Goal: Information Seeking & Learning: Learn about a topic

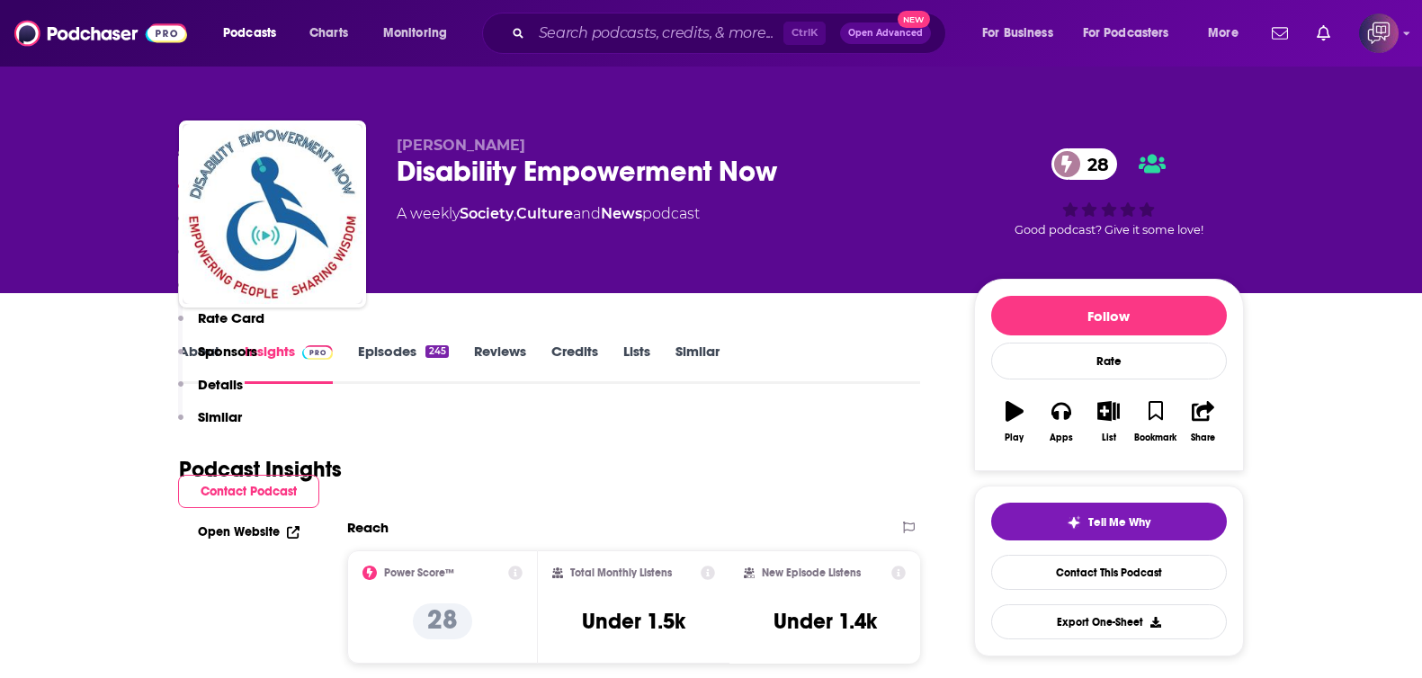
scroll to position [337, 0]
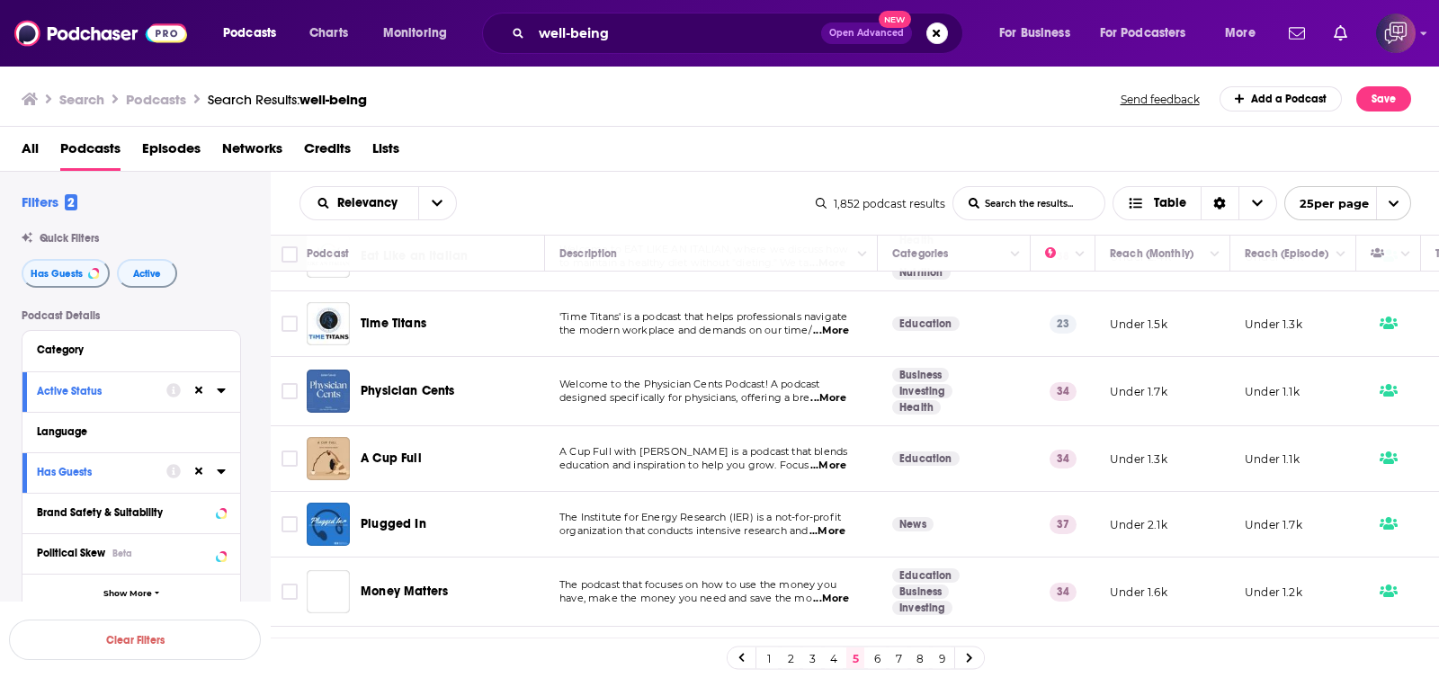
scroll to position [1326, 0]
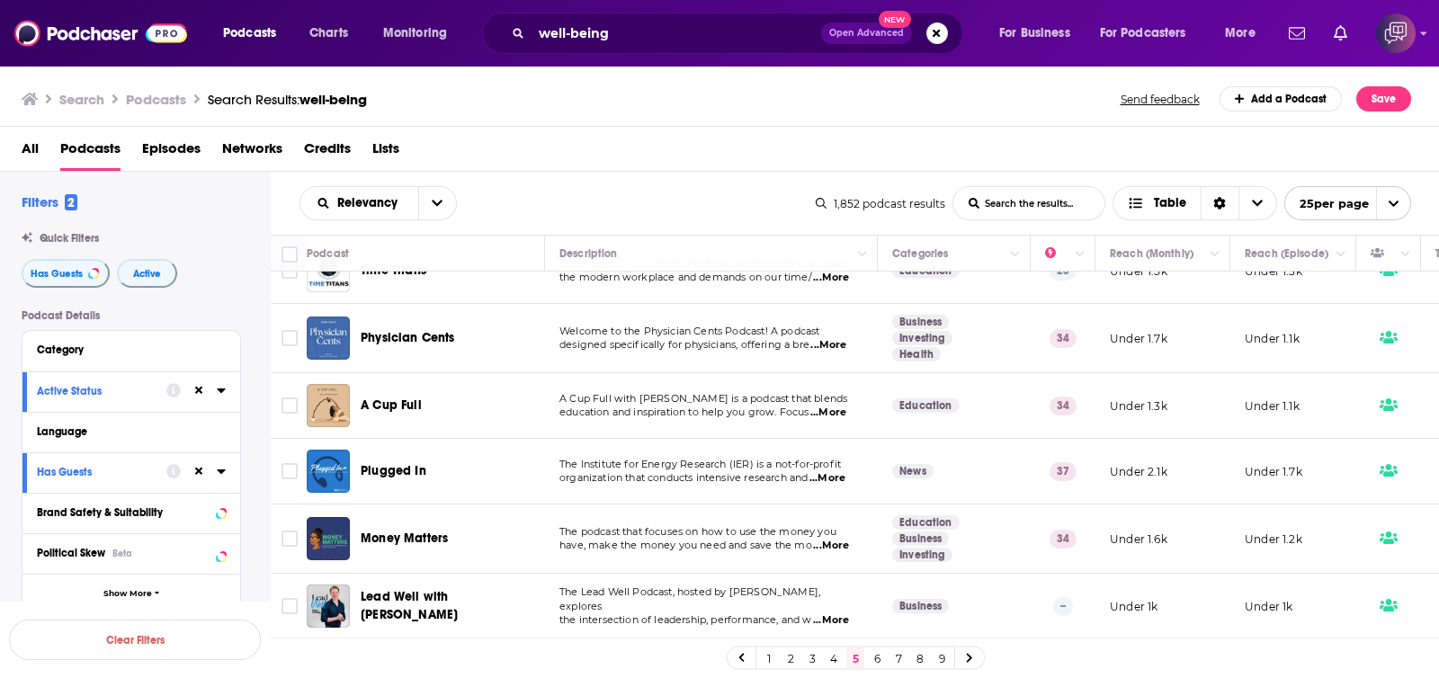
click at [876, 658] on link "6" at bounding box center [877, 659] width 18 height 22
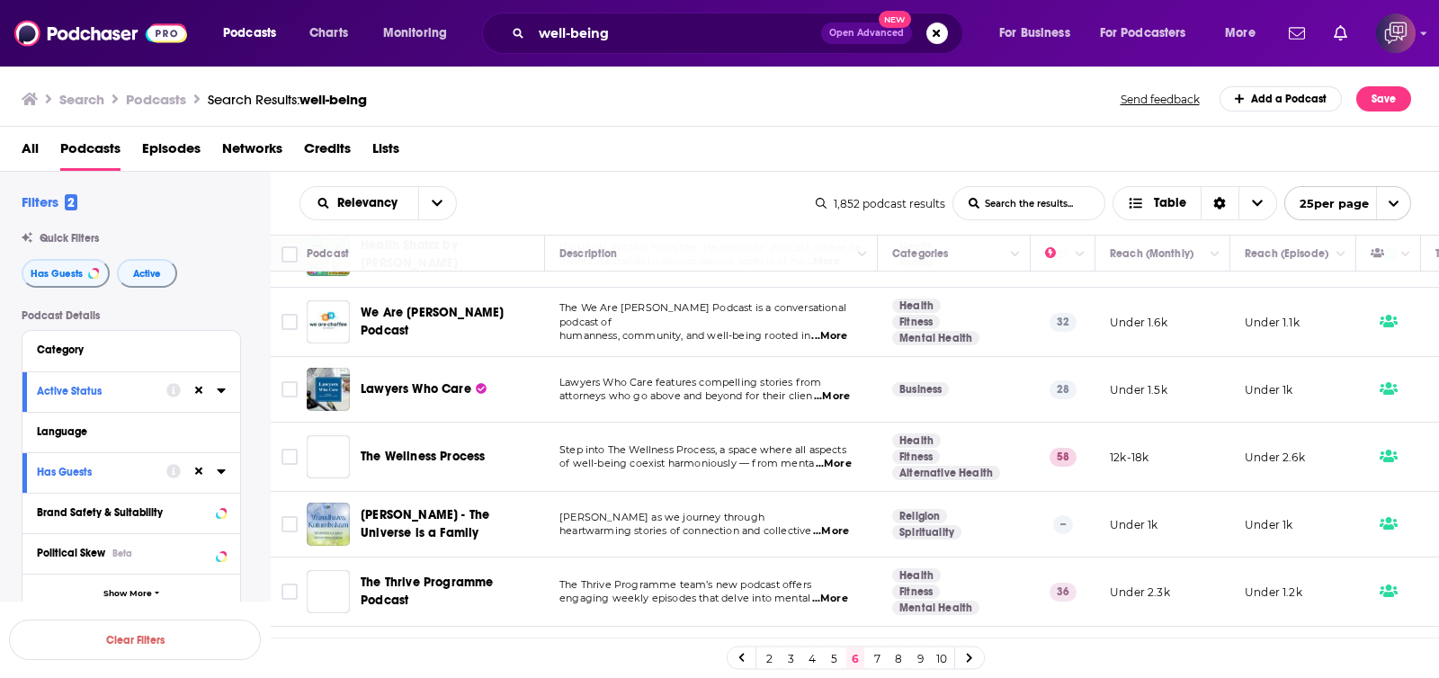
scroll to position [337, 0]
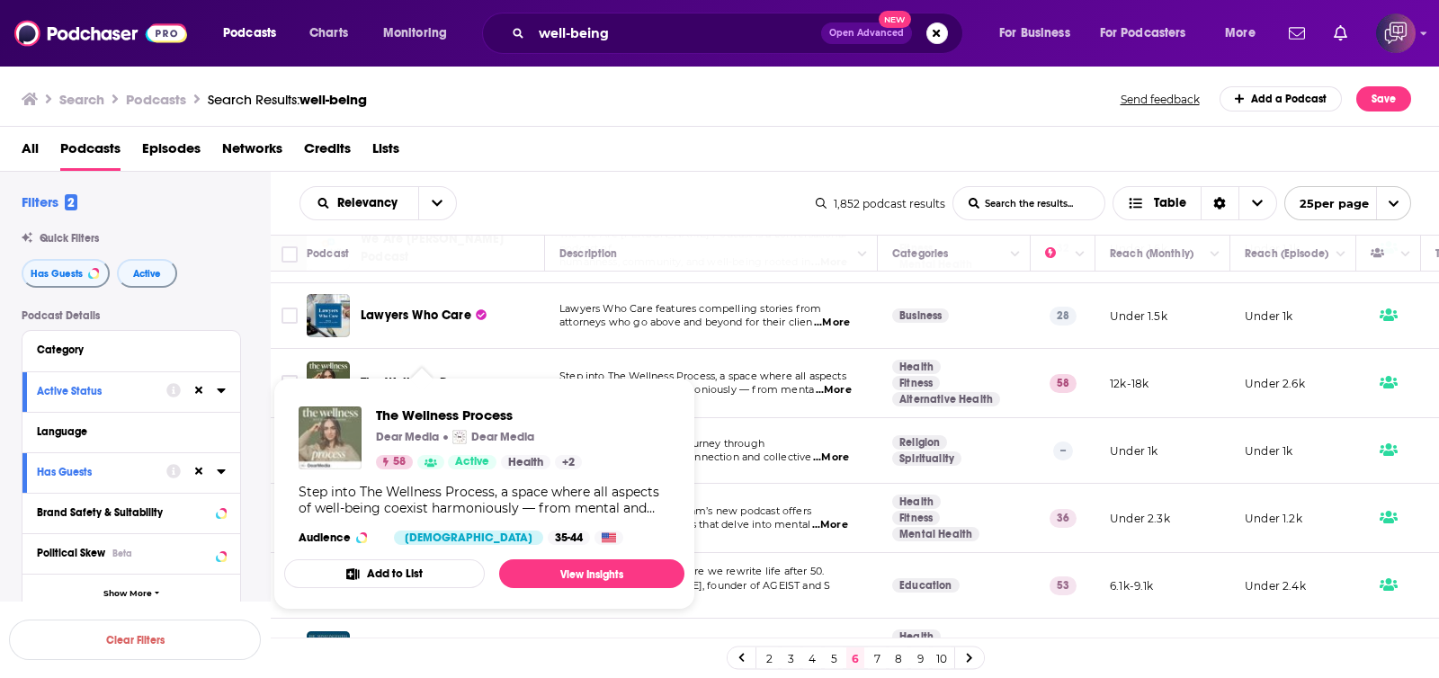
drag, startPoint x: 439, startPoint y: 371, endPoint x: 323, endPoint y: 438, distance: 134.2
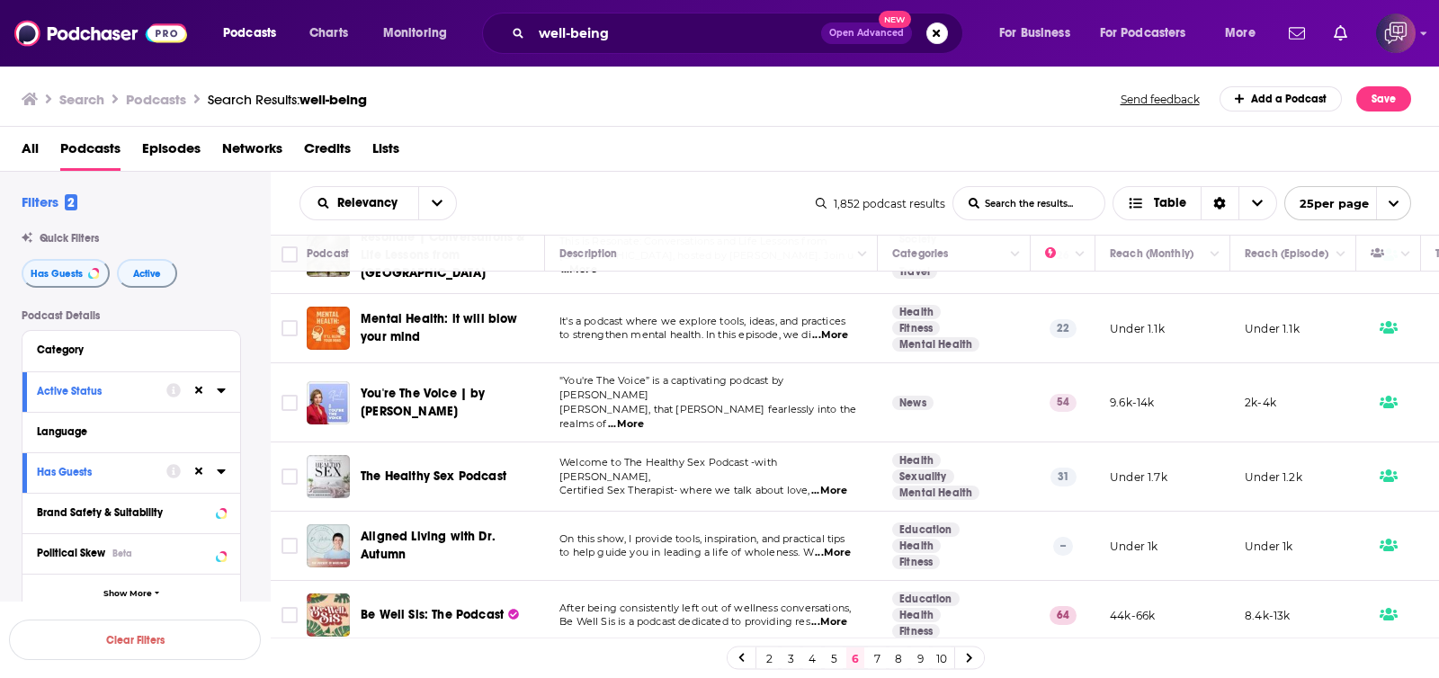
scroll to position [1354, 0]
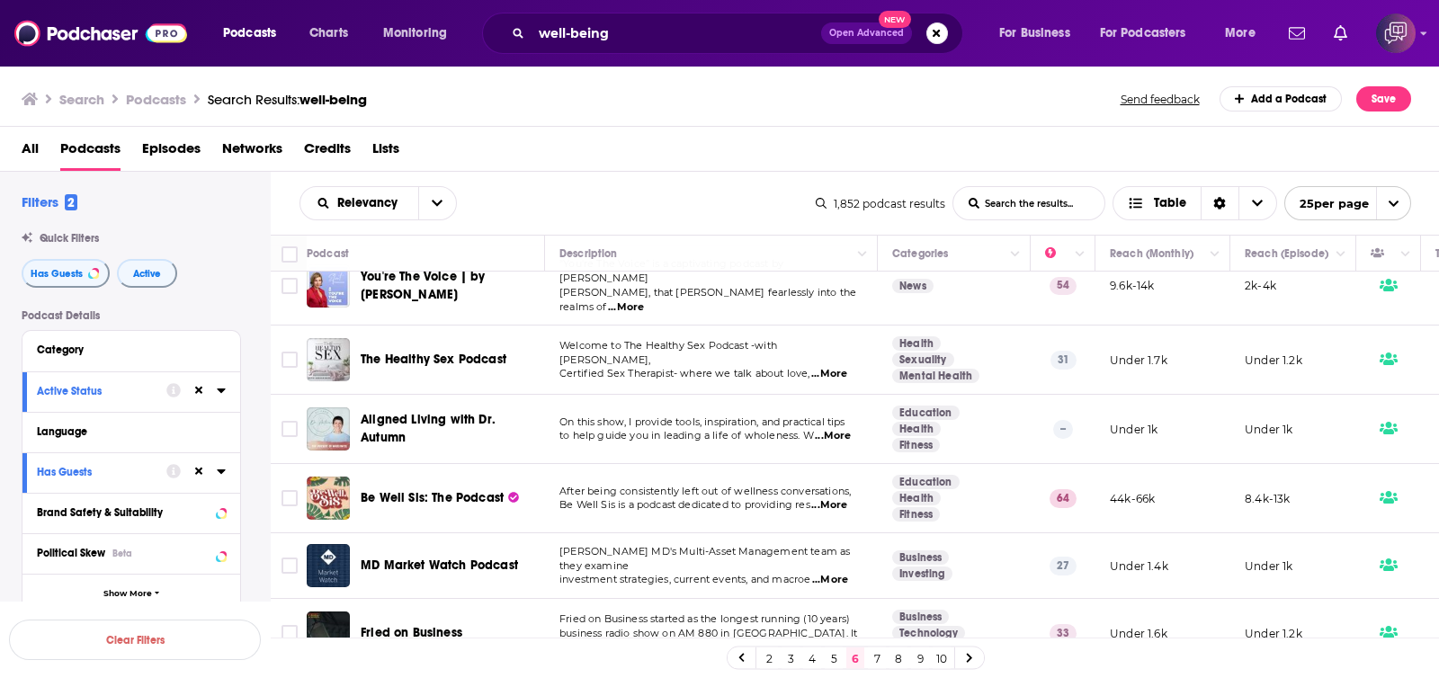
click at [878, 658] on link "7" at bounding box center [877, 659] width 18 height 22
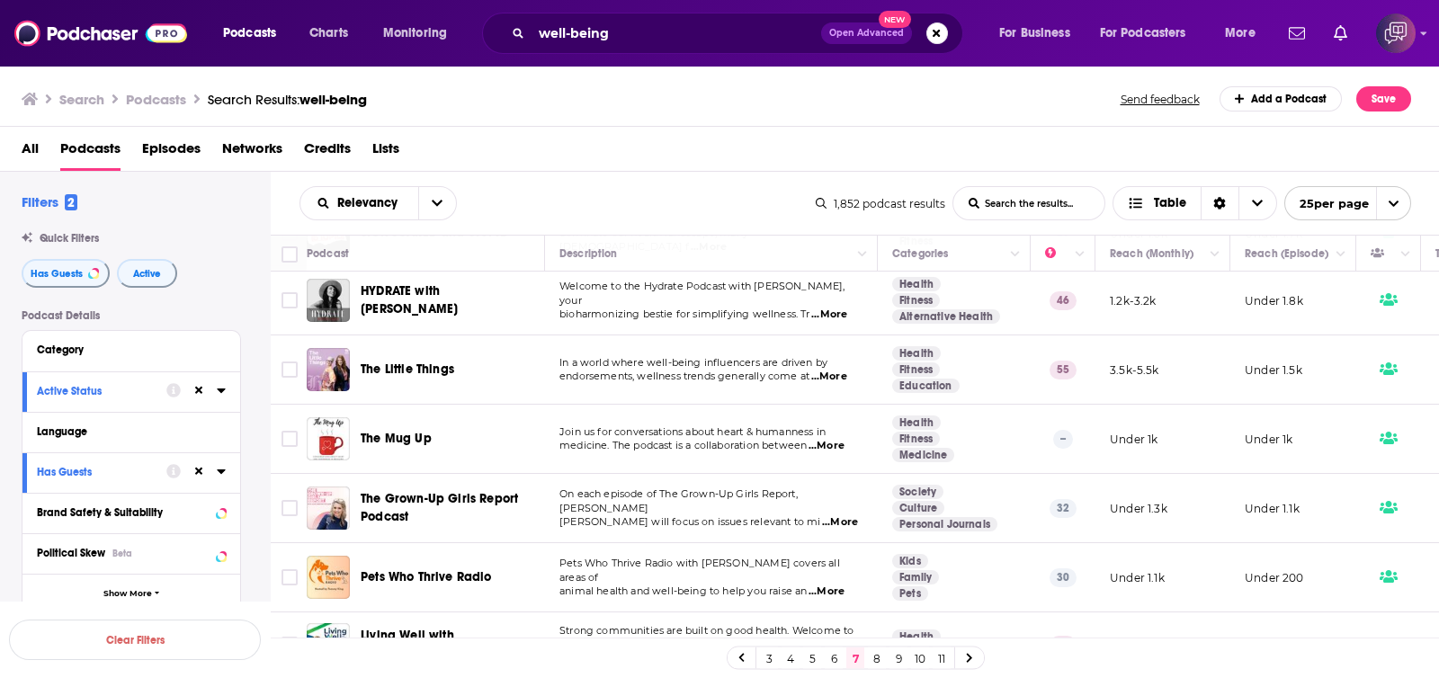
scroll to position [1344, 0]
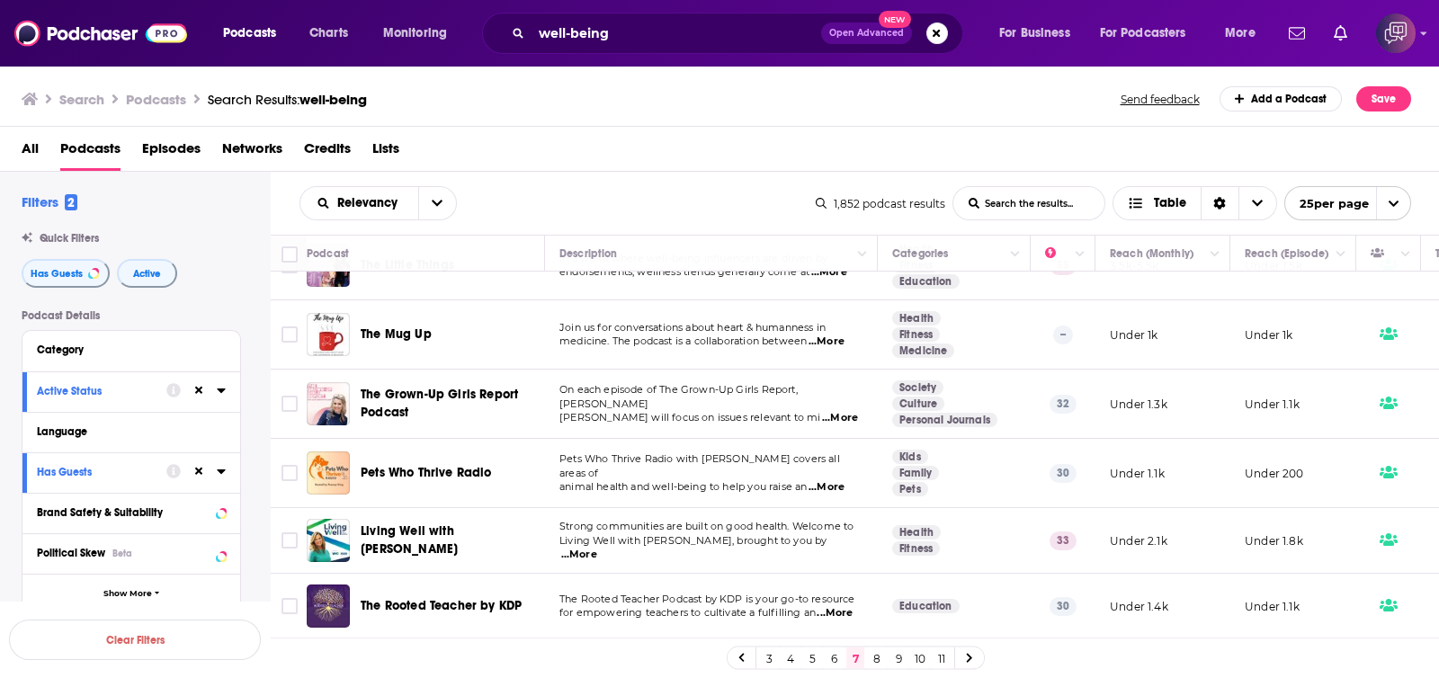
click at [881, 663] on link "8" at bounding box center [877, 659] width 18 height 22
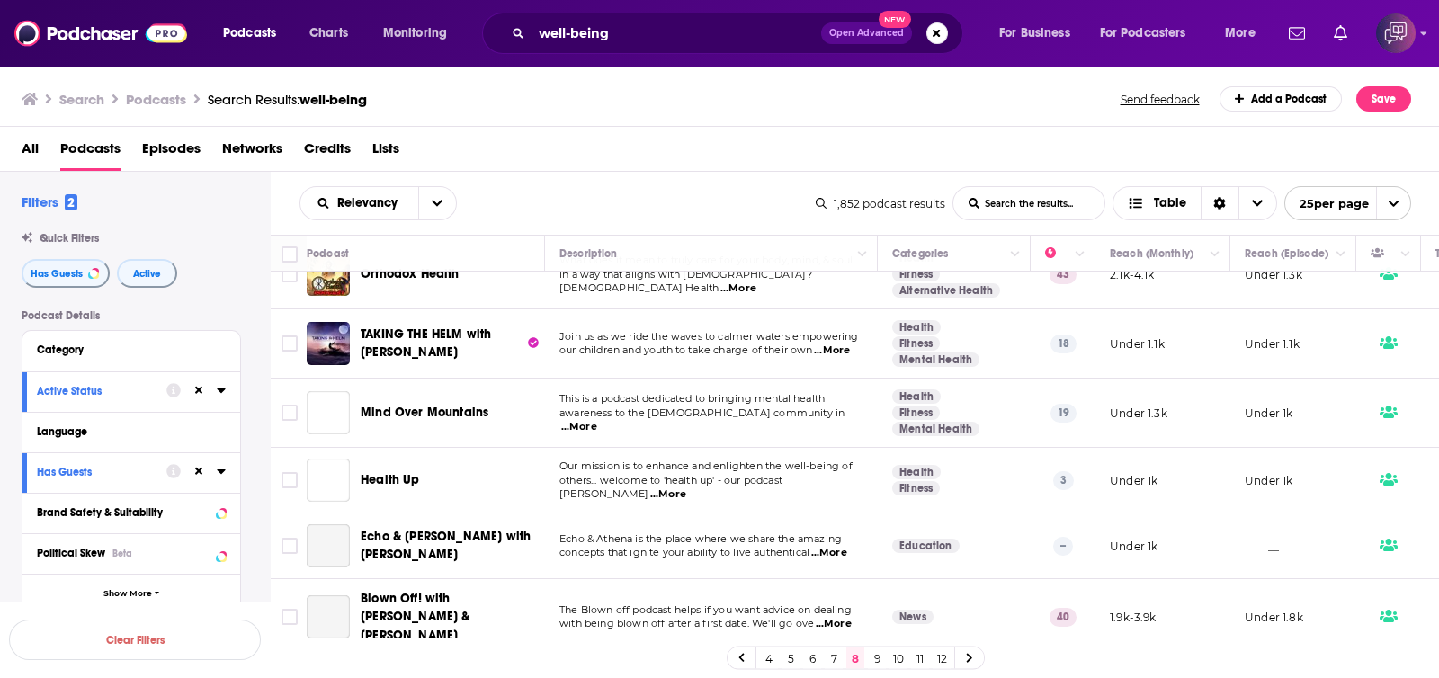
scroll to position [1383, 0]
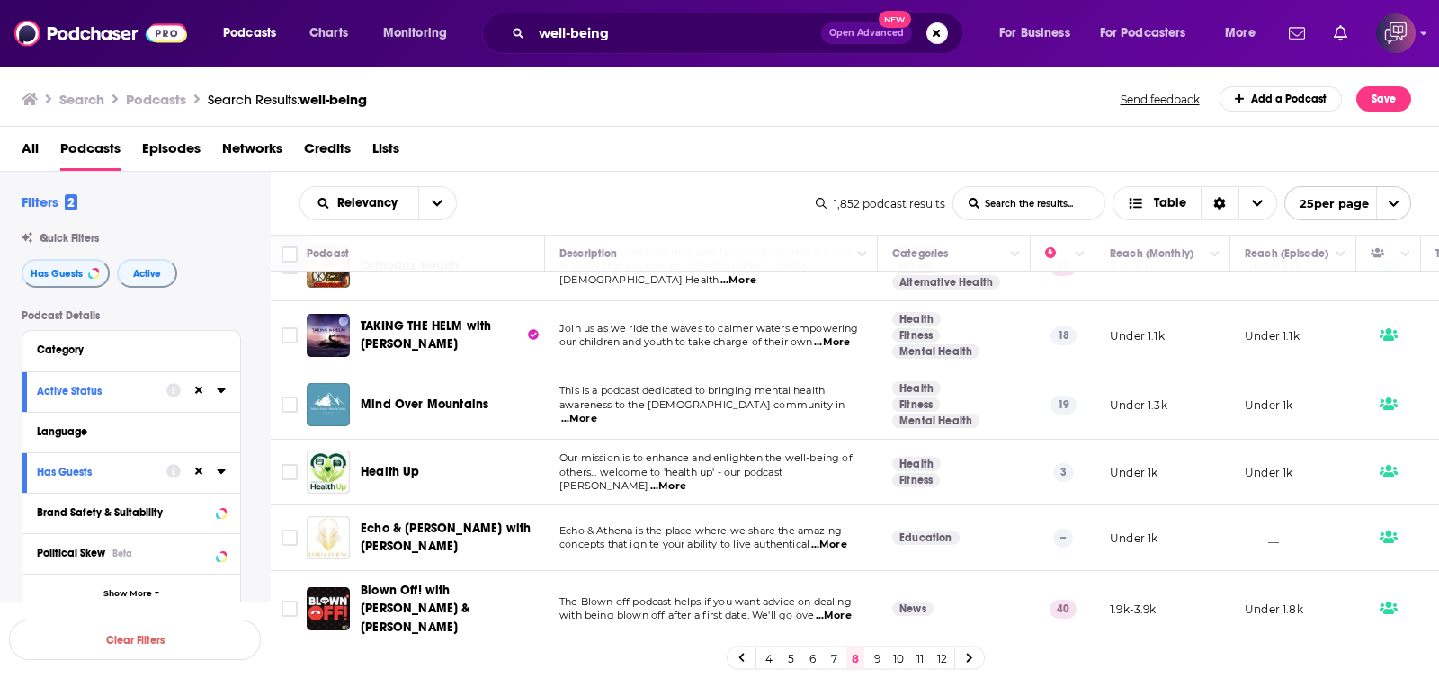
click at [873, 659] on link "9" at bounding box center [877, 659] width 18 height 22
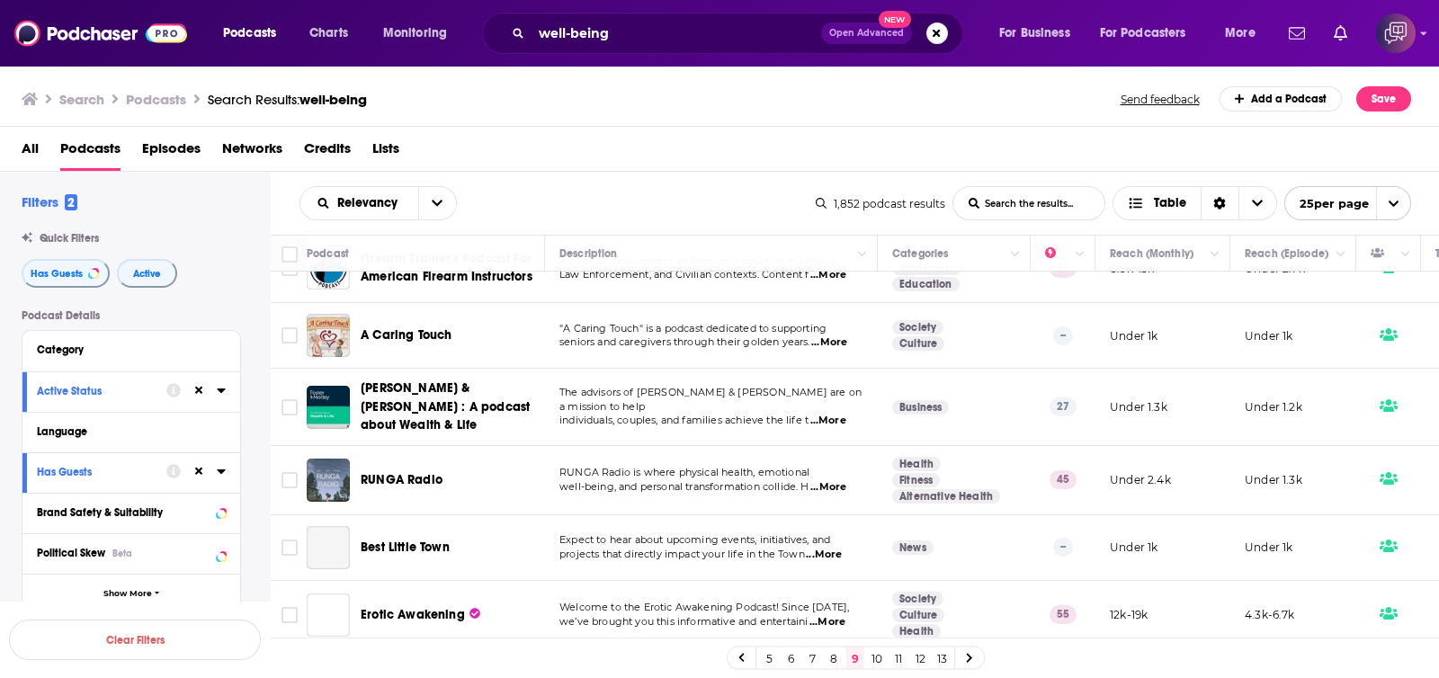
scroll to position [1362, 0]
click at [874, 660] on link "10" at bounding box center [877, 659] width 18 height 22
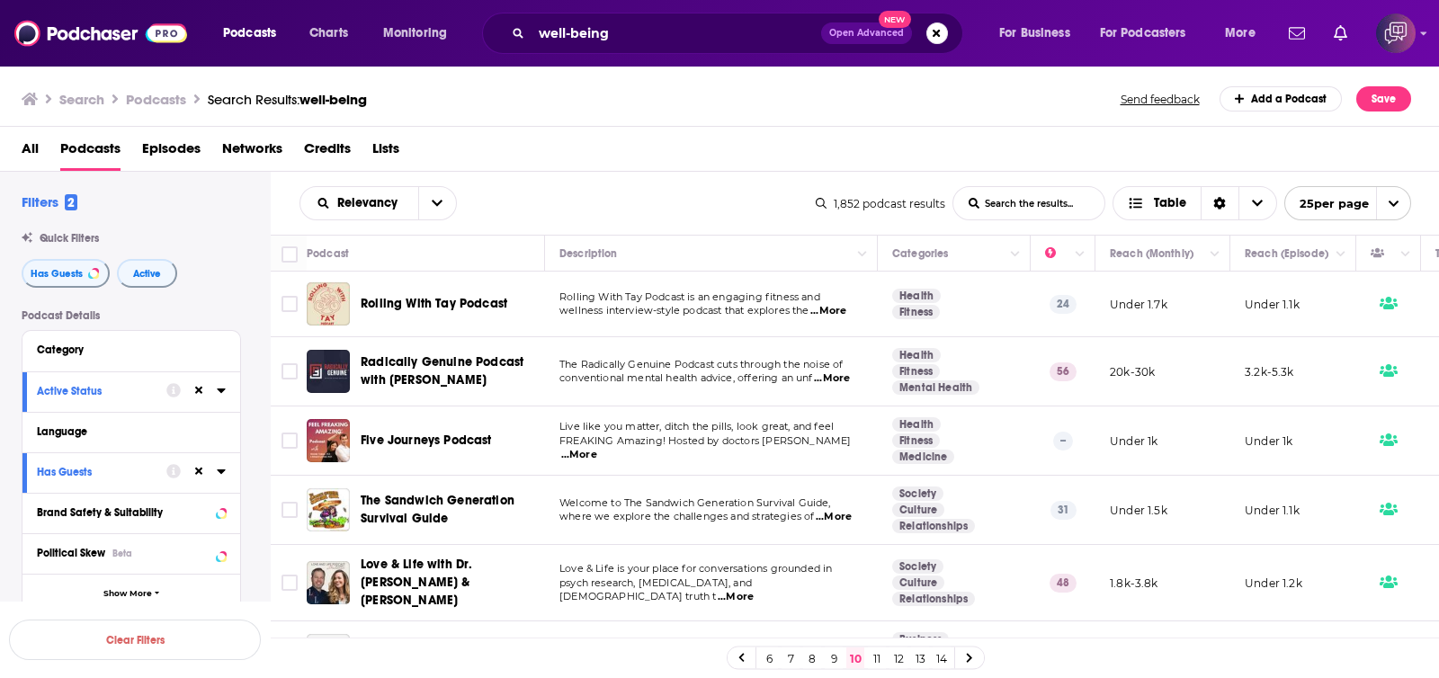
scroll to position [224, 0]
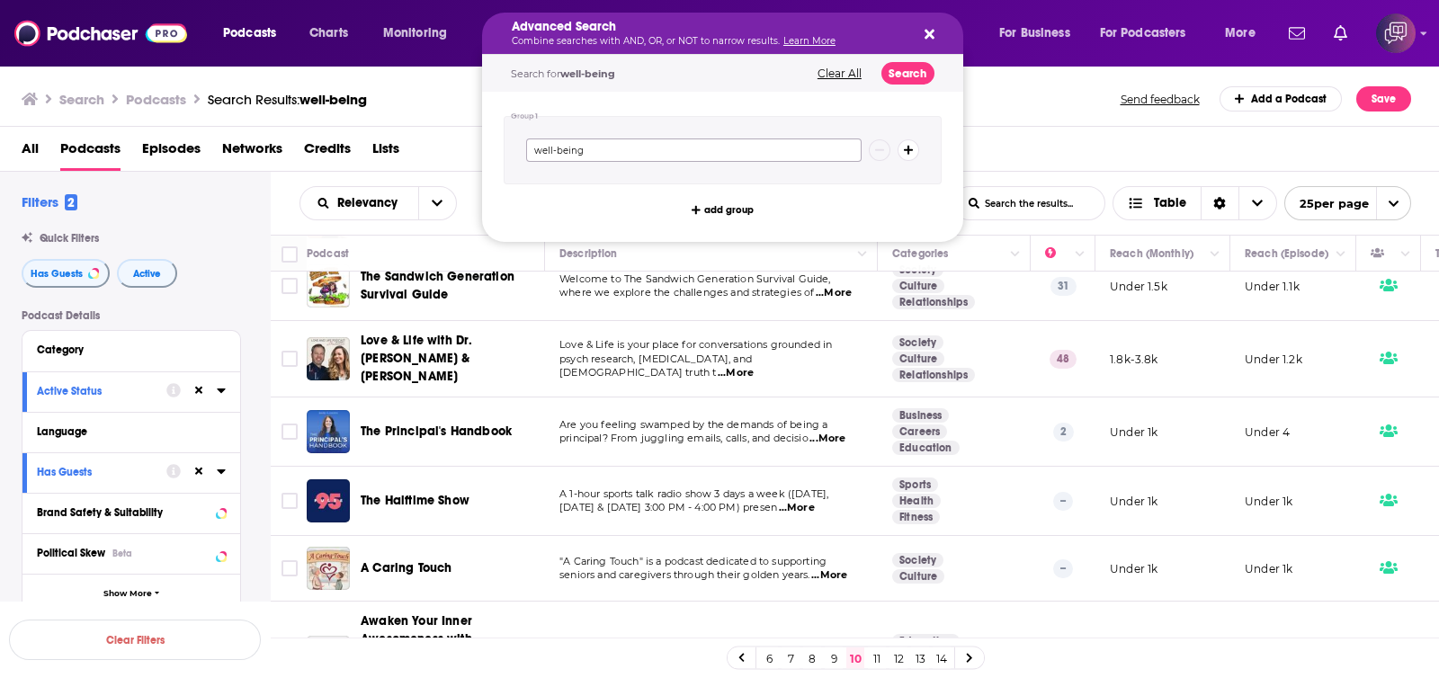
click at [454, 164] on div "Podcasts Charts Monitoring Advanced Search Combine searches with AND, OR, or NO…" at bounding box center [719, 339] width 1439 height 678
paste input "Enlighten"
drag, startPoint x: 540, startPoint y: 153, endPoint x: 526, endPoint y: 153, distance: 13.5
click at [526, 153] on input "Enlightenment" at bounding box center [693, 150] width 335 height 23
type input "enlightenment"
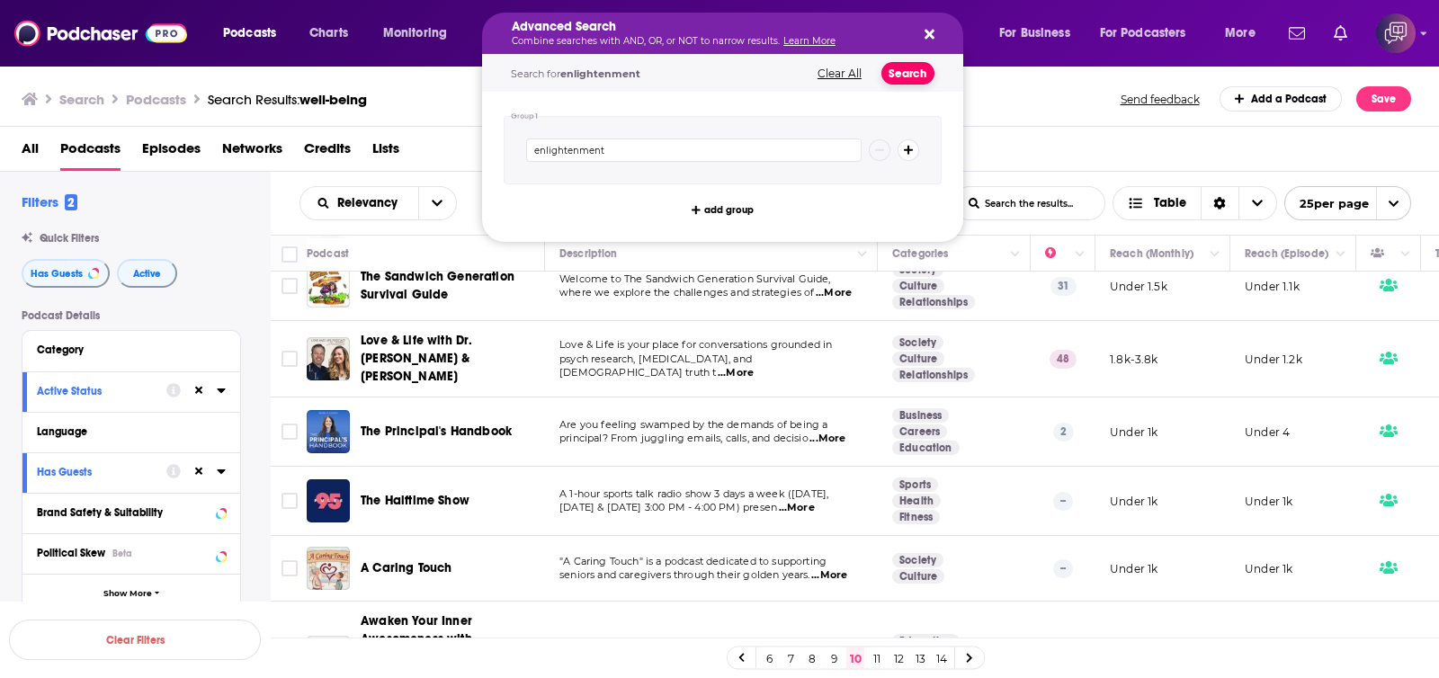
click at [900, 71] on button "Search" at bounding box center [907, 73] width 53 height 22
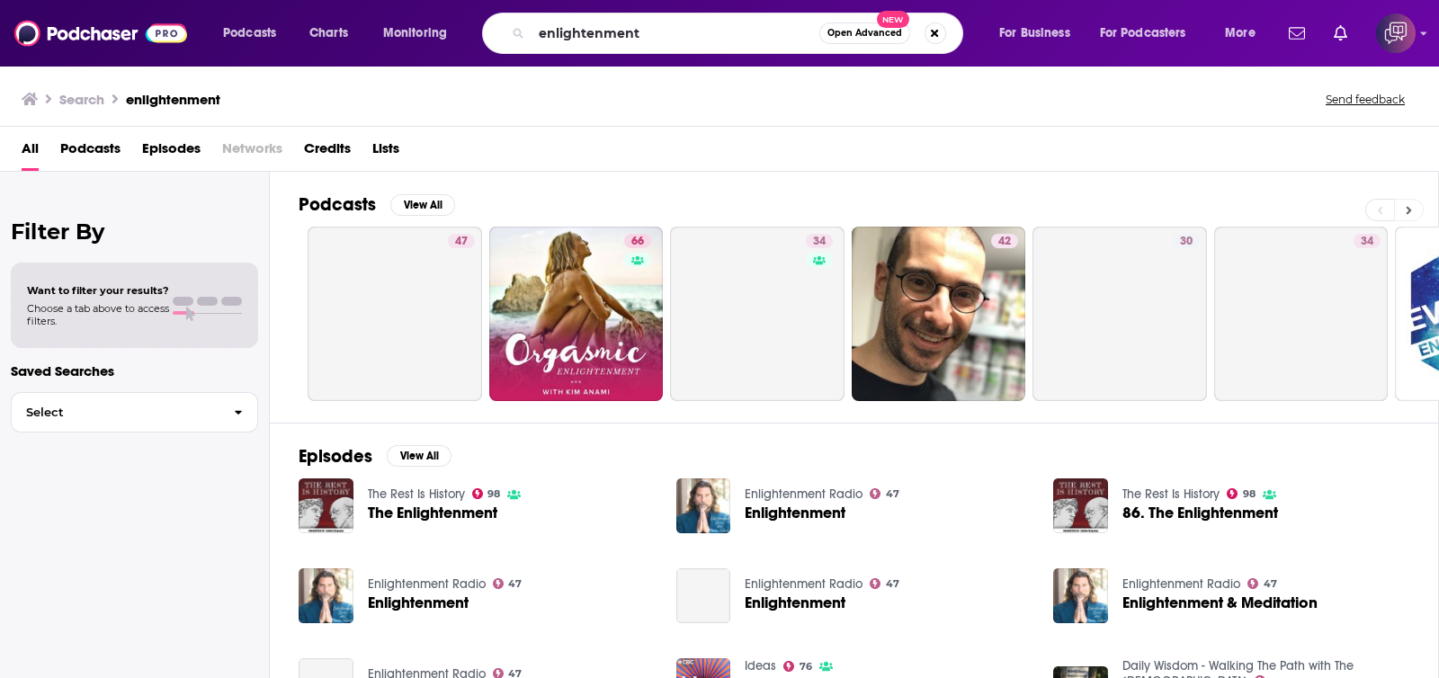
click at [1421, 209] on button at bounding box center [1409, 210] width 30 height 22
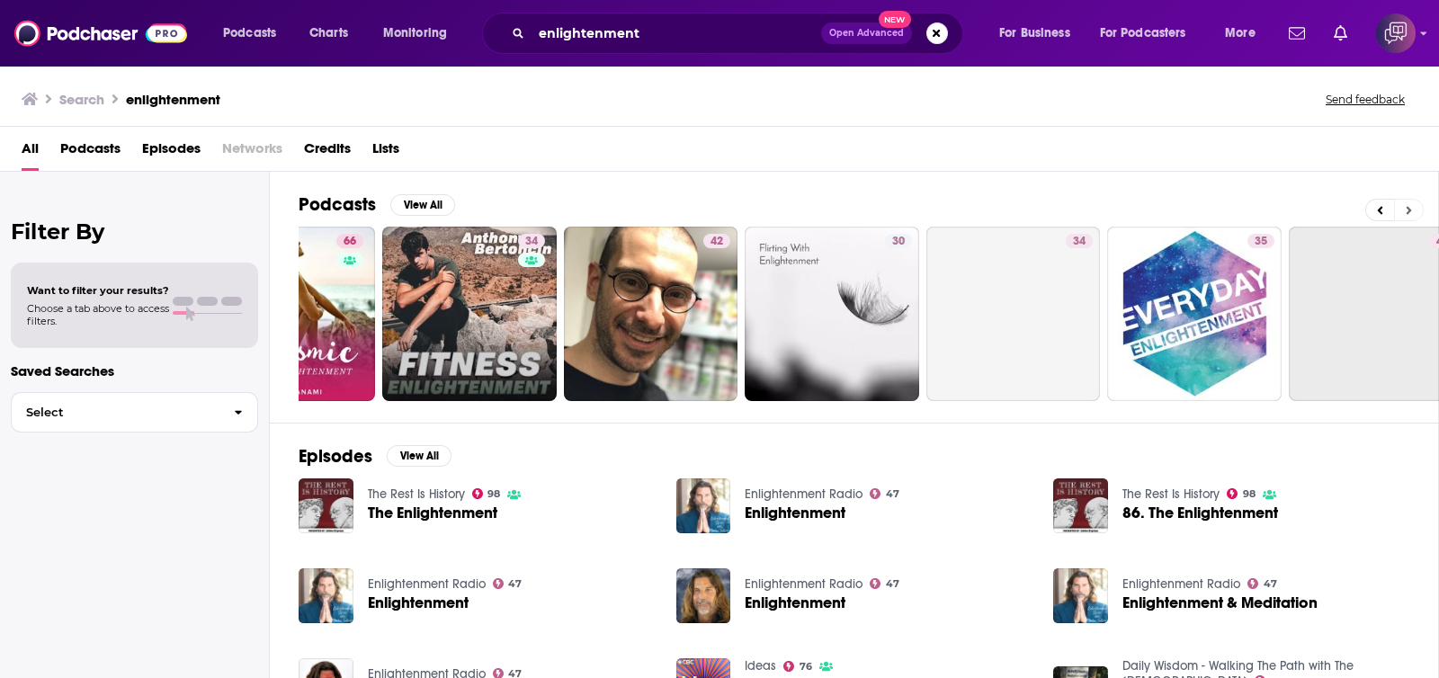
click at [1421, 209] on button at bounding box center [1409, 210] width 30 height 22
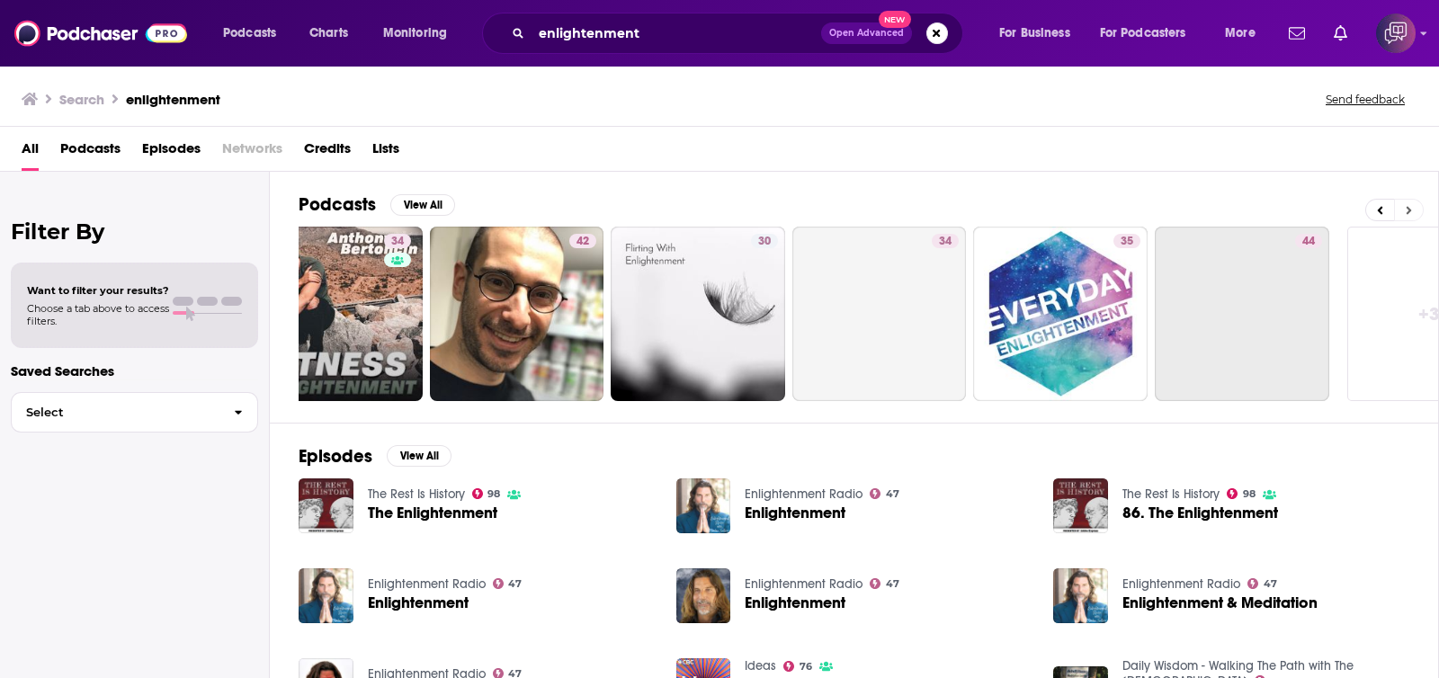
click at [1421, 209] on button at bounding box center [1409, 210] width 30 height 22
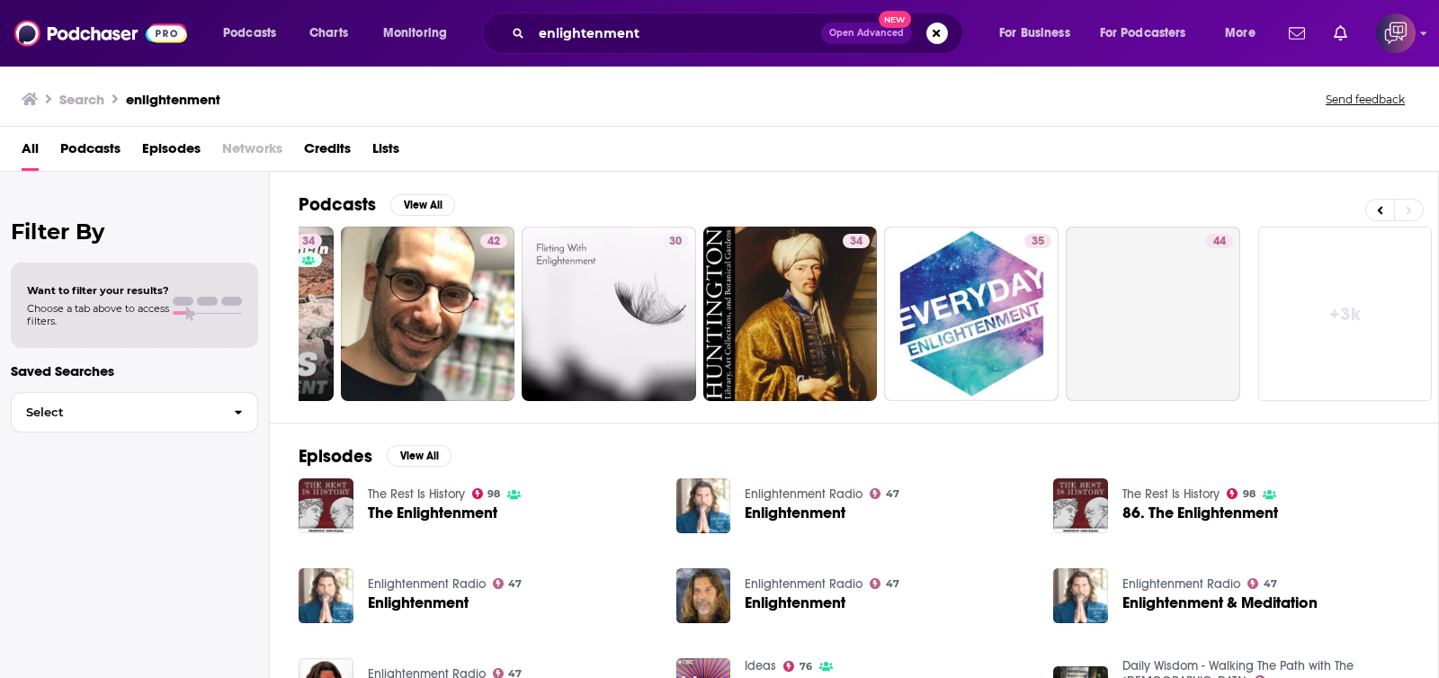
click at [1392, 326] on link "+ 3k" at bounding box center [1345, 314] width 174 height 174
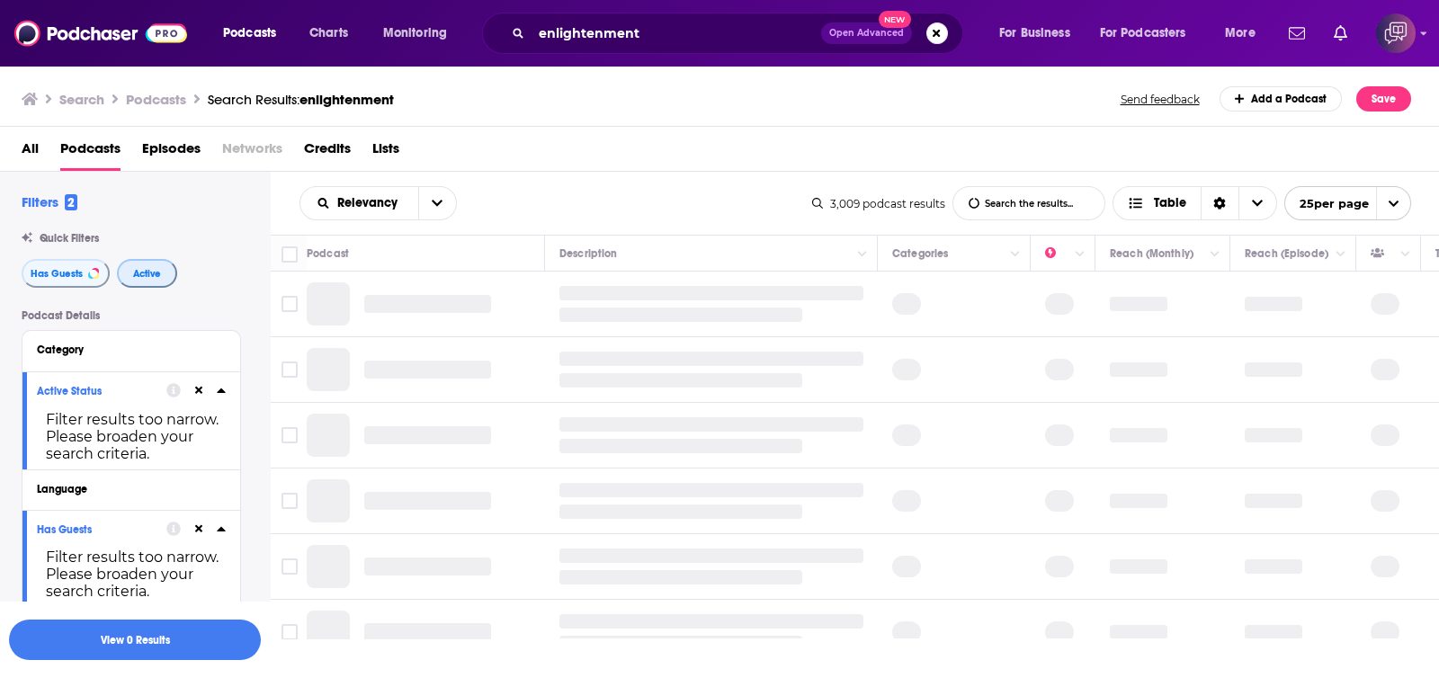
click at [155, 275] on span "Active" at bounding box center [147, 274] width 28 height 10
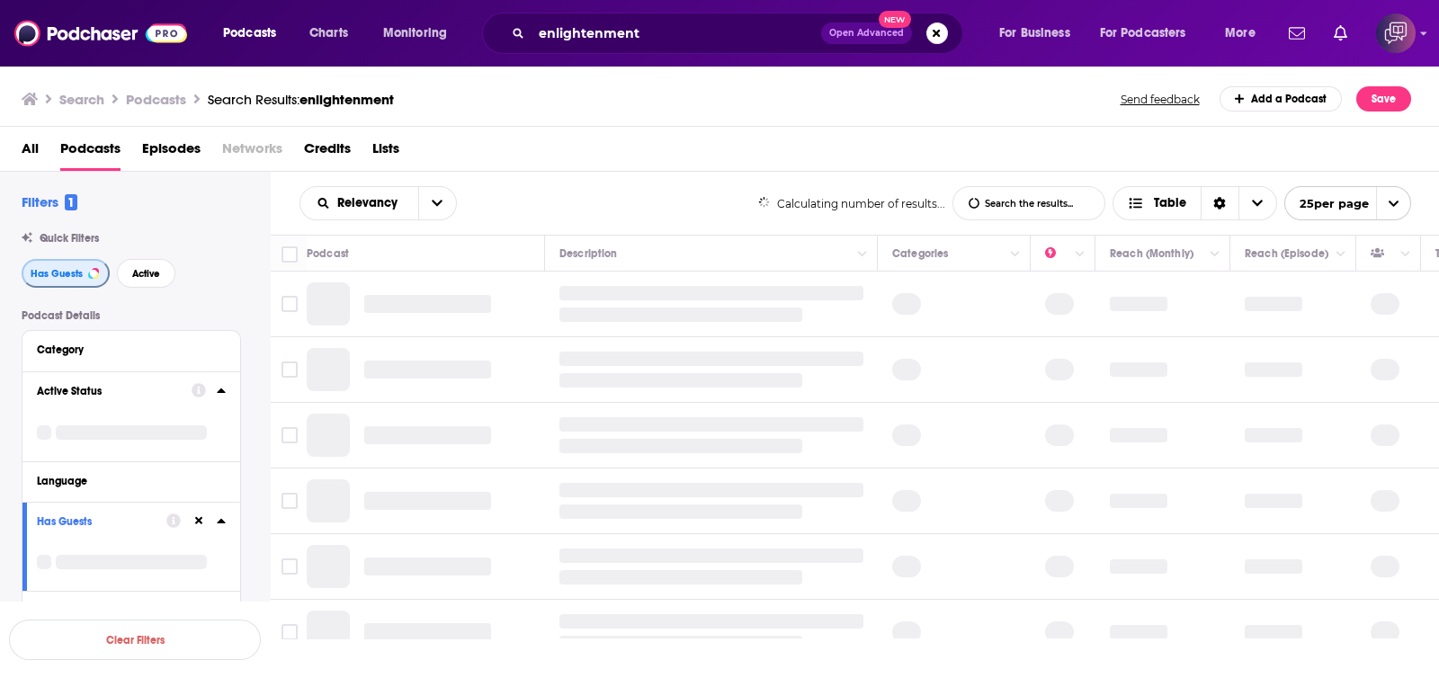
click at [56, 276] on span "Has Guests" at bounding box center [57, 274] width 52 height 10
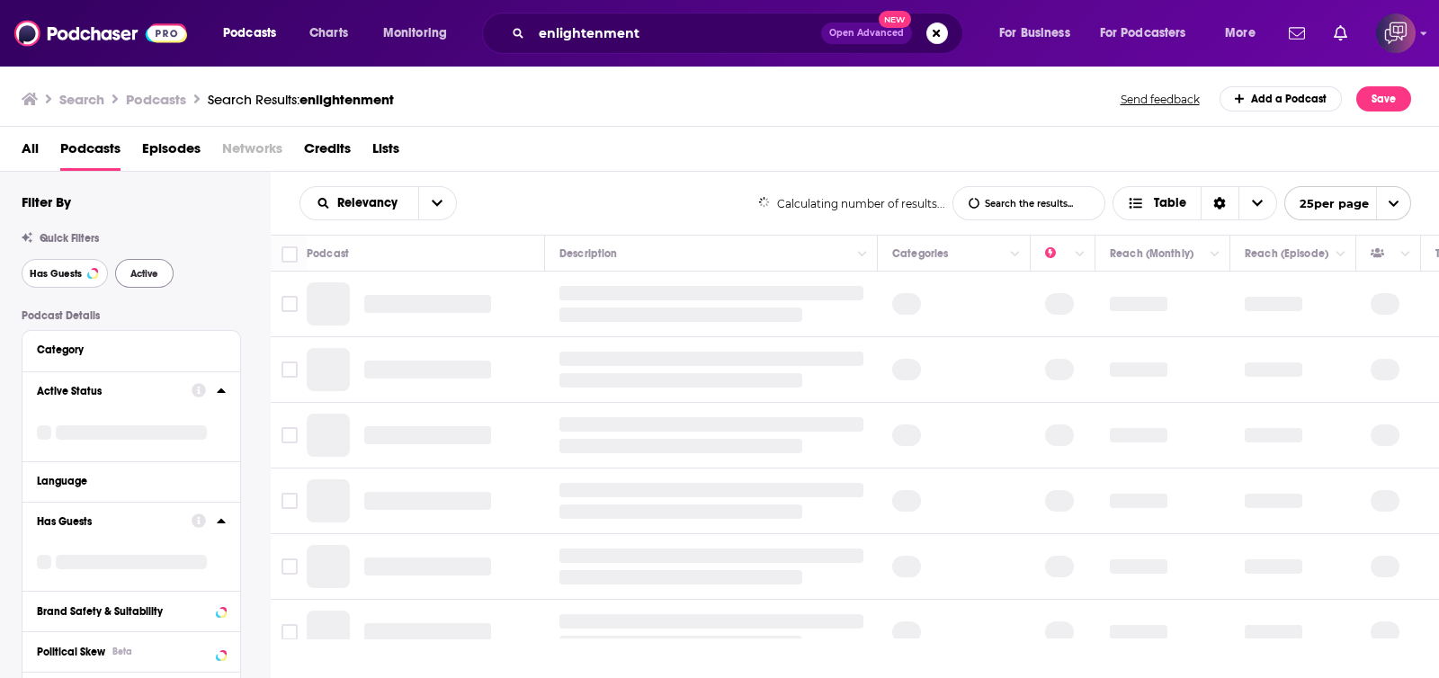
click at [58, 273] on span "Has Guests" at bounding box center [56, 274] width 52 height 10
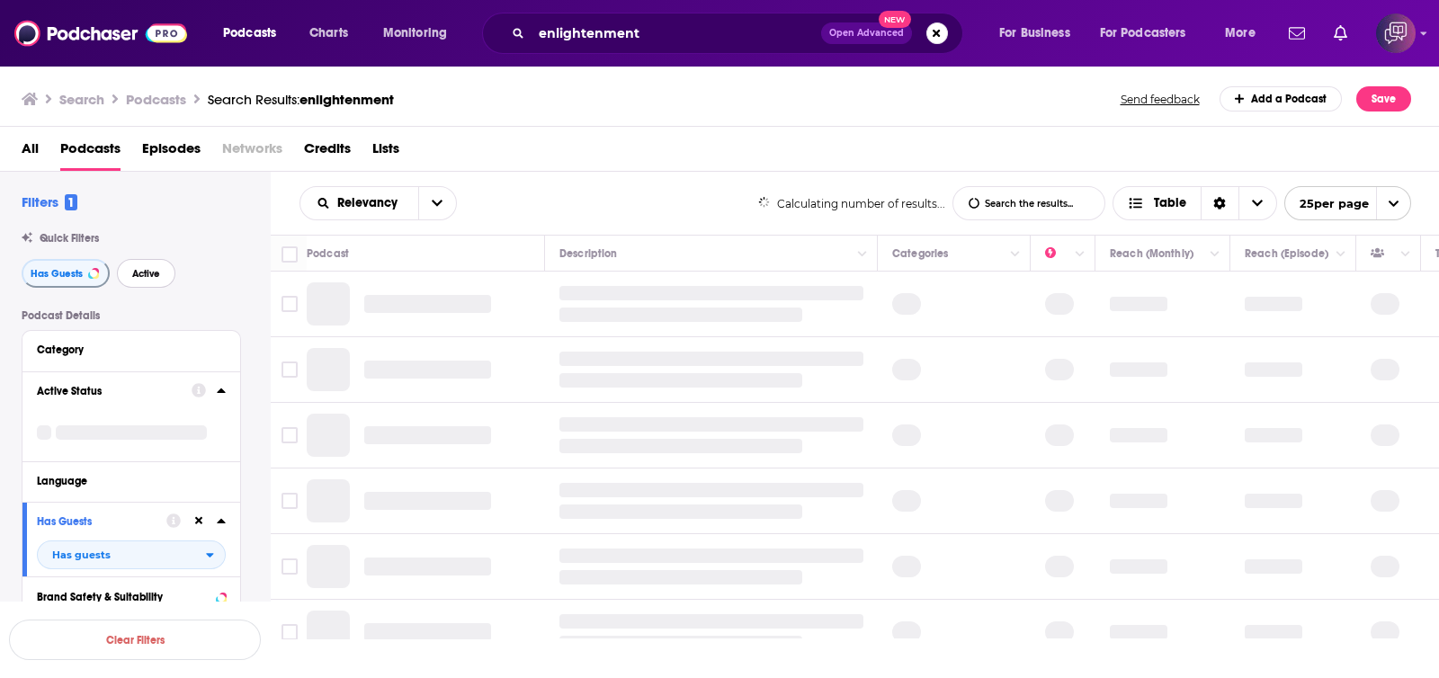
click at [145, 273] on span "Active" at bounding box center [146, 274] width 28 height 10
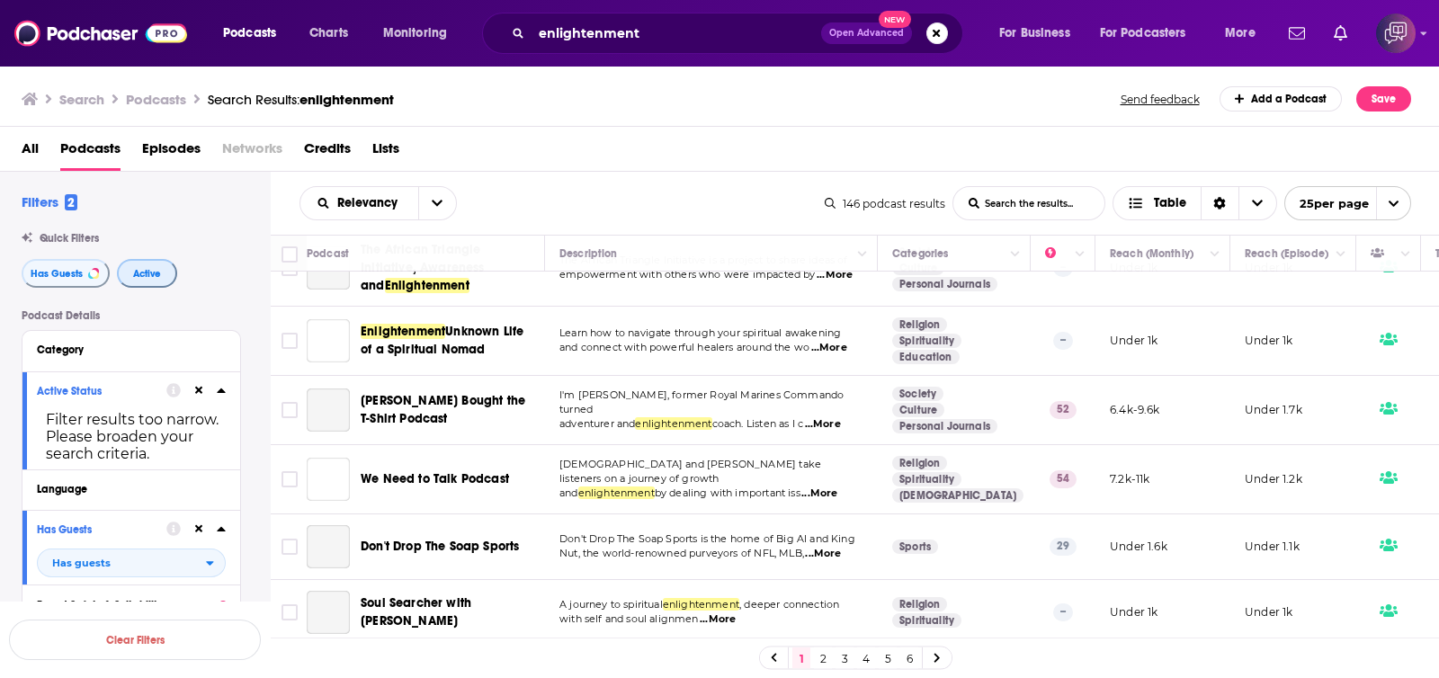
scroll to position [1383, 0]
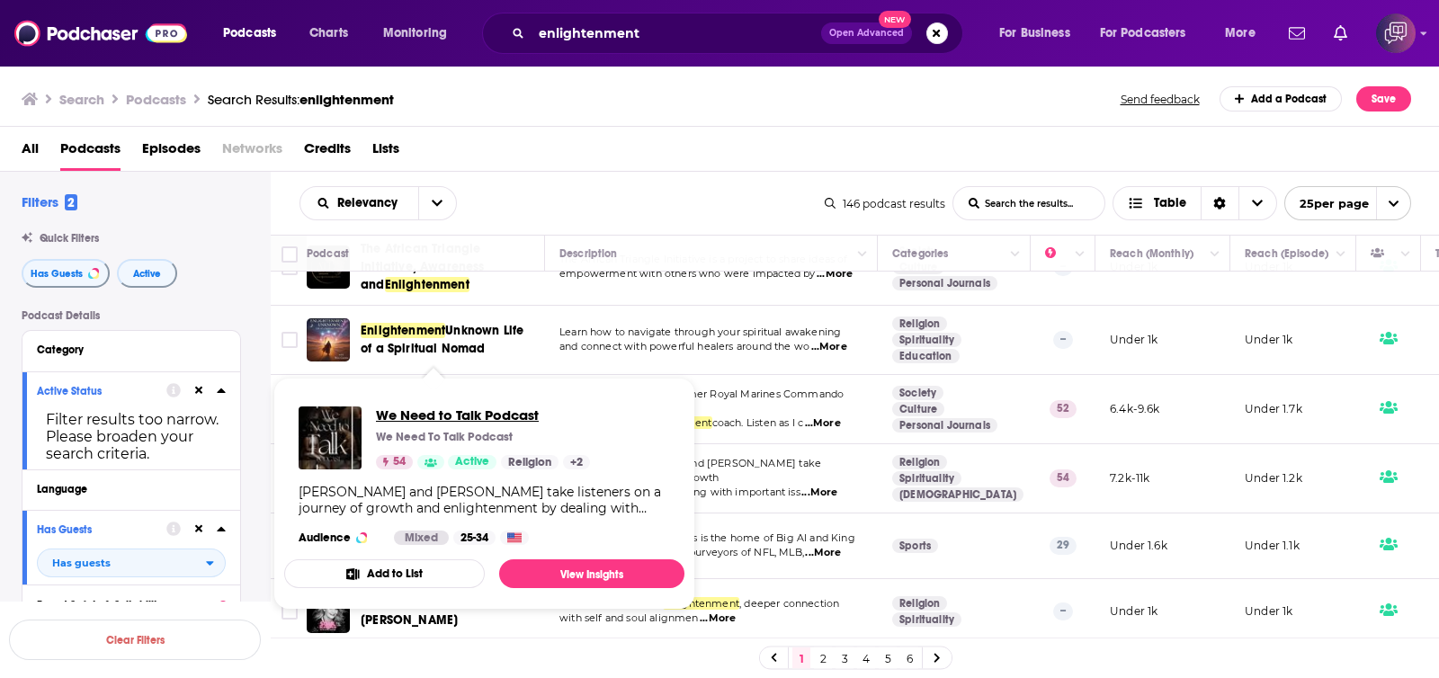
drag, startPoint x: 445, startPoint y: 450, endPoint x: 393, endPoint y: 416, distance: 61.9
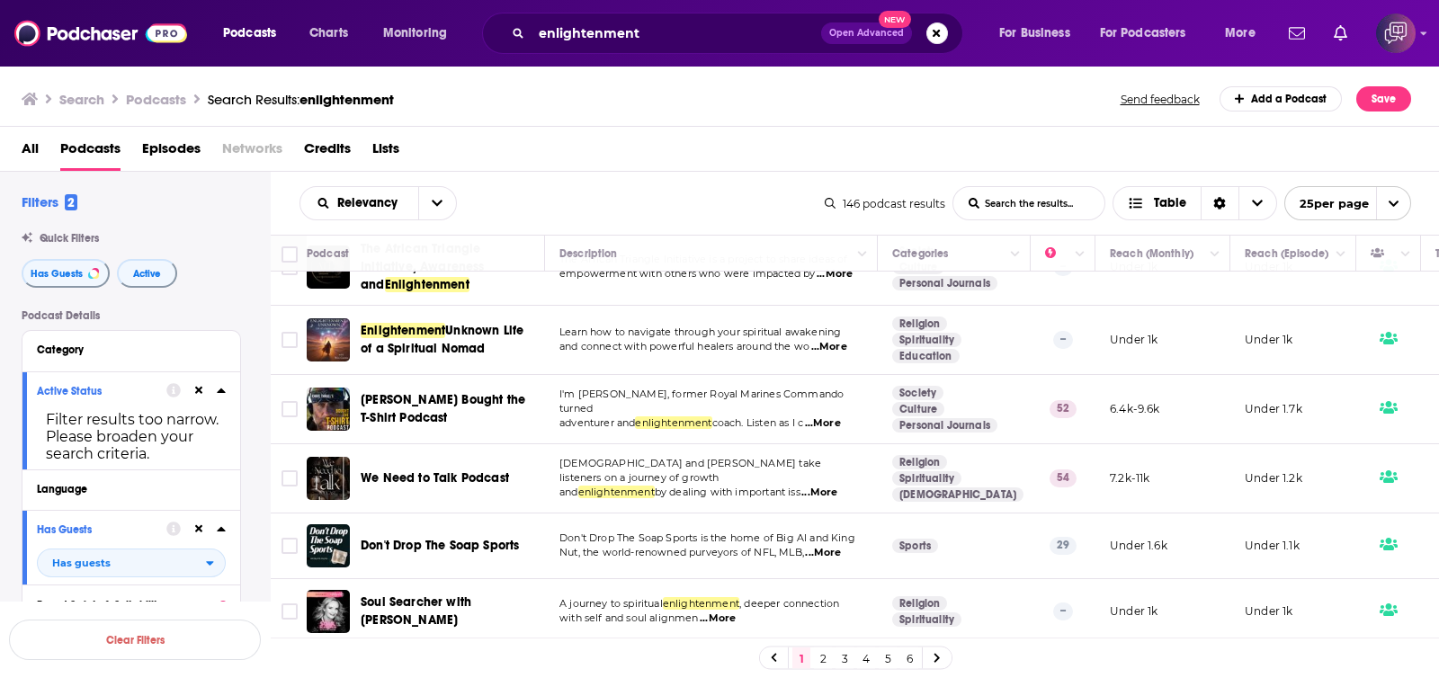
click at [820, 661] on link "2" at bounding box center [823, 659] width 18 height 22
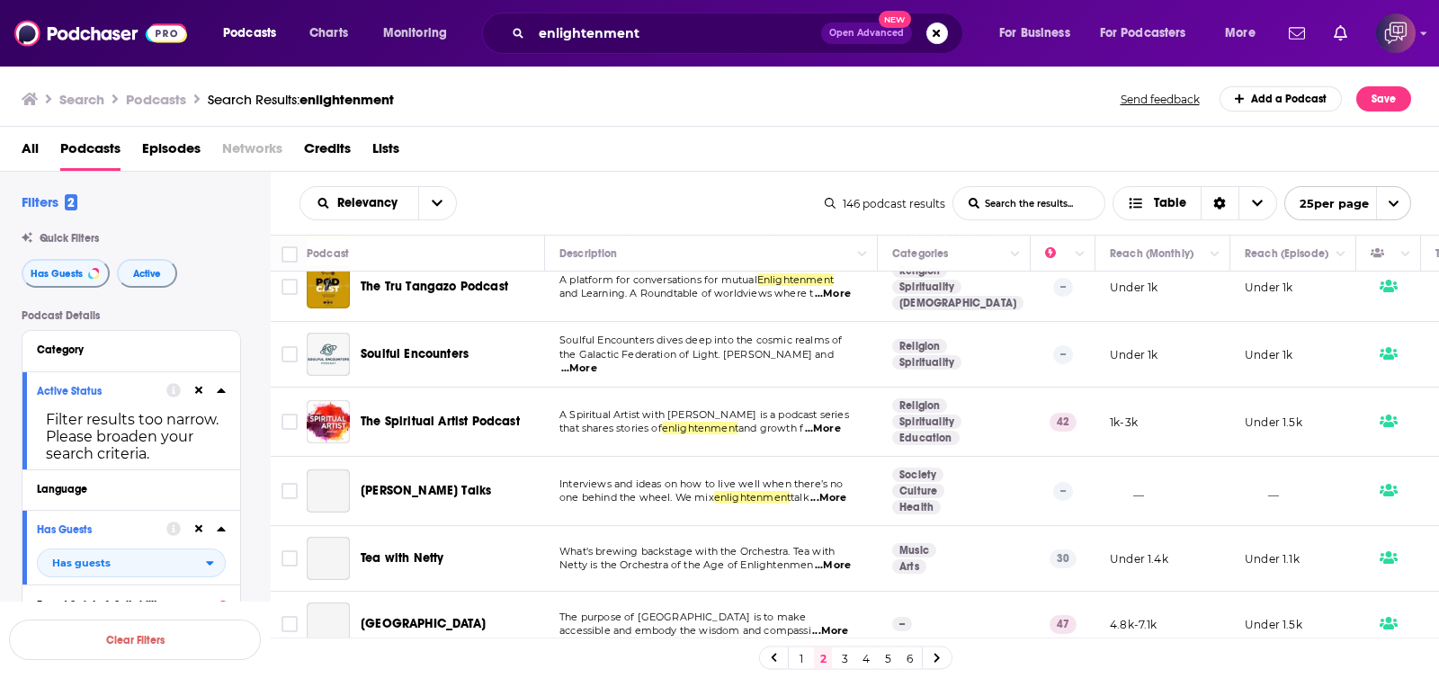
scroll to position [1333, 0]
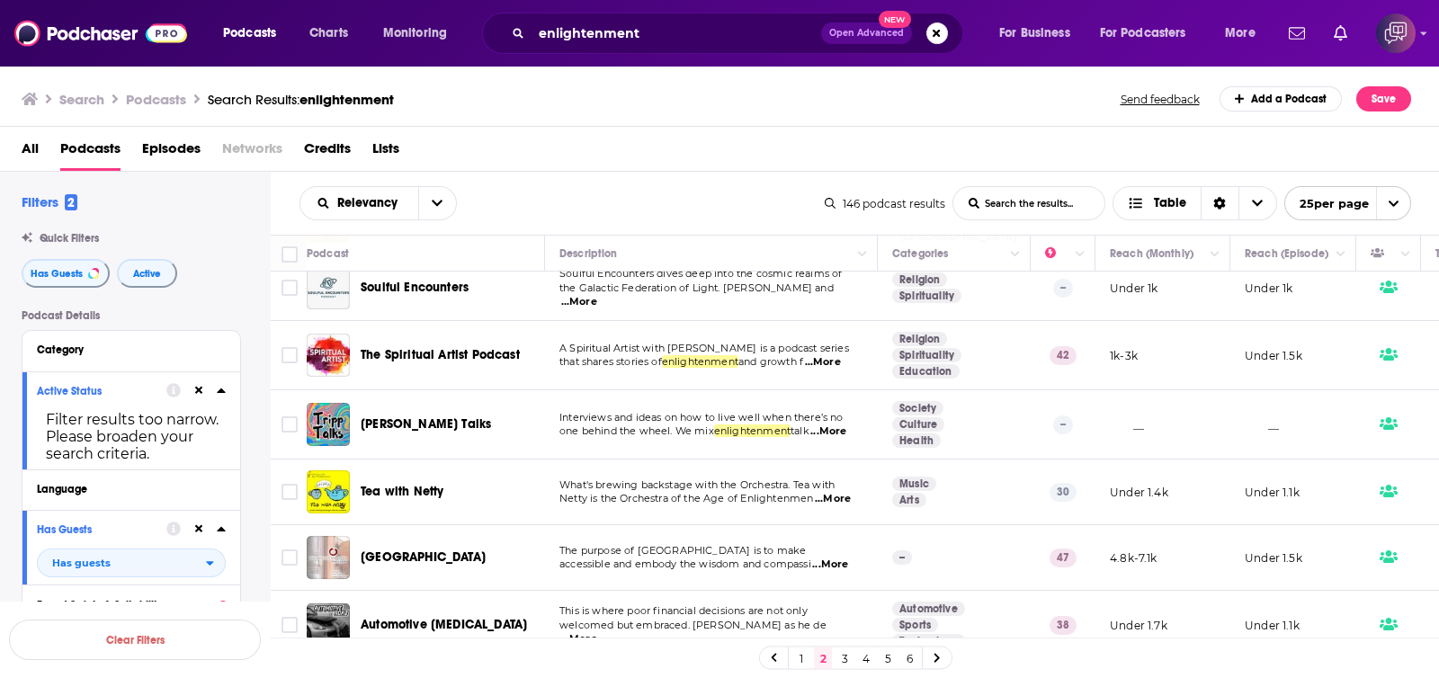
click at [841, 656] on link "3" at bounding box center [845, 659] width 18 height 22
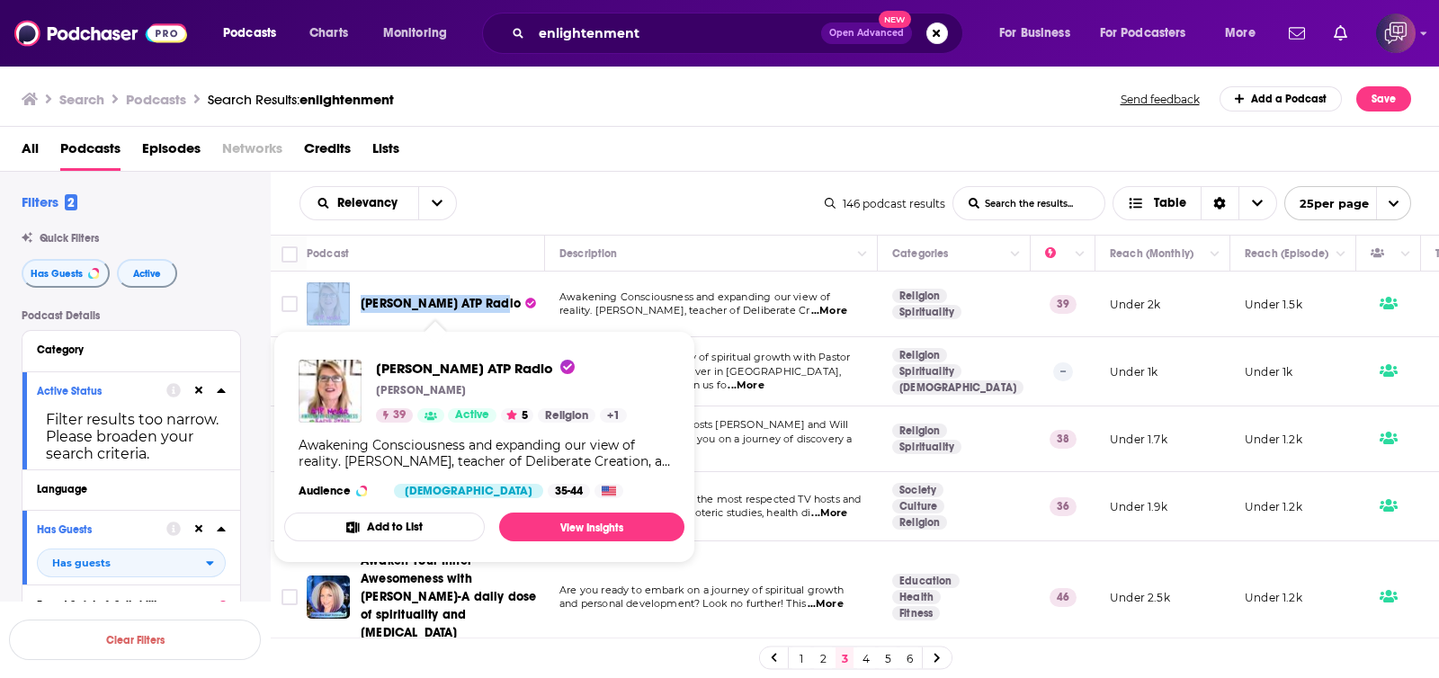
drag, startPoint x: 351, startPoint y: 302, endPoint x: 496, endPoint y: 308, distance: 145.8
click at [496, 308] on div "KAren Swain ATP Radio" at bounding box center [427, 303] width 241 height 43
copy div "KAren Swain ATP Radio"
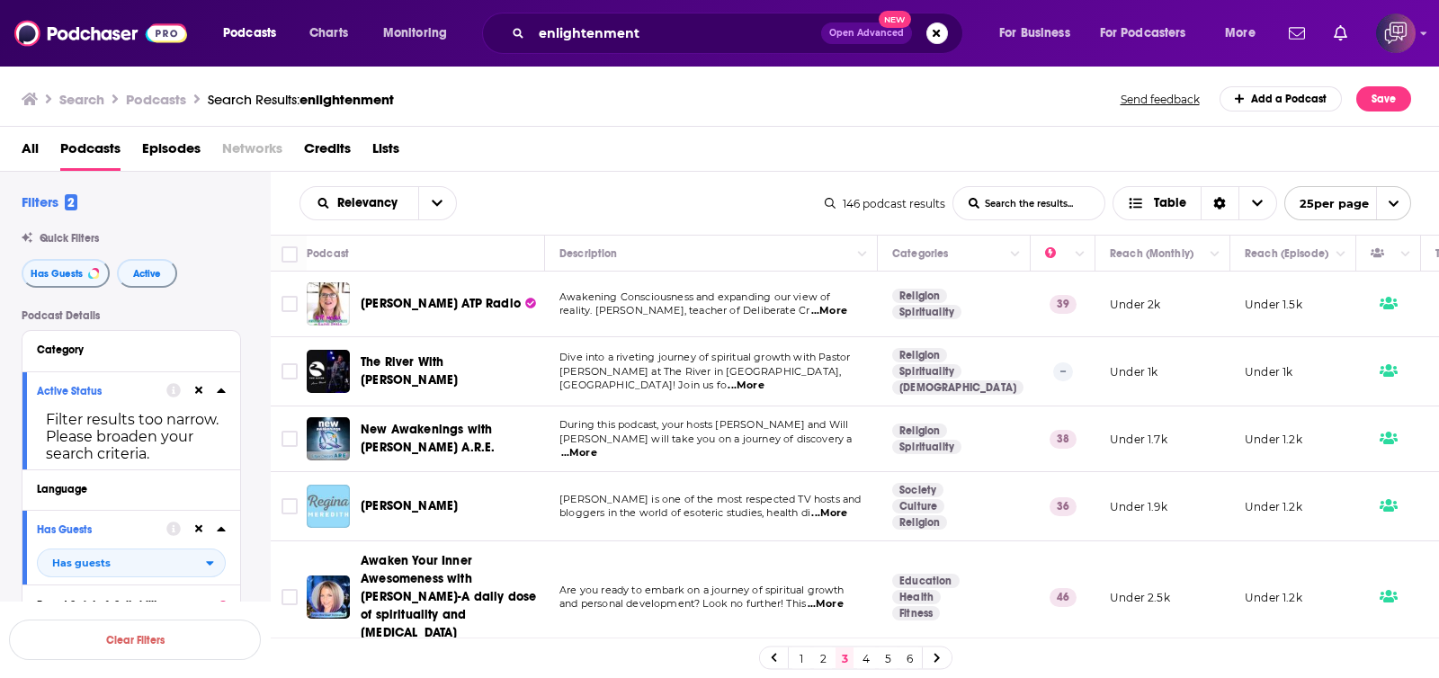
click at [668, 192] on div "Relevancy List Search Input Search the results... Table" at bounding box center [562, 203] width 525 height 34
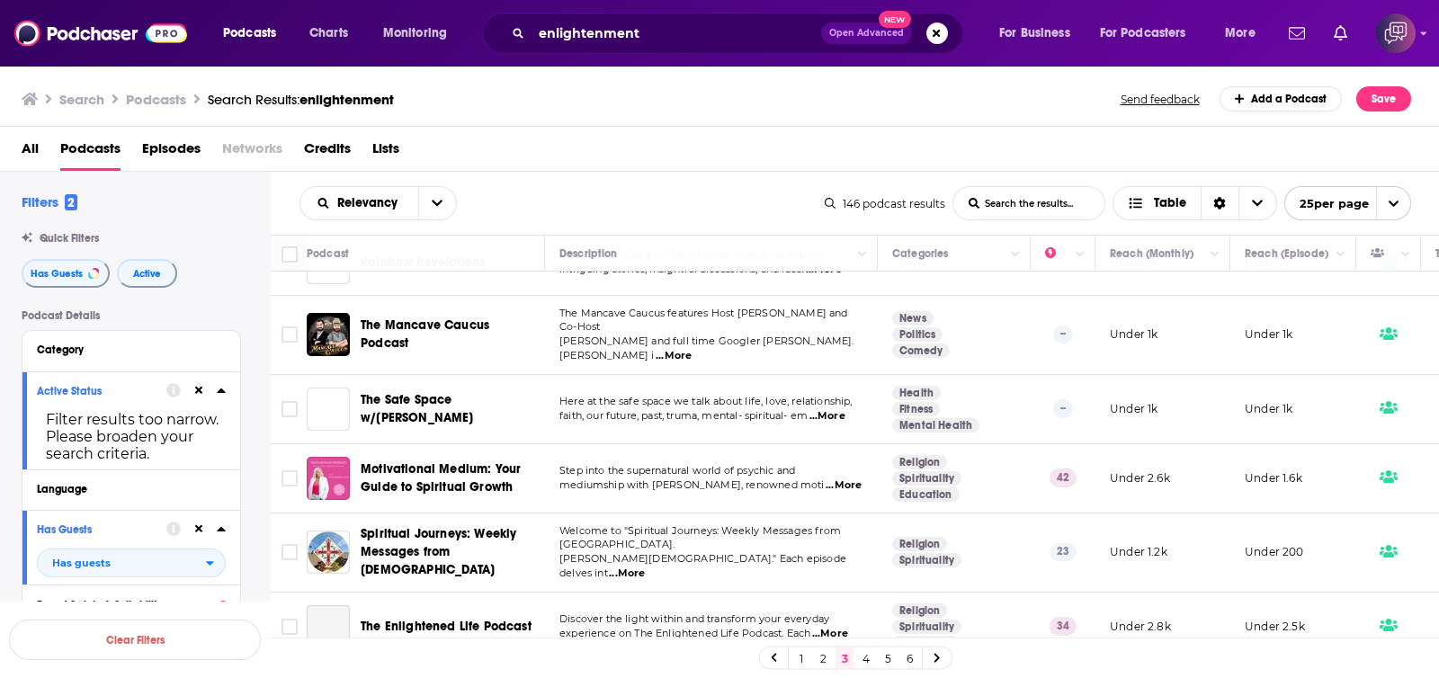
scroll to position [1419, 0]
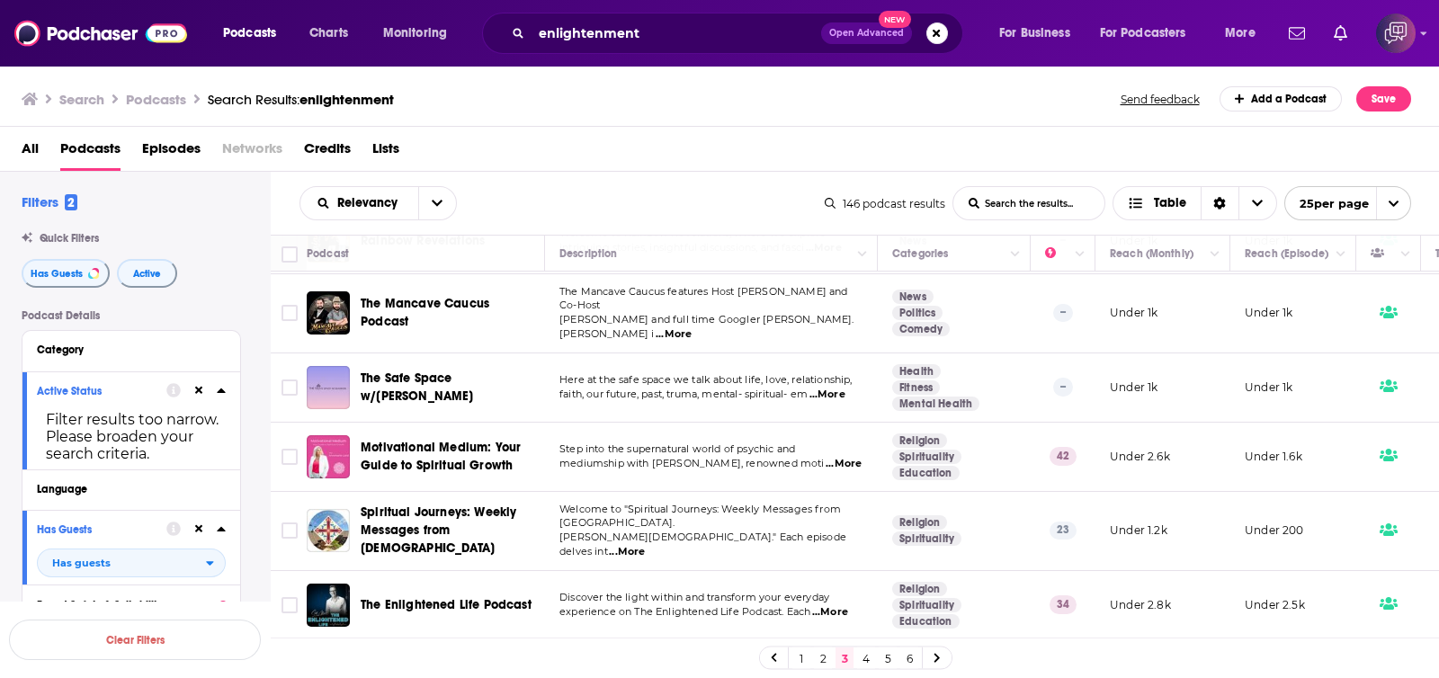
click at [869, 660] on link "4" at bounding box center [866, 659] width 18 height 22
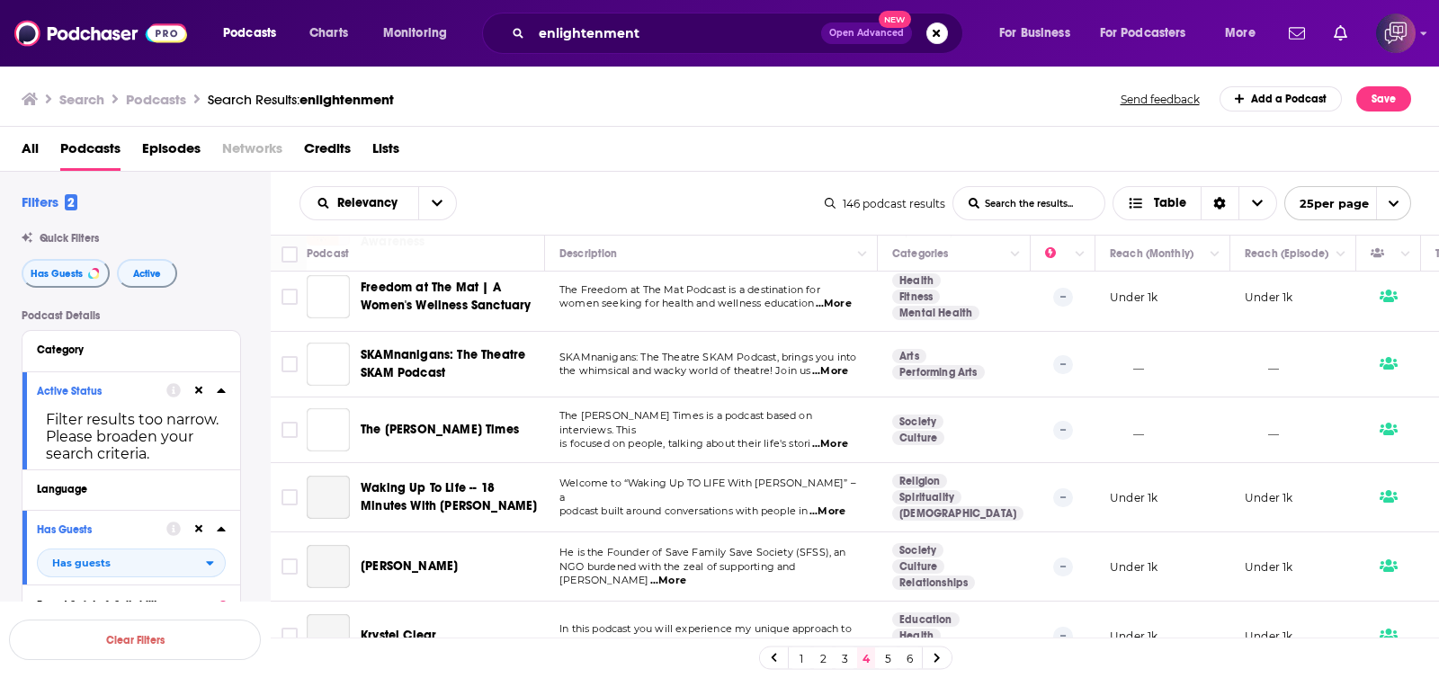
scroll to position [1333, 0]
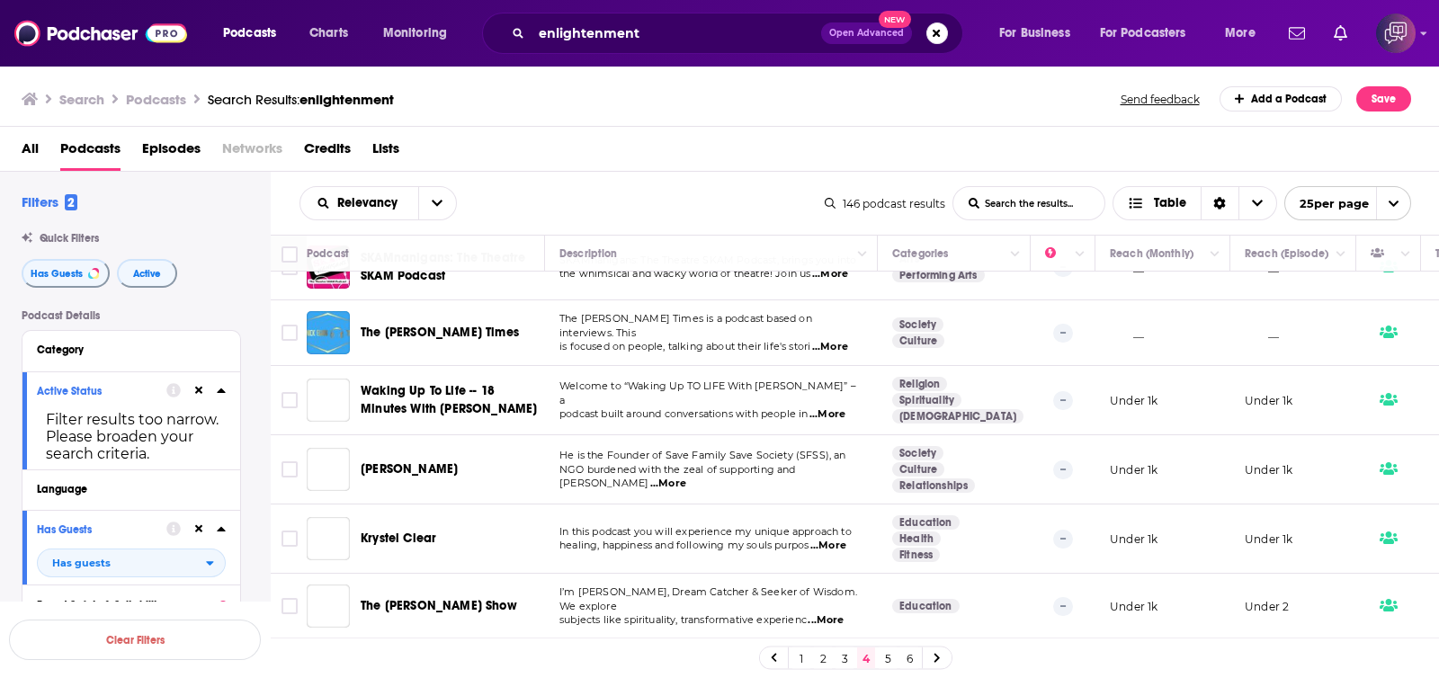
click at [881, 652] on link "5" at bounding box center [888, 659] width 18 height 22
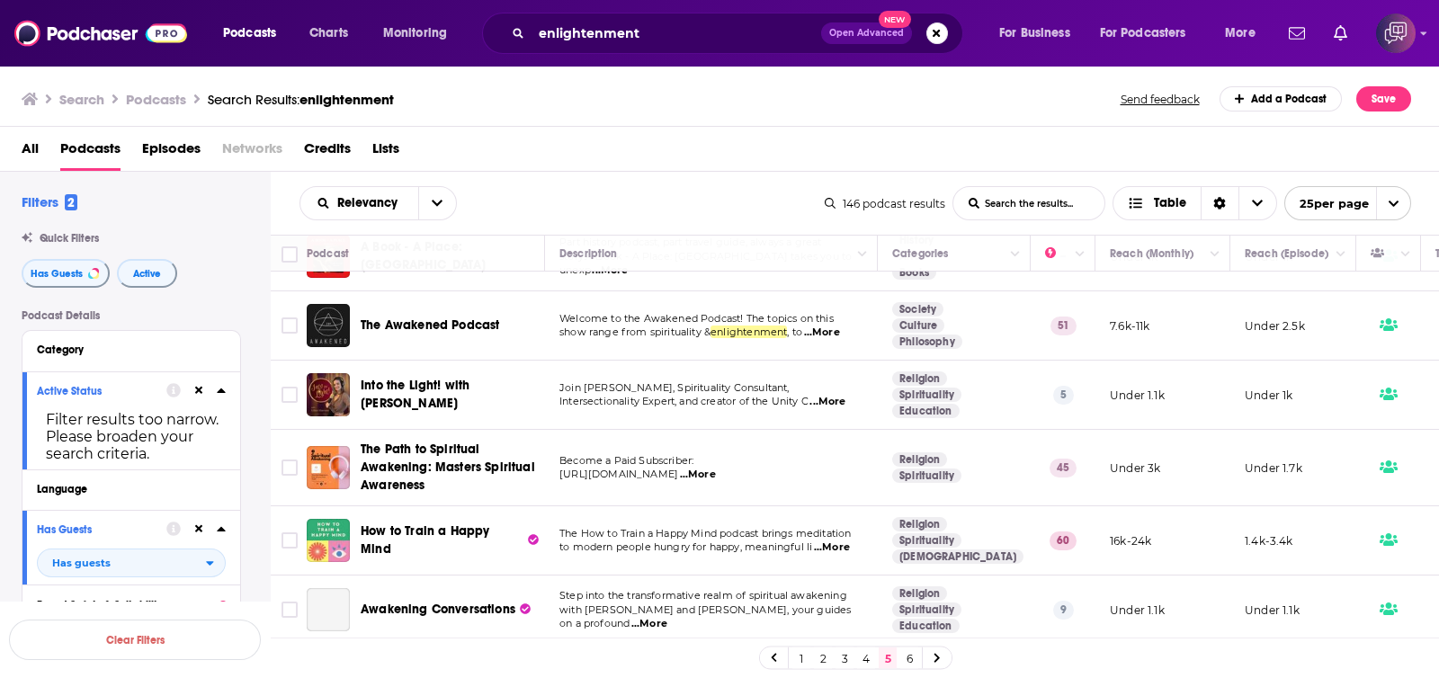
scroll to position [159, 0]
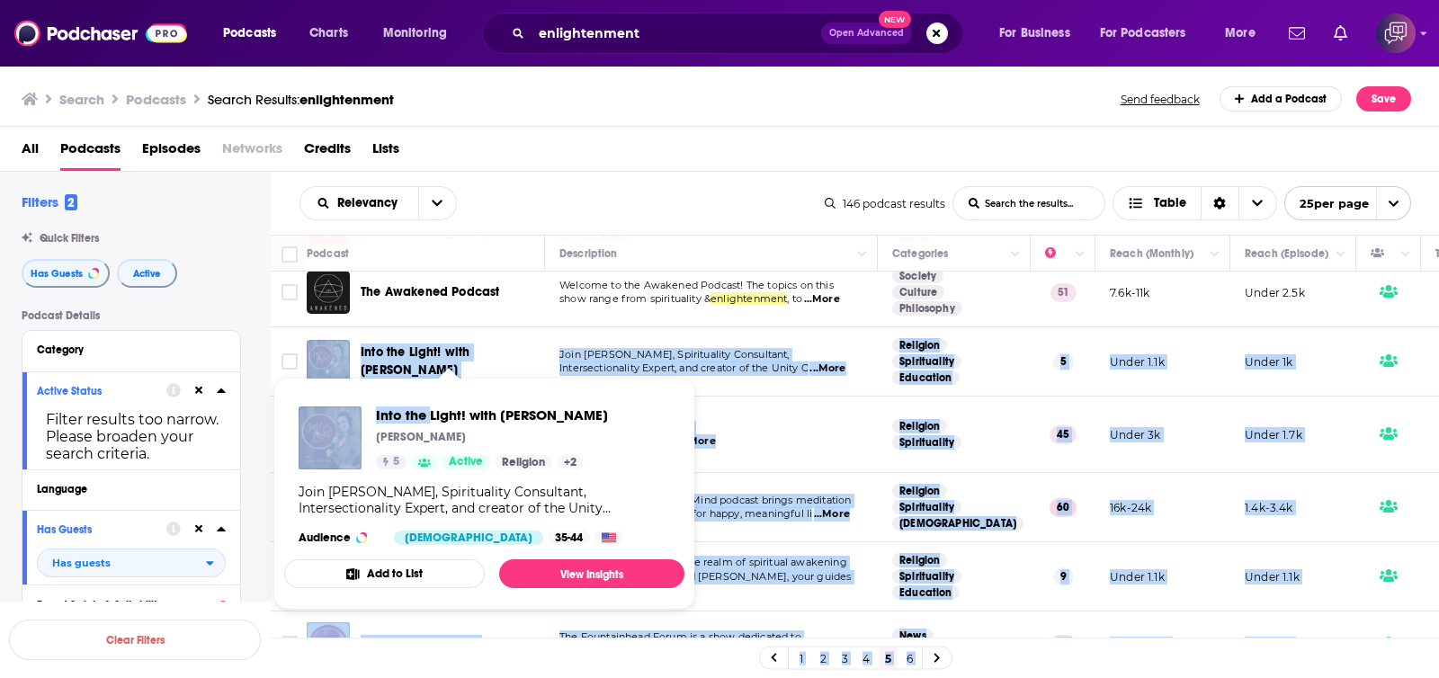
drag, startPoint x: 351, startPoint y: 343, endPoint x: 429, endPoint y: 370, distance: 82.8
click at [429, 370] on div "Podcasts Charts Monitoring enlightenment Open Advanced New For Business For Pod…" at bounding box center [719, 339] width 1439 height 678
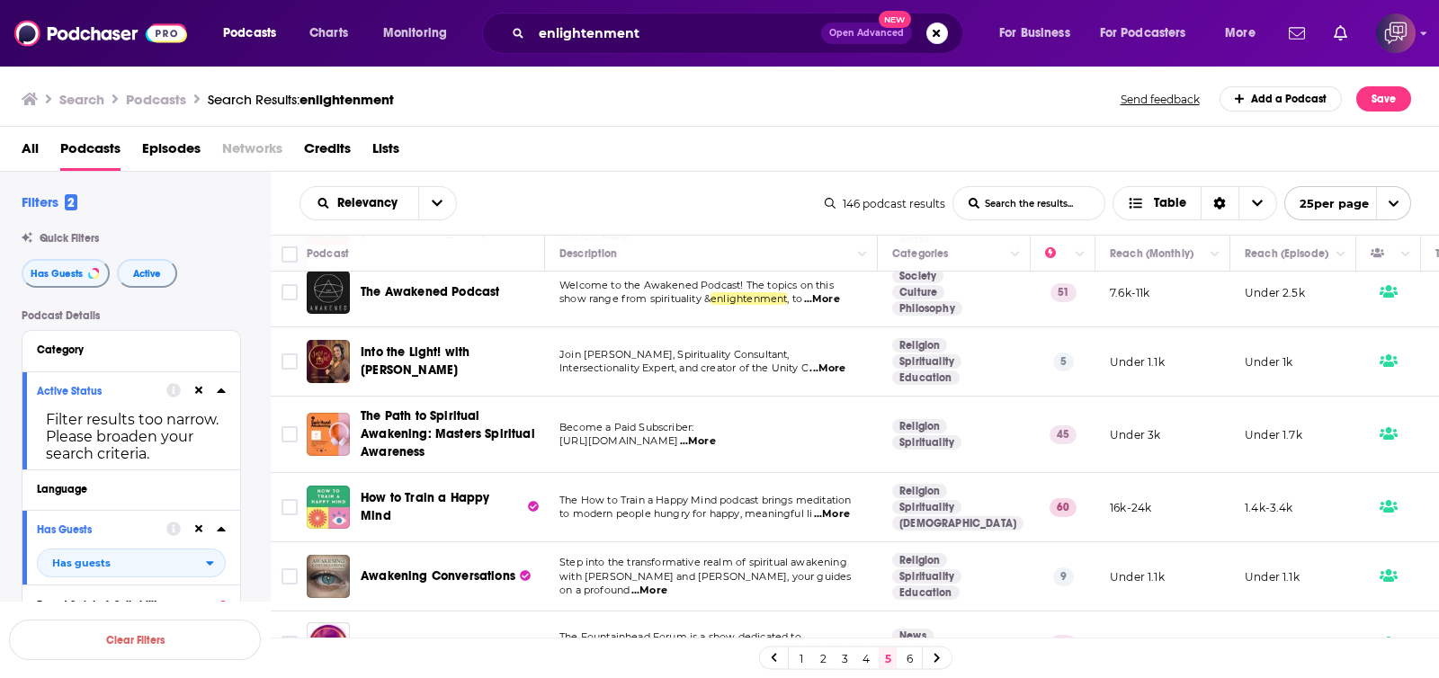
click at [665, 172] on div "Relevancy List Search Input Search the results... Table 146 podcast results Lis…" at bounding box center [855, 203] width 1169 height 63
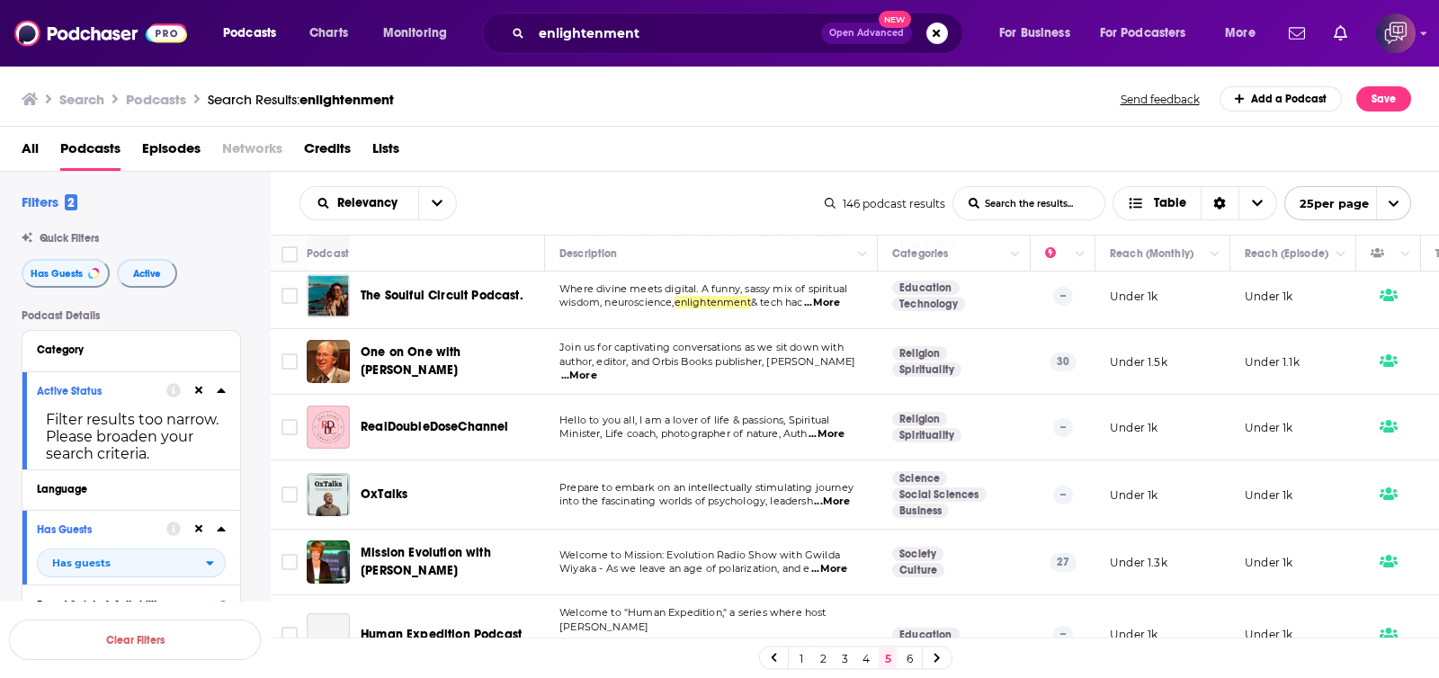
scroll to position [1358, 0]
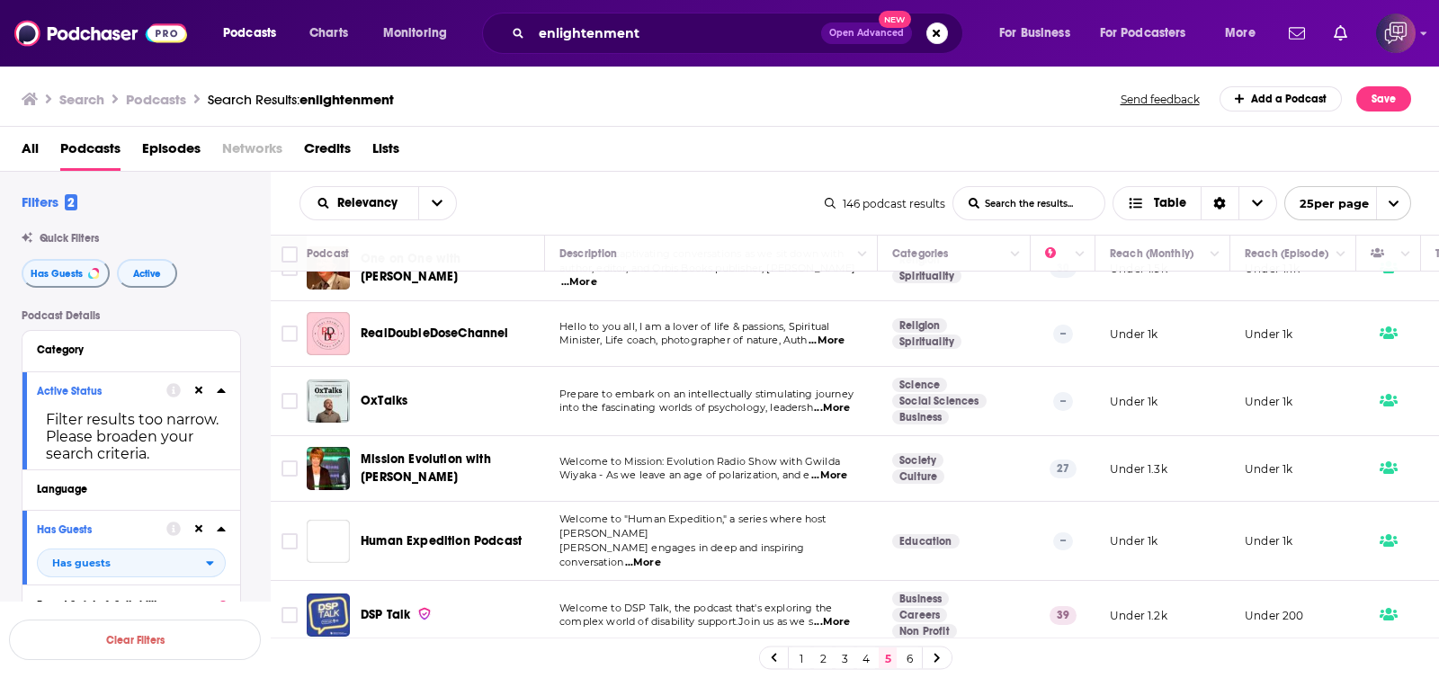
click at [909, 658] on link "6" at bounding box center [909, 659] width 18 height 22
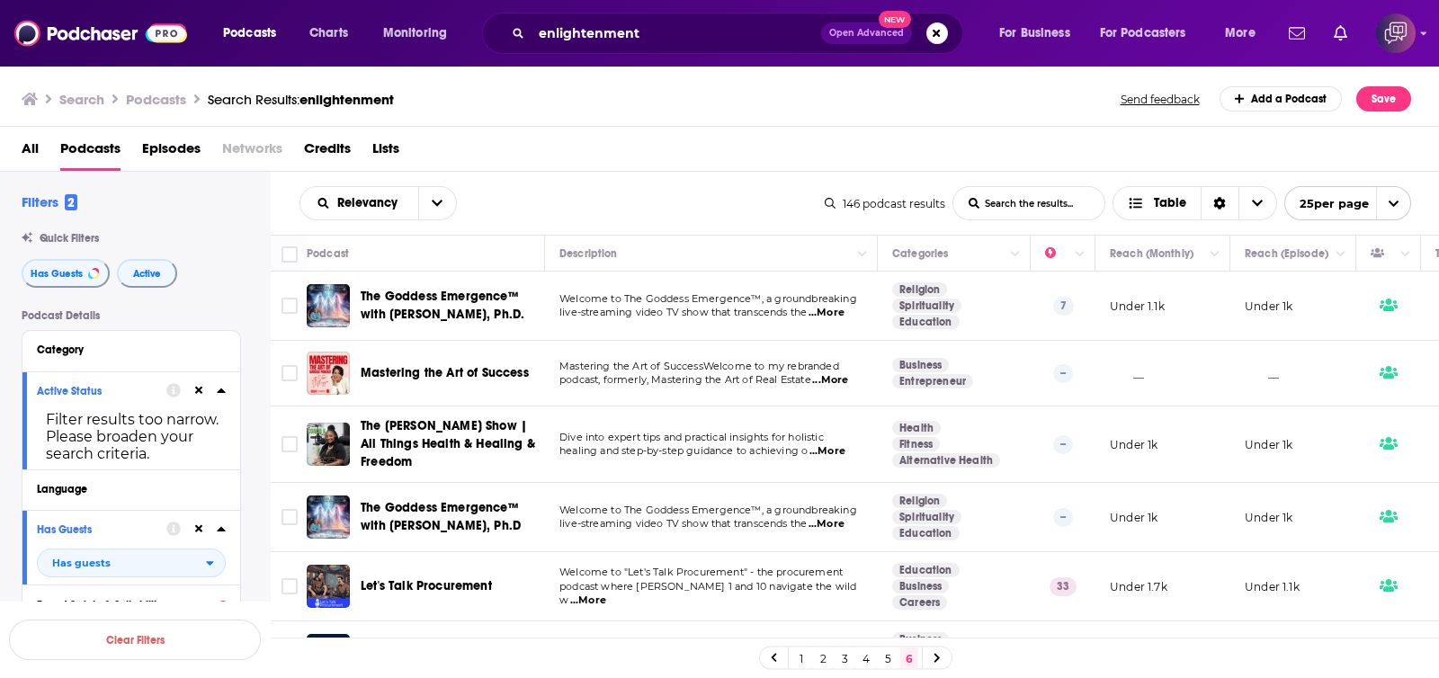
click at [550, 150] on div "All Podcasts Episodes Networks Credits Lists" at bounding box center [724, 152] width 1404 height 37
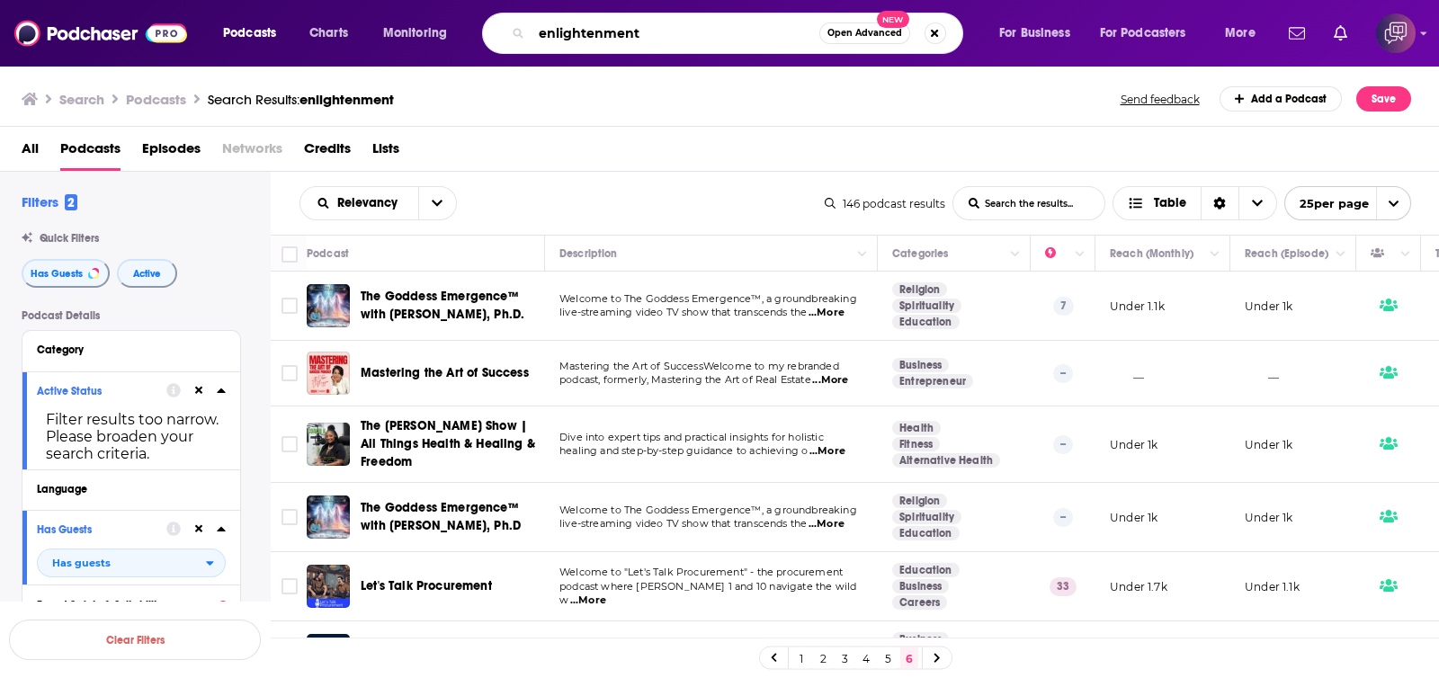
drag, startPoint x: 675, startPoint y: 20, endPoint x: 504, endPoint y: 45, distance: 173.6
click at [504, 45] on div "enlightenment Open Advanced New" at bounding box center [722, 33] width 481 height 41
click at [865, 21] on div "enlightenment Open Advanced New" at bounding box center [722, 33] width 481 height 41
click at [872, 36] on span "Open Advanced" at bounding box center [864, 33] width 75 height 9
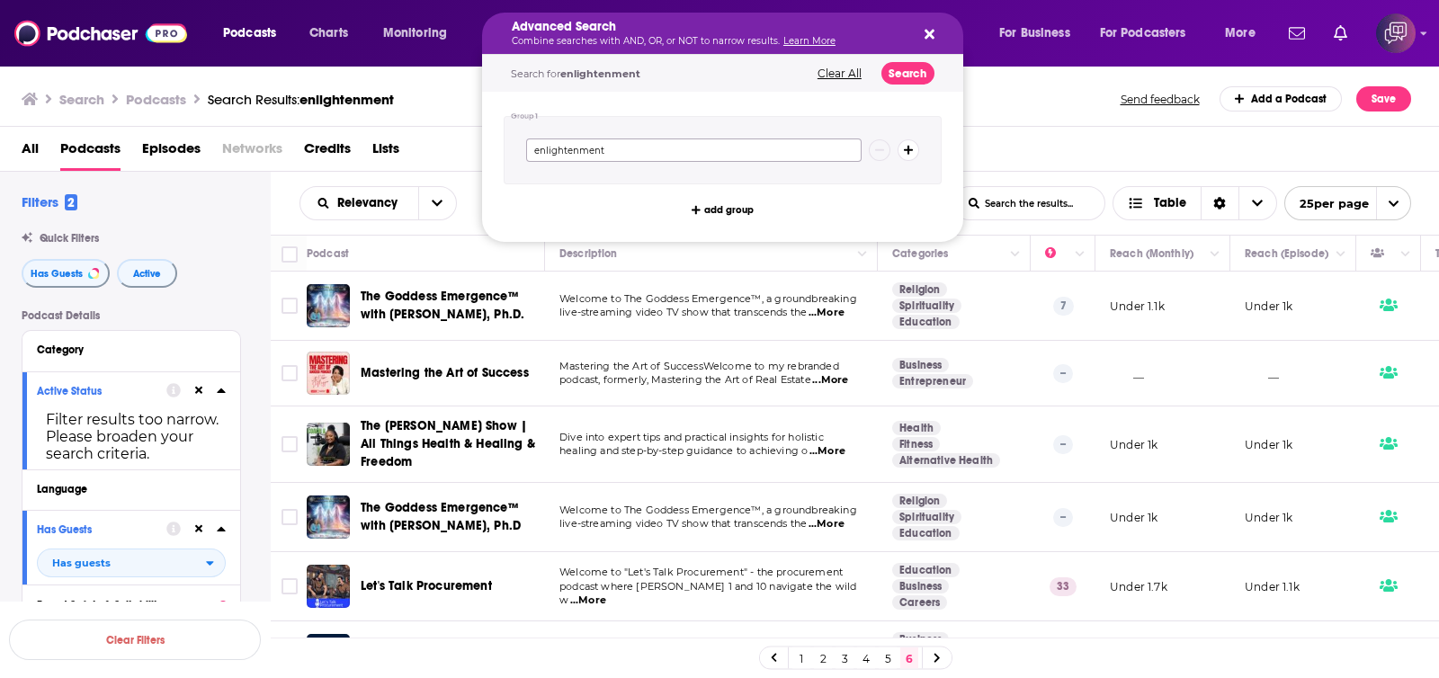
drag, startPoint x: 812, startPoint y: 145, endPoint x: 518, endPoint y: 149, distance: 294.1
click at [490, 165] on div "Group 1 enlightenment add group" at bounding box center [722, 167] width 481 height 150
paste input "transformative"
type input "transformative"
click at [911, 74] on button "Search" at bounding box center [907, 73] width 53 height 22
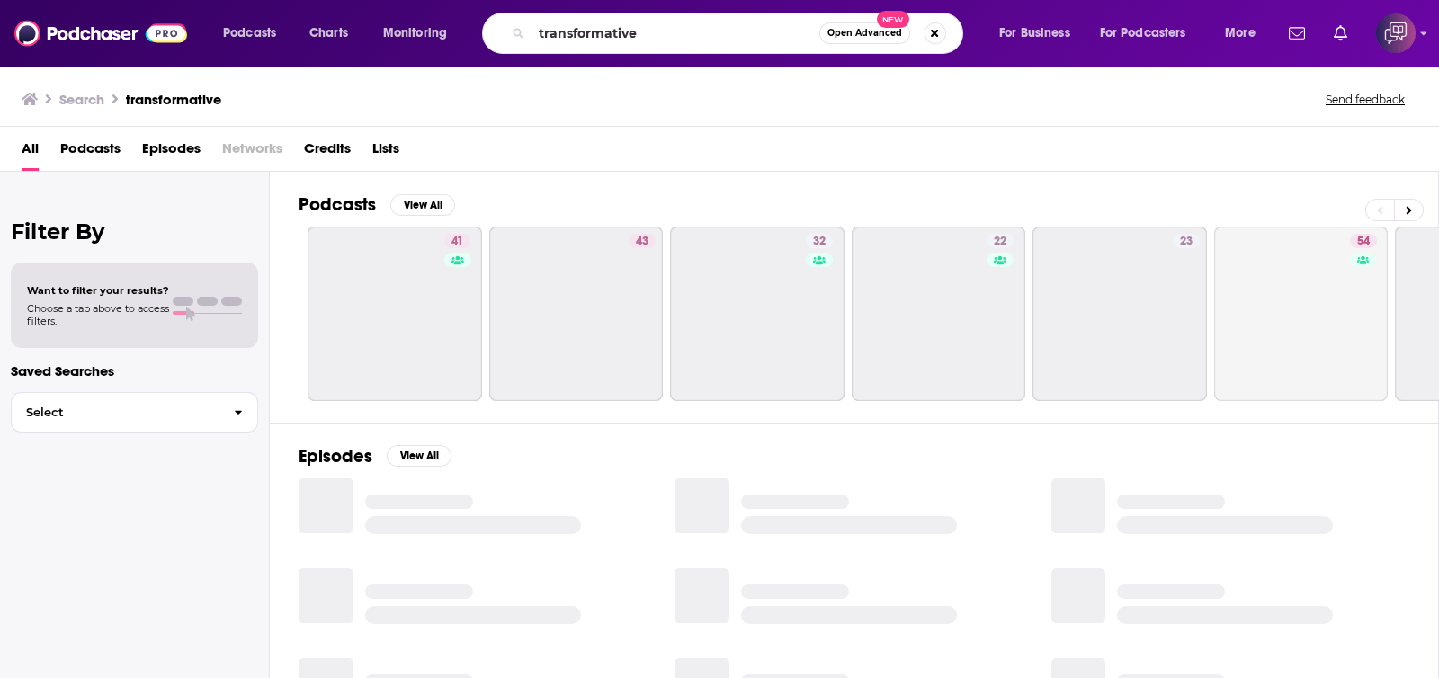
click at [931, 74] on div "Search transformative Send feedback" at bounding box center [719, 96] width 1439 height 62
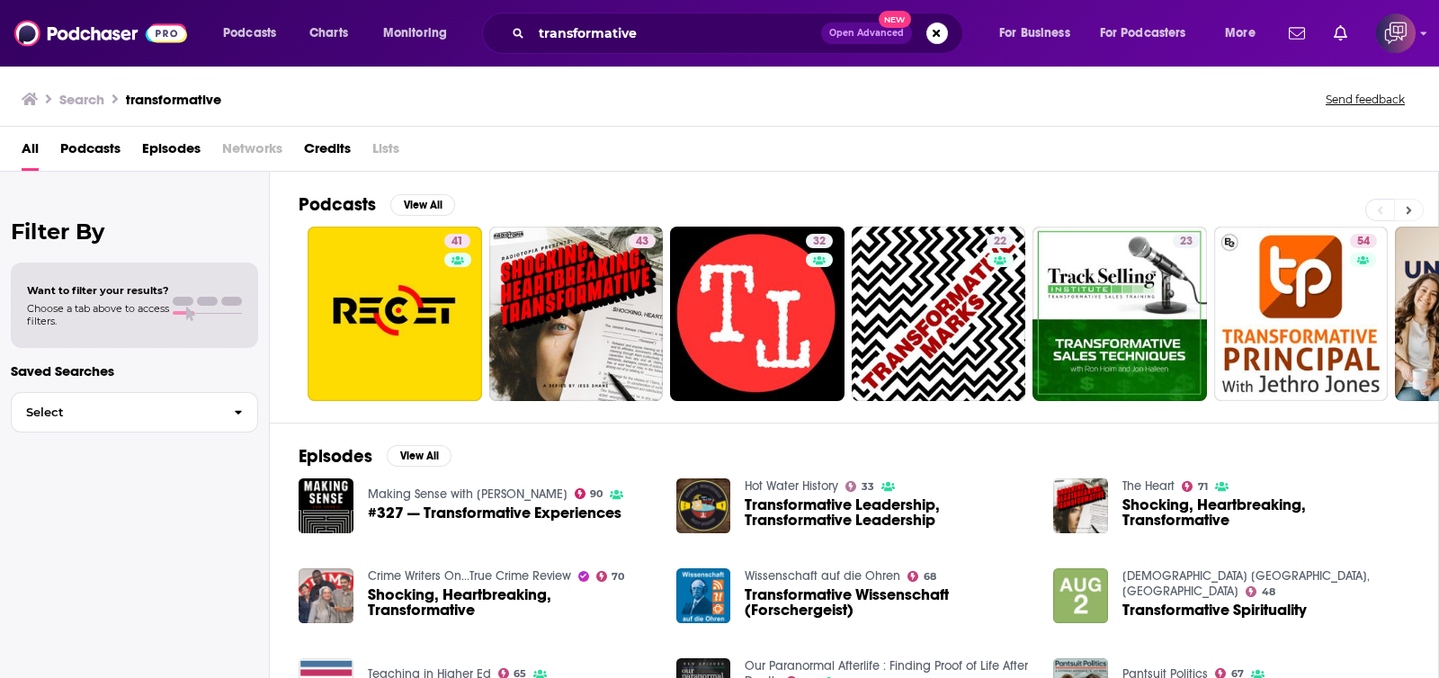
click at [1410, 209] on icon at bounding box center [1409, 210] width 5 height 8
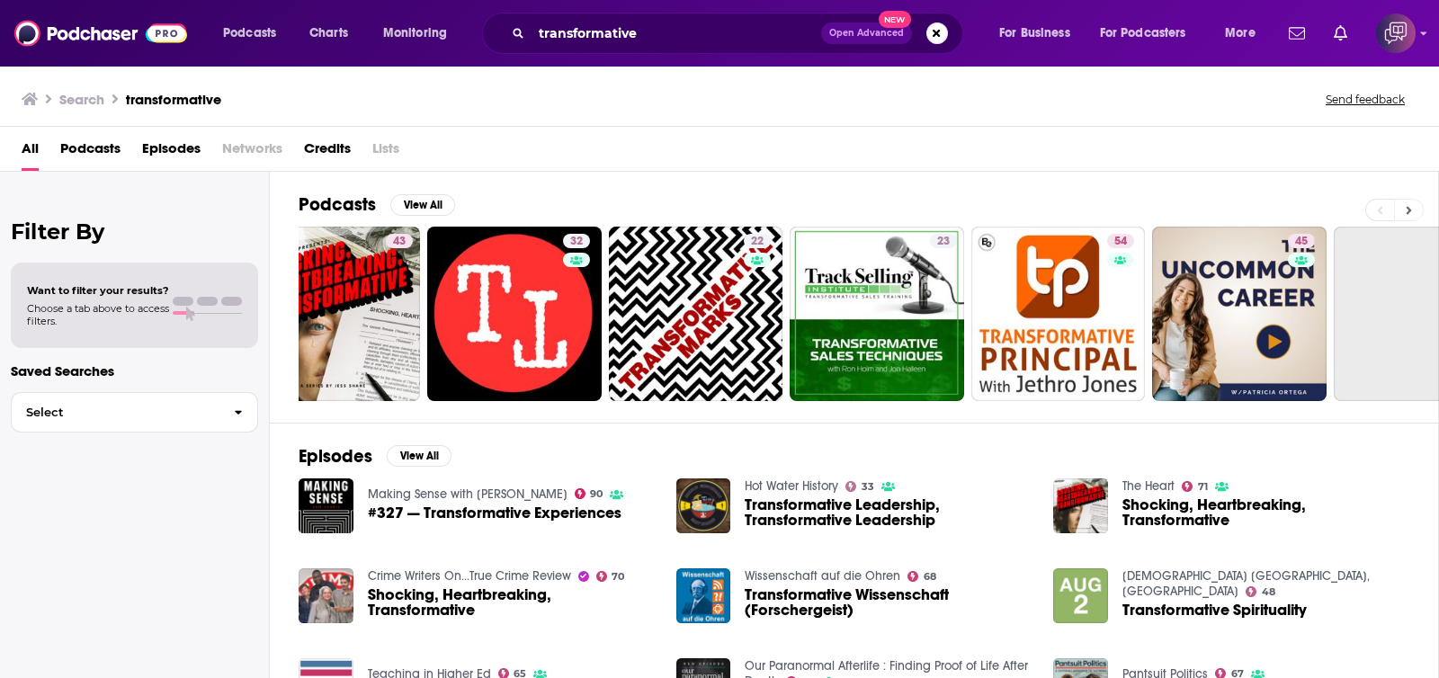
click at [1410, 209] on icon at bounding box center [1409, 210] width 5 height 8
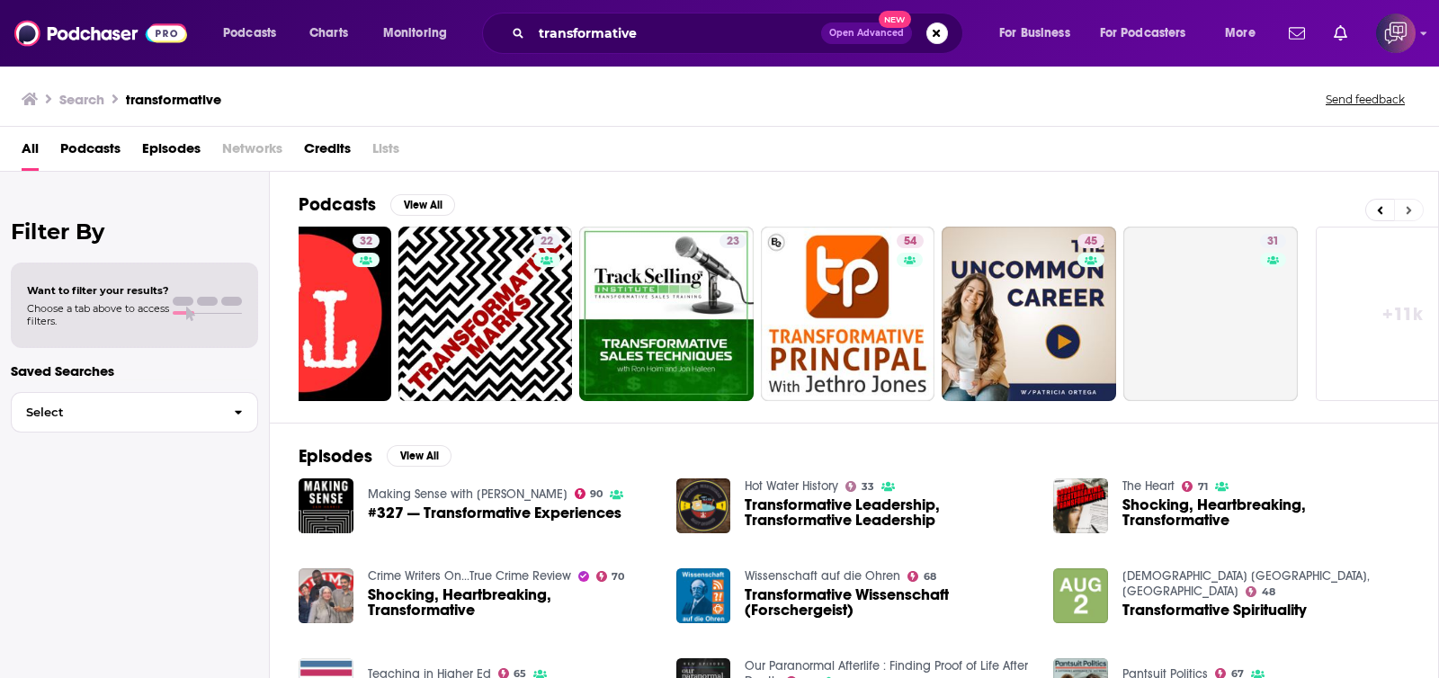
click at [1410, 209] on icon at bounding box center [1409, 210] width 5 height 8
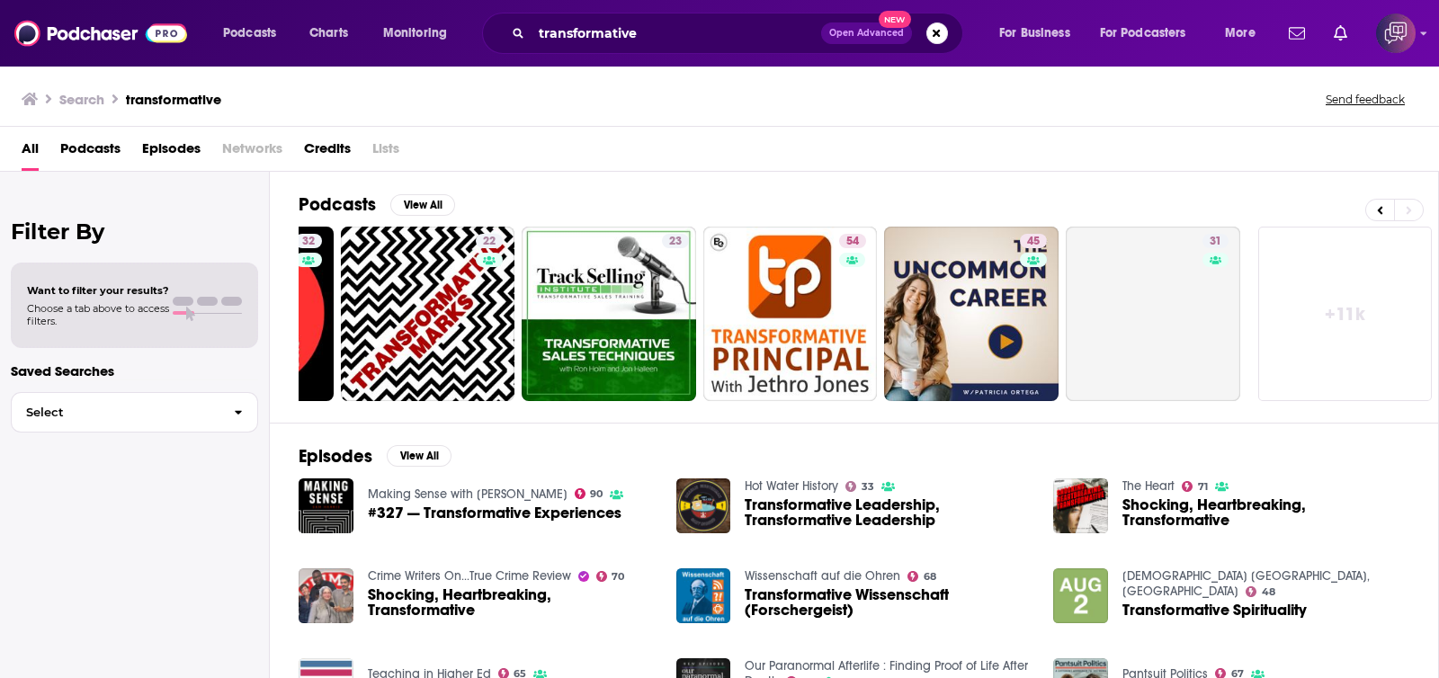
click at [1346, 309] on link "+ 11k" at bounding box center [1345, 314] width 174 height 174
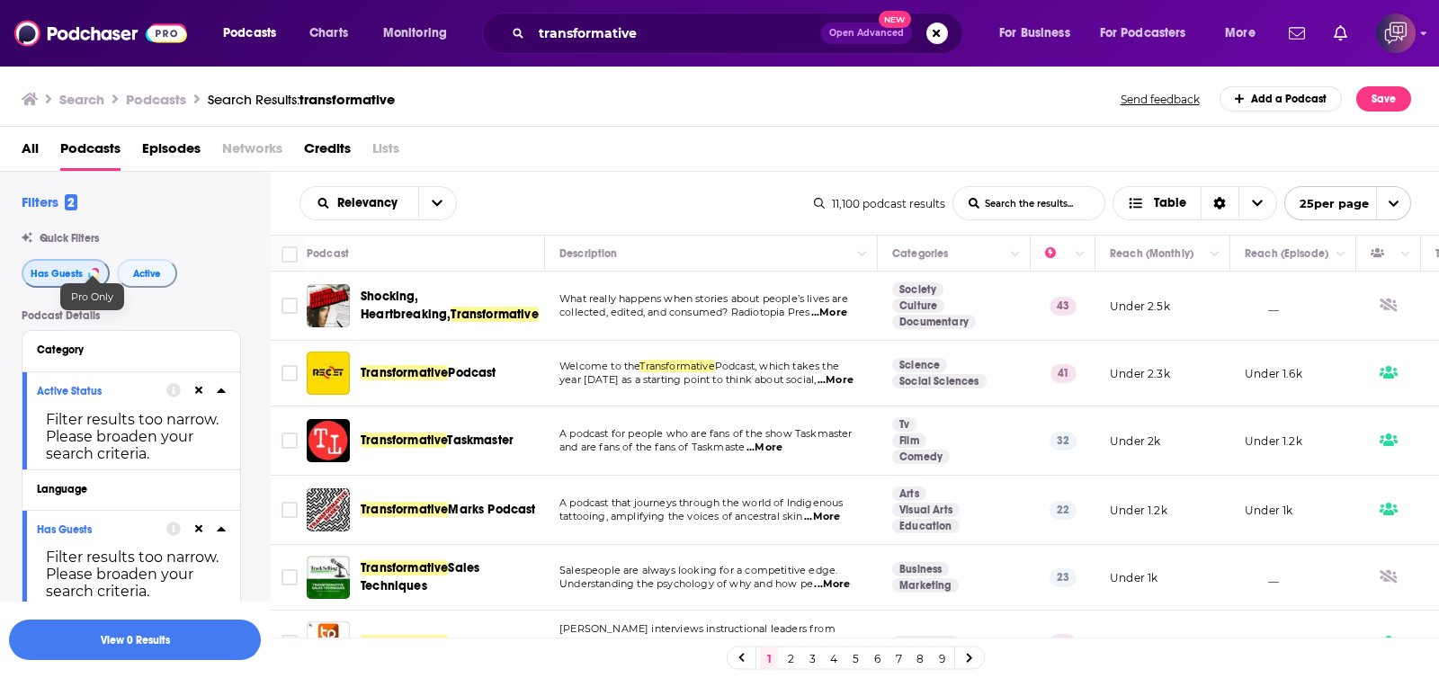
click at [83, 270] on button "Has Guests" at bounding box center [66, 273] width 88 height 29
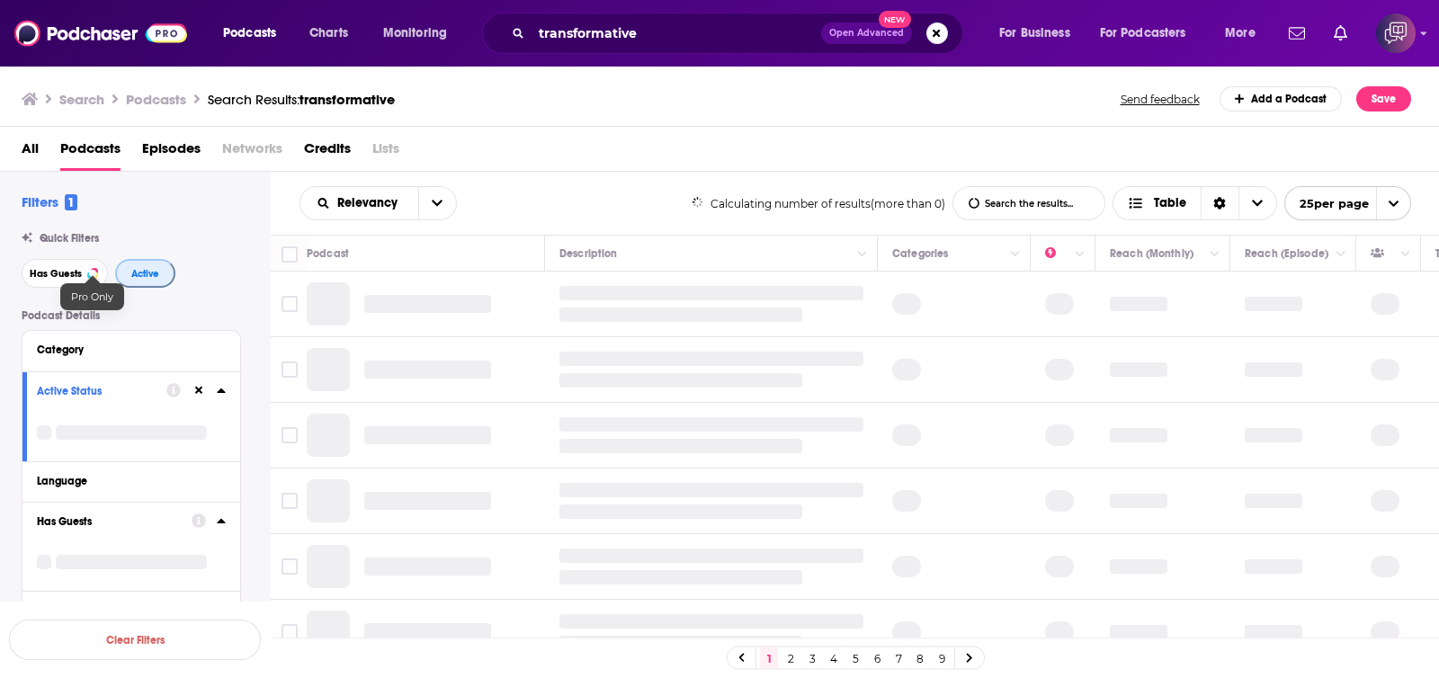
click at [156, 271] on span "Active" at bounding box center [145, 274] width 28 height 10
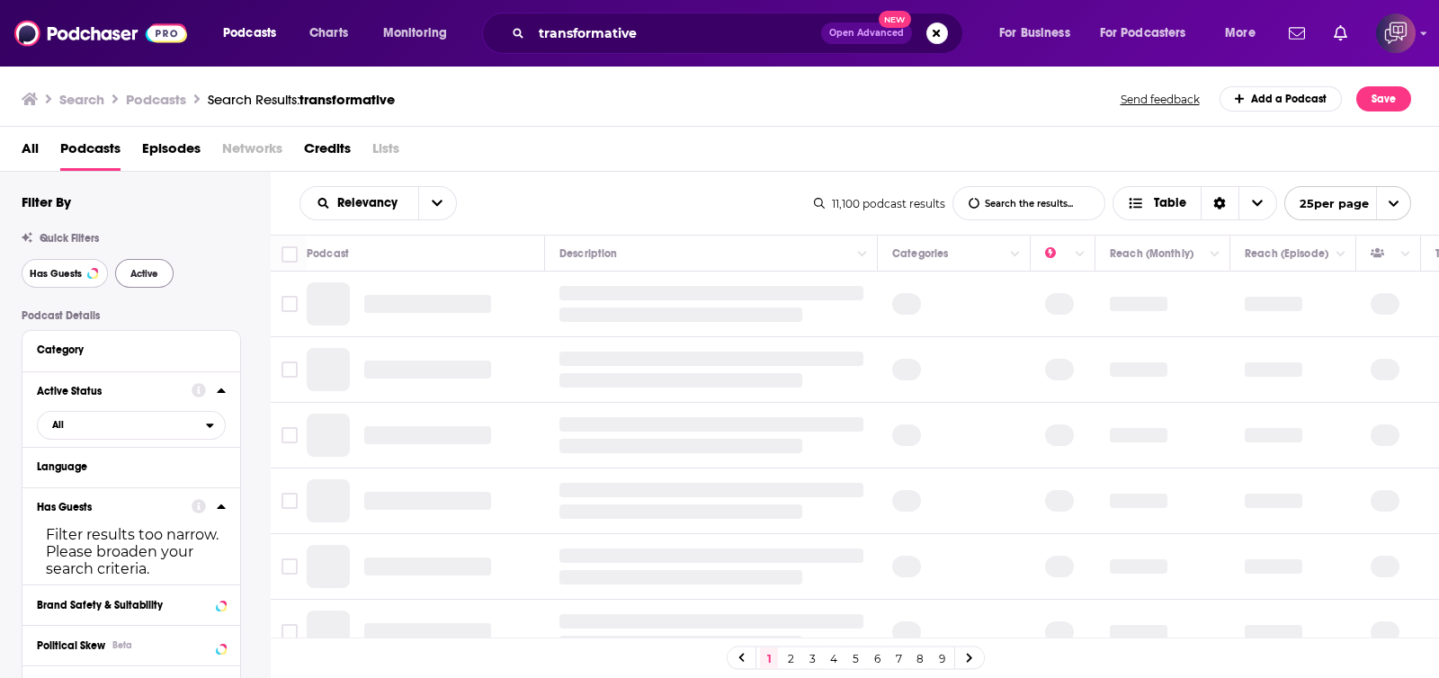
click at [59, 273] on span "Has Guests" at bounding box center [56, 274] width 52 height 10
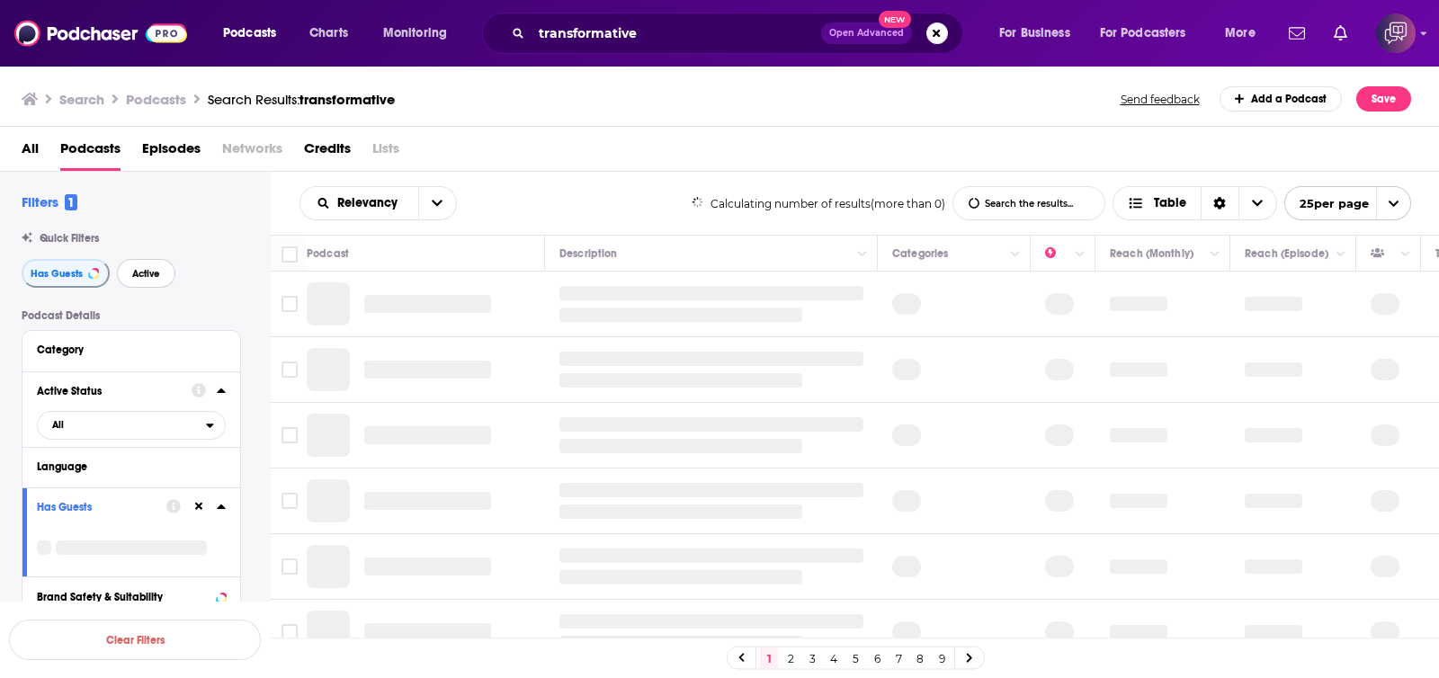
click at [135, 272] on span "Active" at bounding box center [146, 274] width 28 height 10
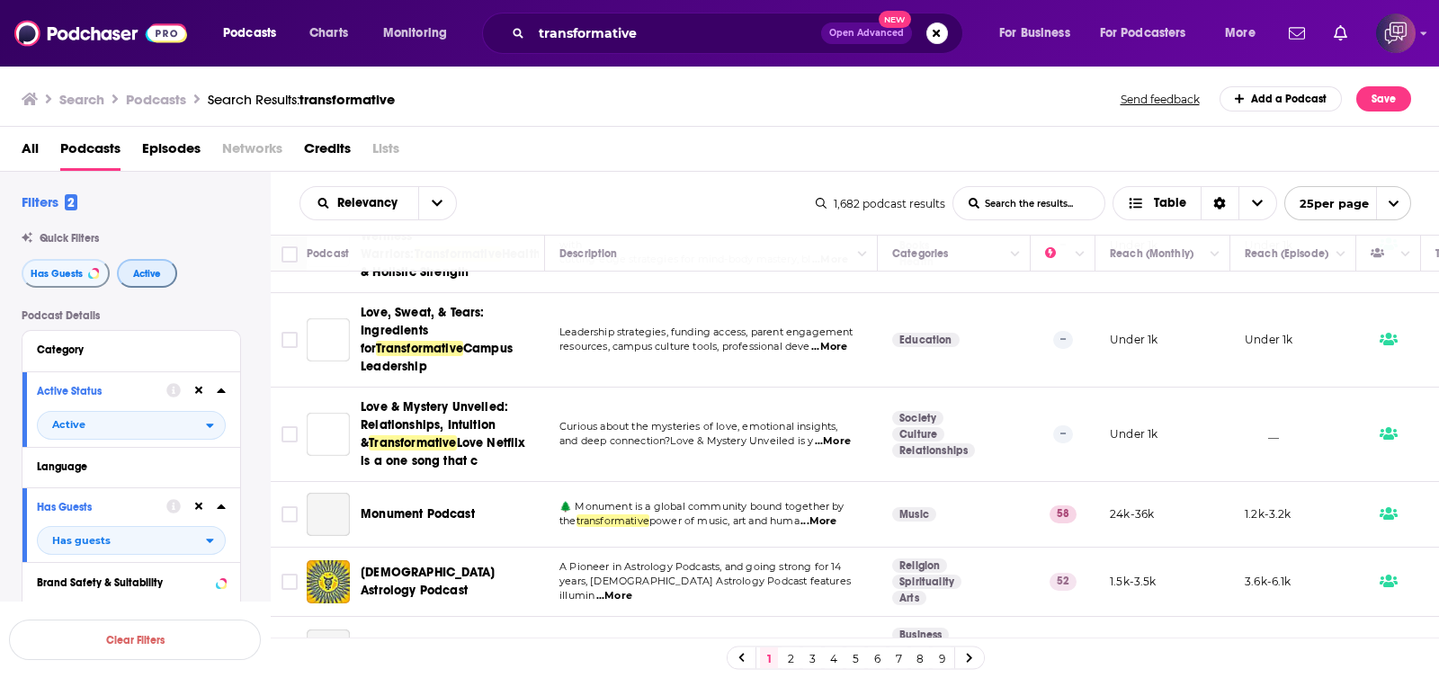
scroll to position [1237, 0]
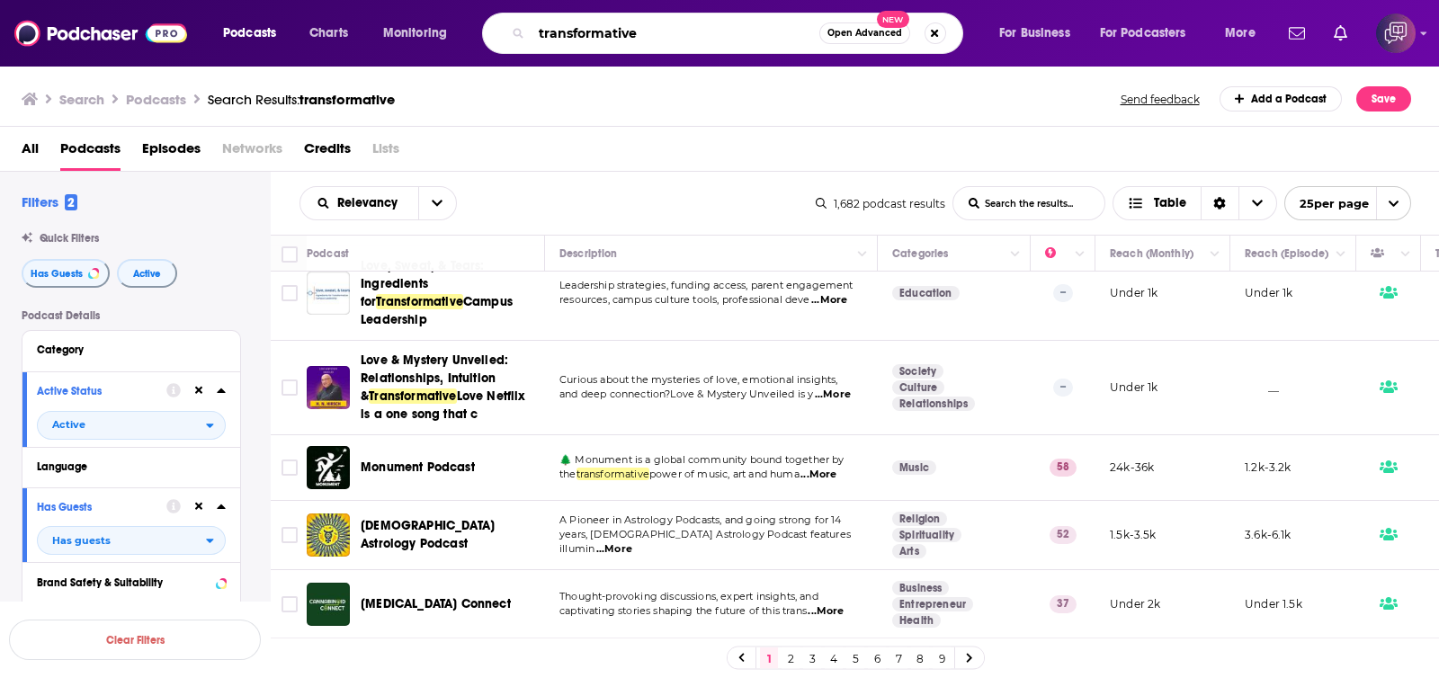
drag, startPoint x: 643, startPoint y: 29, endPoint x: 616, endPoint y: 28, distance: 27.0
click at [616, 28] on input "transformative" at bounding box center [676, 33] width 288 height 29
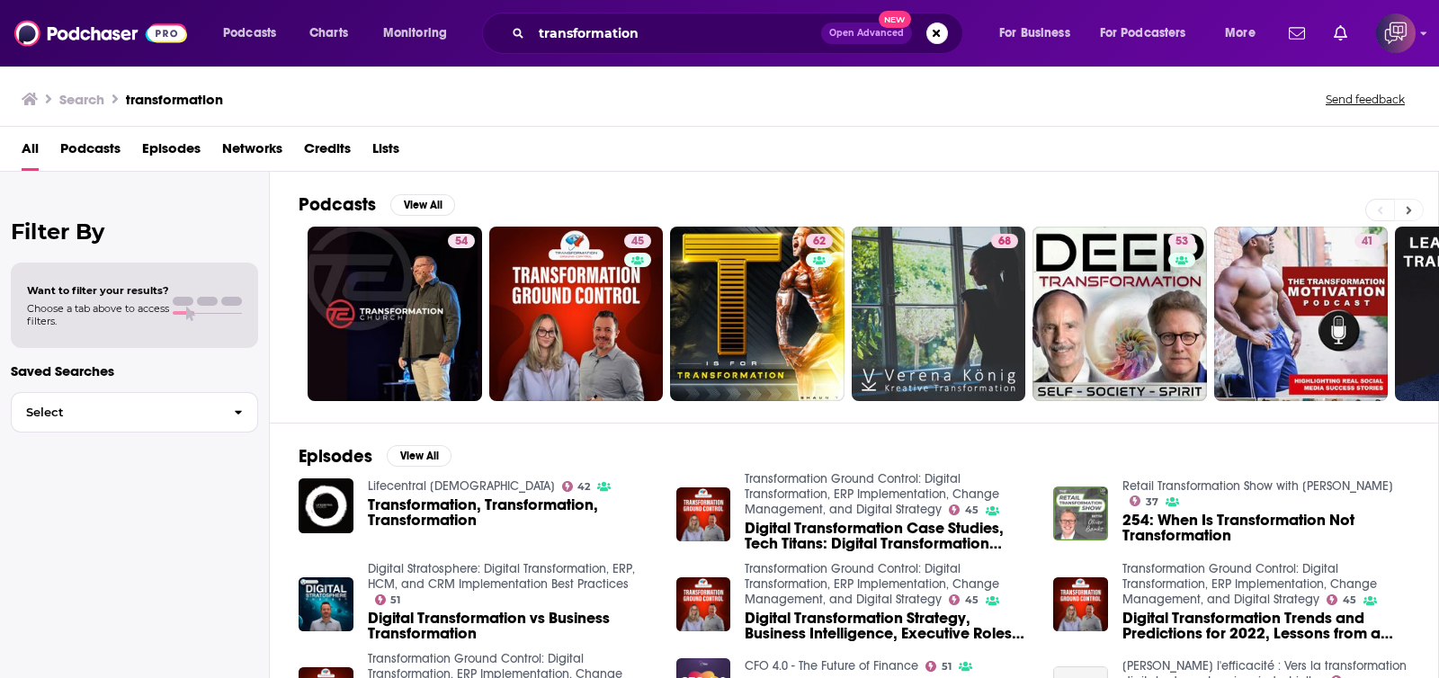
click at [1412, 205] on button at bounding box center [1409, 210] width 30 height 22
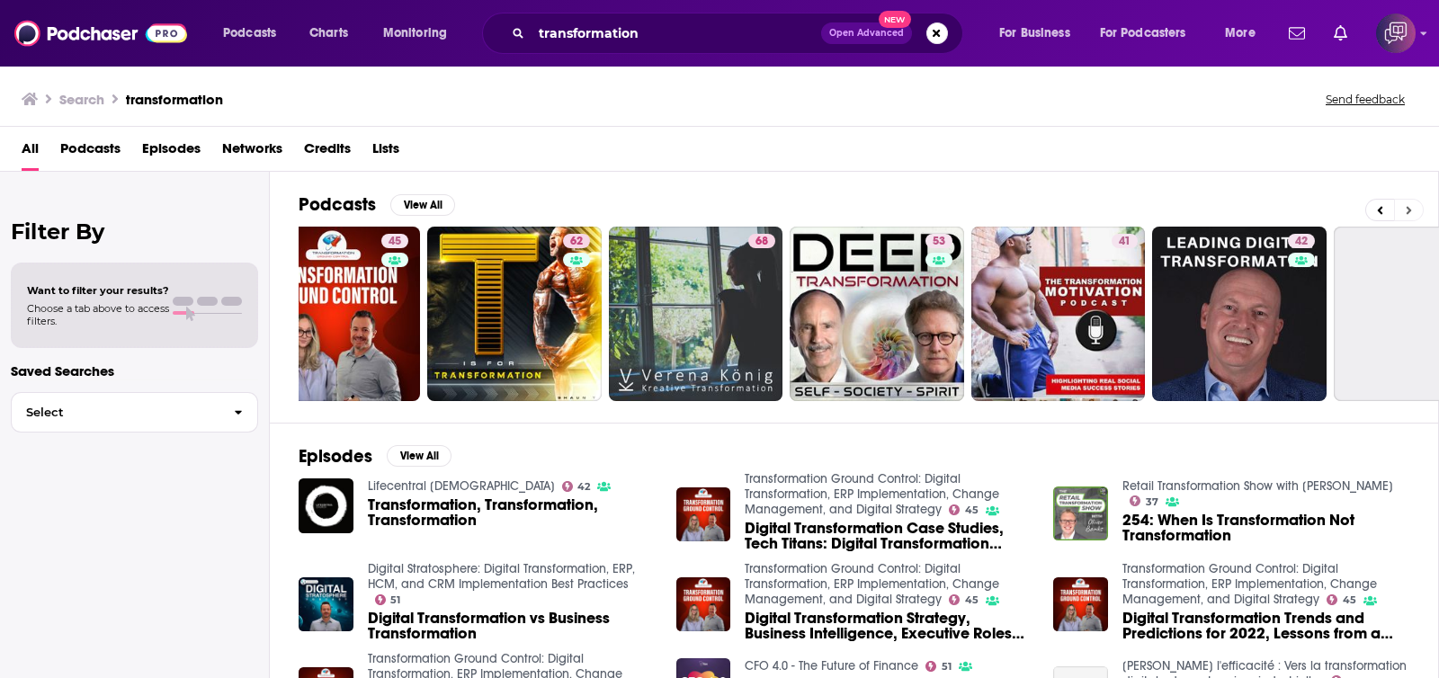
click at [1412, 205] on button at bounding box center [1409, 210] width 30 height 22
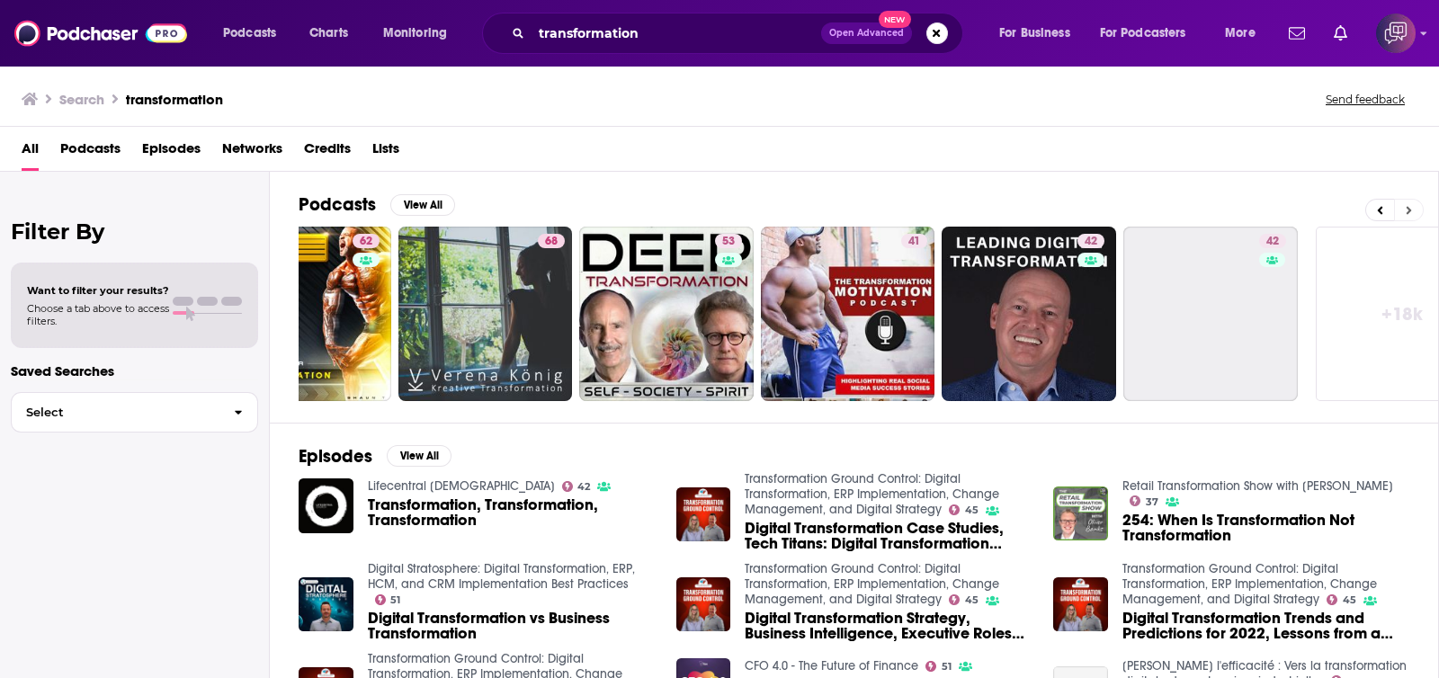
click at [1412, 205] on button at bounding box center [1409, 210] width 30 height 22
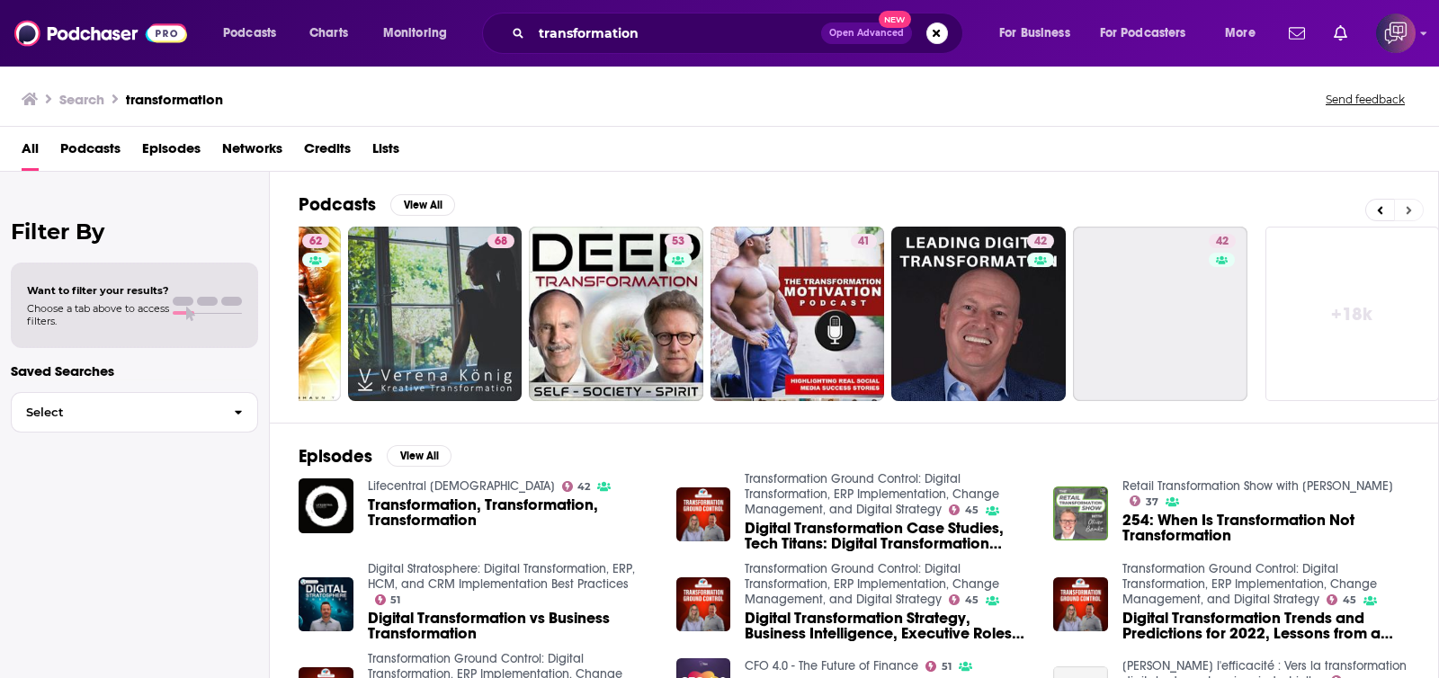
scroll to position [0, 511]
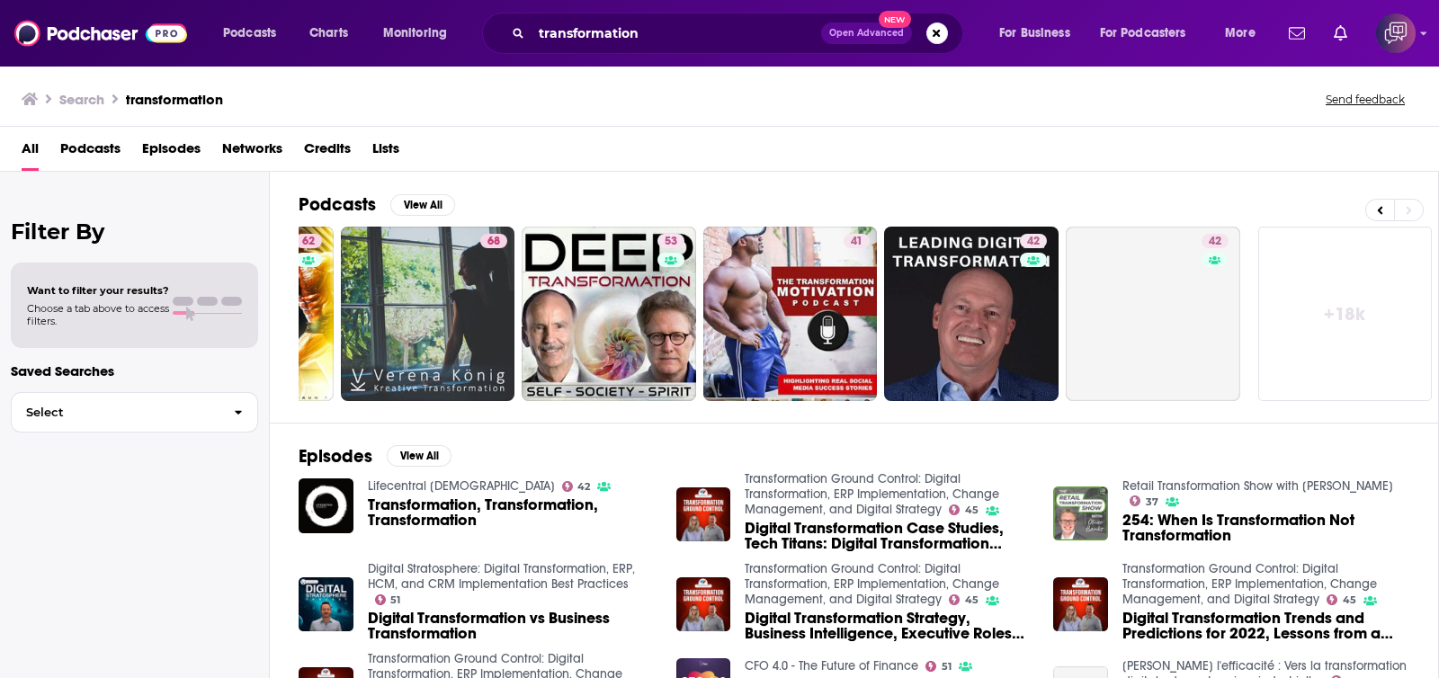
click at [1366, 305] on link "+ 18k" at bounding box center [1345, 314] width 174 height 174
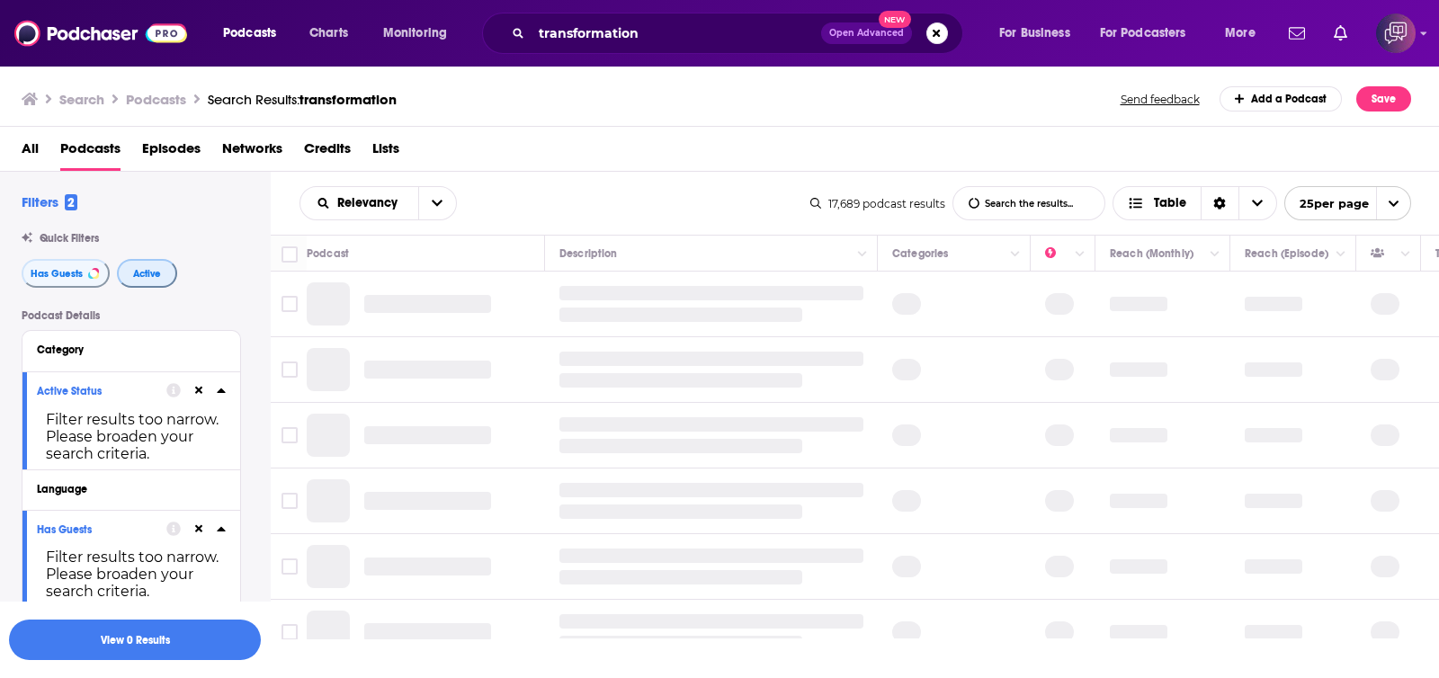
click at [148, 266] on button "Active" at bounding box center [147, 273] width 60 height 29
click at [72, 279] on span "Has Guests" at bounding box center [57, 274] width 52 height 10
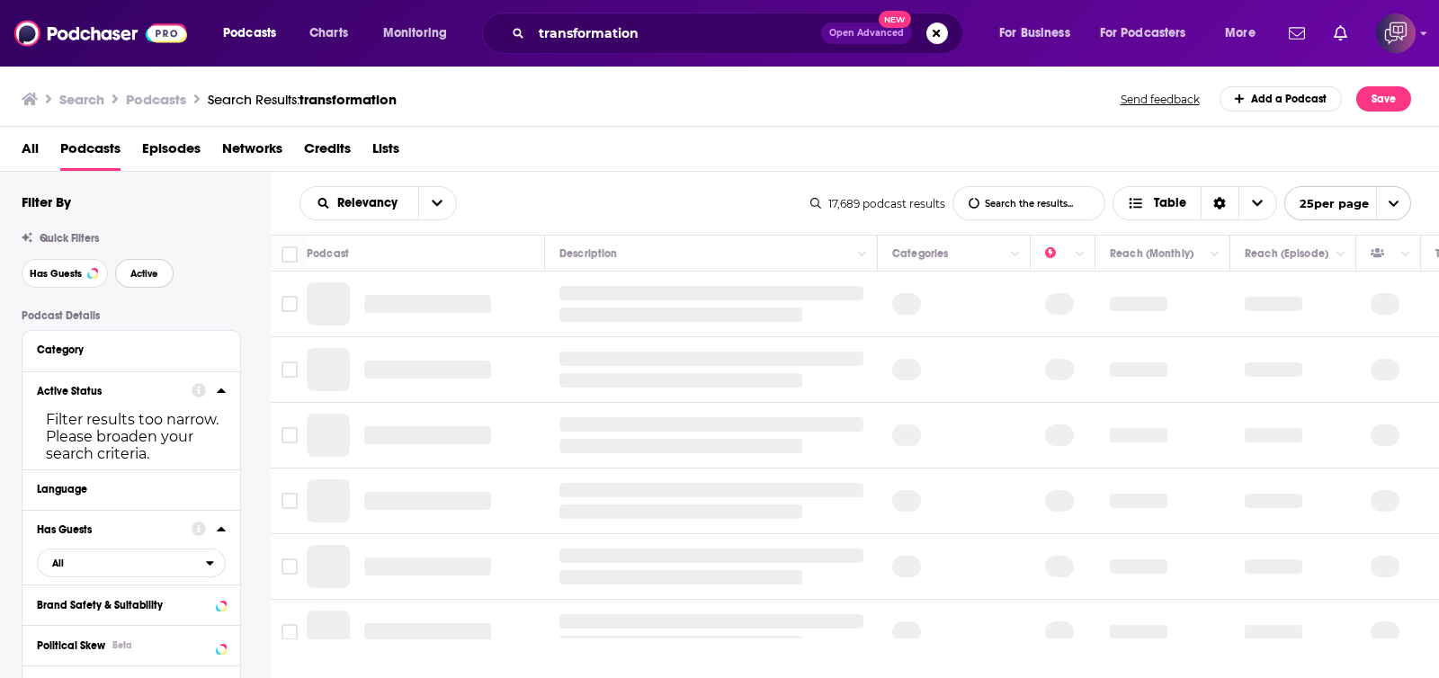
click at [154, 286] on button "Active" at bounding box center [144, 273] width 58 height 29
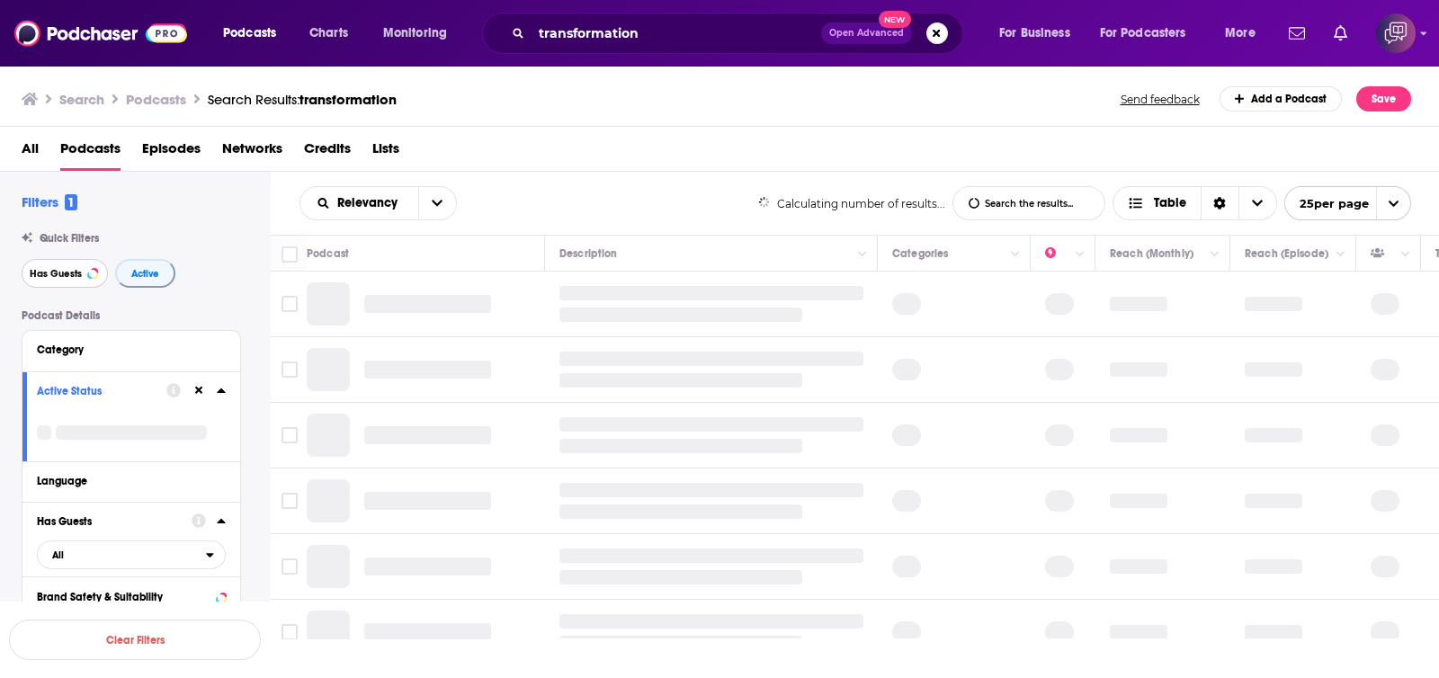
click at [67, 276] on span "Has Guests" at bounding box center [56, 274] width 52 height 10
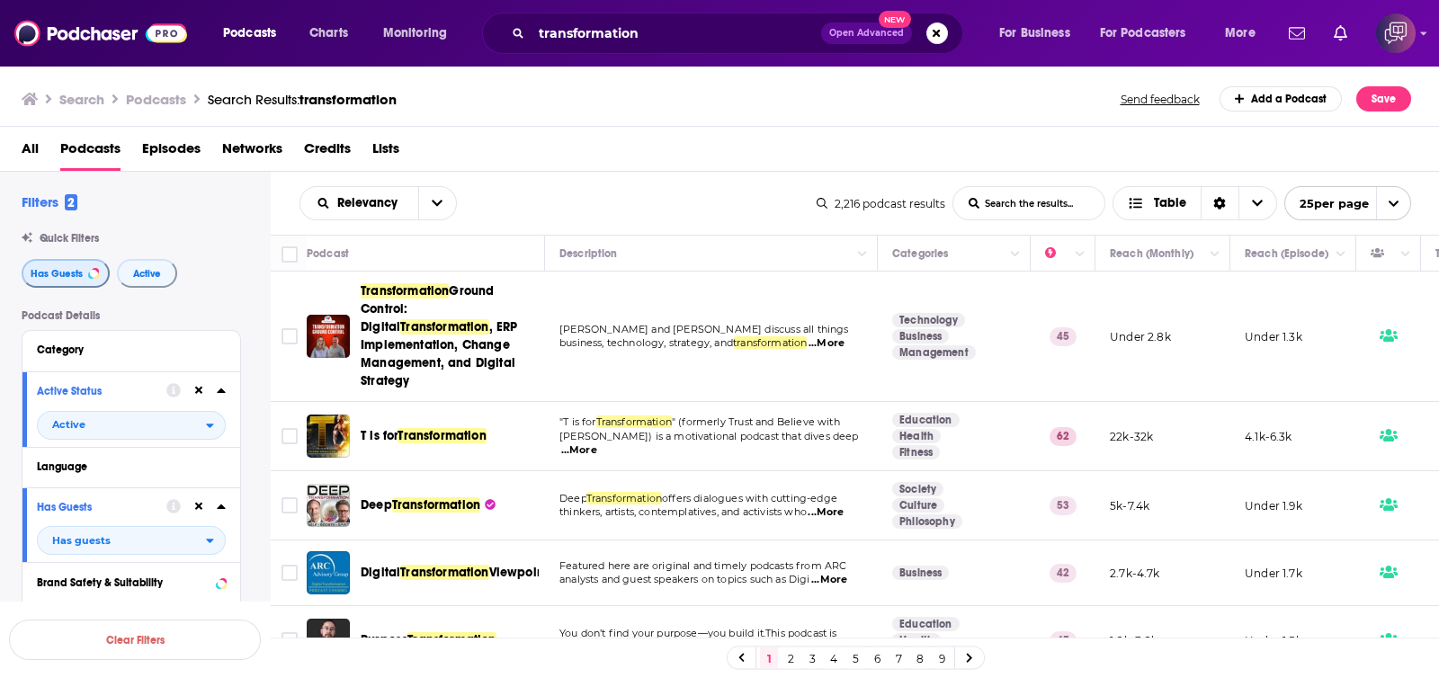
scroll to position [112, 0]
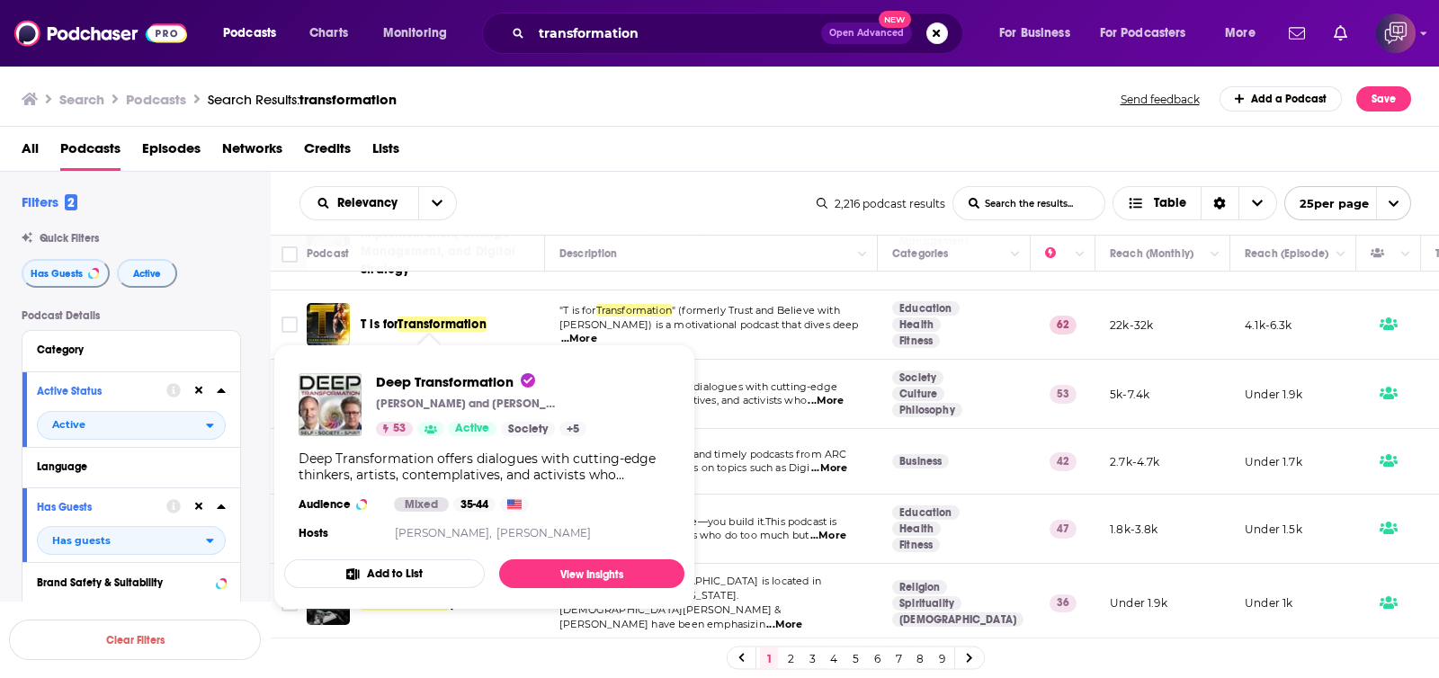
drag, startPoint x: 465, startPoint y: 375, endPoint x: 670, endPoint y: 228, distance: 252.1
click at [675, 202] on div "Relevancy List Search Input Search the results... Table" at bounding box center [558, 203] width 517 height 34
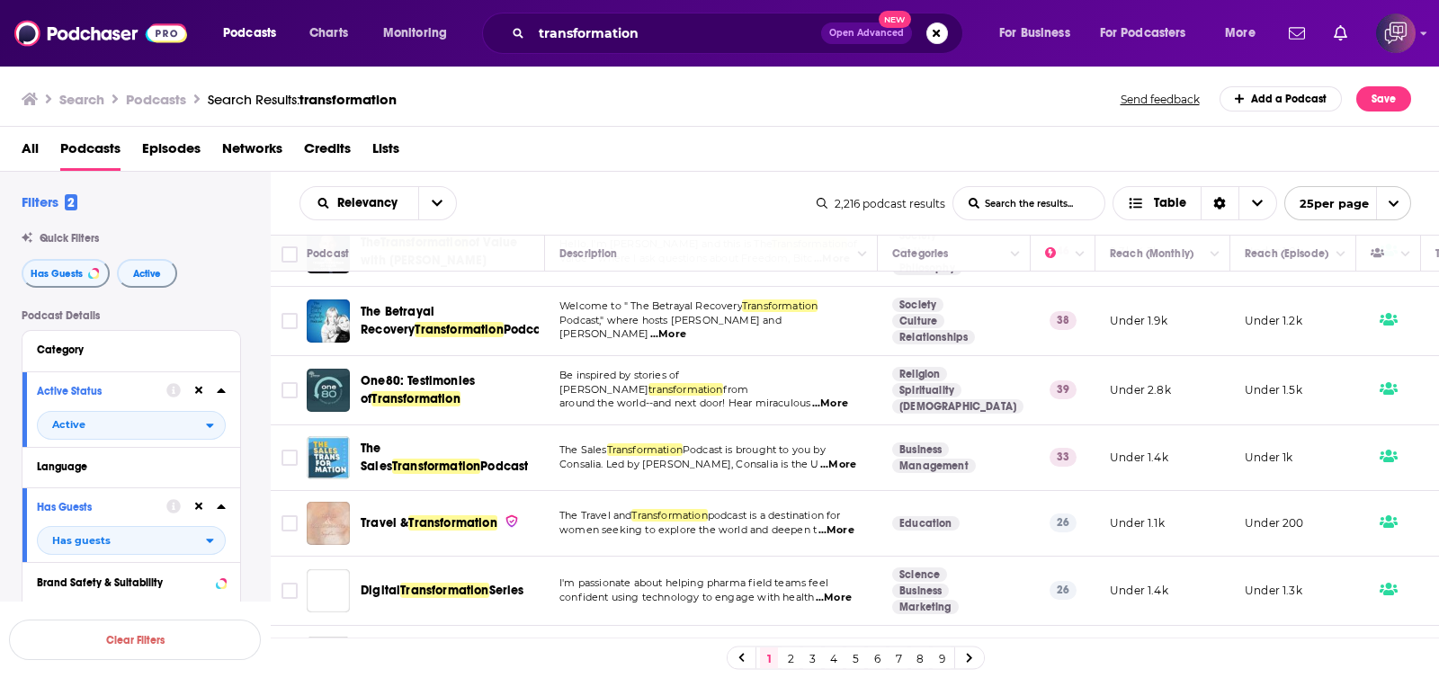
scroll to position [1237, 0]
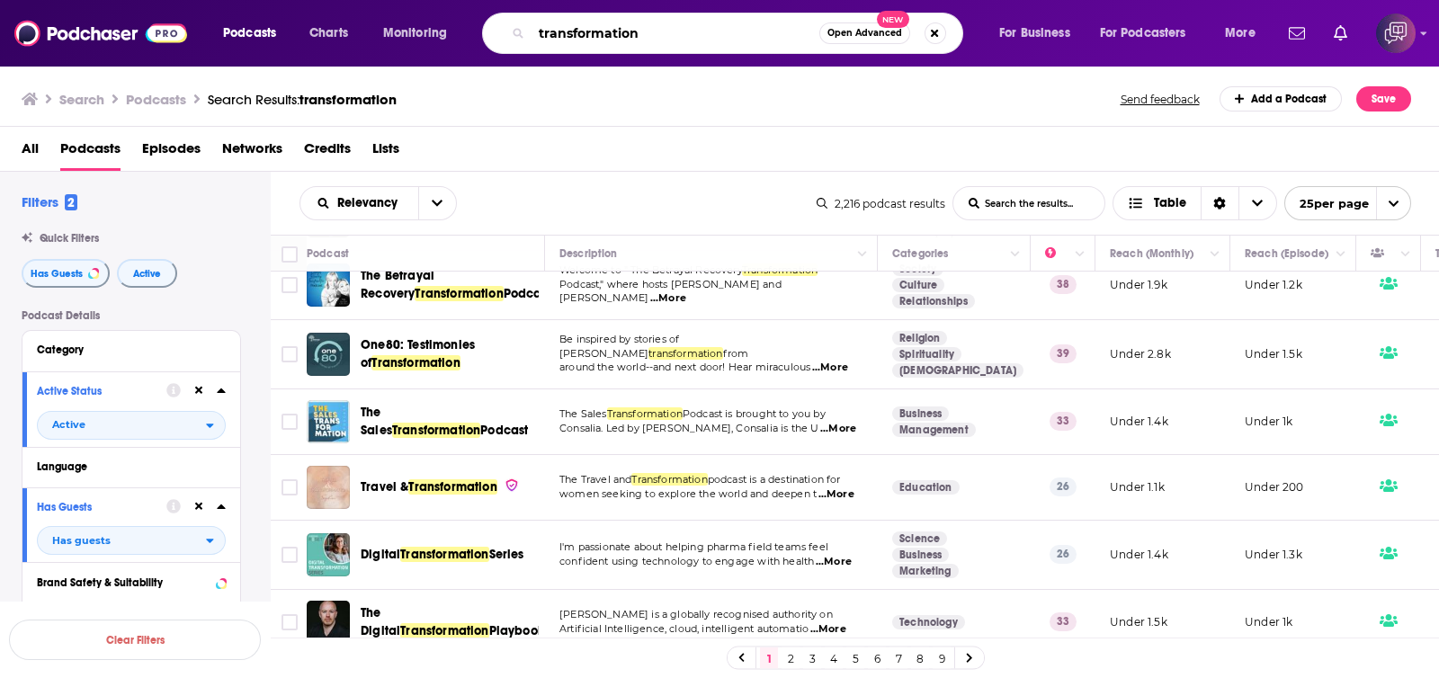
drag, startPoint x: 684, startPoint y: 33, endPoint x: 532, endPoint y: 40, distance: 151.3
click at [524, 40] on div "transformation Open Advanced New" at bounding box center [722, 33] width 481 height 41
paste input "higher consciousness"
type input "higher consciousness"
click at [870, 24] on button "Open Advanced New" at bounding box center [864, 33] width 91 height 22
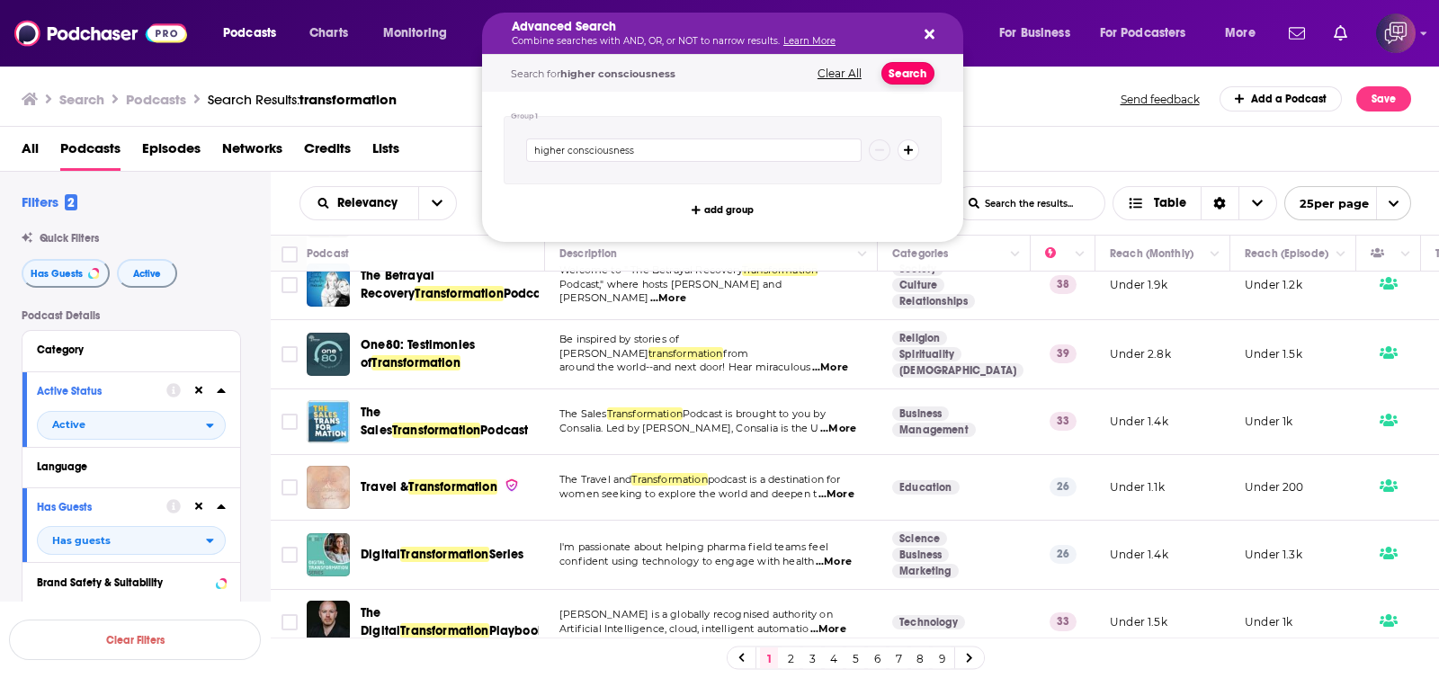
click at [916, 76] on button "Search" at bounding box center [907, 73] width 53 height 22
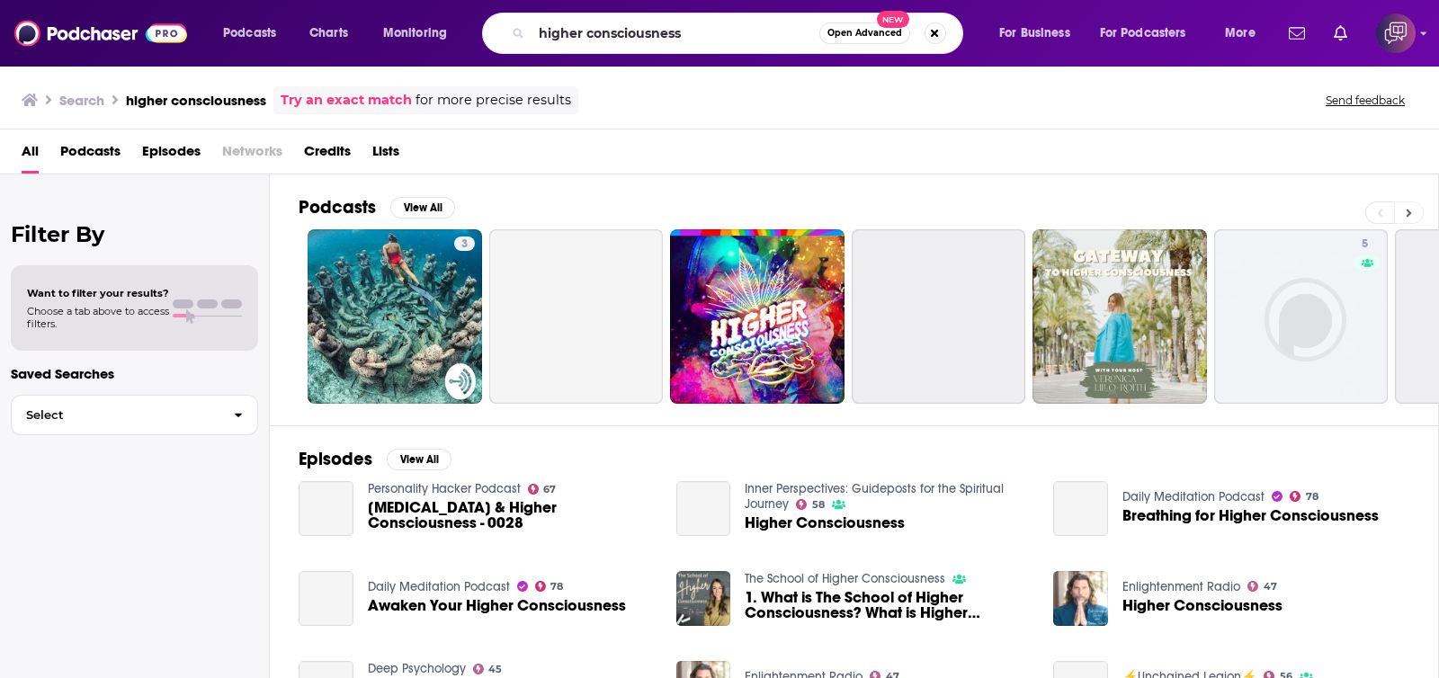
click at [1417, 210] on button at bounding box center [1409, 212] width 30 height 22
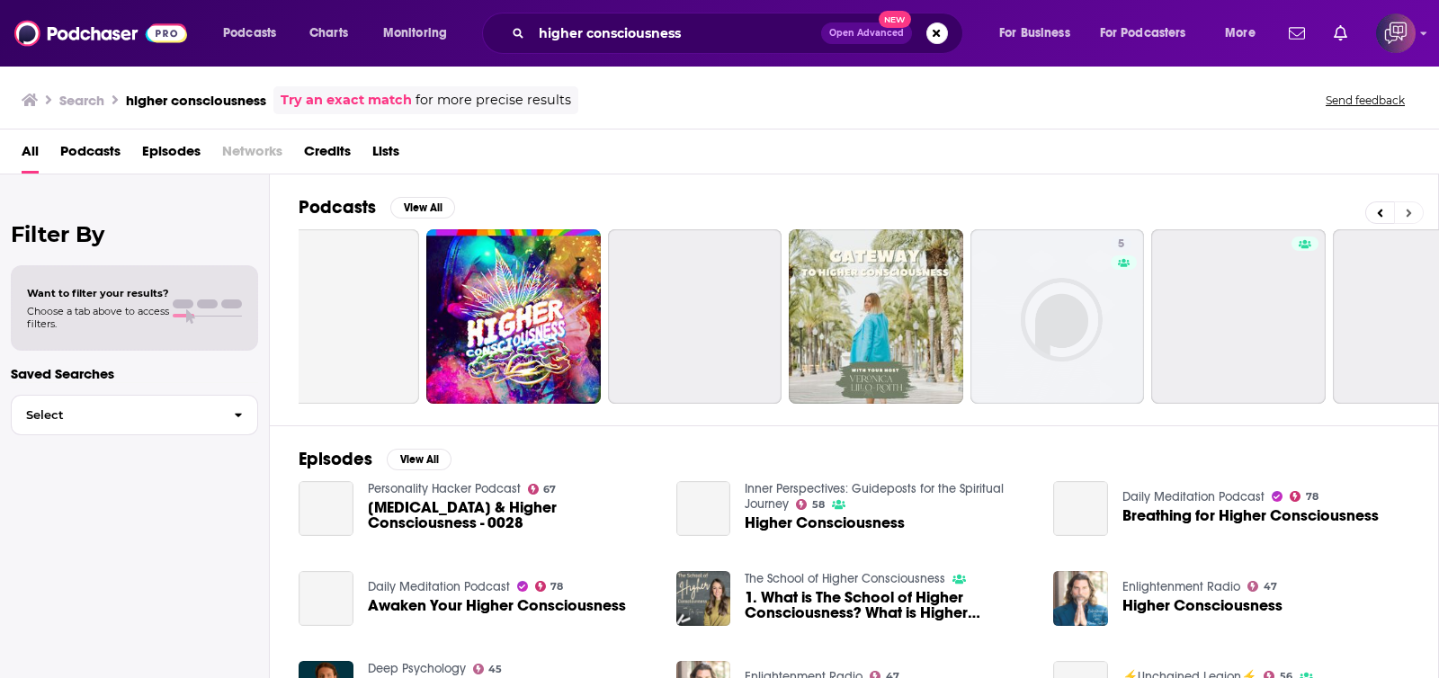
click at [1417, 210] on button at bounding box center [1409, 212] width 30 height 22
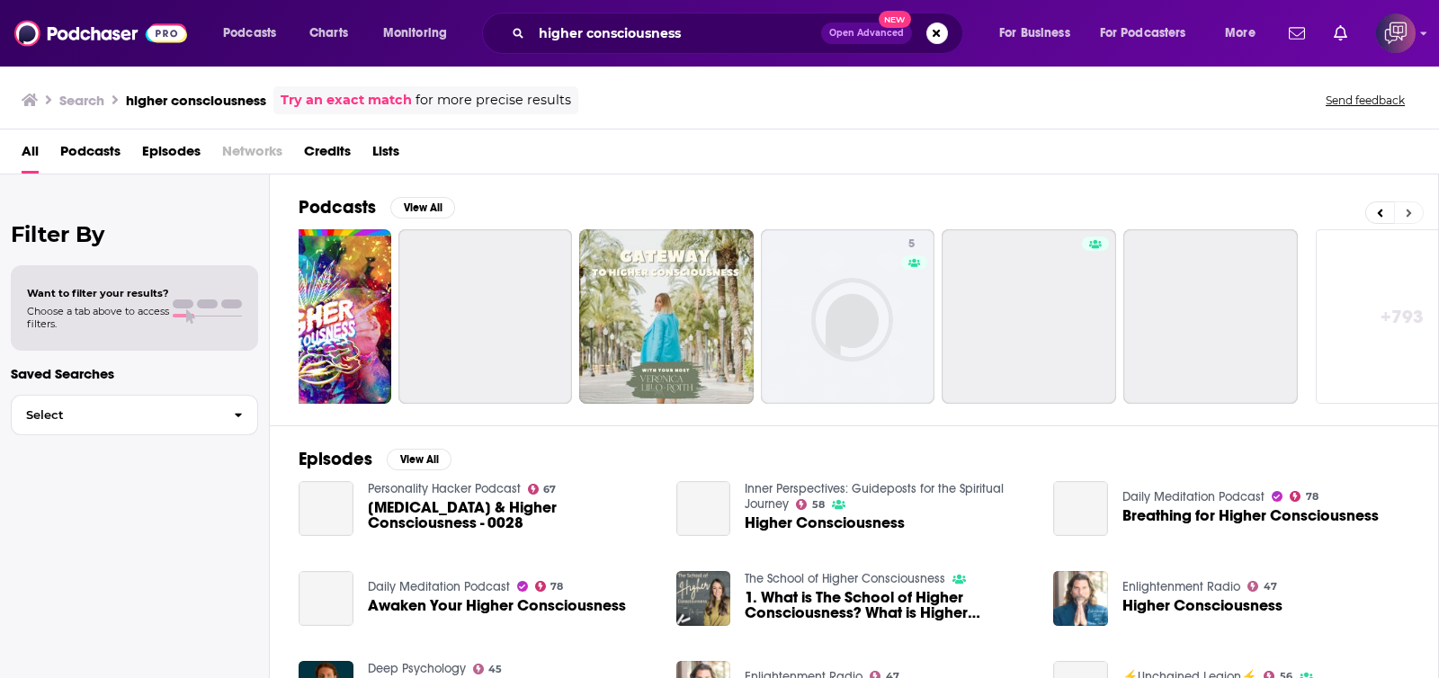
click at [1417, 210] on button at bounding box center [1409, 212] width 30 height 22
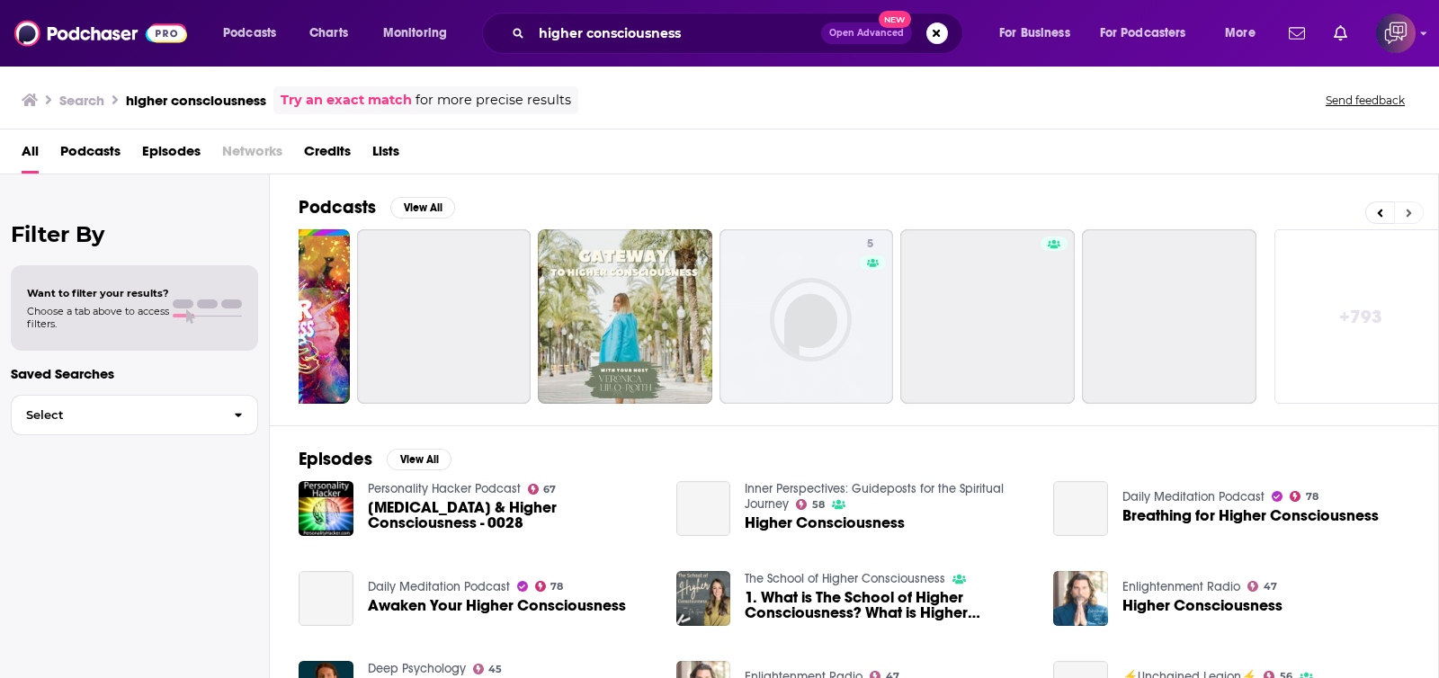
scroll to position [0, 511]
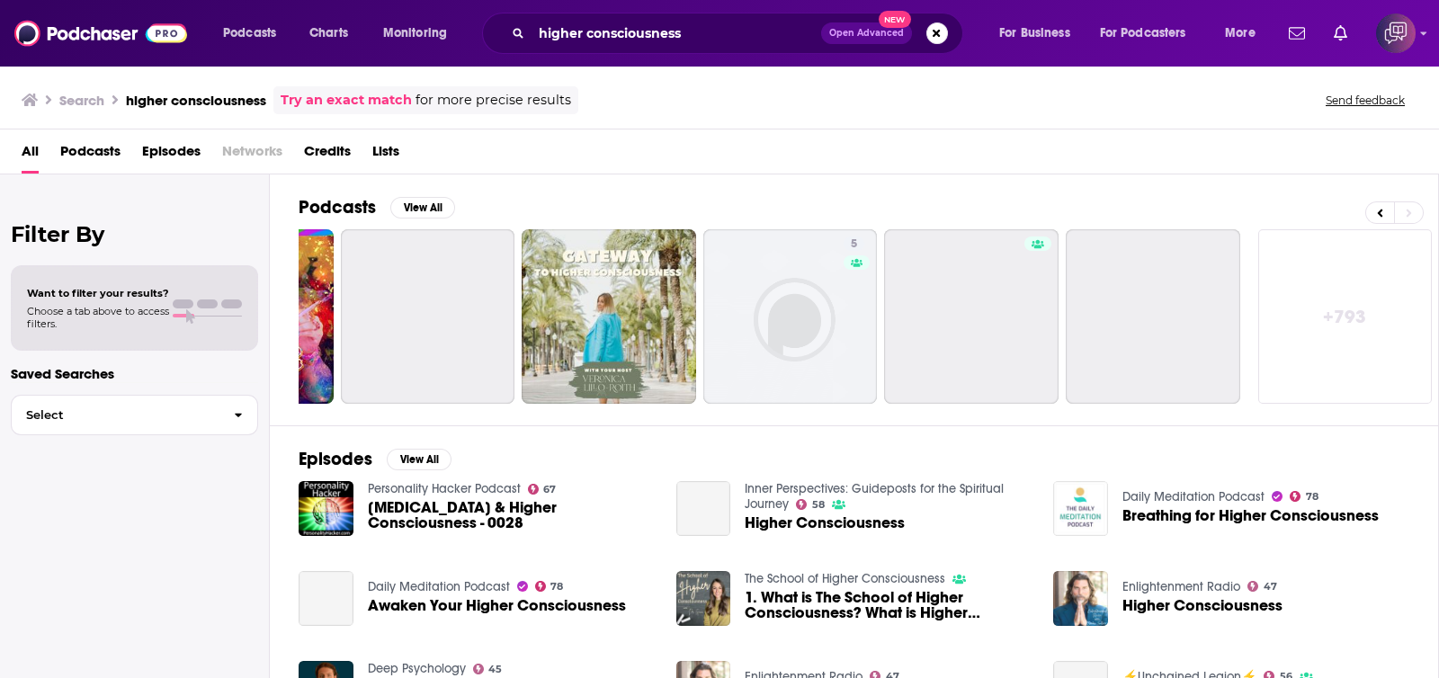
click at [1383, 304] on link "+ 793" at bounding box center [1345, 316] width 174 height 174
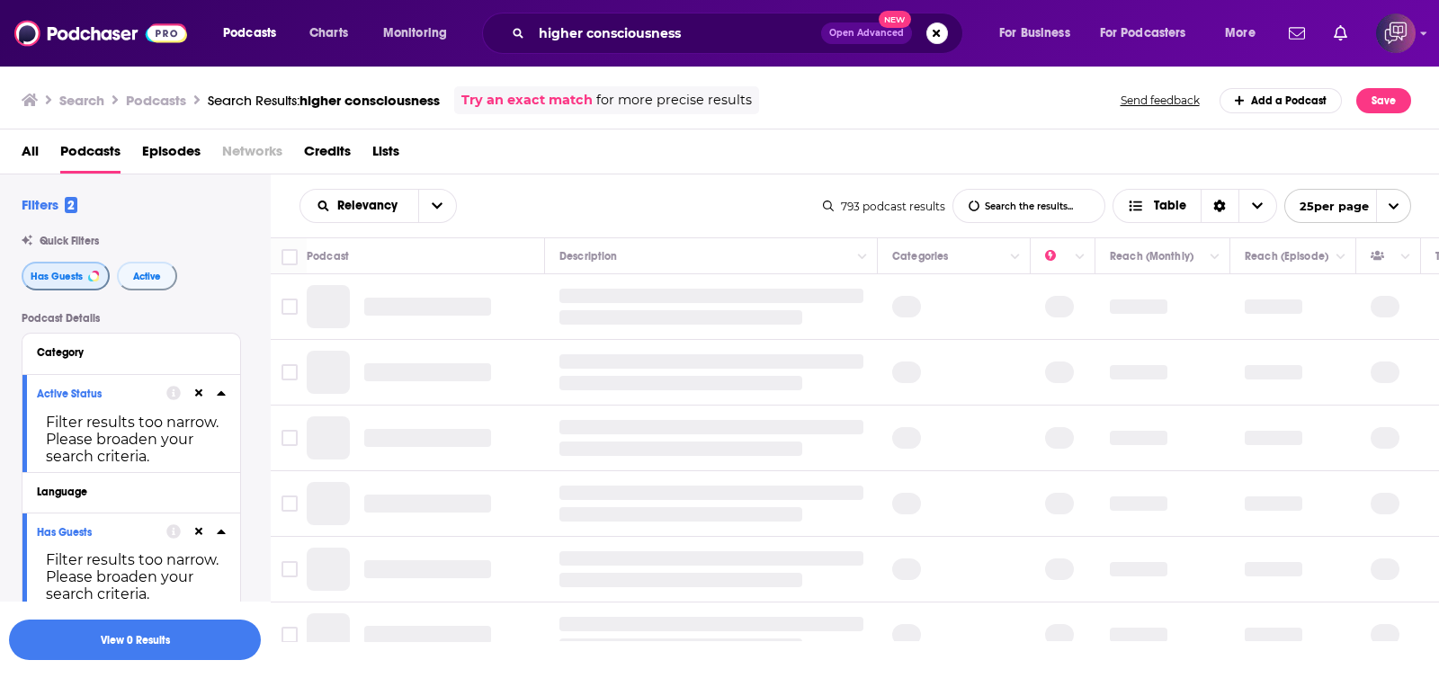
click at [56, 266] on button "Has Guests" at bounding box center [66, 276] width 88 height 29
click at [134, 273] on span "Active" at bounding box center [147, 277] width 28 height 10
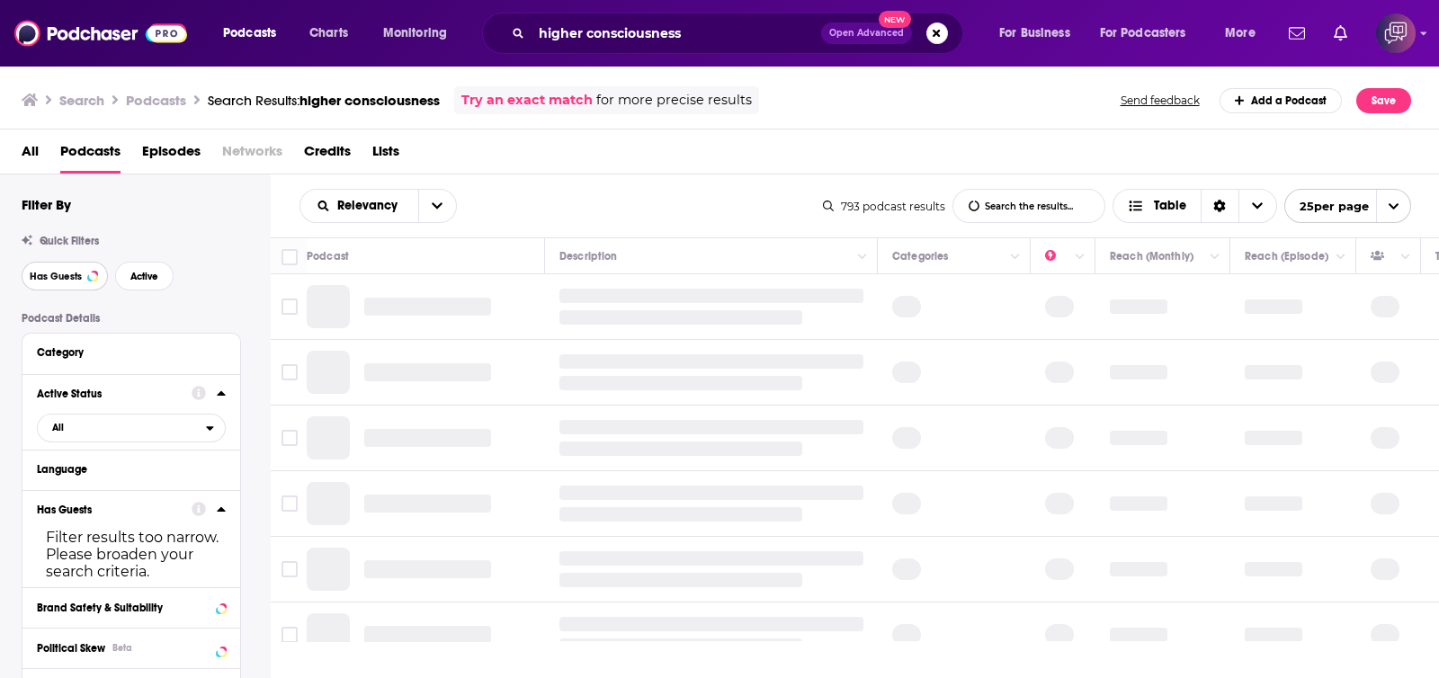
click at [82, 273] on button "Has Guests" at bounding box center [65, 276] width 86 height 29
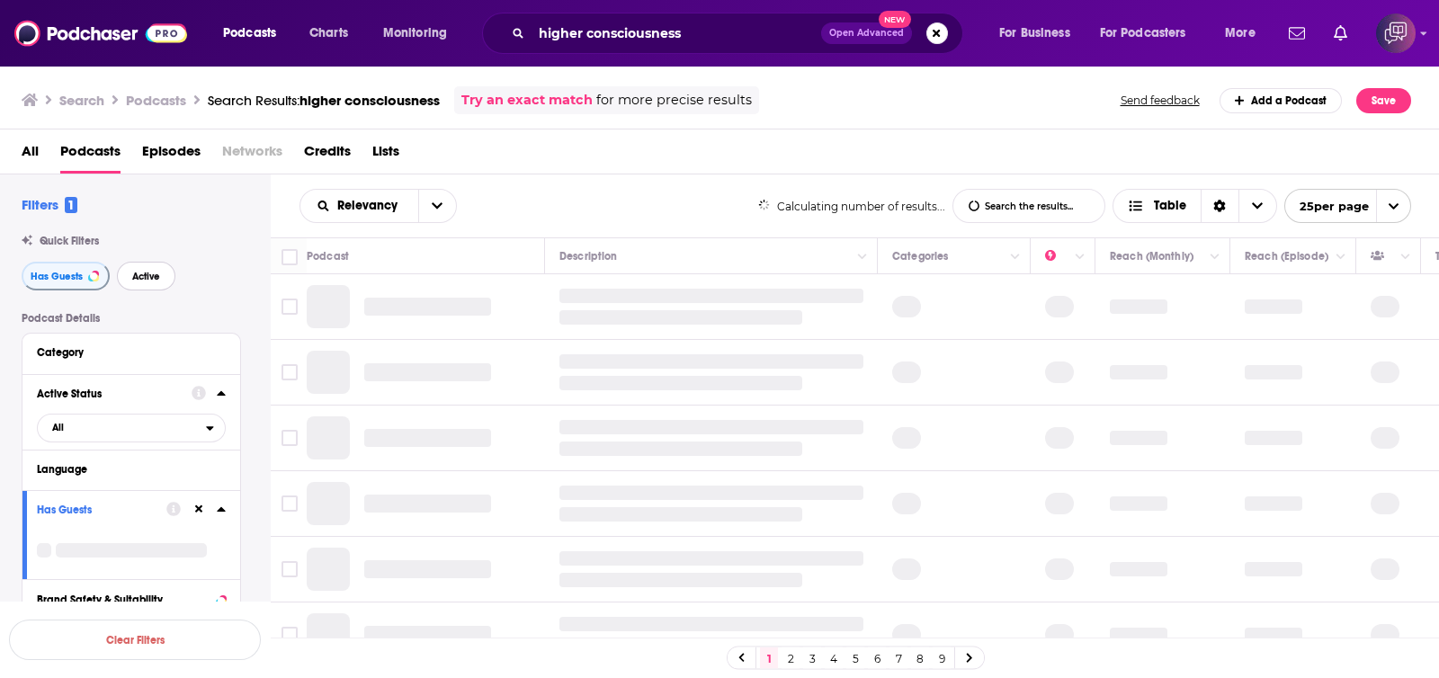
click at [132, 274] on span "Active" at bounding box center [146, 277] width 28 height 10
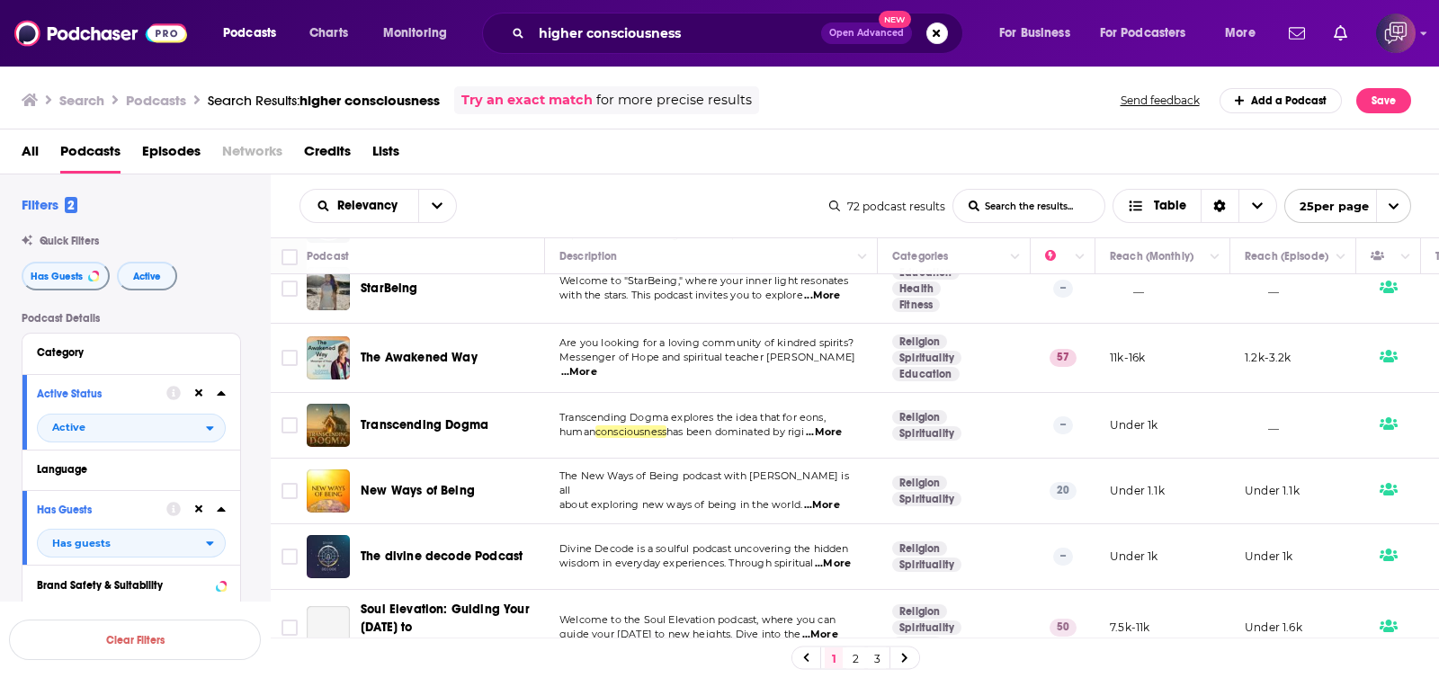
scroll to position [1408, 0]
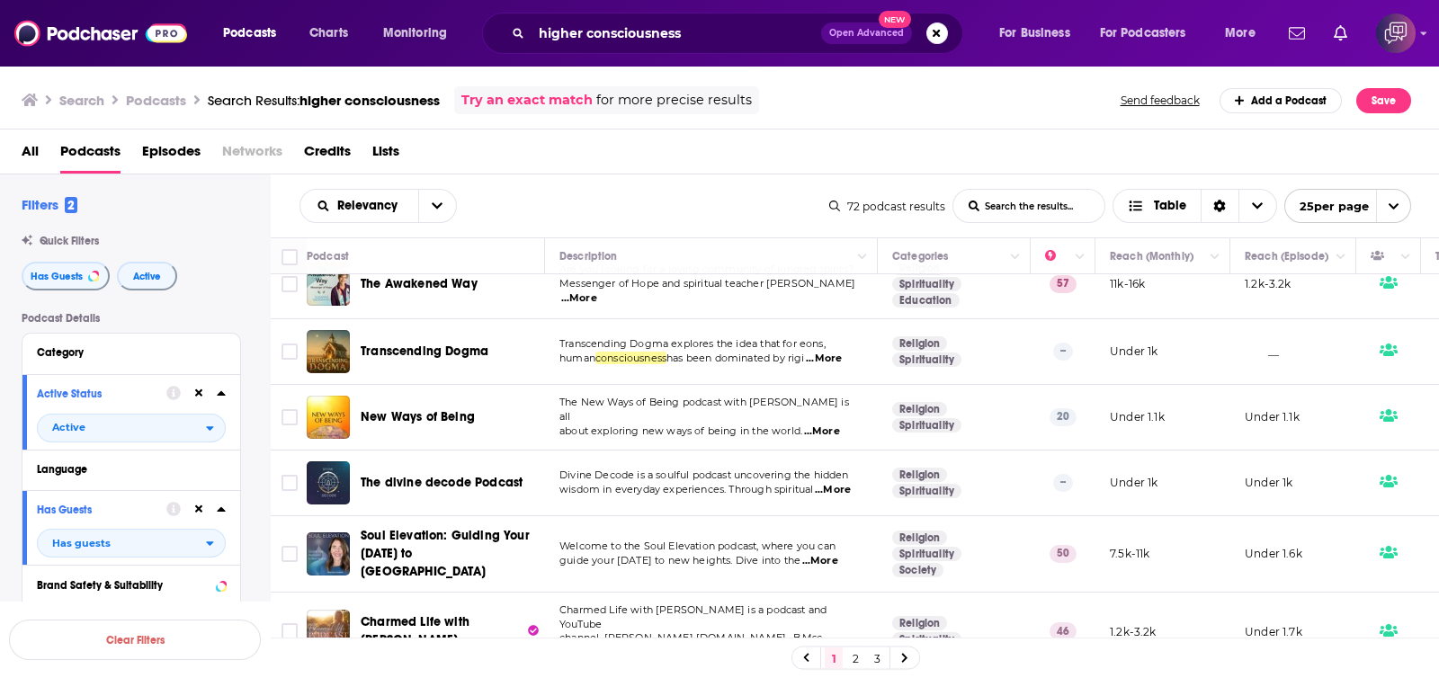
click at [855, 654] on link "2" at bounding box center [855, 659] width 18 height 22
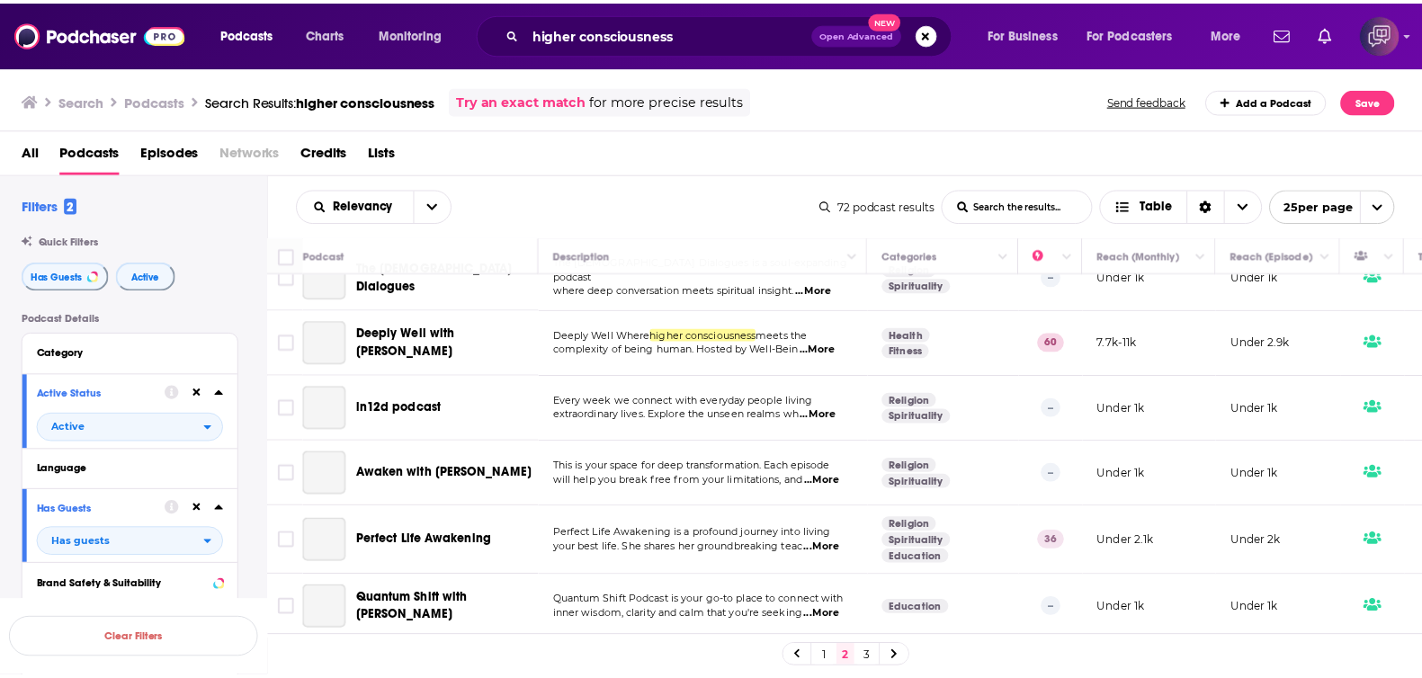
scroll to position [58, 0]
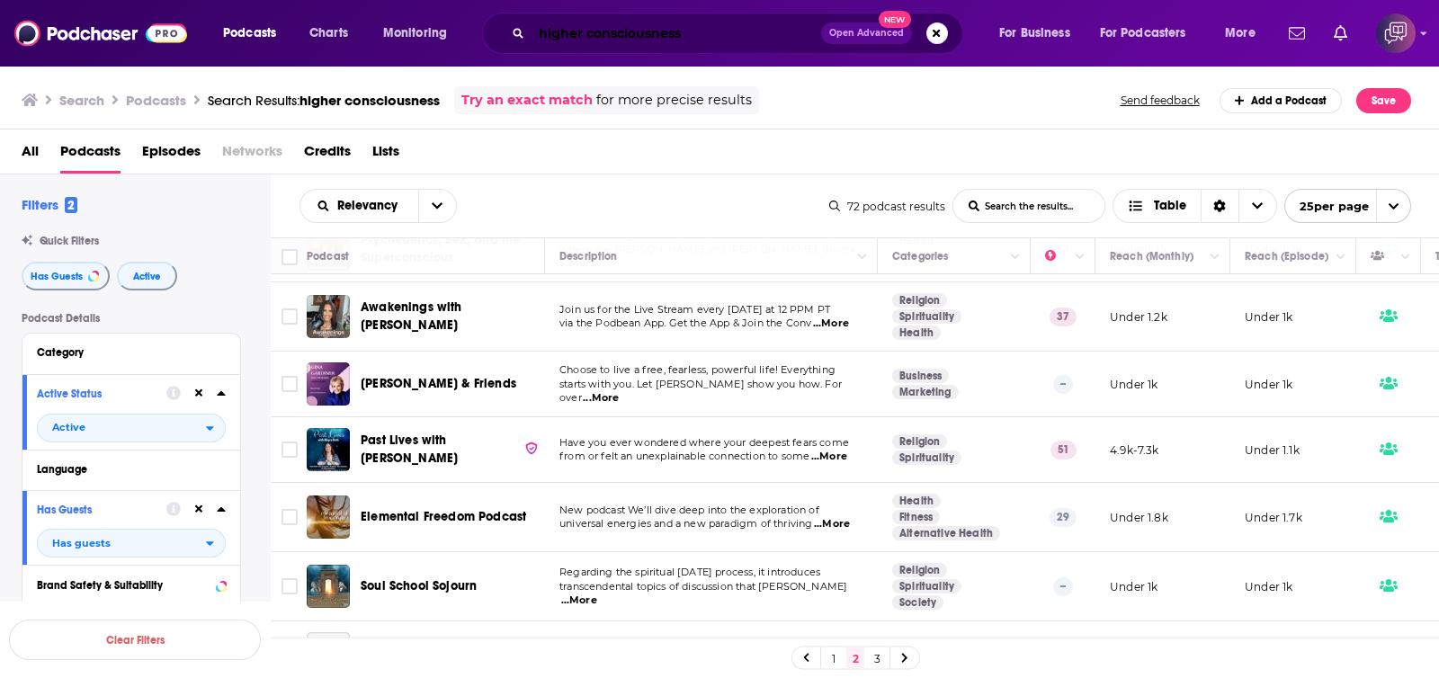
click at [728, 40] on input "higher consciousness" at bounding box center [677, 33] width 290 height 29
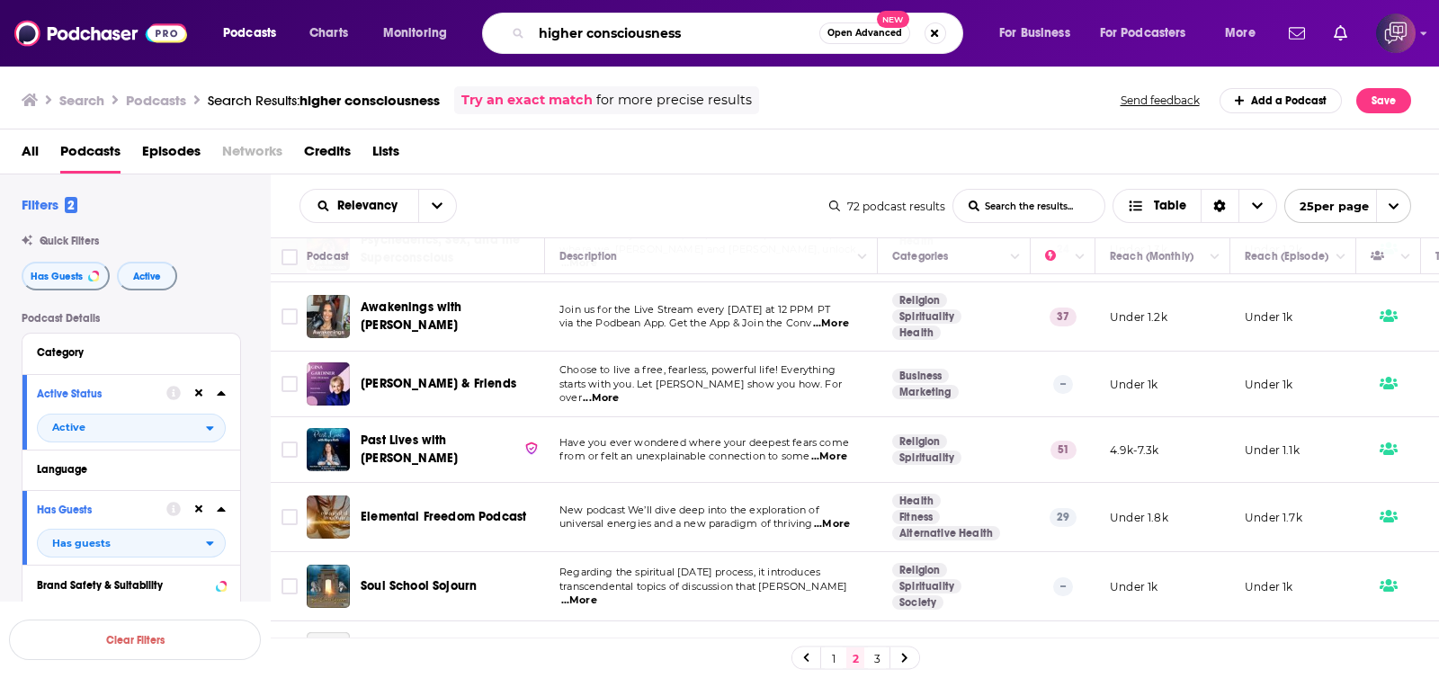
paste input "Feminist Well"
type input "Feminist Wellness"
click at [867, 31] on span "Open Advanced" at bounding box center [864, 33] width 75 height 9
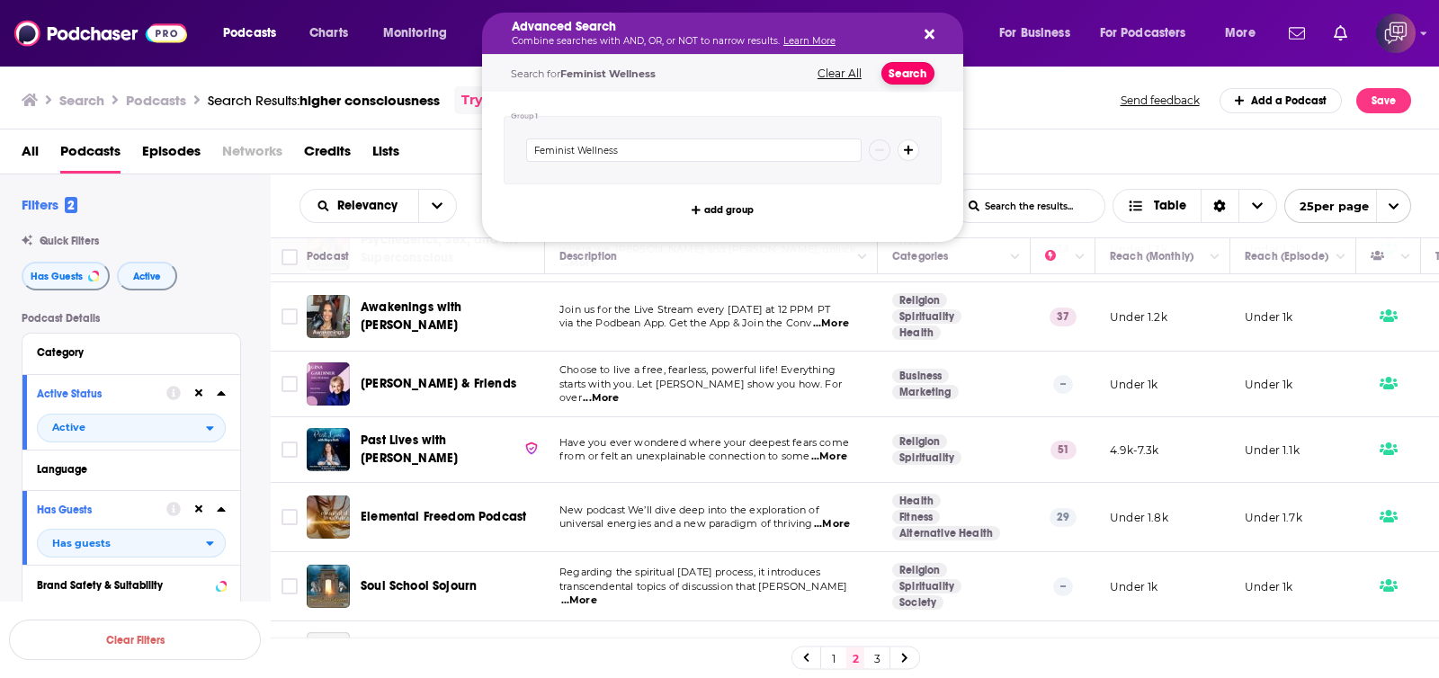
click at [907, 74] on button "Search" at bounding box center [907, 73] width 53 height 22
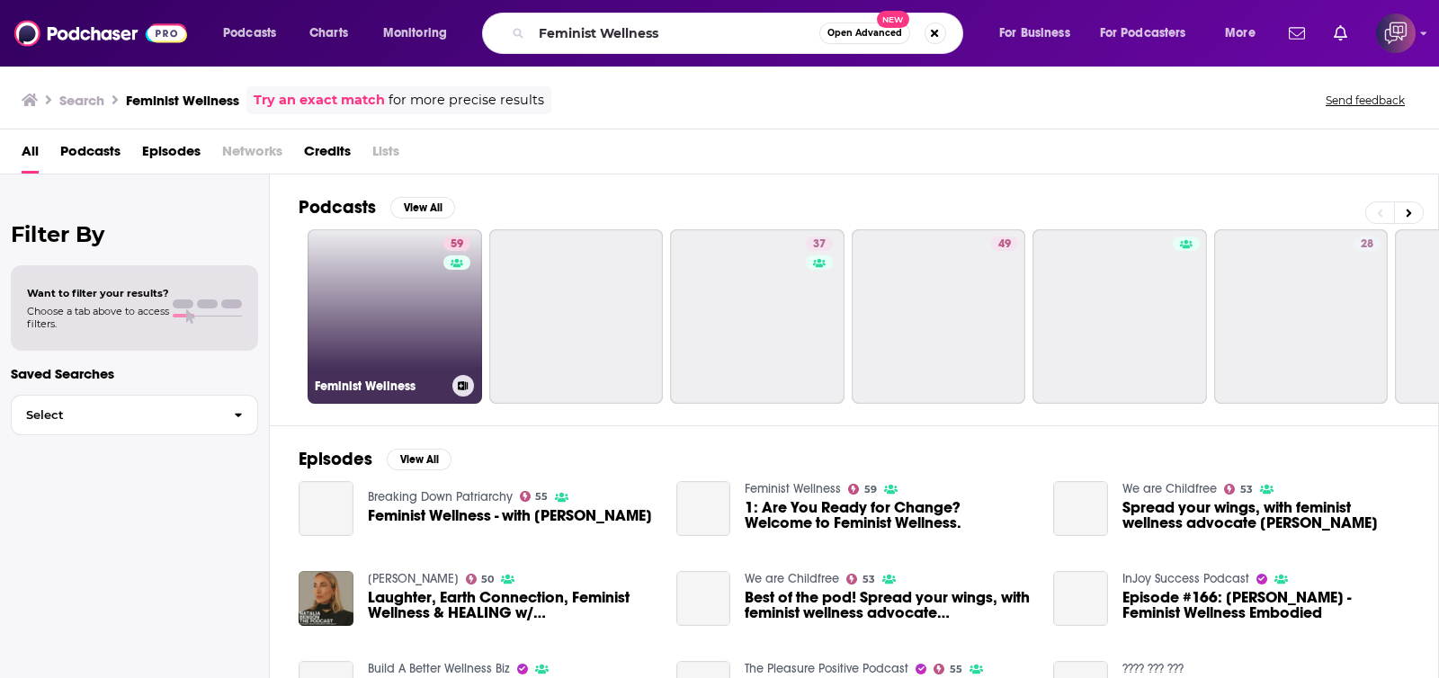
click at [414, 360] on link "59 Feminist Wellness" at bounding box center [395, 316] width 174 height 174
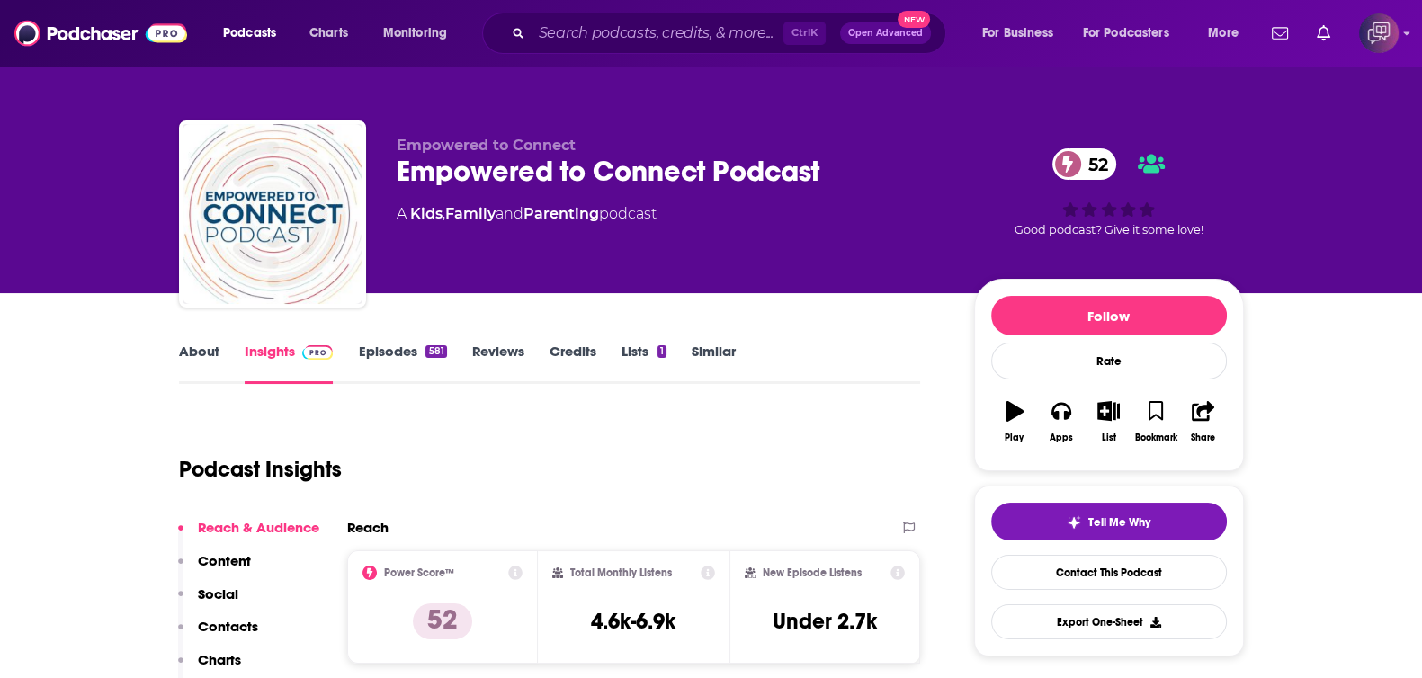
click at [430, 248] on div "Empowered to Connect Empowered to Connect Podcast 52 A Kids , Family and Parent…" at bounding box center [671, 209] width 549 height 144
click at [207, 347] on link "About" at bounding box center [199, 363] width 40 height 41
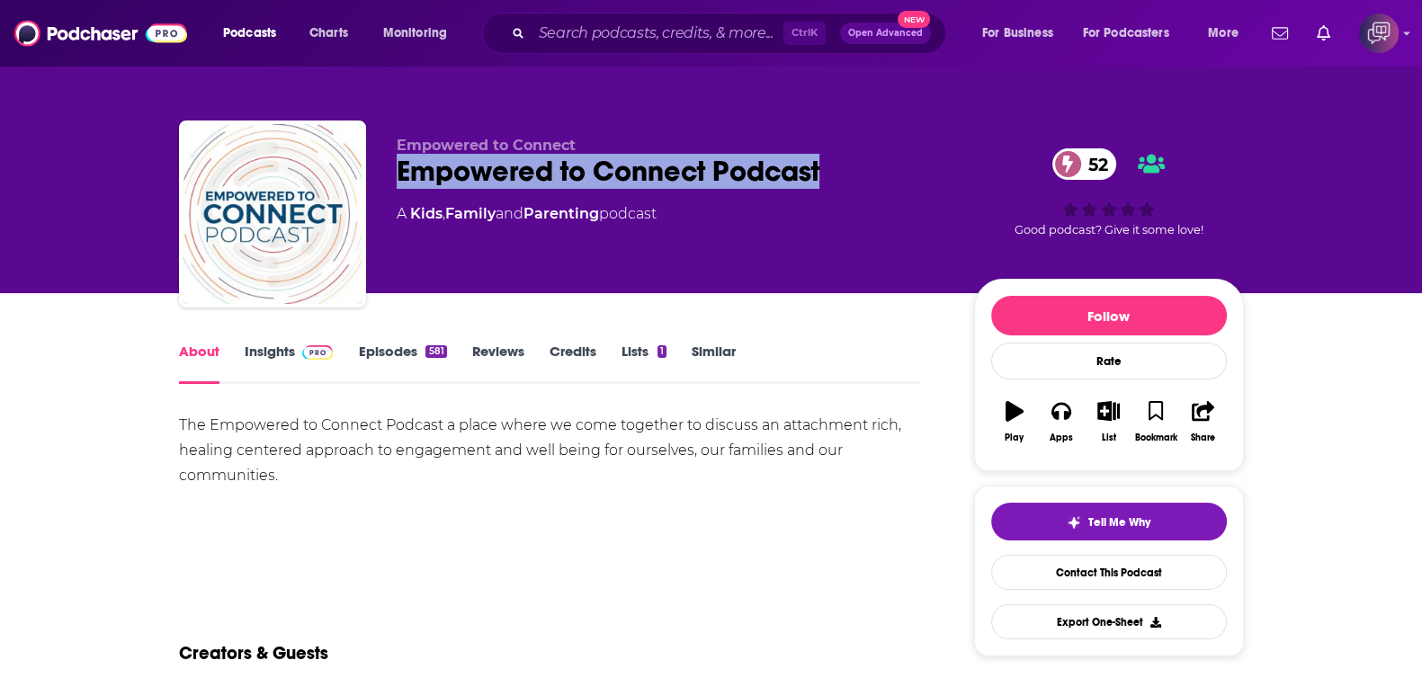
drag, startPoint x: 388, startPoint y: 182, endPoint x: 889, endPoint y: 164, distance: 501.3
click at [889, 164] on div "Empowered to Connect Empowered to Connect Podcast 52 A Kids , Family and Parent…" at bounding box center [711, 218] width 1065 height 194
click at [295, 353] on span at bounding box center [314, 351] width 39 height 17
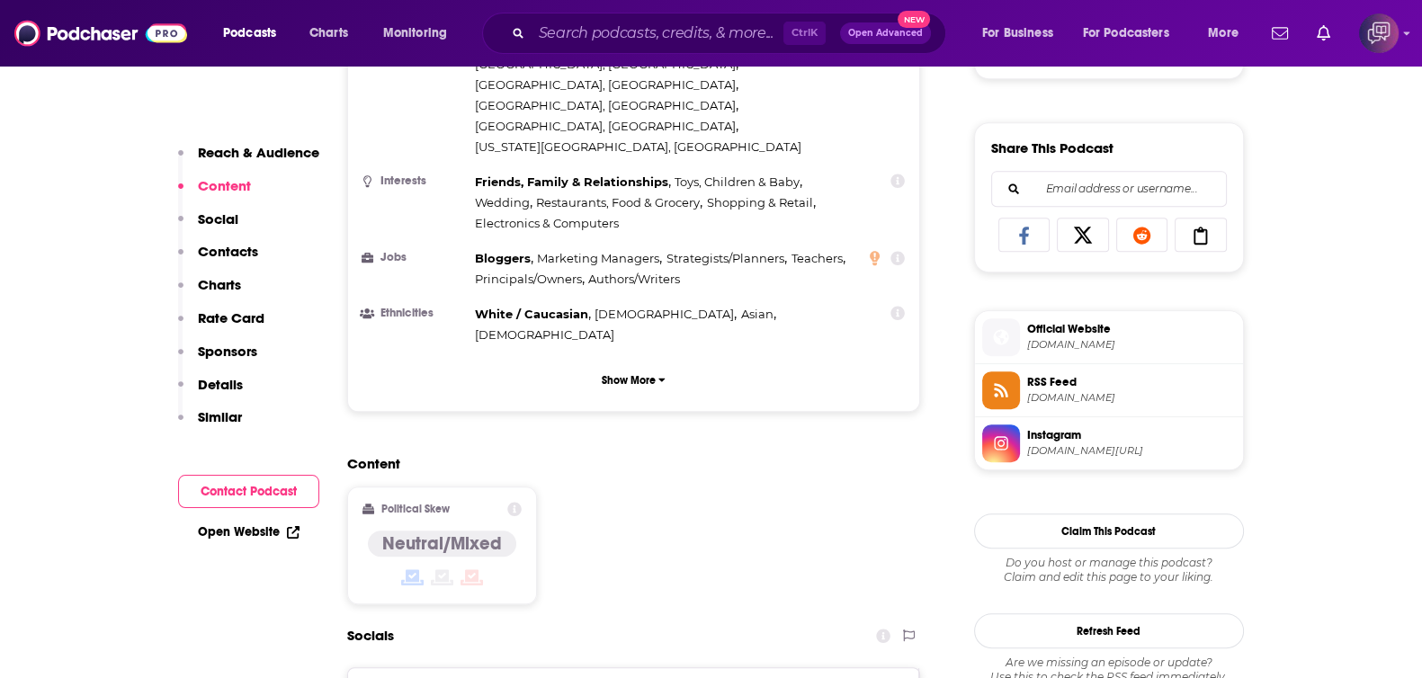
scroll to position [1349, 0]
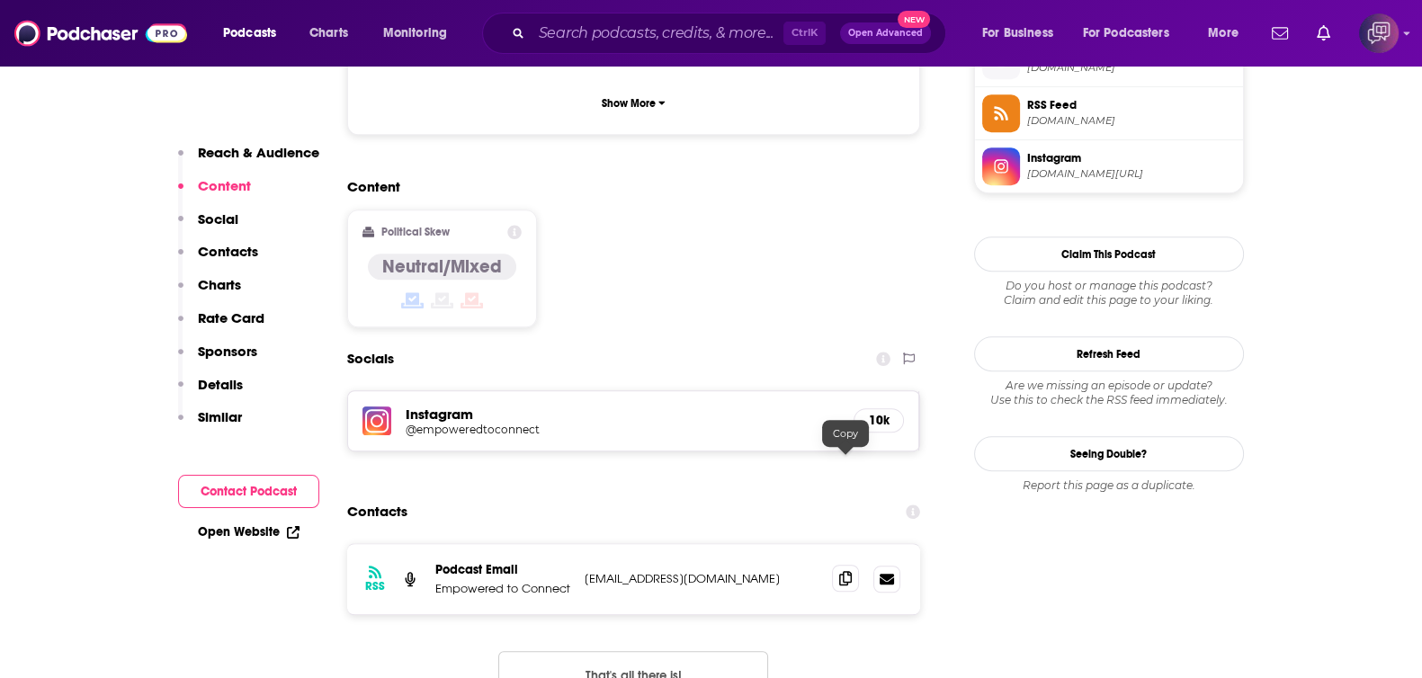
click at [842, 571] on icon at bounding box center [845, 578] width 13 height 14
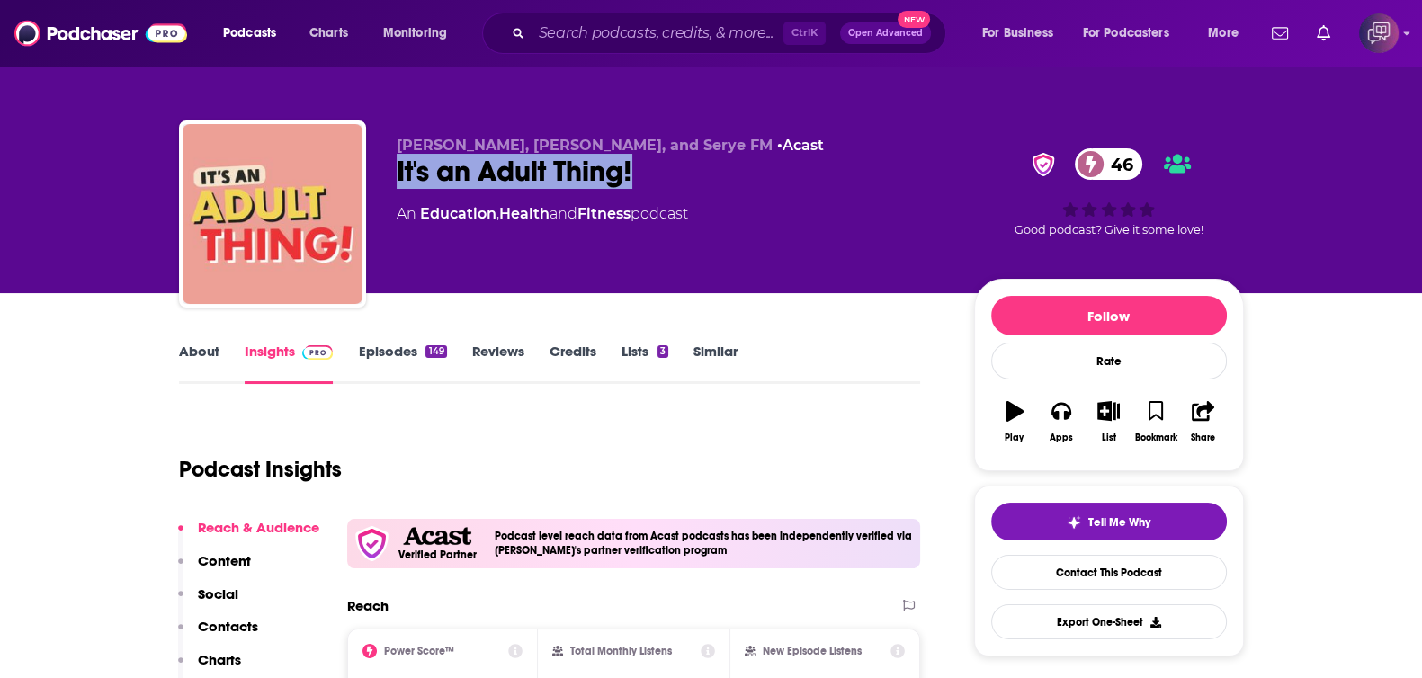
drag, startPoint x: 398, startPoint y: 173, endPoint x: 693, endPoint y: 165, distance: 295.1
click at [693, 165] on div "Carla, Nica, and Serye FM • Acast It's an Adult Thing! 46 An Education , Health…" at bounding box center [711, 218] width 1065 height 194
click at [202, 345] on link "About" at bounding box center [199, 363] width 40 height 41
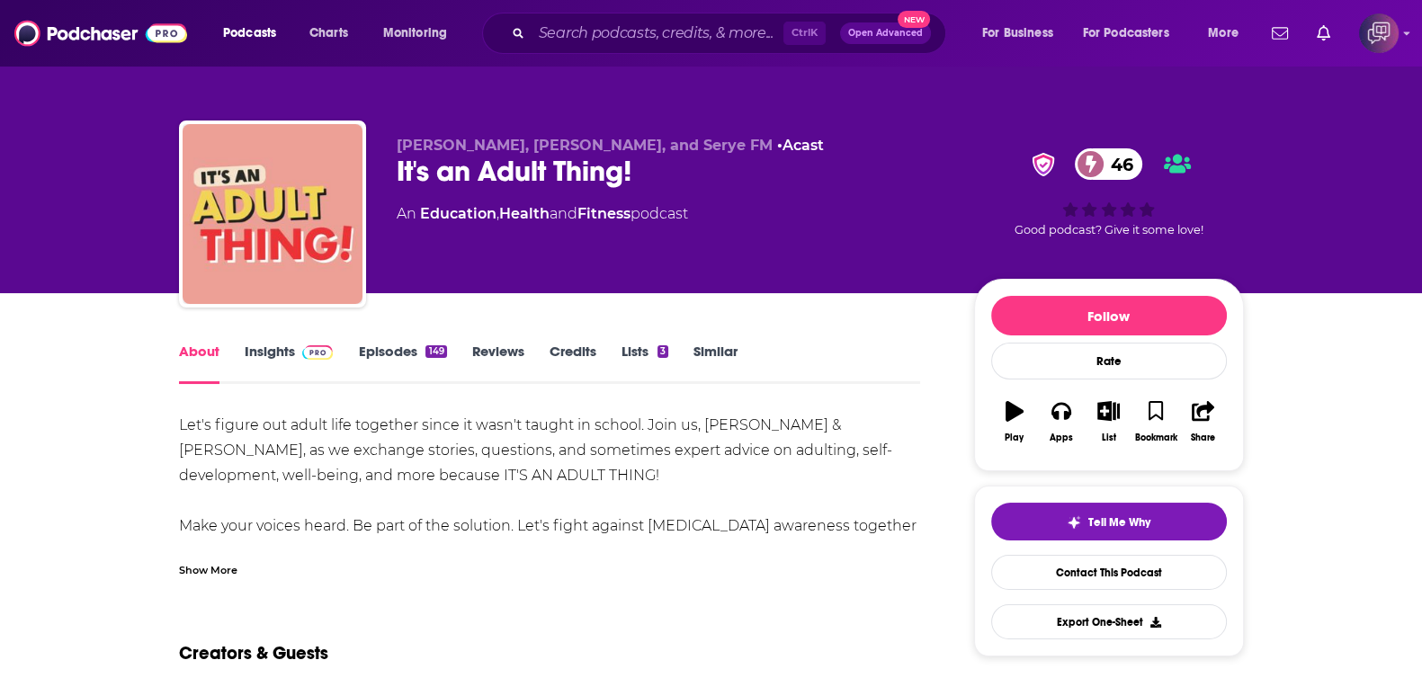
click at [291, 344] on link "Insights" at bounding box center [289, 363] width 89 height 41
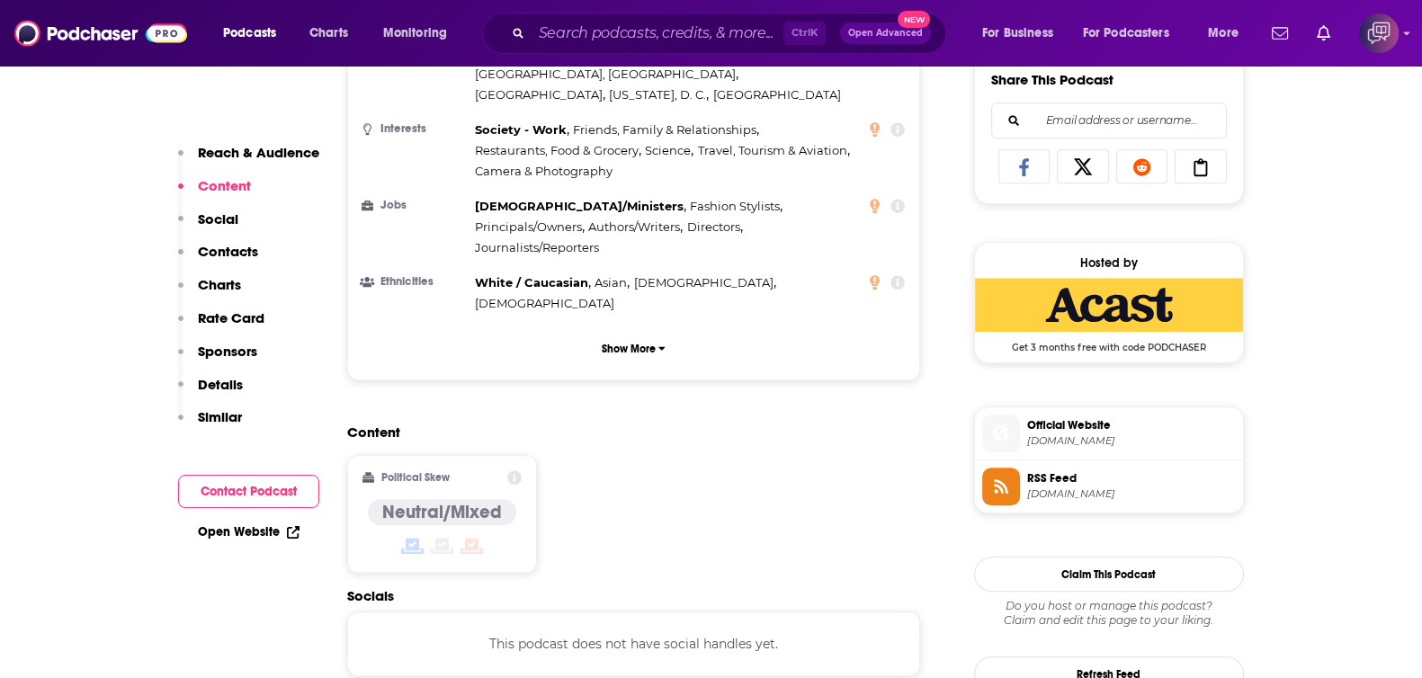
scroll to position [1349, 0]
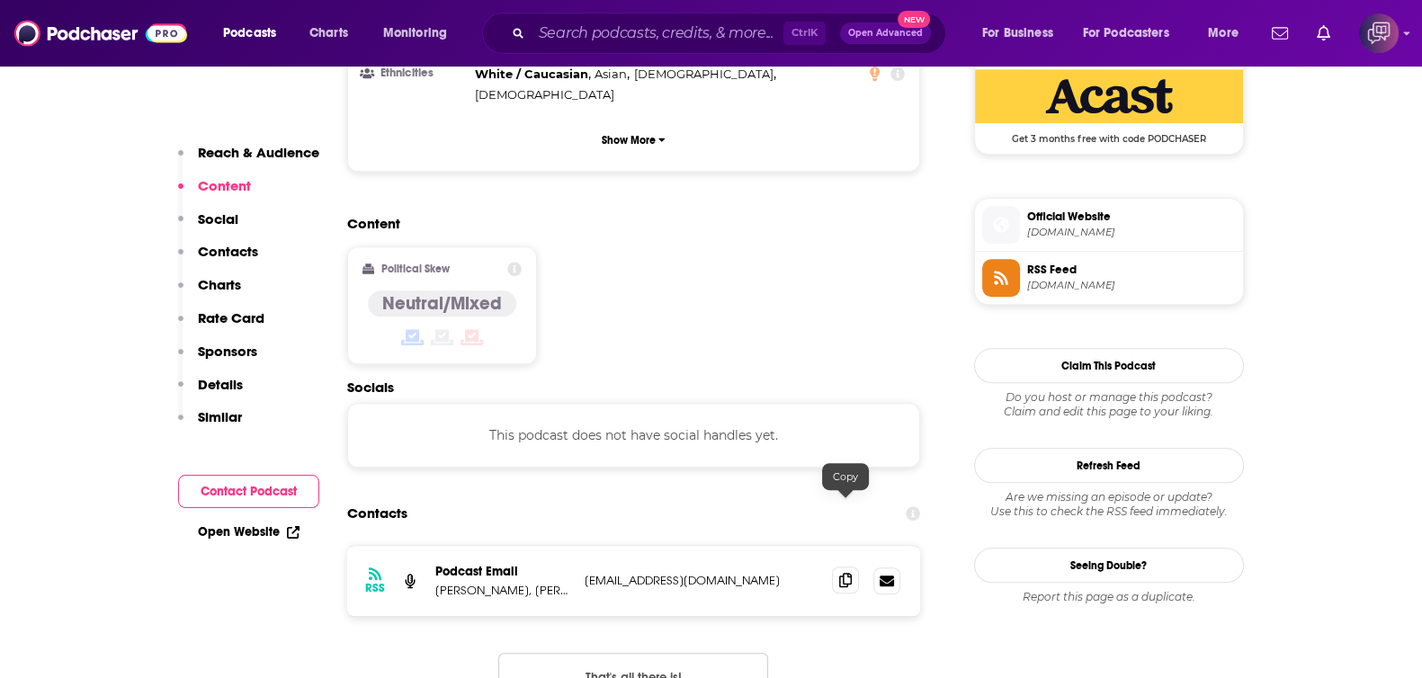
click at [858, 567] on span at bounding box center [845, 580] width 27 height 27
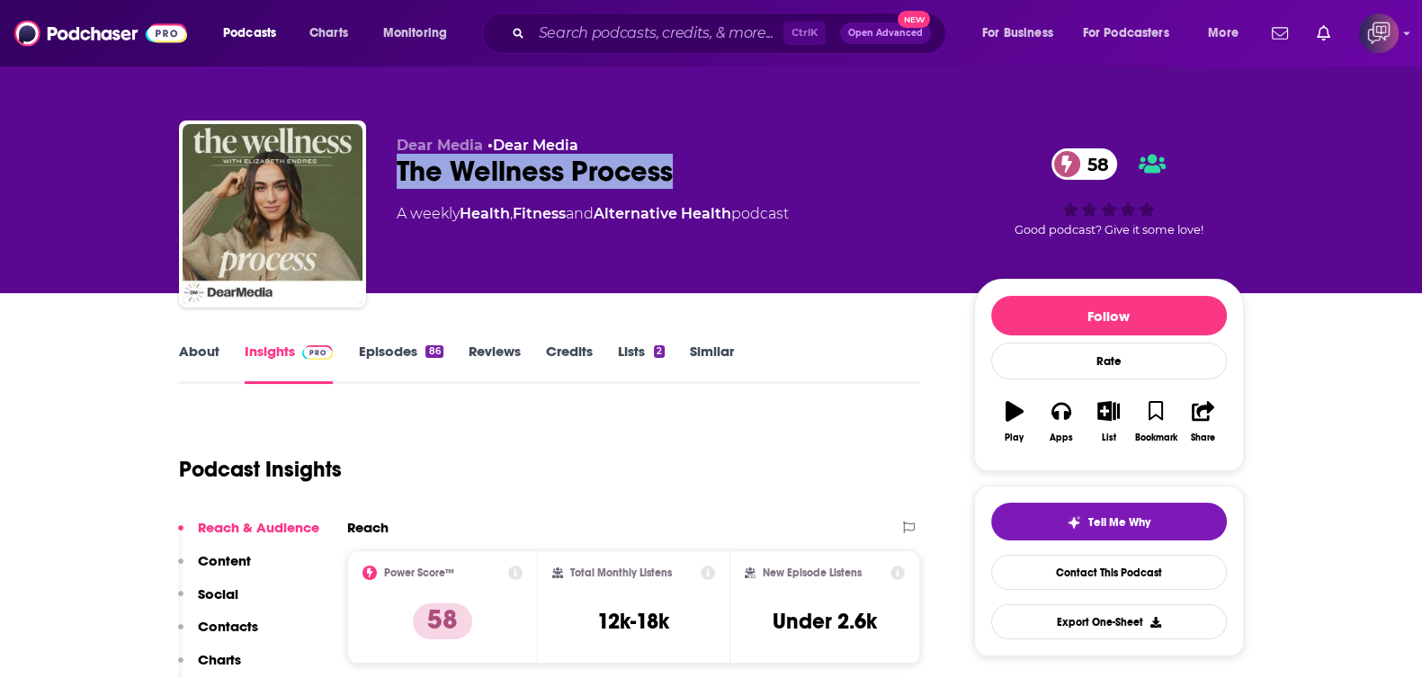
drag, startPoint x: 474, startPoint y: 160, endPoint x: 720, endPoint y: 157, distance: 245.6
click at [720, 157] on div "Dear Media • Dear Media The Wellness Process 58 A weekly Health , Fitness and A…" at bounding box center [711, 218] width 1065 height 194
copy h2 "The Wellness Process"
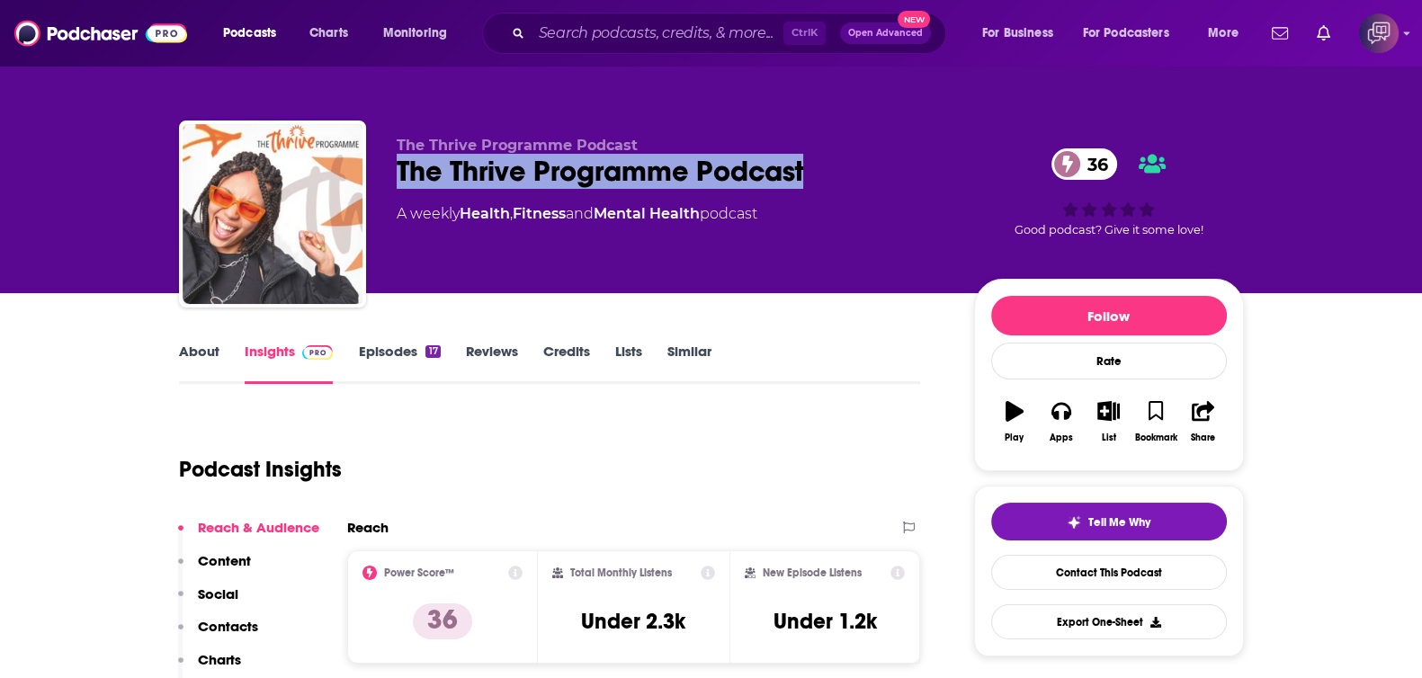
drag, startPoint x: 378, startPoint y: 170, endPoint x: 834, endPoint y: 168, distance: 456.0
click at [834, 168] on div "The Thrive Programme Podcast The Thrive Programme Podcast 36 A weekly Health , …" at bounding box center [711, 218] width 1065 height 194
copy h2 "The Thrive Programme Podcast"
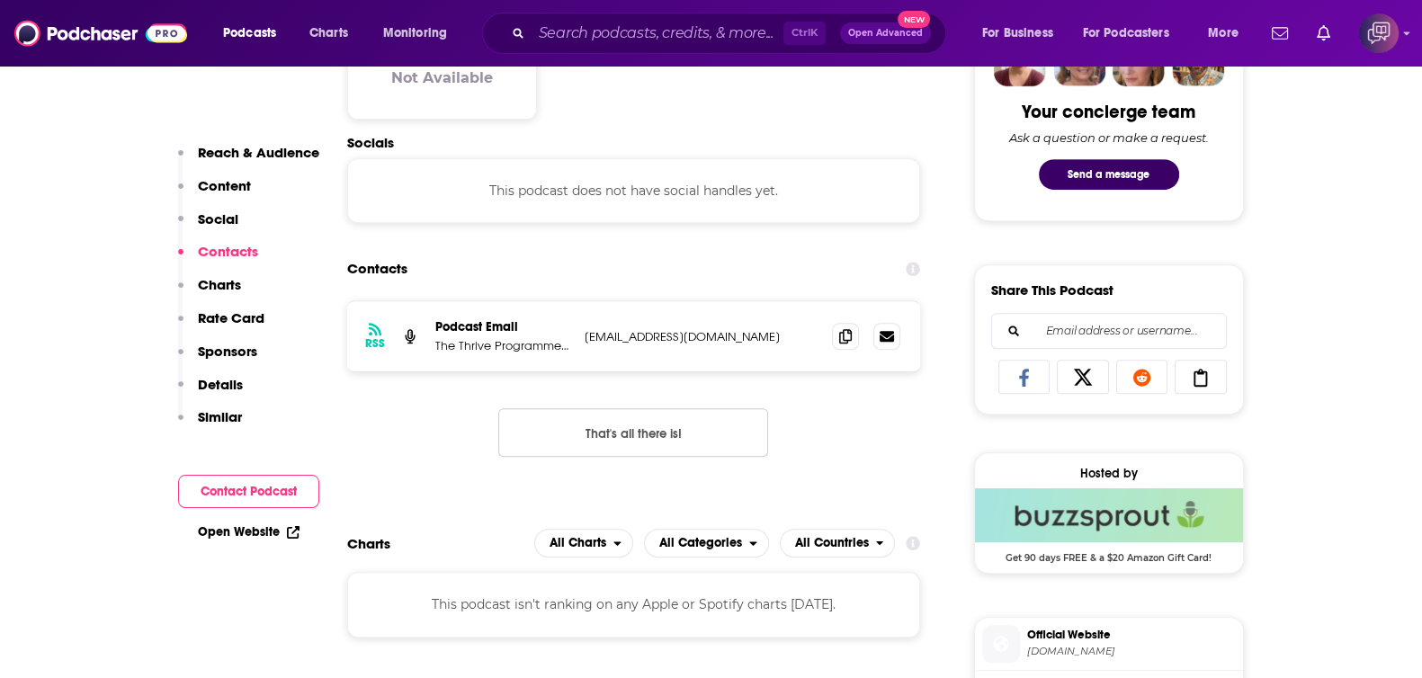
scroll to position [1012, 0]
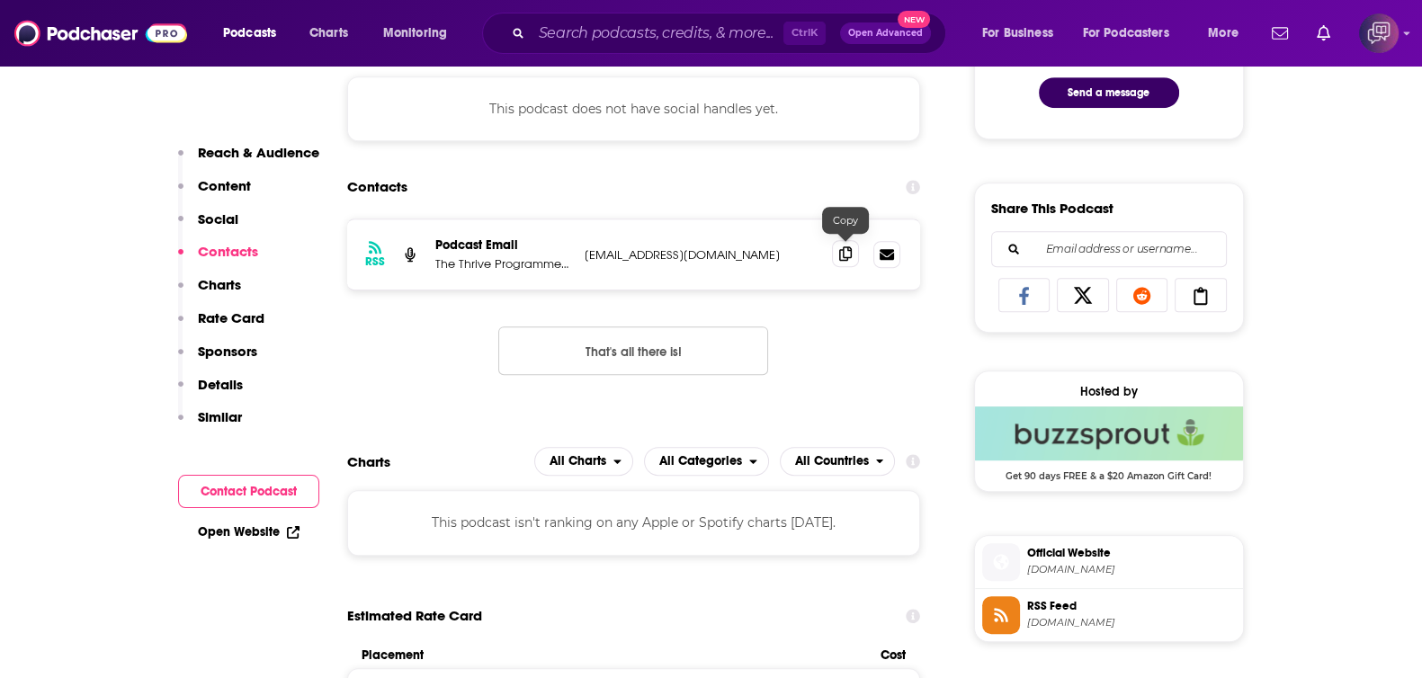
click at [849, 249] on icon at bounding box center [845, 253] width 13 height 14
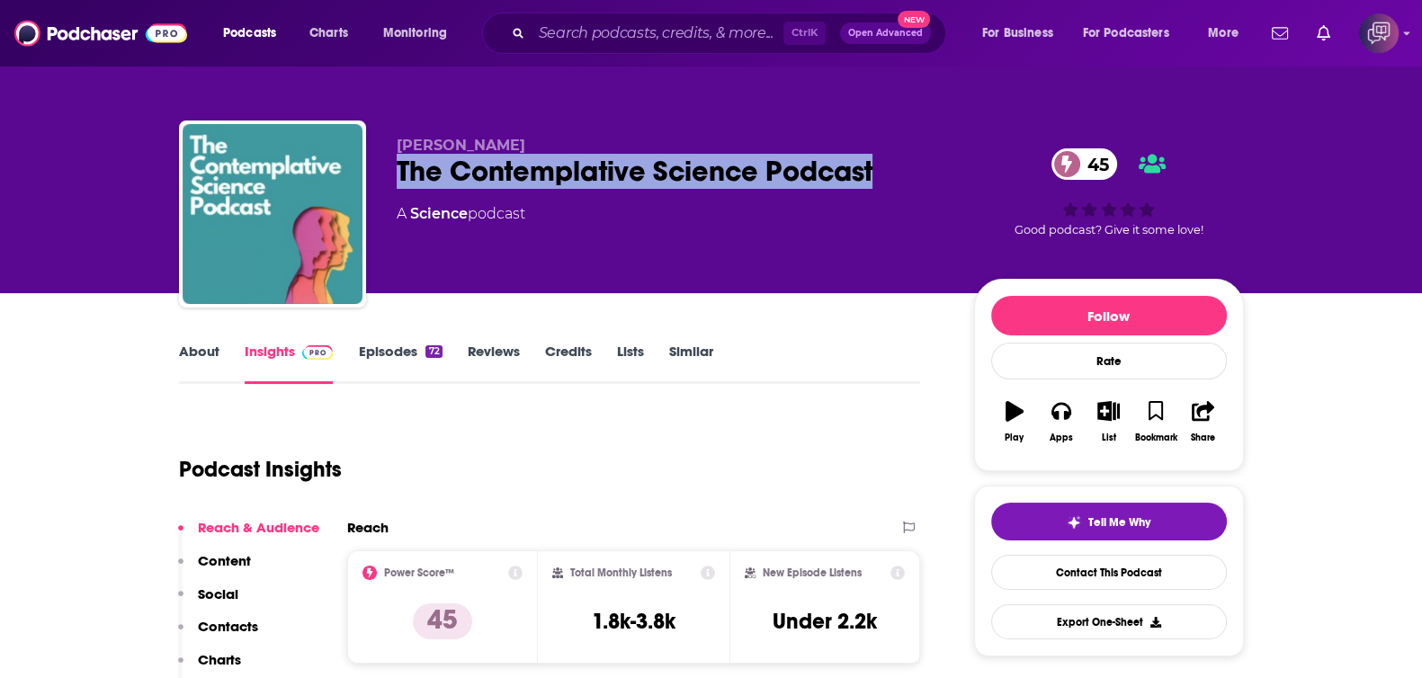
drag, startPoint x: 491, startPoint y: 159, endPoint x: 900, endPoint y: 161, distance: 409.2
click at [900, 161] on div "Mark Miller The Contemplative Science Podcast 45 A Science podcast 45 Good podc…" at bounding box center [711, 218] width 1065 height 194
copy h2 "The Contemplative Science Podcast"
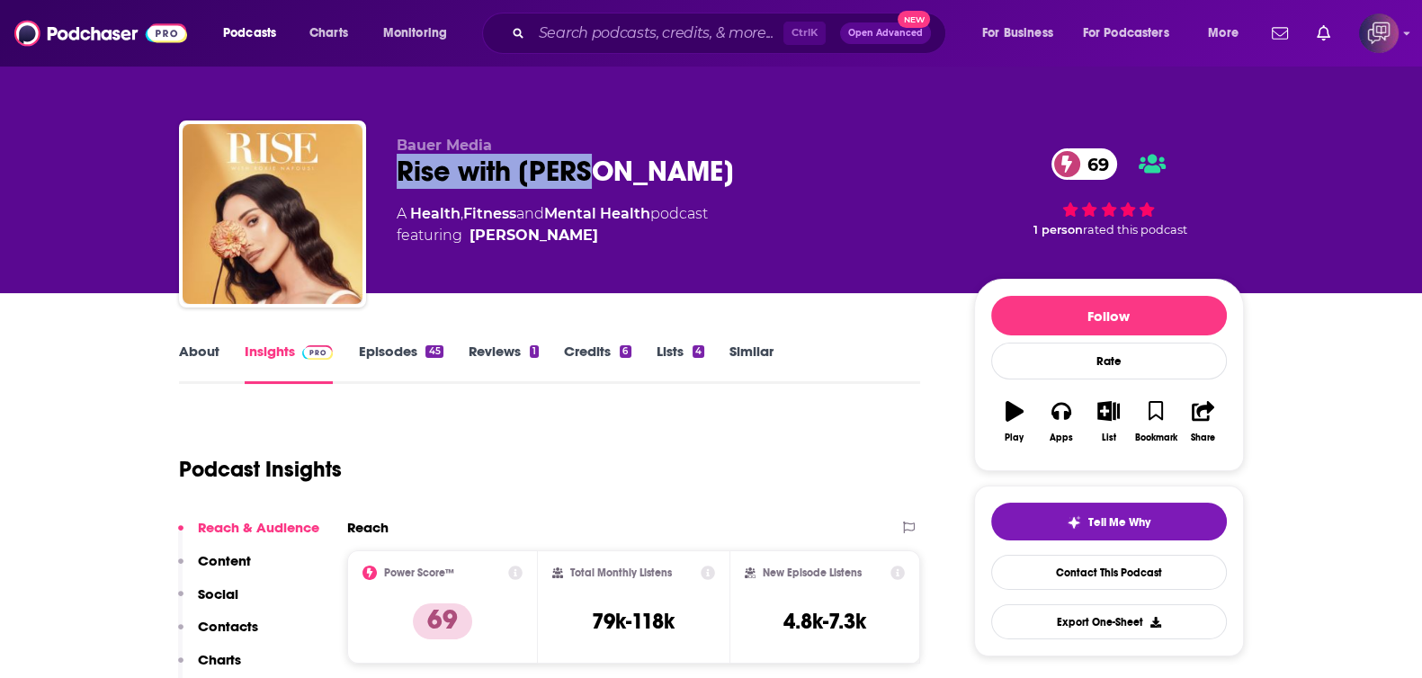
drag, startPoint x: 527, startPoint y: 181, endPoint x: 624, endPoint y: 178, distance: 97.2
click at [624, 178] on div "Bauer Media Rise with Roxie 69 A Health , Fitness and Mental Health podcast fea…" at bounding box center [711, 218] width 1065 height 194
copy h2 "Rise with Roxie"
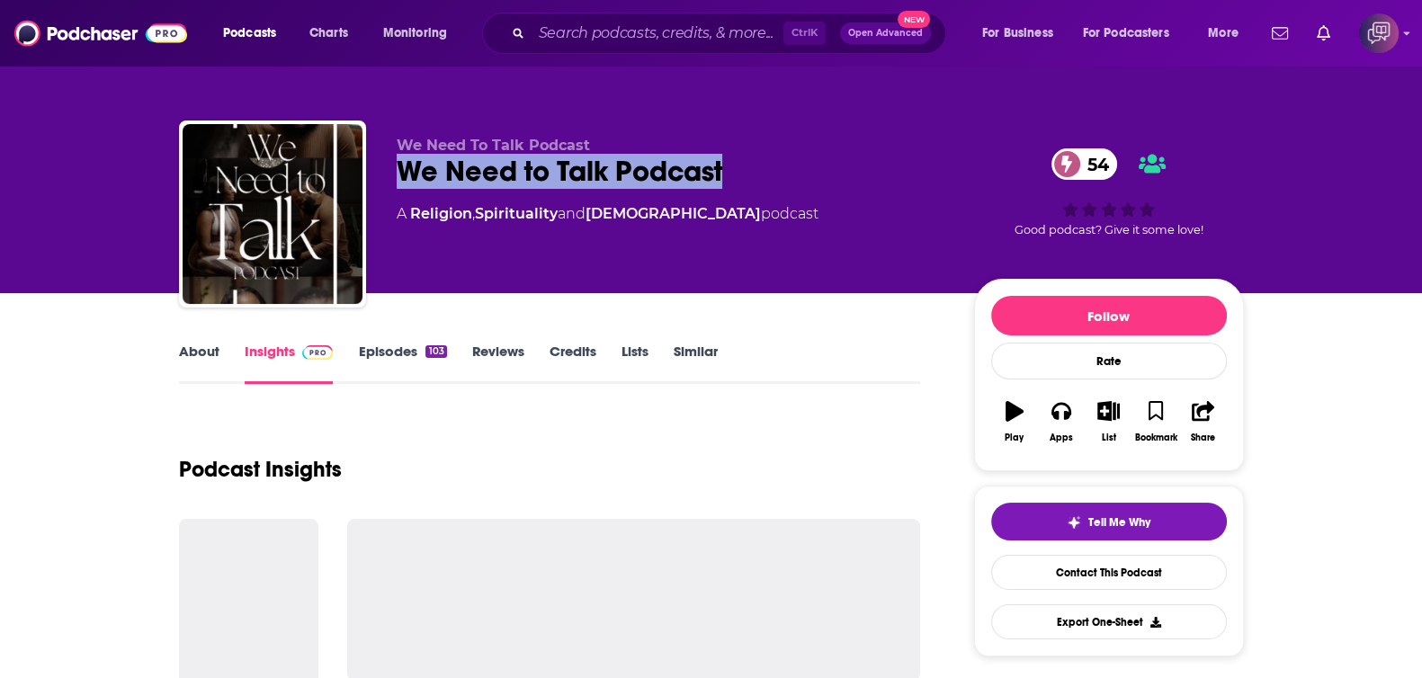
drag, startPoint x: 402, startPoint y: 161, endPoint x: 863, endPoint y: 0, distance: 487.8
click at [800, 164] on div "We Need to Talk Podcast 54" at bounding box center [671, 171] width 549 height 35
copy h2 "We Need to Talk Podcast"
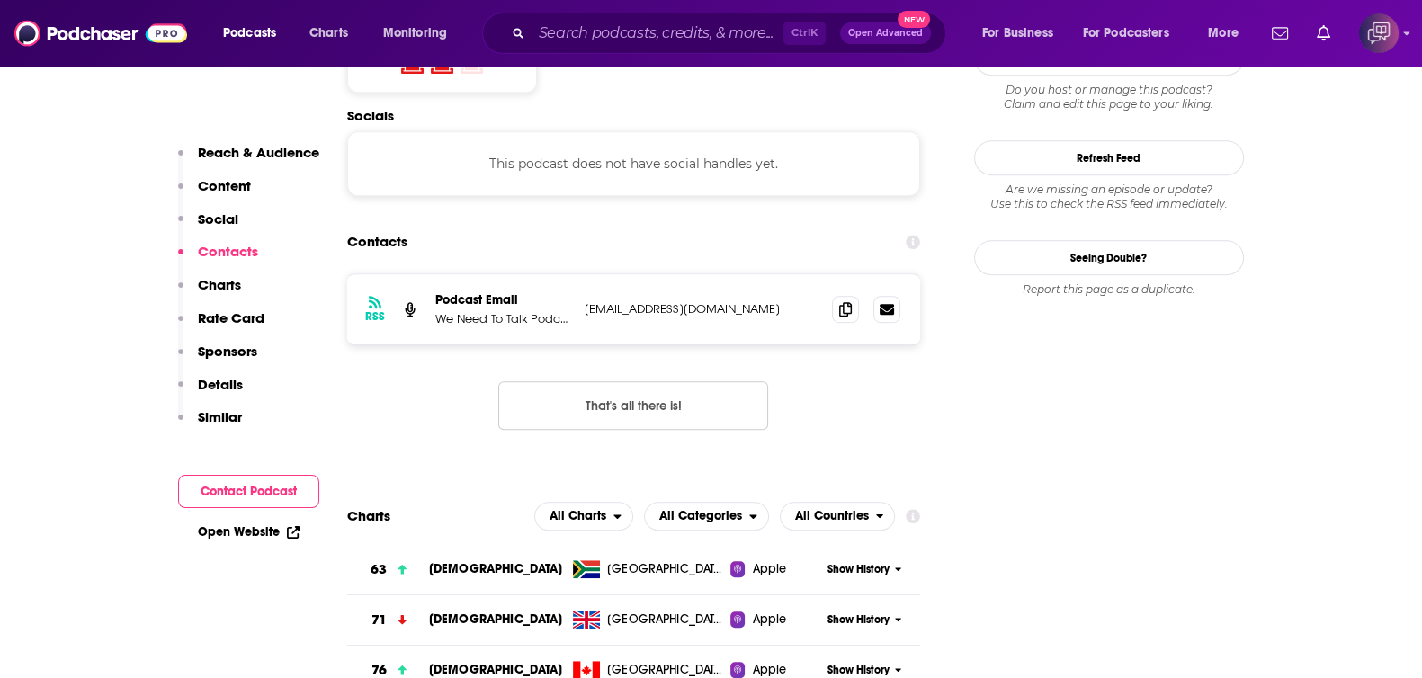
scroll to position [1573, 0]
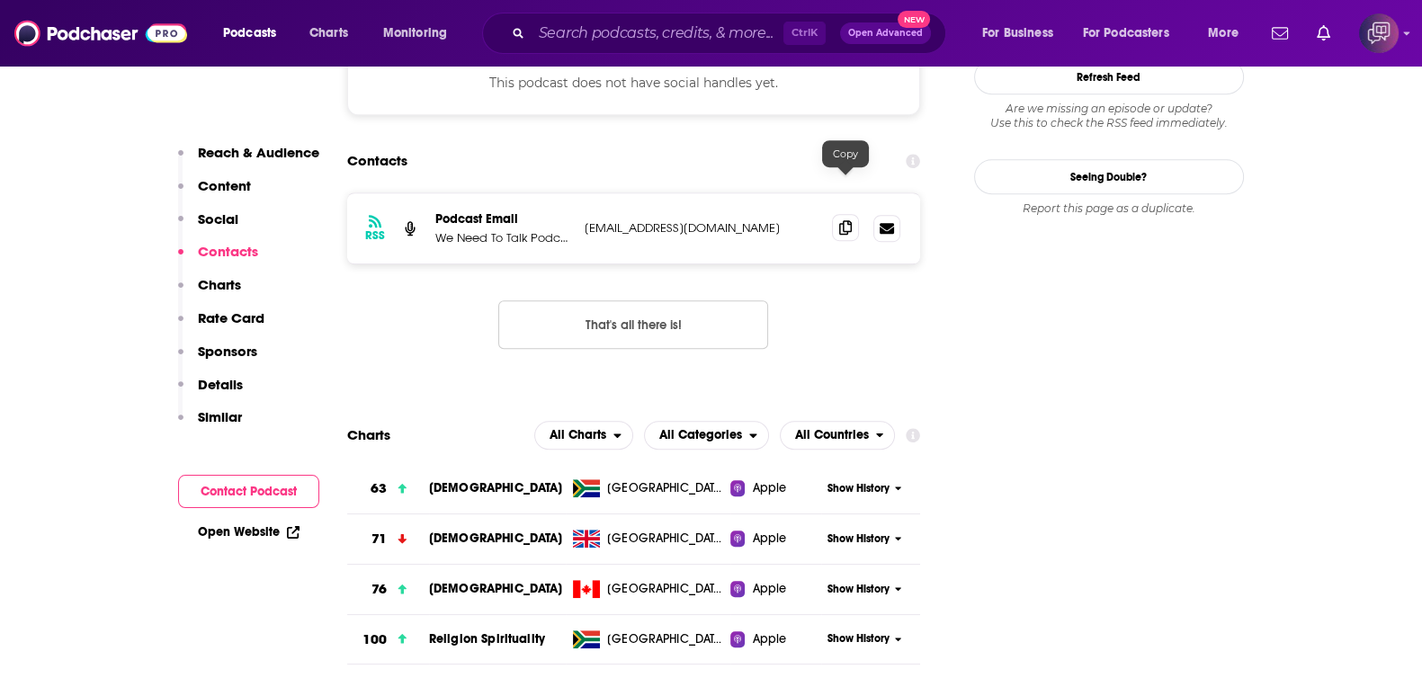
click at [843, 214] on span at bounding box center [845, 227] width 27 height 27
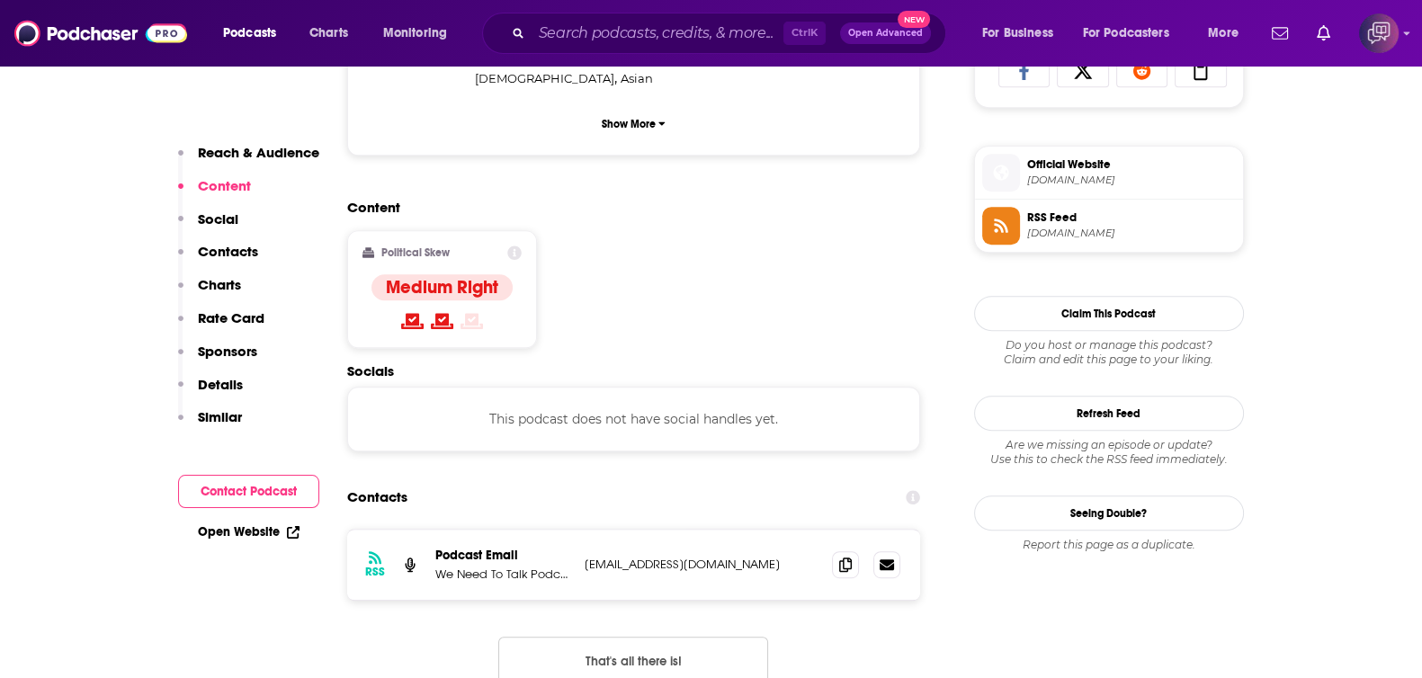
scroll to position [675, 0]
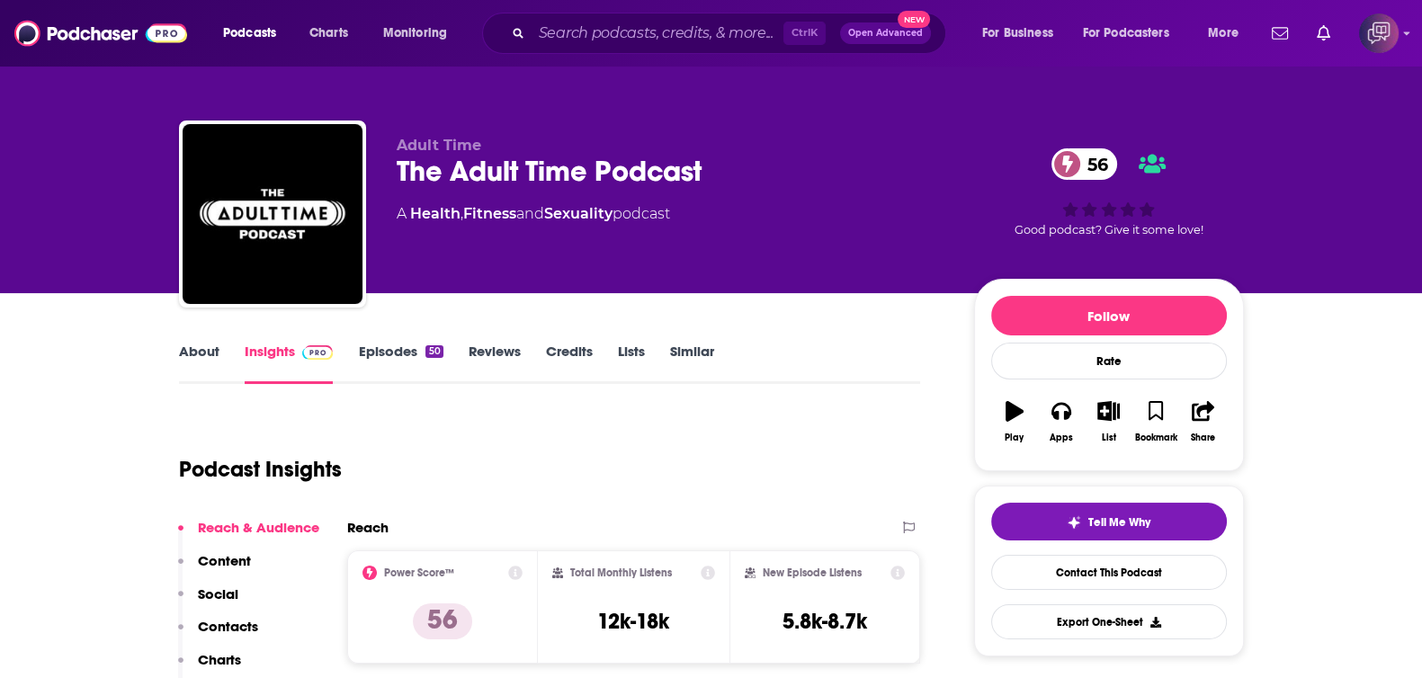
click at [198, 366] on link "About" at bounding box center [199, 363] width 40 height 41
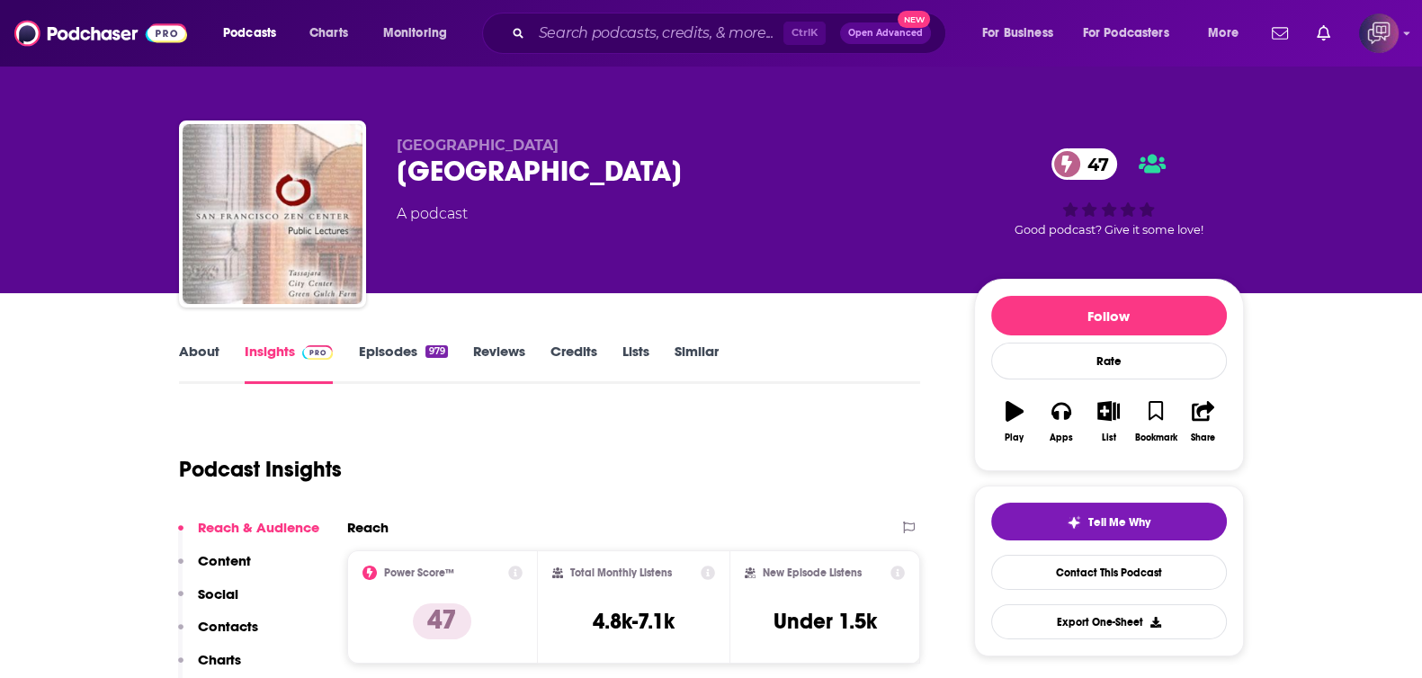
drag, startPoint x: 434, startPoint y: 168, endPoint x: 783, endPoint y: 181, distance: 350.1
click at [783, 181] on div "San Francisco Zen Center San Francisco Zen Center 47 A podcast 47 Good podcast?…" at bounding box center [711, 218] width 1065 height 194
click at [216, 344] on link "About" at bounding box center [199, 363] width 40 height 41
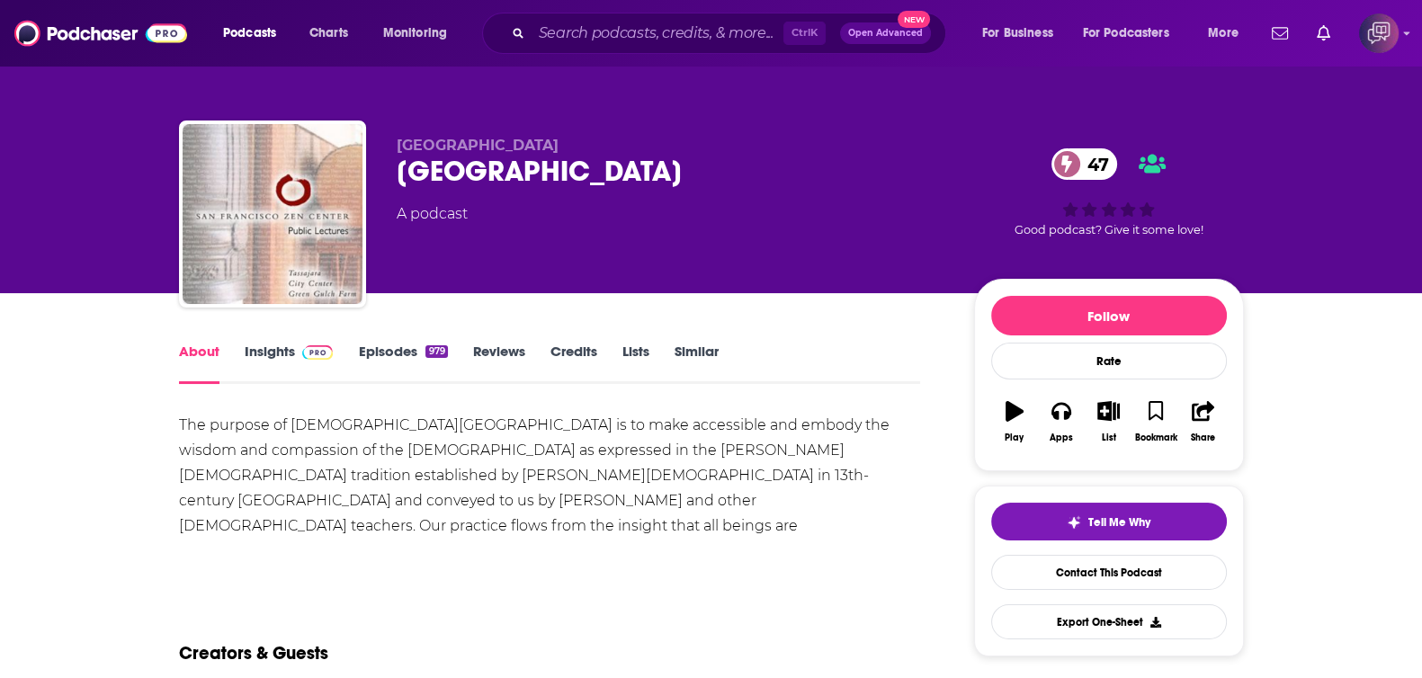
drag, startPoint x: 386, startPoint y: 168, endPoint x: 747, endPoint y: 161, distance: 360.7
click at [747, 161] on div "San Francisco Zen Center San Francisco Zen Center 47 A podcast 47 Good podcast?…" at bounding box center [711, 218] width 1065 height 194
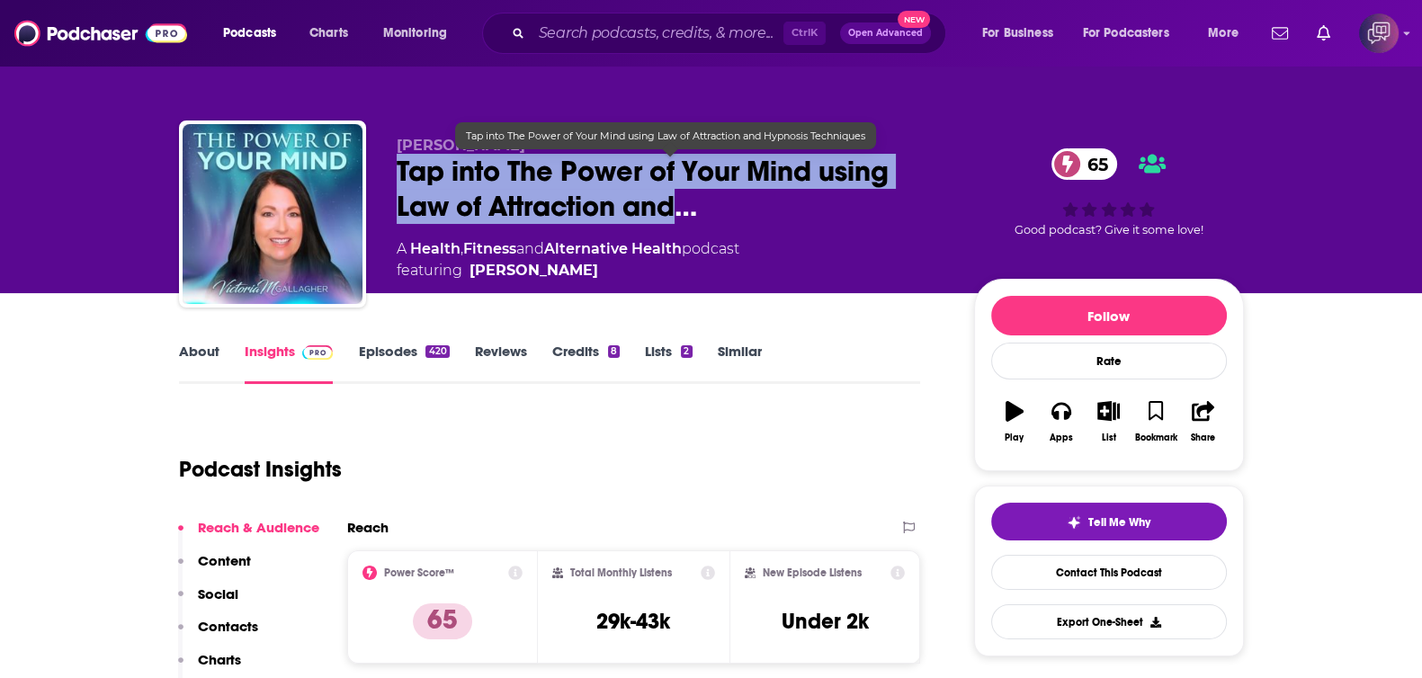
drag, startPoint x: 389, startPoint y: 164, endPoint x: 682, endPoint y: 208, distance: 296.5
click at [682, 208] on div "Victoria Gallagher Tap into The Power of Your Mind using Law of Attraction and……" at bounding box center [711, 218] width 1065 height 194
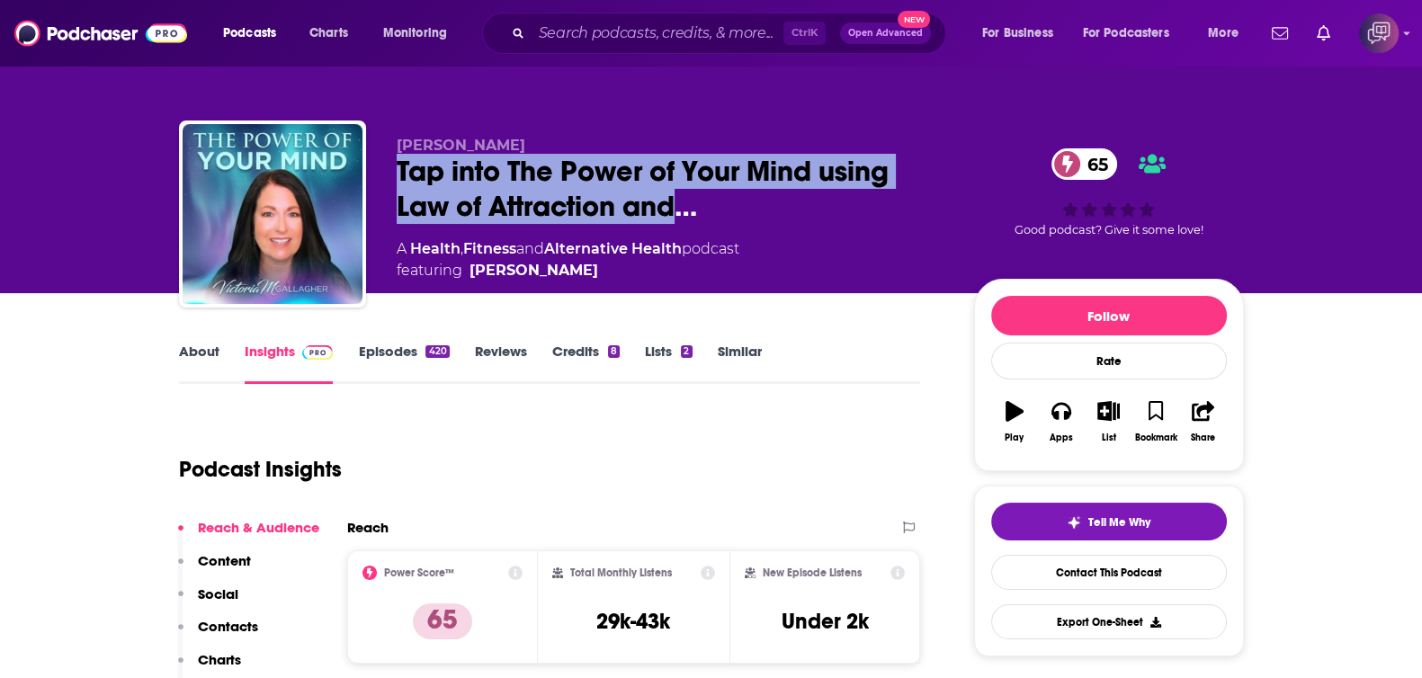
click at [185, 358] on link "About" at bounding box center [199, 363] width 40 height 41
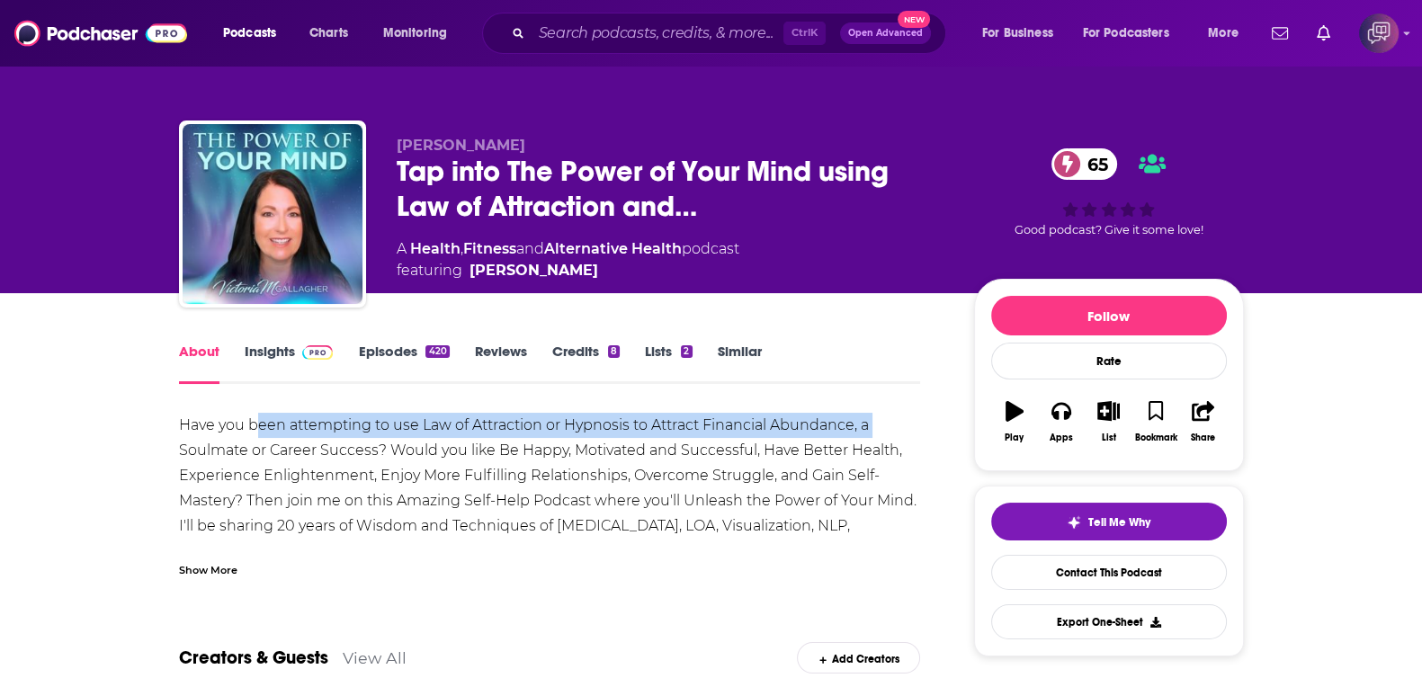
drag, startPoint x: 148, startPoint y: 438, endPoint x: 383, endPoint y: 420, distance: 236.3
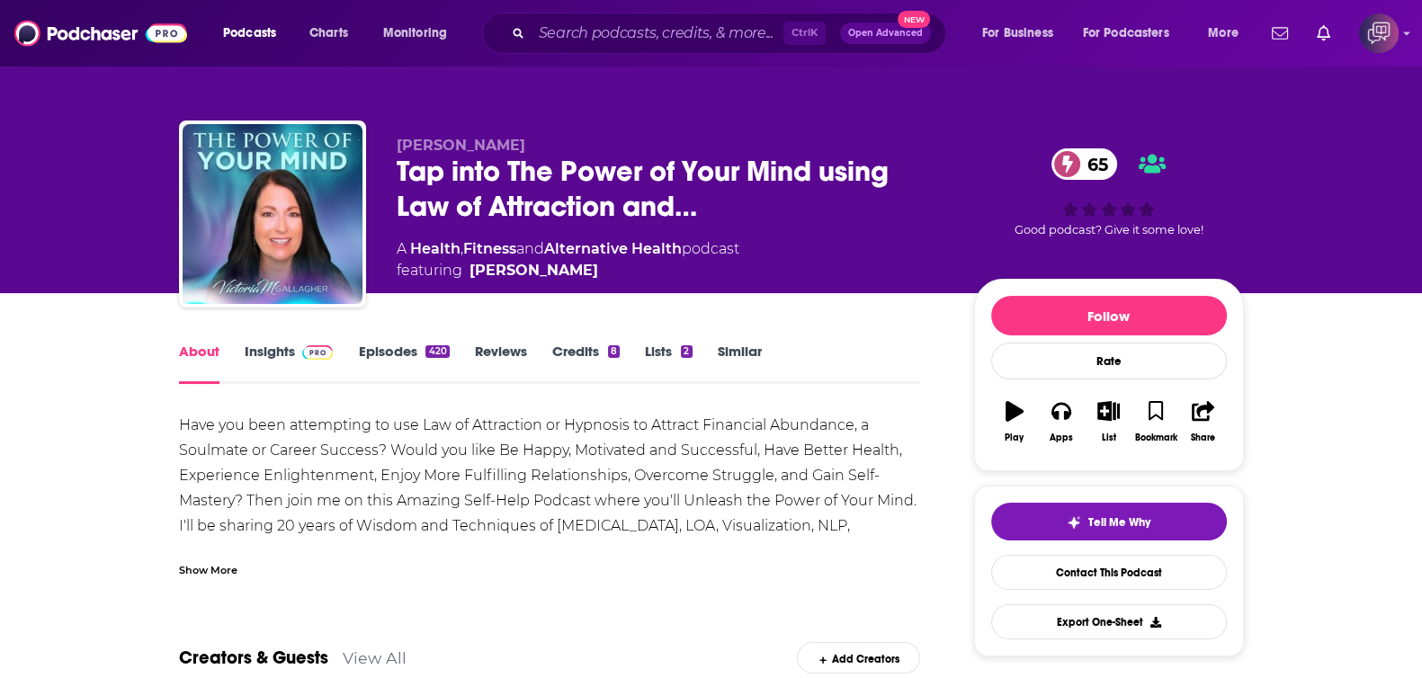
click at [220, 564] on div "Show More" at bounding box center [208, 568] width 58 height 17
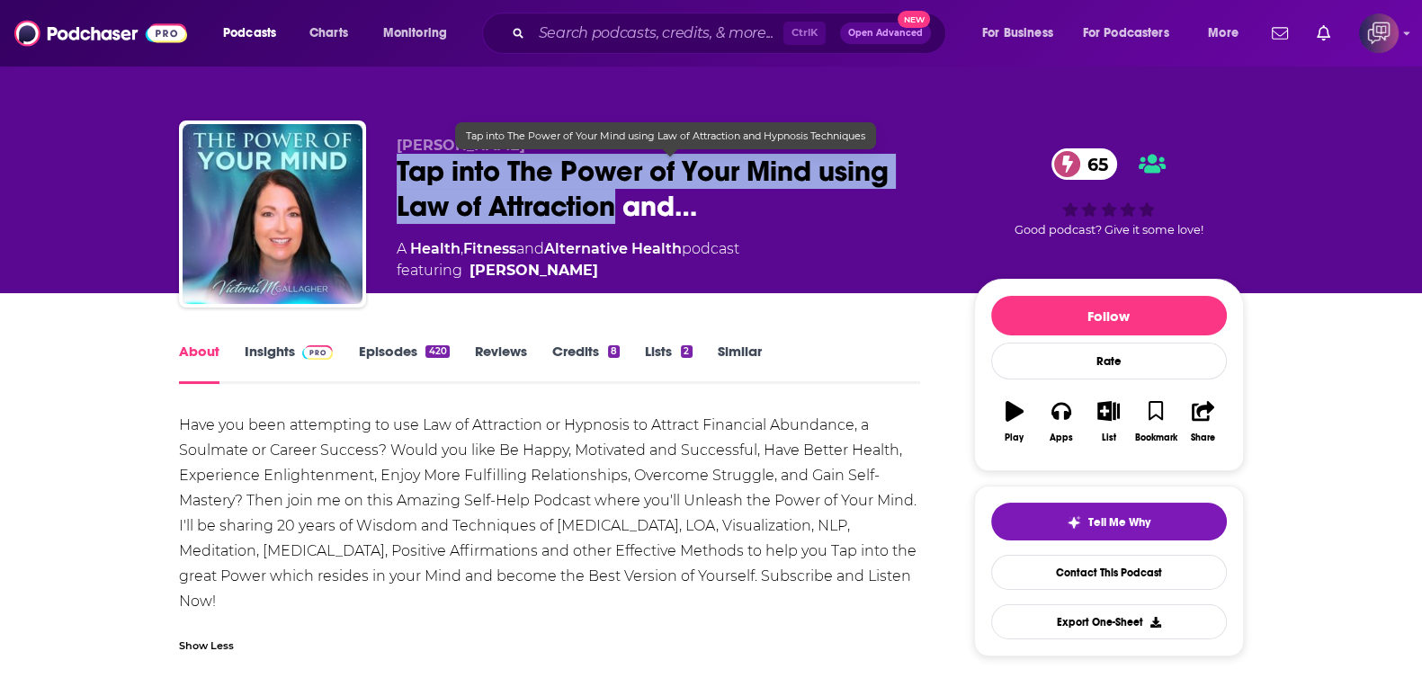
drag, startPoint x: 395, startPoint y: 162, endPoint x: 612, endPoint y: 207, distance: 221.4
click at [612, 207] on div "Victoria Gallagher Tap into The Power of Your Mind using Law of Attraction and……" at bounding box center [711, 218] width 1065 height 194
copy h1 "Tap into The Power of Your Mind using Law of Attraction"
click at [427, 174] on span "Tap into The Power of Your Mind using Law of Attraction and…" at bounding box center [671, 189] width 549 height 70
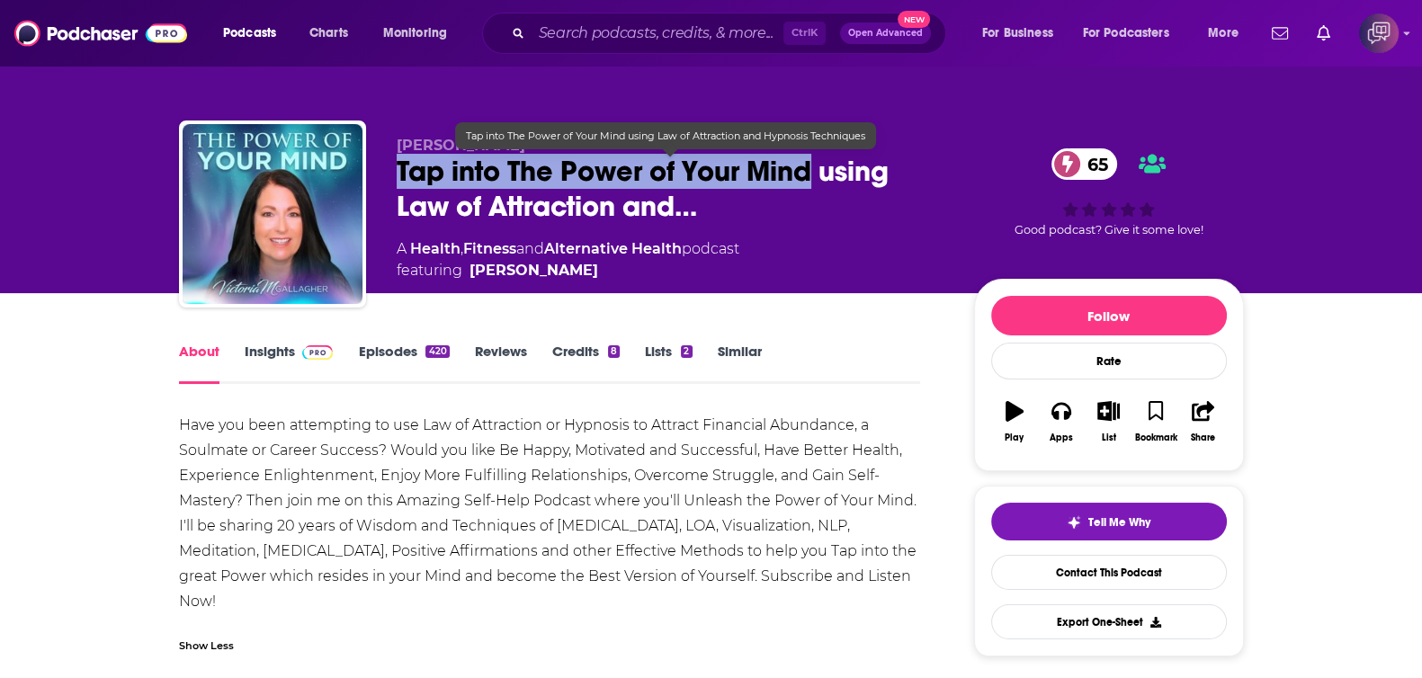
drag, startPoint x: 381, startPoint y: 164, endPoint x: 809, endPoint y: 173, distance: 427.3
click at [809, 173] on div "Victoria Gallagher Tap into The Power of Your Mind using Law of Attraction and……" at bounding box center [711, 218] width 1065 height 194
copy h1 "Tap into The Power of Your Mind"
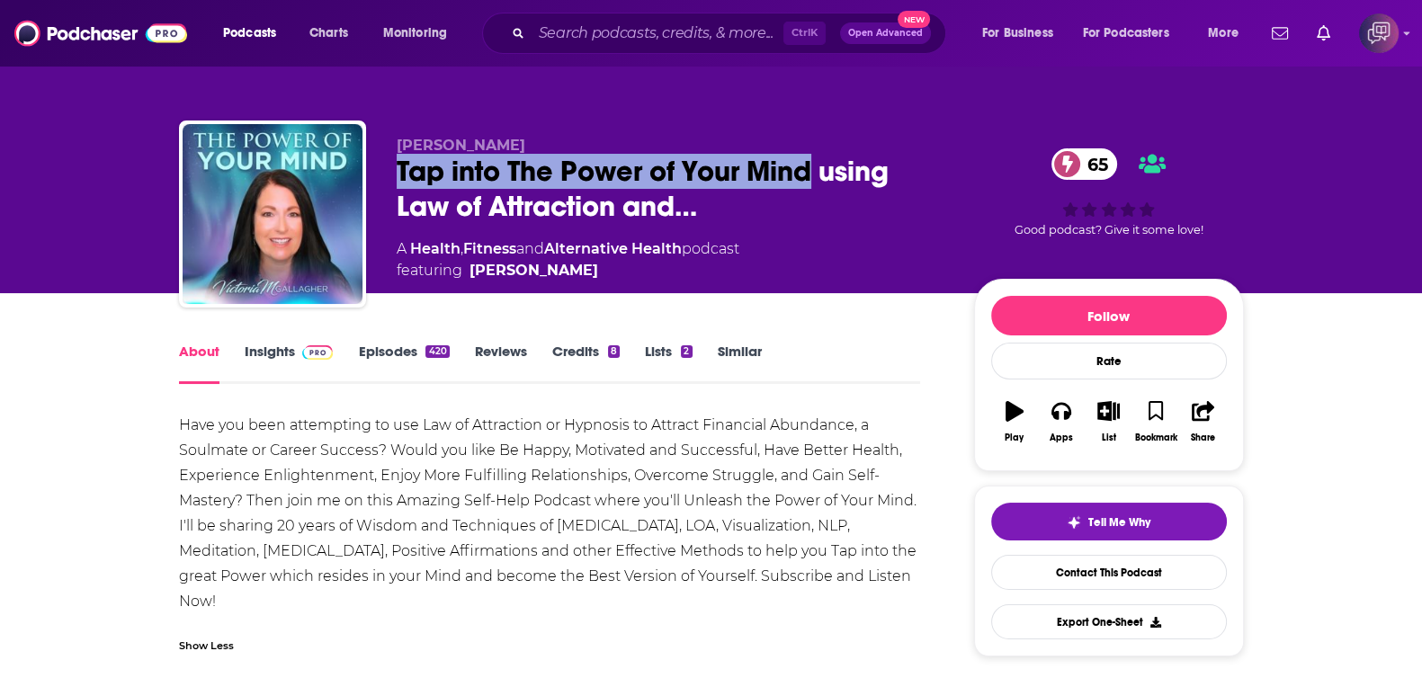
click at [285, 353] on link "Insights" at bounding box center [289, 363] width 89 height 41
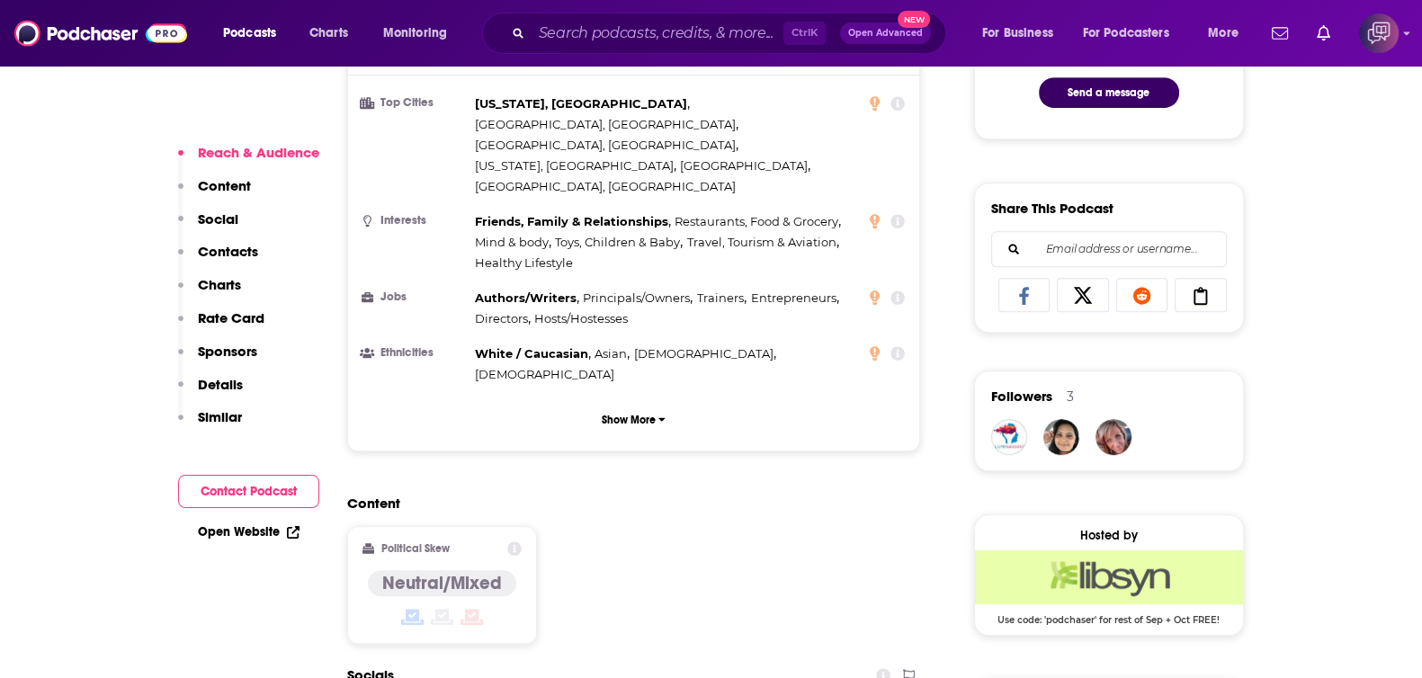
scroll to position [1349, 0]
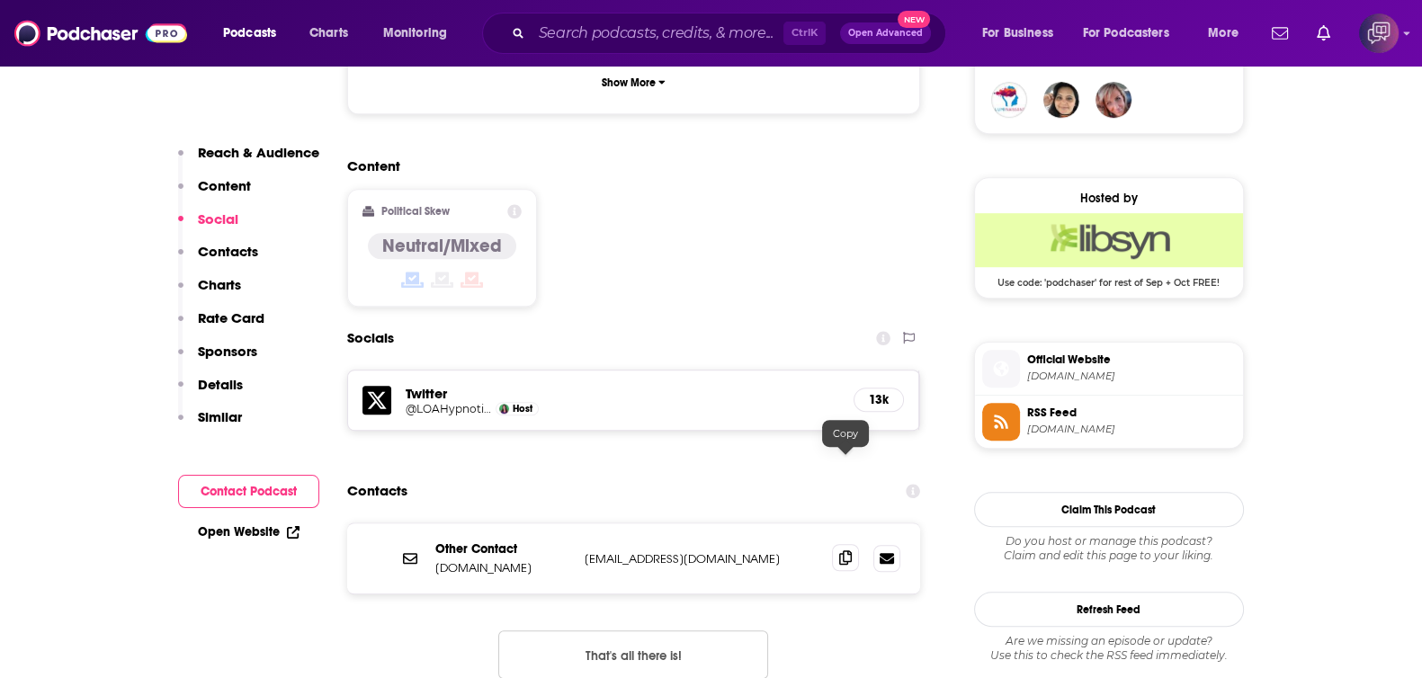
click at [847, 550] on icon at bounding box center [845, 557] width 13 height 14
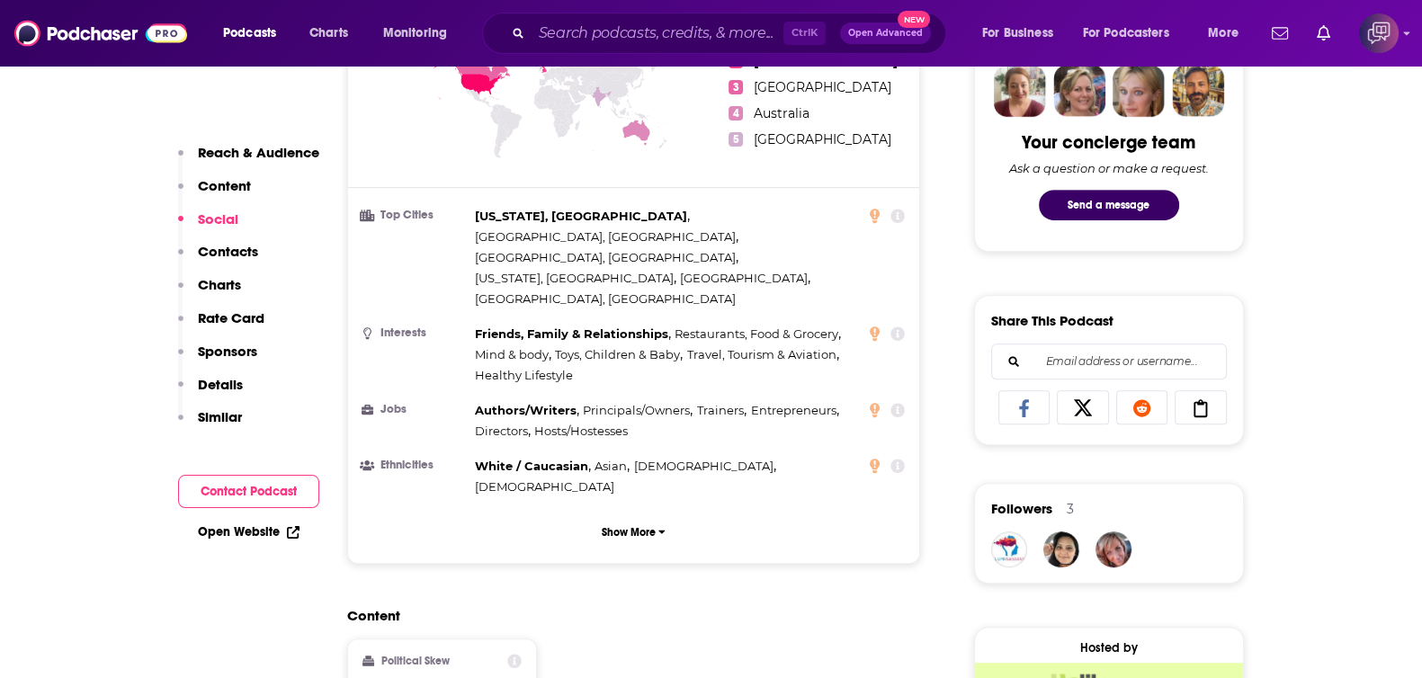
scroll to position [899, 0]
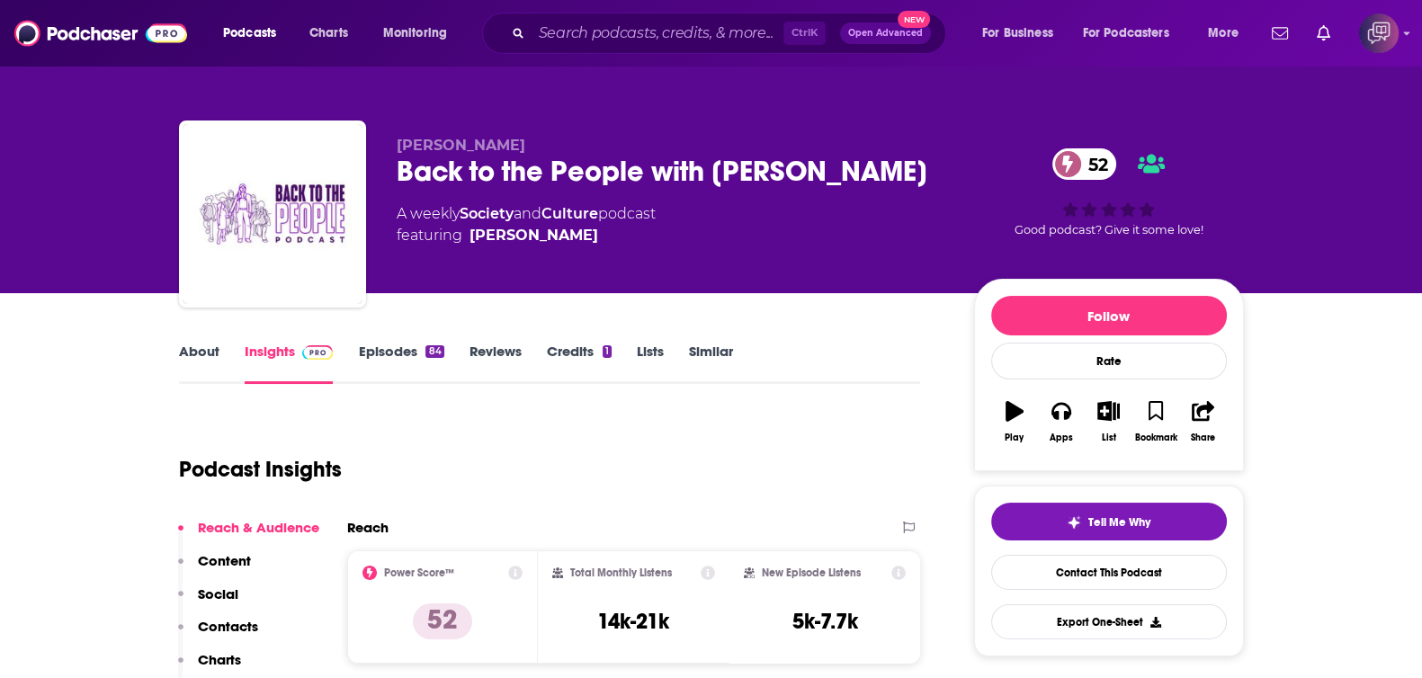
click at [208, 362] on link "About" at bounding box center [199, 363] width 40 height 41
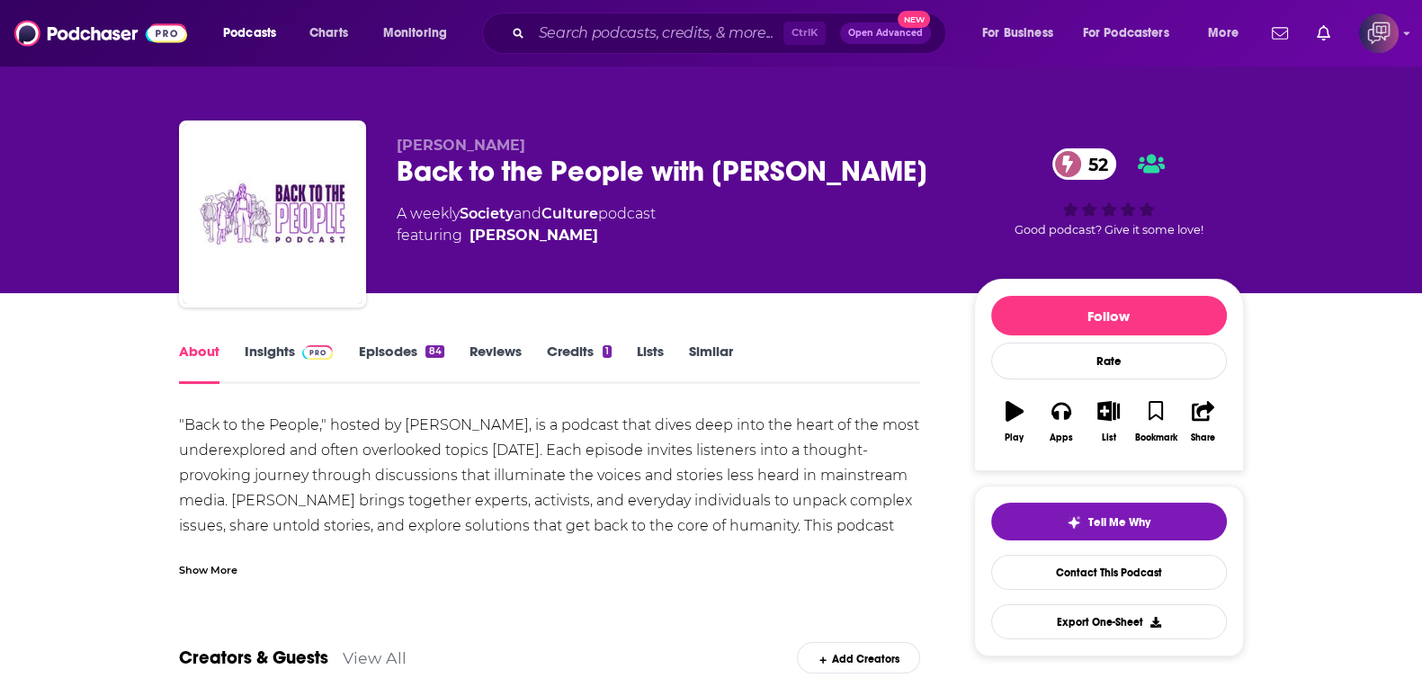
drag, startPoint x: 587, startPoint y: 210, endPoint x: 382, endPoint y: 176, distance: 207.7
click at [382, 176] on div "[PERSON_NAME] Back to the People with [PERSON_NAME] 52 A weekly Society and Cul…" at bounding box center [711, 218] width 1065 height 194
copy h1 "Back to the People with [PERSON_NAME]"
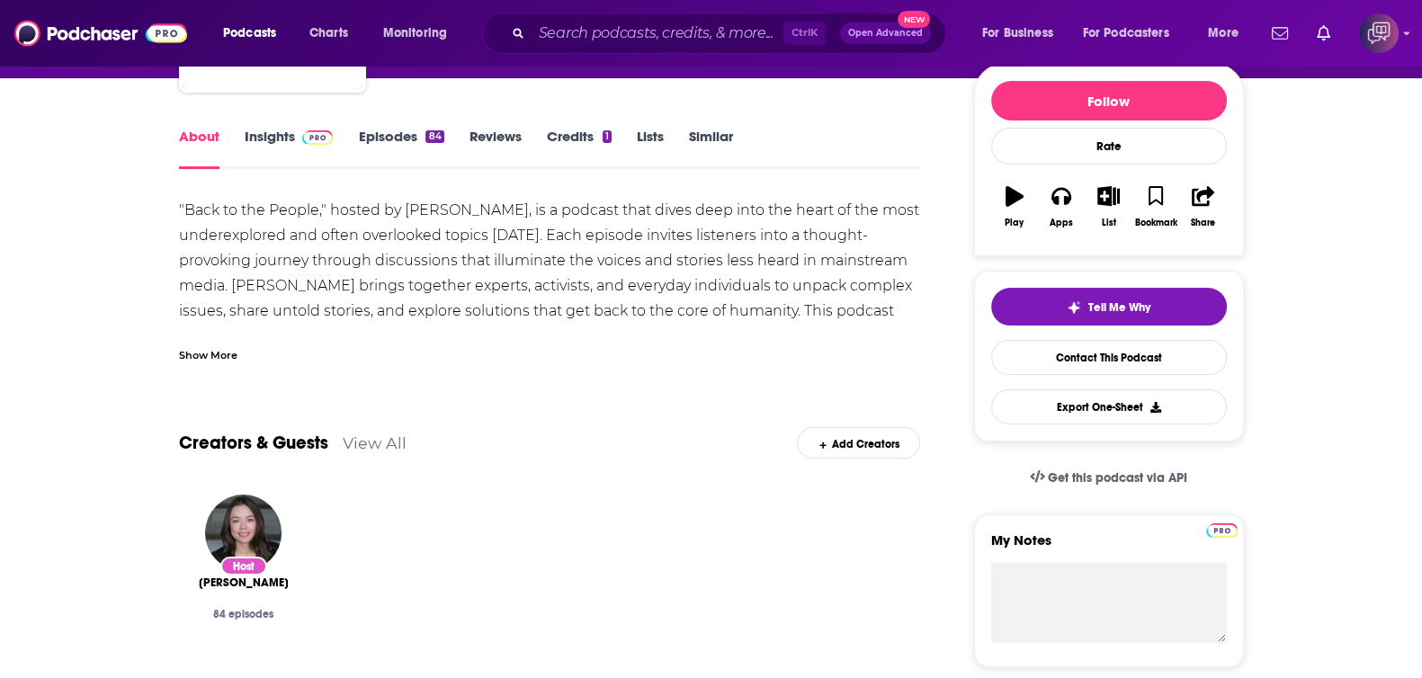
scroll to position [112, 0]
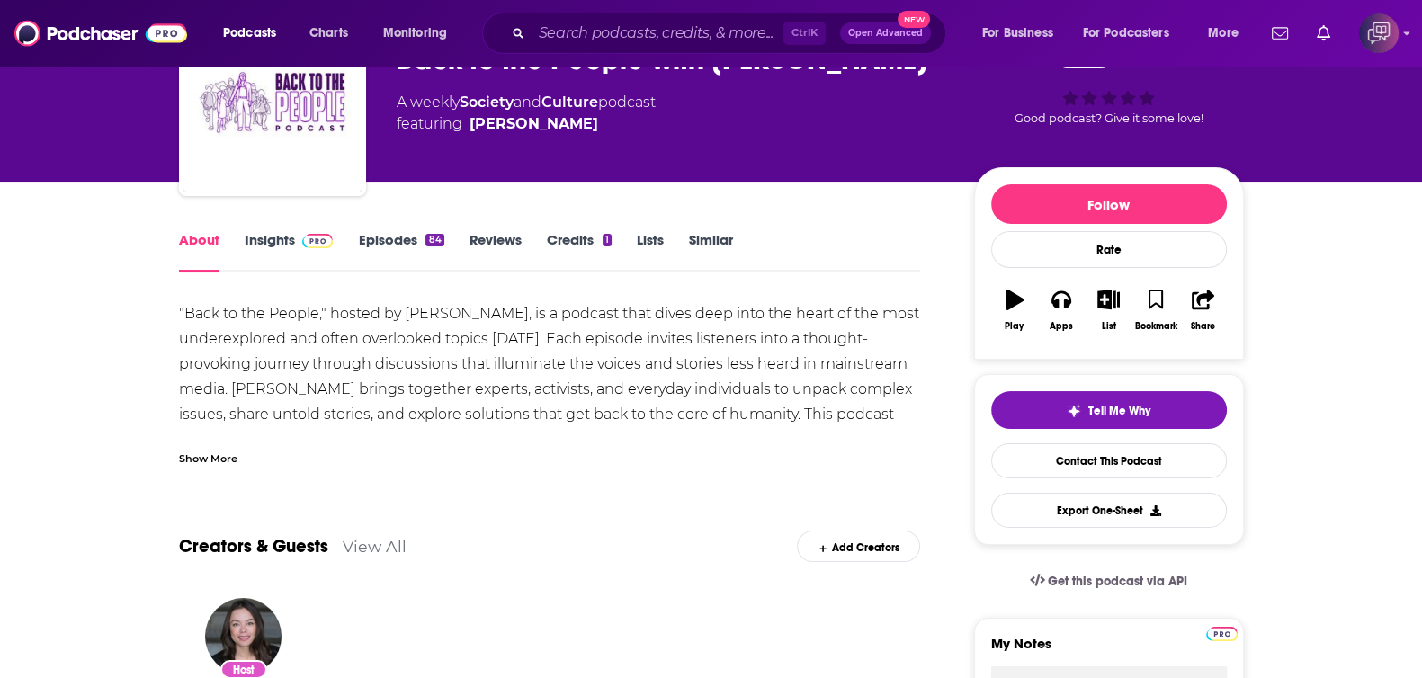
click at [283, 237] on link "Insights" at bounding box center [289, 251] width 89 height 41
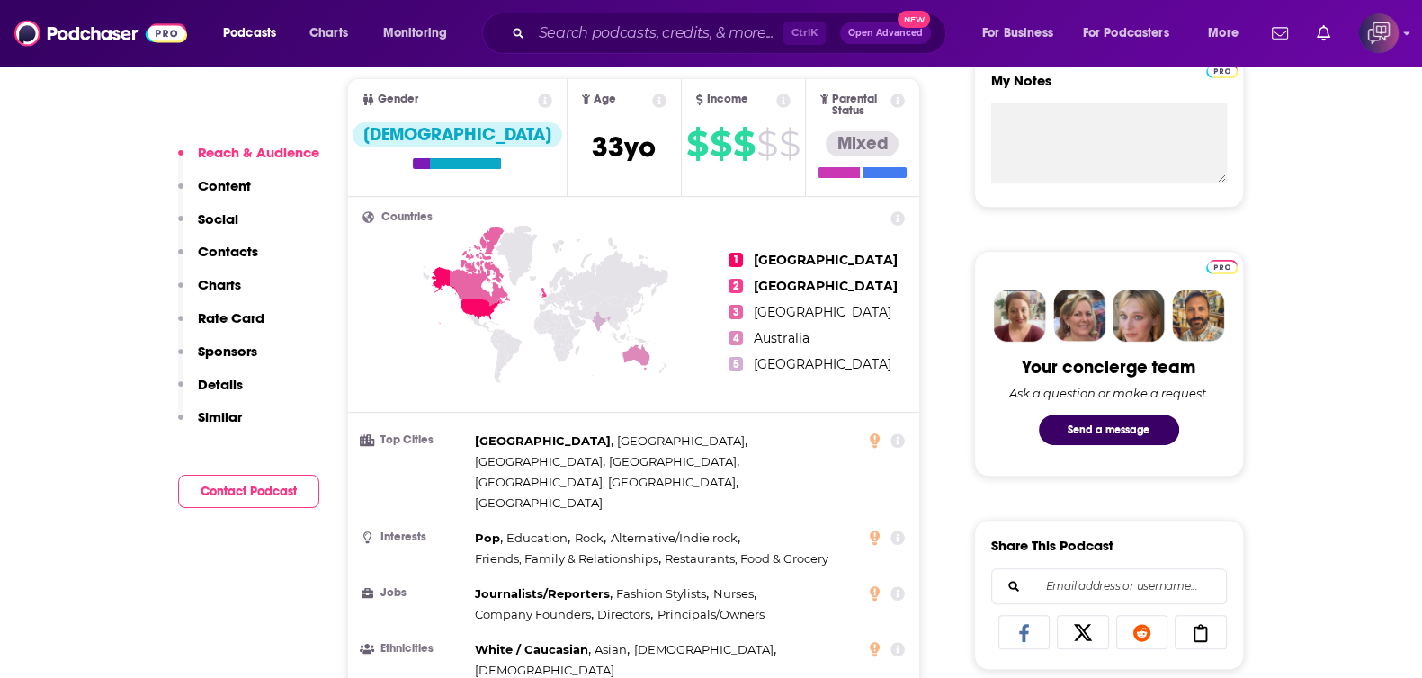
scroll to position [1349, 0]
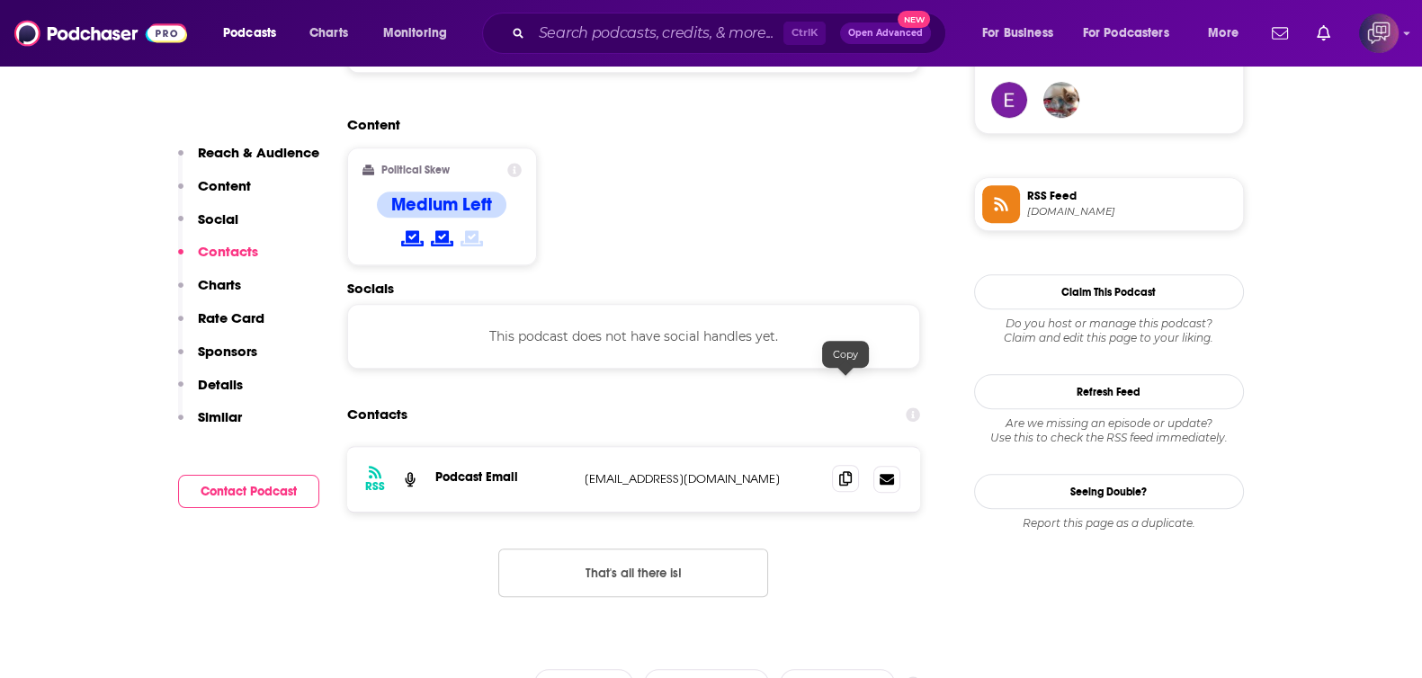
click at [854, 465] on span at bounding box center [845, 478] width 27 height 27
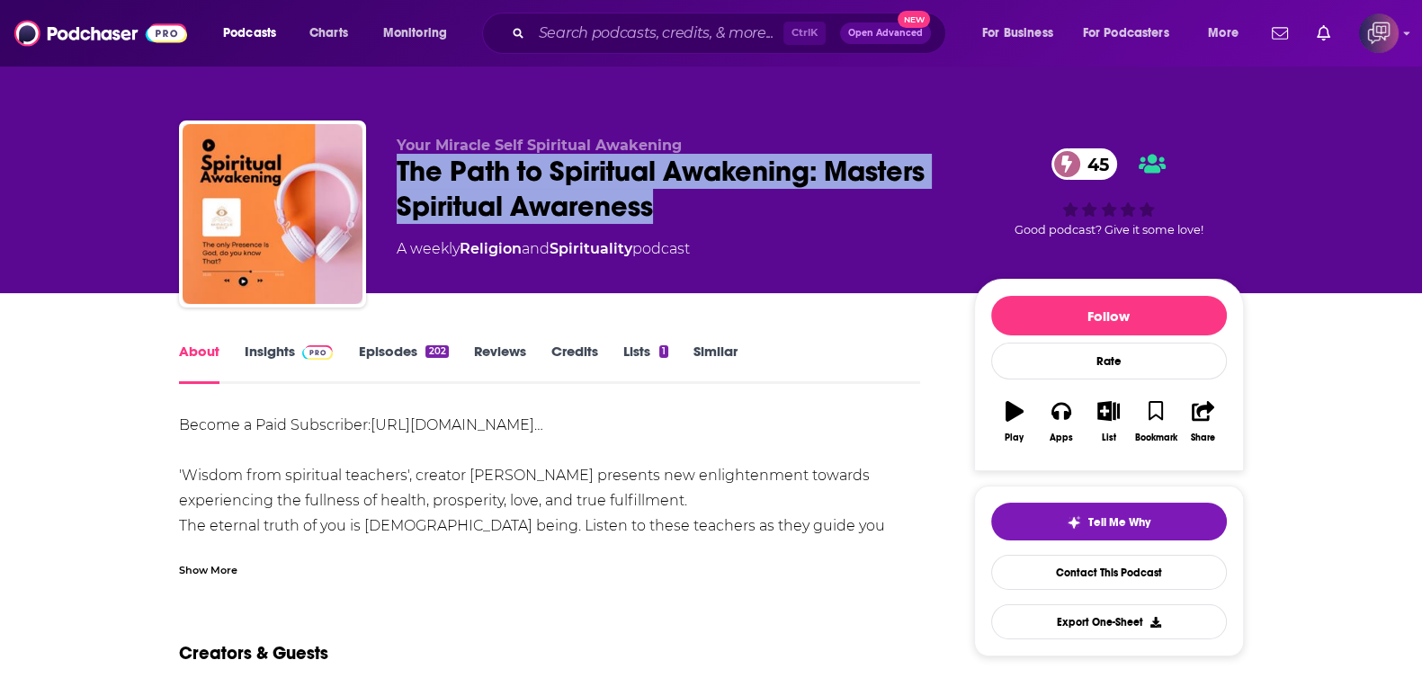
drag, startPoint x: 459, startPoint y: 165, endPoint x: 688, endPoint y: 214, distance: 234.4
click at [688, 214] on div "Your Miracle Self Spiritual Awakening The Path to Spiritual Awakening: Masters …" at bounding box center [711, 218] width 1065 height 194
click at [276, 367] on link "Insights" at bounding box center [289, 363] width 89 height 41
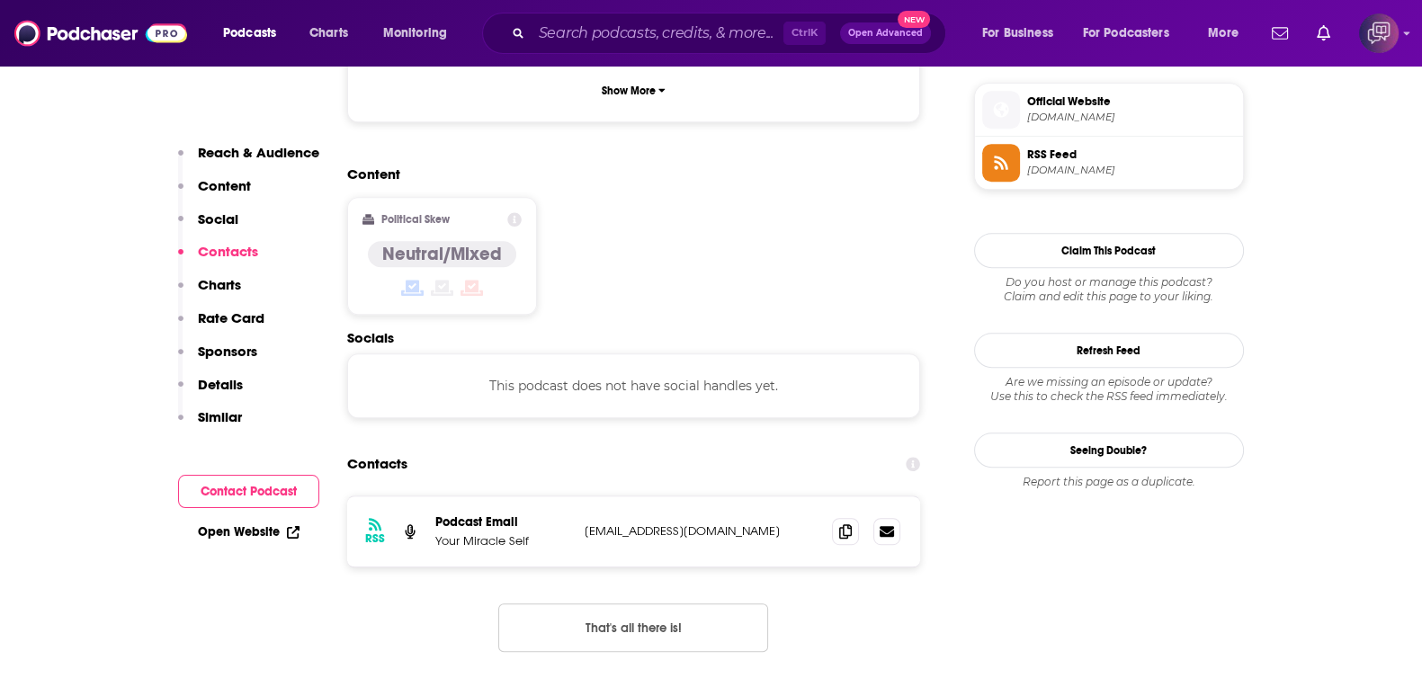
scroll to position [1349, 0]
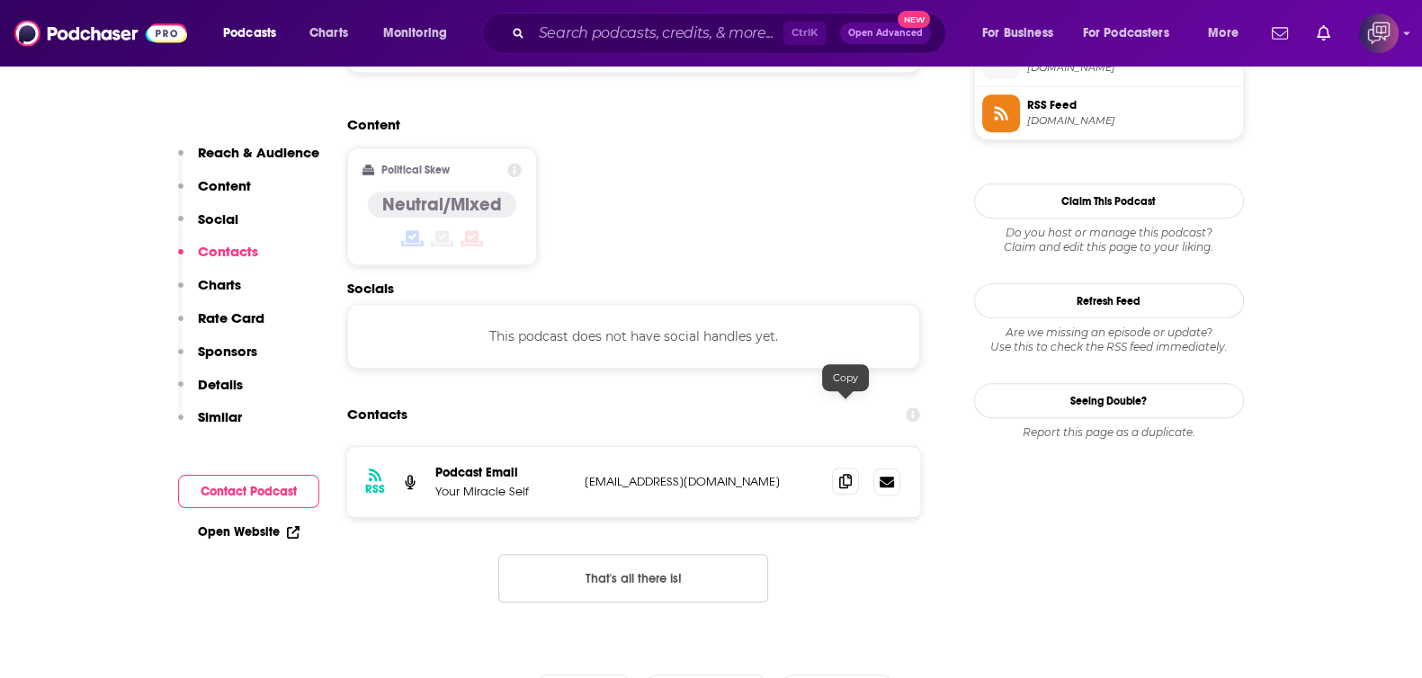
click at [847, 468] on span at bounding box center [845, 481] width 27 height 27
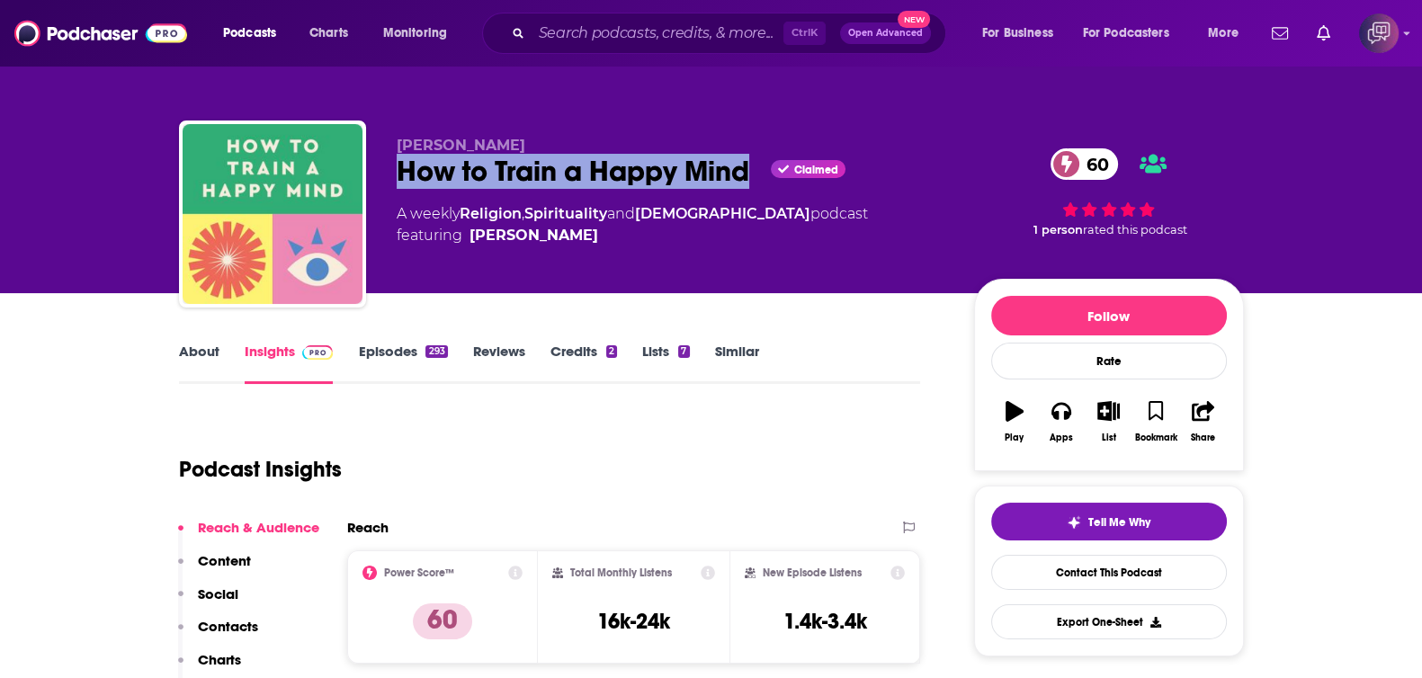
drag, startPoint x: 403, startPoint y: 182, endPoint x: 747, endPoint y: 183, distance: 344.5
click at [751, 183] on div "How to Train a Happy Mind Claimed 60" at bounding box center [671, 171] width 549 height 35
copy h2 "How to Train a Happy Mind"
click at [216, 357] on link "About" at bounding box center [199, 363] width 40 height 41
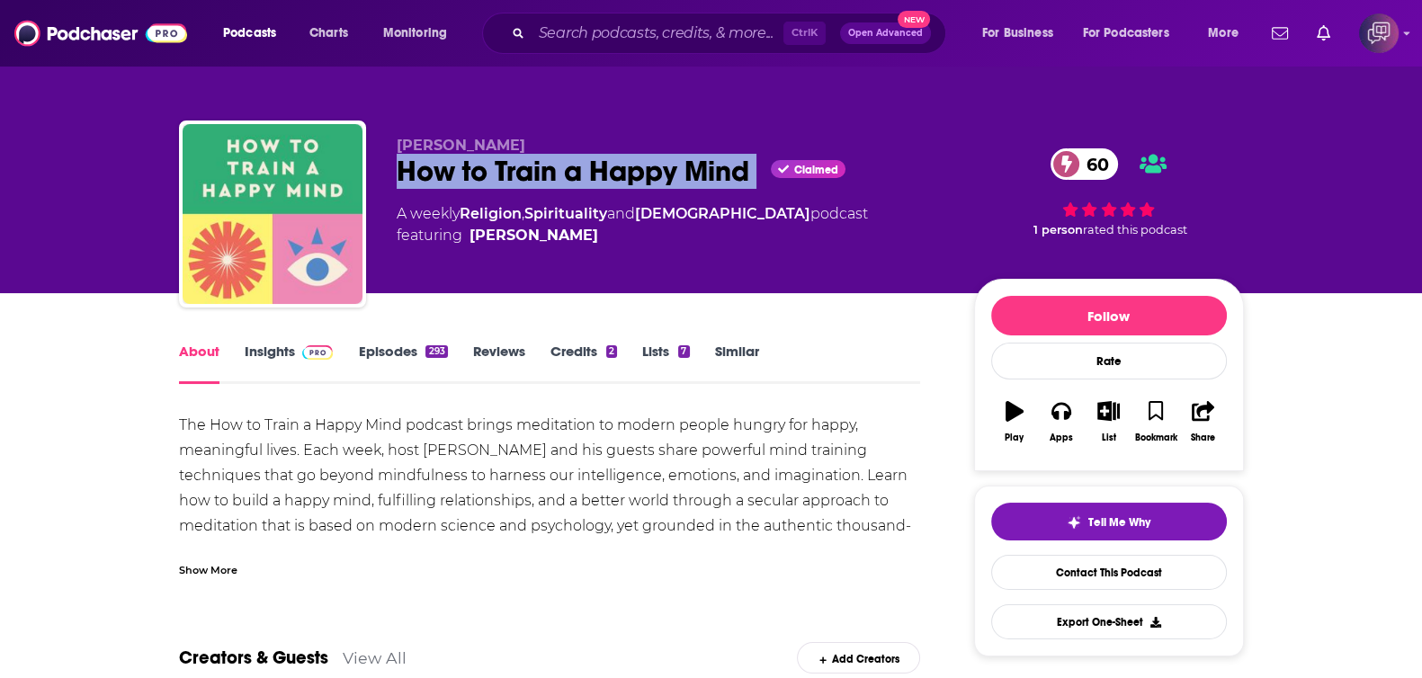
drag, startPoint x: 391, startPoint y: 175, endPoint x: 764, endPoint y: 174, distance: 373.3
click at [764, 173] on div "[PERSON_NAME] How to Train a Happy Mind Claimed 60 A weekly Religion , Spiritua…" at bounding box center [711, 218] width 1065 height 194
copy div "How to Train a Happy Mind"
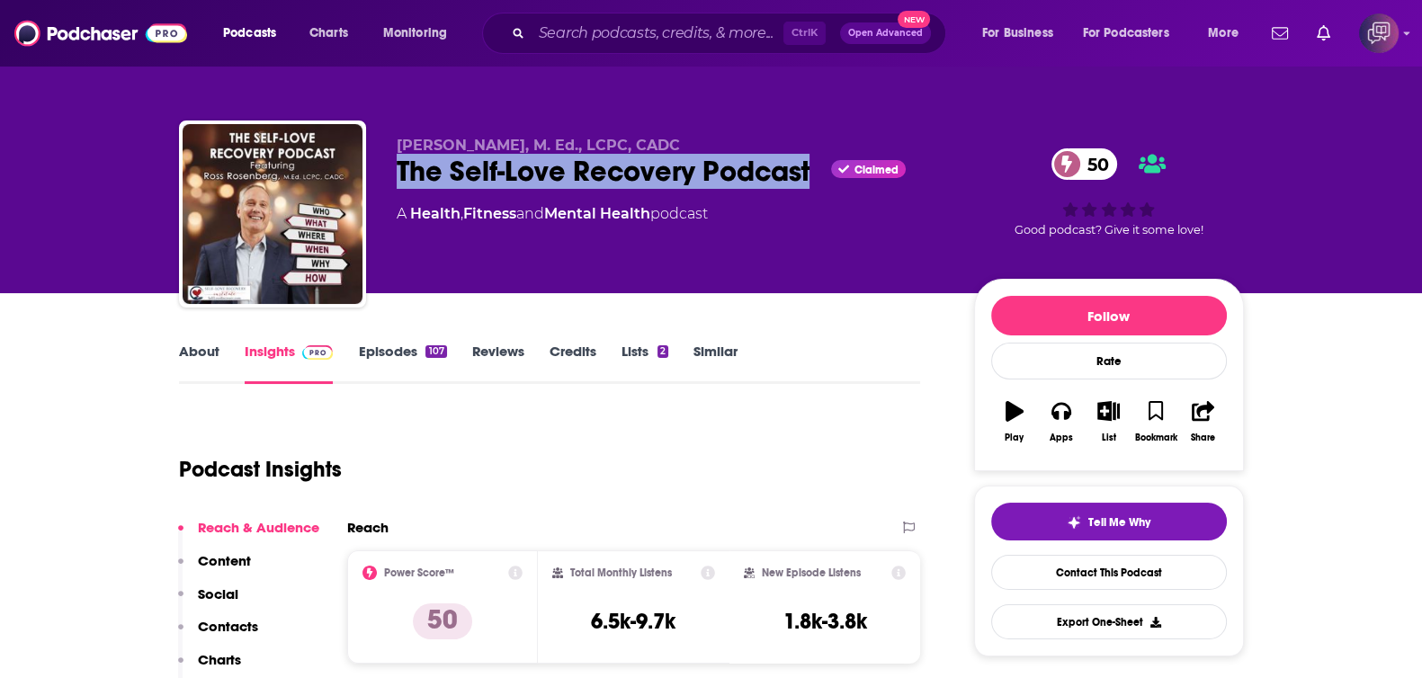
drag, startPoint x: 381, startPoint y: 174, endPoint x: 811, endPoint y: 168, distance: 430.0
click at [811, 168] on div "[PERSON_NAME], M. Ed., LCPC, CADC The Self-Love Recovery Podcast Claimed 50 A H…" at bounding box center [711, 218] width 1065 height 194
click at [206, 345] on link "About" at bounding box center [199, 363] width 40 height 41
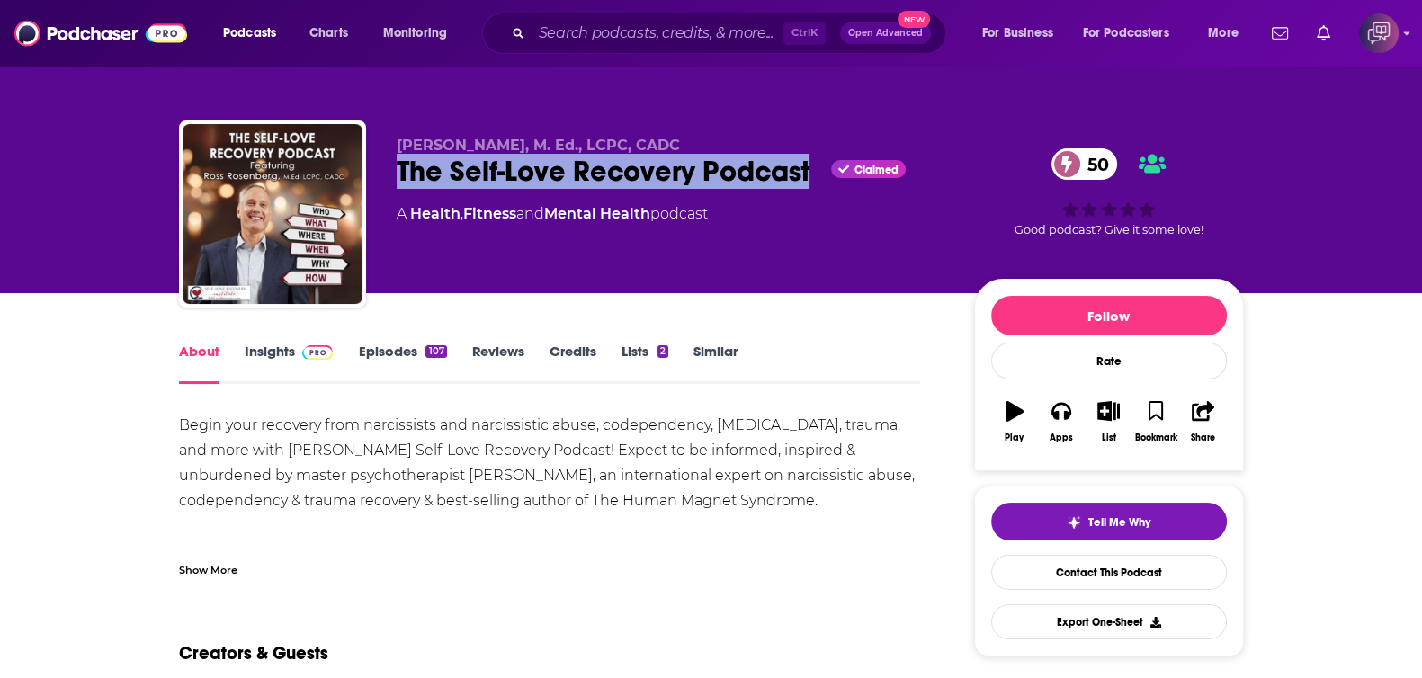
drag, startPoint x: 460, startPoint y: 164, endPoint x: 805, endPoint y: 170, distance: 344.5
click at [805, 170] on div "Ross Rosenberg, M. Ed., LCPC, CADC The Self-Love Recovery Podcast Claimed 50 A …" at bounding box center [711, 218] width 1065 height 194
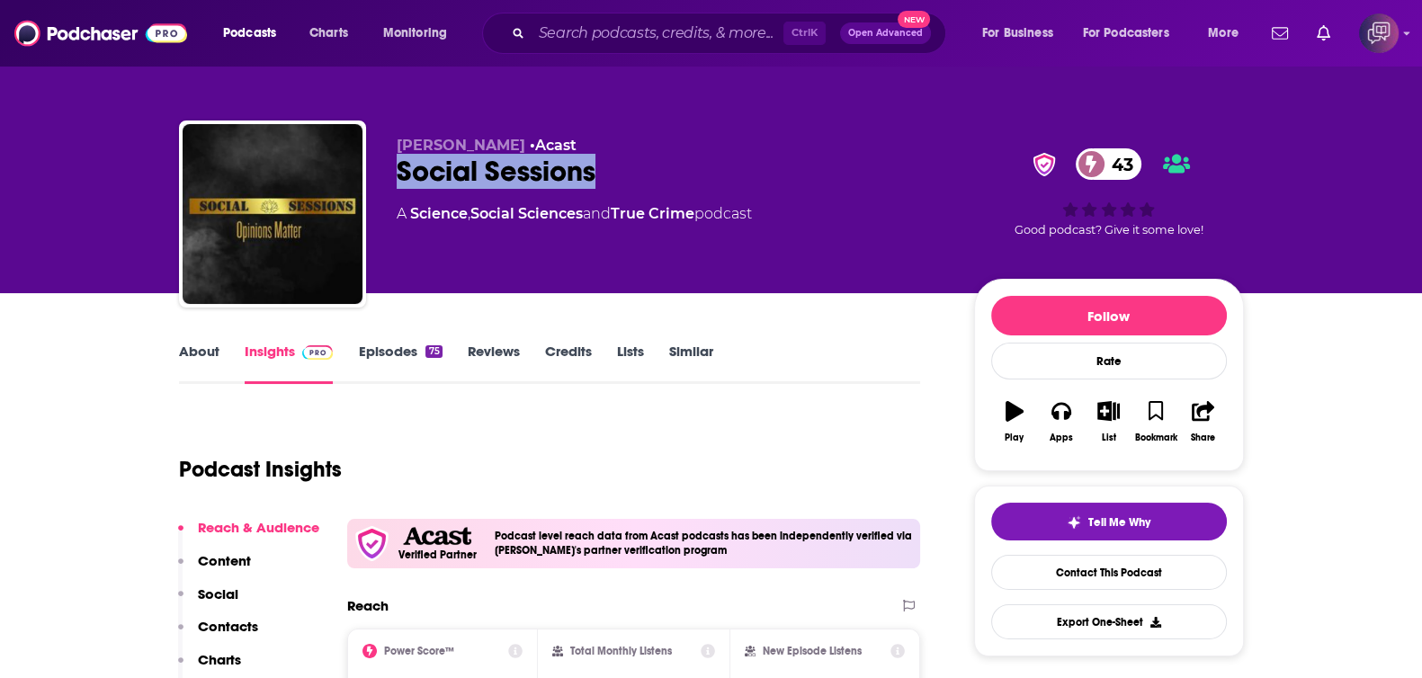
drag, startPoint x: 436, startPoint y: 164, endPoint x: 531, endPoint y: 208, distance: 104.2
click at [666, 167] on div "[PERSON_NAME] • Acast Social Sessions 43 A Science , Social Sciences and True C…" at bounding box center [711, 218] width 1065 height 194
copy h2 "Social Sessions"
click at [220, 353] on div "About" at bounding box center [212, 363] width 66 height 41
click at [199, 361] on link "About" at bounding box center [199, 363] width 40 height 41
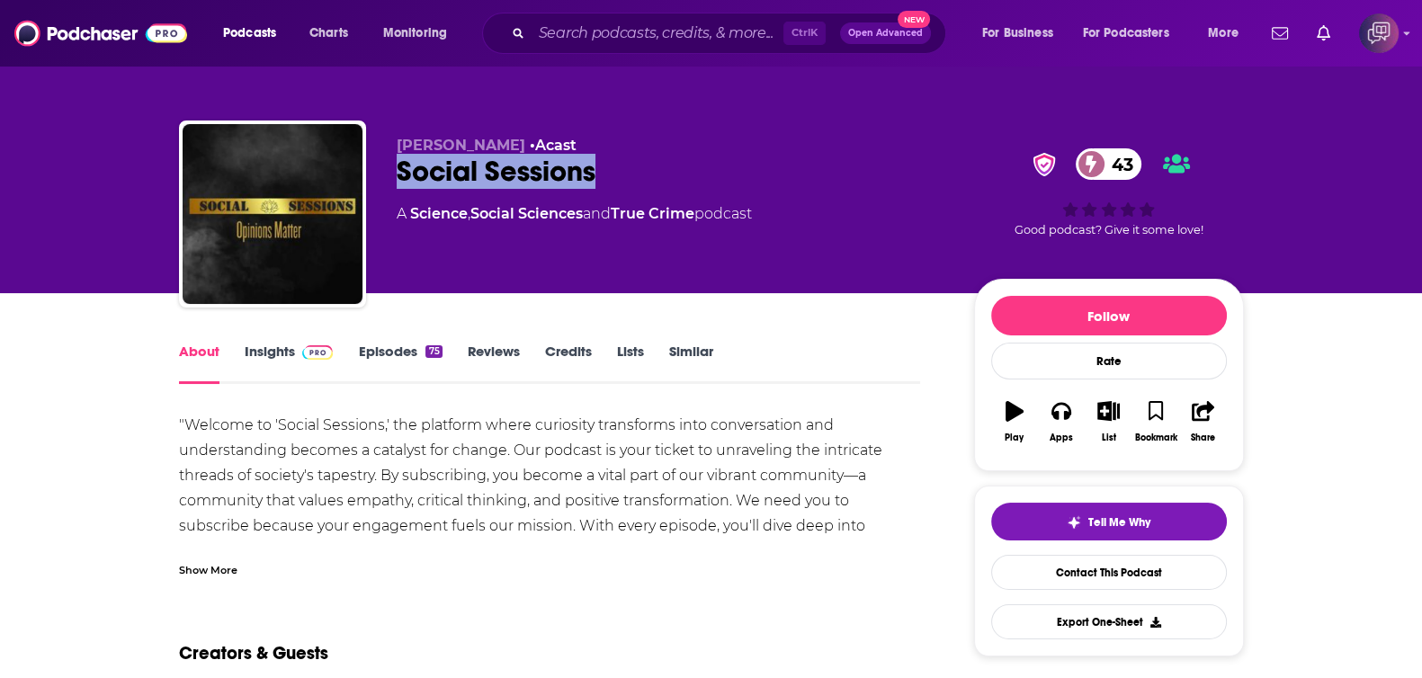
drag, startPoint x: 384, startPoint y: 171, endPoint x: 609, endPoint y: 172, distance: 224.9
click at [609, 172] on div "Sean Toal • Acast Social Sessions 43 A Science , Social Sciences and True Crime…" at bounding box center [711, 218] width 1065 height 194
copy h1 "Social Sessions"
click at [220, 573] on div "Show More" at bounding box center [208, 568] width 58 height 17
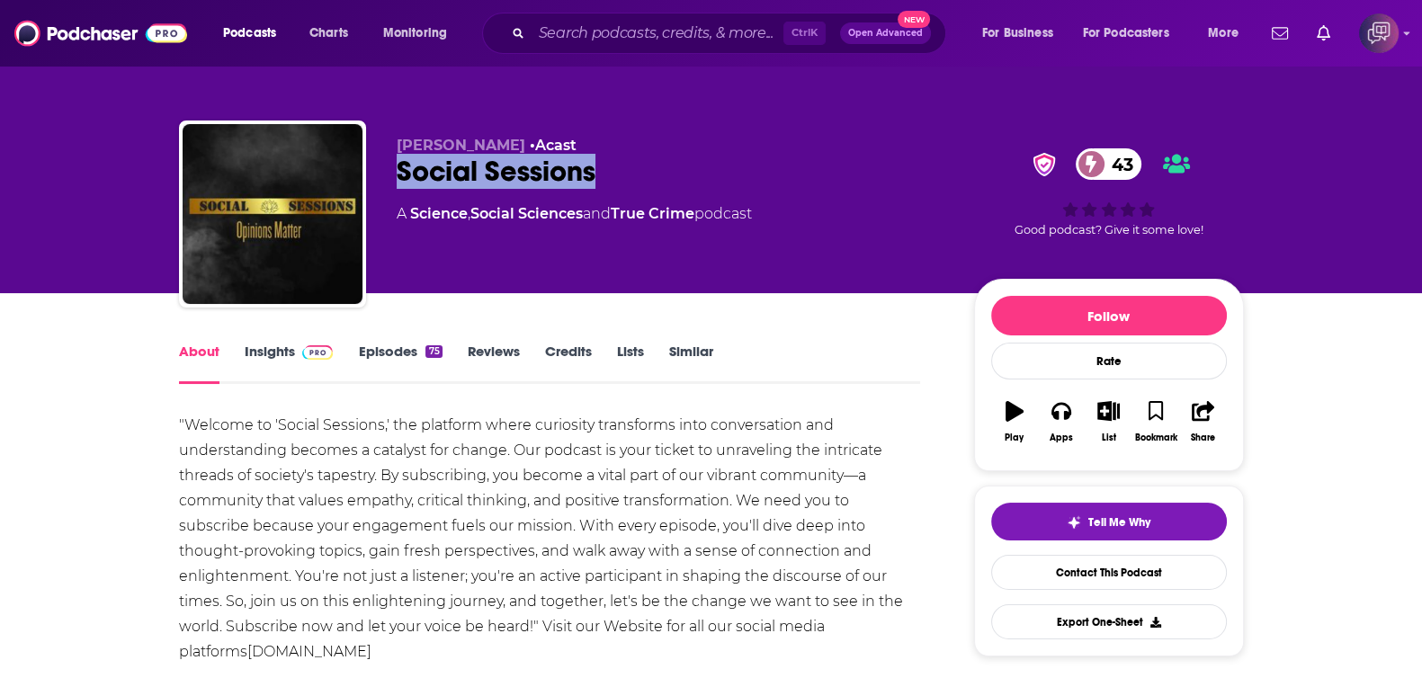
drag, startPoint x: 417, startPoint y: 161, endPoint x: 670, endPoint y: 159, distance: 252.7
click at [670, 159] on div "Sean Toal • Acast Social Sessions 43 A Science , Social Sciences and True Crime…" at bounding box center [711, 218] width 1065 height 194
copy h1 "Social Sessions"
click at [287, 355] on link "Insights" at bounding box center [289, 363] width 89 height 41
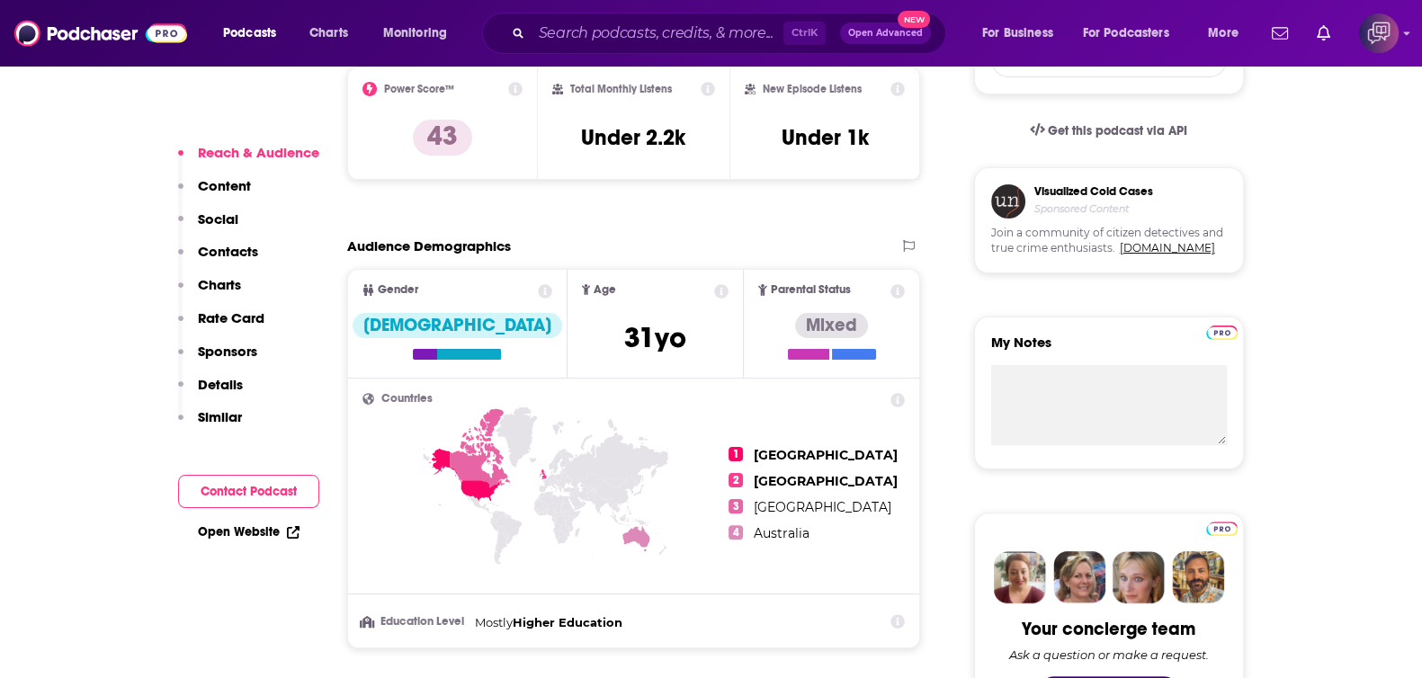
scroll to position [1012, 0]
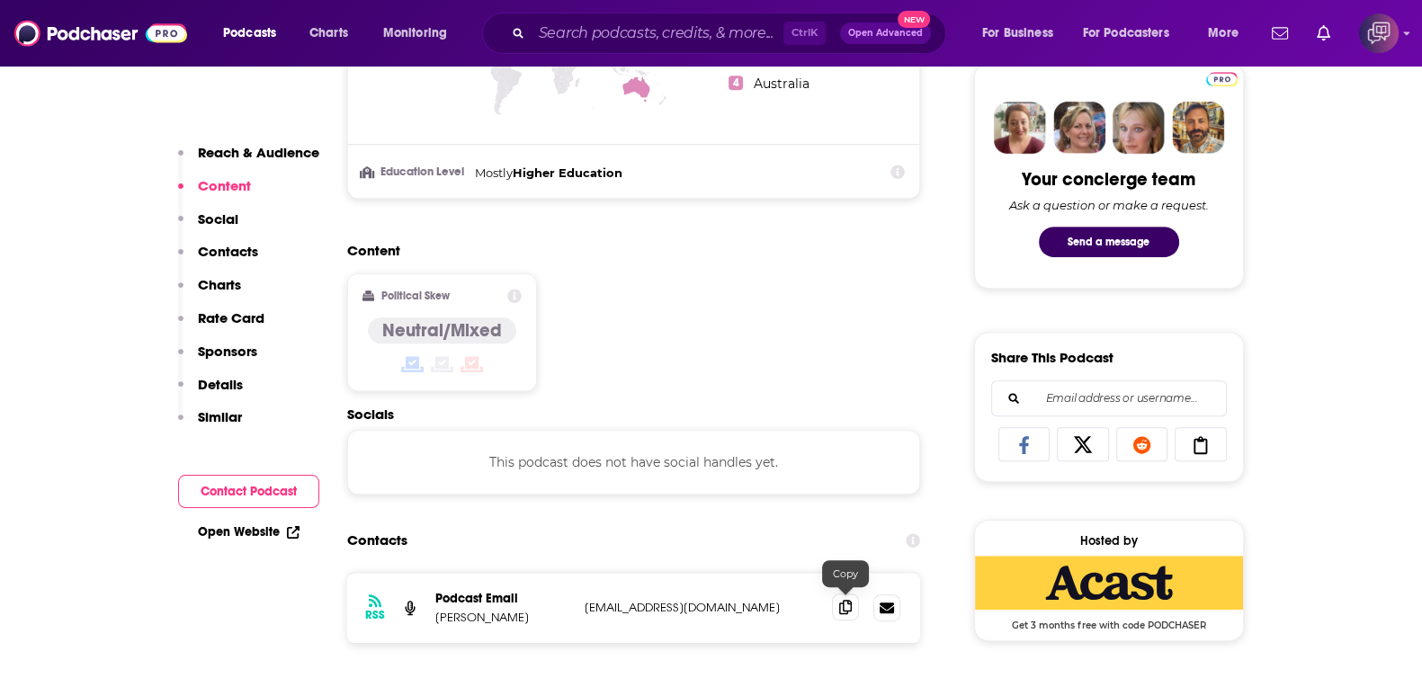
click at [845, 603] on icon at bounding box center [845, 607] width 13 height 14
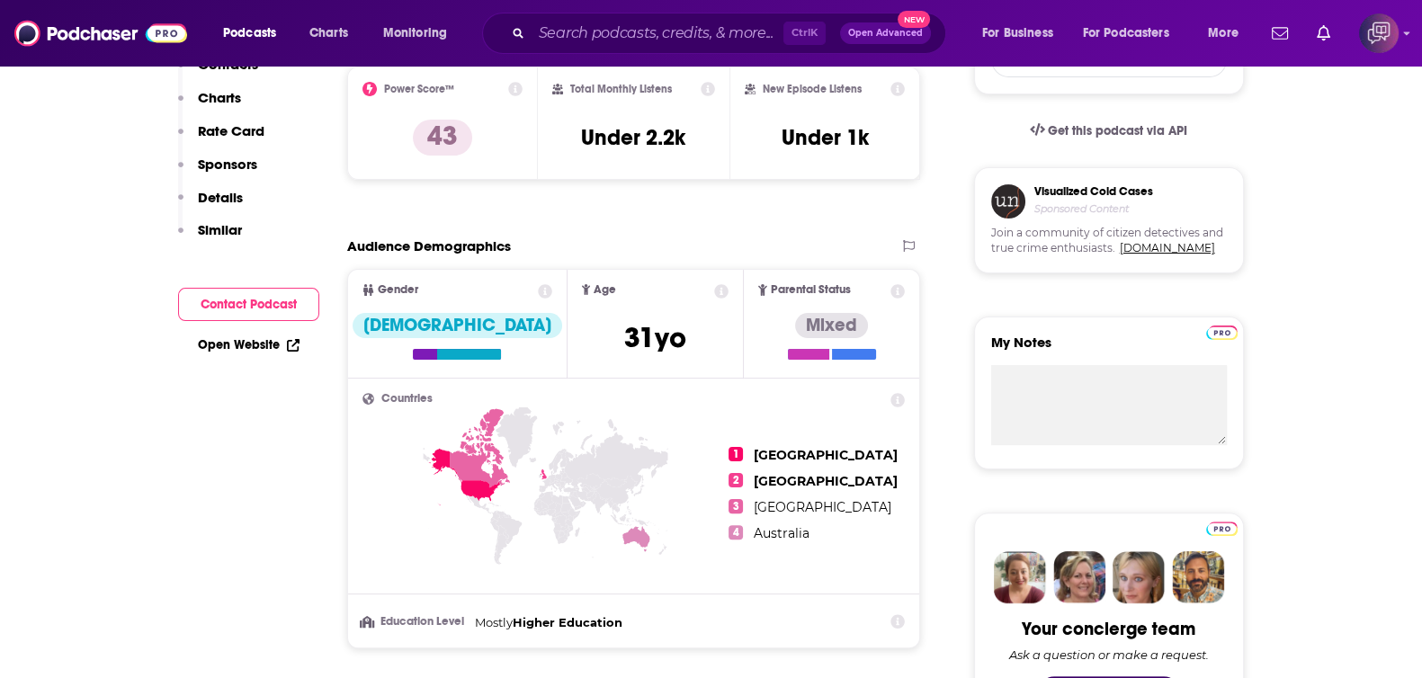
scroll to position [0, 0]
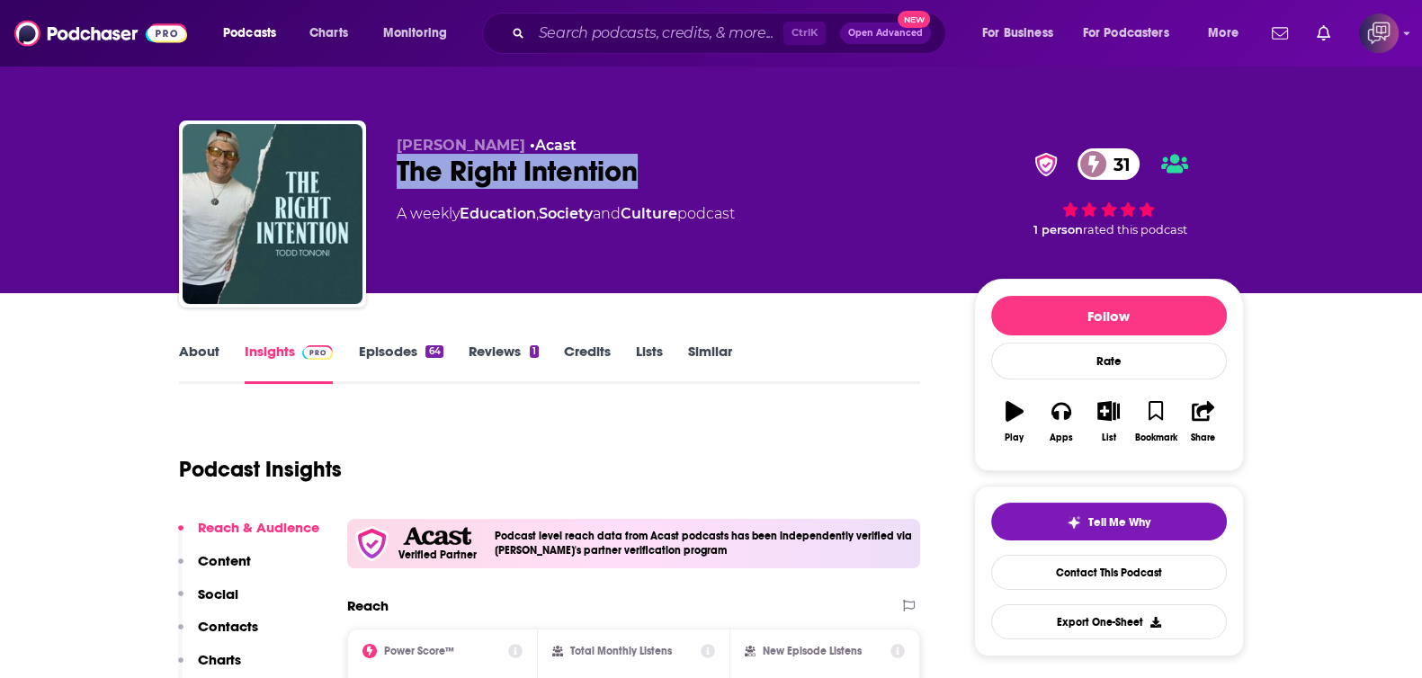
drag, startPoint x: 382, startPoint y: 173, endPoint x: 735, endPoint y: 183, distance: 352.7
click at [735, 183] on div "[PERSON_NAME] • Acast The Right Intention 31 A weekly Education , Society and C…" at bounding box center [711, 218] width 1065 height 194
copy h2 "The Right Intention"
click at [201, 346] on link "About" at bounding box center [199, 363] width 40 height 41
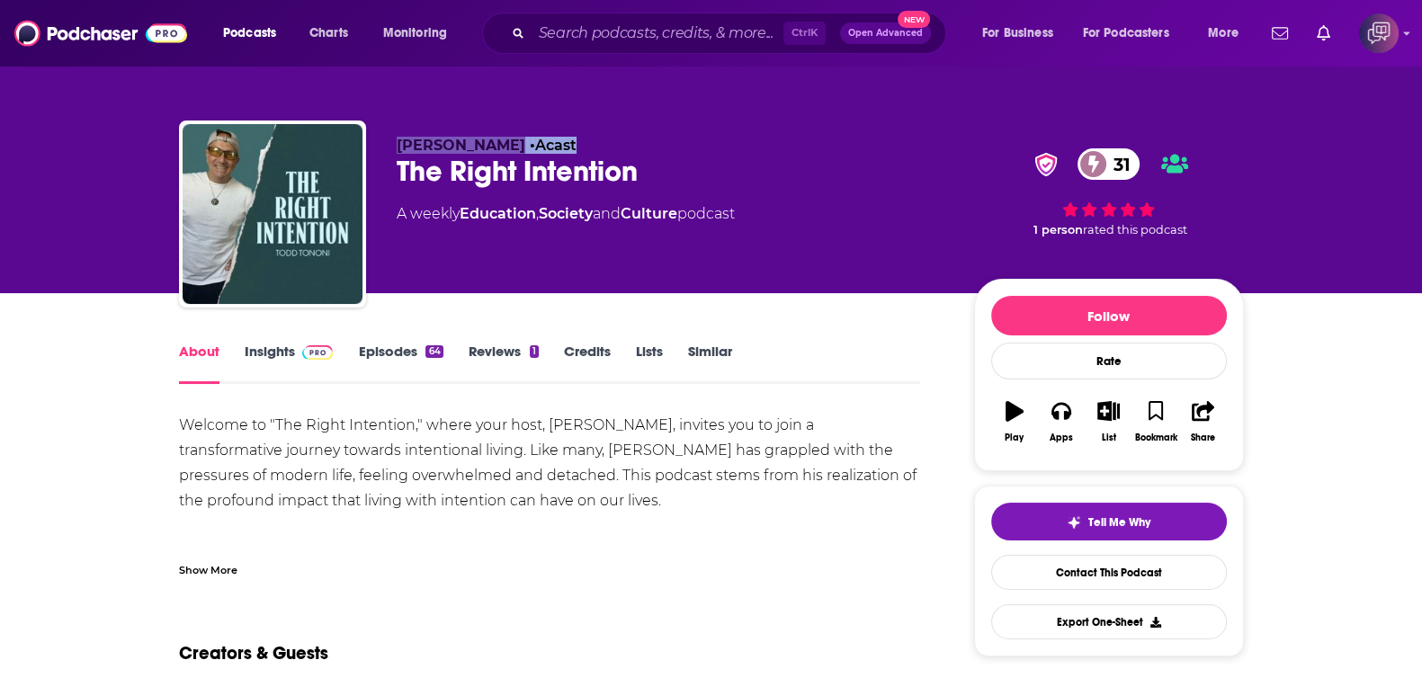
drag, startPoint x: 395, startPoint y: 155, endPoint x: 695, endPoint y: 162, distance: 300.5
click at [701, 147] on div "[PERSON_NAME] • Acast The Right Intention 31 A weekly Education , Society and C…" at bounding box center [711, 218] width 1065 height 194
click at [695, 163] on div "The Right Intention 31" at bounding box center [671, 171] width 549 height 35
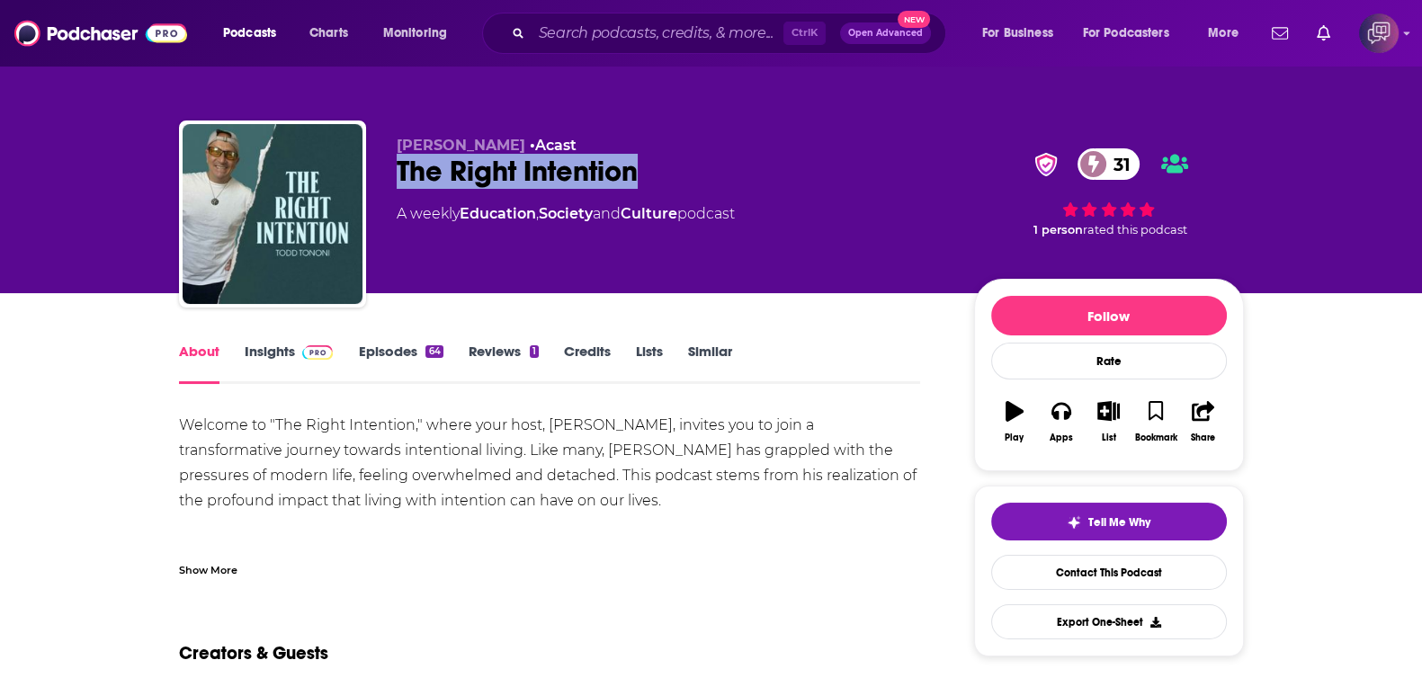
drag, startPoint x: 664, startPoint y: 172, endPoint x: 387, endPoint y: 178, distance: 277.1
click at [387, 178] on div "[PERSON_NAME] • Acast The Right Intention 31 A weekly Education , Society and C…" at bounding box center [711, 218] width 1065 height 194
copy h1 "The Right Intention"
click at [279, 365] on link "Insights" at bounding box center [289, 363] width 89 height 41
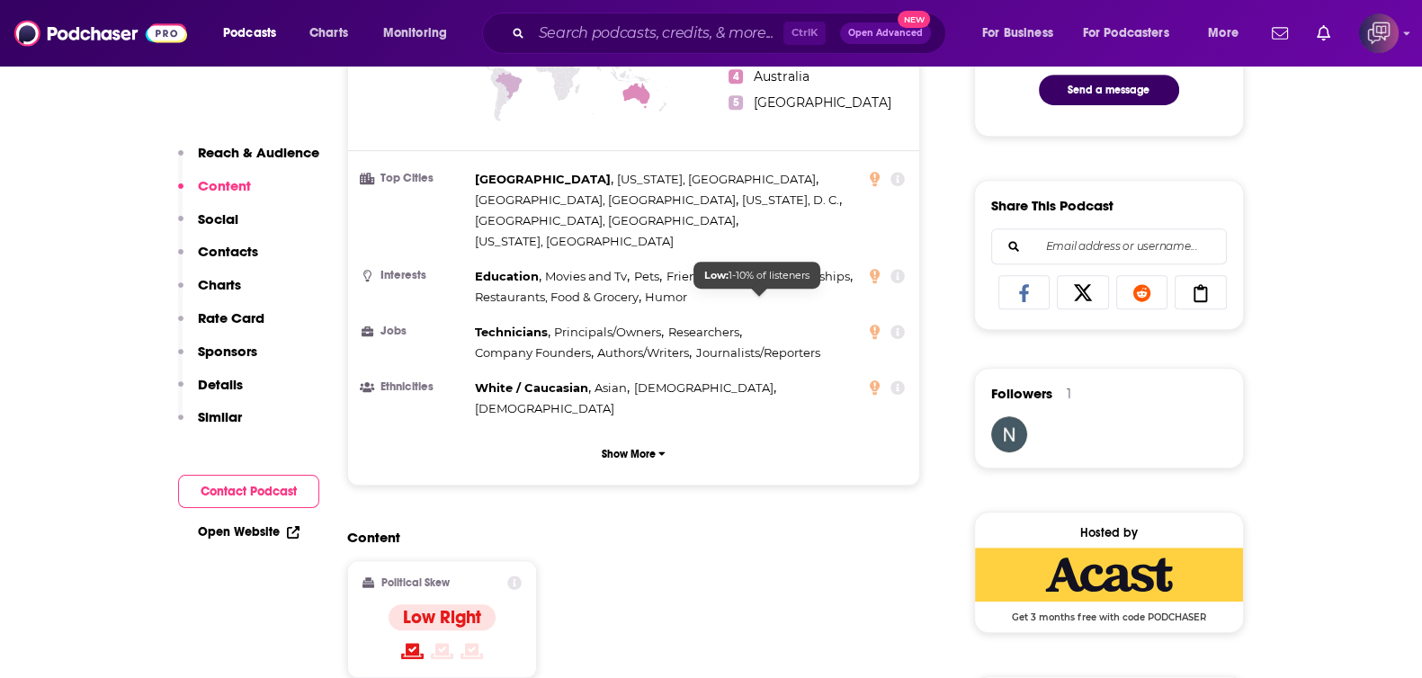
scroll to position [1012, 0]
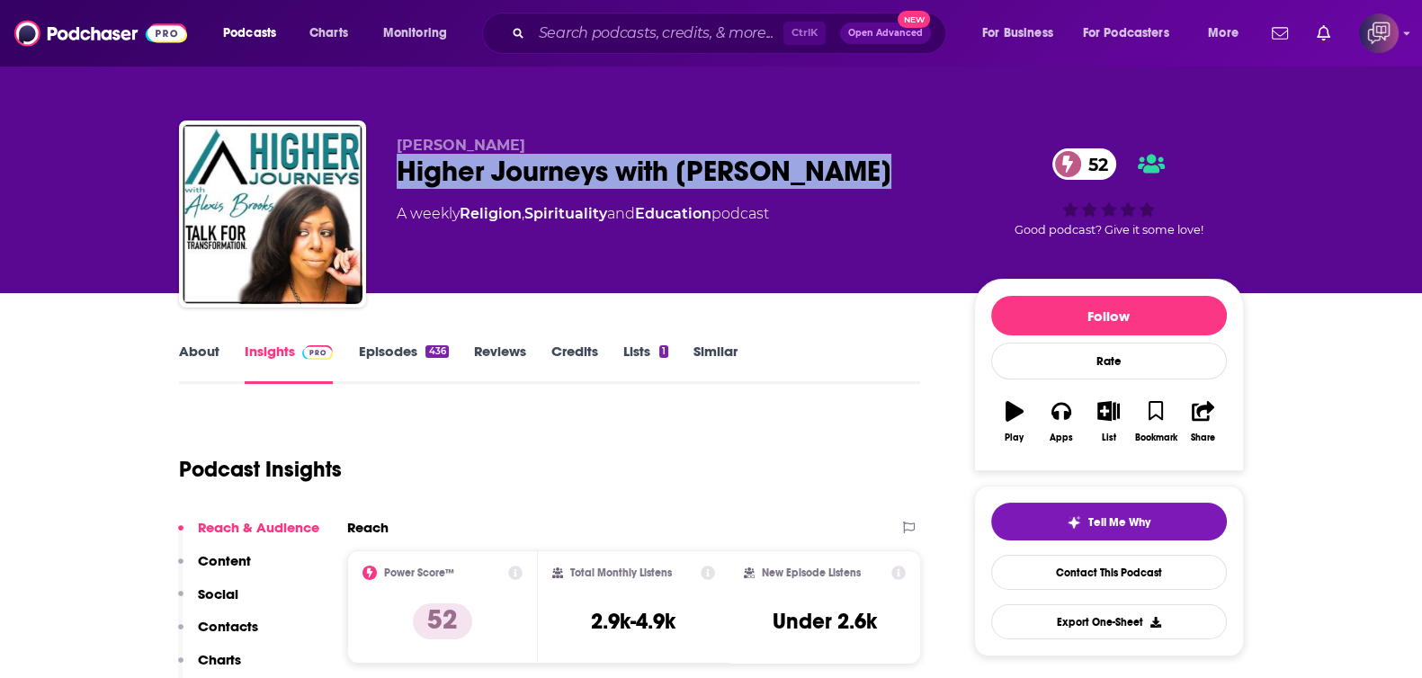
drag, startPoint x: 390, startPoint y: 175, endPoint x: 906, endPoint y: 169, distance: 515.4
click at [906, 169] on div "Alexis Brooks Higher Journeys with Alexis Brooks 52 A weekly Religion , Spiritu…" at bounding box center [711, 218] width 1065 height 194
copy h2 "Higher Journeys with Alexis Brooks"
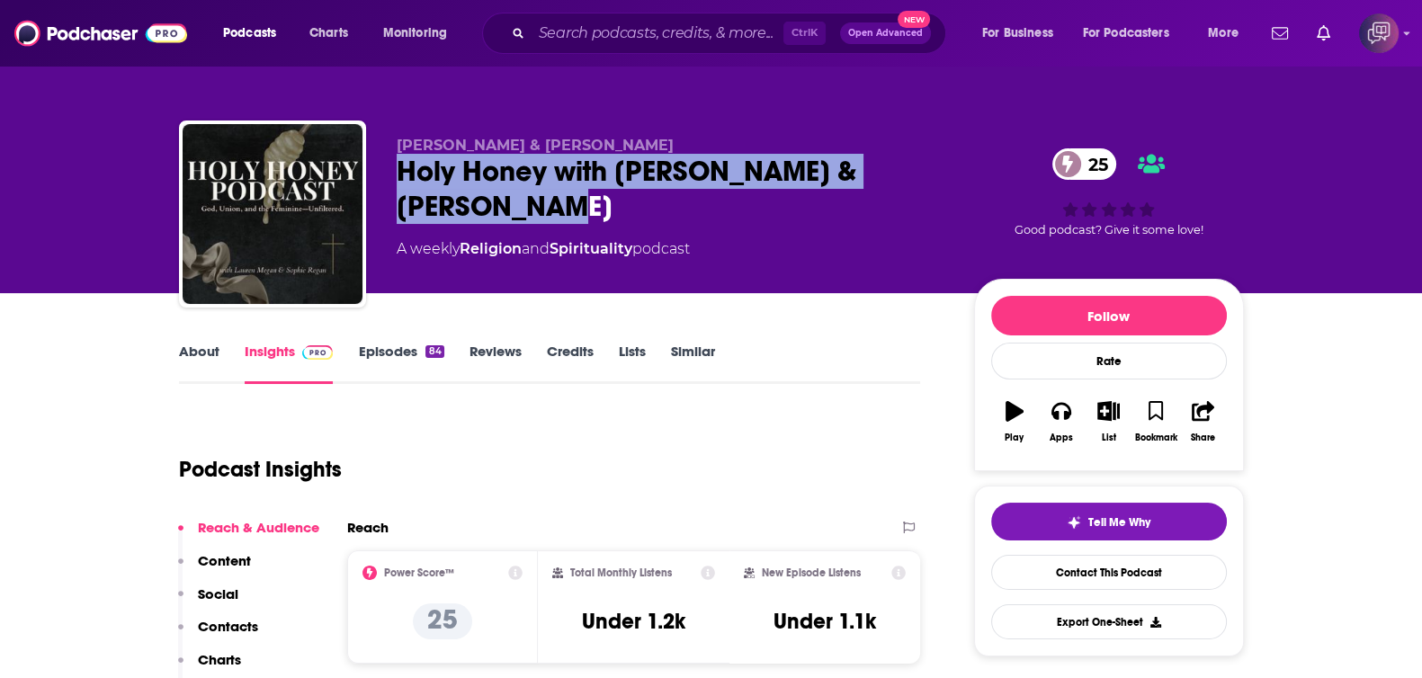
drag, startPoint x: 380, startPoint y: 170, endPoint x: 536, endPoint y: 206, distance: 159.7
click at [536, 206] on div "[PERSON_NAME] & [PERSON_NAME] Holy Honey with [PERSON_NAME] & [PERSON_NAME] 25 …" at bounding box center [711, 218] width 1065 height 194
copy h2 "Holy Honey with [PERSON_NAME] & [PERSON_NAME]"
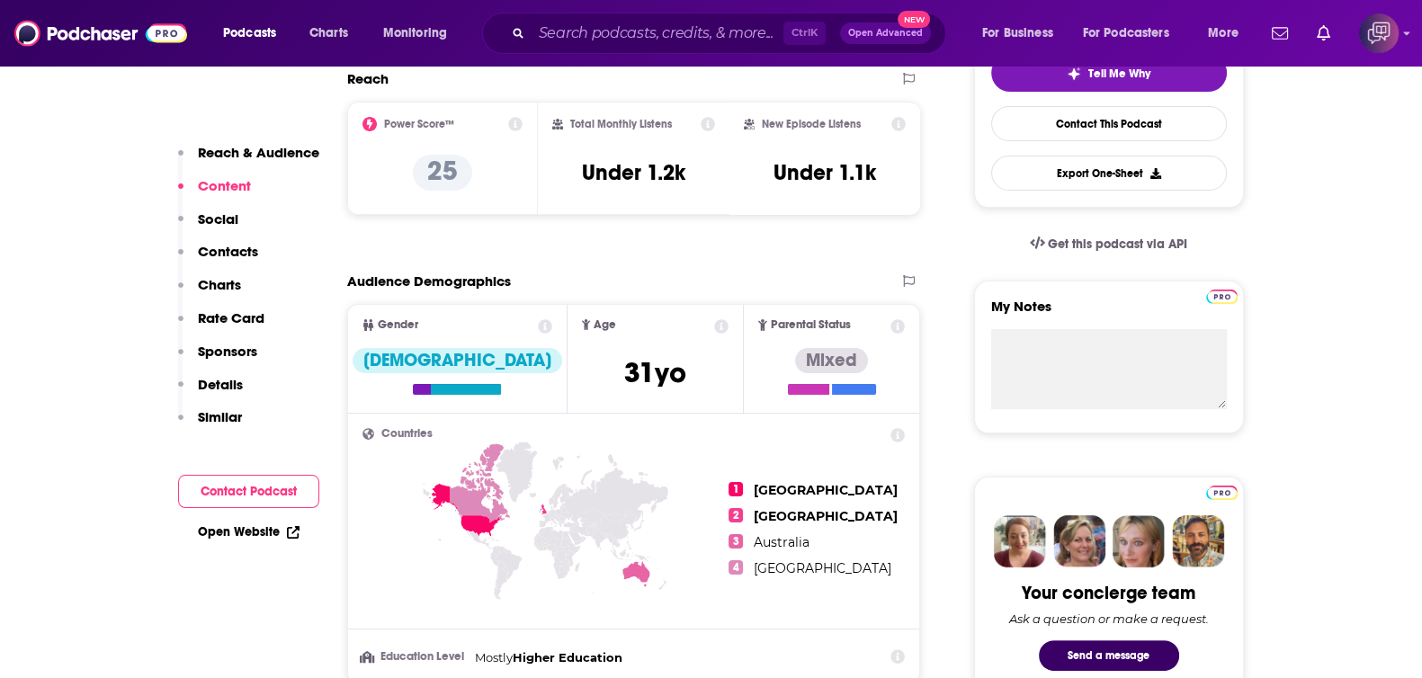
scroll to position [1124, 0]
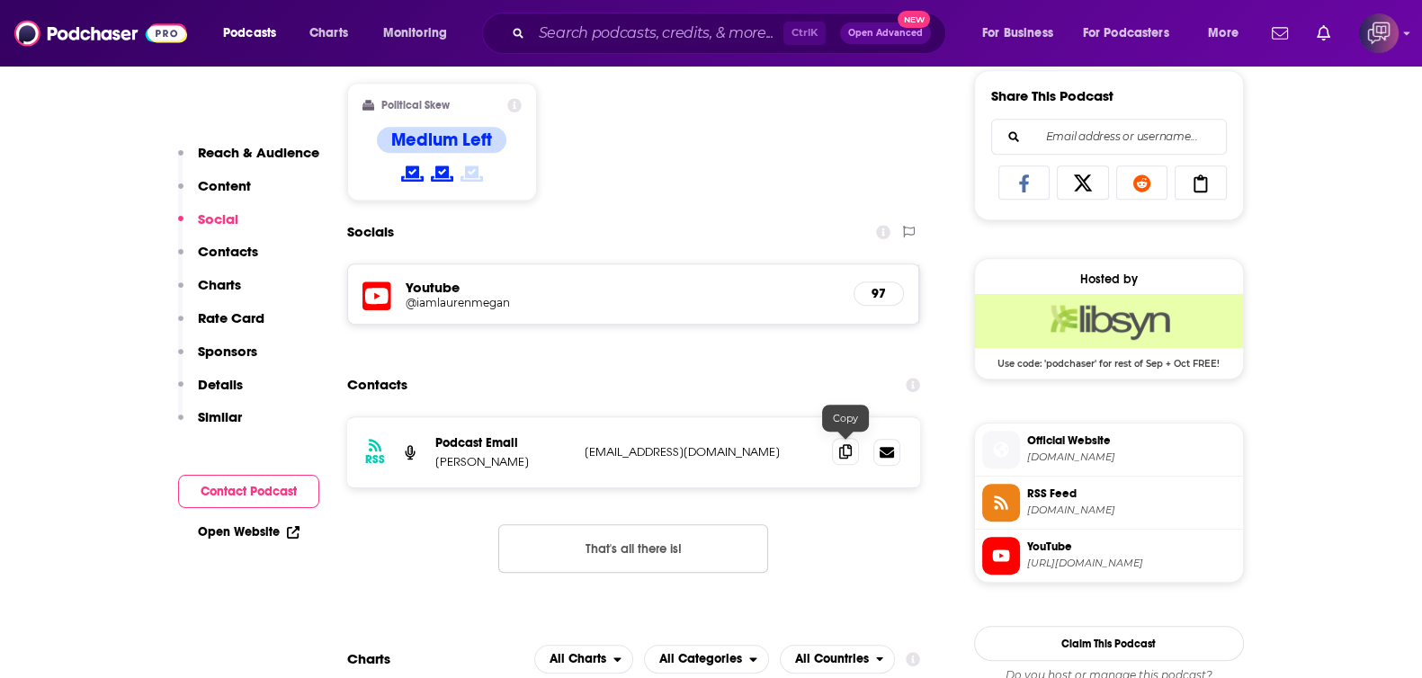
click at [841, 447] on icon at bounding box center [845, 451] width 13 height 14
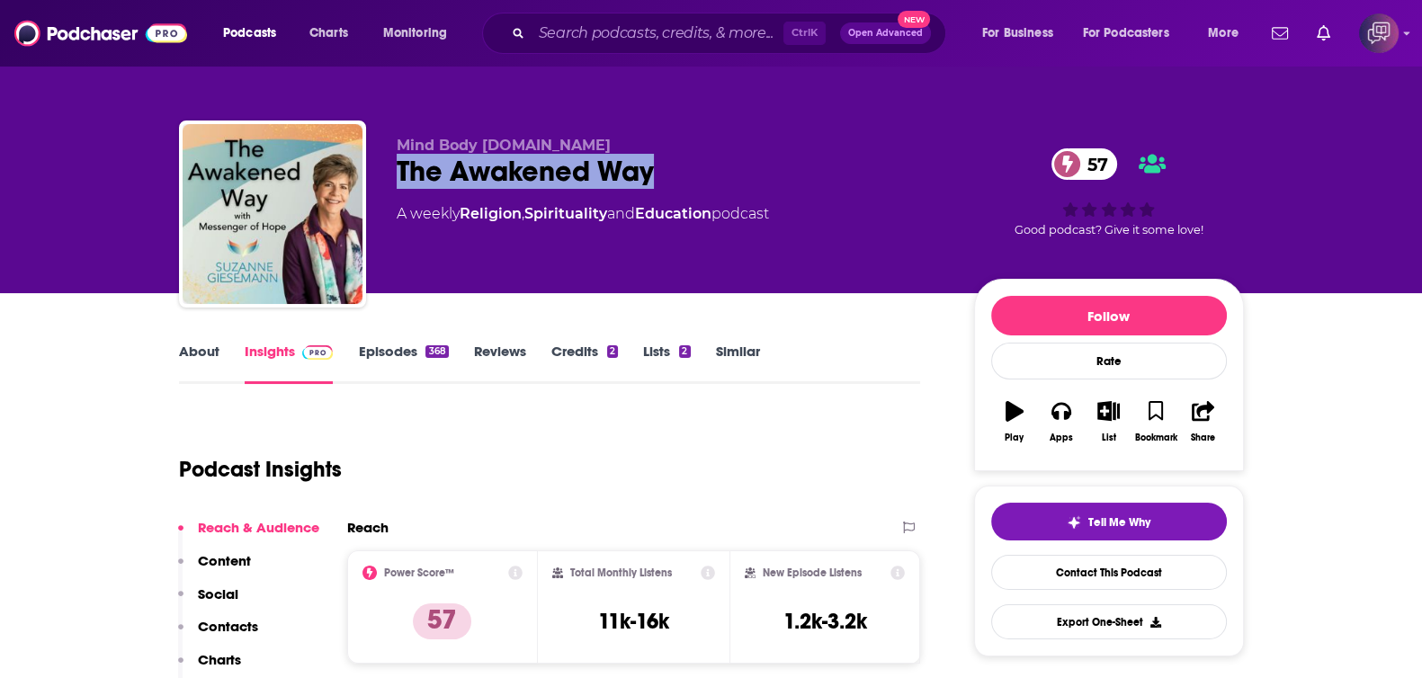
drag, startPoint x: 553, startPoint y: 163, endPoint x: 680, endPoint y: 159, distance: 126.9
click at [680, 159] on div "Mind Body Spirit.fm The Awakened Way 57 A weekly Religion , Spirituality and Ed…" at bounding box center [711, 218] width 1065 height 194
copy h2 "The Awakened Way"
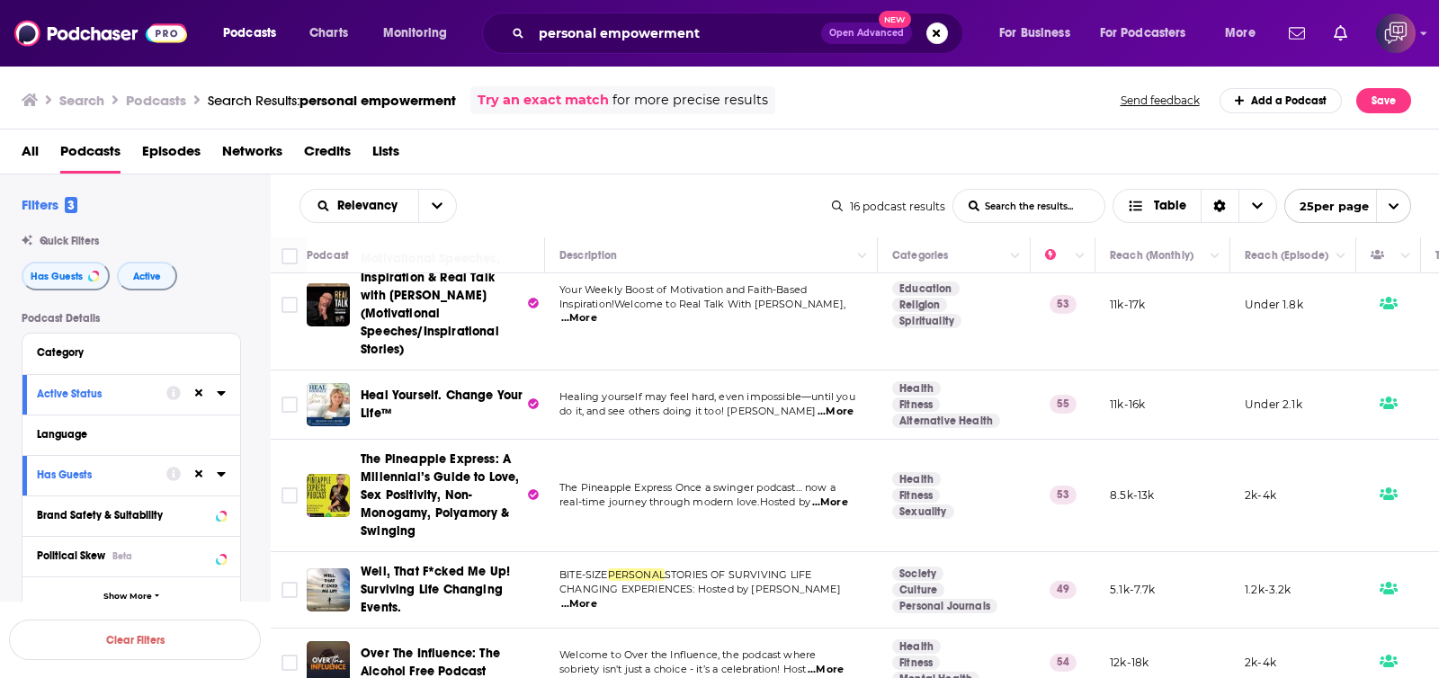
scroll to position [804, 0]
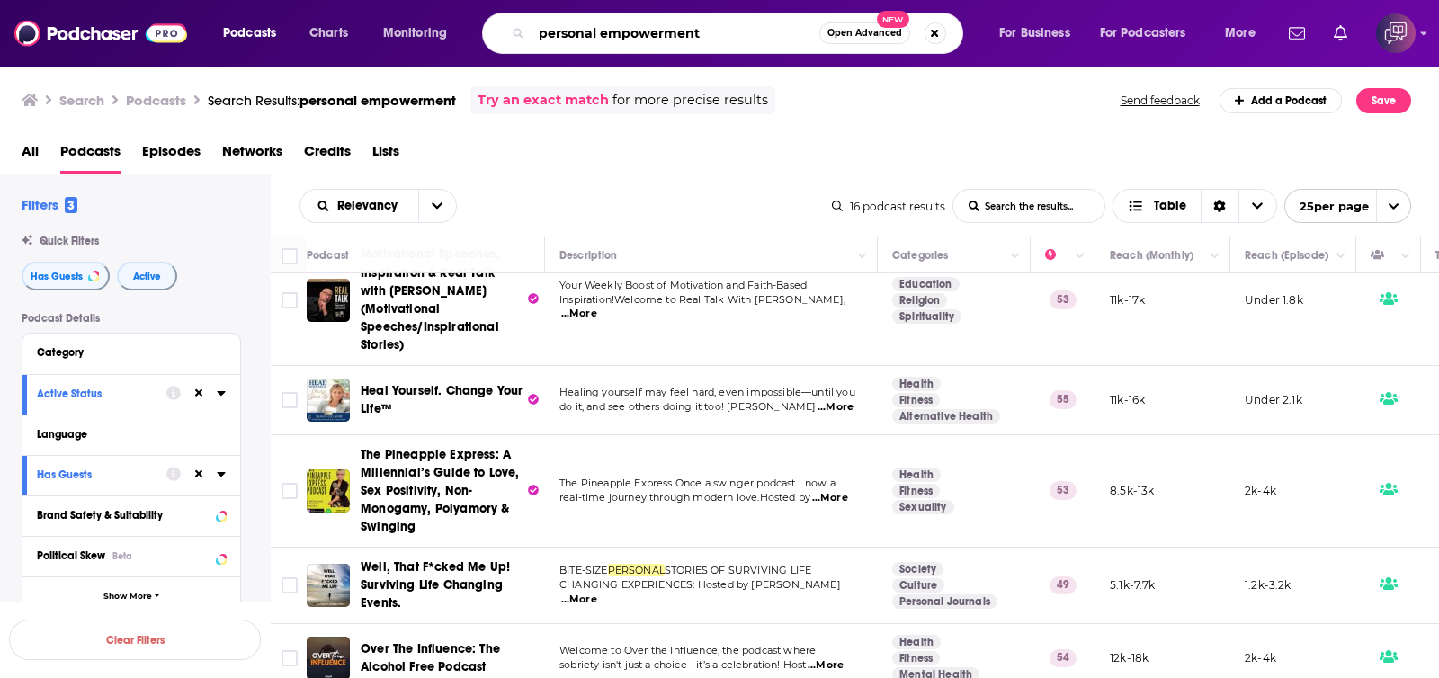
drag, startPoint x: 735, startPoint y: 27, endPoint x: 540, endPoint y: 25, distance: 195.2
click at [517, 31] on div "personal empowerment Open Advanced New" at bounding box center [722, 33] width 481 height 41
click at [836, 29] on span "Open Advanced" at bounding box center [864, 33] width 75 height 9
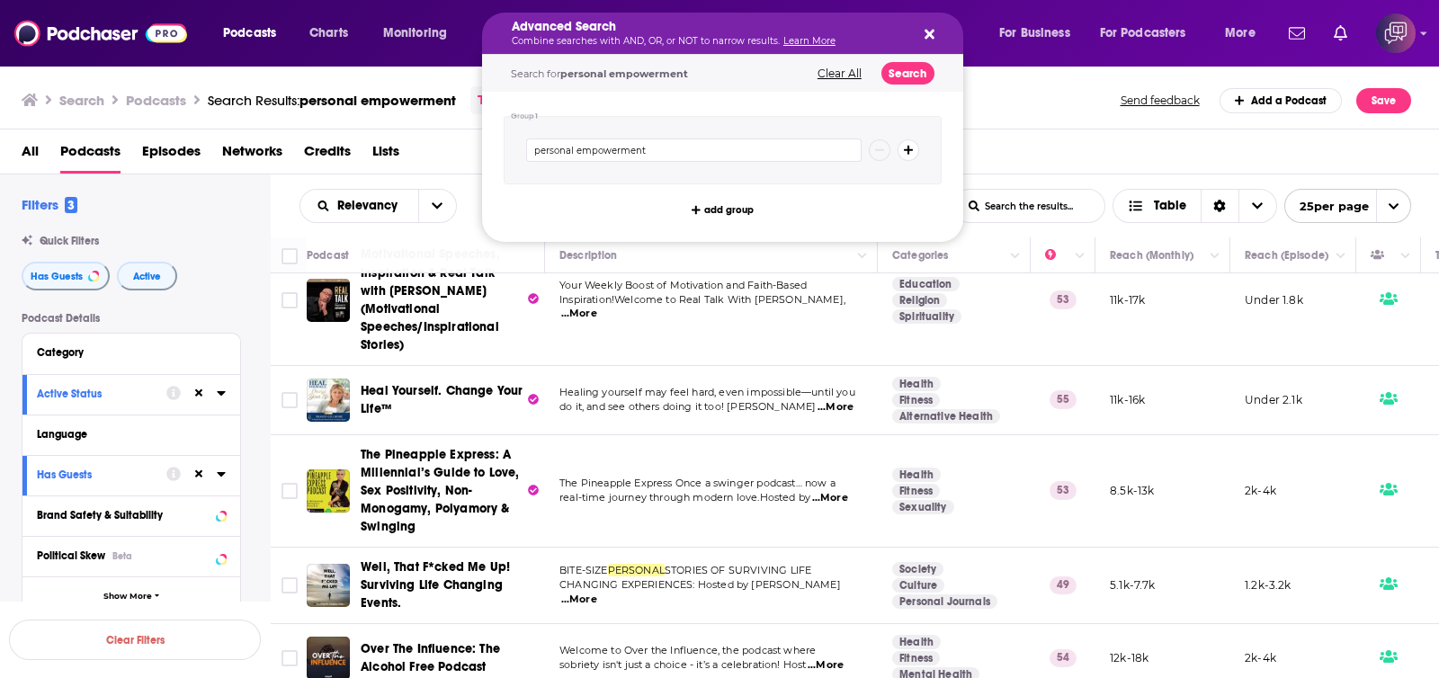
drag, startPoint x: 814, startPoint y: 122, endPoint x: 749, endPoint y: 141, distance: 67.5
click at [784, 110] on div "Group 1 personal empowerment add group" at bounding box center [722, 167] width 481 height 150
click at [744, 150] on input "personal empowerment" at bounding box center [693, 150] width 335 height 23
paste input "Conscious Living"
paste input "Search podcasts, credits, & more..."
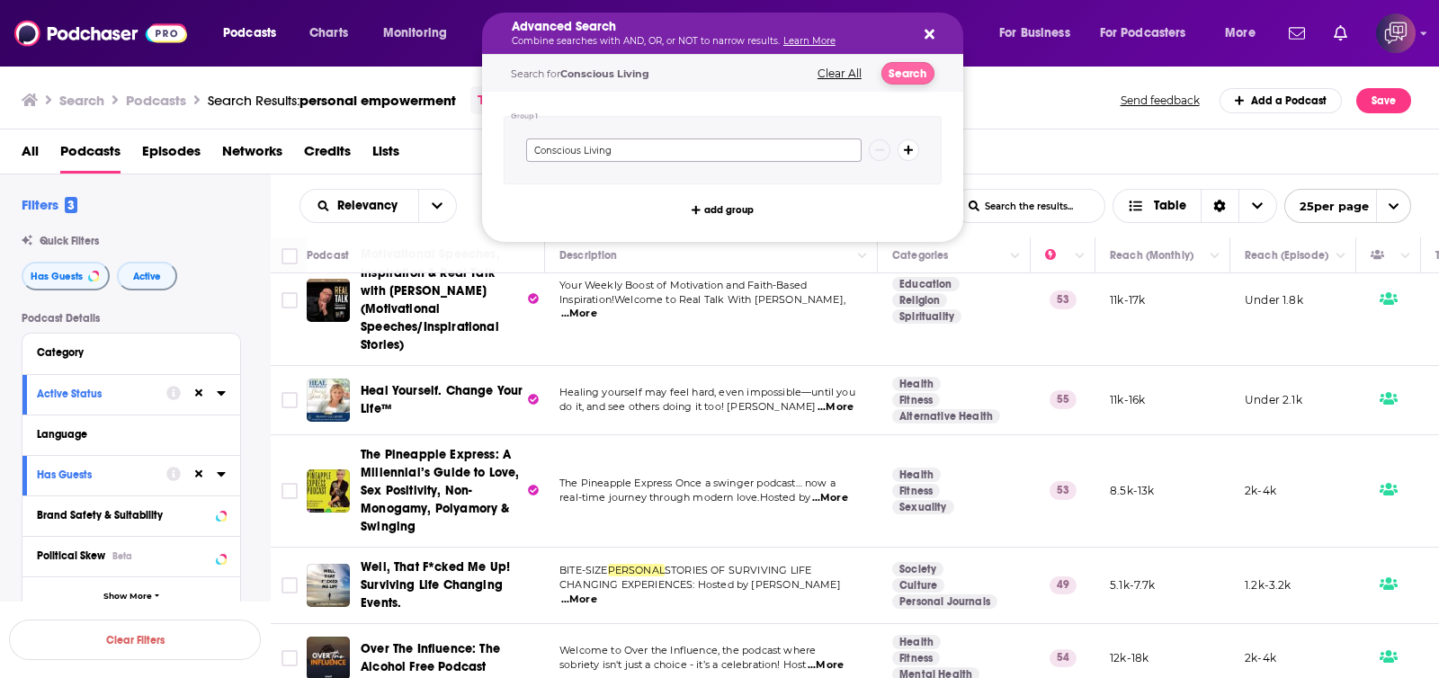
type input "Conscious Living"
click at [895, 77] on button "Search" at bounding box center [907, 73] width 53 height 22
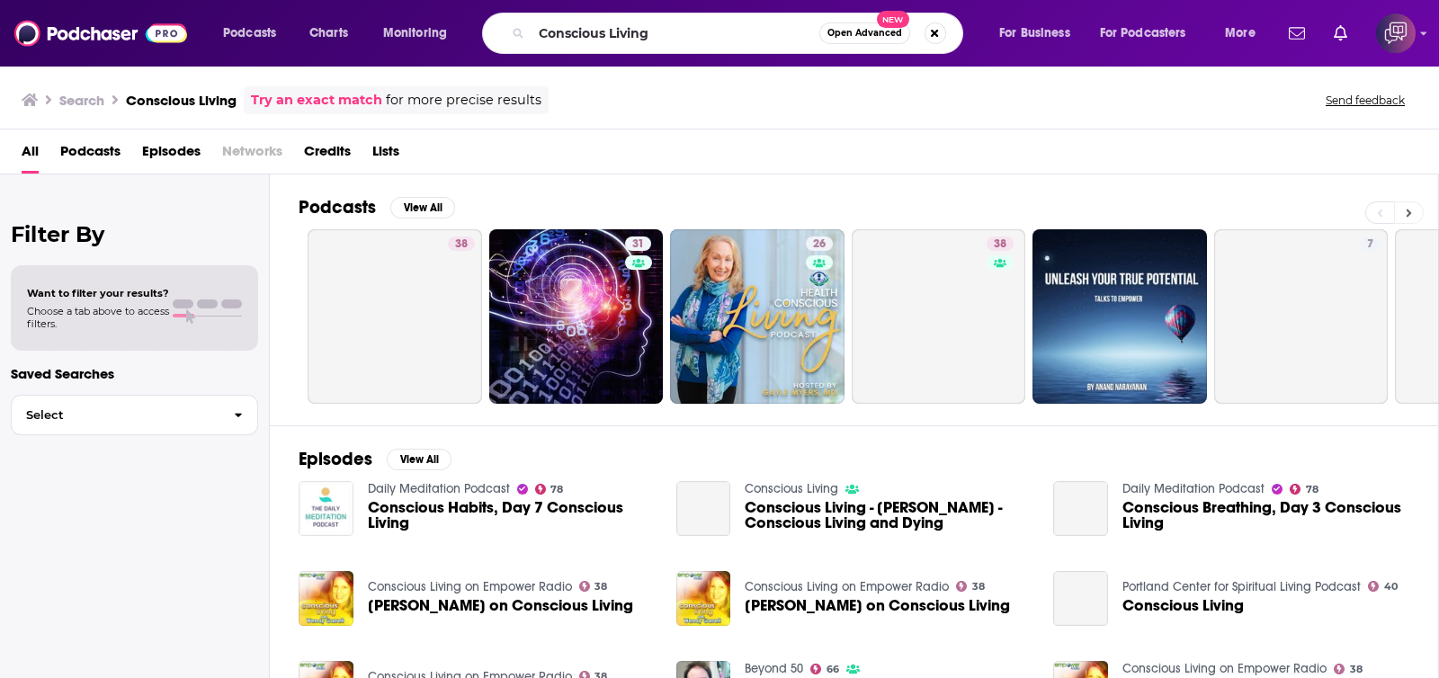
click at [1408, 213] on icon at bounding box center [1409, 213] width 5 height 8
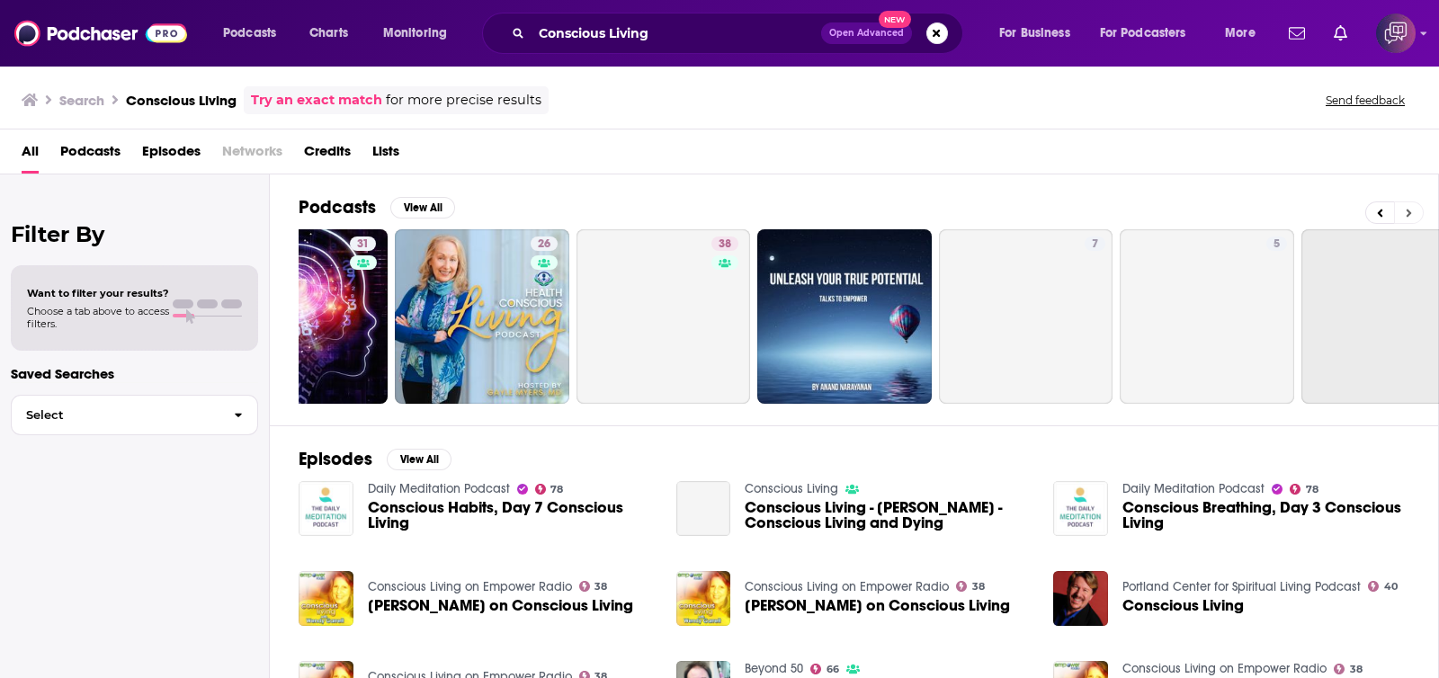
click at [1408, 213] on icon at bounding box center [1409, 213] width 5 height 8
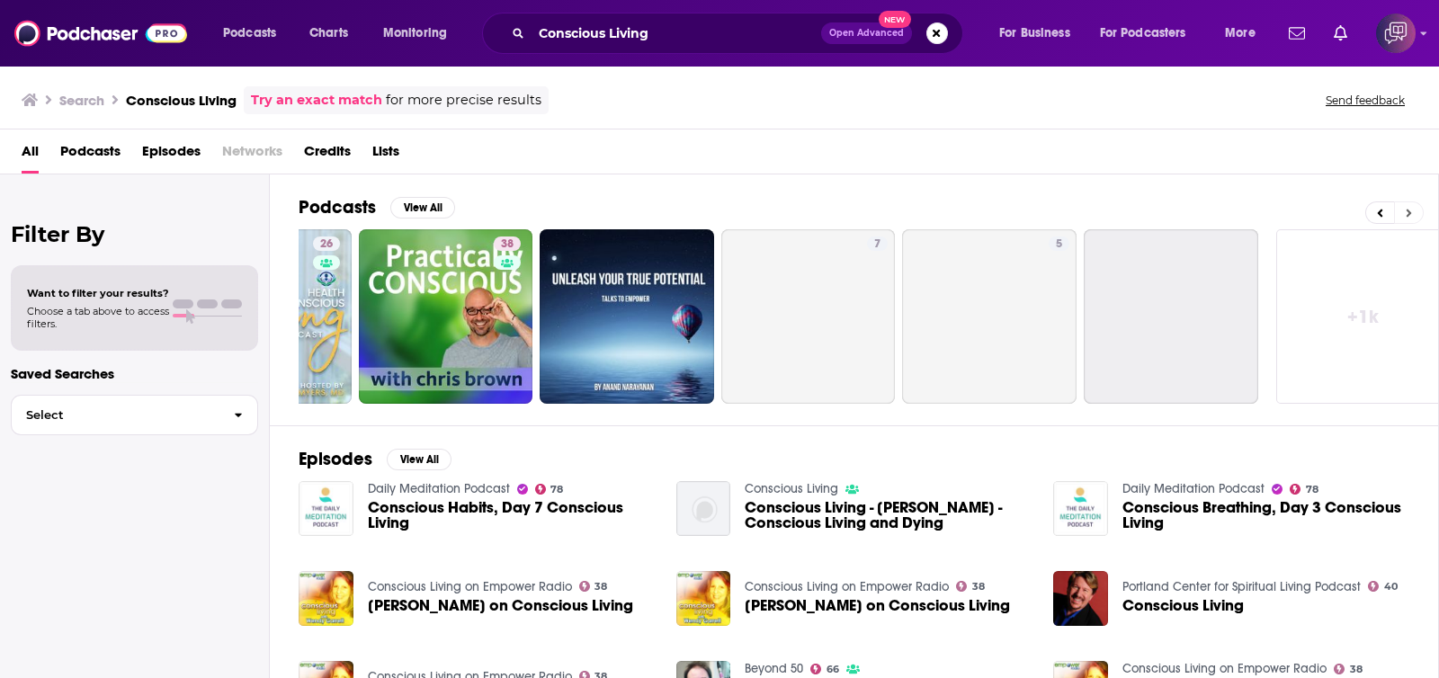
click at [1408, 213] on icon at bounding box center [1409, 213] width 5 height 8
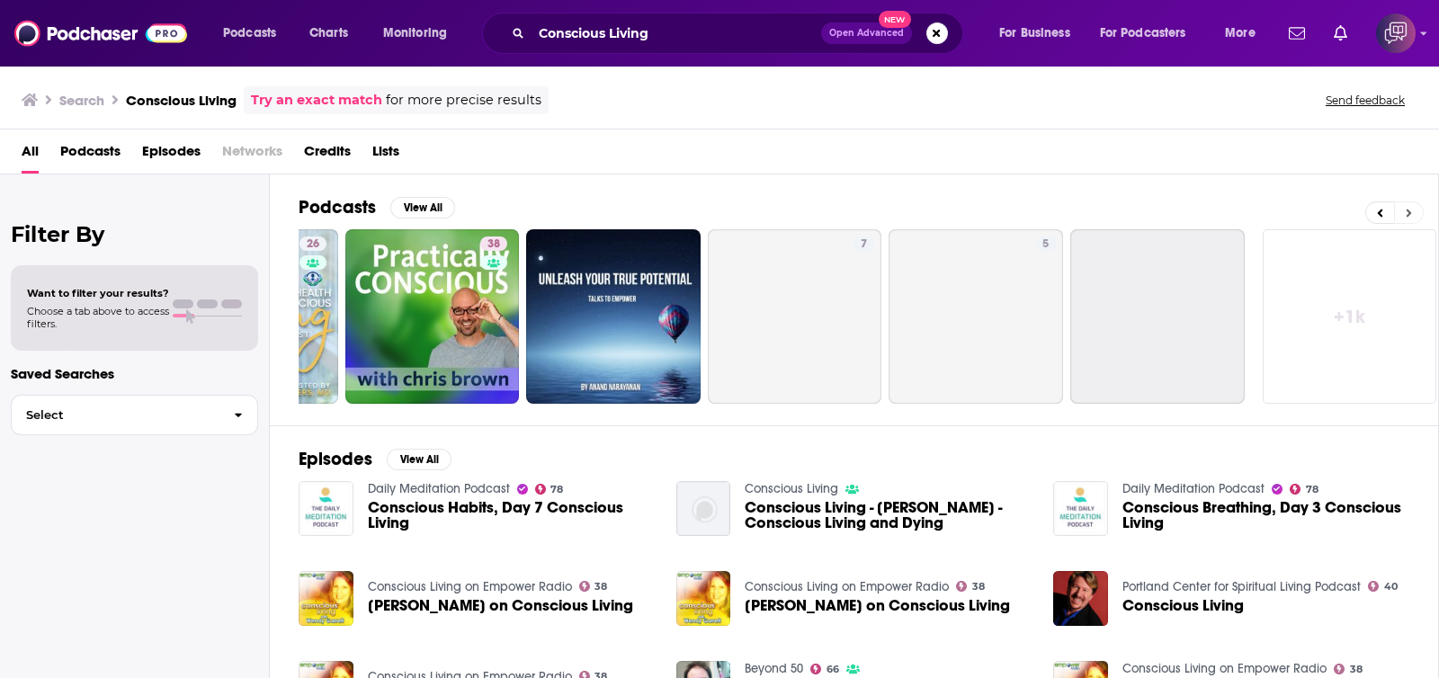
scroll to position [0, 511]
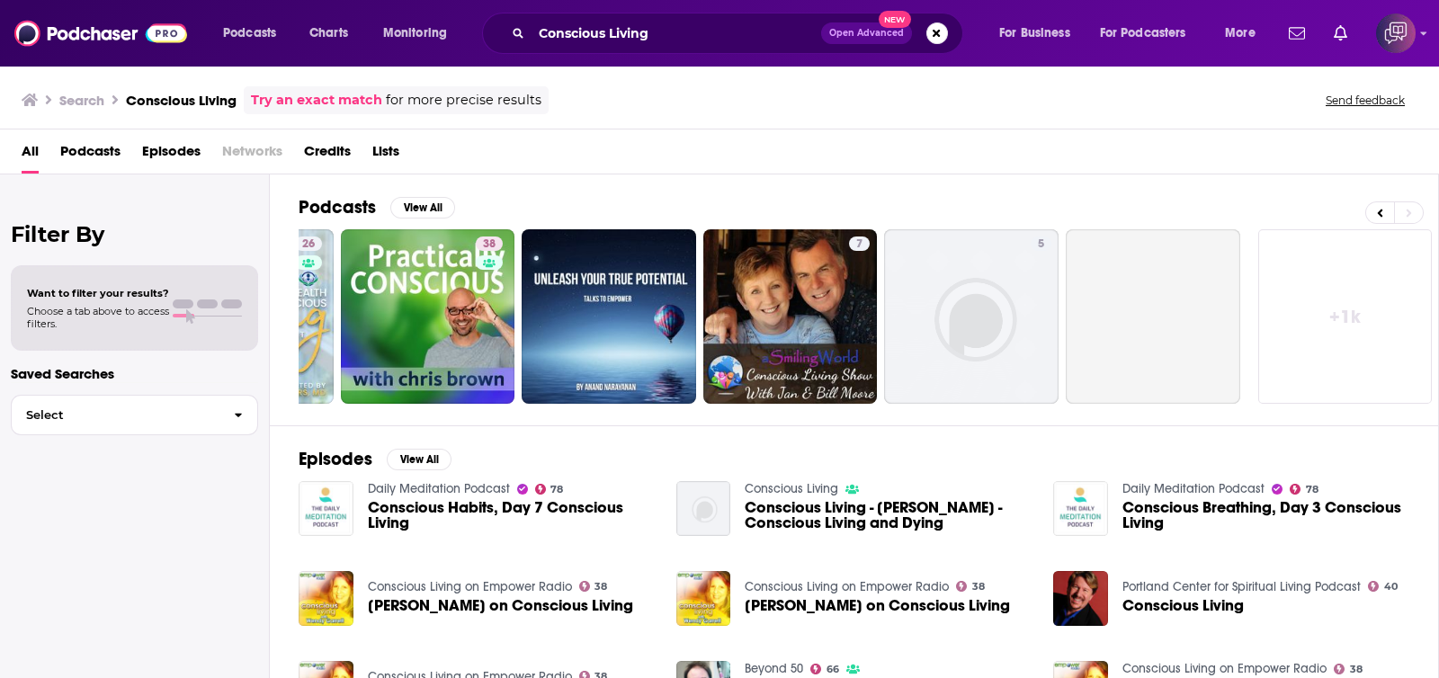
click at [1379, 273] on link "+ 1k" at bounding box center [1345, 316] width 174 height 174
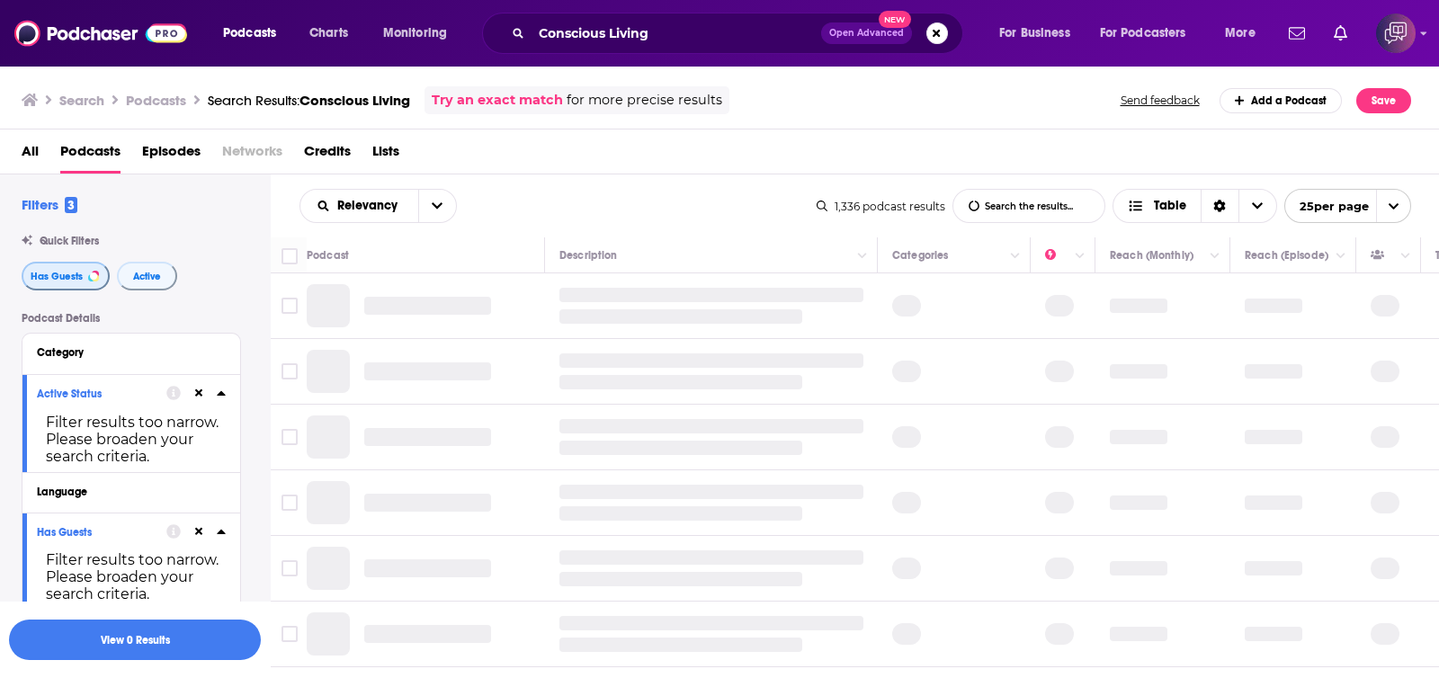
click at [66, 273] on span "Has Guests" at bounding box center [57, 277] width 52 height 10
click at [168, 278] on button "Active" at bounding box center [147, 276] width 60 height 29
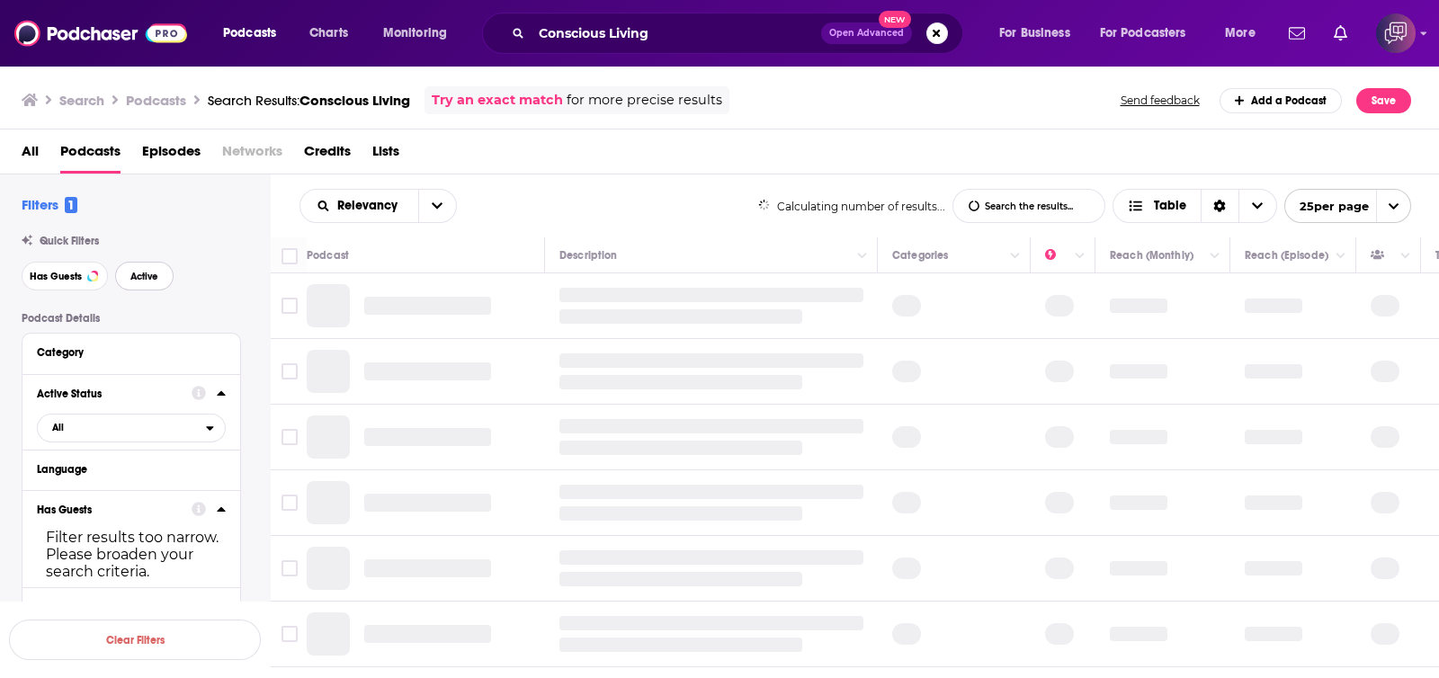
click at [136, 274] on span "Active" at bounding box center [144, 277] width 28 height 10
click at [33, 273] on span "Has Guests" at bounding box center [56, 277] width 52 height 10
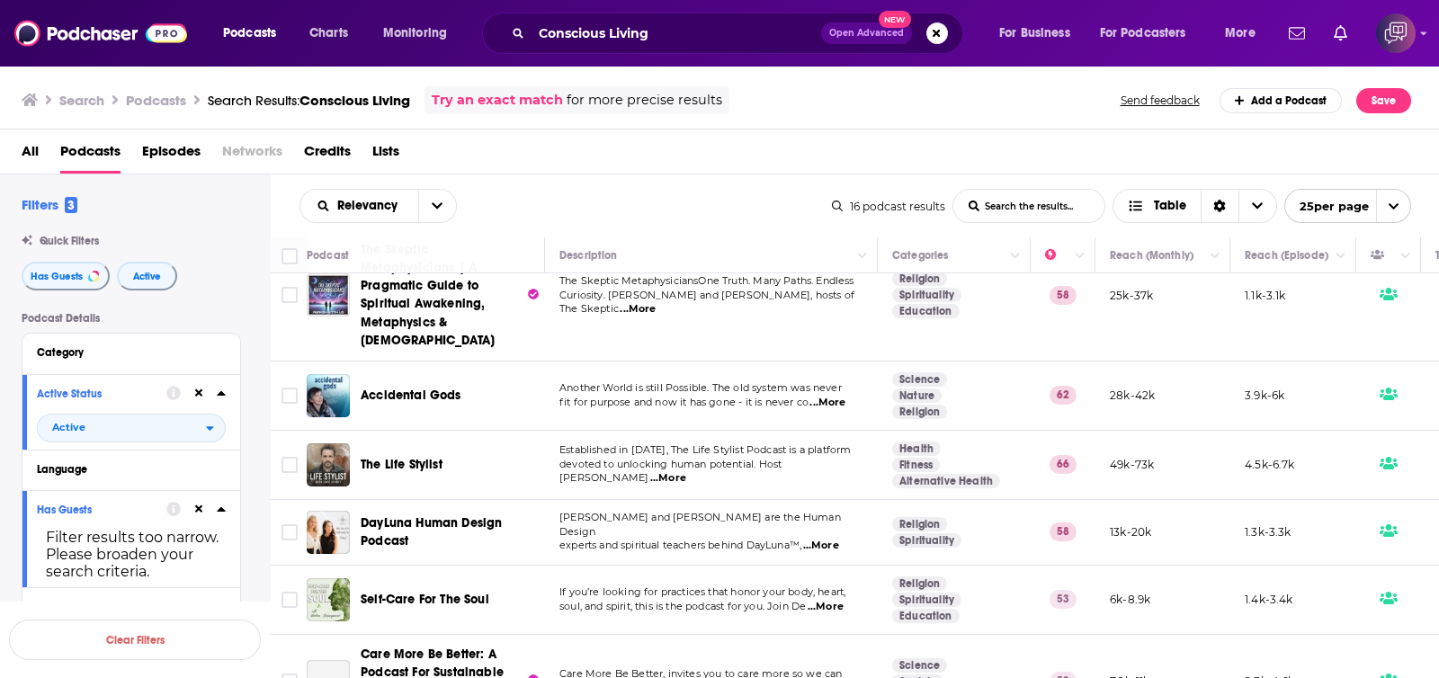
scroll to position [768, 0]
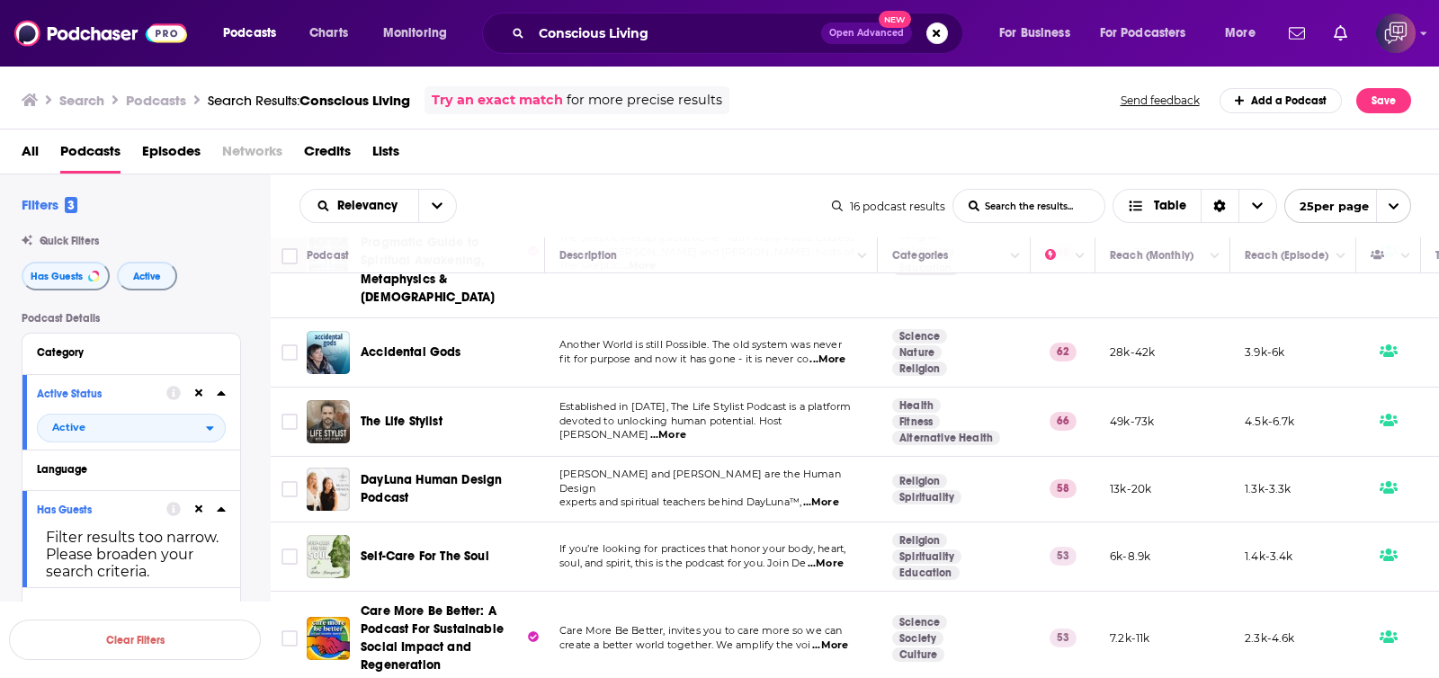
click at [670, 217] on div "Relevancy List Search Input Search the results... Table" at bounding box center [566, 206] width 532 height 34
click at [674, 47] on input "Conscious Living" at bounding box center [677, 33] width 290 height 29
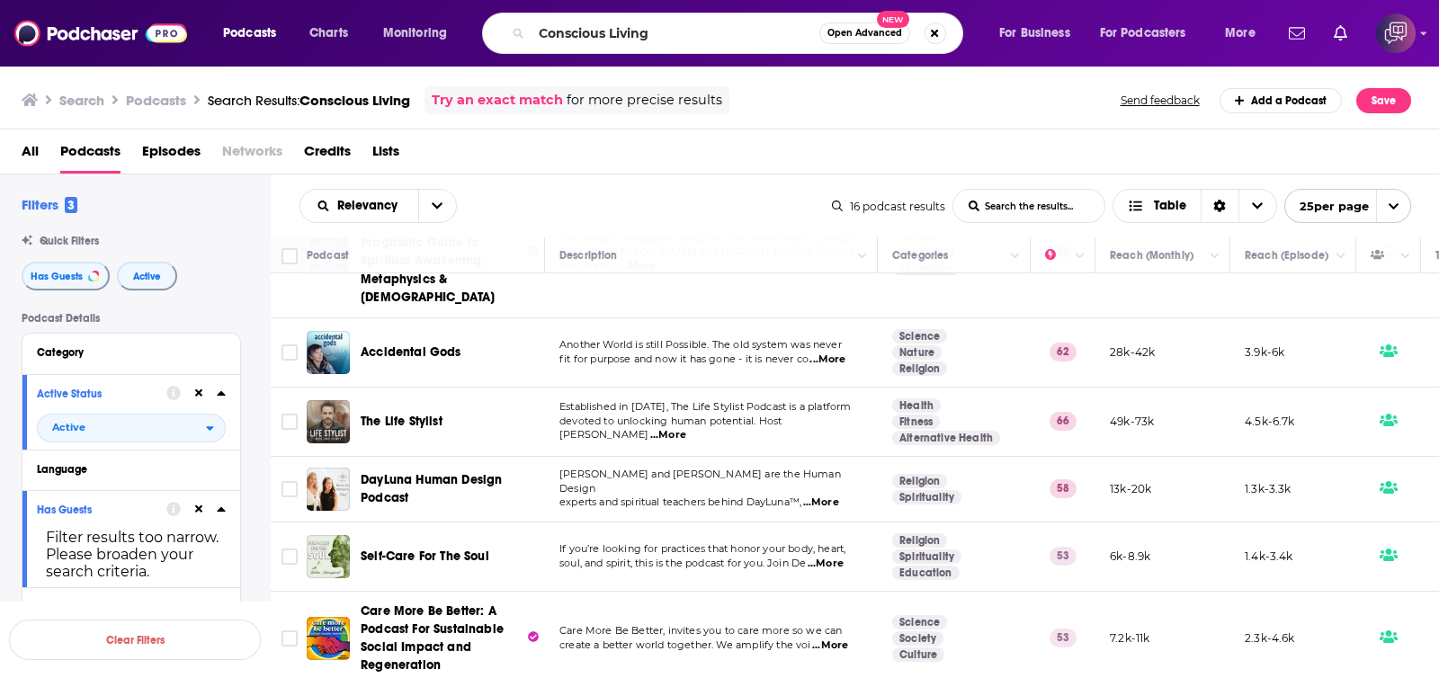
click at [880, 19] on span "New" at bounding box center [893, 19] width 32 height 17
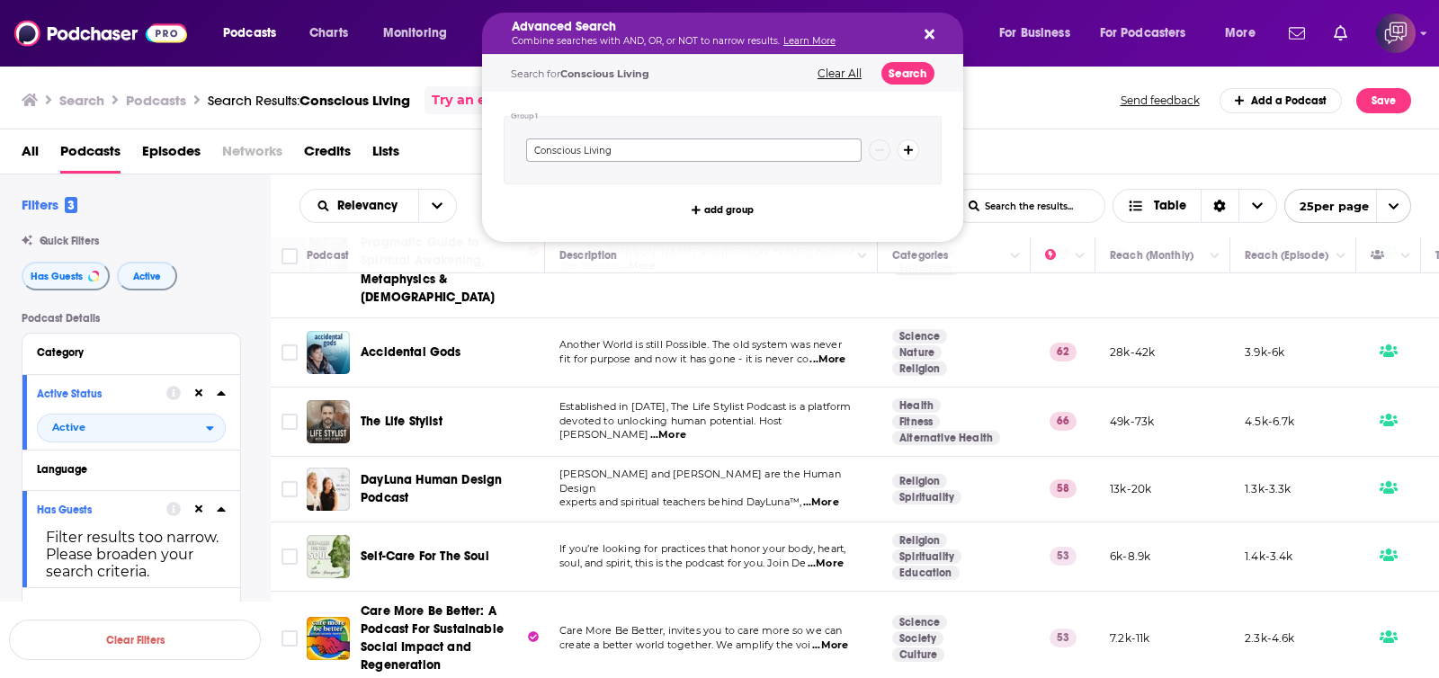
drag, startPoint x: 751, startPoint y: 148, endPoint x: 370, endPoint y: 166, distance: 381.8
click at [370, 166] on div "Podcasts Charts Monitoring Advanced Search Combine searches with AND, OR, or NO…" at bounding box center [719, 339] width 1439 height 678
type input "introveert"
click at [895, 74] on button "Search" at bounding box center [907, 73] width 53 height 22
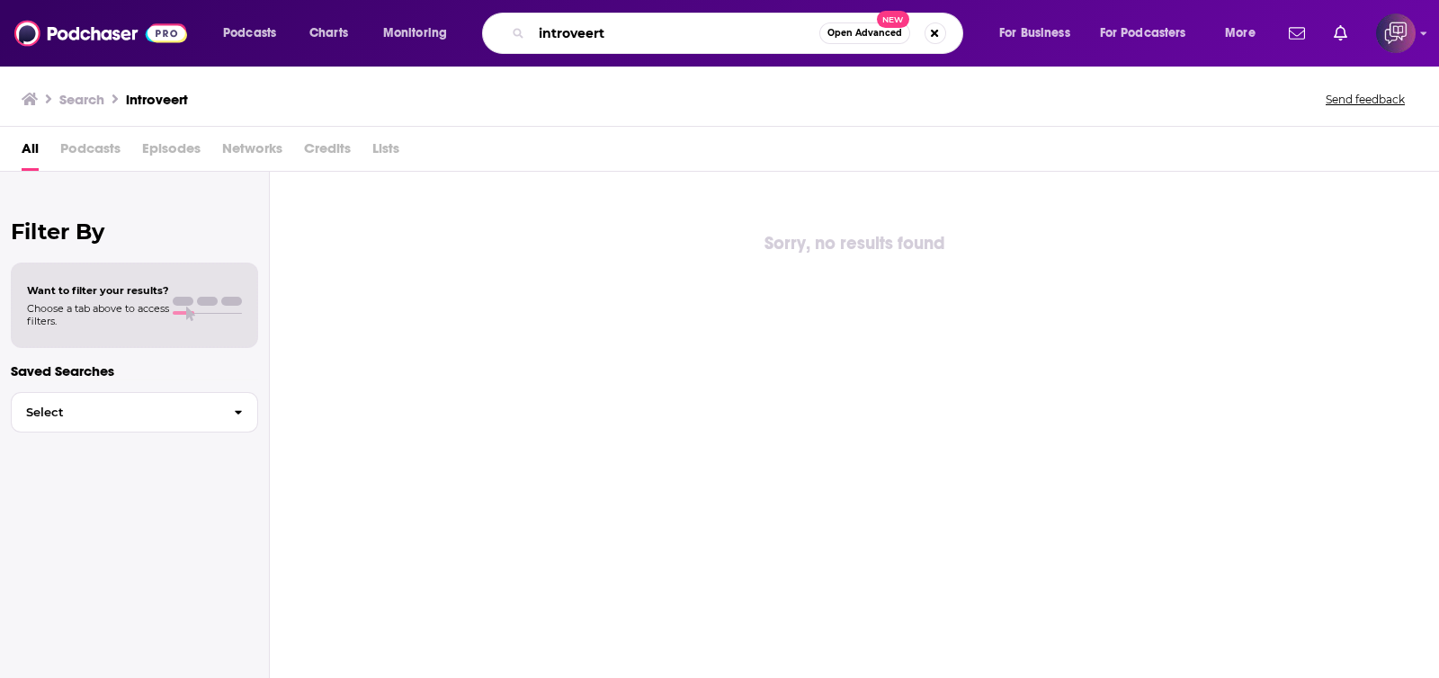
click at [599, 33] on input "introveert" at bounding box center [676, 33] width 288 height 29
drag, startPoint x: 581, startPoint y: 37, endPoint x: 591, endPoint y: 38, distance: 9.9
click at [591, 38] on input "introveert" at bounding box center [676, 33] width 288 height 29
type input "introvert"
click at [879, 33] on span "Open Advanced" at bounding box center [864, 33] width 75 height 9
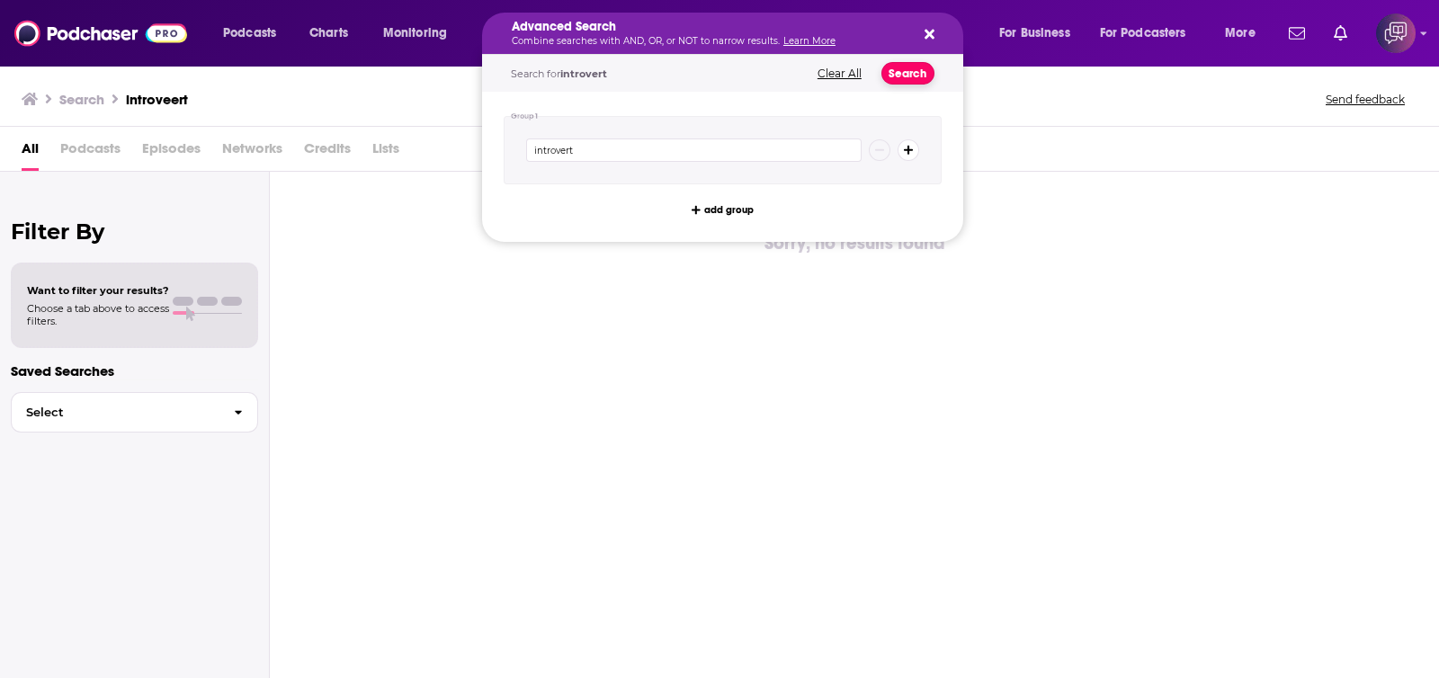
click at [905, 68] on button "Search" at bounding box center [907, 73] width 53 height 22
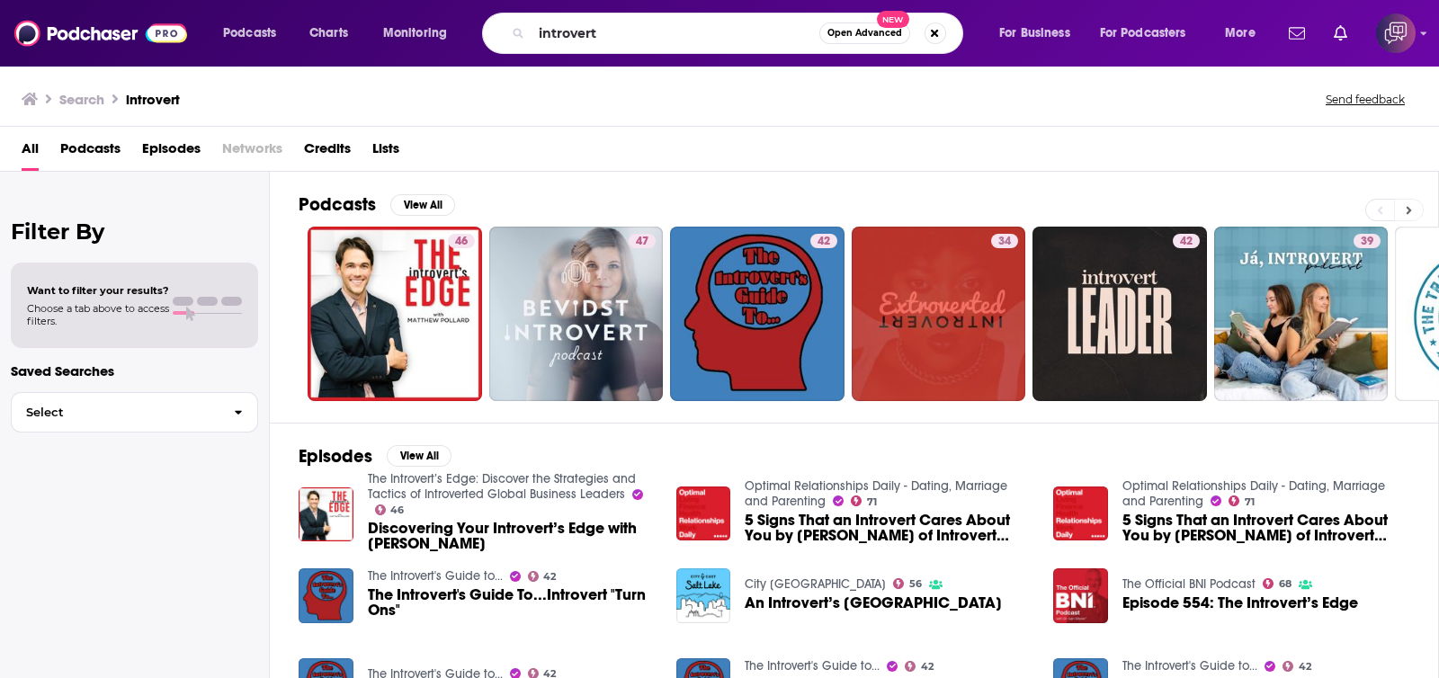
click at [1410, 213] on icon at bounding box center [1409, 210] width 6 height 13
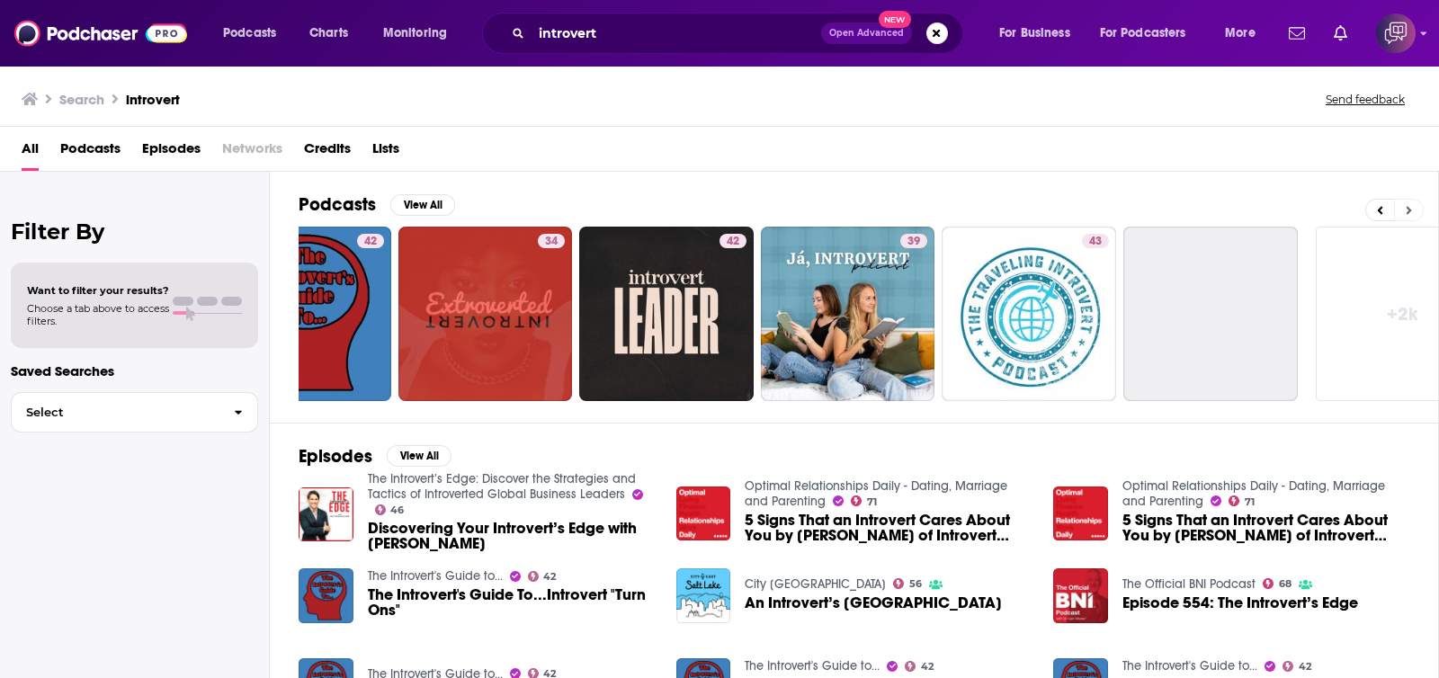
scroll to position [0, 511]
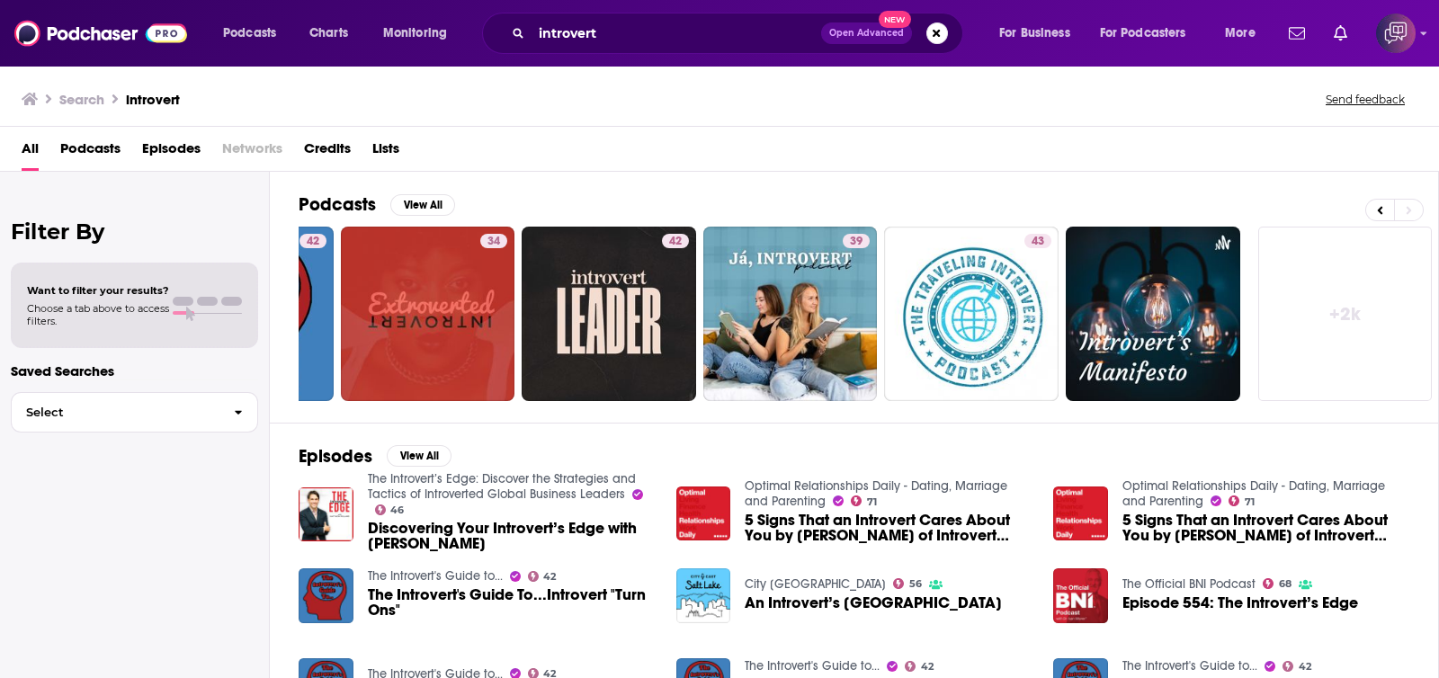
click at [1352, 341] on link "+ 2k" at bounding box center [1345, 314] width 174 height 174
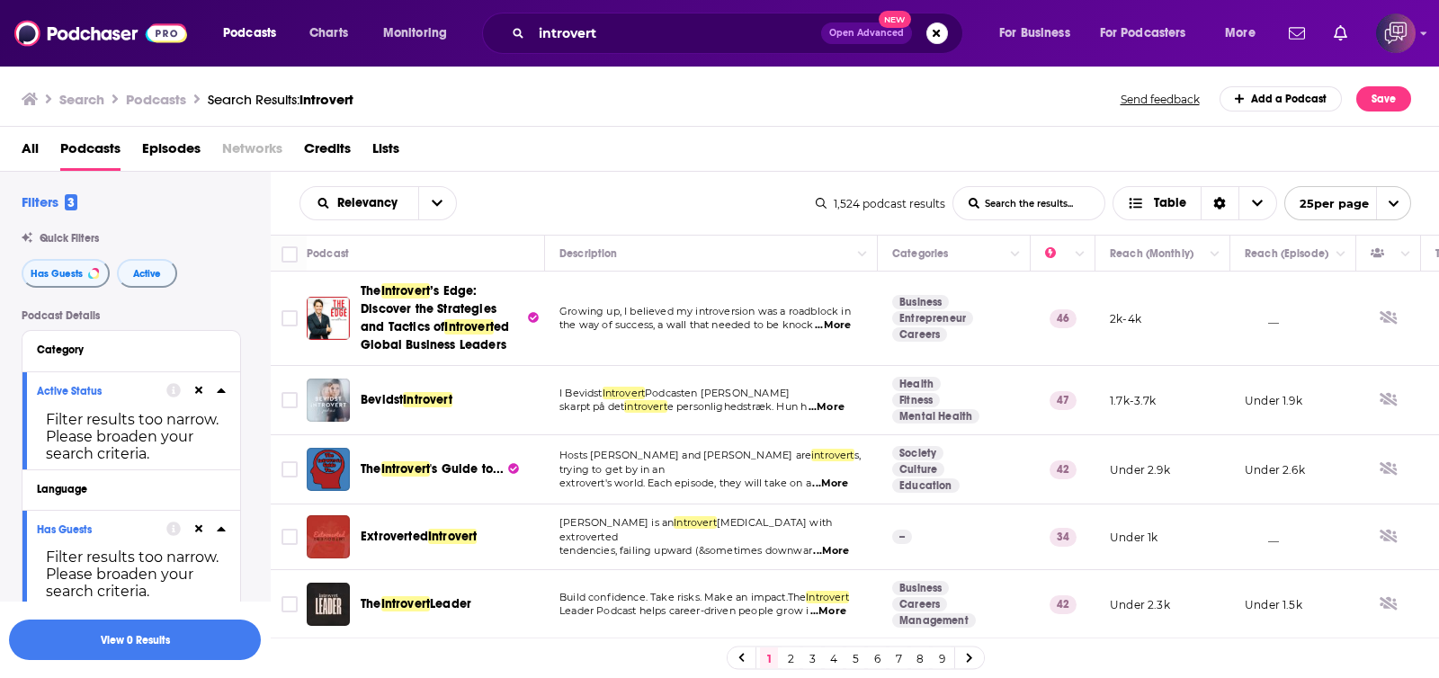
drag, startPoint x: 1351, startPoint y: 341, endPoint x: 1363, endPoint y: 351, distance: 15.3
click at [1358, 347] on tr "The Introvert ’s Edge: Discover the Strategies and Tactics of Introvert ed Glob…" at bounding box center [947, 319] width 1353 height 94
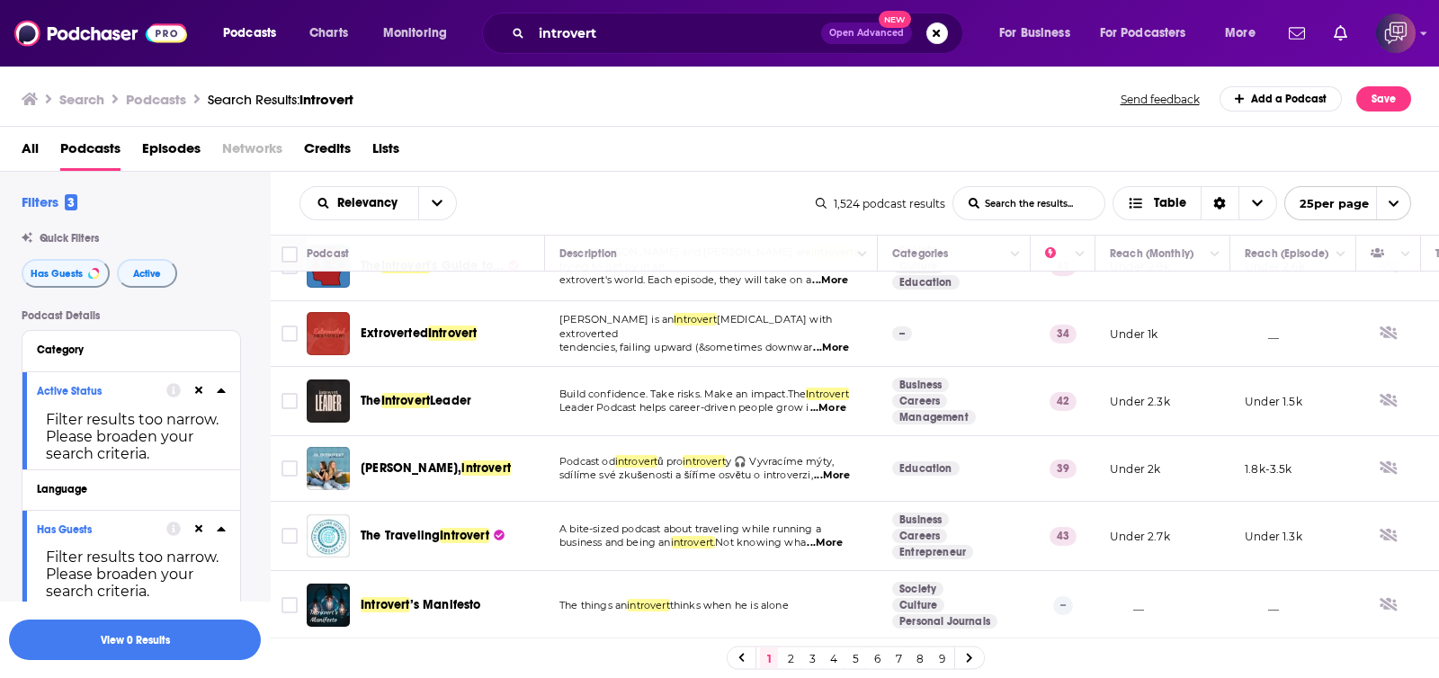
scroll to position [224, 0]
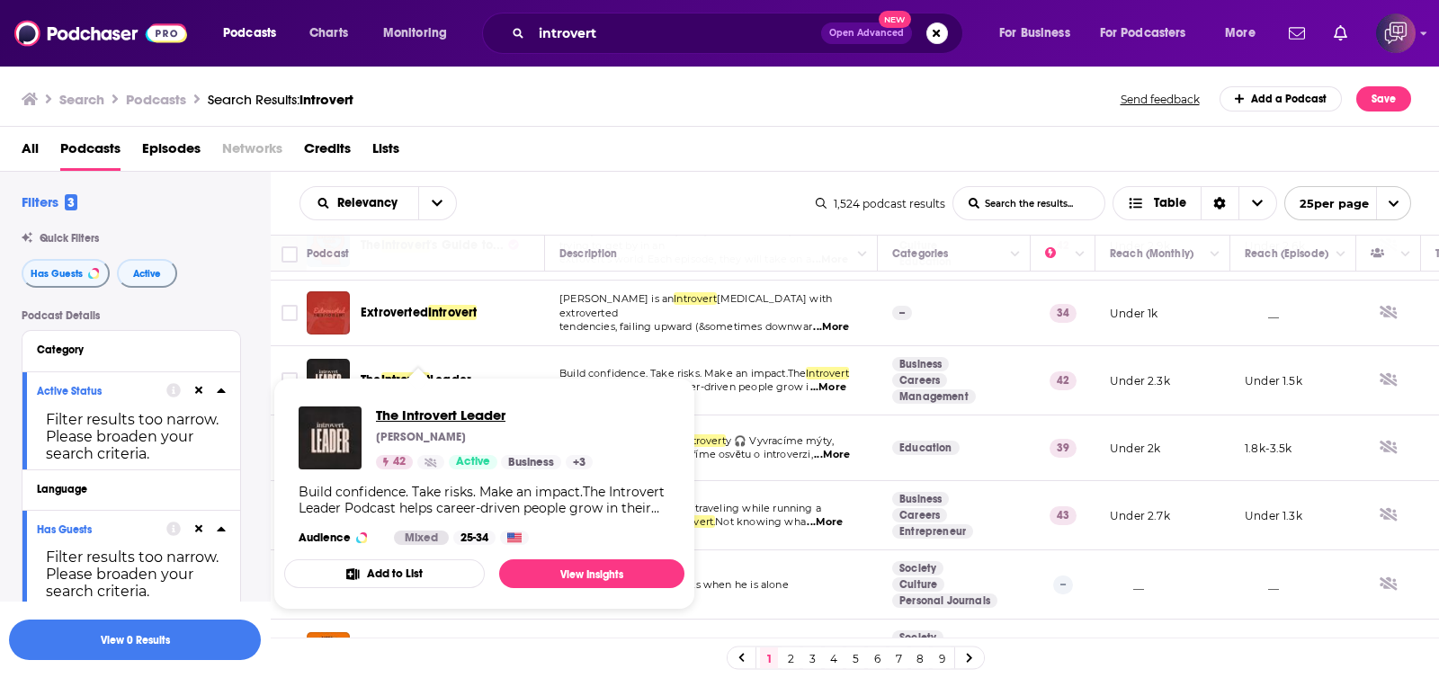
drag, startPoint x: 459, startPoint y: 375, endPoint x: 391, endPoint y: 411, distance: 76.4
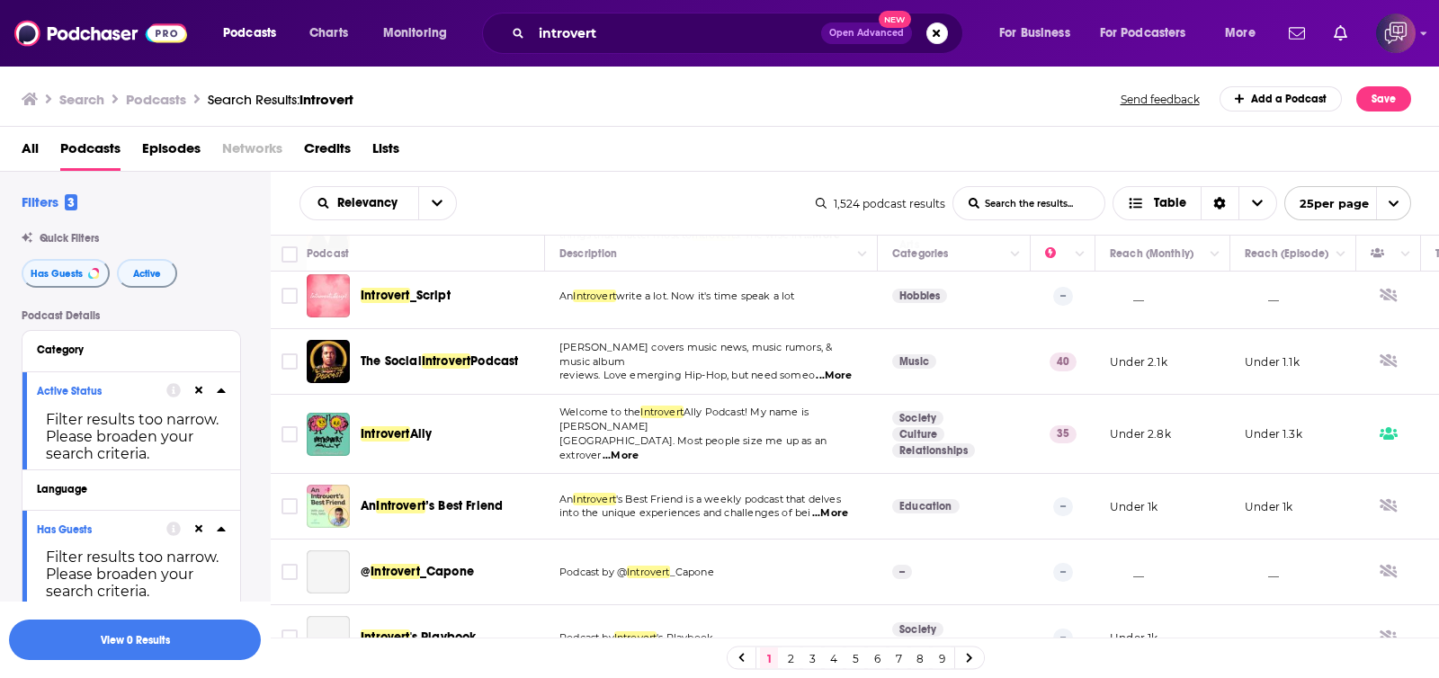
scroll to position [675, 0]
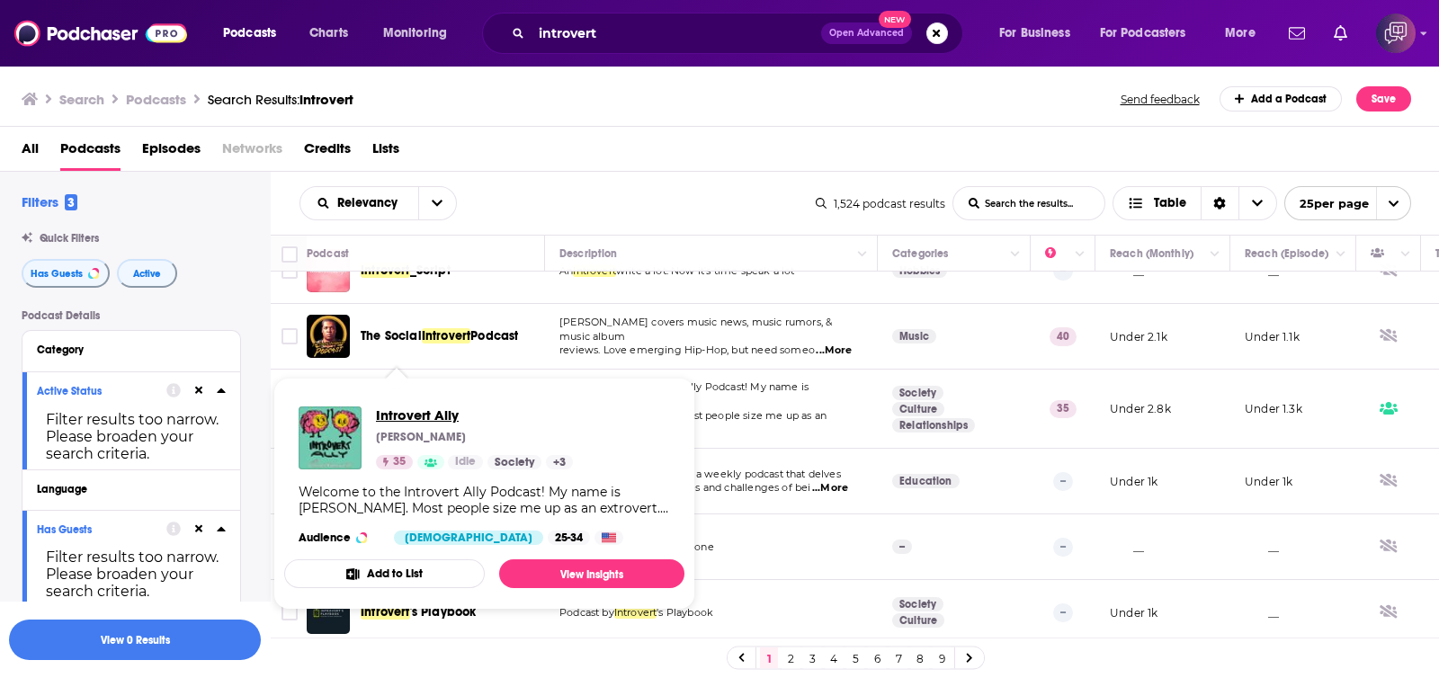
drag, startPoint x: 436, startPoint y: 403, endPoint x: 419, endPoint y: 408, distance: 17.9
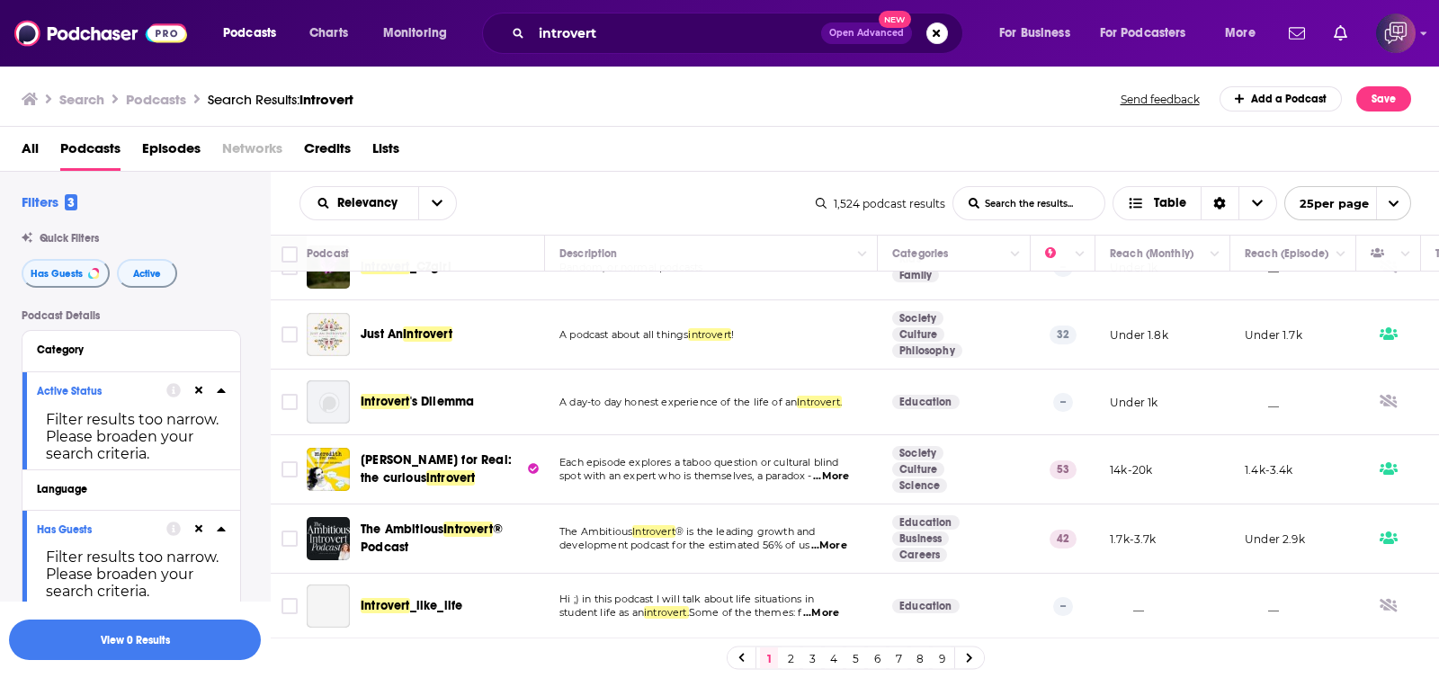
scroll to position [1358, 0]
click at [796, 655] on link "2" at bounding box center [791, 659] width 18 height 22
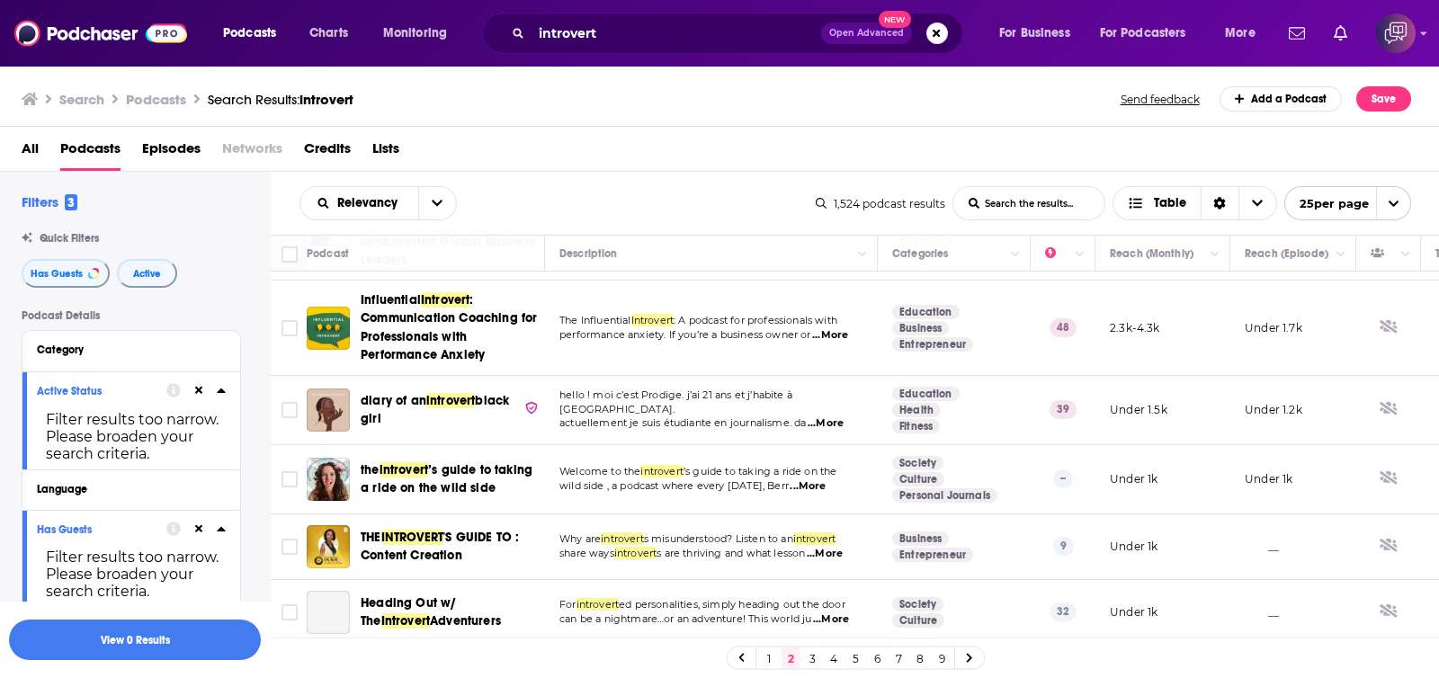
scroll to position [899, 0]
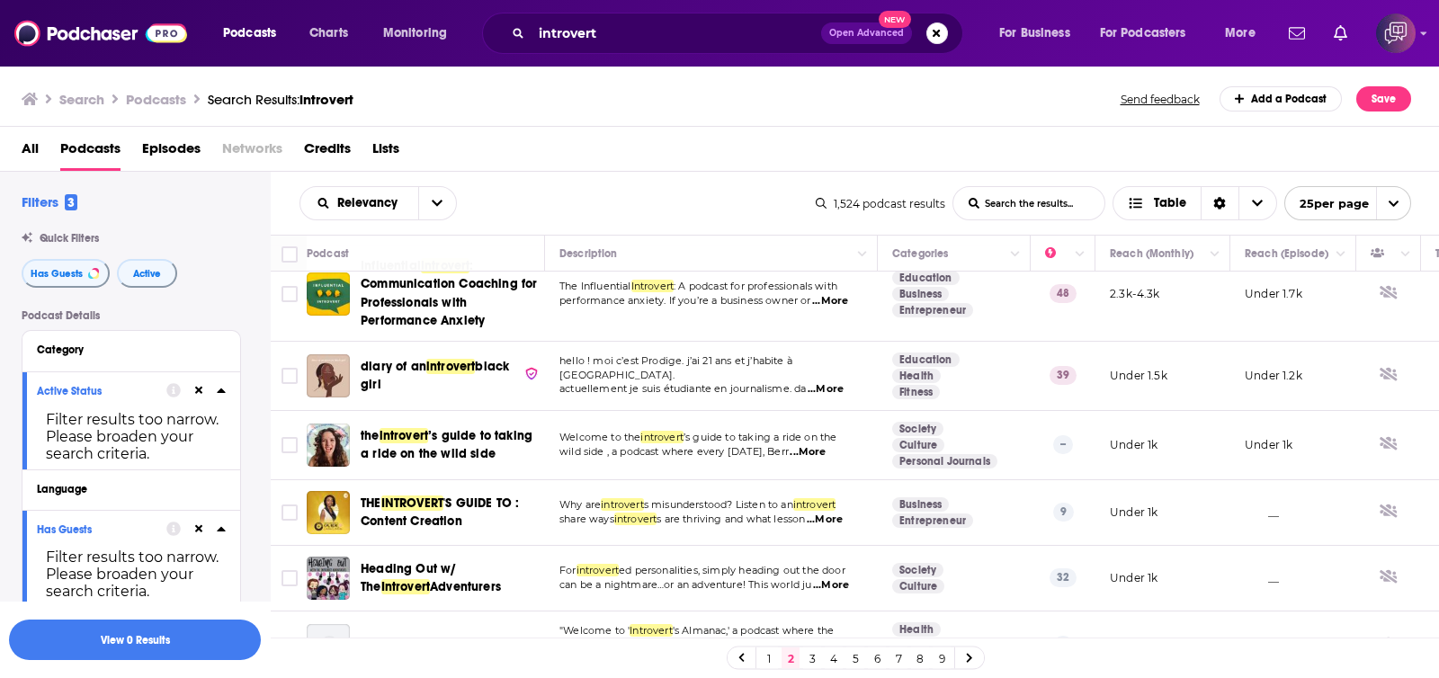
drag, startPoint x: 688, startPoint y: 138, endPoint x: 709, endPoint y: 132, distance: 21.4
click at [688, 138] on div "All Podcasts Episodes Networks Credits Lists" at bounding box center [724, 152] width 1404 height 37
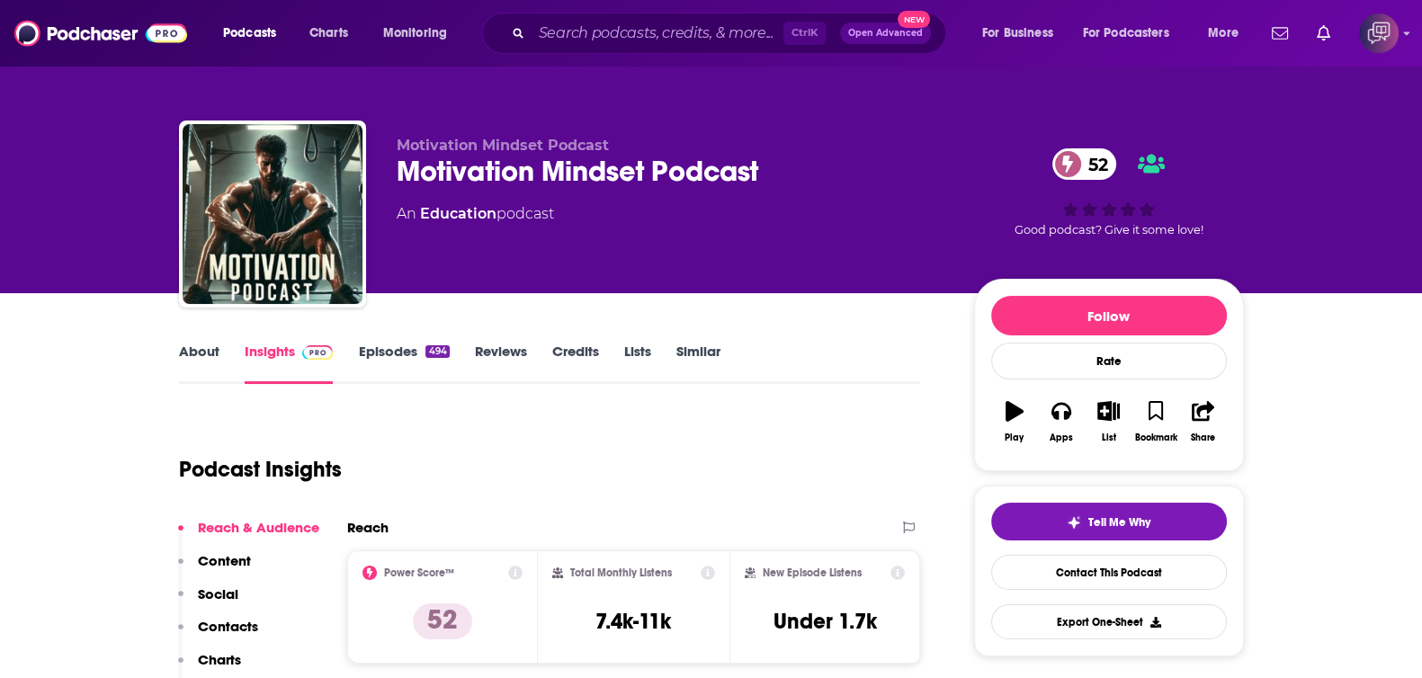
click at [182, 363] on link "About" at bounding box center [199, 363] width 40 height 41
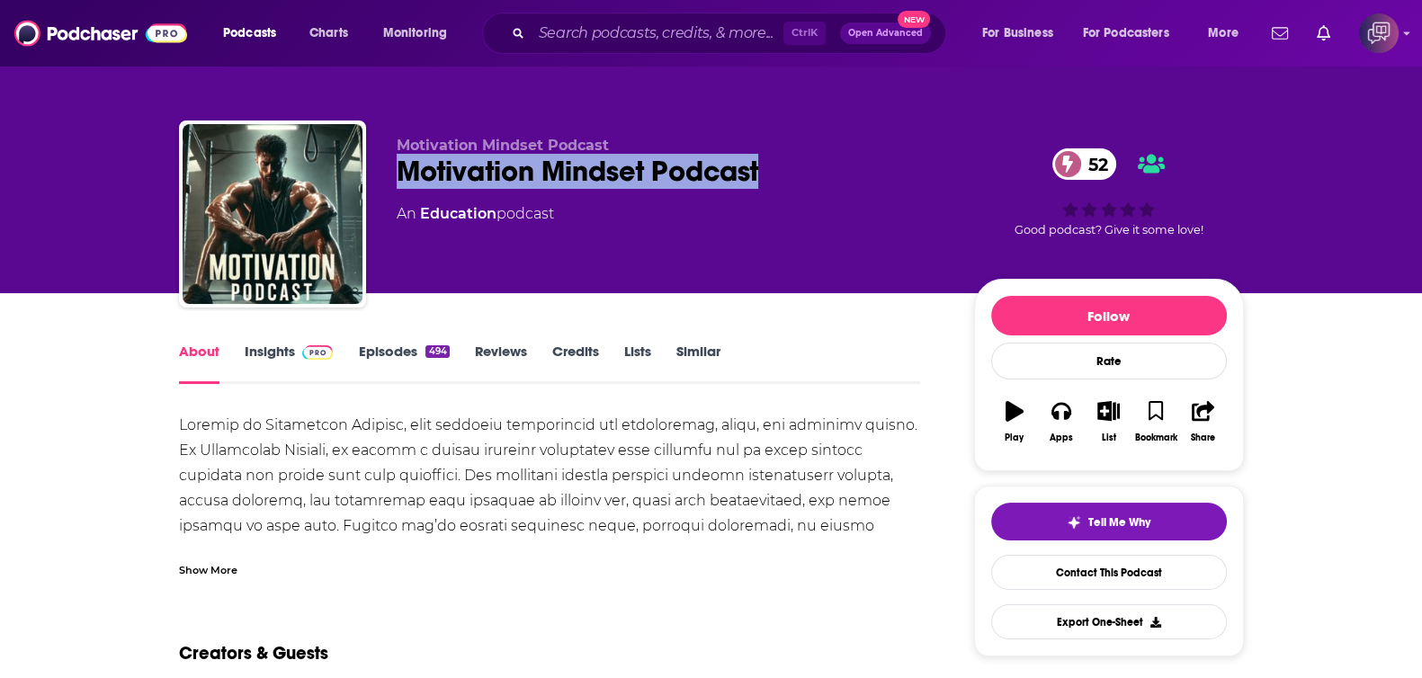
drag, startPoint x: 433, startPoint y: 164, endPoint x: 836, endPoint y: 160, distance: 403.8
click at [836, 160] on div "Motivation Mindset Podcast 52" at bounding box center [671, 171] width 549 height 35
copy h1 "Motivation Mindset Podcast"
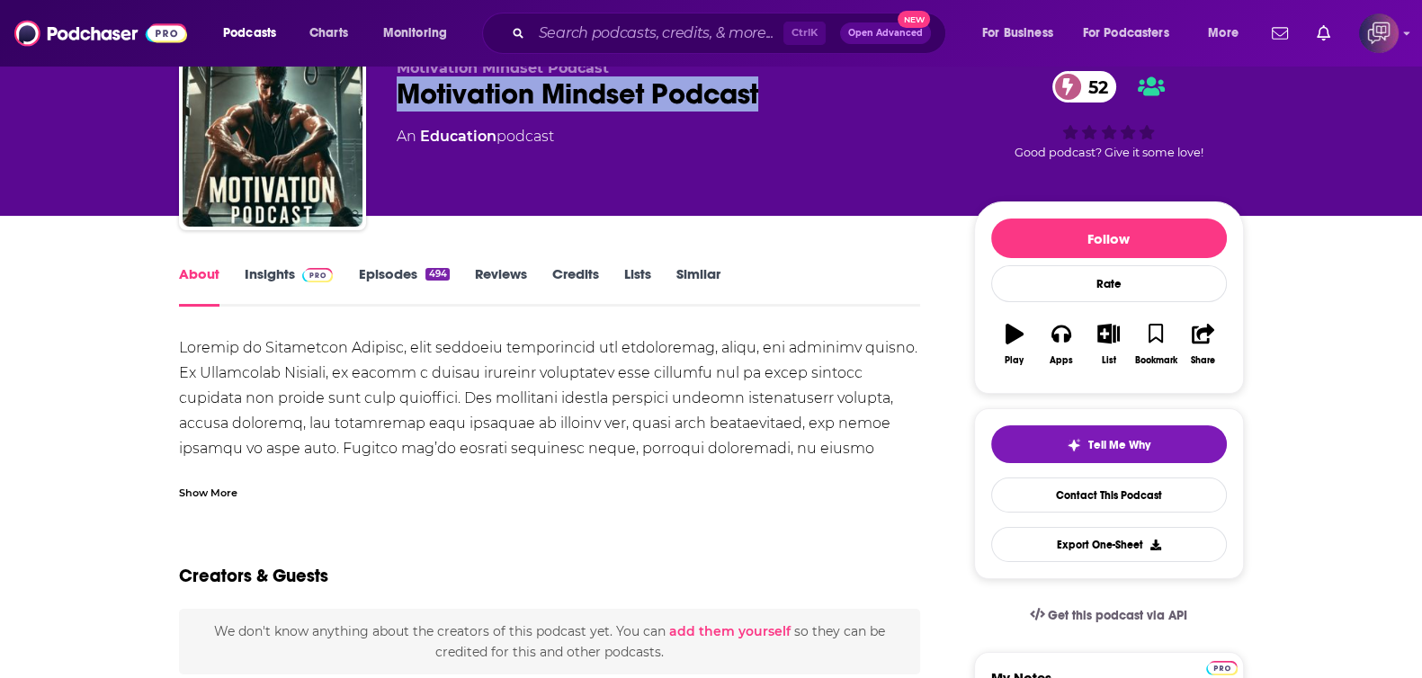
scroll to position [112, 0]
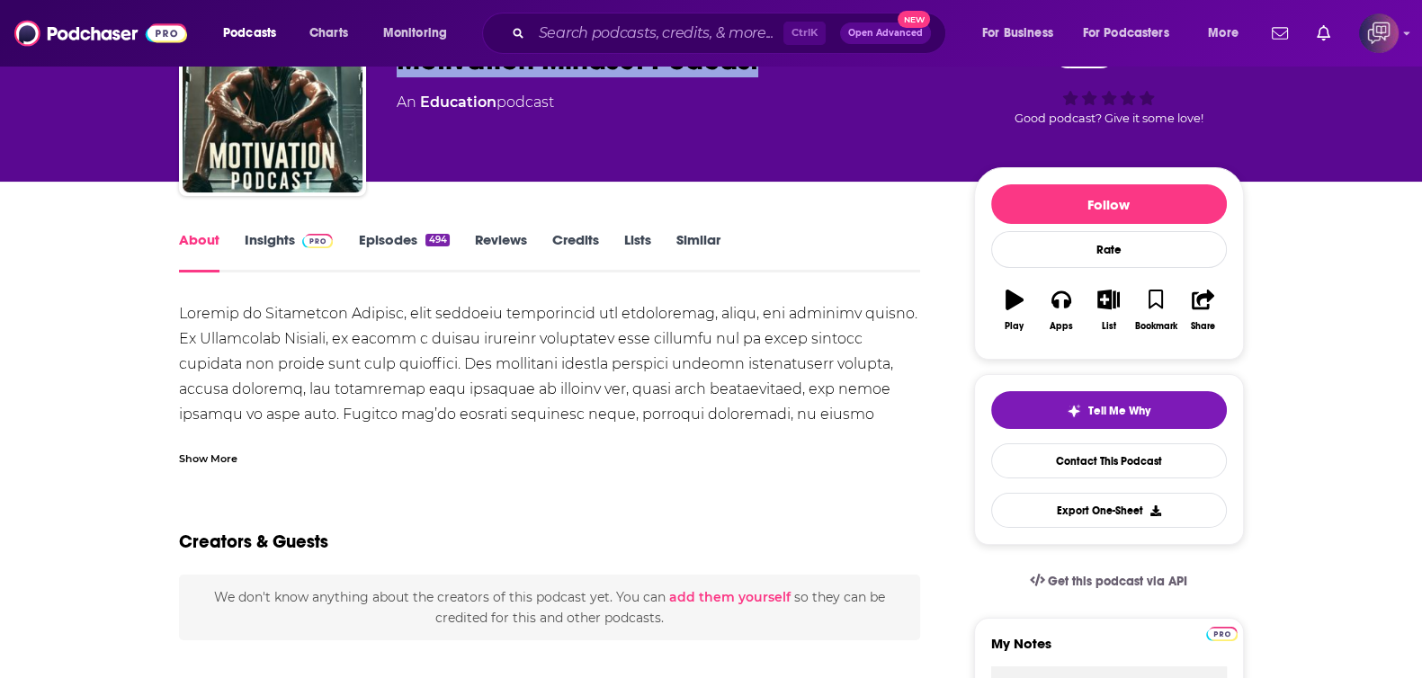
click at [297, 241] on span at bounding box center [314, 239] width 39 height 17
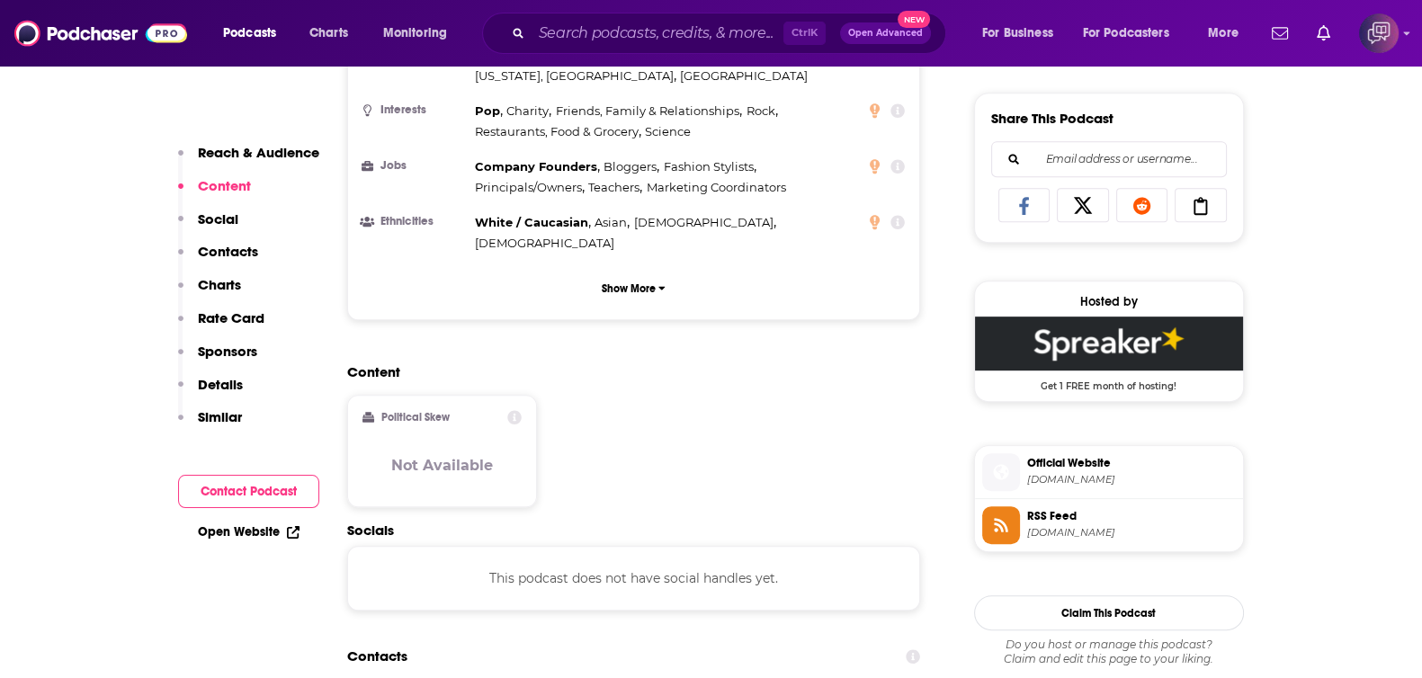
scroll to position [1237, 0]
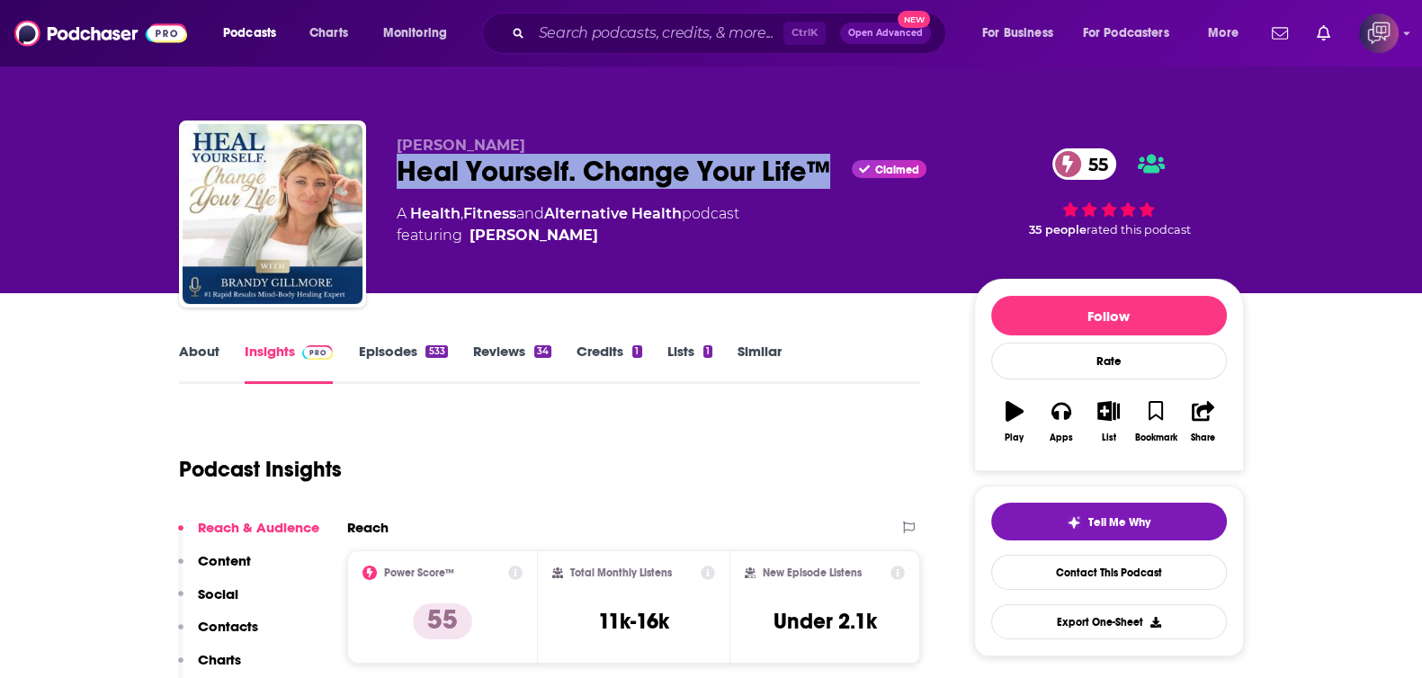
drag, startPoint x: 625, startPoint y: 185, endPoint x: 835, endPoint y: 187, distance: 209.6
click at [835, 187] on div "Brandy Gillmore Heal Yourself. Change Your Life™ Claimed 55 A Health , Fitness …" at bounding box center [711, 218] width 1065 height 194
copy h2 "Heal Yourself. Change Your Life™"
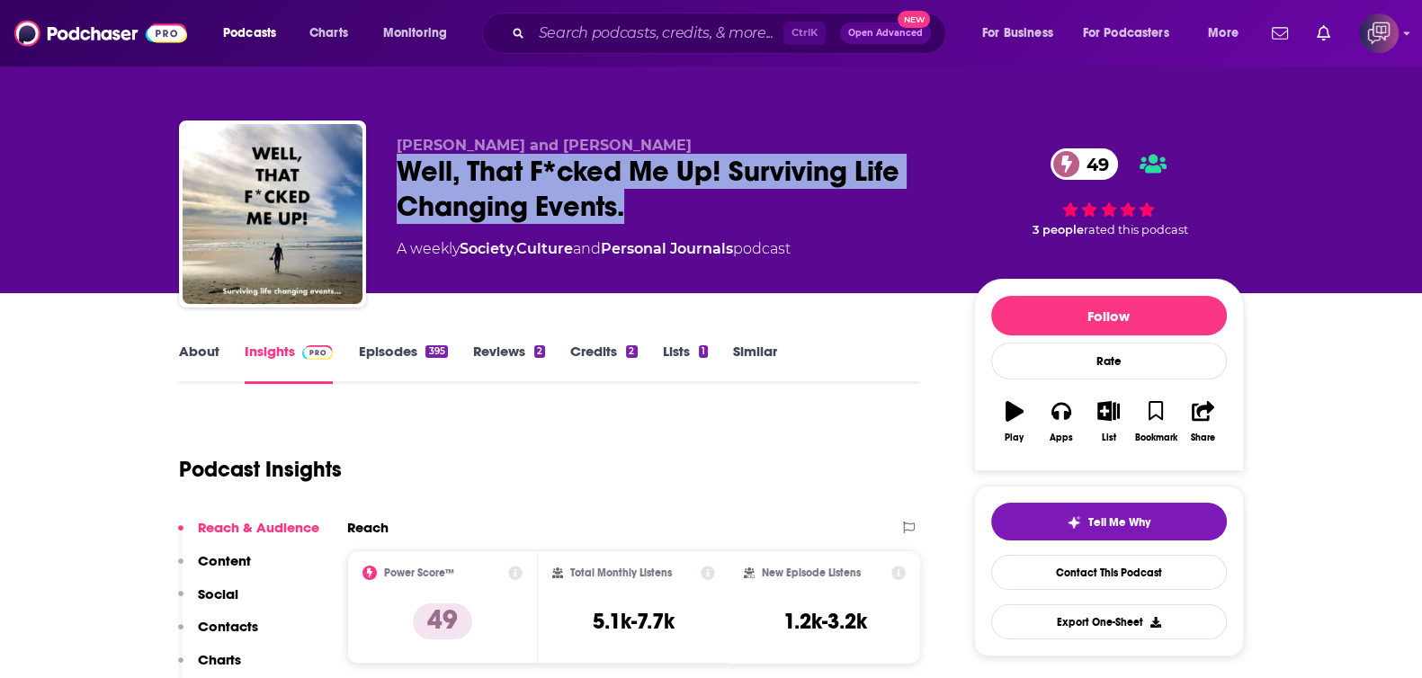
drag, startPoint x: 394, startPoint y: 177, endPoint x: 666, endPoint y: 195, distance: 273.1
click at [666, 195] on div "[PERSON_NAME] and [PERSON_NAME] Well, That F*cked Me Up! Surviving Life Changin…" at bounding box center [711, 218] width 1065 height 194
copy h2 "Well, That F*cked Me Up! Surviving Life Changing Events."
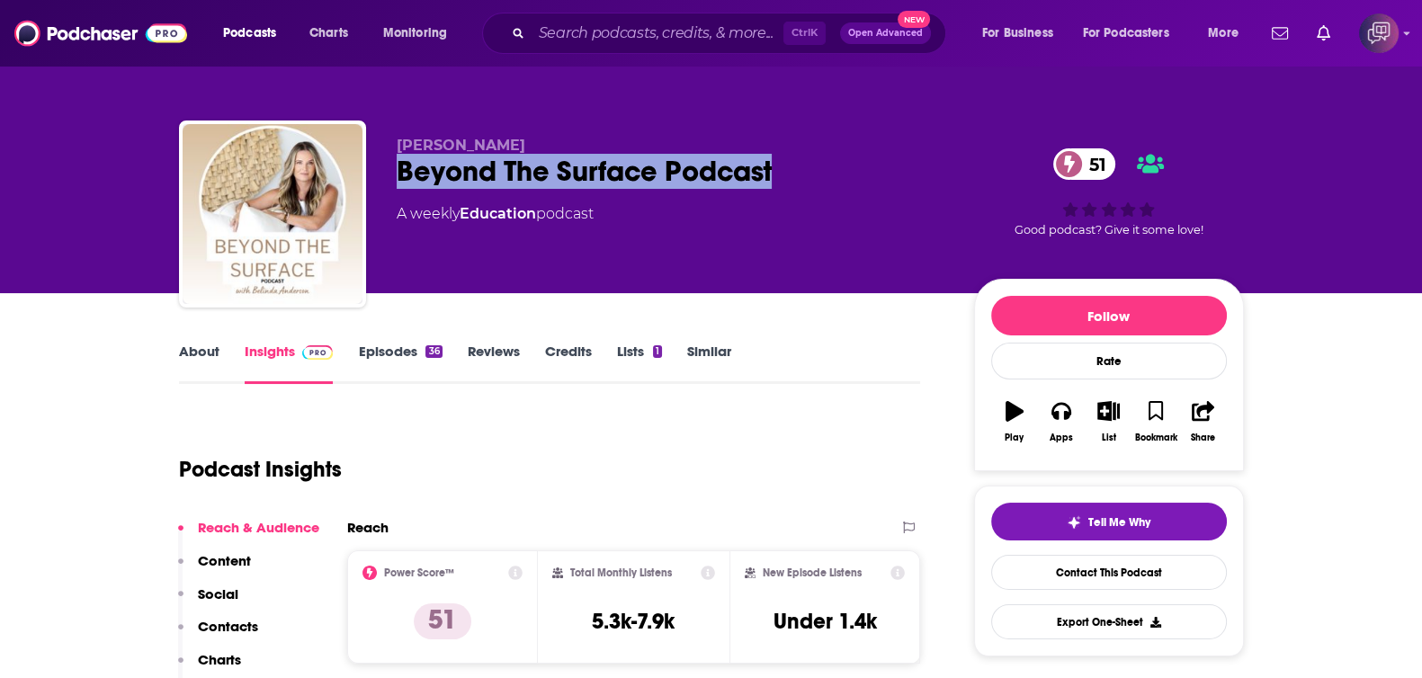
drag, startPoint x: 423, startPoint y: 177, endPoint x: 863, endPoint y: 160, distance: 441.0
click at [863, 160] on div "Belinda Anderson Beyond The Surface Podcast 51 A weekly Education podcast 51 Go…" at bounding box center [711, 218] width 1065 height 194
copy h2 "Beyond The Surface Podcast"
click at [193, 371] on link "About" at bounding box center [199, 363] width 40 height 41
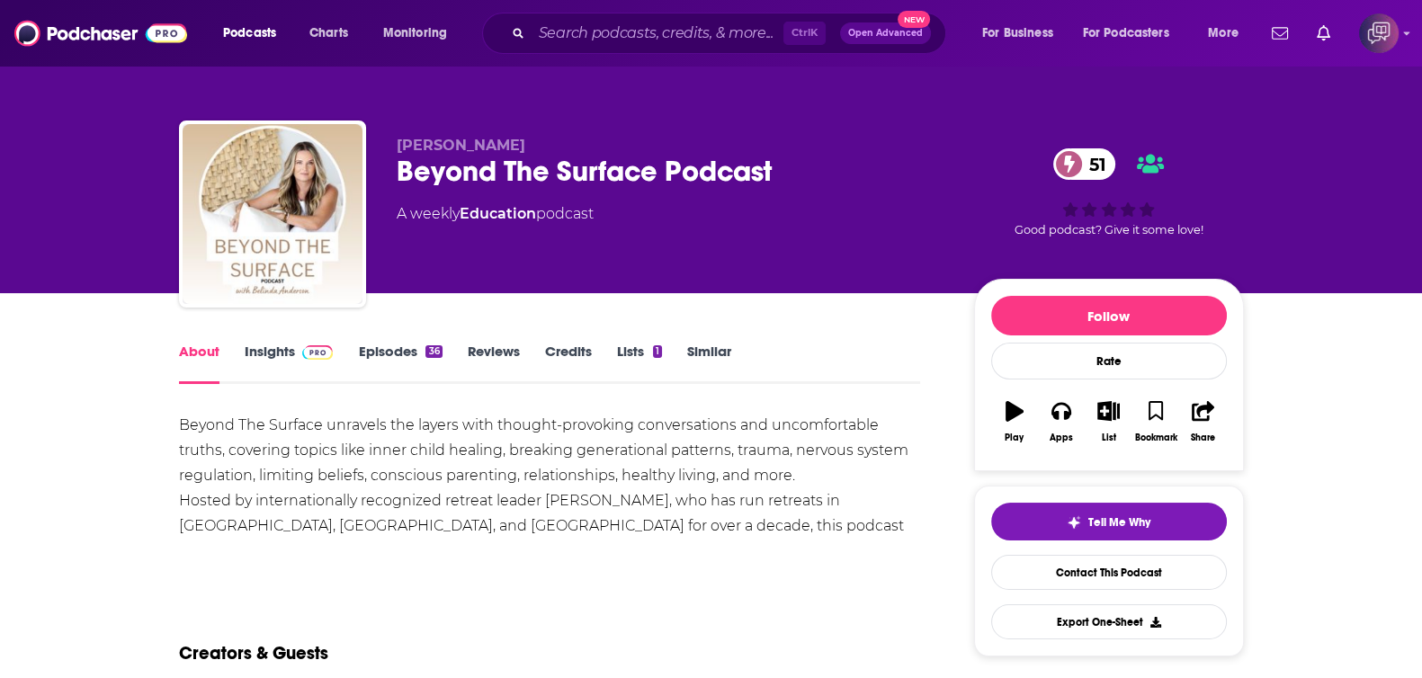
click at [265, 370] on link "Insights" at bounding box center [289, 363] width 89 height 41
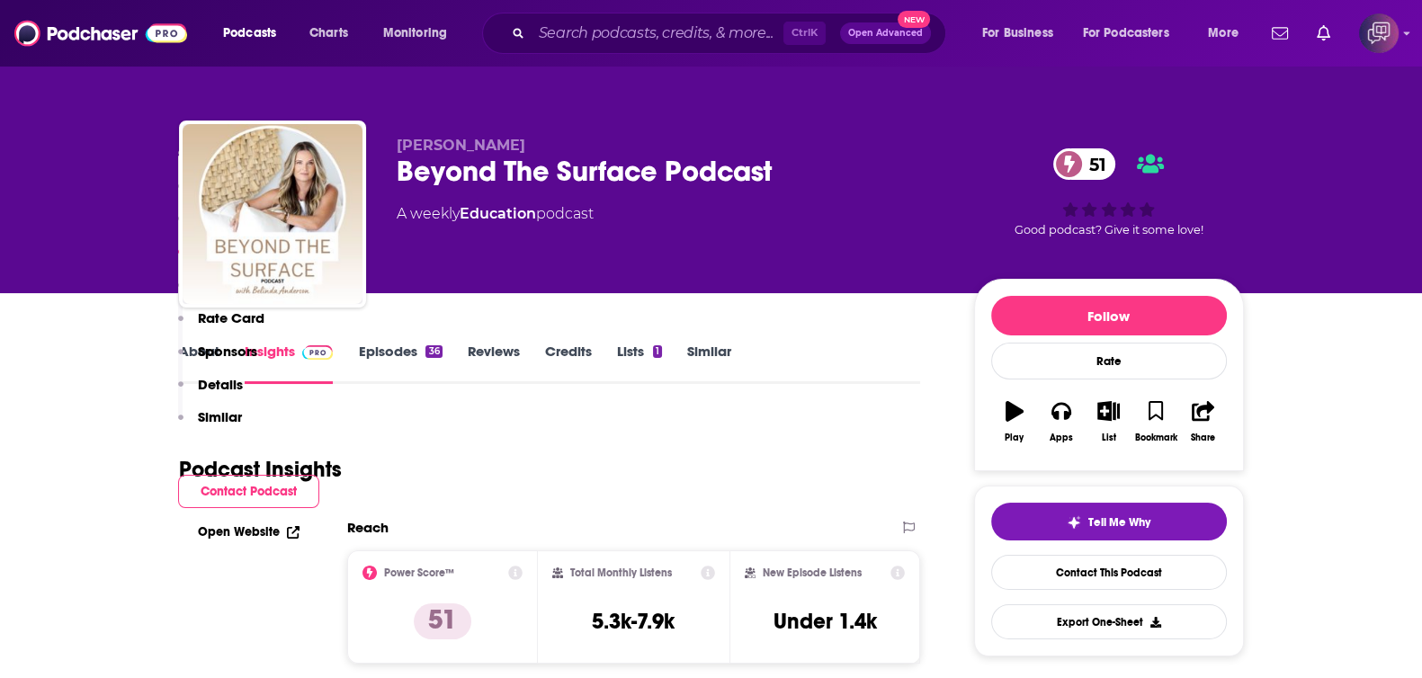
scroll to position [1124, 0]
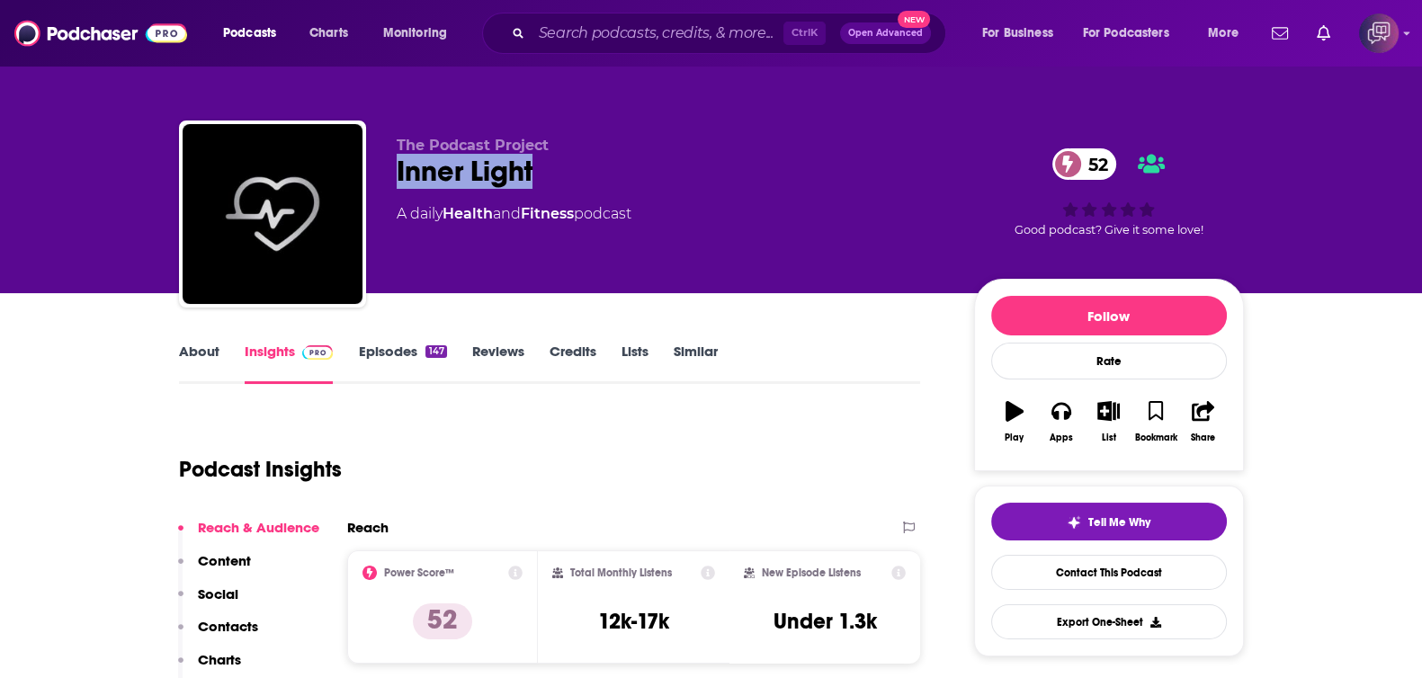
drag, startPoint x: 398, startPoint y: 174, endPoint x: 576, endPoint y: 173, distance: 178.1
click at [576, 173] on div "The Podcast Project Inner Light 52 A daily Health and Fitness podcast 52 Good p…" at bounding box center [711, 218] width 1065 height 194
copy h2 "Inner Light"
click at [201, 367] on link "About" at bounding box center [199, 363] width 40 height 41
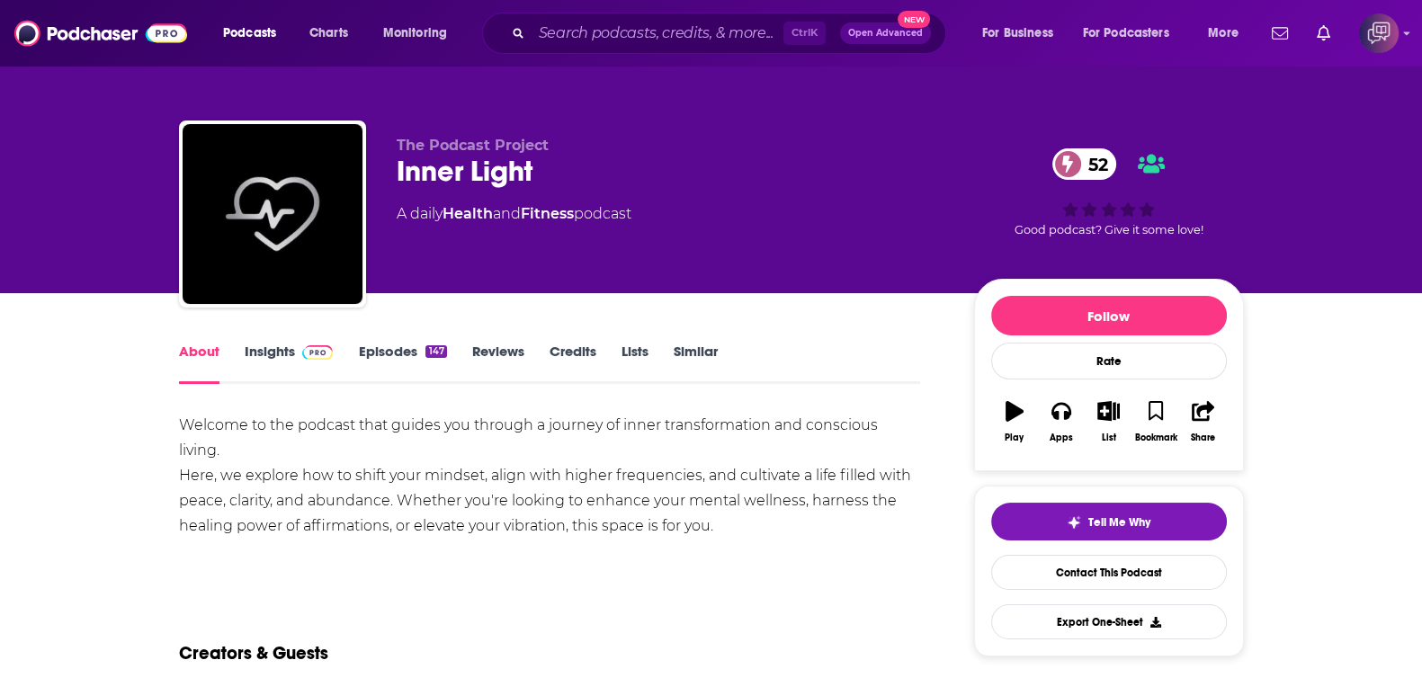
click at [268, 362] on link "Insights" at bounding box center [289, 363] width 89 height 41
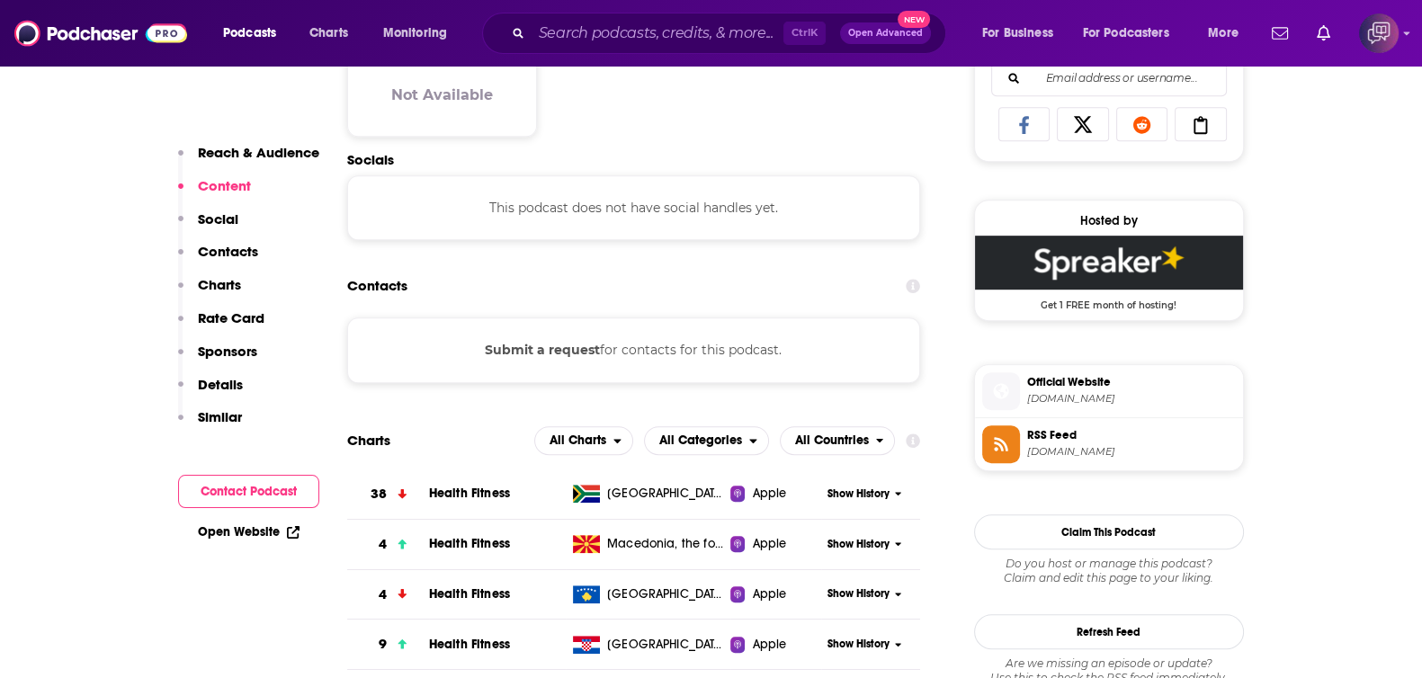
scroll to position [1237, 0]
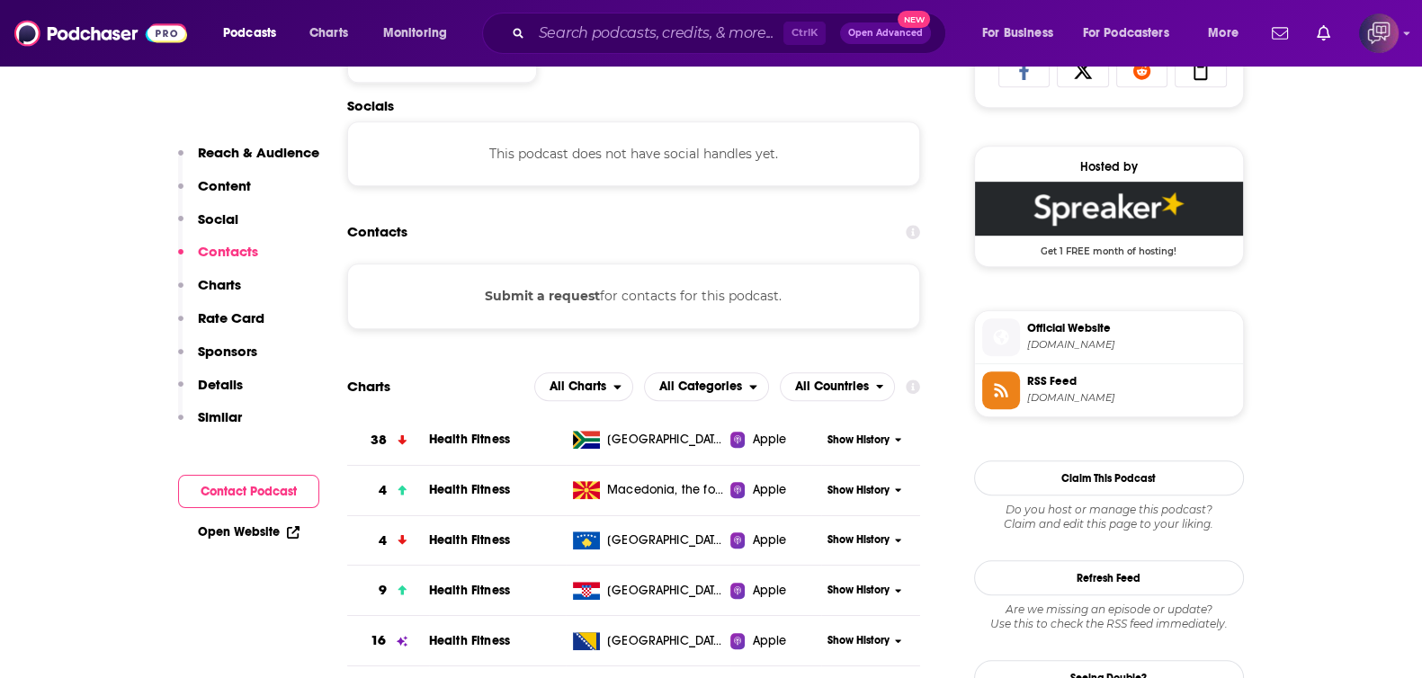
click at [266, 535] on link "Open Website" at bounding box center [249, 531] width 102 height 15
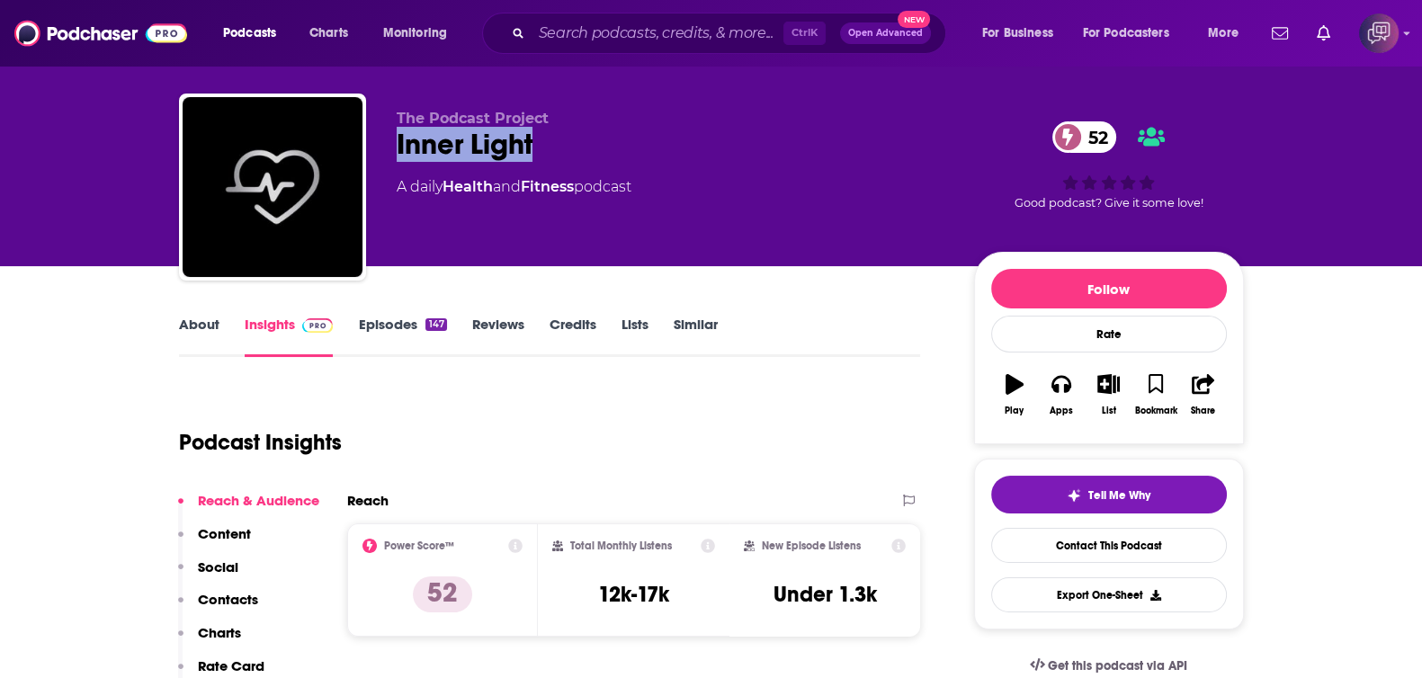
scroll to position [0, 0]
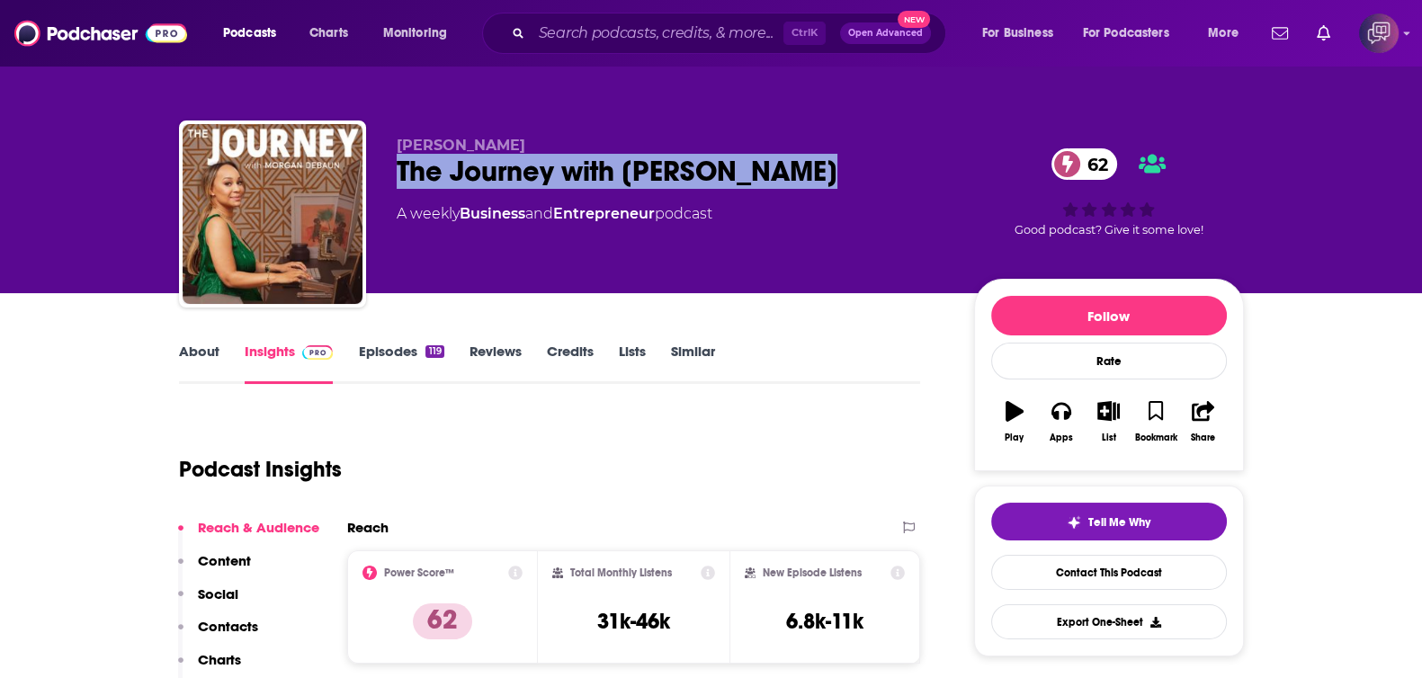
drag, startPoint x: 724, startPoint y: 148, endPoint x: 881, endPoint y: 180, distance: 160.5
click at [881, 180] on div "[PERSON_NAME] The Journey with [PERSON_NAME] 62 A weekly Business and Entrepren…" at bounding box center [711, 218] width 1065 height 194
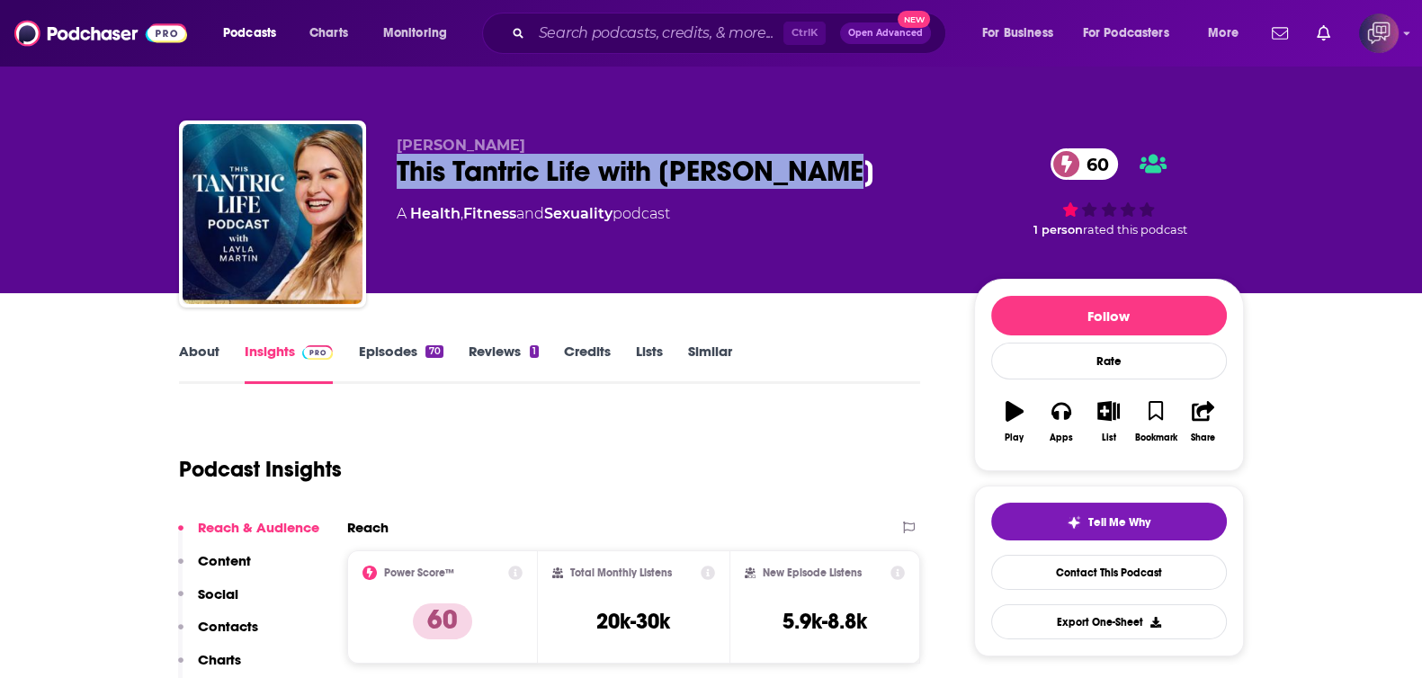
drag, startPoint x: 805, startPoint y: 174, endPoint x: 843, endPoint y: 175, distance: 37.8
click at [843, 175] on div "Layla Martin This Tantric Life with Layla Martin 60 A Health , Fitness and Sexu…" at bounding box center [711, 218] width 1065 height 194
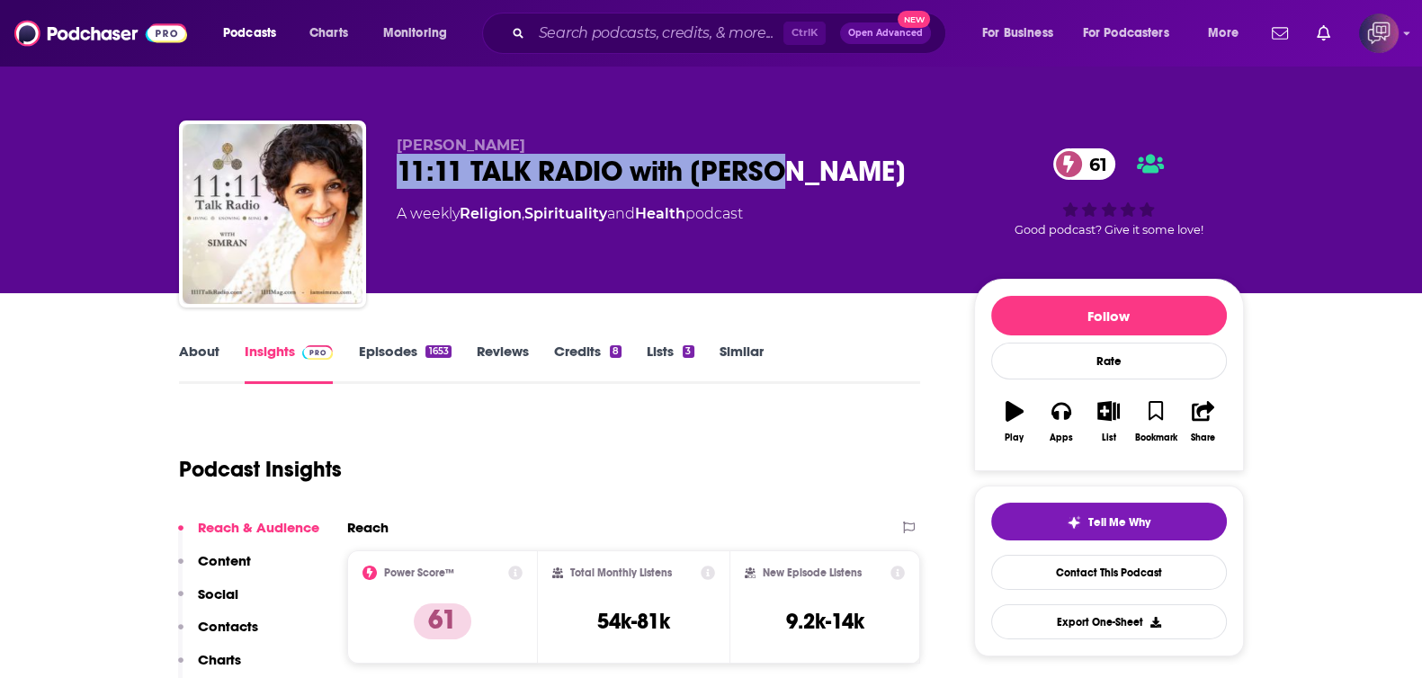
drag, startPoint x: 510, startPoint y: 167, endPoint x: 816, endPoint y: 178, distance: 306.0
click at [816, 178] on div "[PERSON_NAME] 11:11 TALK RADIO with [PERSON_NAME] 61 A weekly Religion , Spirit…" at bounding box center [711, 218] width 1065 height 194
click at [205, 344] on link "About" at bounding box center [199, 363] width 40 height 41
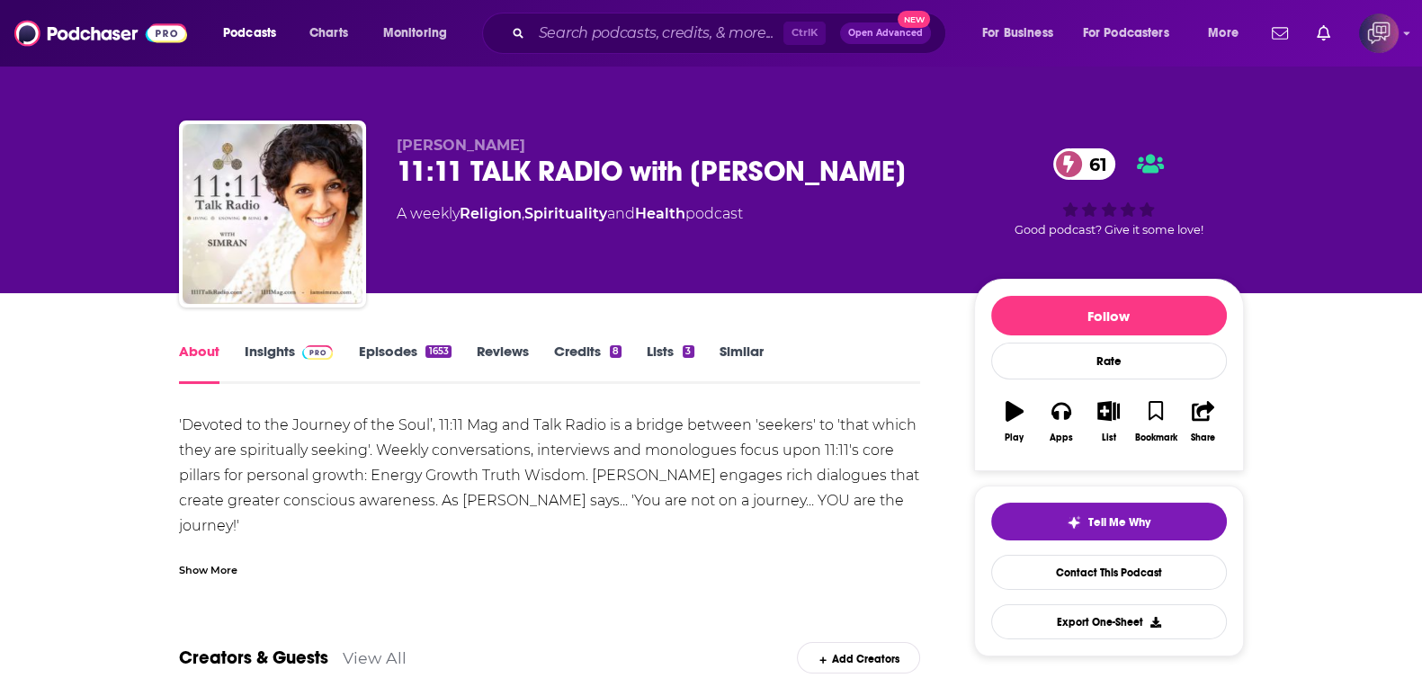
click at [274, 364] on link "Insights" at bounding box center [289, 363] width 89 height 41
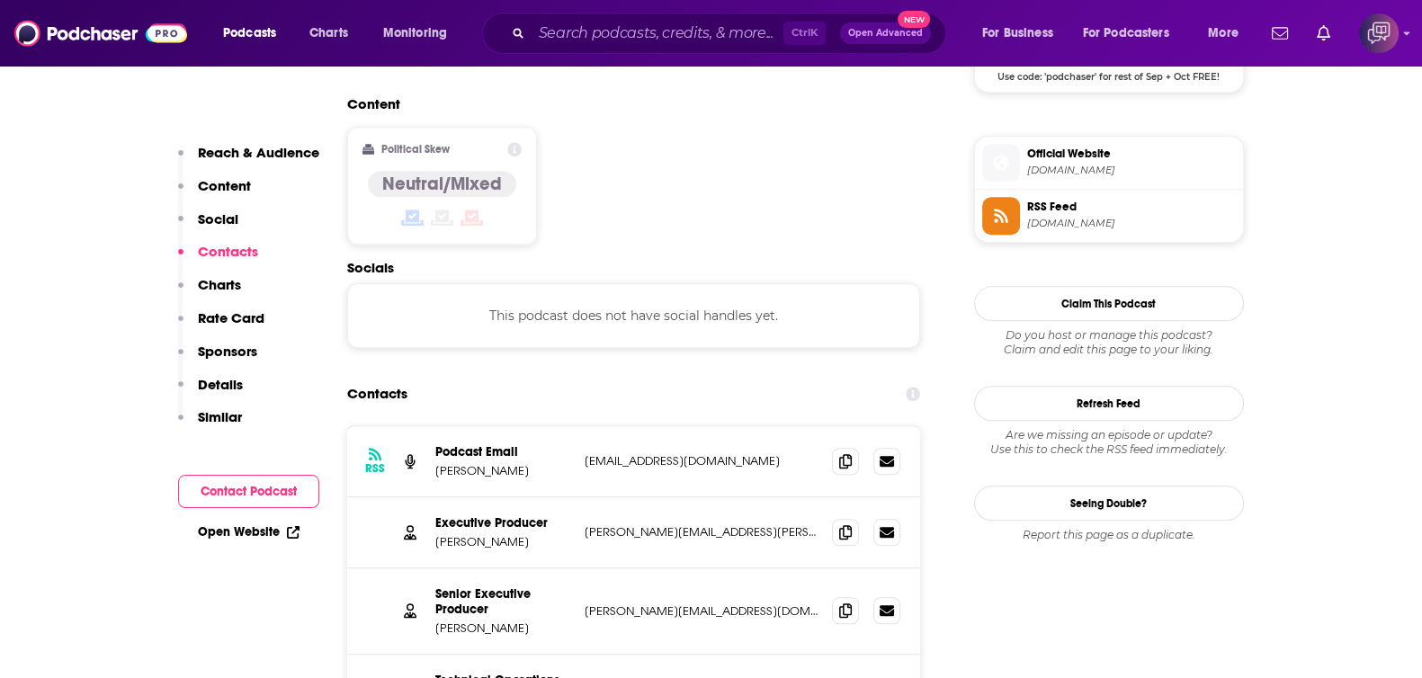
scroll to position [1461, 0]
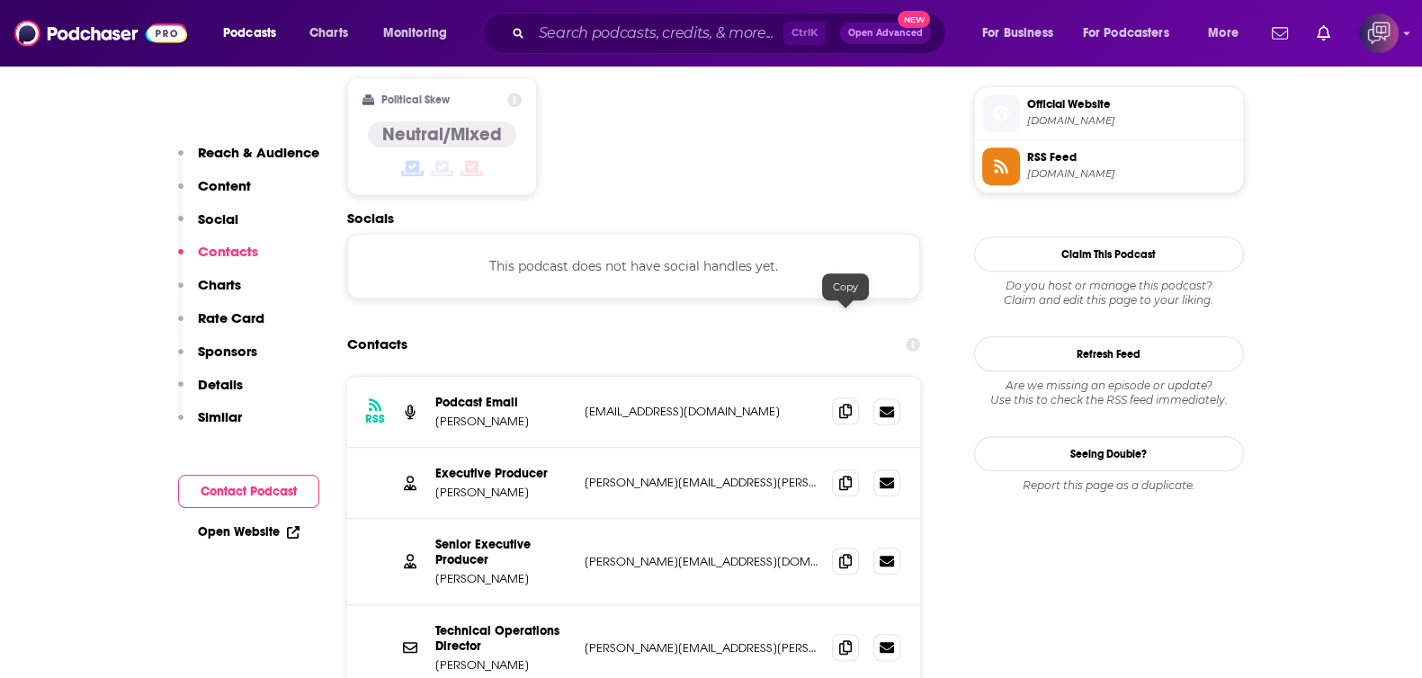
click at [849, 404] on icon at bounding box center [845, 411] width 13 height 14
click at [844, 475] on icon at bounding box center [845, 482] width 13 height 14
click at [844, 553] on icon at bounding box center [845, 560] width 13 height 14
click at [840, 639] on icon at bounding box center [845, 646] width 13 height 14
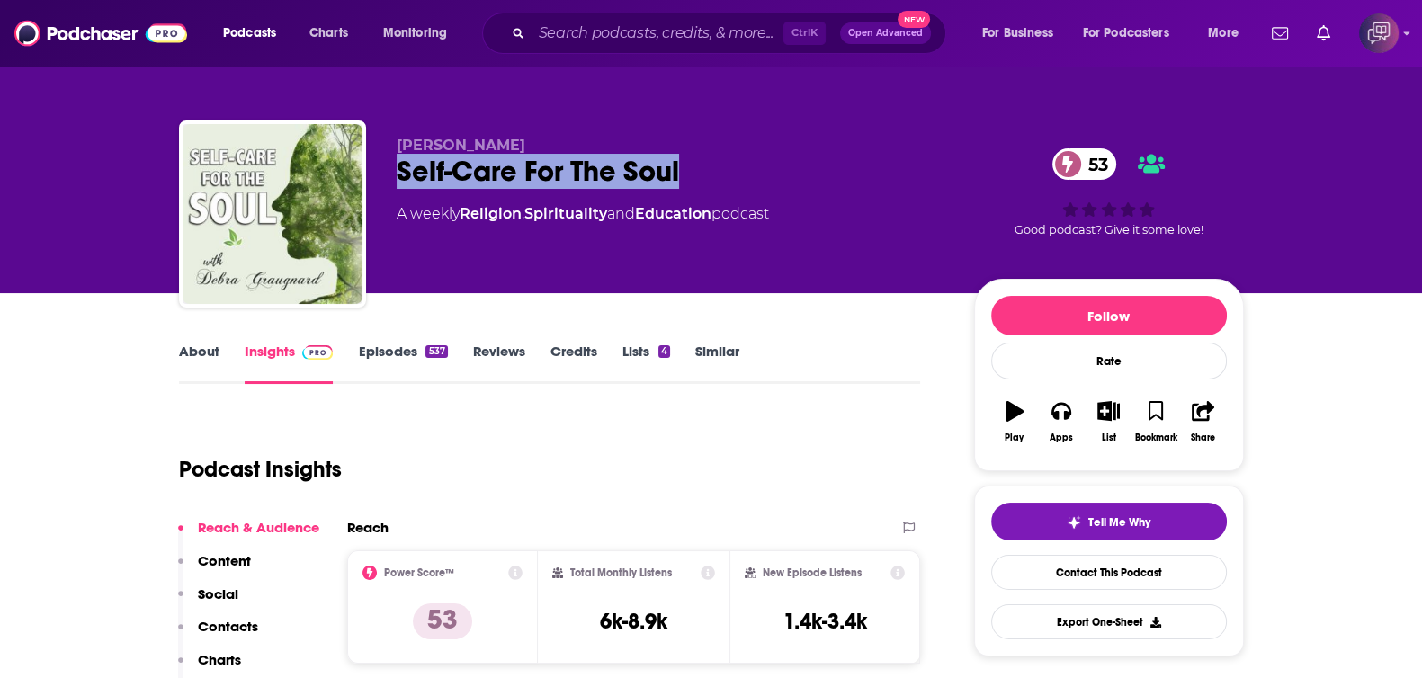
drag, startPoint x: 378, startPoint y: 176, endPoint x: 759, endPoint y: 177, distance: 381.3
click at [759, 177] on div "Debra Graugnard Self-Care For The Soul 53 A weekly Religion , Spirituality and …" at bounding box center [711, 218] width 1065 height 194
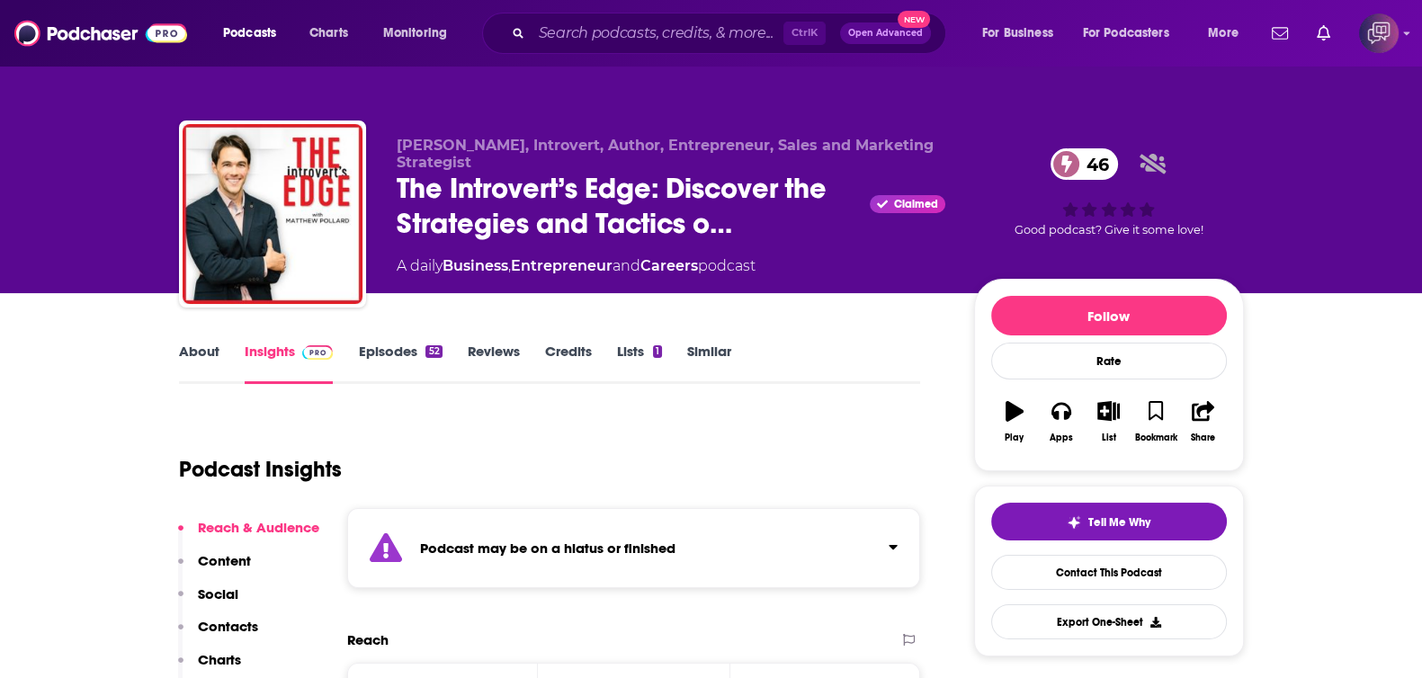
click at [198, 371] on link "About" at bounding box center [199, 363] width 40 height 41
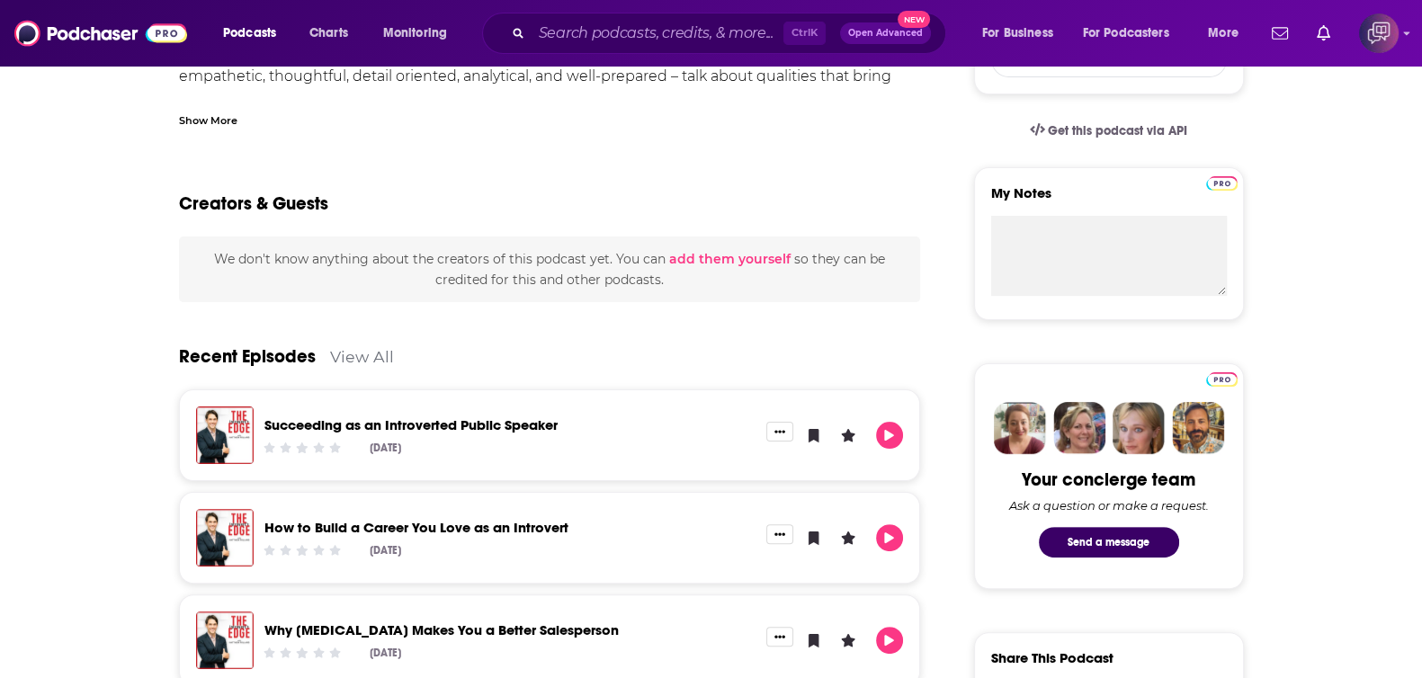
scroll to position [224, 0]
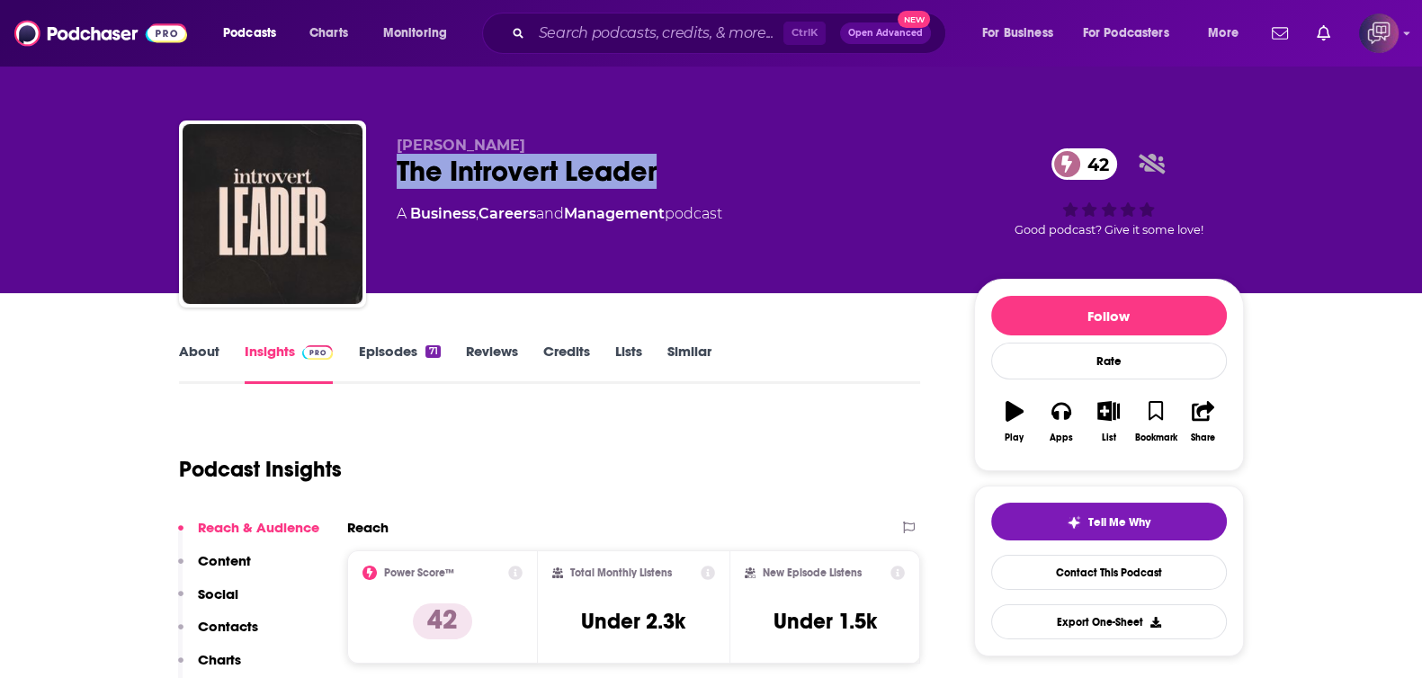
drag, startPoint x: 393, startPoint y: 171, endPoint x: 762, endPoint y: 168, distance: 368.8
click at [762, 168] on div "Austin Hopkins The Introvert Leader 42 A Business , Careers and Management podc…" at bounding box center [711, 218] width 1065 height 194
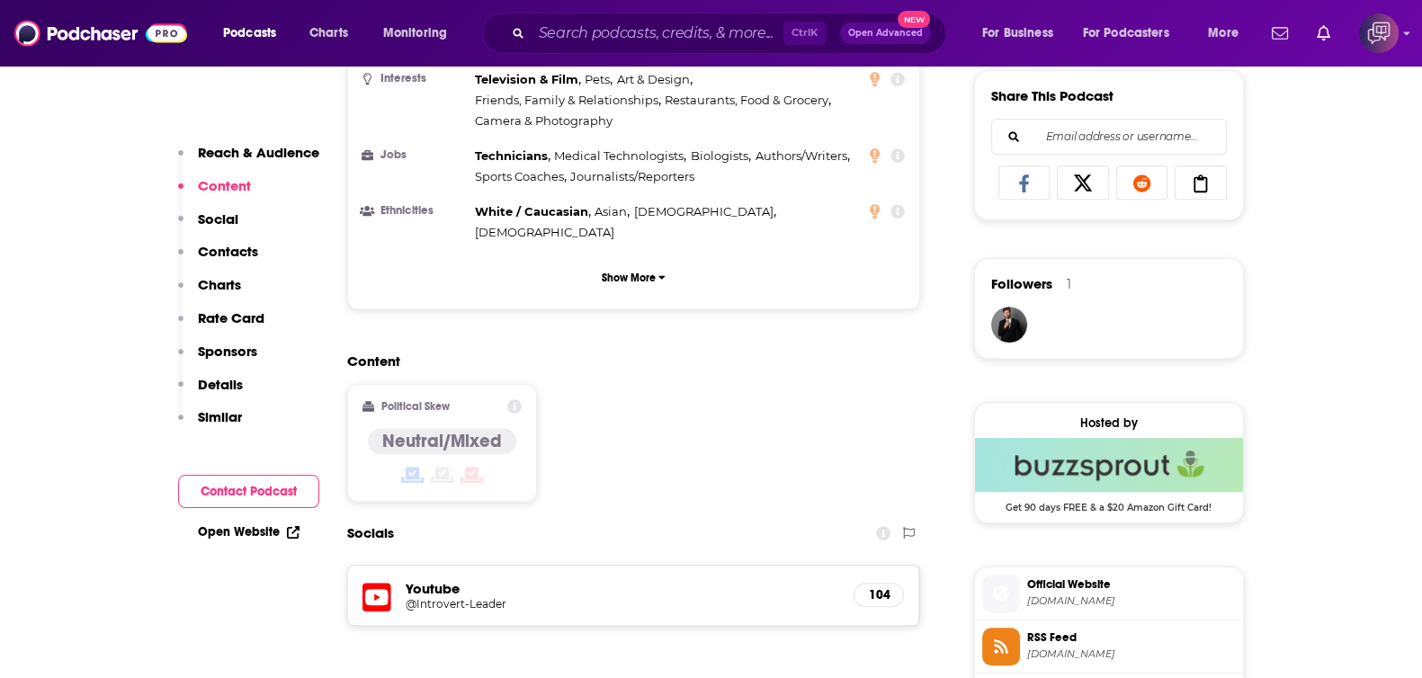
scroll to position [1573, 0]
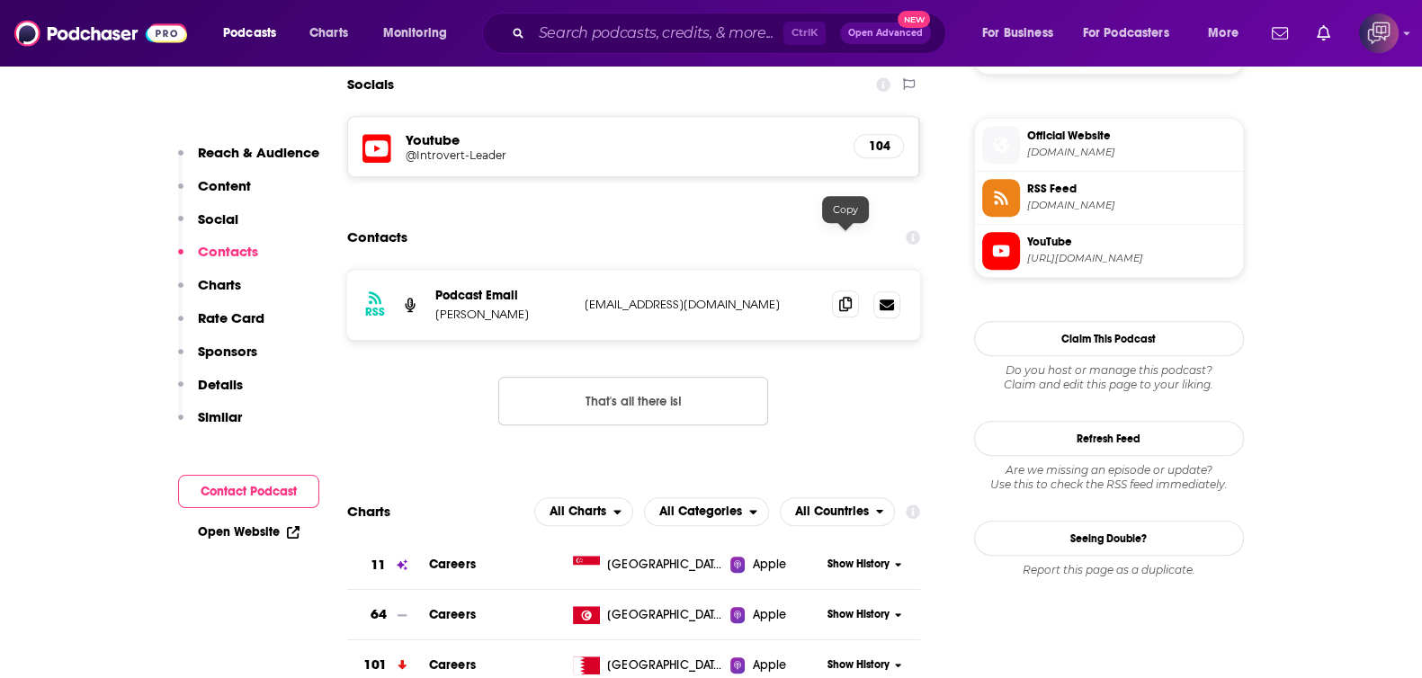
click at [845, 291] on span at bounding box center [845, 304] width 27 height 27
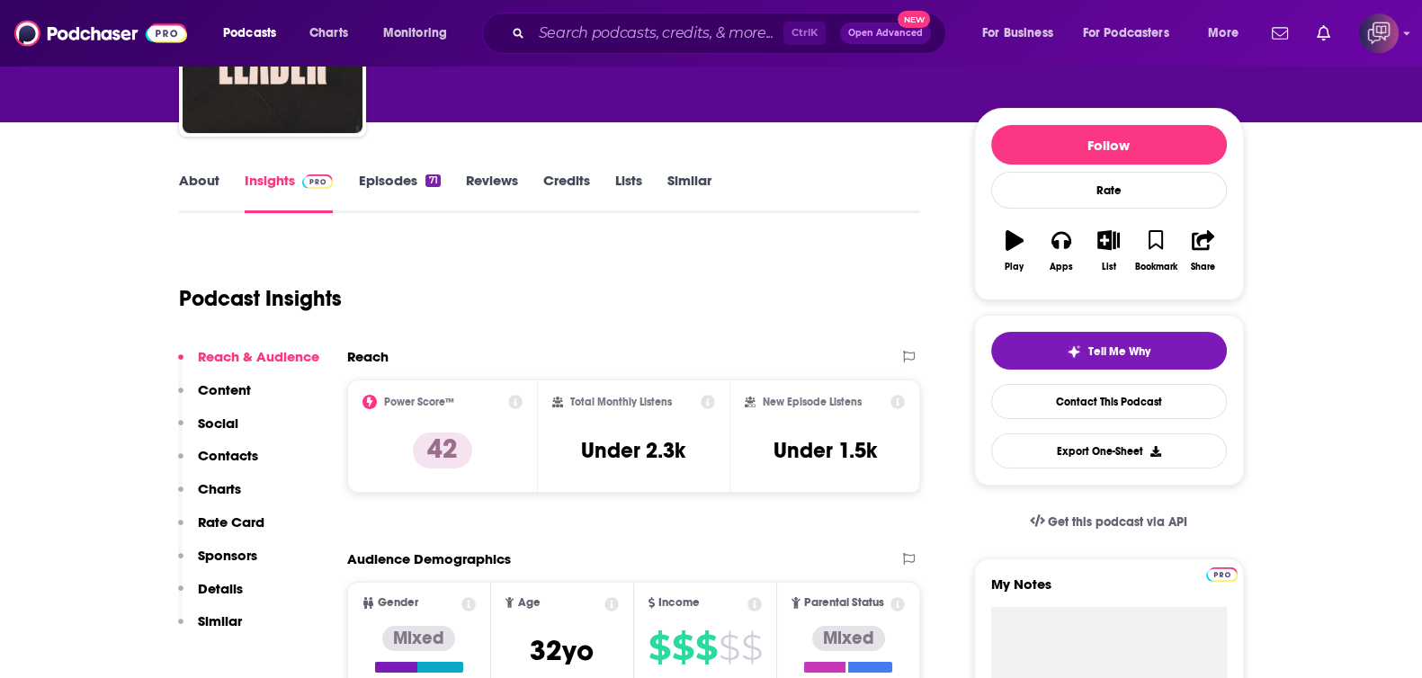
scroll to position [0, 0]
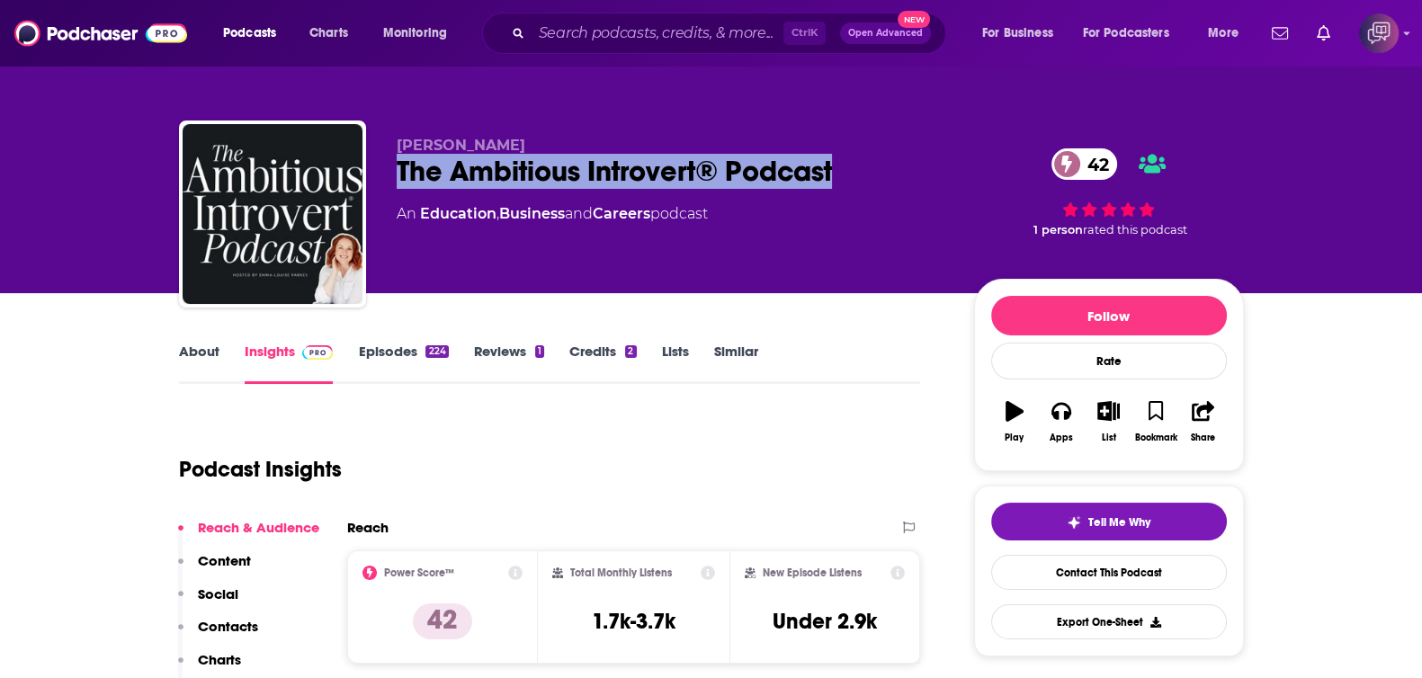
drag, startPoint x: 391, startPoint y: 173, endPoint x: 834, endPoint y: 176, distance: 442.5
click at [834, 176] on div "Emma-Louise Parkes The Ambitious Introvert® Podcast 42 An Education , Business …" at bounding box center [711, 218] width 1065 height 194
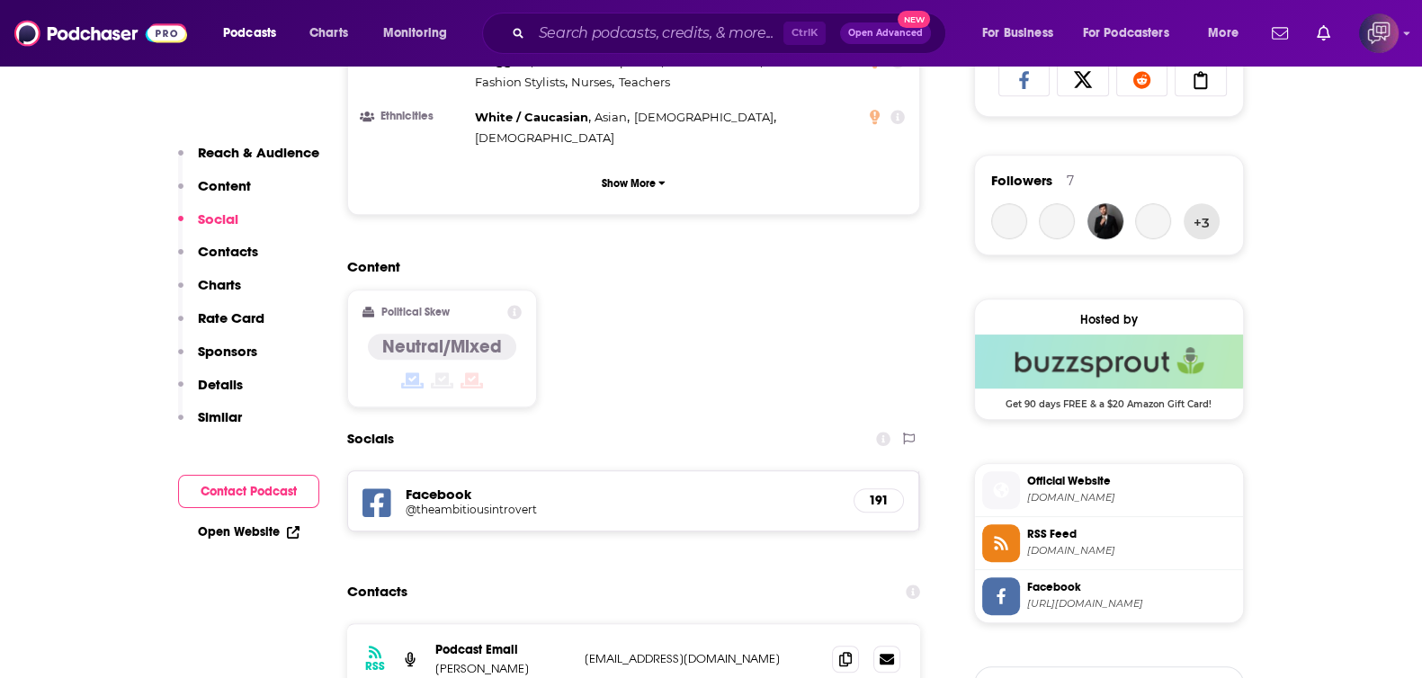
scroll to position [1237, 0]
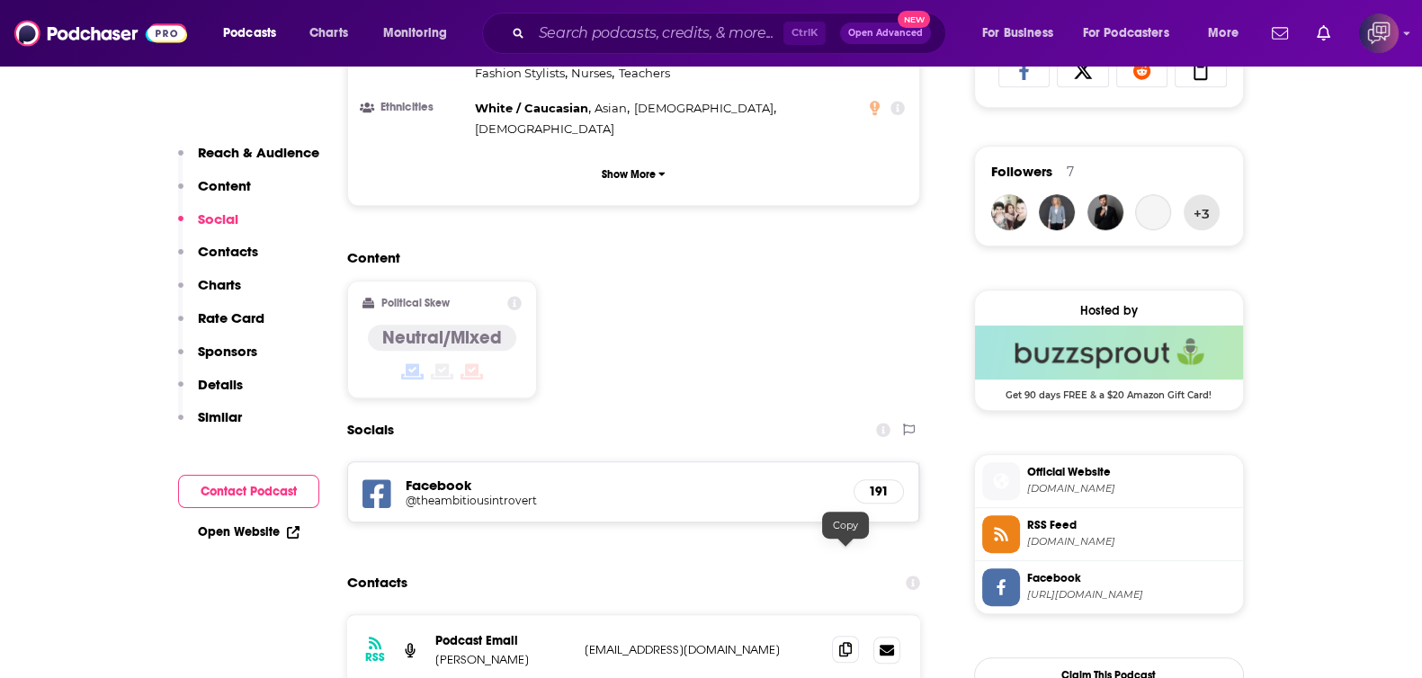
click at [844, 642] on icon at bounding box center [845, 649] width 13 height 14
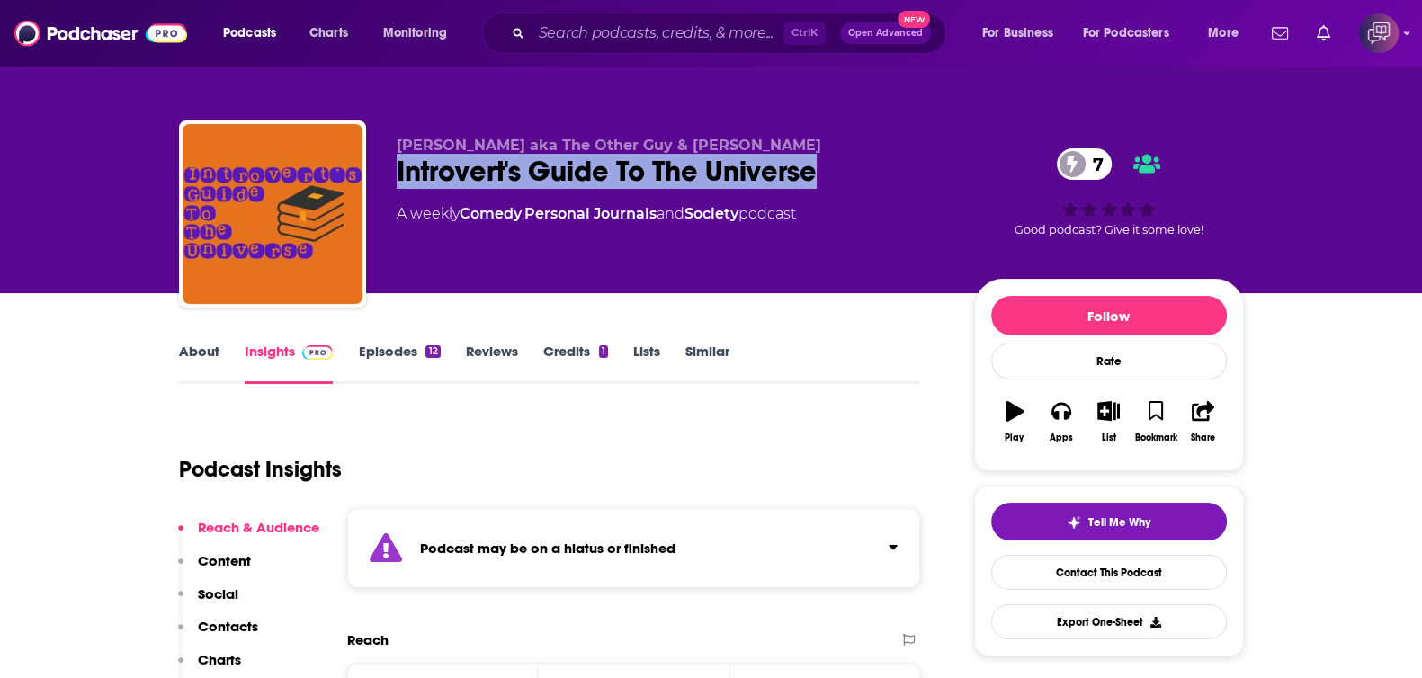
drag, startPoint x: 389, startPoint y: 177, endPoint x: 887, endPoint y: 177, distance: 497.4
click at [887, 177] on div "[PERSON_NAME] aka The Other Guy & [PERSON_NAME] Introvert's Guide To The Univer…" at bounding box center [711, 218] width 1065 height 194
copy h2 "Introvert's Guide To The Universe"
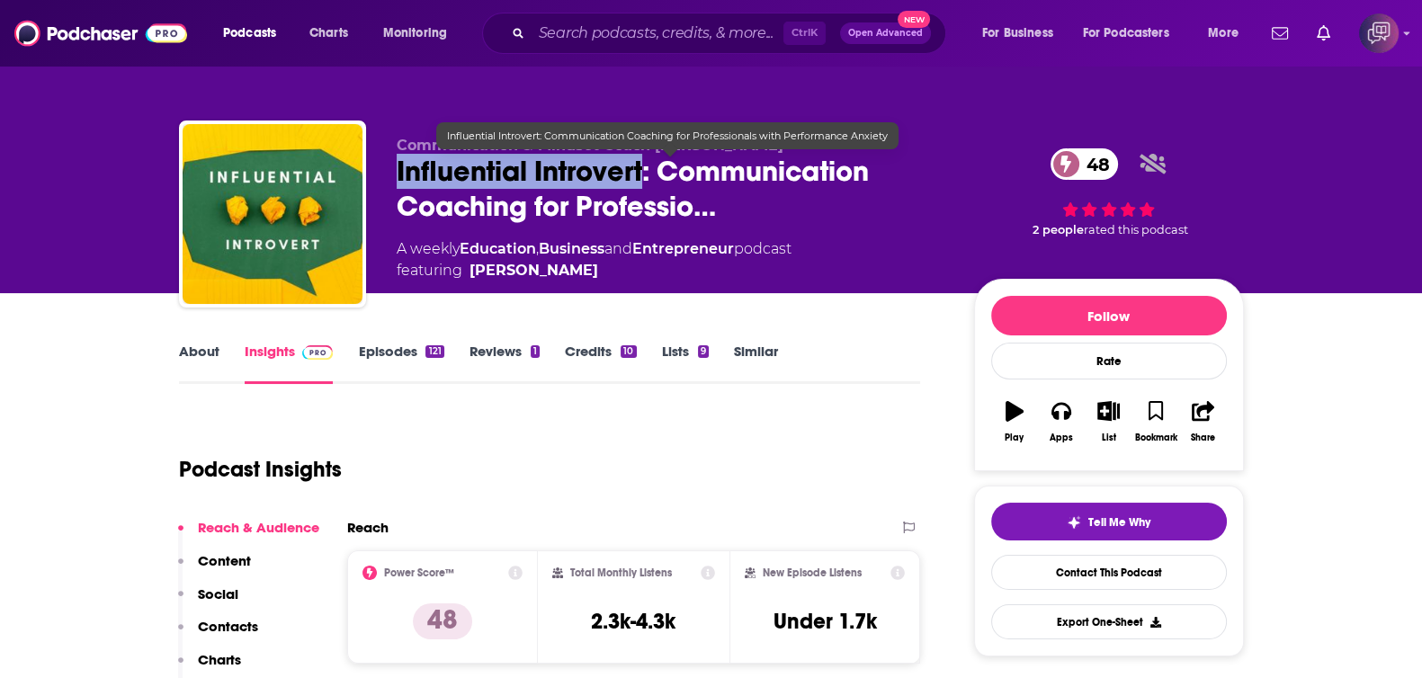
drag, startPoint x: 373, startPoint y: 173, endPoint x: 639, endPoint y: 183, distance: 265.5
click at [639, 183] on div "Communication & Mindset Coach Sarah Mikutel Influential Introvert: Communicatio…" at bounding box center [711, 218] width 1065 height 194
copy h2 "Influential Introvert"
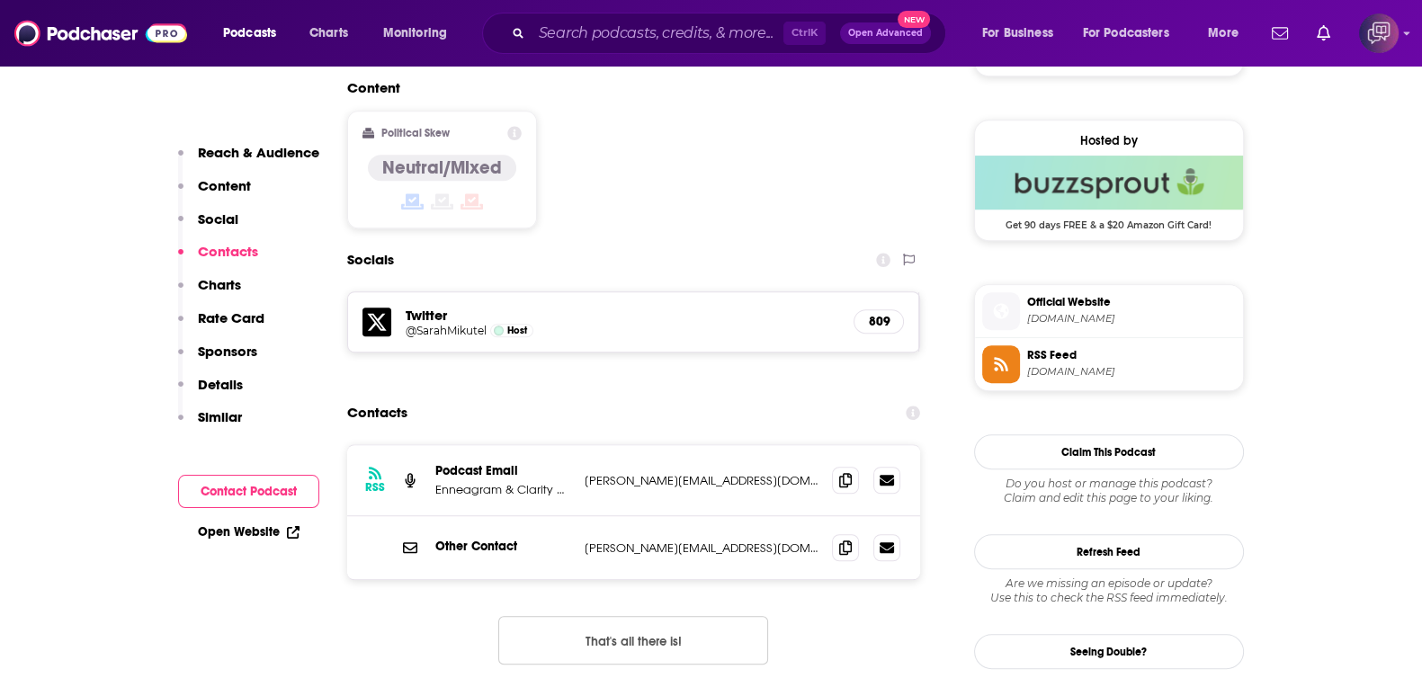
scroll to position [1461, 0]
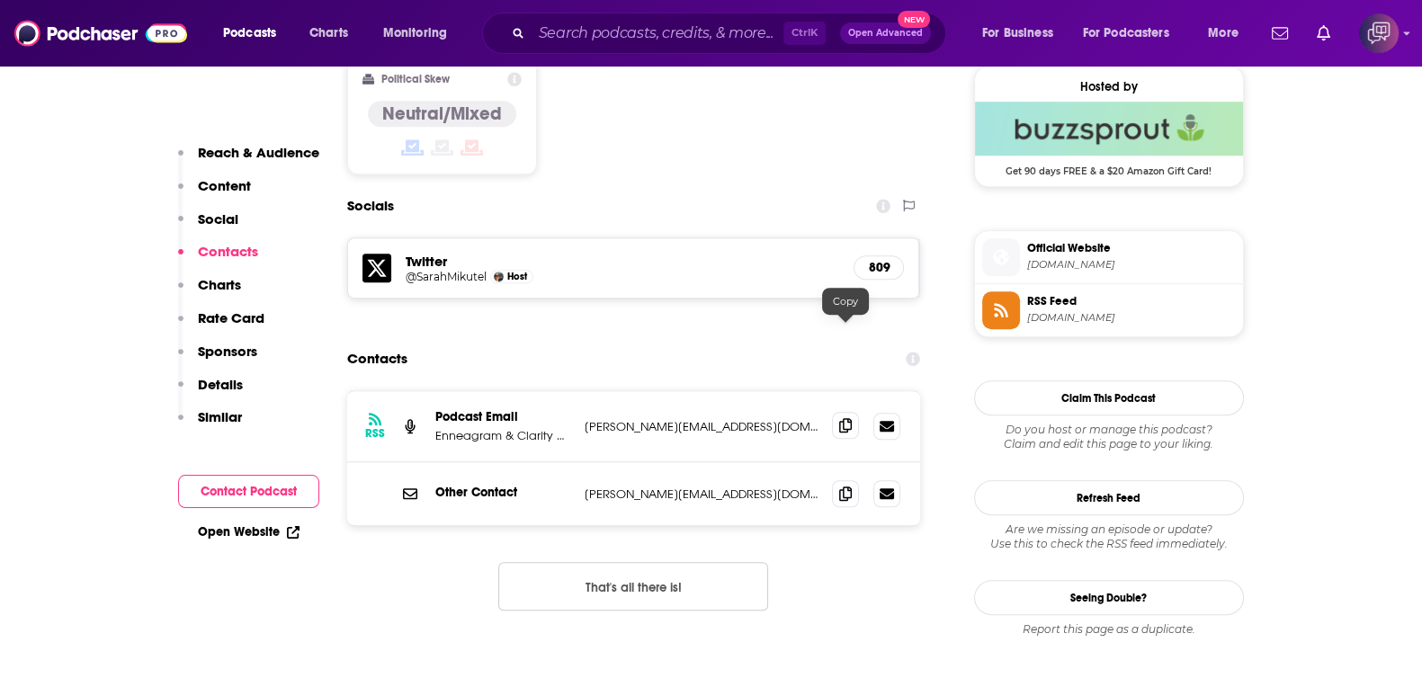
click at [853, 412] on span at bounding box center [845, 425] width 27 height 27
click at [841, 486] on icon at bounding box center [845, 493] width 13 height 14
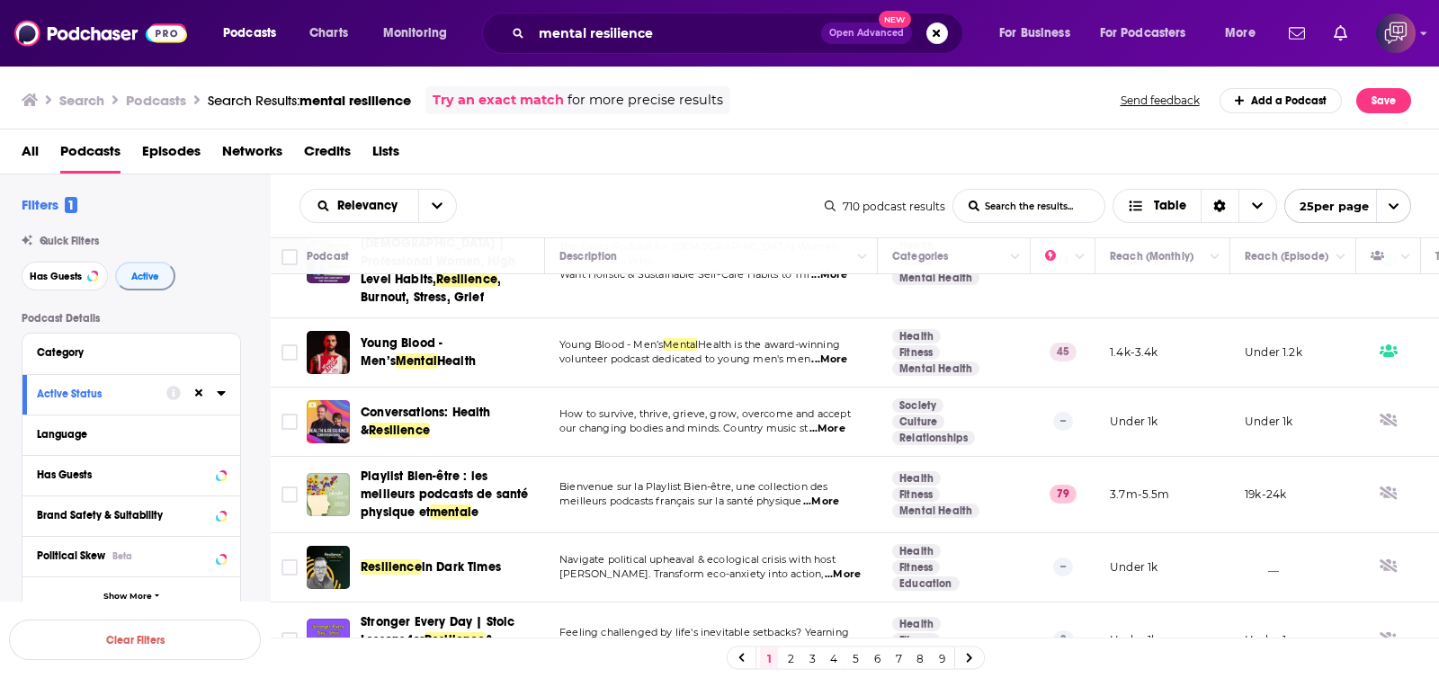
scroll to position [1434, 0]
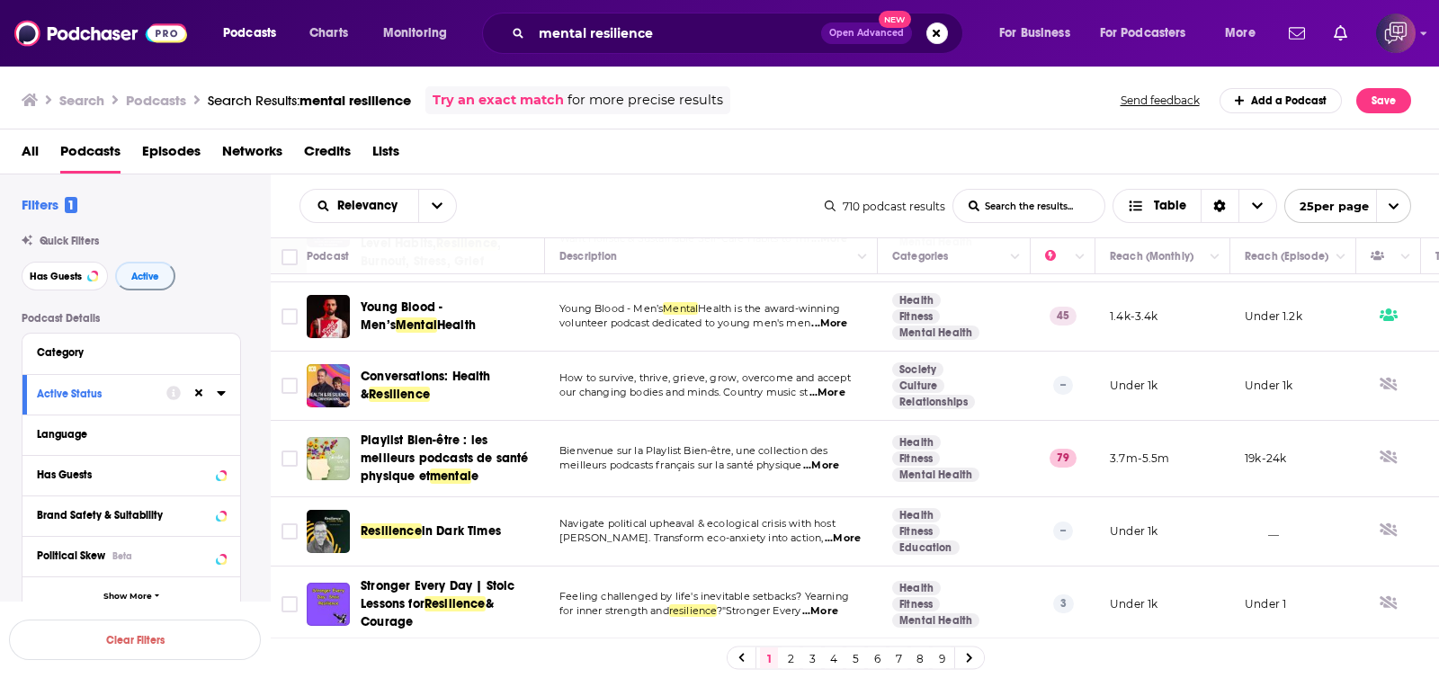
click at [783, 653] on link "2" at bounding box center [791, 659] width 18 height 22
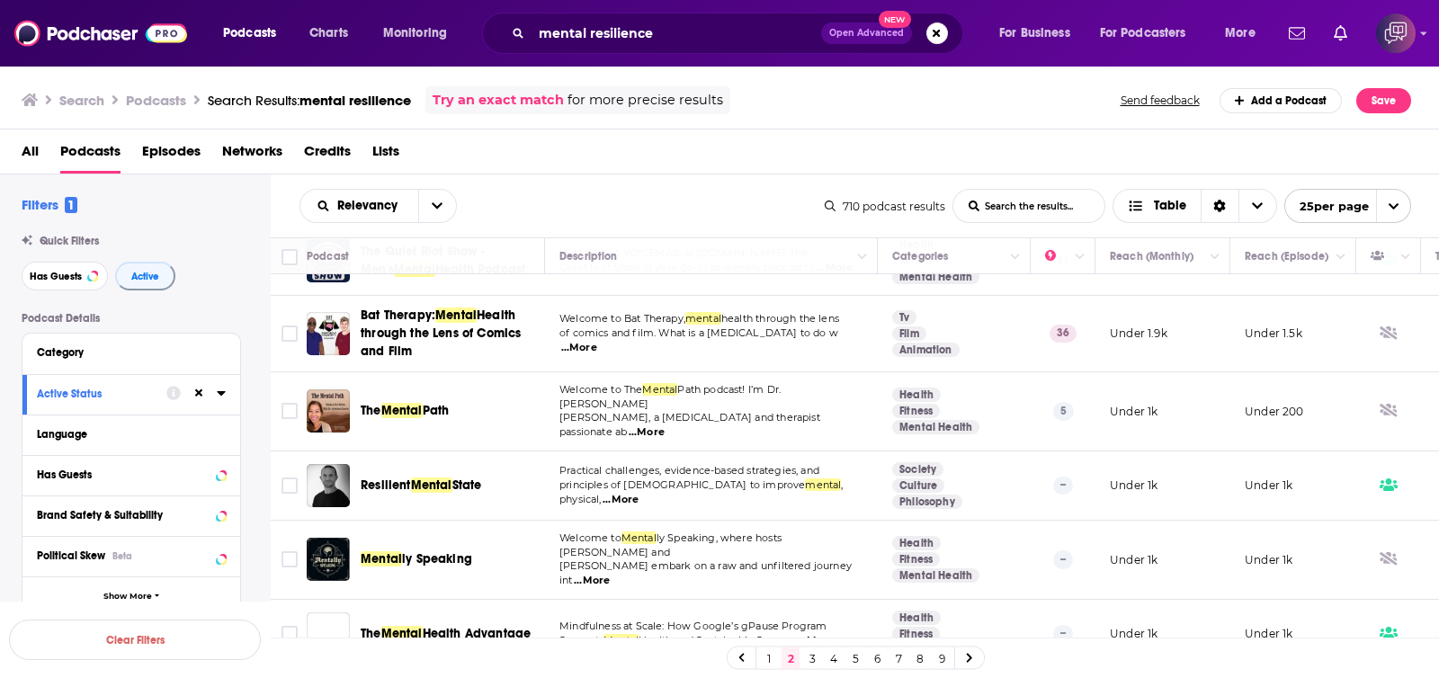
scroll to position [1506, 0]
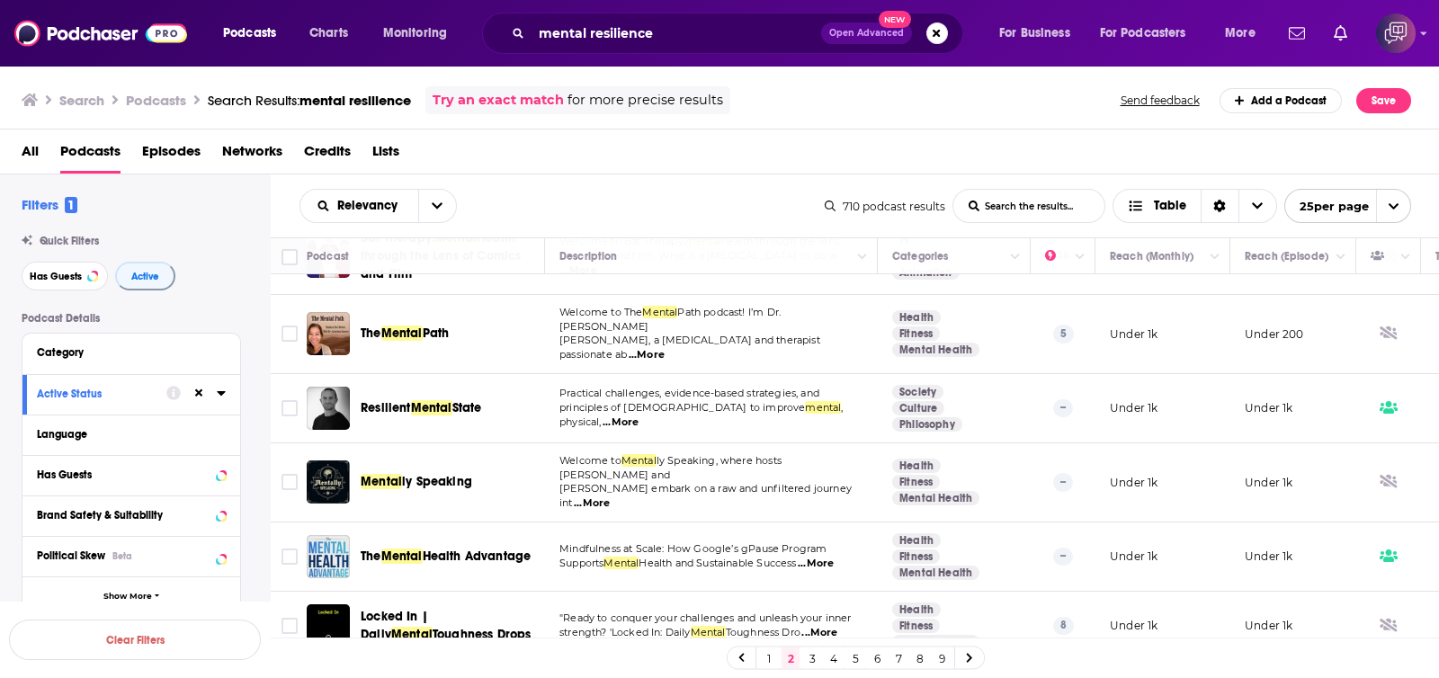
click at [809, 662] on link "3" at bounding box center [812, 659] width 18 height 22
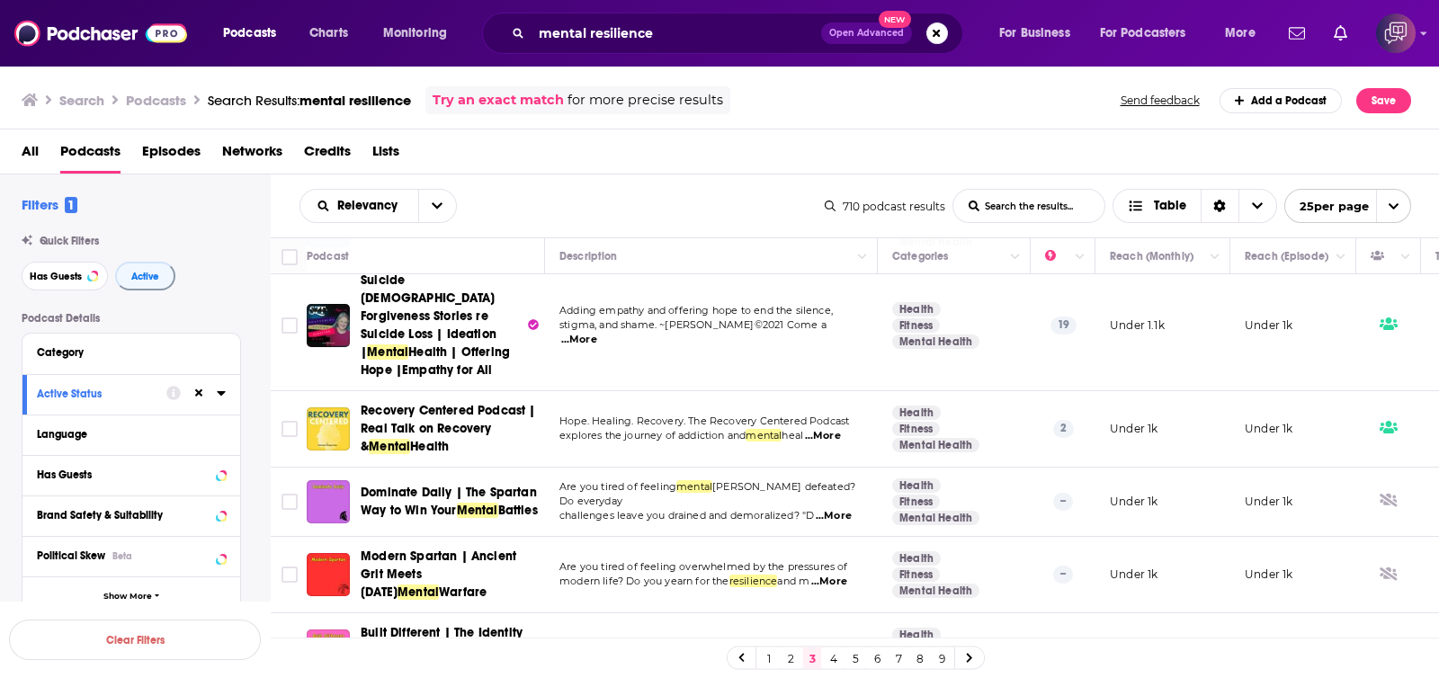
scroll to position [1484, 0]
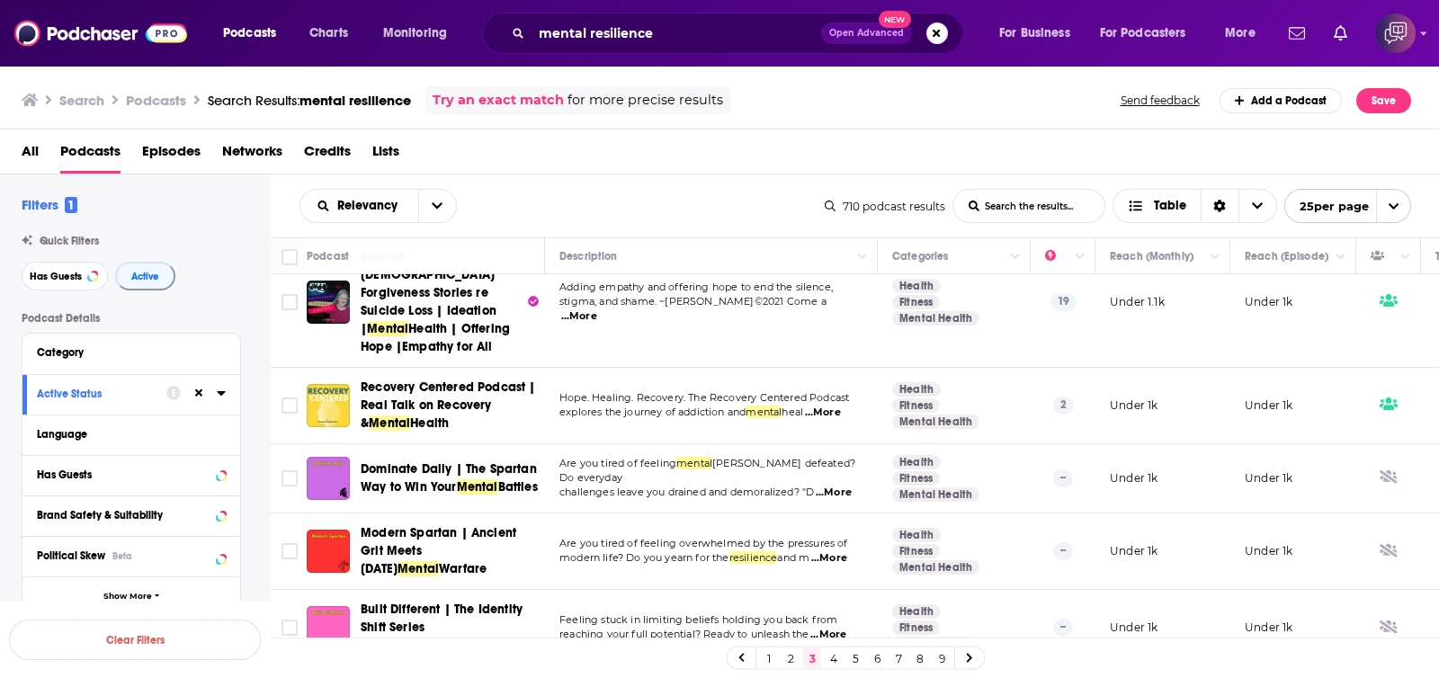
click at [835, 648] on link "4" at bounding box center [834, 659] width 18 height 22
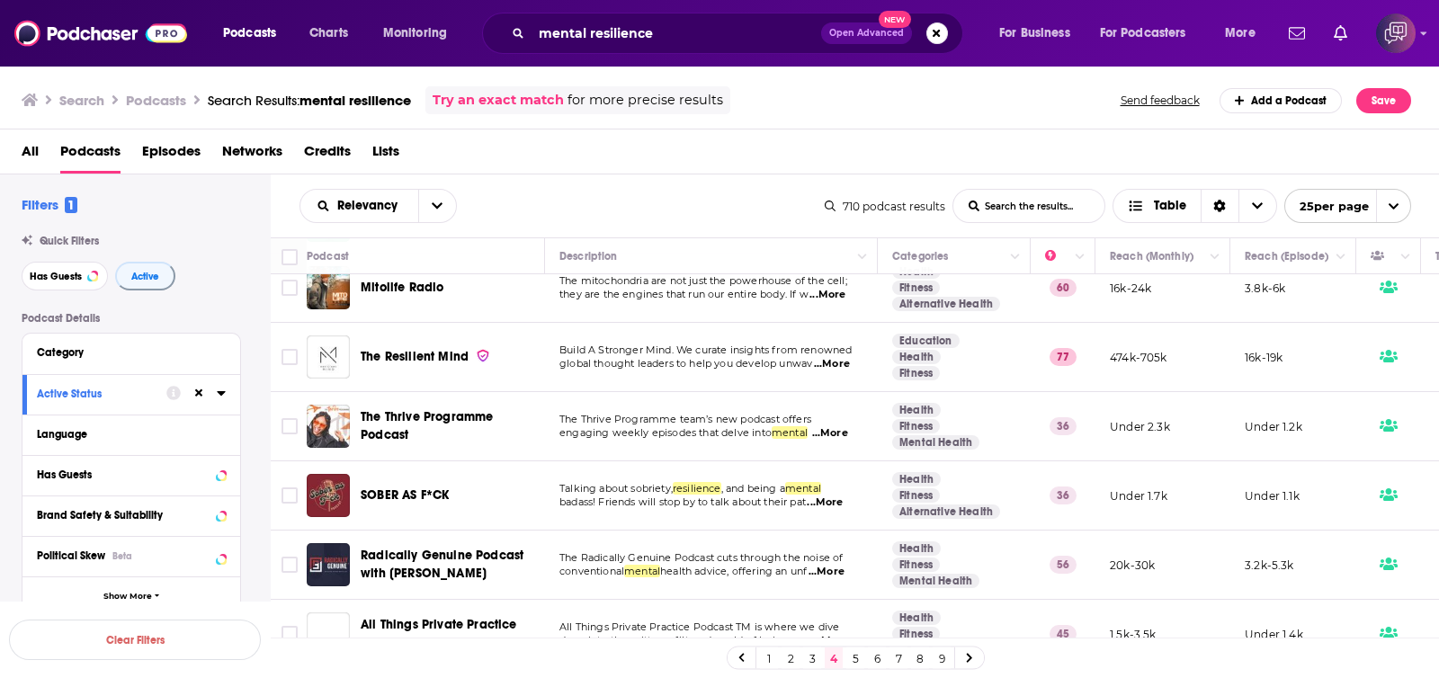
scroll to position [1588, 0]
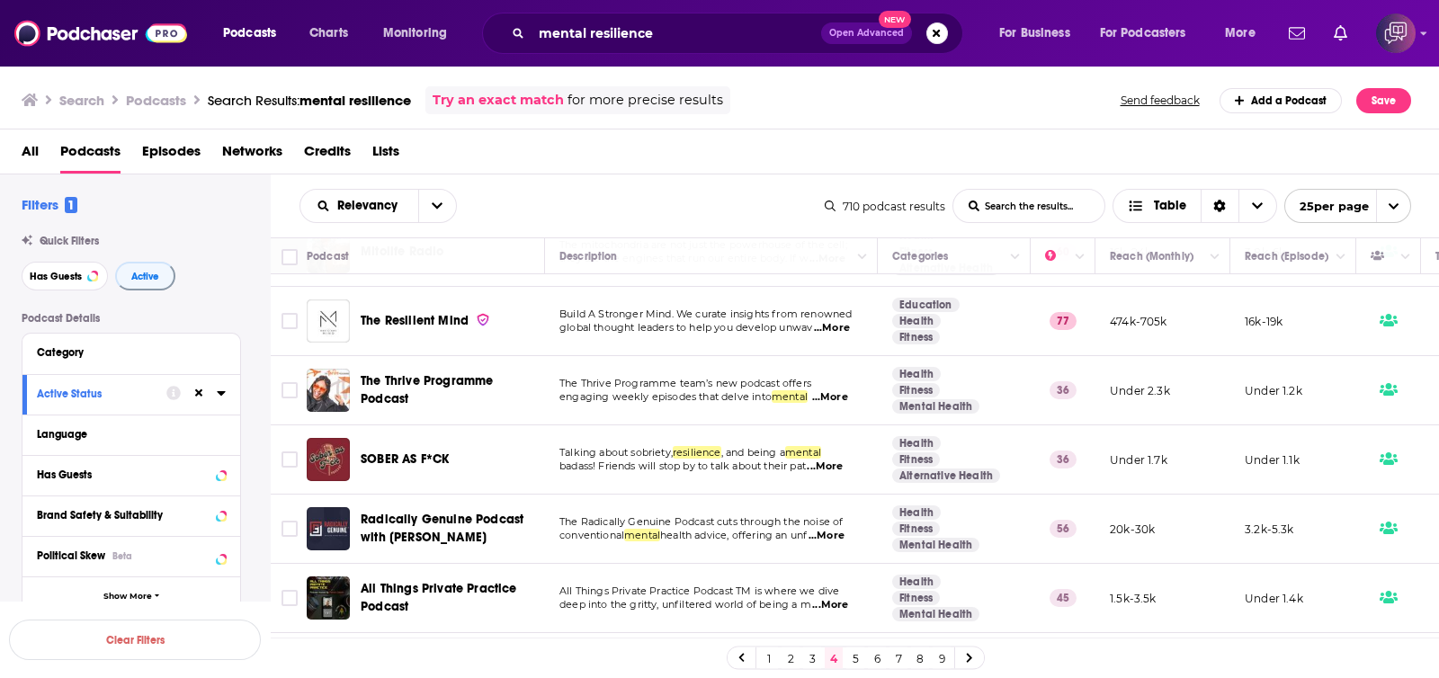
click at [855, 653] on link "5" at bounding box center [855, 659] width 18 height 22
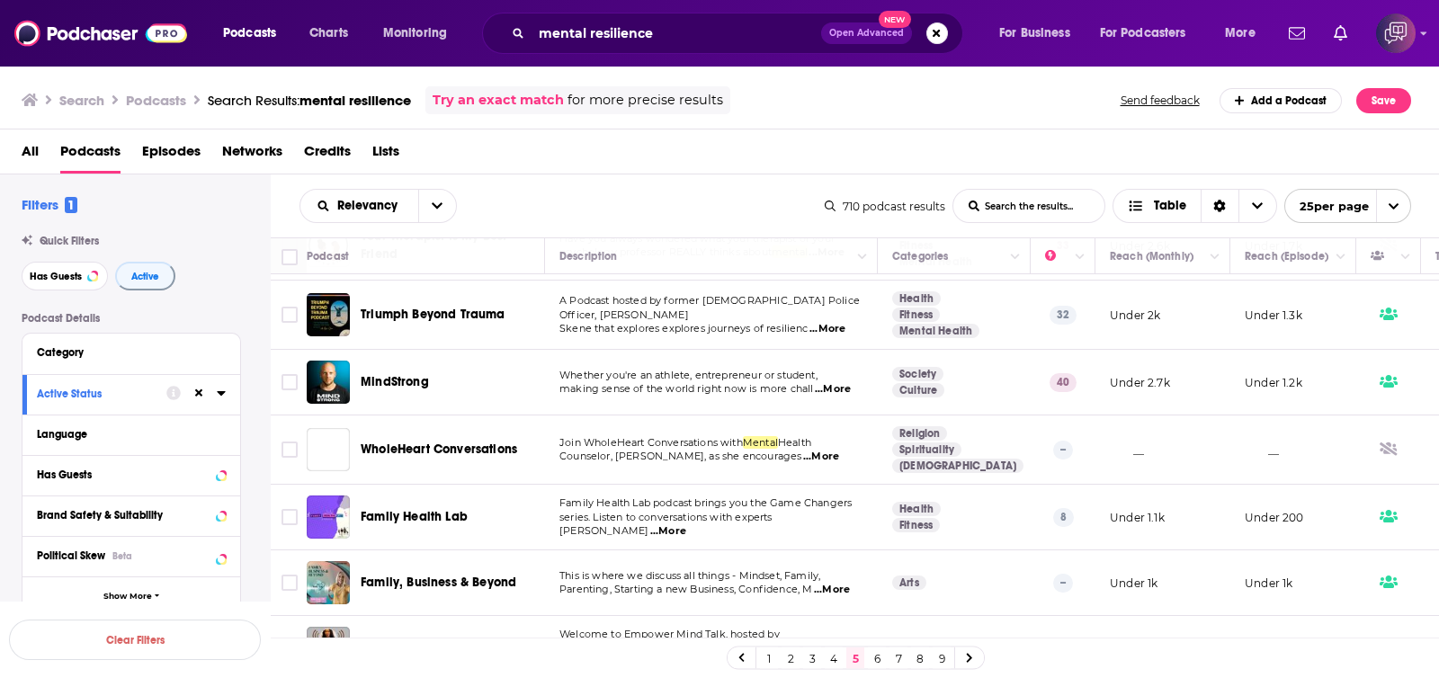
scroll to position [1351, 0]
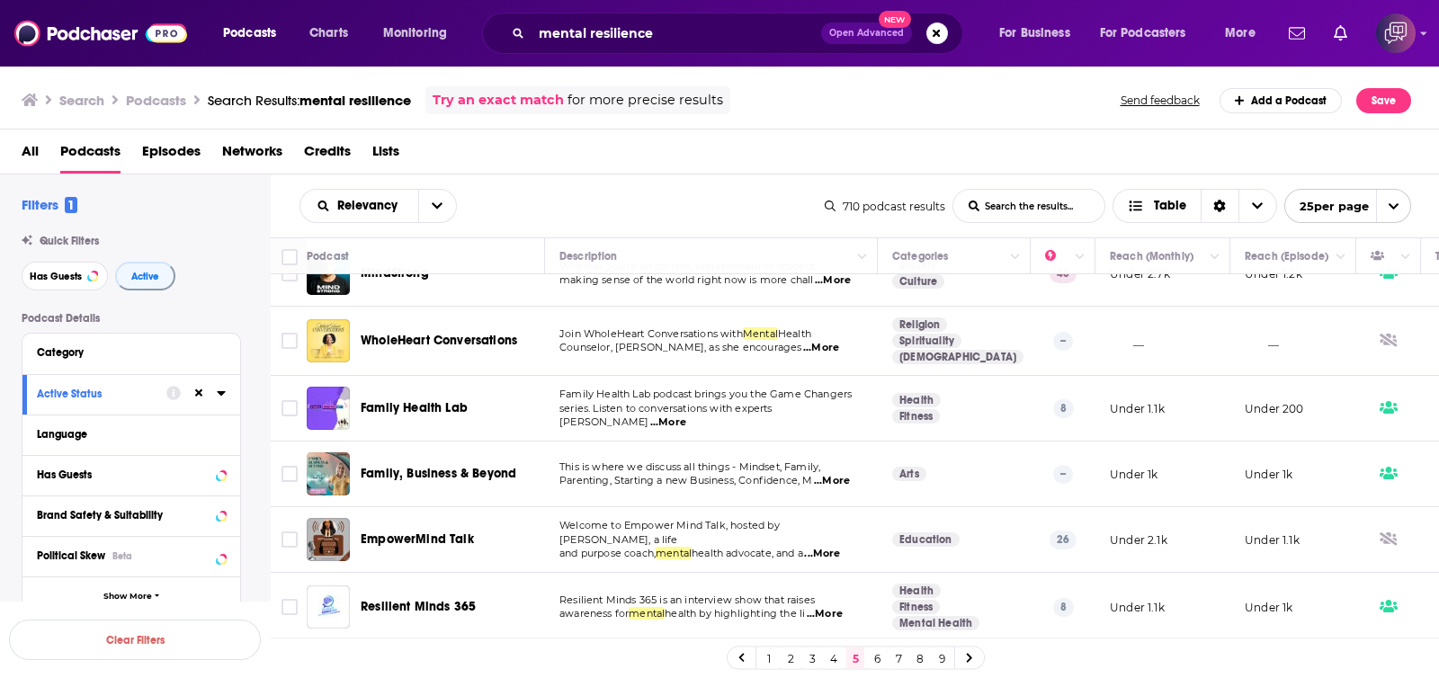
click at [875, 655] on link "6" at bounding box center [877, 659] width 18 height 22
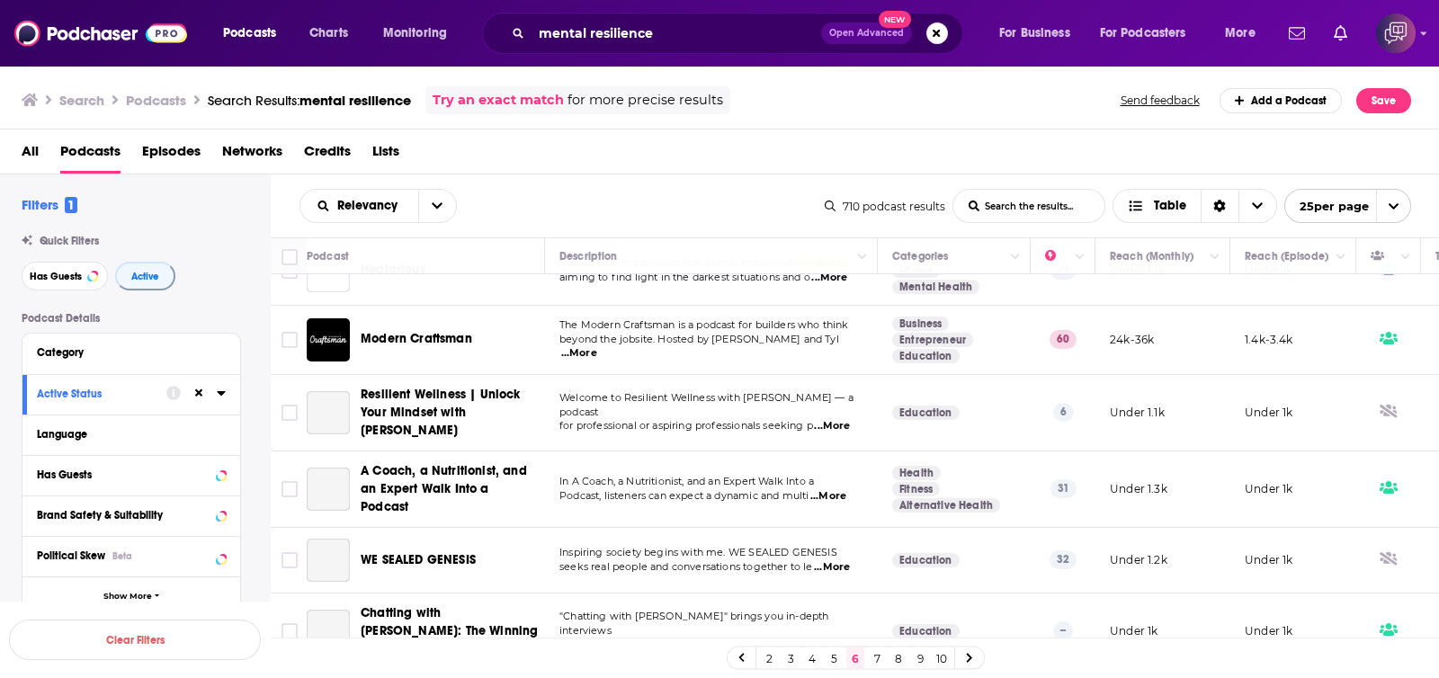
scroll to position [1376, 0]
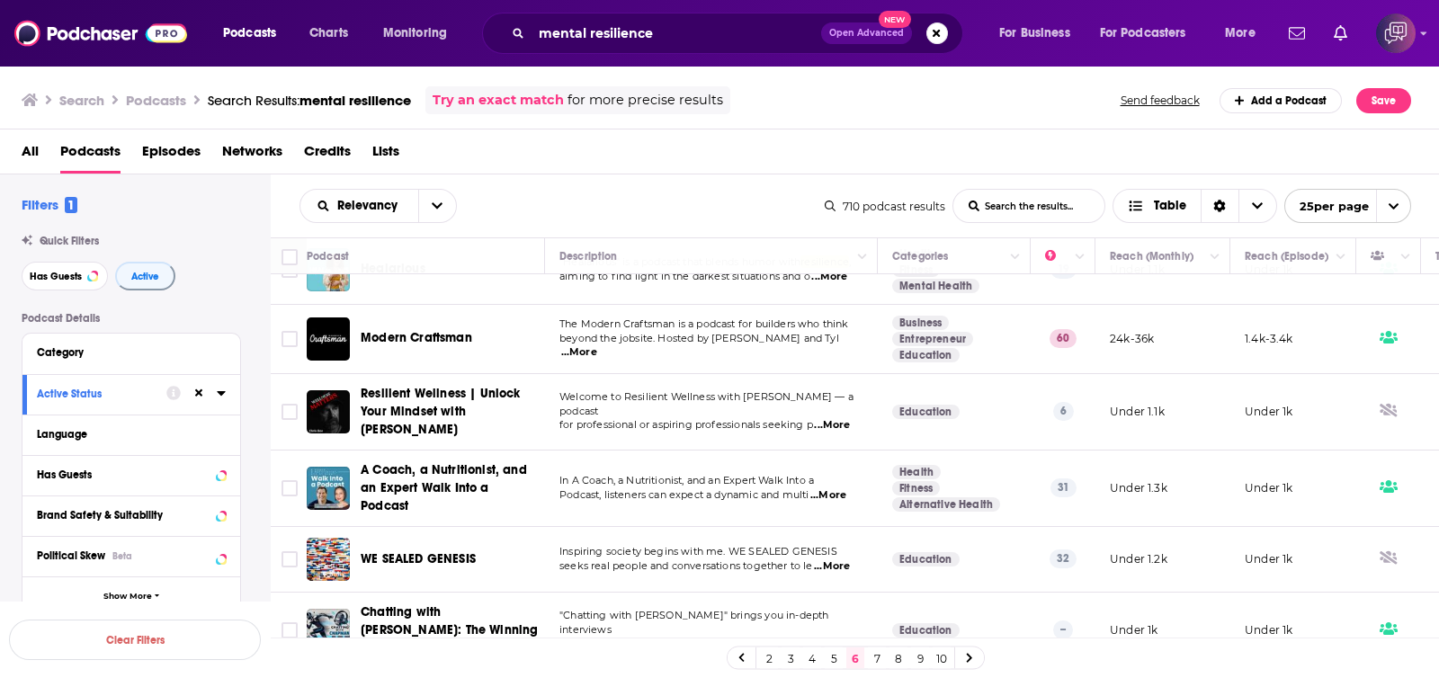
click at [873, 652] on link "7" at bounding box center [877, 659] width 18 height 22
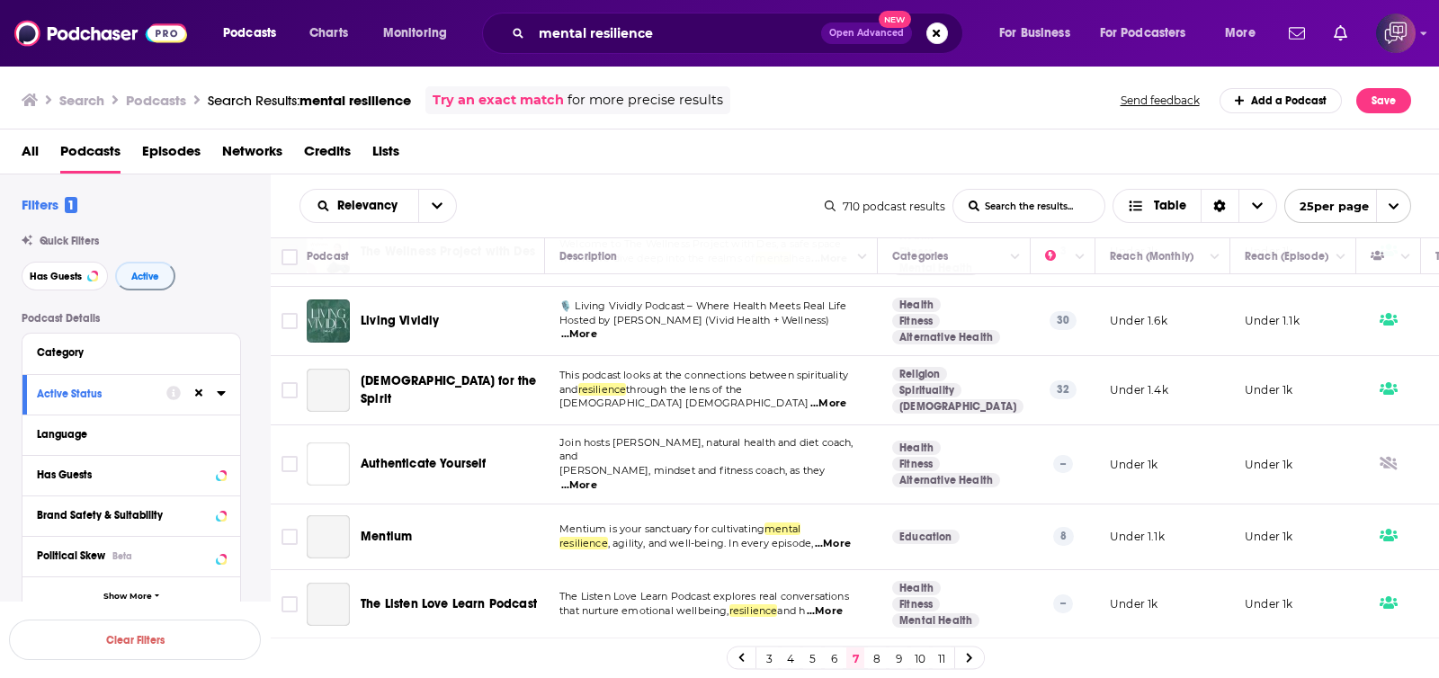
scroll to position [1376, 0]
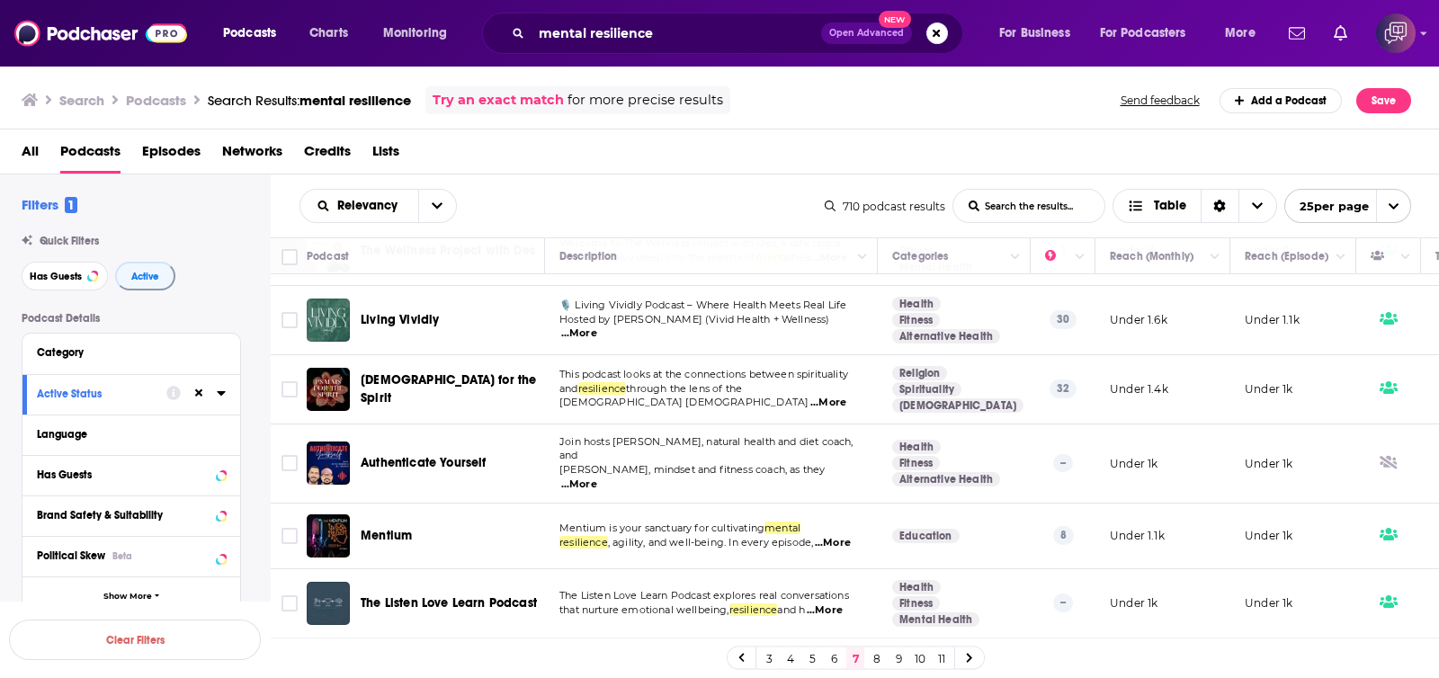
click at [881, 661] on link "8" at bounding box center [877, 659] width 18 height 22
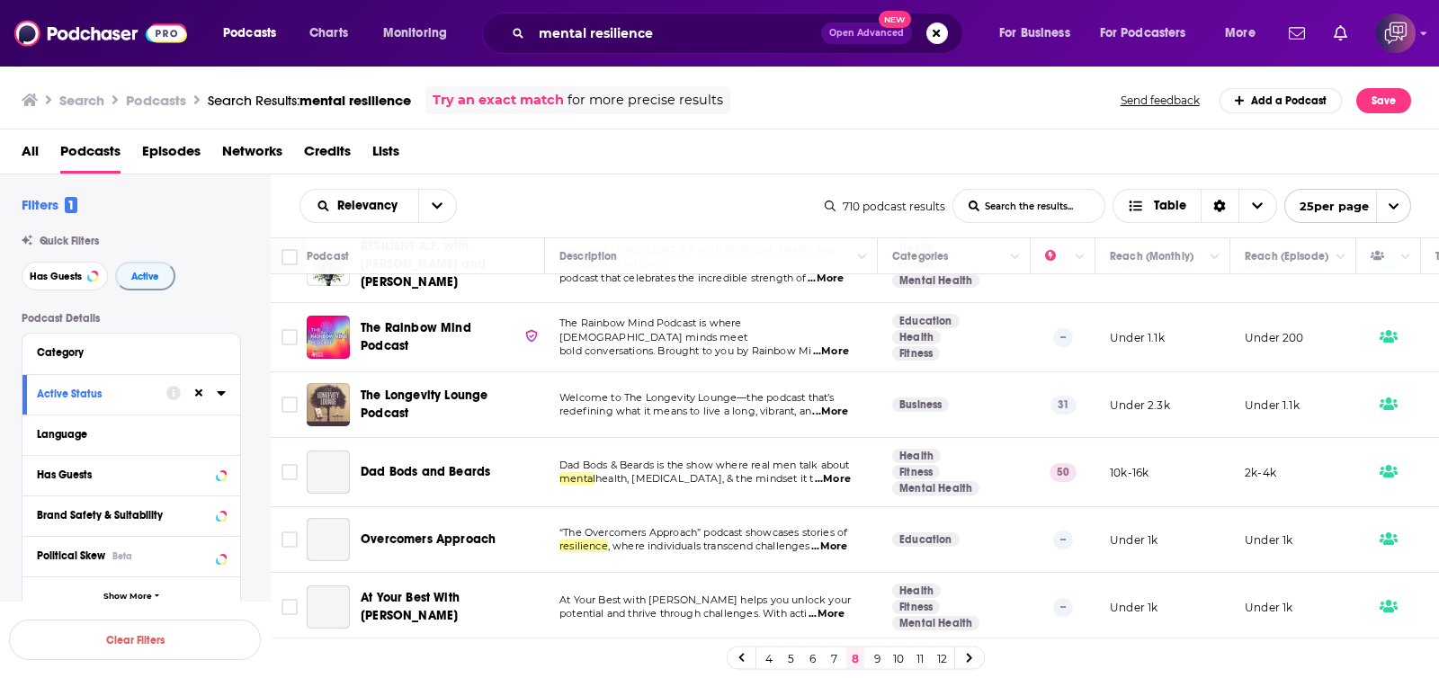
scroll to position [1344, 0]
click at [868, 664] on link "9" at bounding box center [877, 659] width 18 height 22
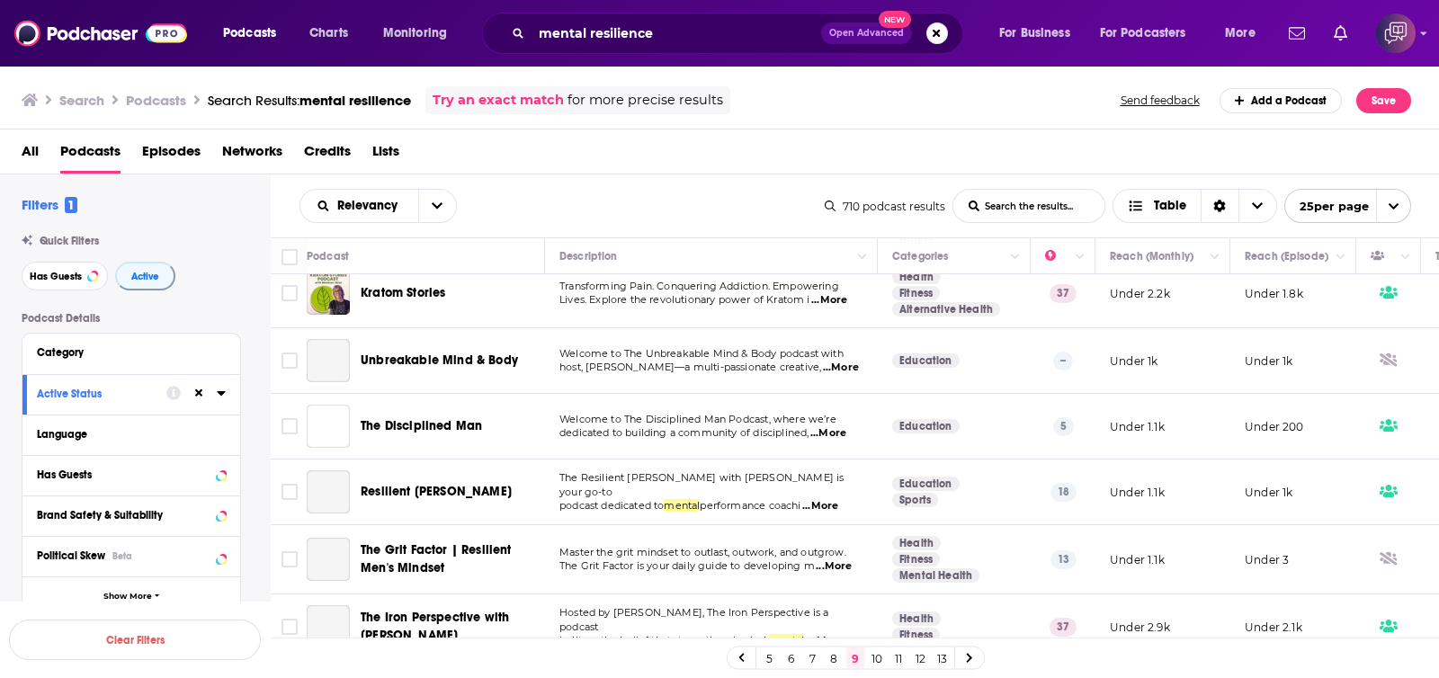
scroll to position [1337, 0]
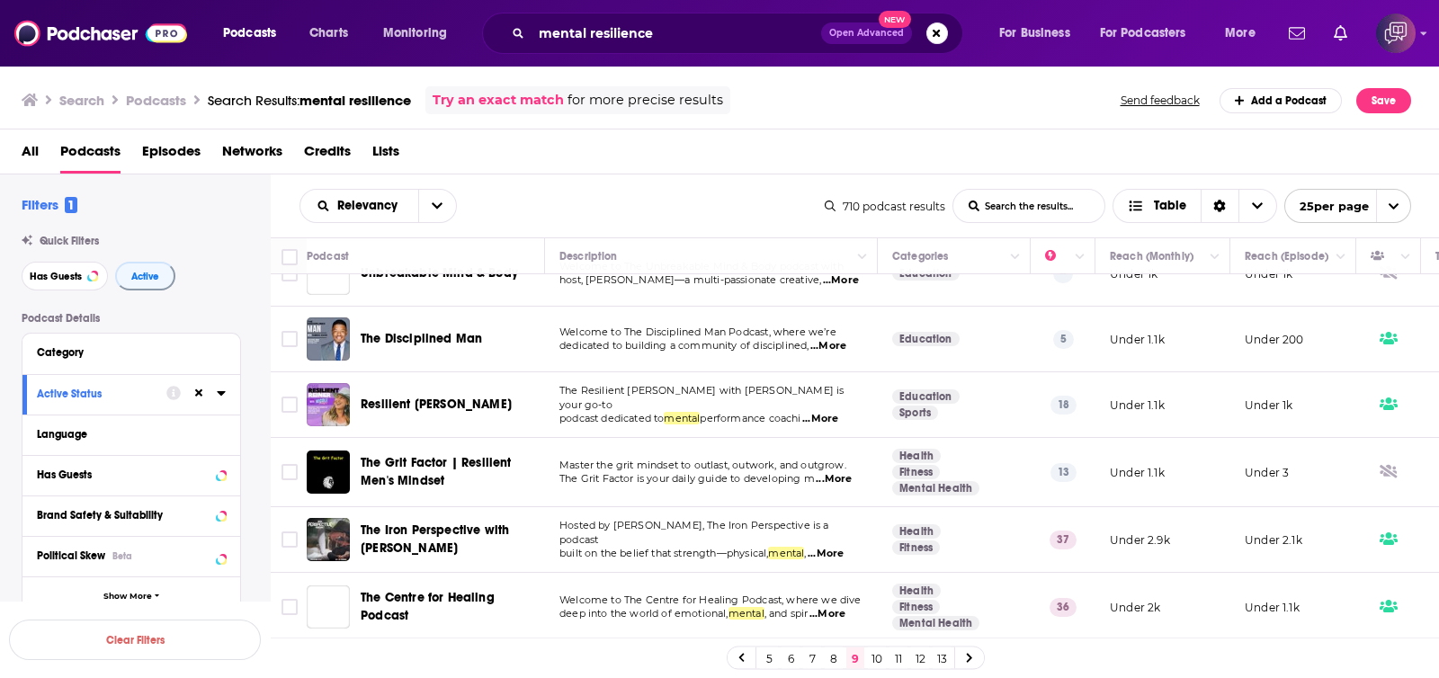
click at [875, 663] on link "10" at bounding box center [877, 659] width 18 height 22
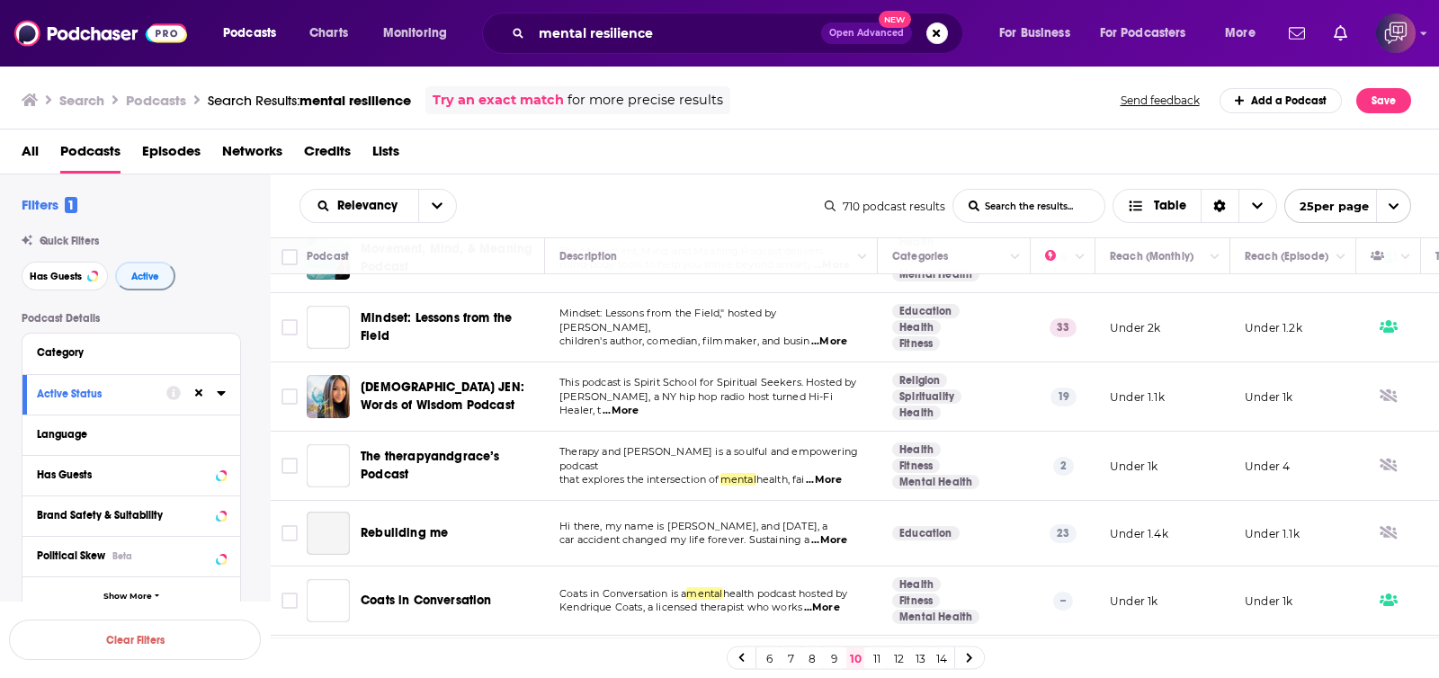
scroll to position [1358, 0]
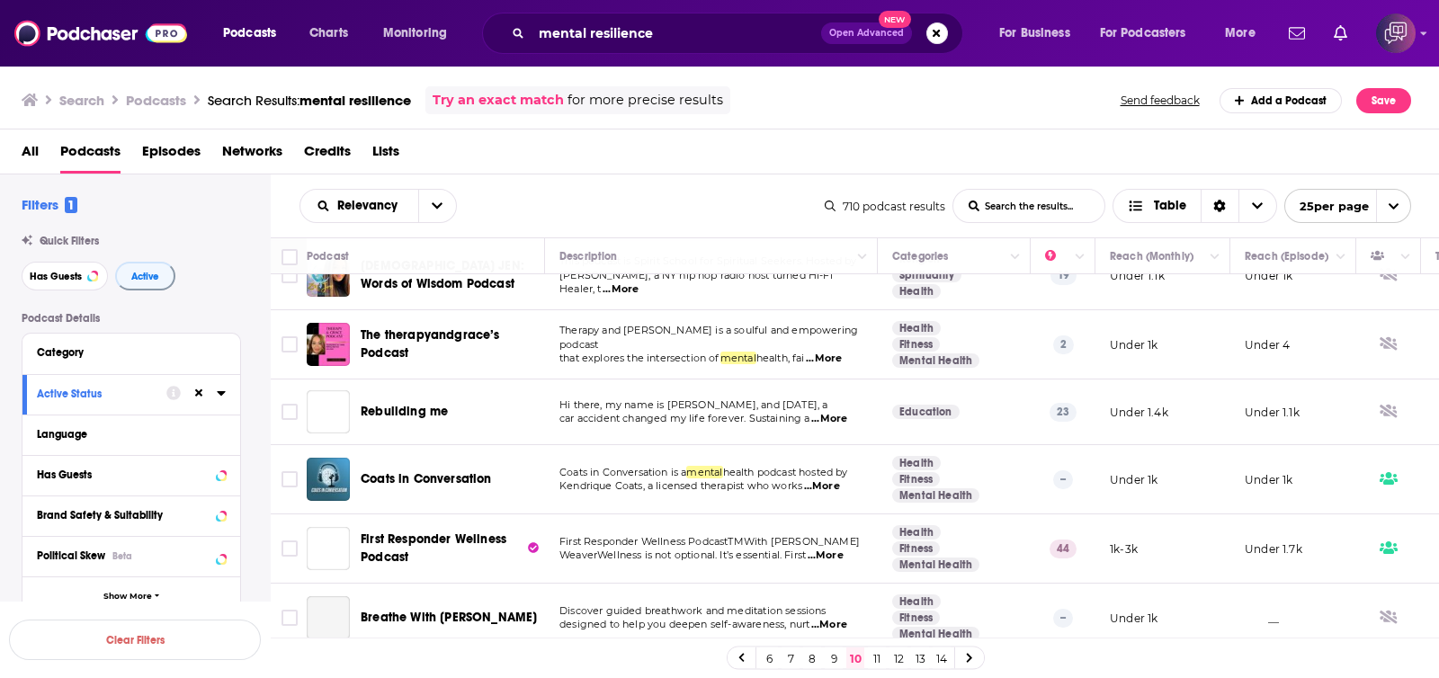
click at [875, 649] on link "11" at bounding box center [877, 659] width 18 height 22
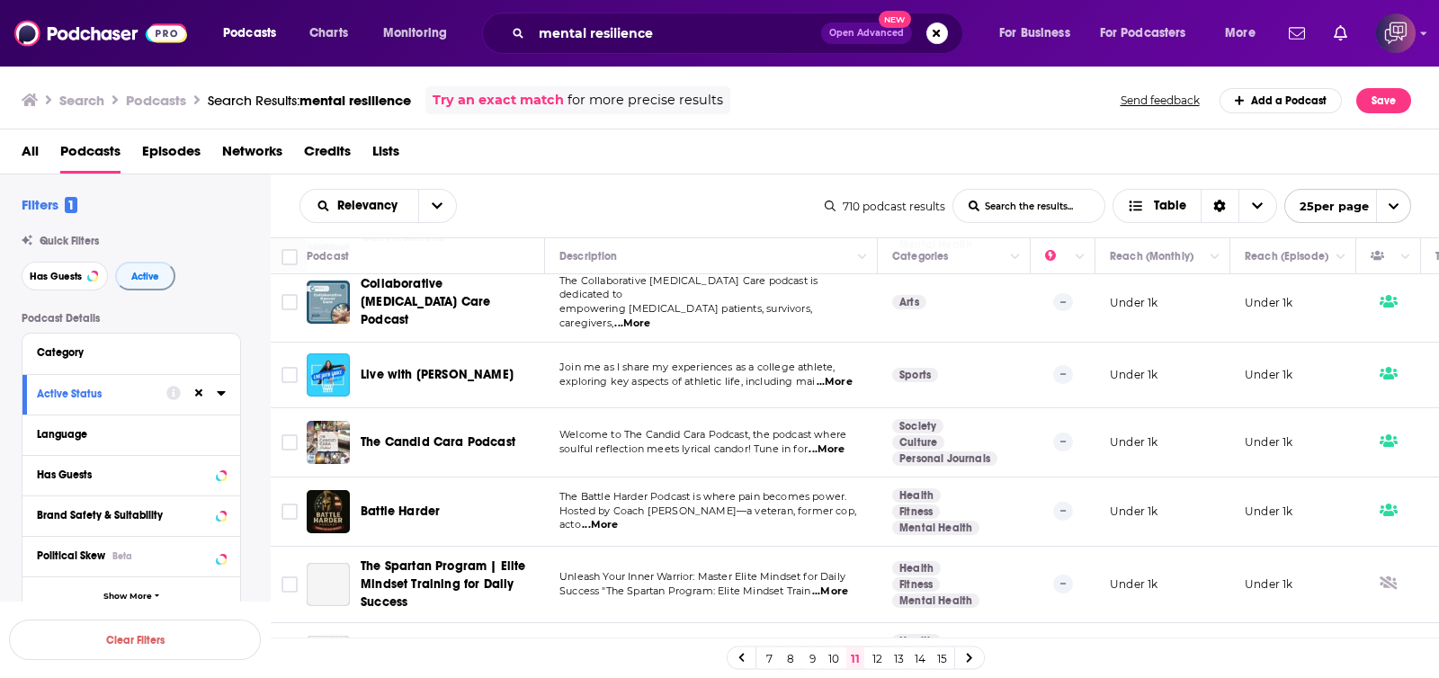
scroll to position [1380, 0]
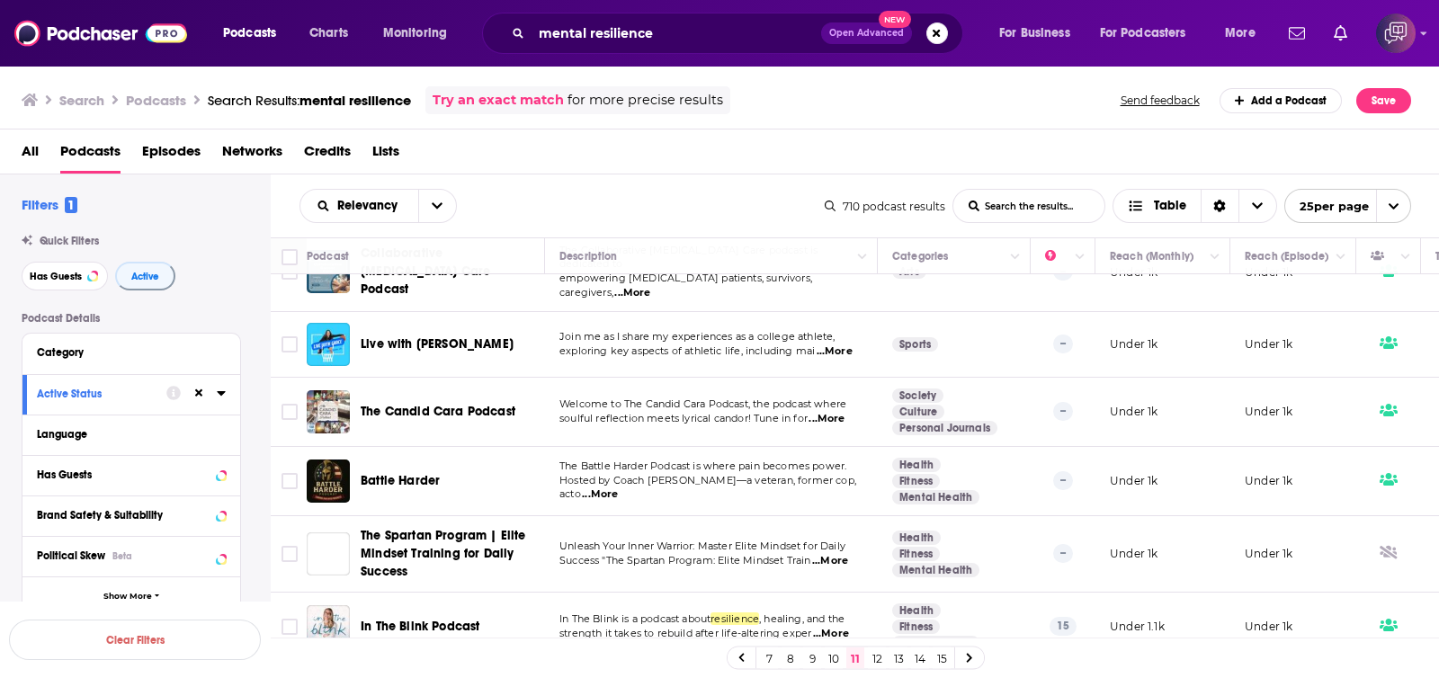
click at [880, 658] on link "12" at bounding box center [877, 659] width 18 height 22
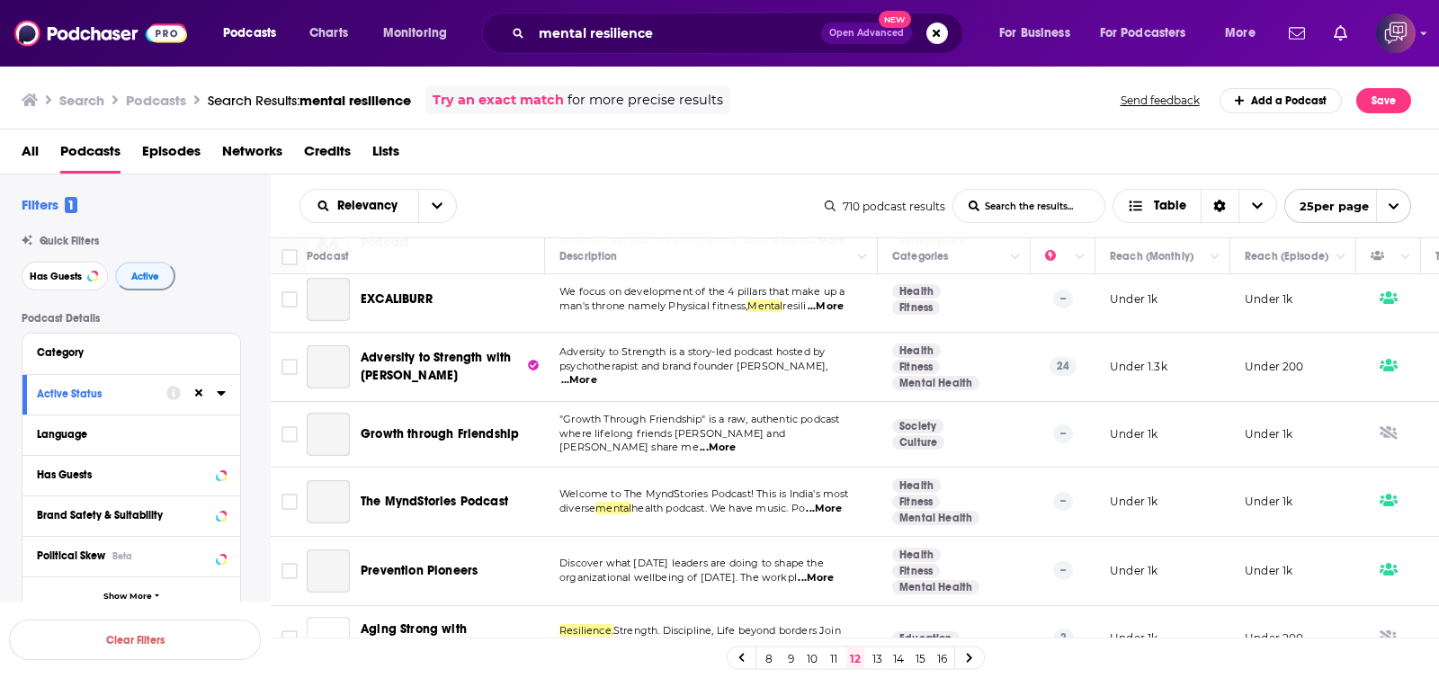
scroll to position [1347, 0]
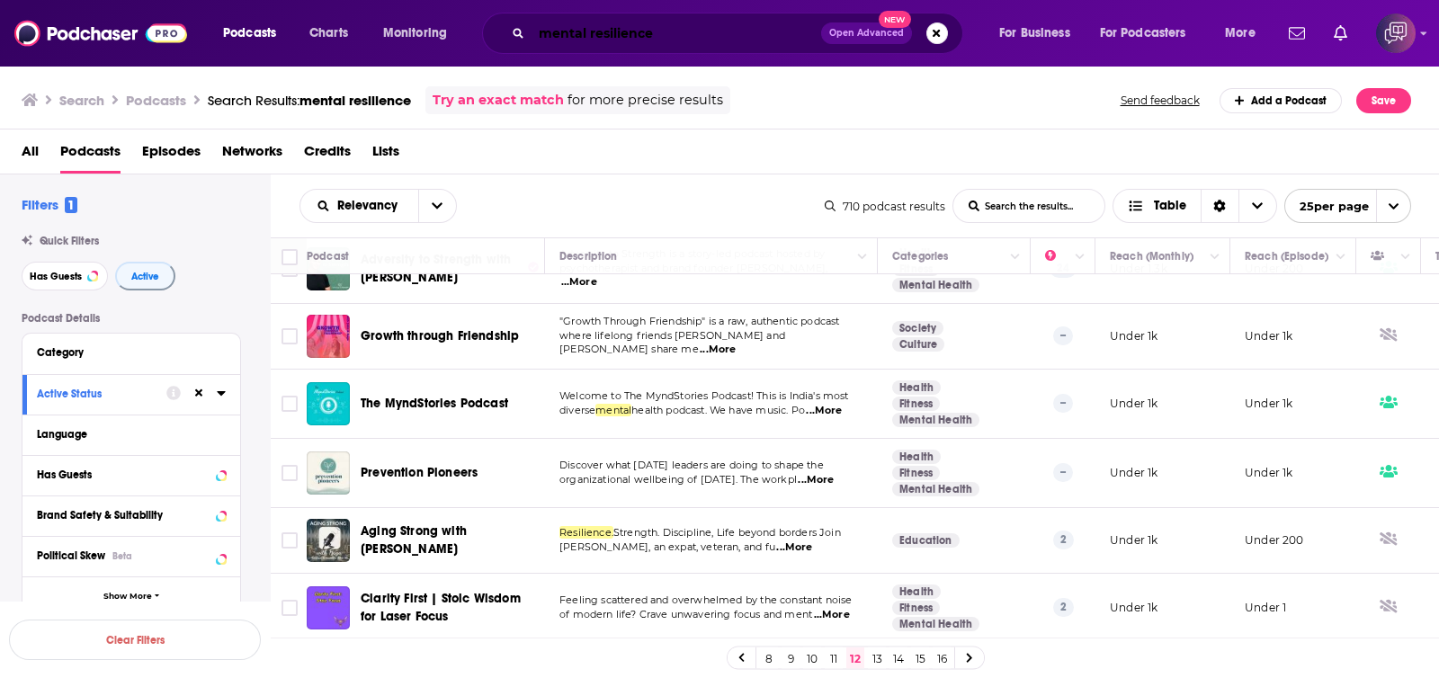
click at [675, 42] on input "mental resilience" at bounding box center [677, 33] width 290 height 29
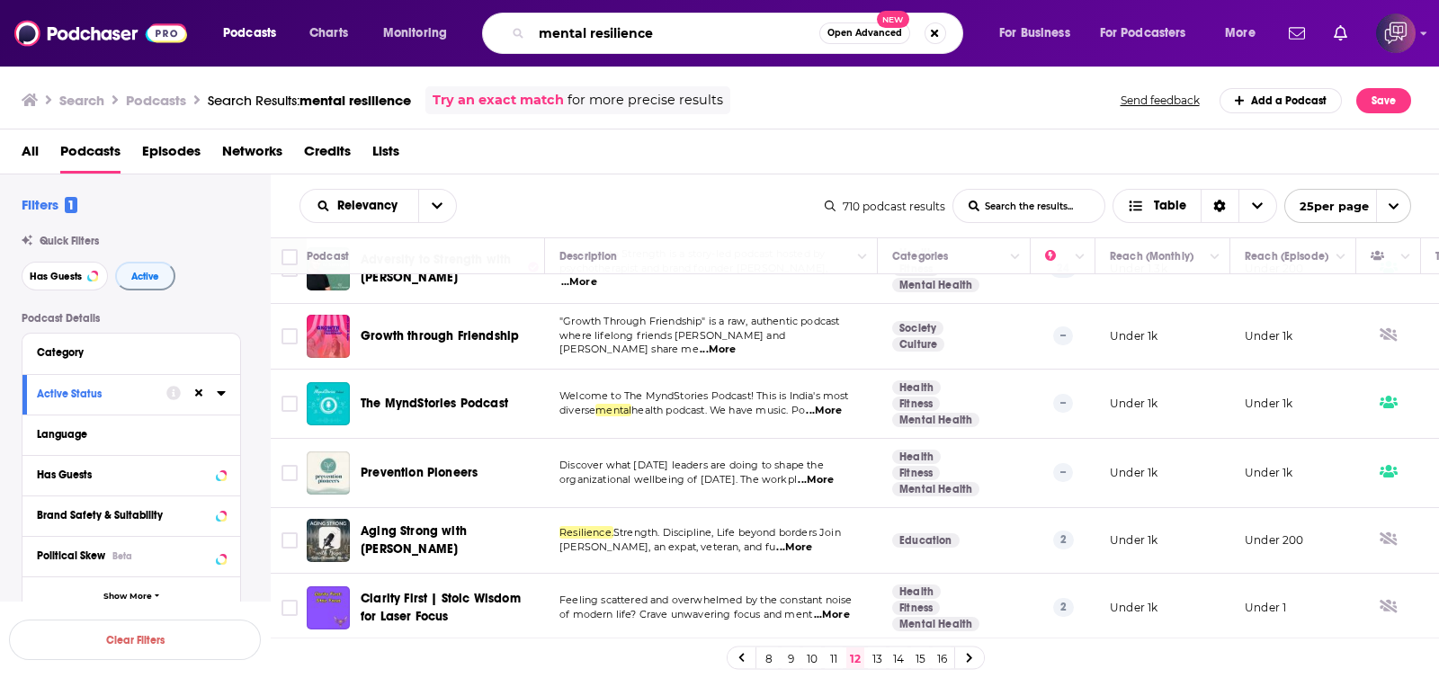
drag, startPoint x: 369, startPoint y: 23, endPoint x: 699, endPoint y: 15, distance: 330.2
click at [376, 23] on div "Podcasts Charts Monitoring mental resilience Open Advanced New For Business For…" at bounding box center [741, 33] width 1062 height 41
click at [845, 40] on button "Open Advanced New" at bounding box center [864, 33] width 91 height 22
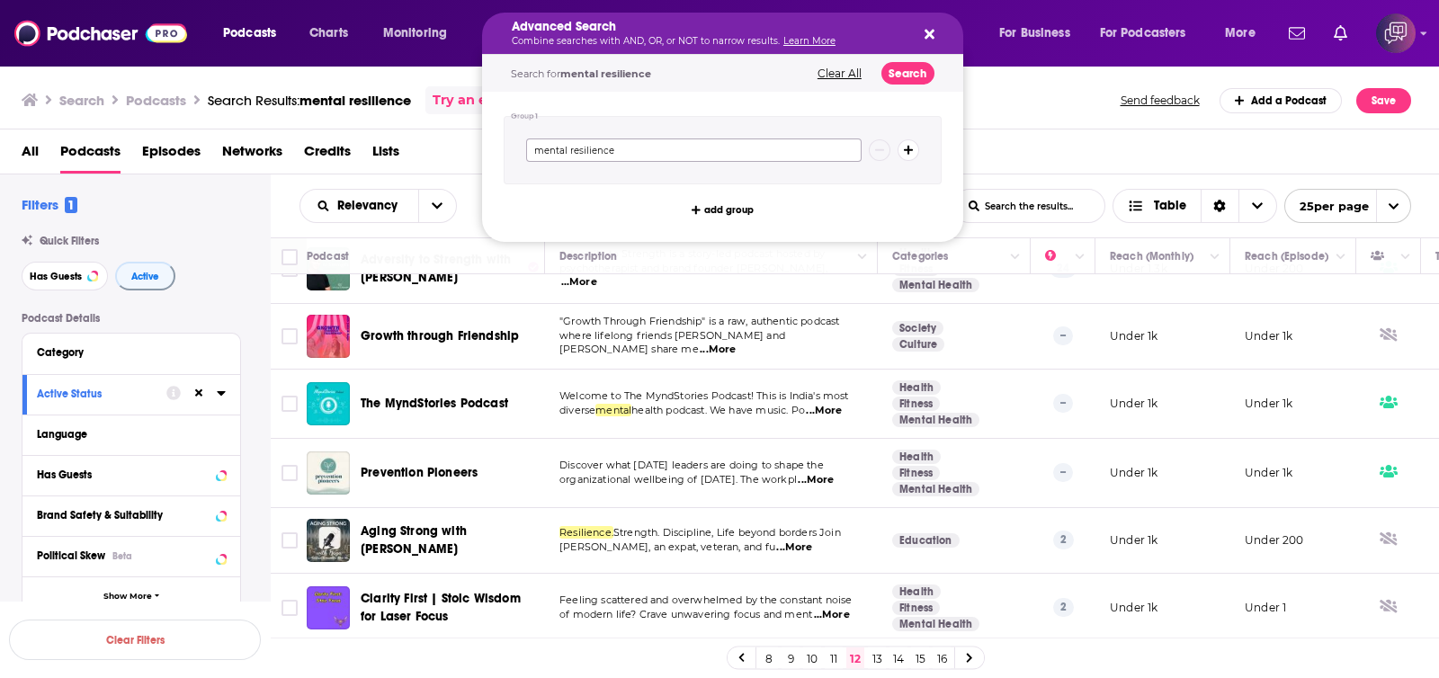
drag, startPoint x: 582, startPoint y: 155, endPoint x: 478, endPoint y: 148, distance: 104.5
click at [478, 148] on div "Podcasts Charts Monitoring Advanced Search Combine searches with AND, OR, or NO…" at bounding box center [719, 339] width 1439 height 678
paste input "happier lif"
type input "happier life"
click at [917, 70] on button "Search" at bounding box center [907, 73] width 53 height 22
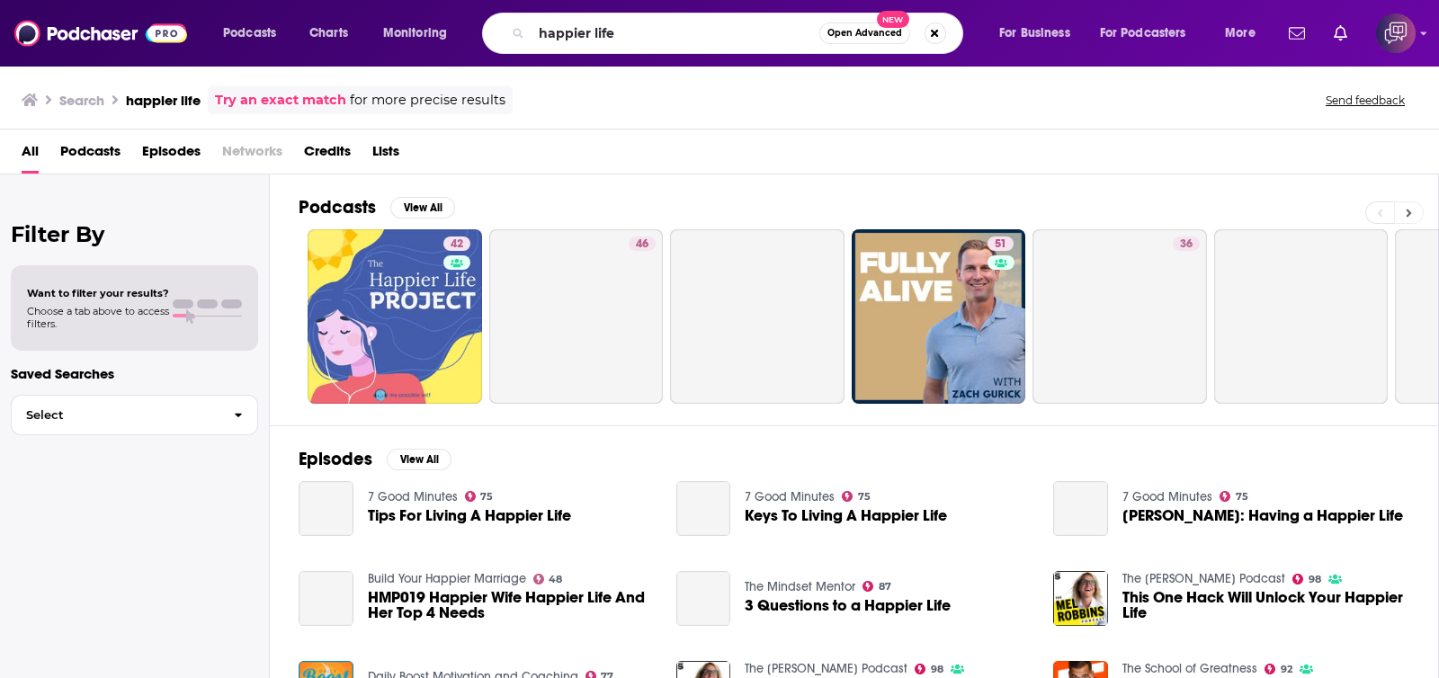
click at [1406, 213] on icon at bounding box center [1409, 213] width 6 height 13
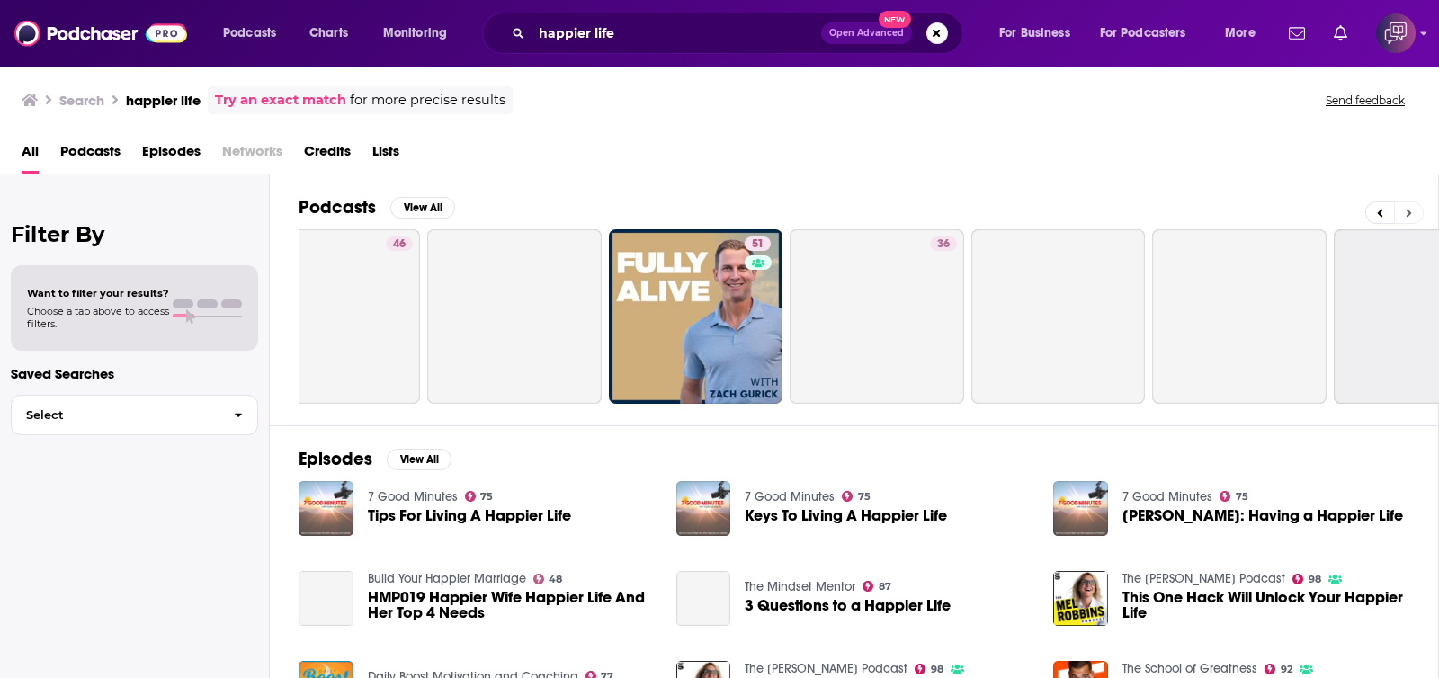
click at [1406, 213] on icon at bounding box center [1409, 213] width 6 height 13
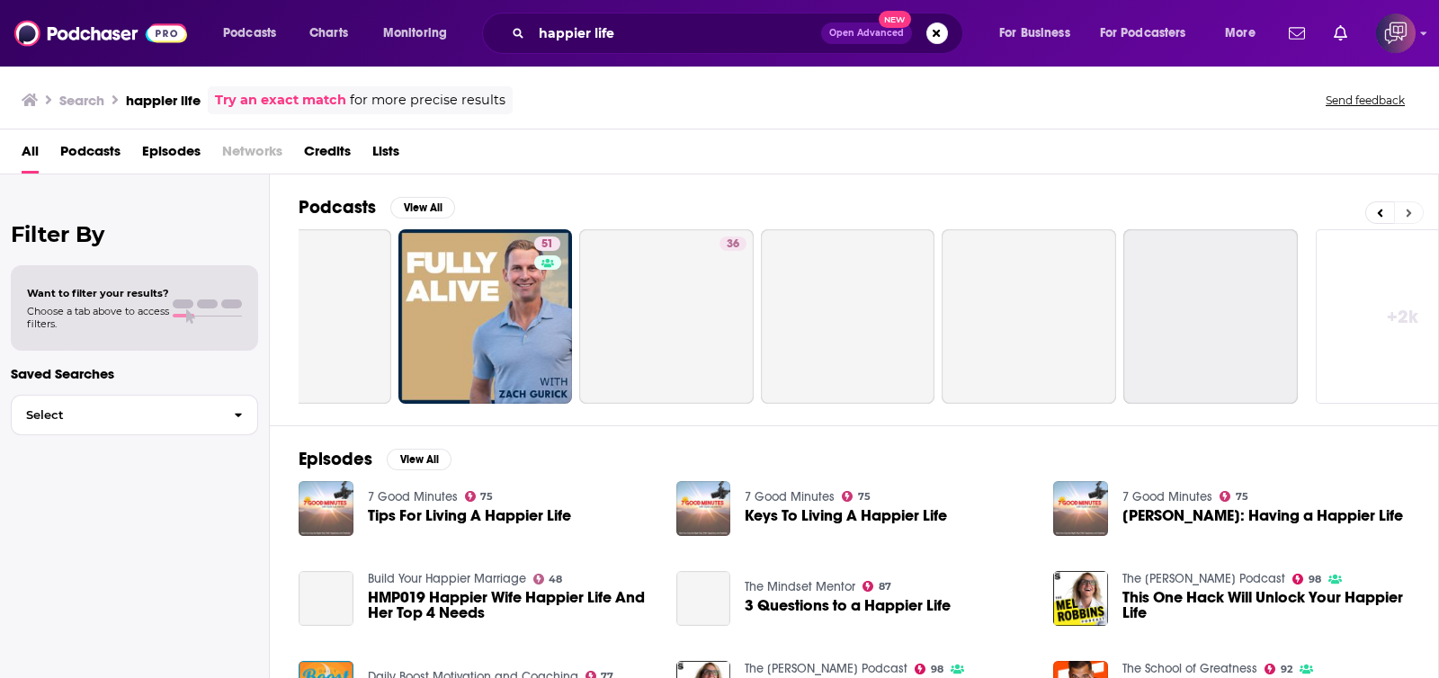
click at [1406, 213] on icon at bounding box center [1409, 213] width 6 height 13
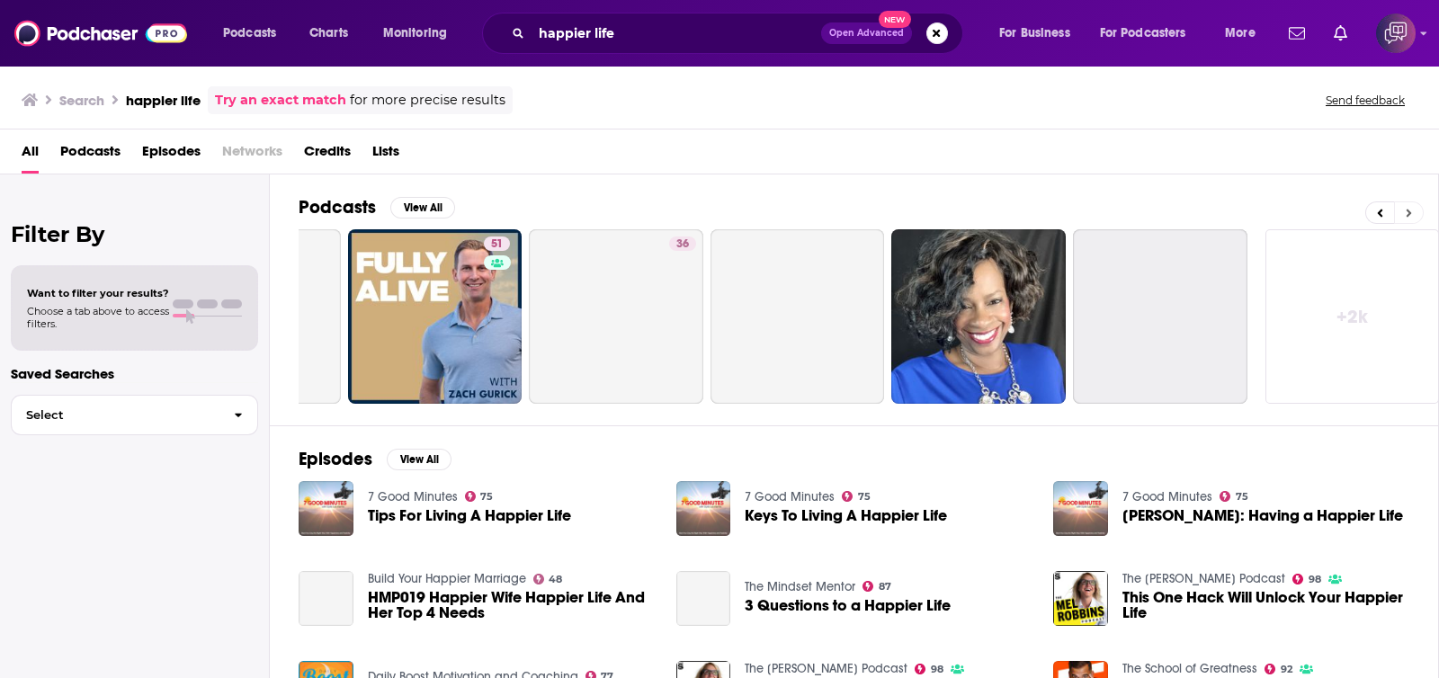
scroll to position [0, 511]
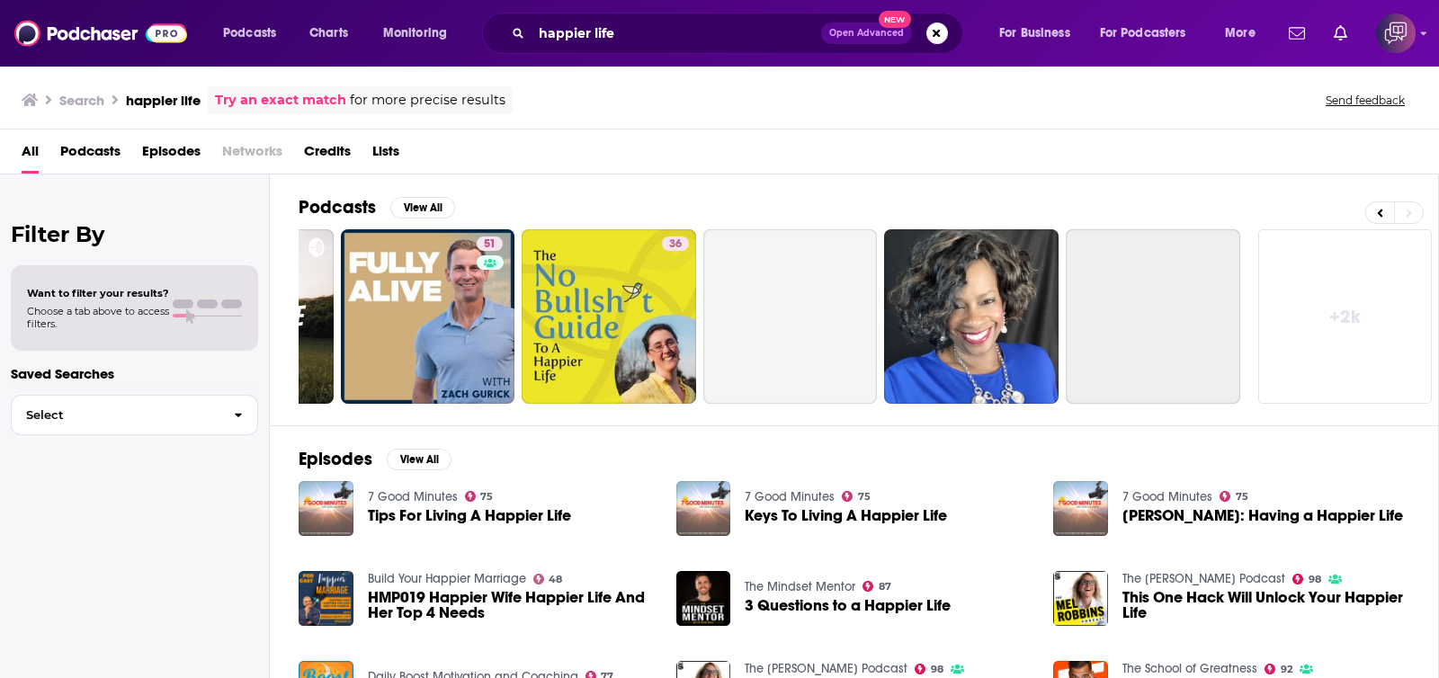
click at [1356, 319] on link "+ 2k" at bounding box center [1345, 316] width 174 height 174
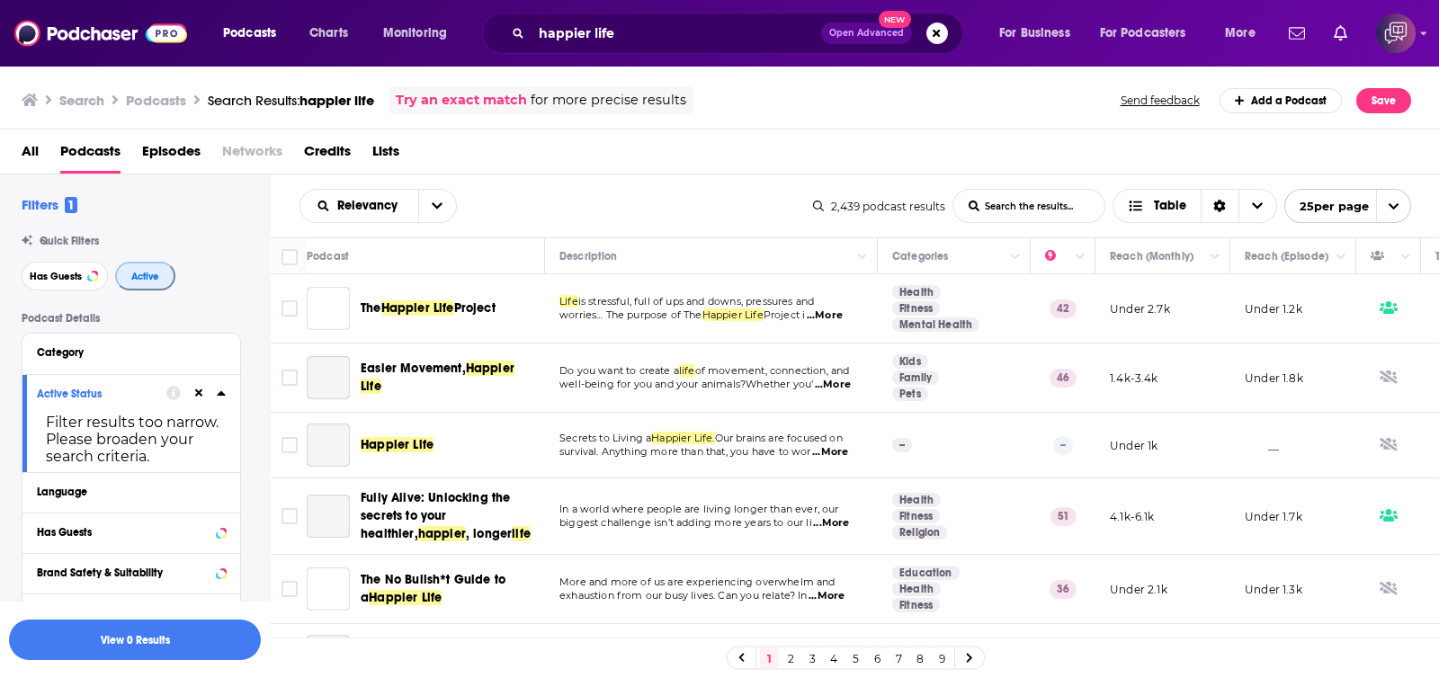
click at [140, 281] on span "Active" at bounding box center [145, 277] width 28 height 10
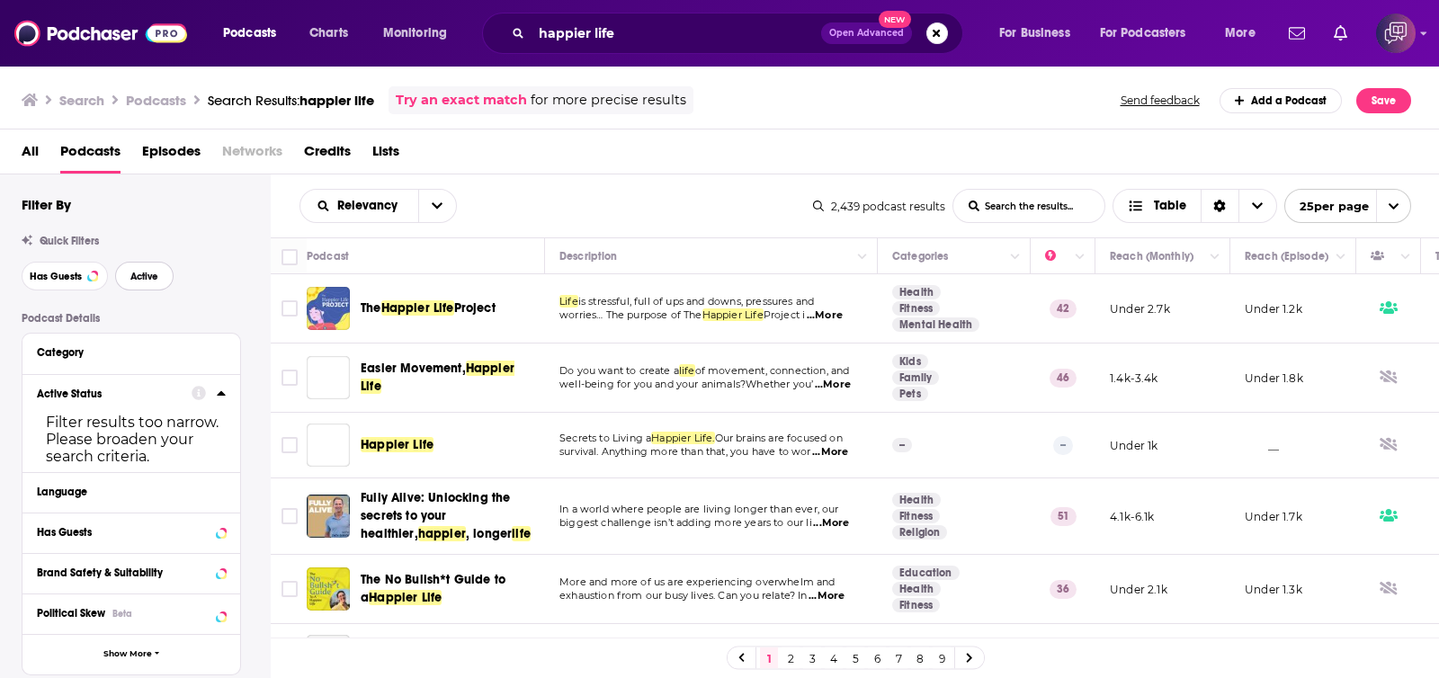
click at [140, 281] on span "Active" at bounding box center [144, 277] width 28 height 10
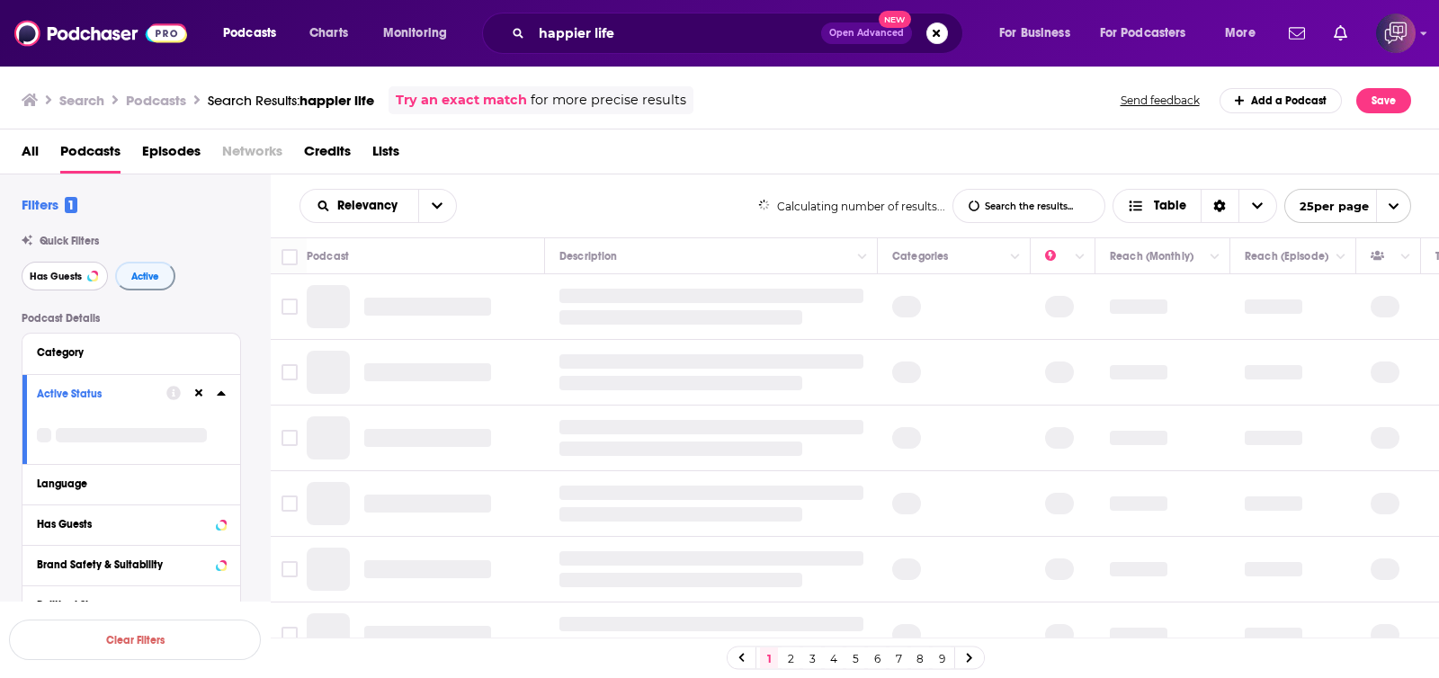
click at [70, 285] on button "Has Guests" at bounding box center [65, 276] width 86 height 29
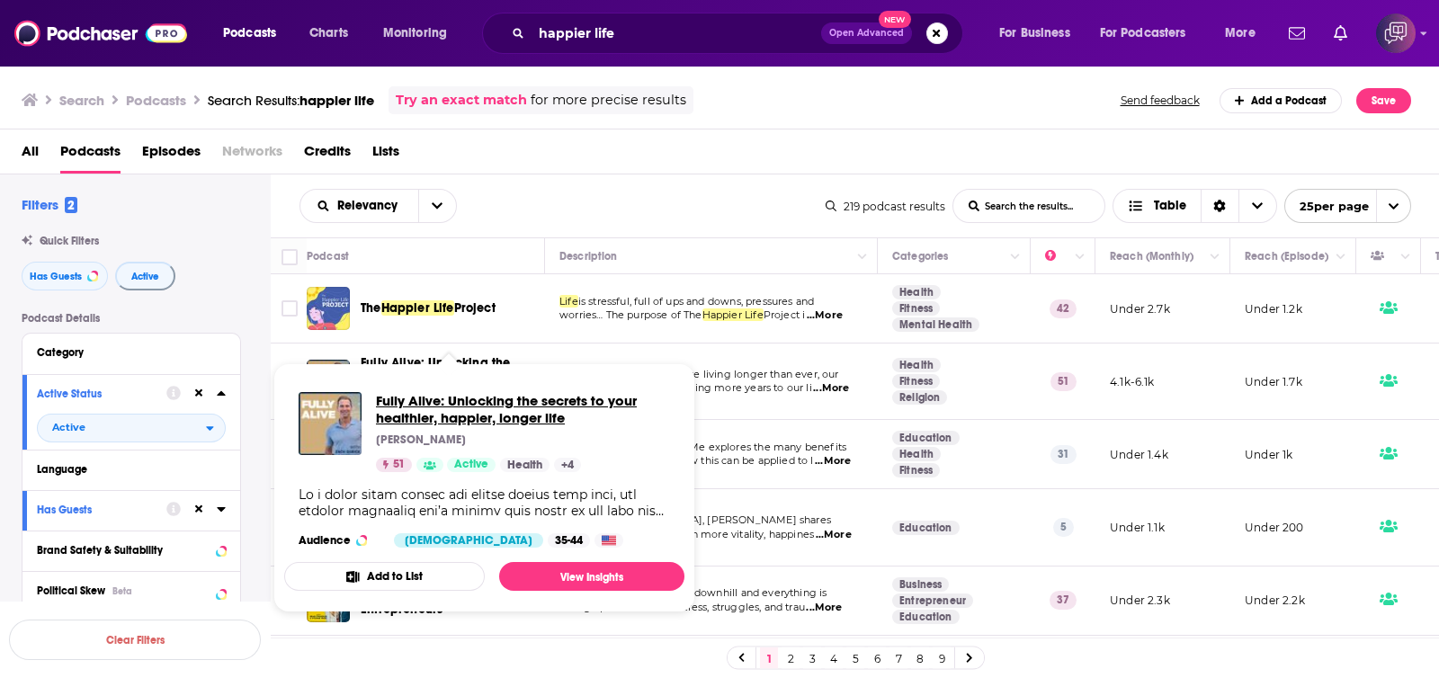
drag, startPoint x: 468, startPoint y: 369, endPoint x: 432, endPoint y: 404, distance: 50.2
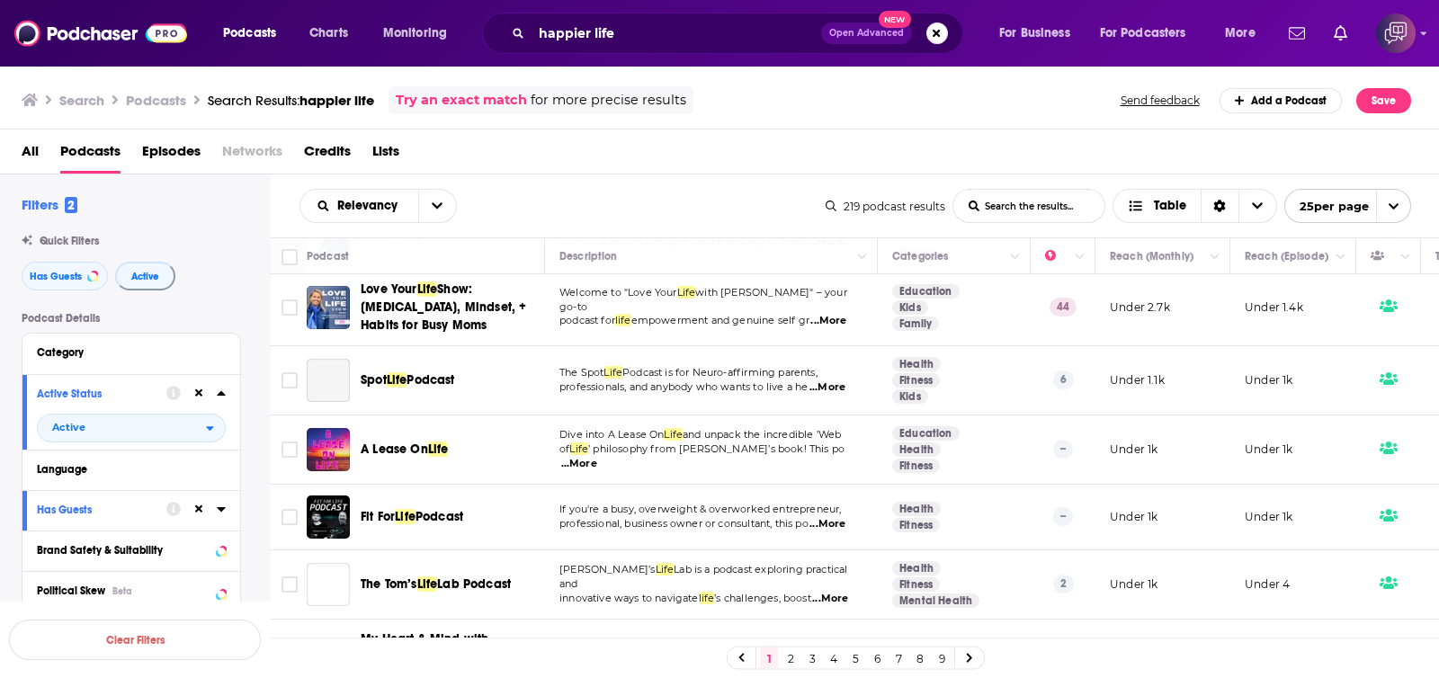
scroll to position [1387, 0]
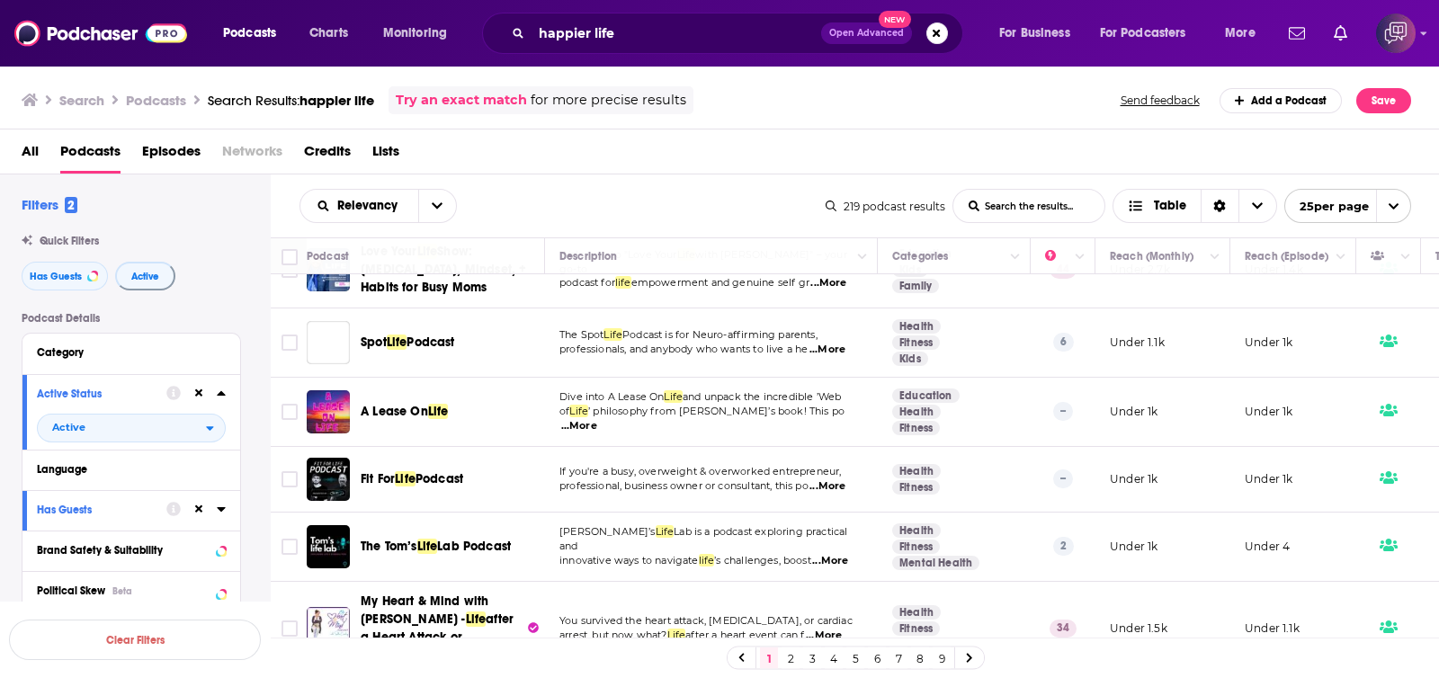
click at [791, 666] on link "2" at bounding box center [791, 659] width 18 height 22
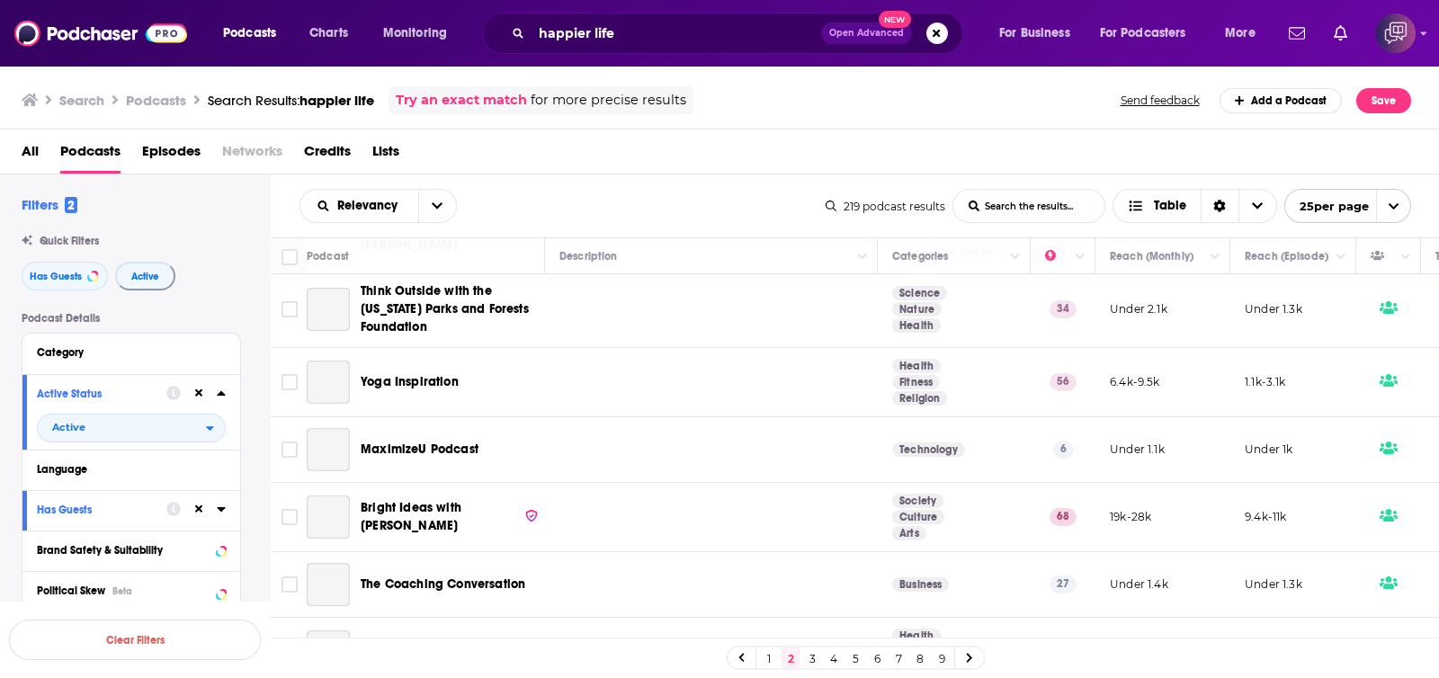
scroll to position [101, 0]
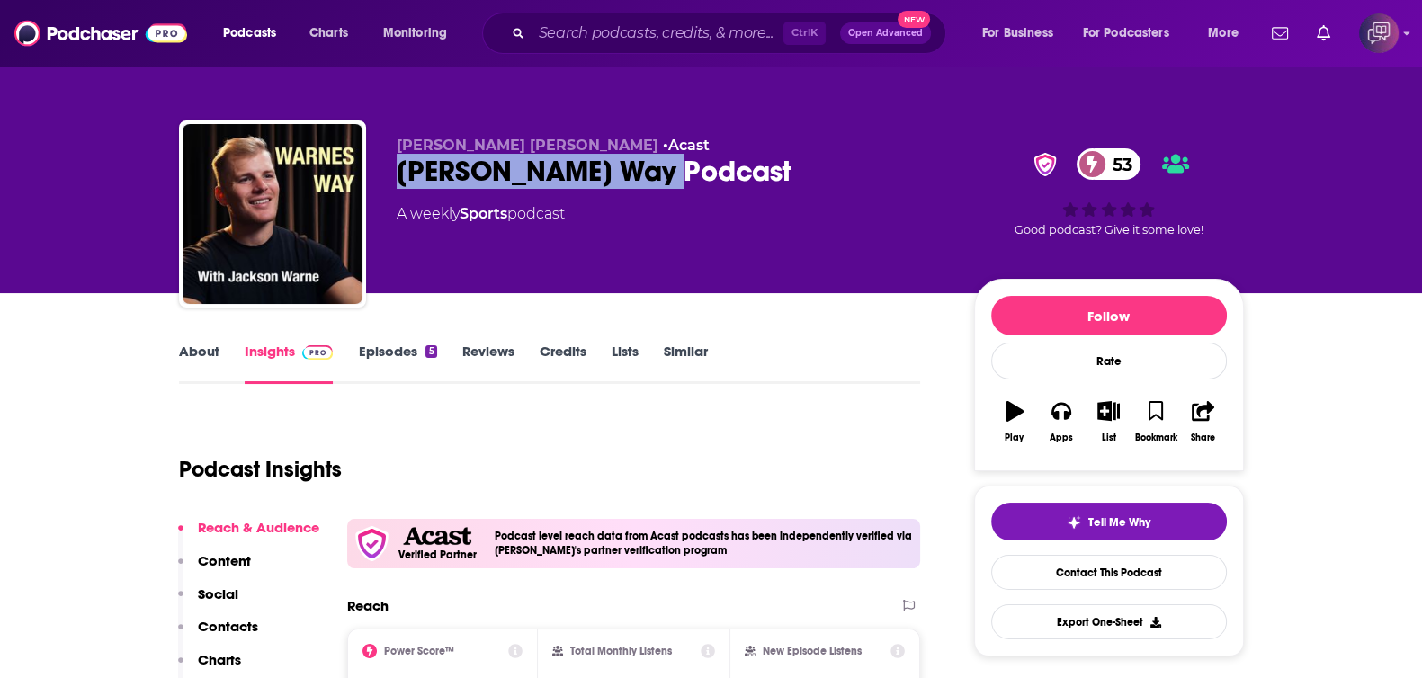
drag, startPoint x: 446, startPoint y: 172, endPoint x: 718, endPoint y: 164, distance: 271.7
click at [718, 164] on div "[PERSON_NAME] [PERSON_NAME] • Acast [PERSON_NAME] Way Podcast 53 A weekly Sport…" at bounding box center [711, 218] width 1065 height 194
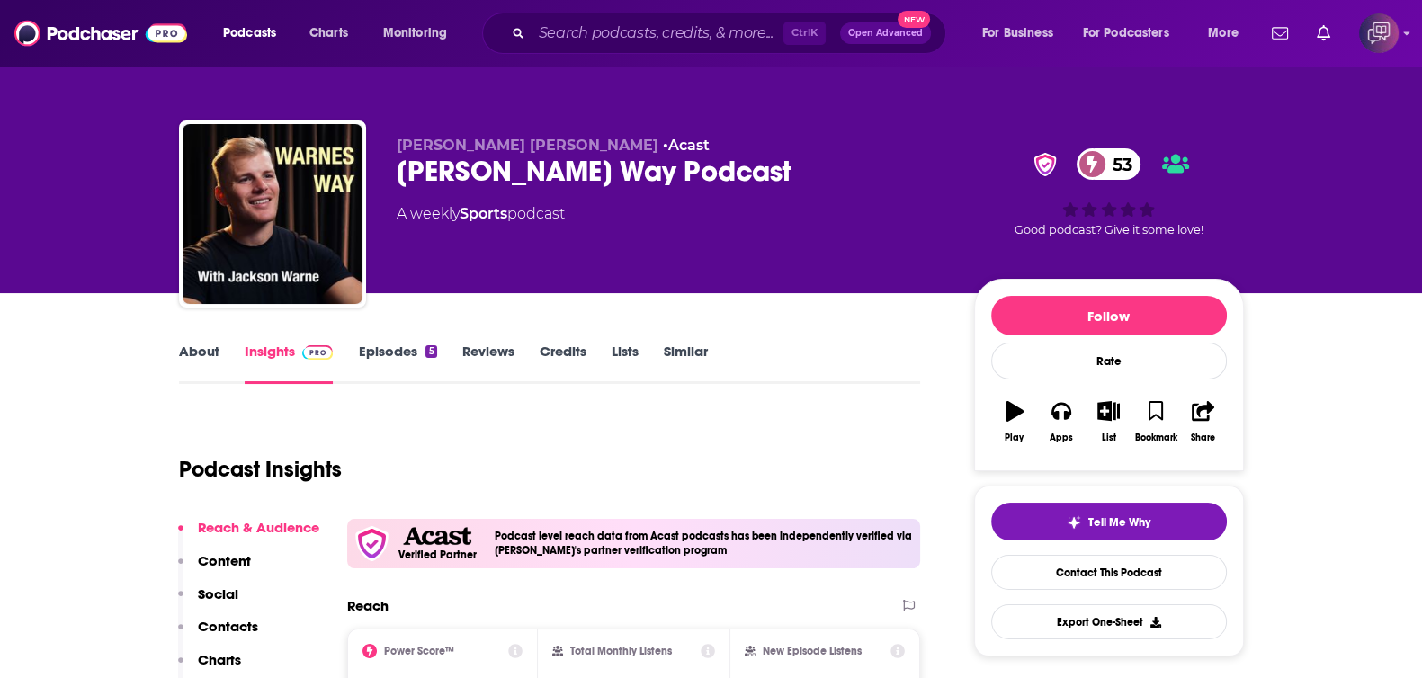
click at [193, 356] on link "About" at bounding box center [199, 363] width 40 height 41
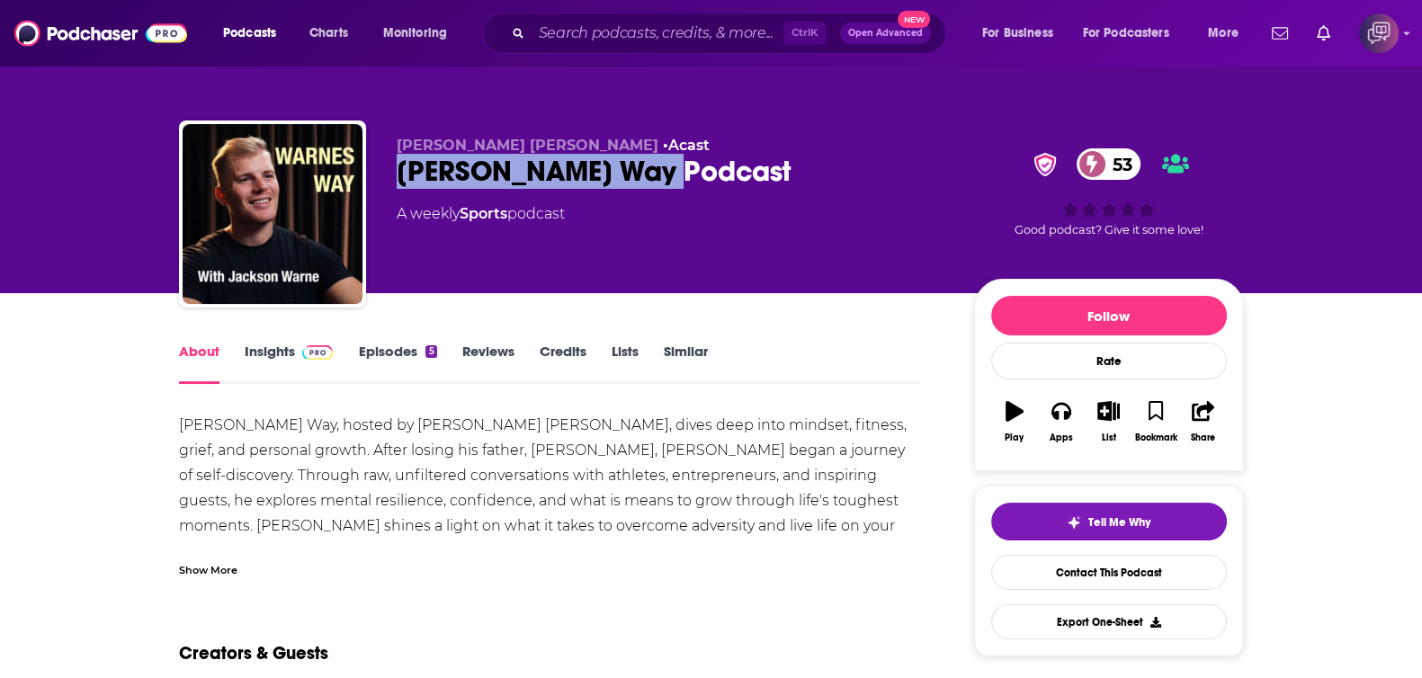
drag, startPoint x: 380, startPoint y: 157, endPoint x: 725, endPoint y: 160, distance: 345.4
click at [694, 173] on div "[PERSON_NAME] [PERSON_NAME] • Acast [PERSON_NAME] Way Podcast 53 A weekly Sport…" at bounding box center [711, 218] width 1065 height 194
copy h1 "[PERSON_NAME] Way Podcast"
click at [274, 357] on link "Insights" at bounding box center [289, 363] width 89 height 41
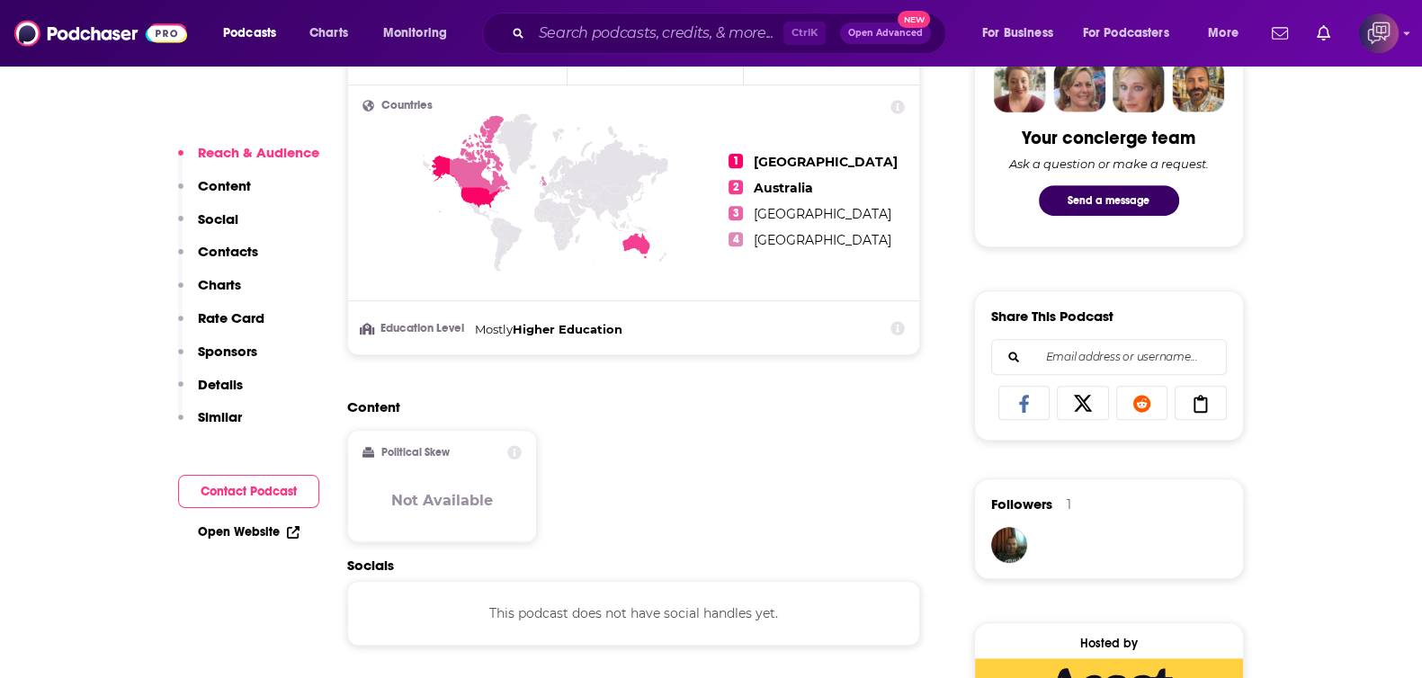
scroll to position [1237, 0]
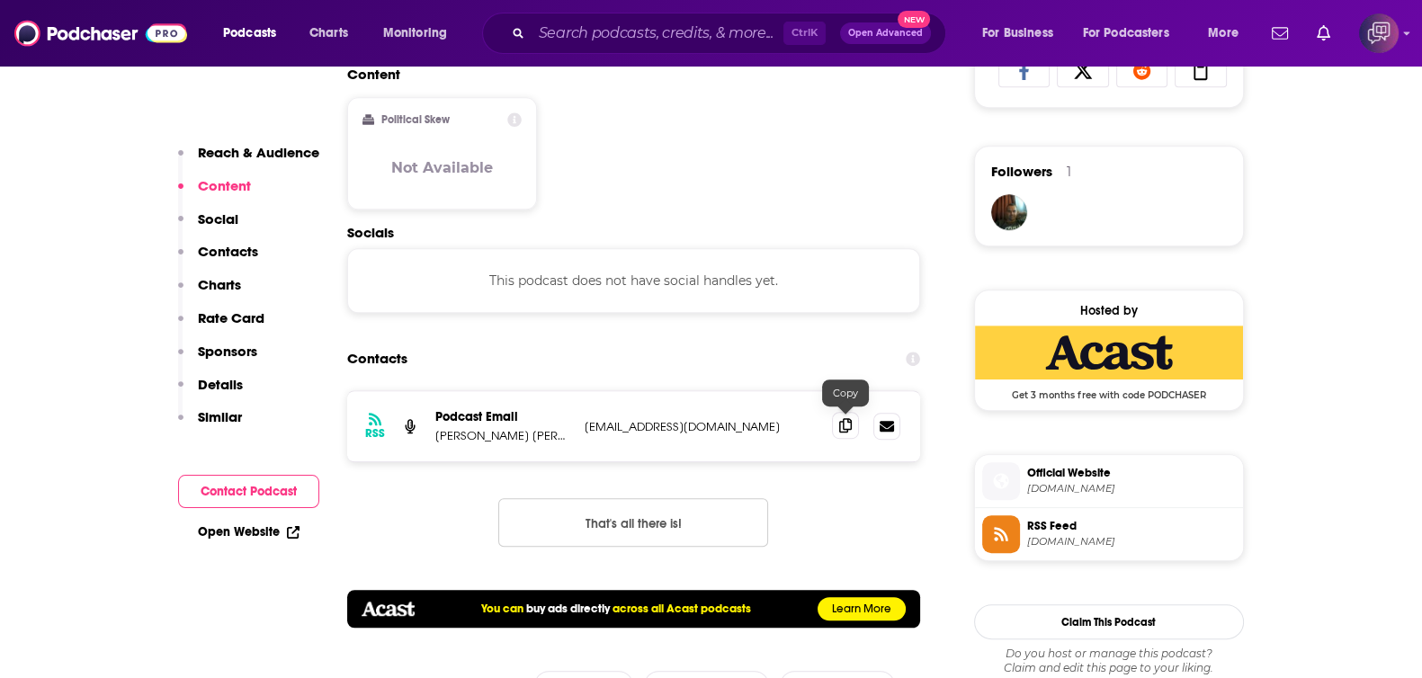
click at [849, 429] on icon at bounding box center [845, 425] width 13 height 14
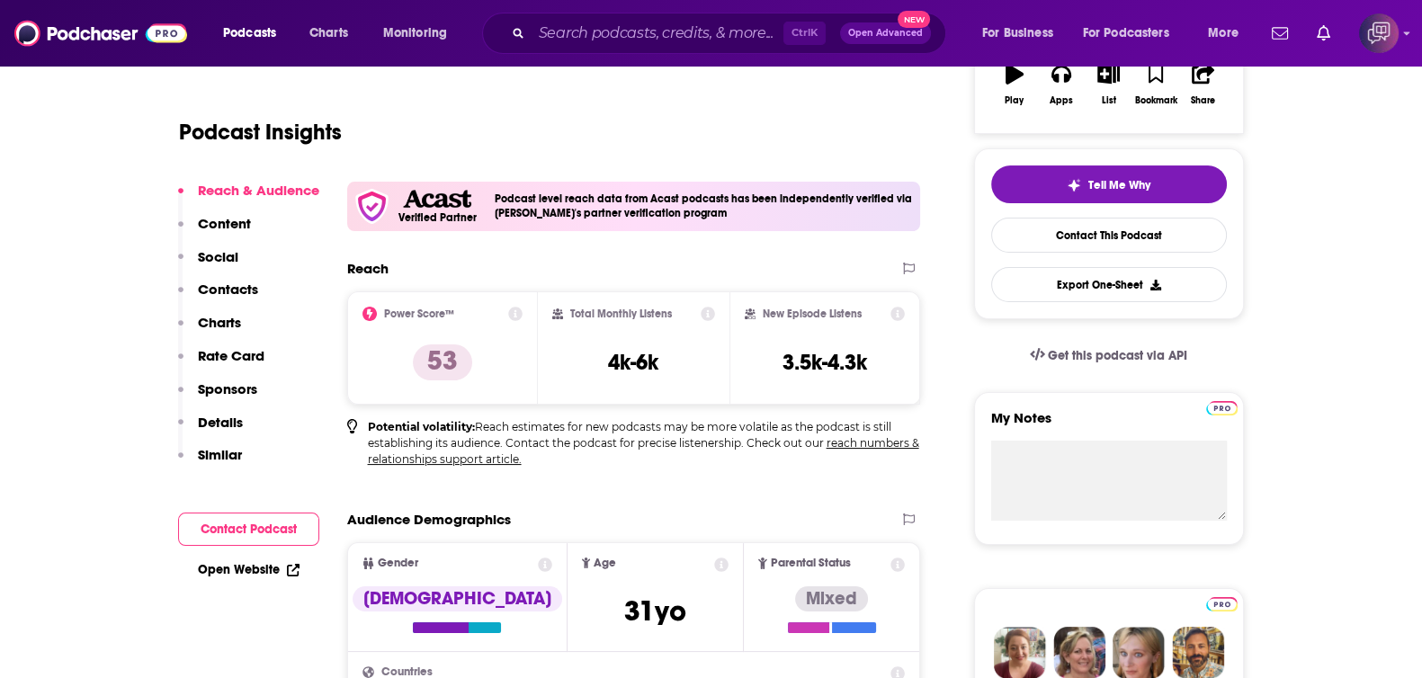
scroll to position [0, 0]
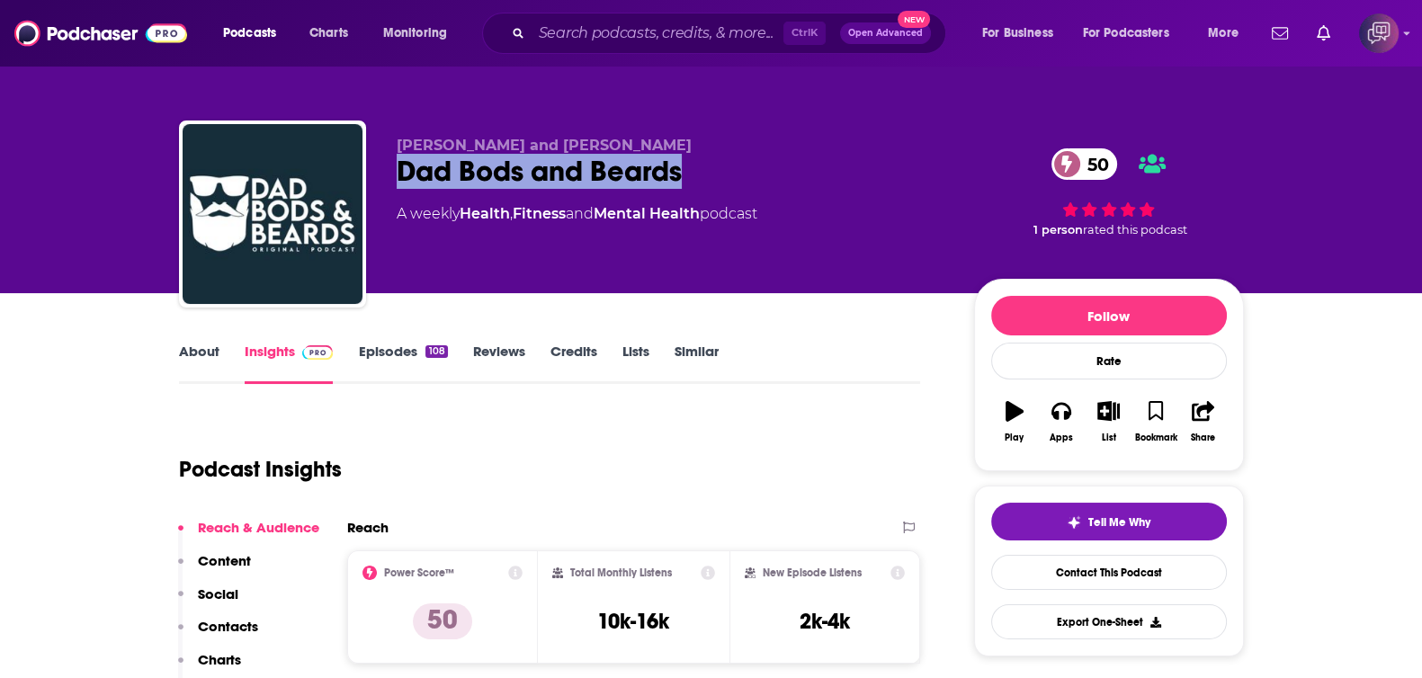
drag, startPoint x: 469, startPoint y: 170, endPoint x: 753, endPoint y: 165, distance: 283.3
click at [753, 165] on div "[PERSON_NAME] and [PERSON_NAME] Dad Bods and Beards 50 A weekly Health , Fitnes…" at bounding box center [711, 218] width 1065 height 194
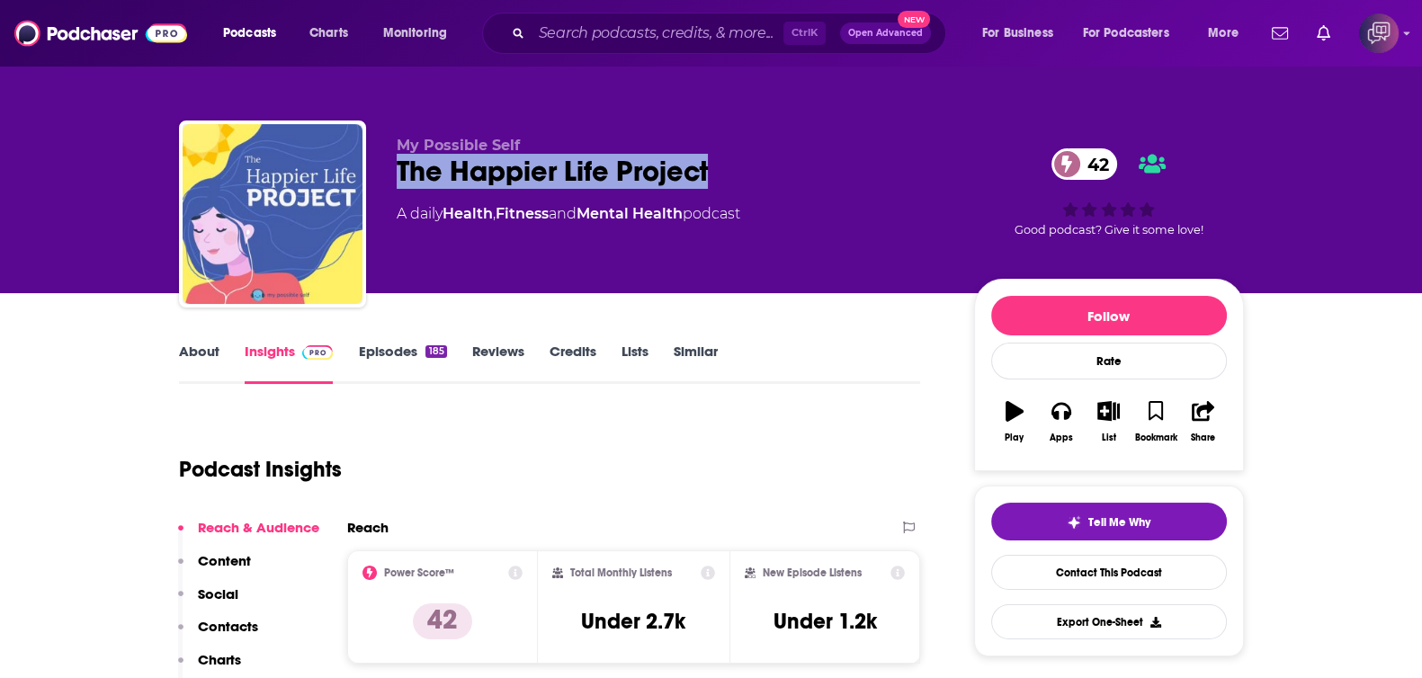
drag, startPoint x: 410, startPoint y: 174, endPoint x: 748, endPoint y: 157, distance: 338.6
click at [748, 157] on div "My Possible Self The Happier Life Project 42 A daily Health , Fitness and Menta…" at bounding box center [711, 218] width 1065 height 194
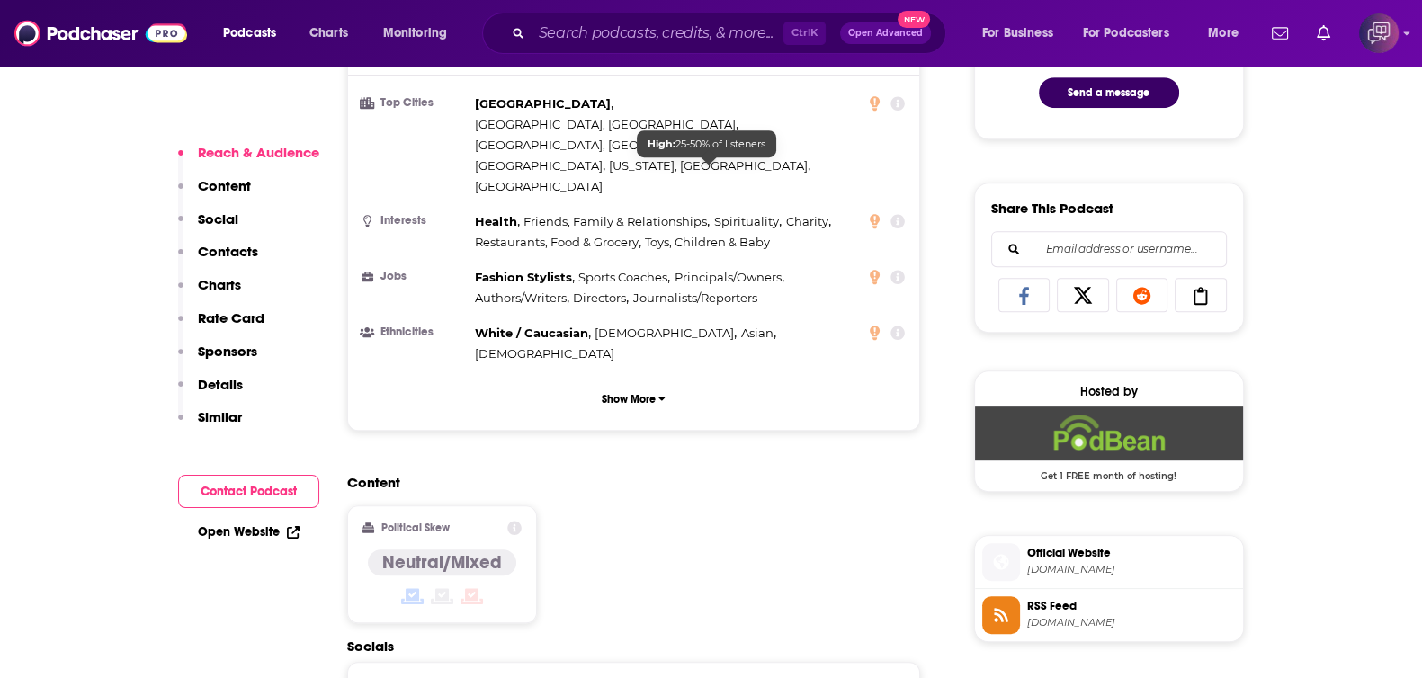
scroll to position [1461, 0]
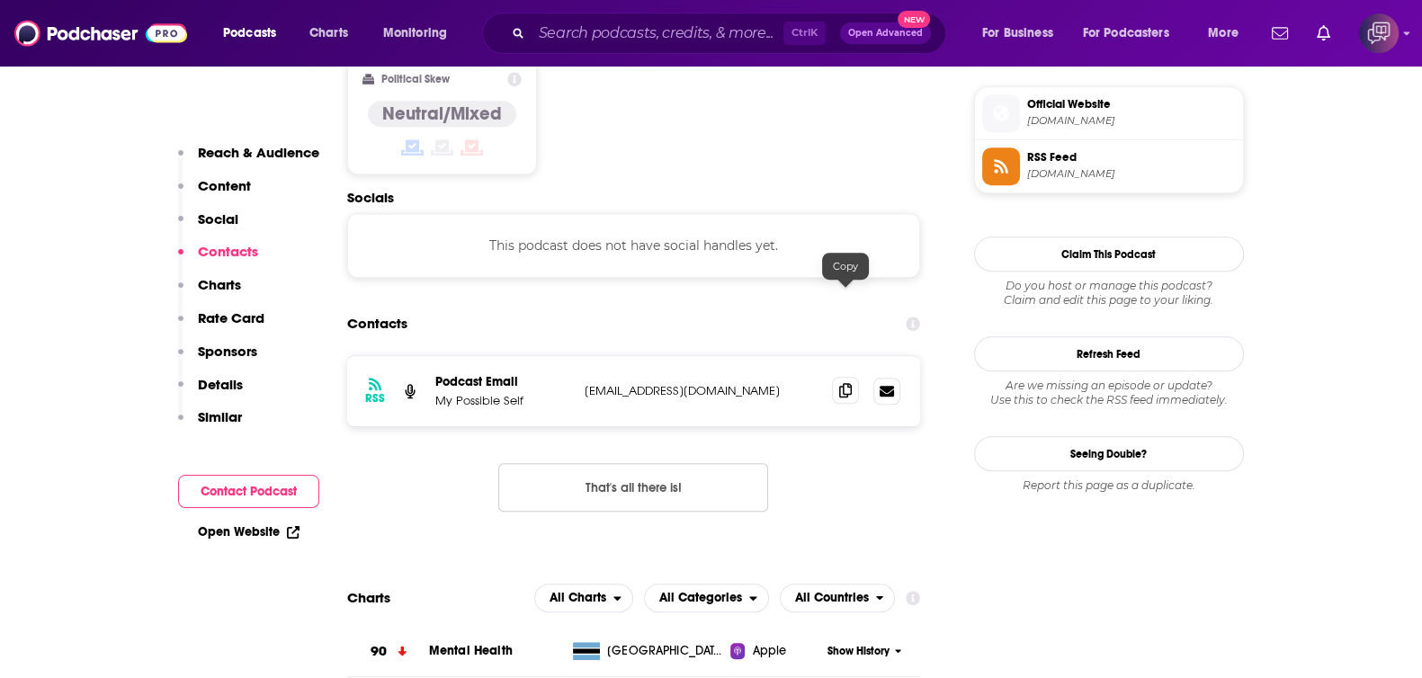
click at [845, 383] on icon at bounding box center [845, 390] width 13 height 14
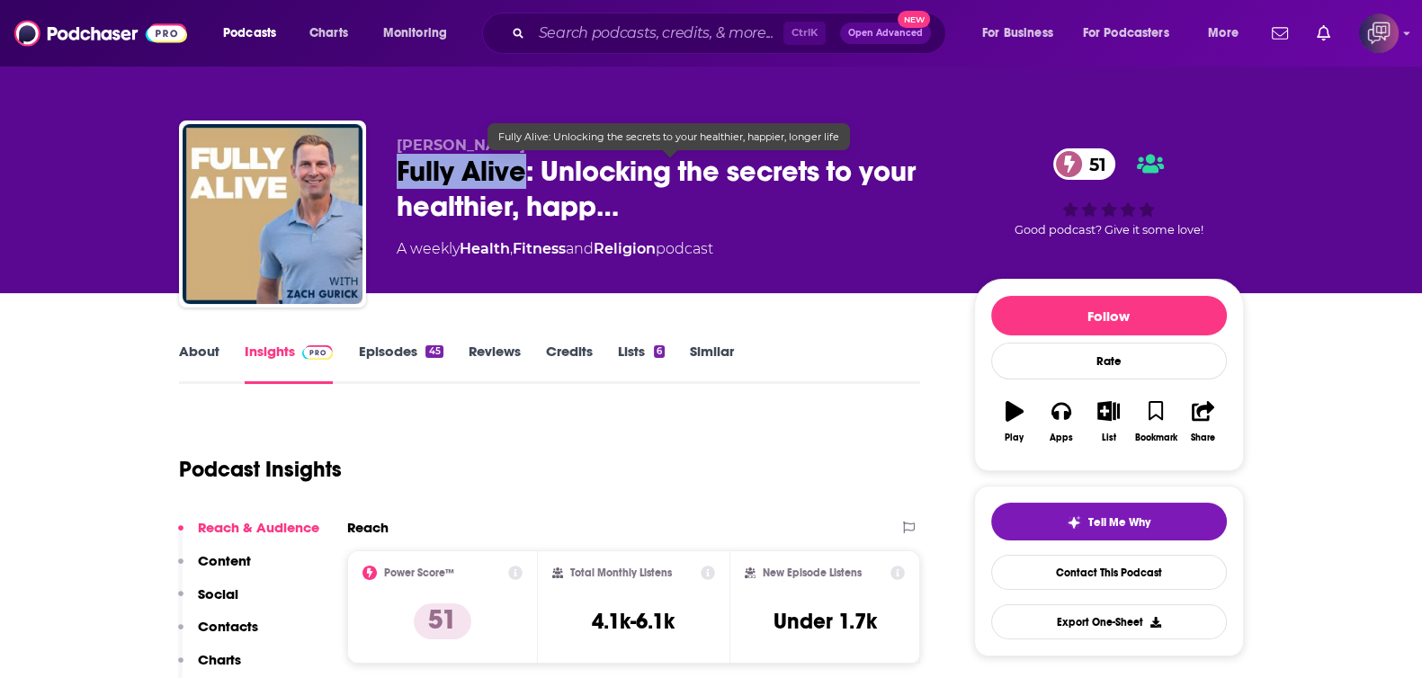
drag, startPoint x: 376, startPoint y: 168, endPoint x: 520, endPoint y: 180, distance: 144.4
click at [520, 180] on div "[PERSON_NAME] Fully Alive: Unlocking the secrets to your healthier, happ… 51 A …" at bounding box center [711, 218] width 1065 height 194
copy h2 "Fully Alive"
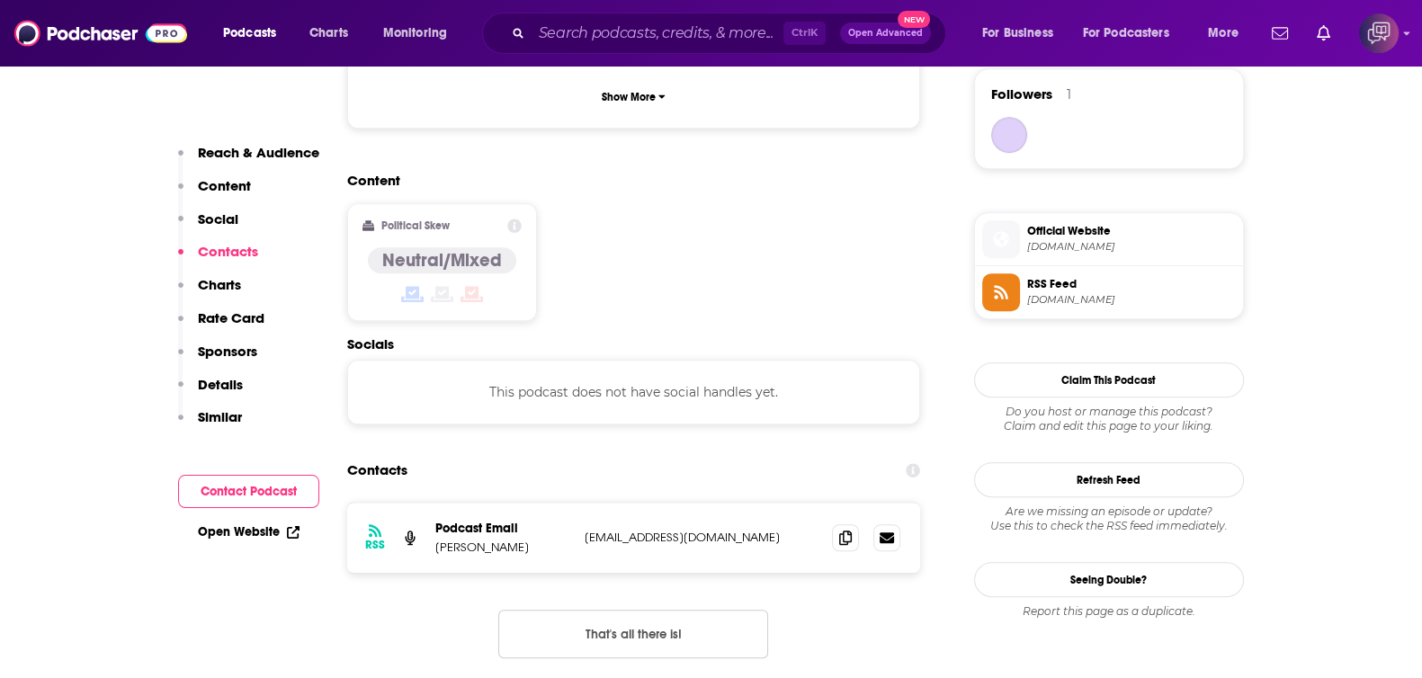
scroll to position [1349, 0]
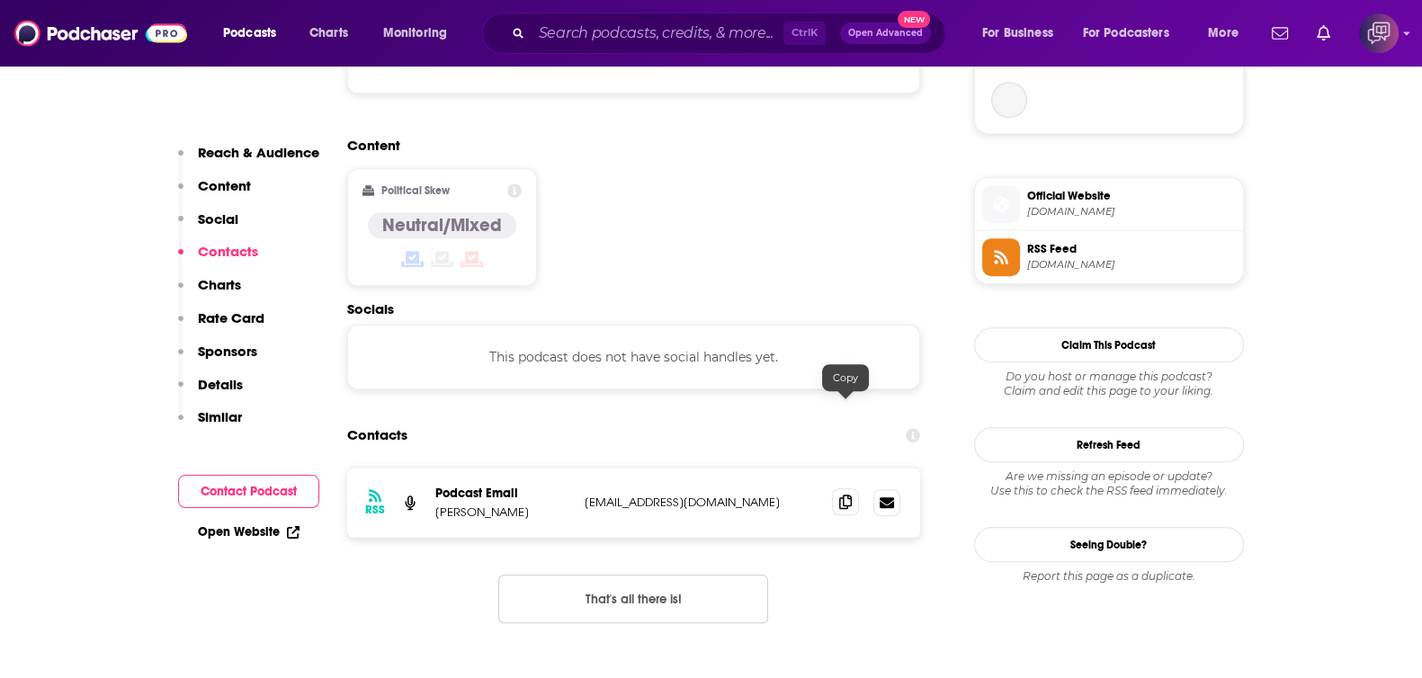
click at [849, 495] on icon at bounding box center [845, 502] width 13 height 14
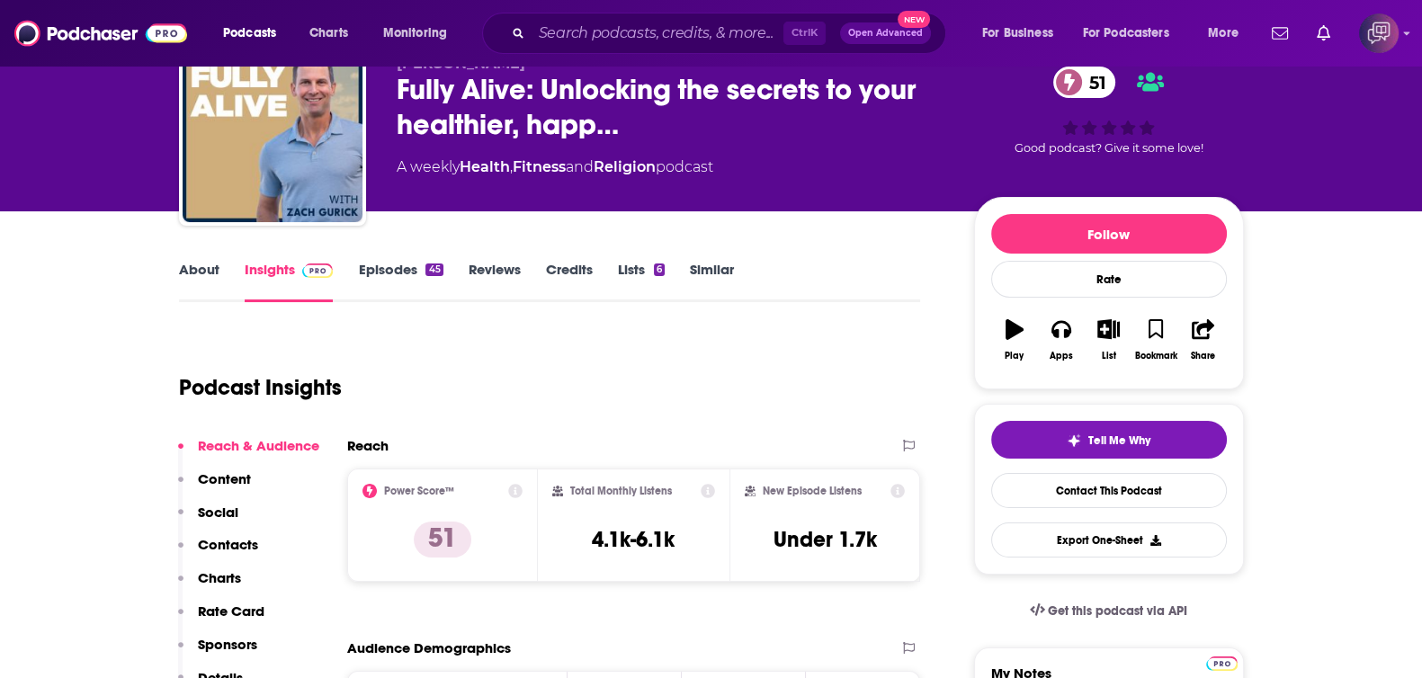
scroll to position [0, 0]
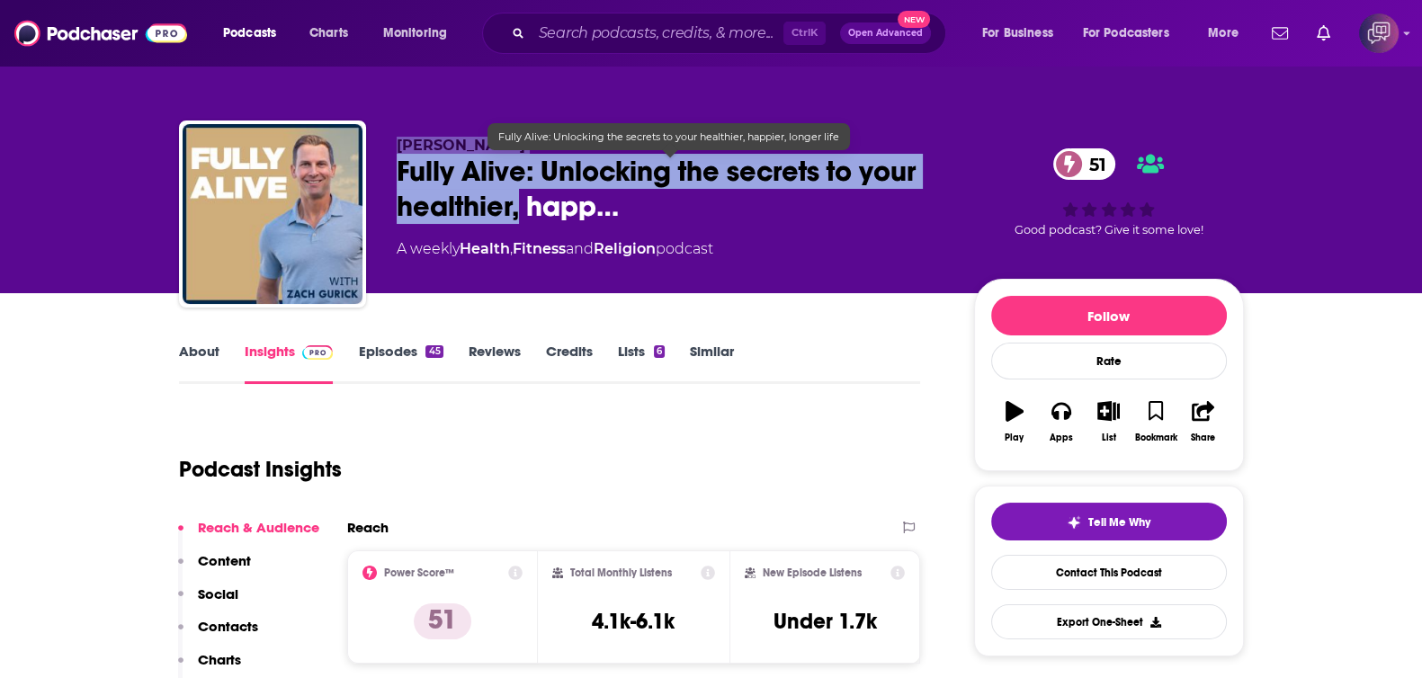
drag, startPoint x: 382, startPoint y: 169, endPoint x: 518, endPoint y: 218, distance: 144.2
click at [518, 218] on div "[PERSON_NAME] Fully Alive: Unlocking the secrets to your healthier, happ… 51 A …" at bounding box center [711, 218] width 1065 height 194
copy div "[PERSON_NAME] Fully Alive: Unlocking the secrets to your healthier,"
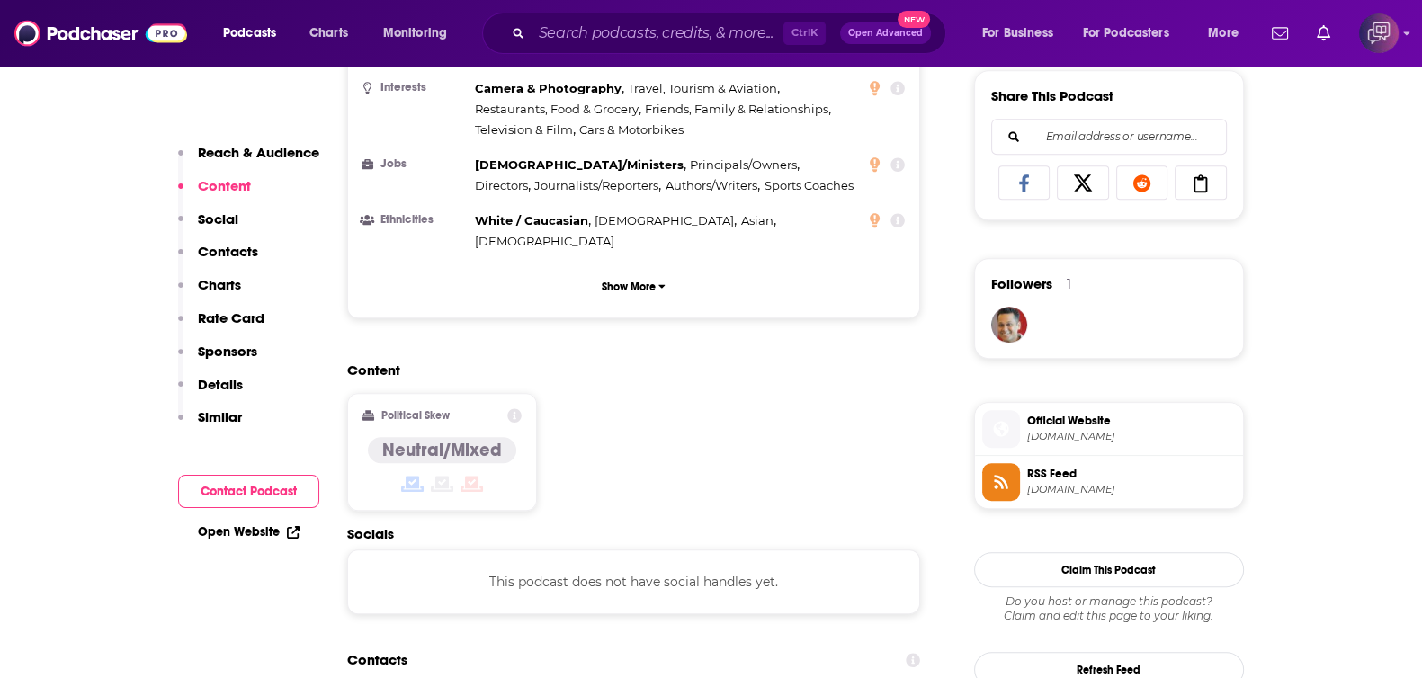
scroll to position [1573, 0]
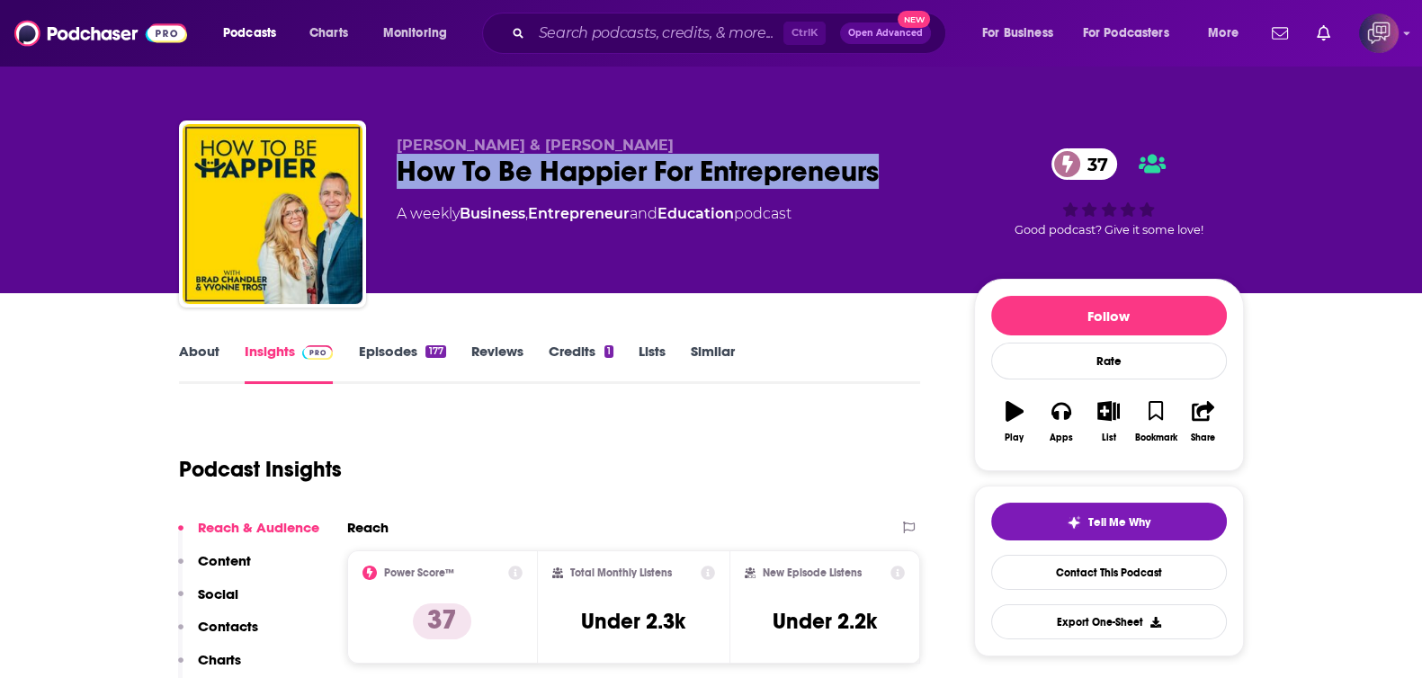
drag, startPoint x: 911, startPoint y: 166, endPoint x: 998, endPoint y: 6, distance: 182.3
click at [910, 166] on div "[PERSON_NAME] & [PERSON_NAME] How To Be Happier For Entrepreneurs 37 A weekly B…" at bounding box center [711, 218] width 1065 height 194
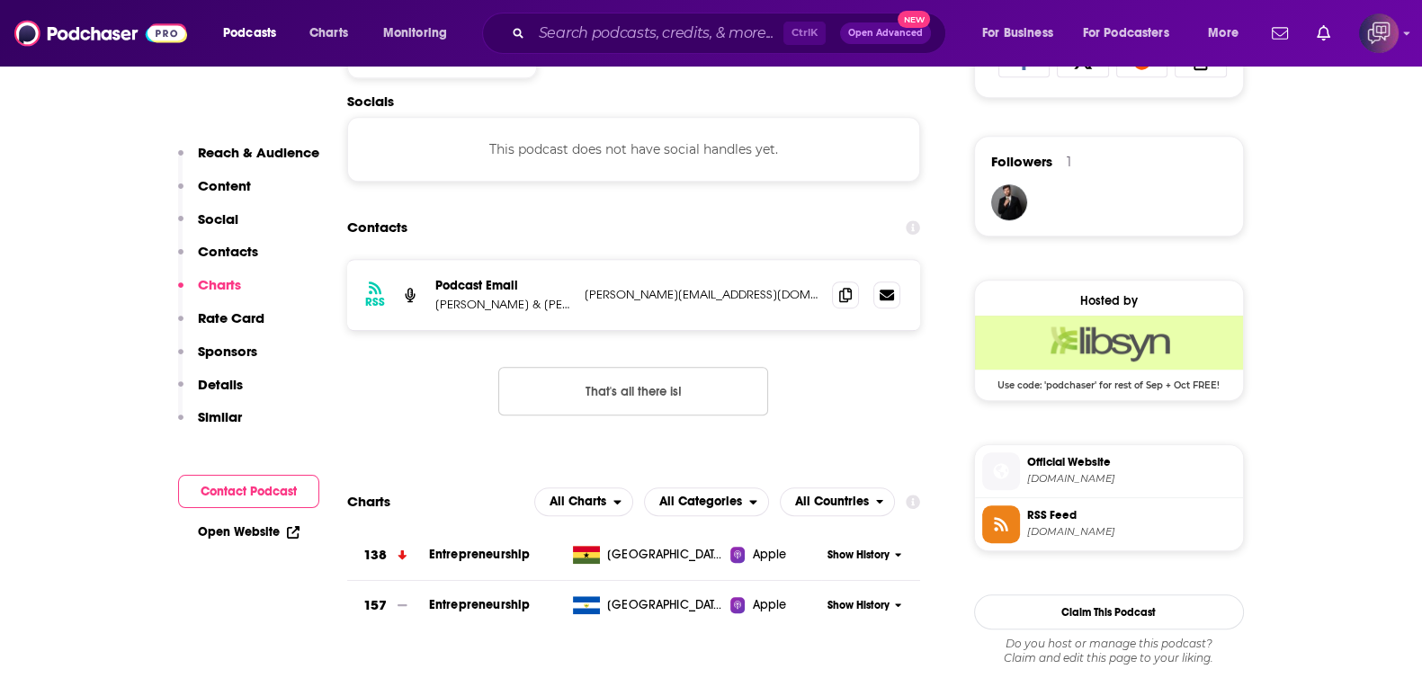
scroll to position [1237, 0]
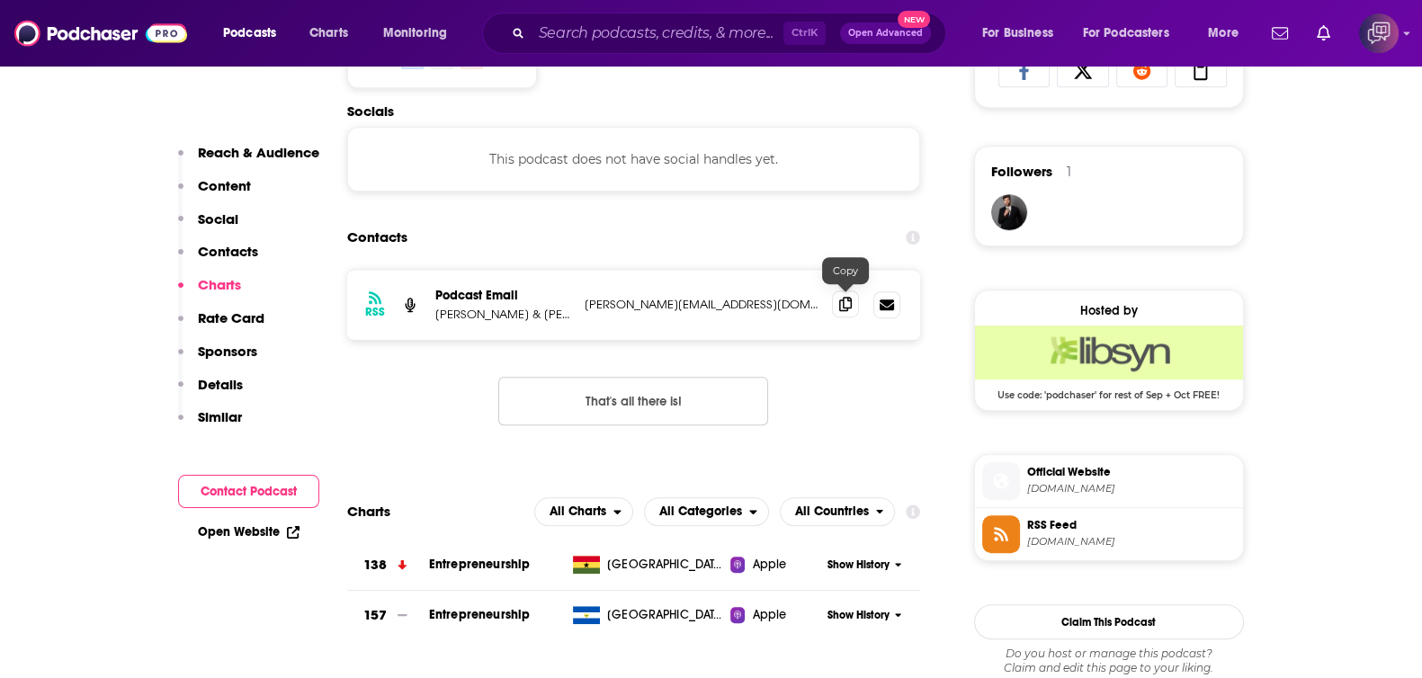
click at [846, 300] on icon at bounding box center [845, 304] width 13 height 14
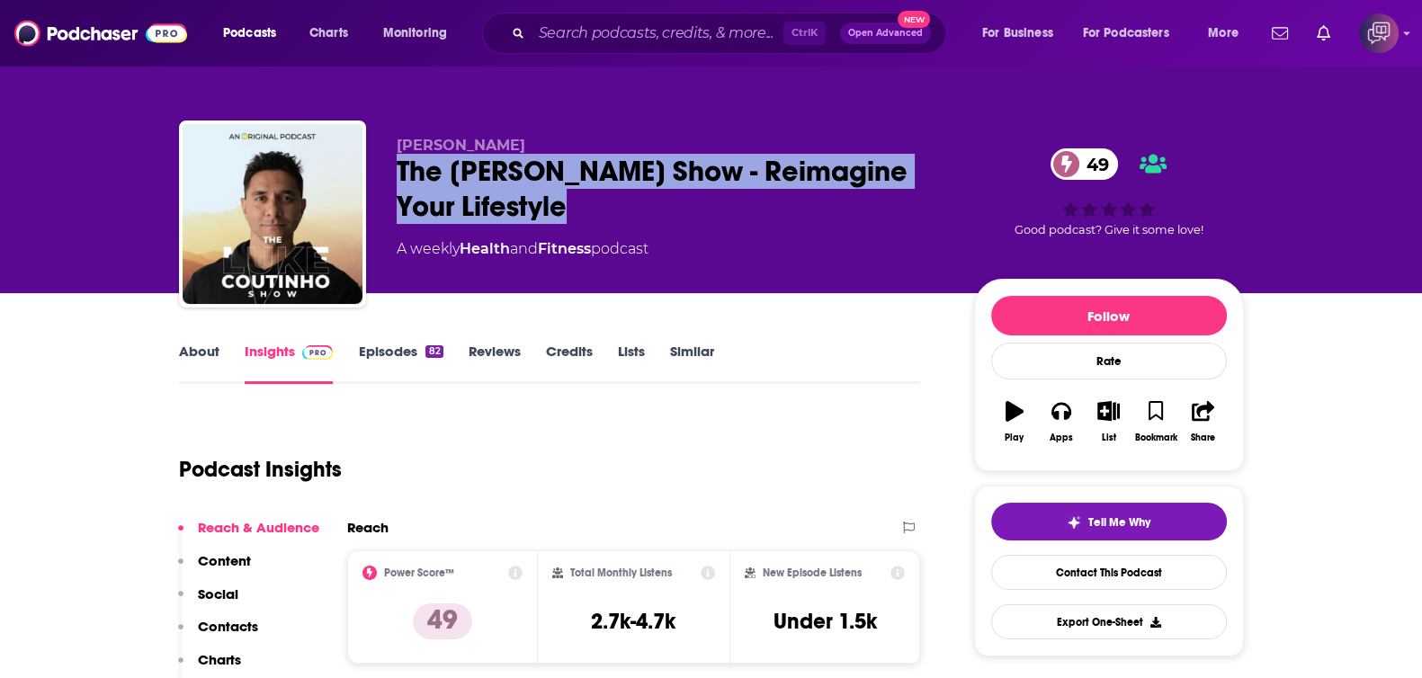
drag, startPoint x: 503, startPoint y: 182, endPoint x: 618, endPoint y: 207, distance: 117.8
click at [618, 207] on div "Luke Coutinho The Luke Coutinho Show - Reimagine Your Lifestyle 49 A weekly Hea…" at bounding box center [711, 218] width 1065 height 194
copy h2 "The Luke Coutinho Show - Reimagine Your Lifestyle"
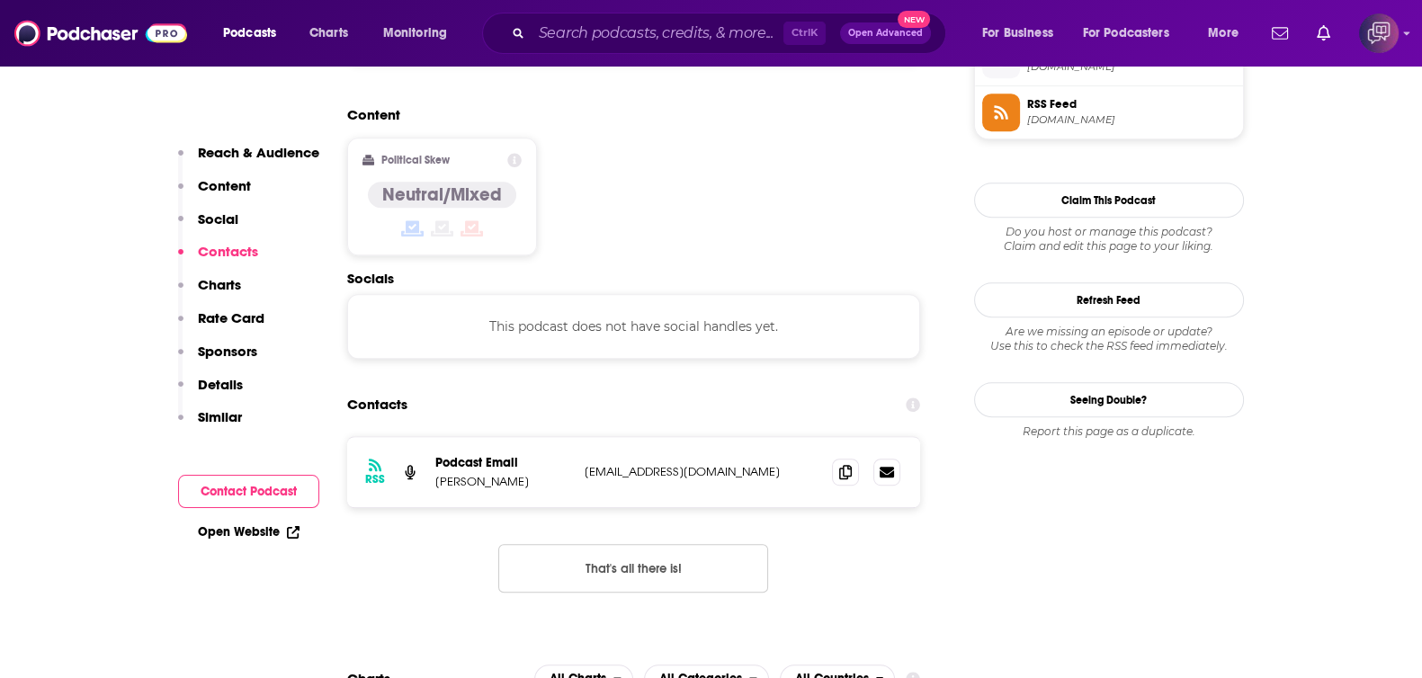
scroll to position [1349, 0]
click at [847, 465] on icon at bounding box center [845, 472] width 13 height 14
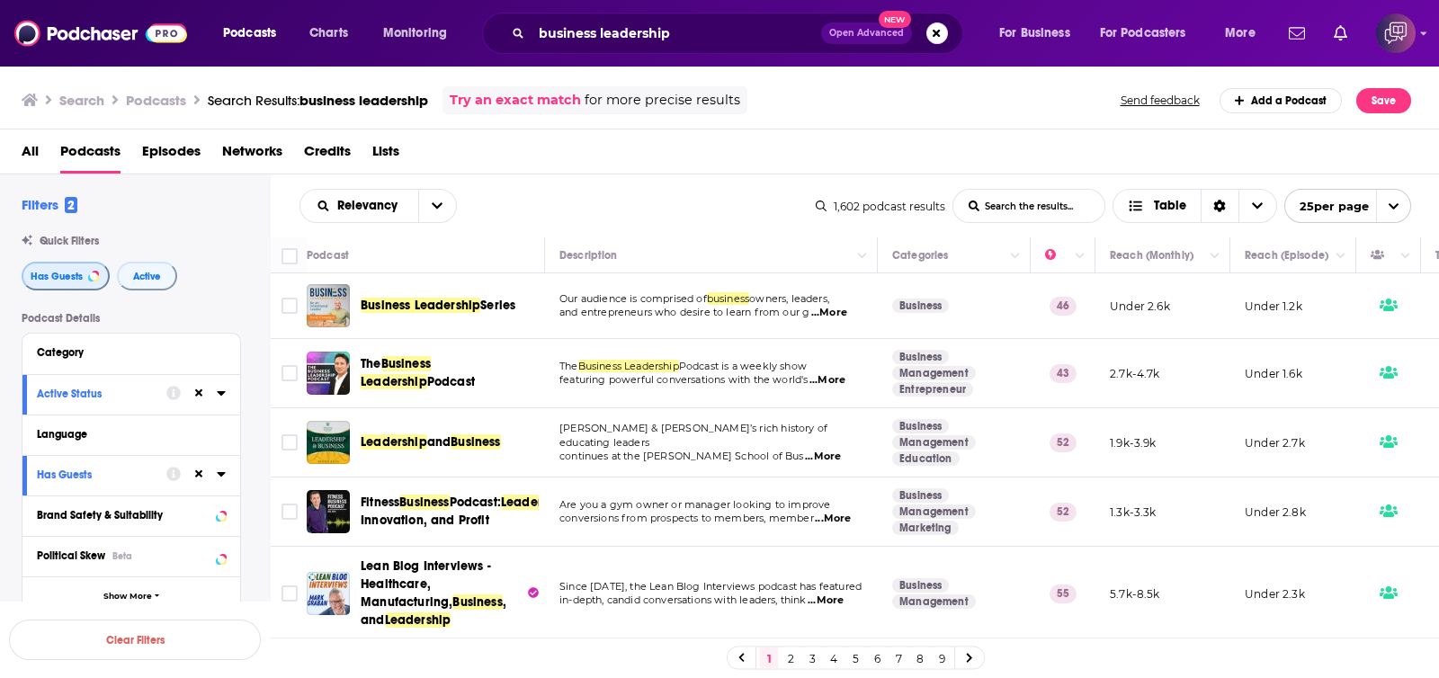
click at [76, 267] on button "Has Guests" at bounding box center [66, 276] width 88 height 29
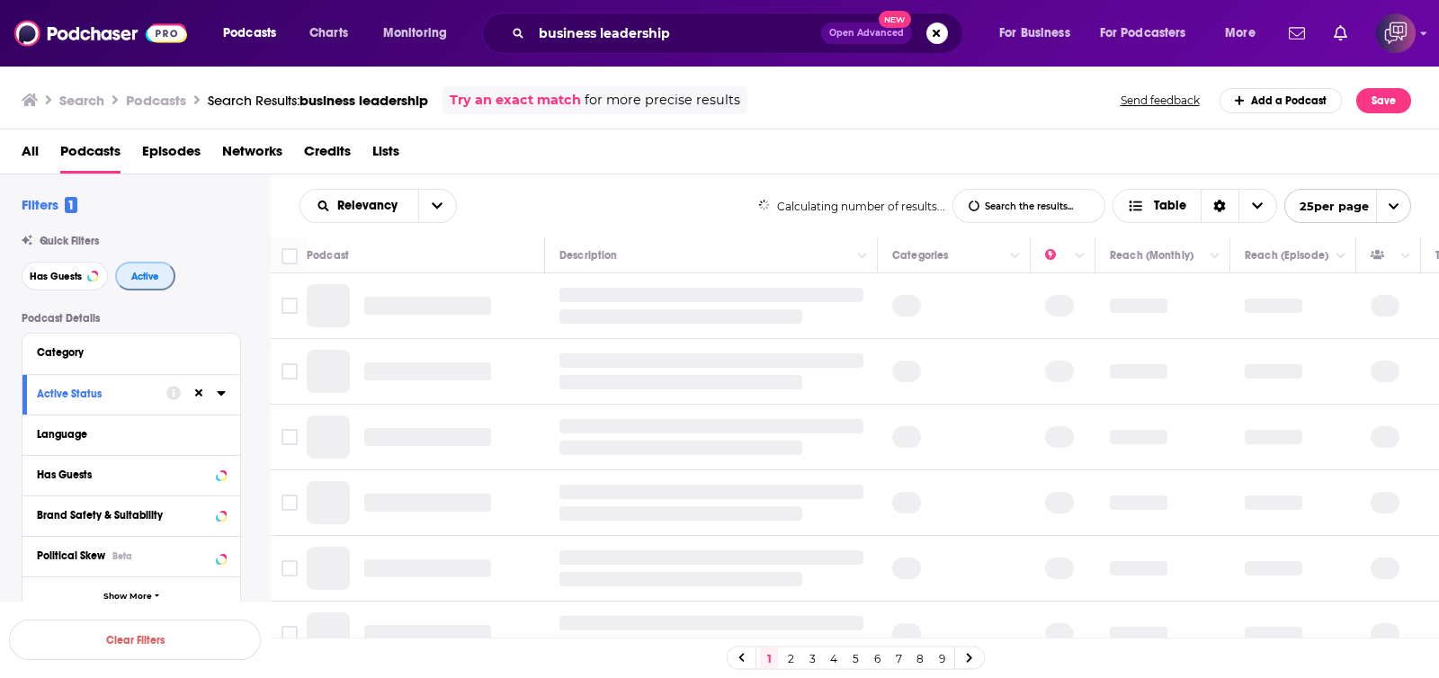
click at [135, 272] on span "Active" at bounding box center [145, 277] width 28 height 10
click at [139, 273] on span "Active" at bounding box center [144, 277] width 28 height 10
click at [85, 273] on button "Has Guests" at bounding box center [65, 276] width 86 height 29
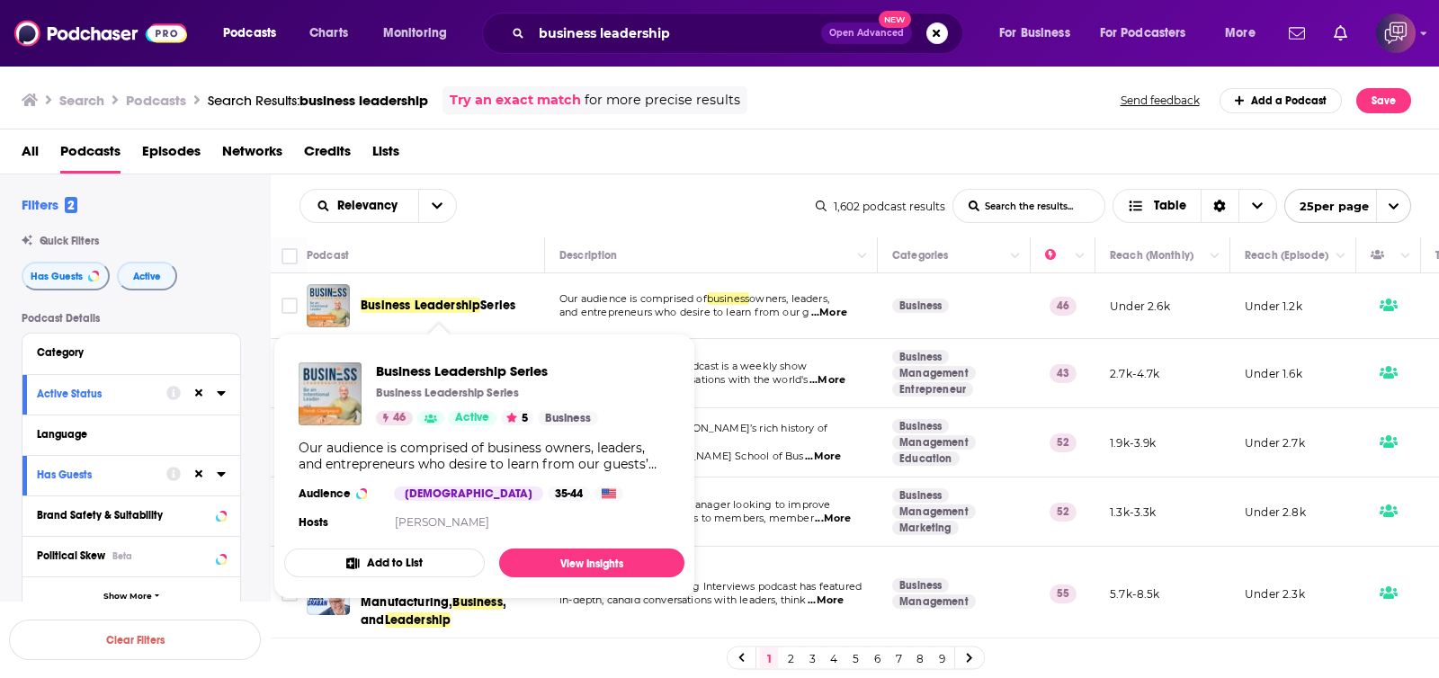
drag, startPoint x: 522, startPoint y: 300, endPoint x: 358, endPoint y: 310, distance: 164.0
click at [358, 310] on div "Business Leadership Series" at bounding box center [427, 305] width 241 height 43
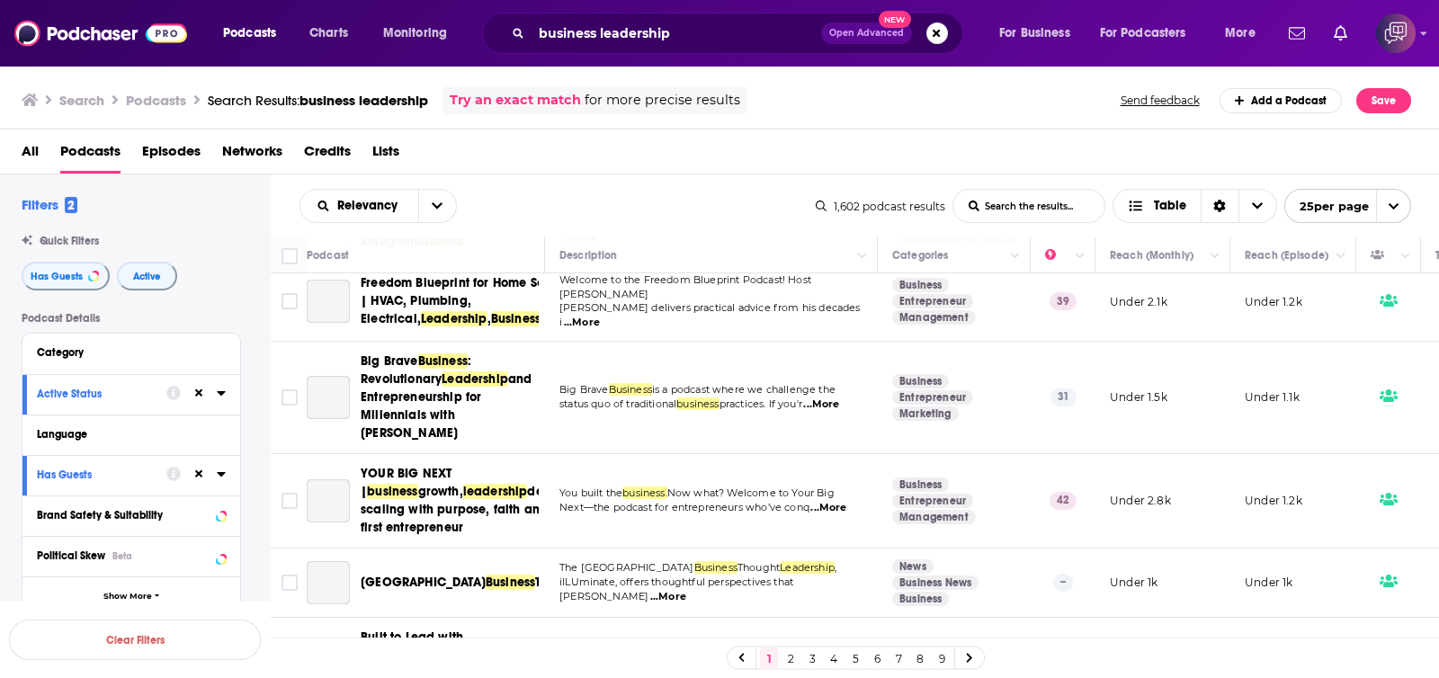
scroll to position [1012, 0]
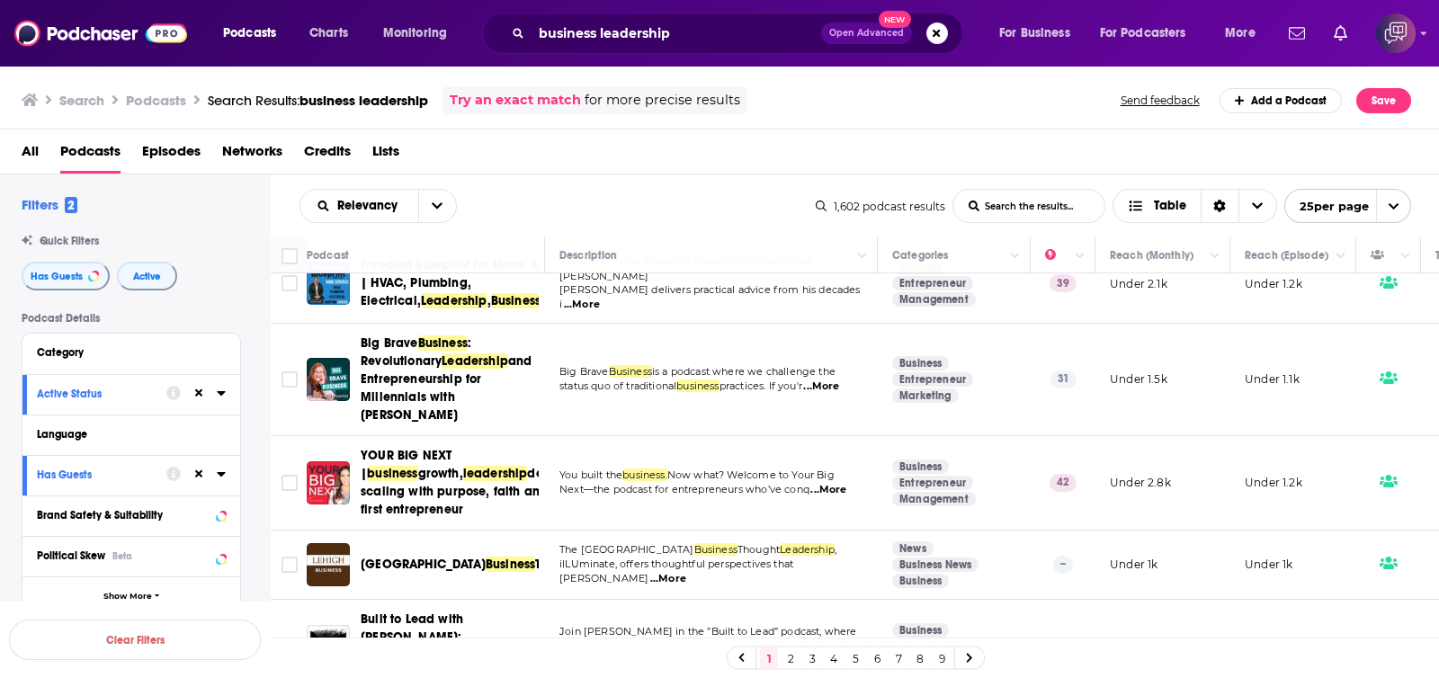
click at [786, 657] on link "2" at bounding box center [791, 659] width 18 height 22
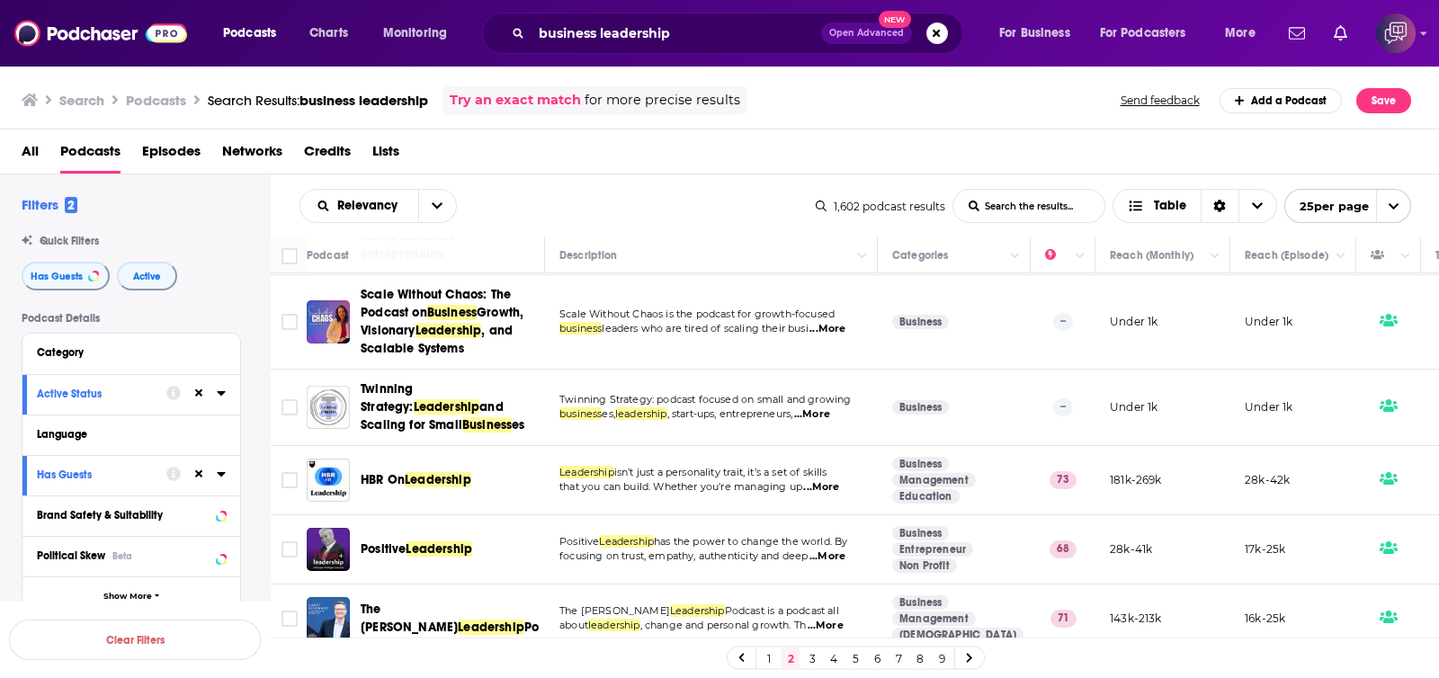
scroll to position [562, 0]
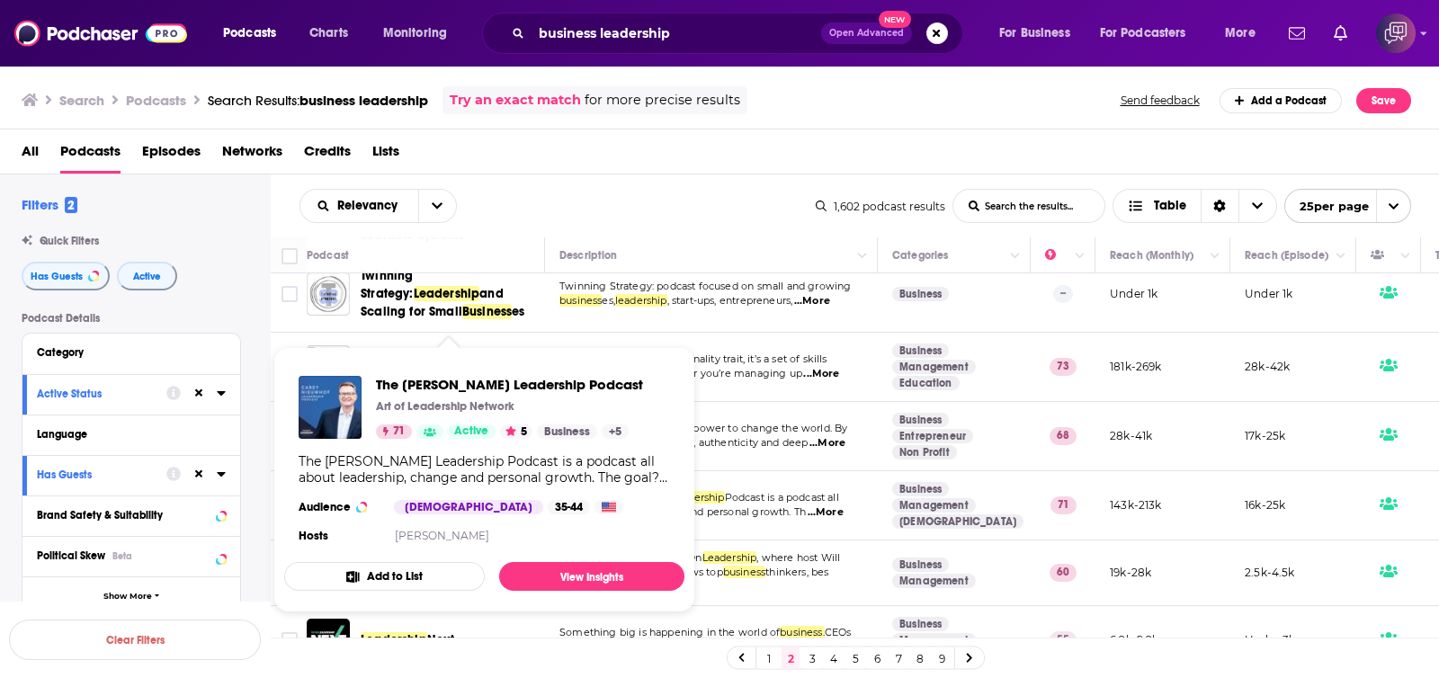
drag, startPoint x: 653, startPoint y: 380, endPoint x: 364, endPoint y: 371, distance: 288.8
click at [364, 371] on div "The [PERSON_NAME] Leadership Podcast Art of Leadership Network 71 Active 5 Busi…" at bounding box center [484, 462] width 400 height 201
click at [500, 472] on div "The [PERSON_NAME] Leadership Podcast is a podcast all about leadership, change …" at bounding box center [484, 469] width 371 height 32
drag, startPoint x: 663, startPoint y: 377, endPoint x: 377, endPoint y: 386, distance: 286.2
click at [377, 386] on div "The [PERSON_NAME] Leadership Podcast Art of Leadership Network 71 Active 5 Busi…" at bounding box center [484, 462] width 400 height 201
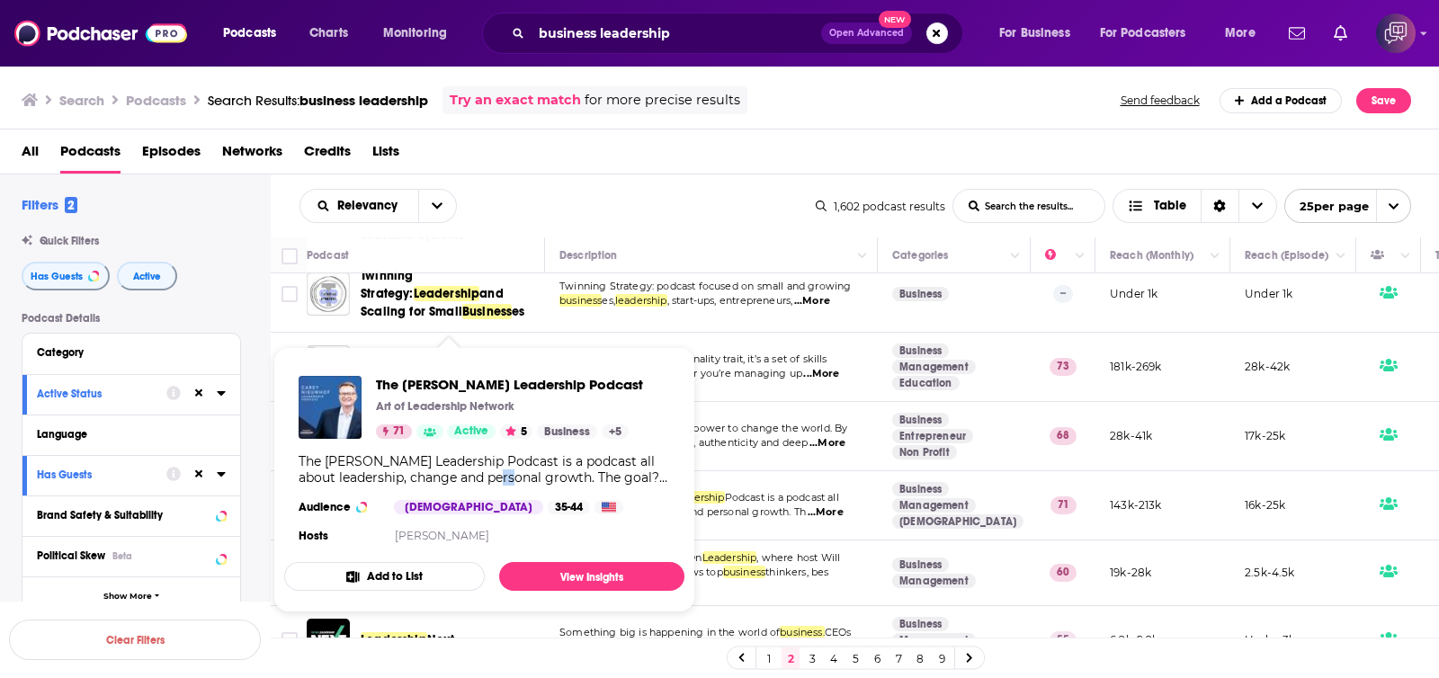
copy span "The [PERSON_NAME] Leadership Podcast"
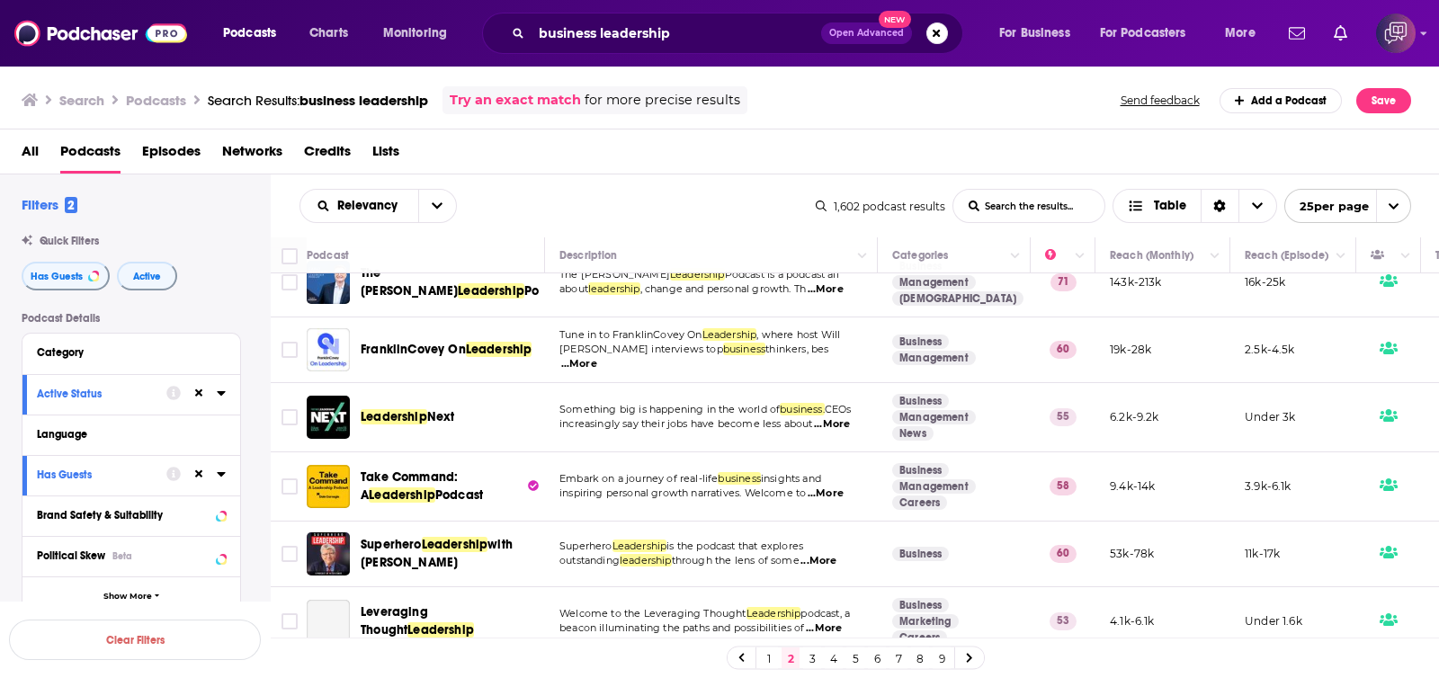
scroll to position [786, 0]
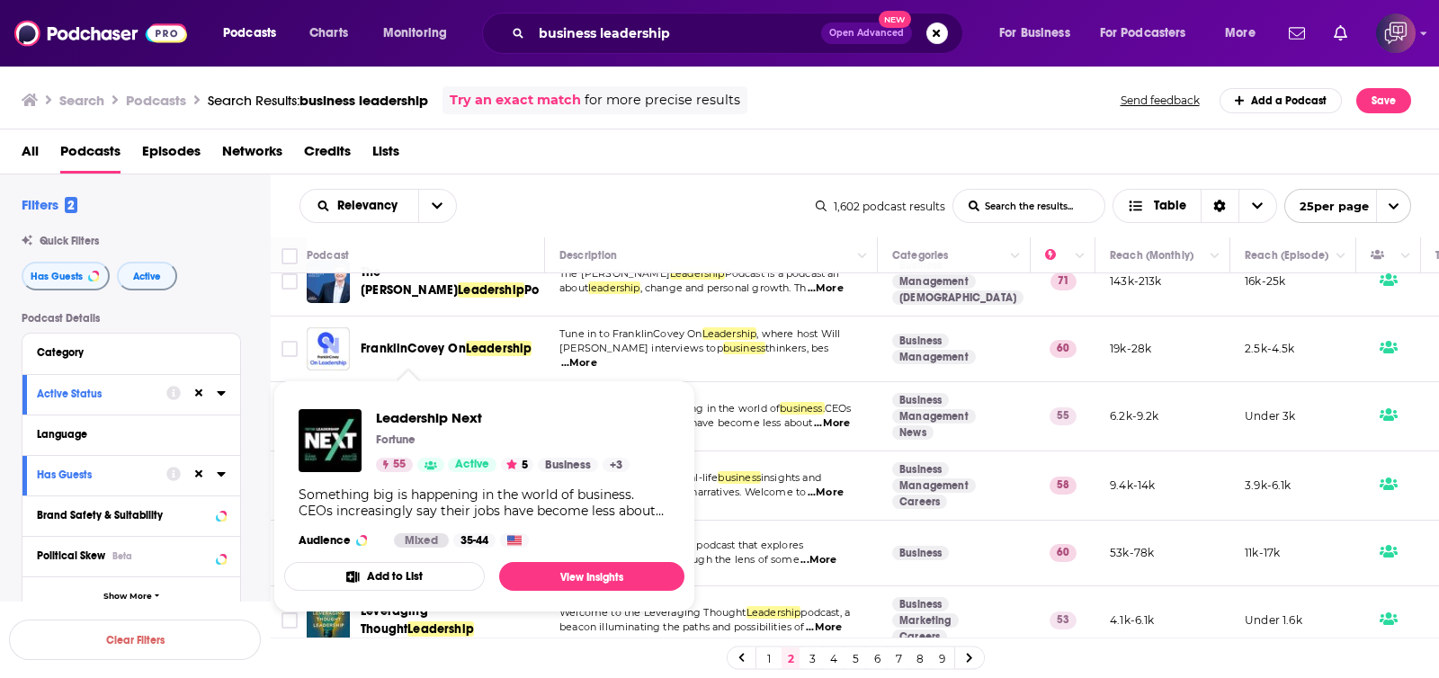
drag, startPoint x: 477, startPoint y: 376, endPoint x: 439, endPoint y: 330, distance: 59.4
click at [381, 372] on div "Podcasts Charts Monitoring business leadership Open Advanced New For Business F…" at bounding box center [719, 339] width 1439 height 678
click at [710, 198] on div "Relevancy List Search Input Search the results... Table" at bounding box center [558, 206] width 516 height 34
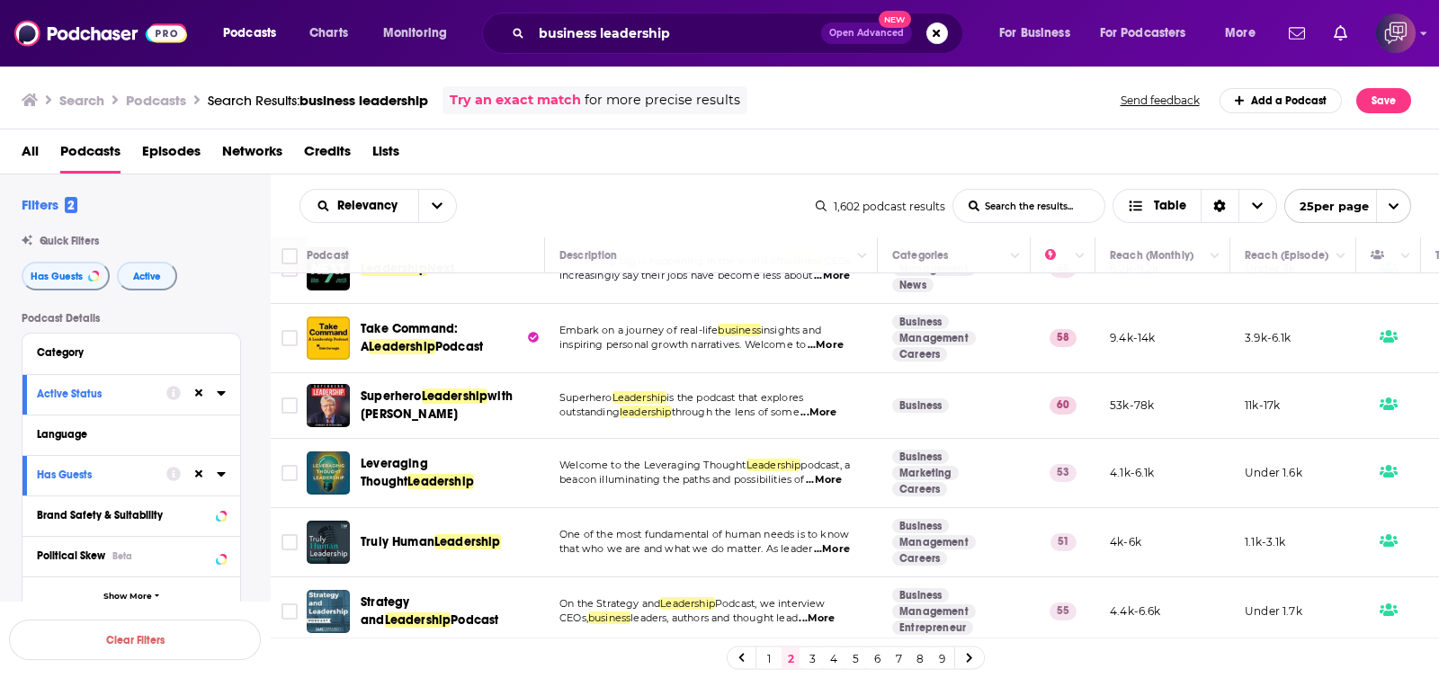
scroll to position [899, 0]
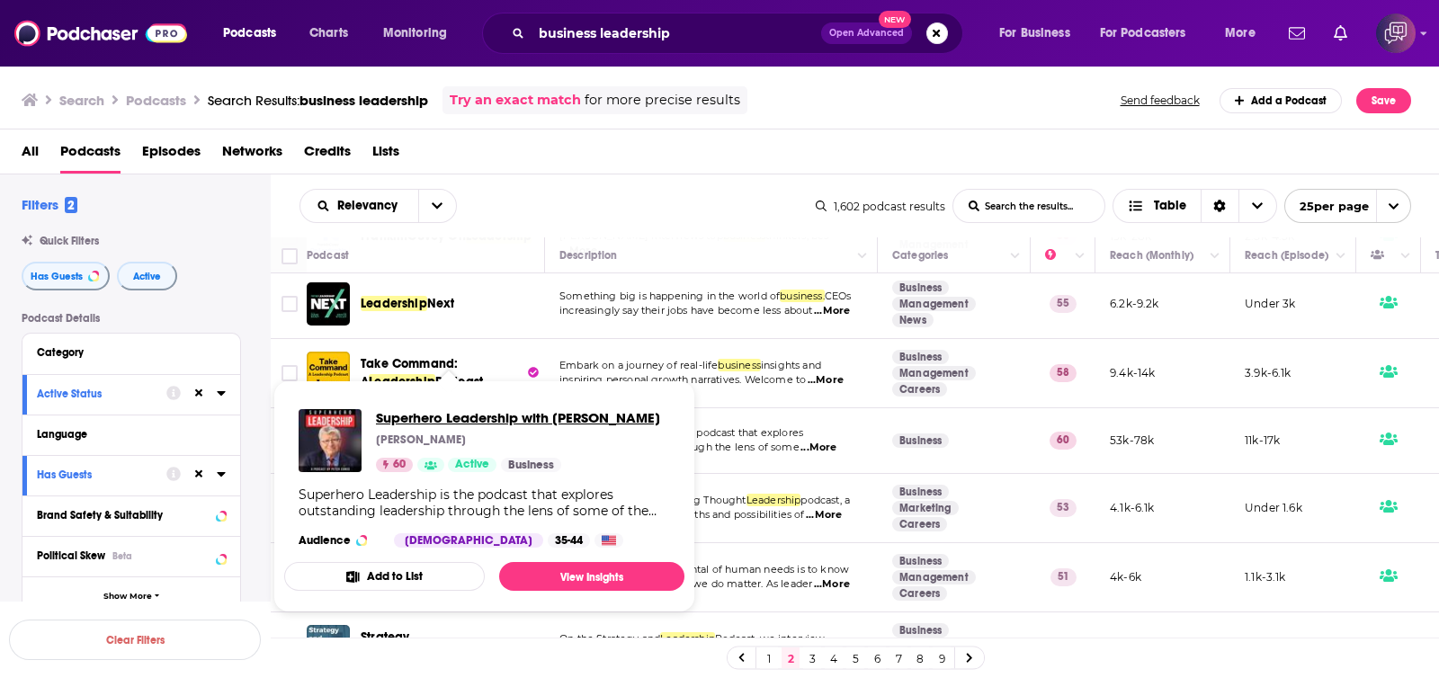
drag, startPoint x: 477, startPoint y: 407, endPoint x: 461, endPoint y: 416, distance: 17.7
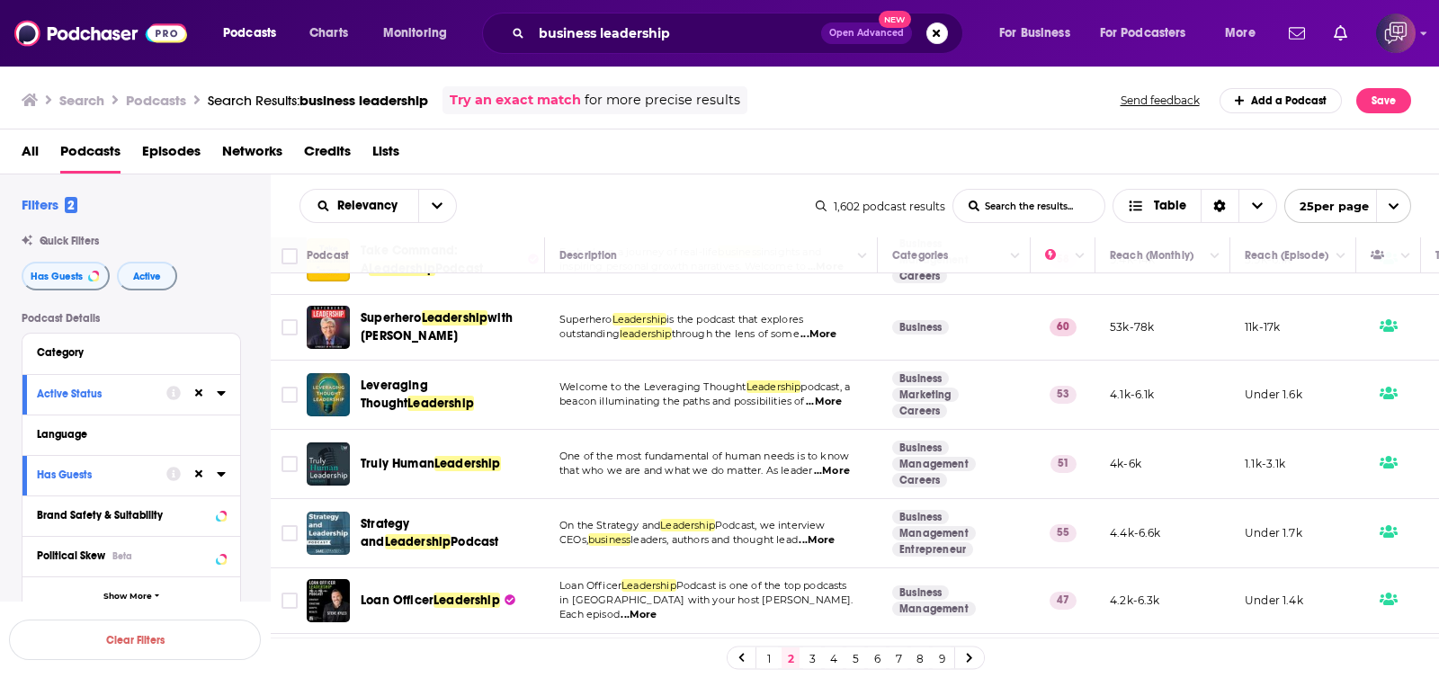
scroll to position [1124, 0]
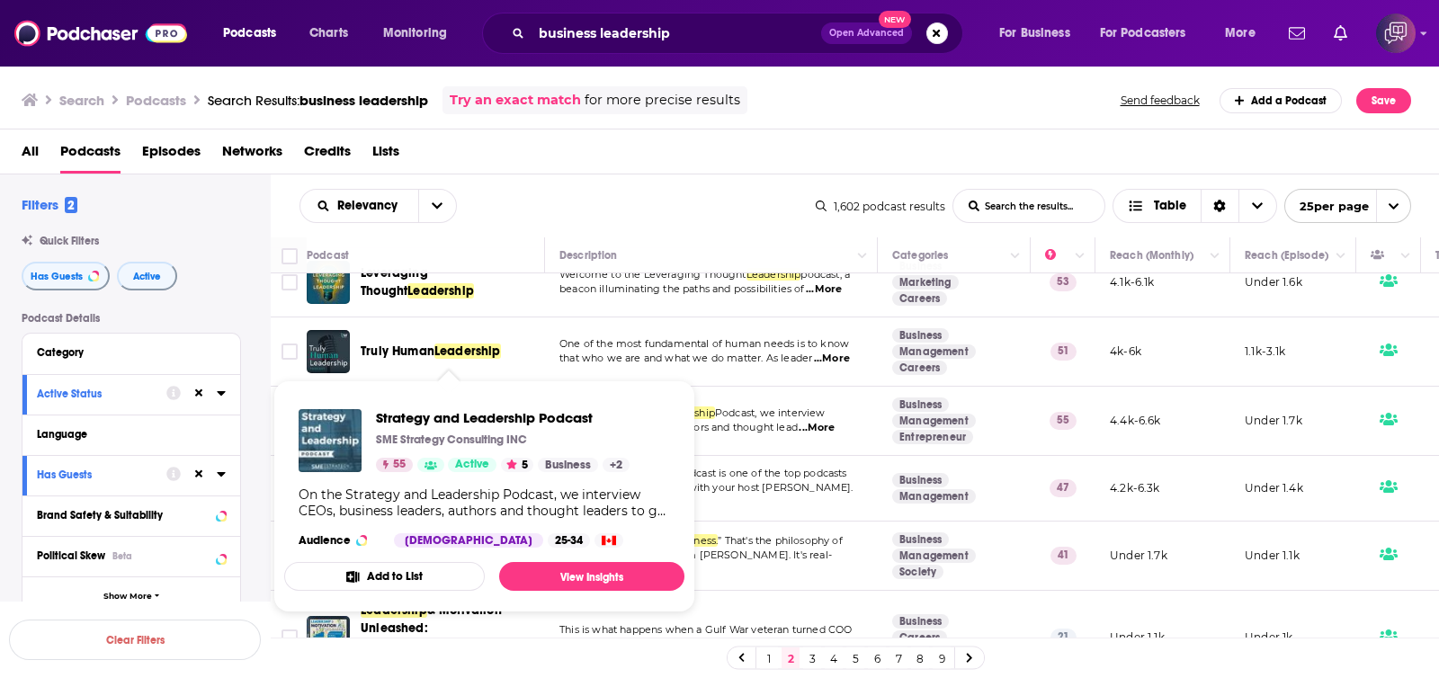
drag, startPoint x: 513, startPoint y: 373, endPoint x: 478, endPoint y: 372, distance: 35.1
drag, startPoint x: 478, startPoint y: 372, endPoint x: 429, endPoint y: 410, distance: 61.5
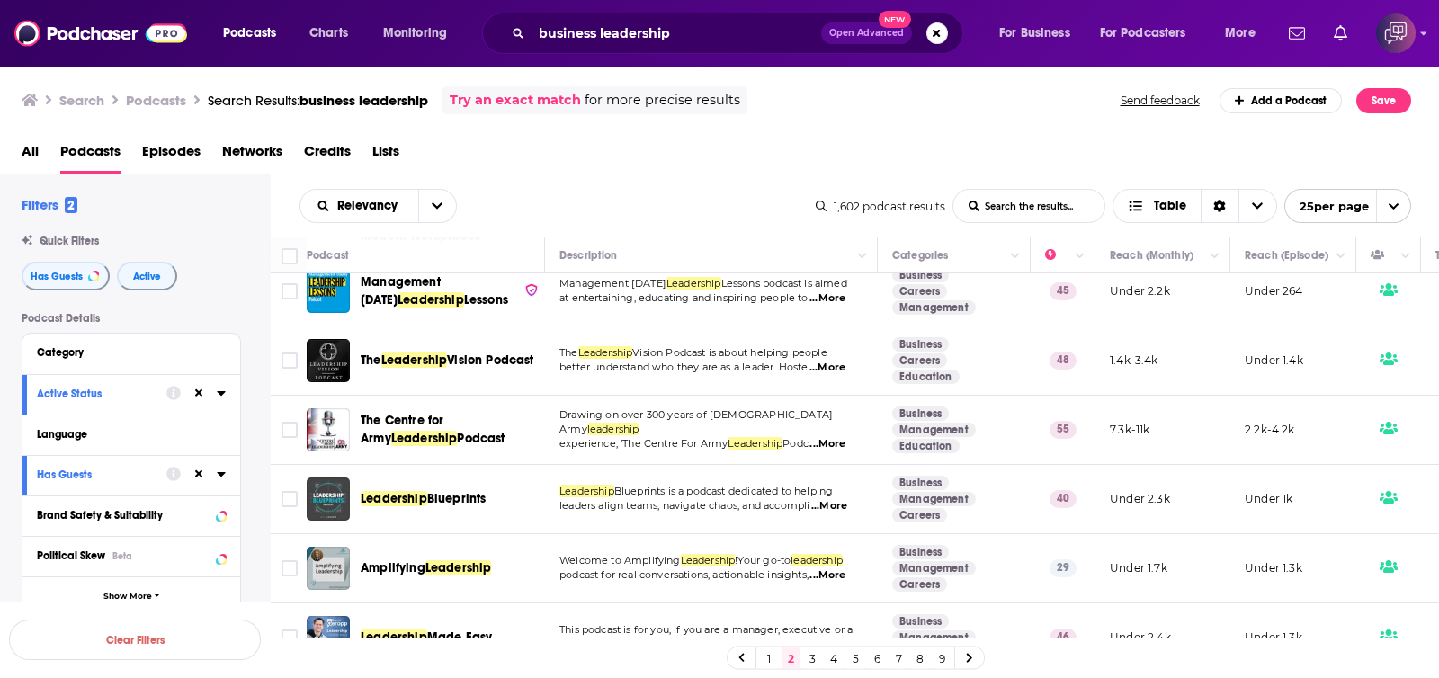
scroll to position [1560, 0]
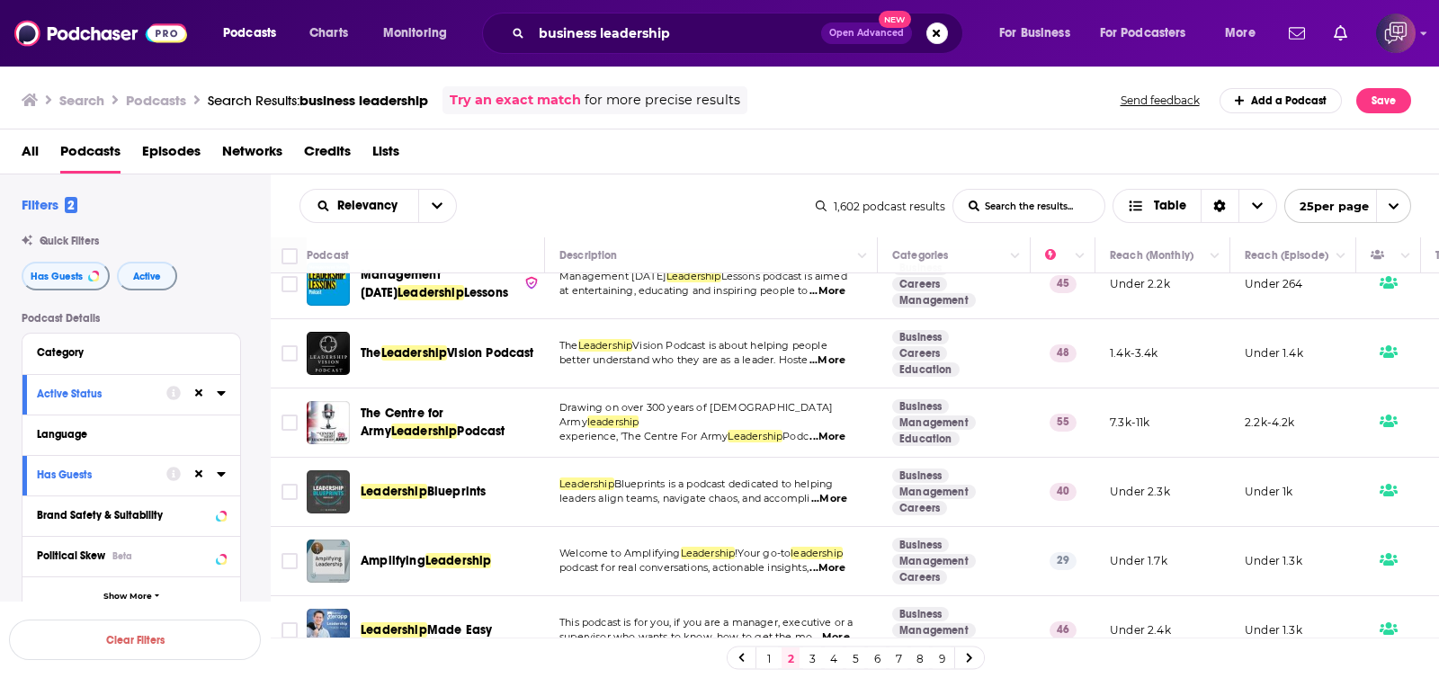
click at [809, 654] on link "3" at bounding box center [812, 659] width 18 height 22
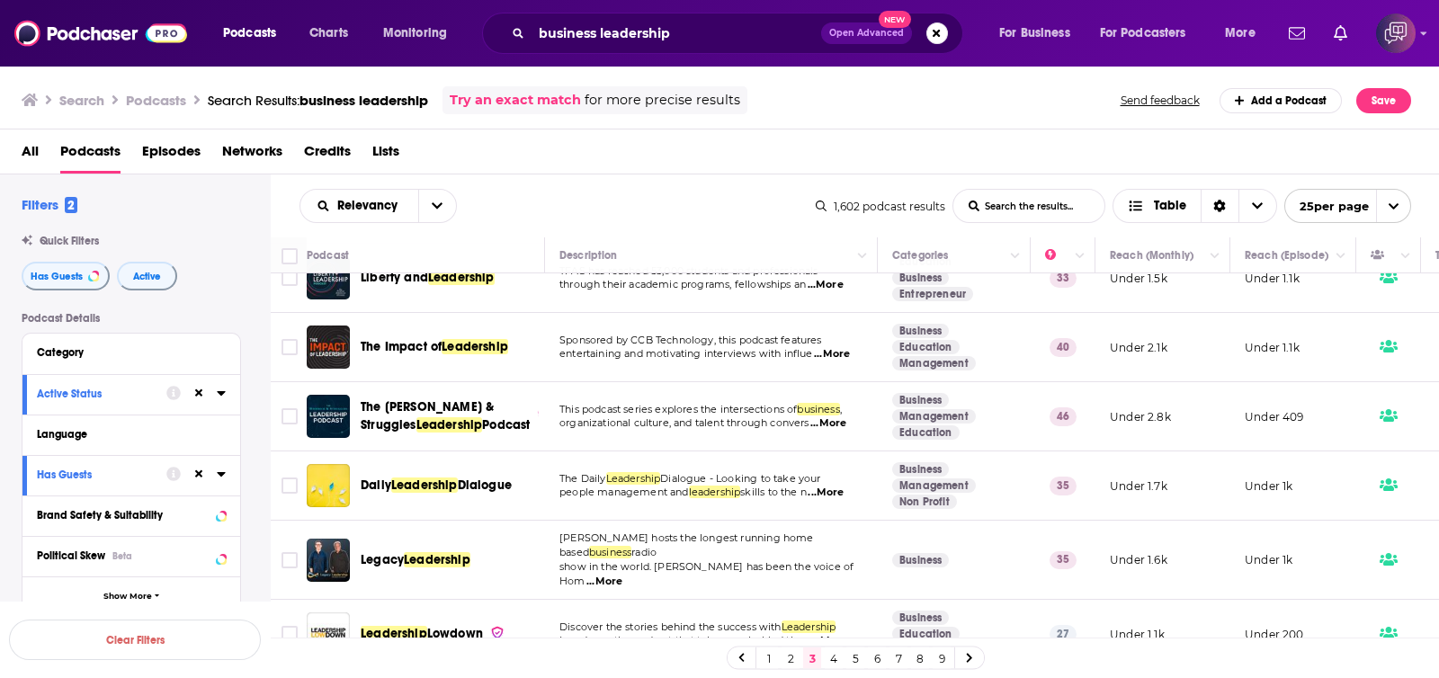
scroll to position [562, 0]
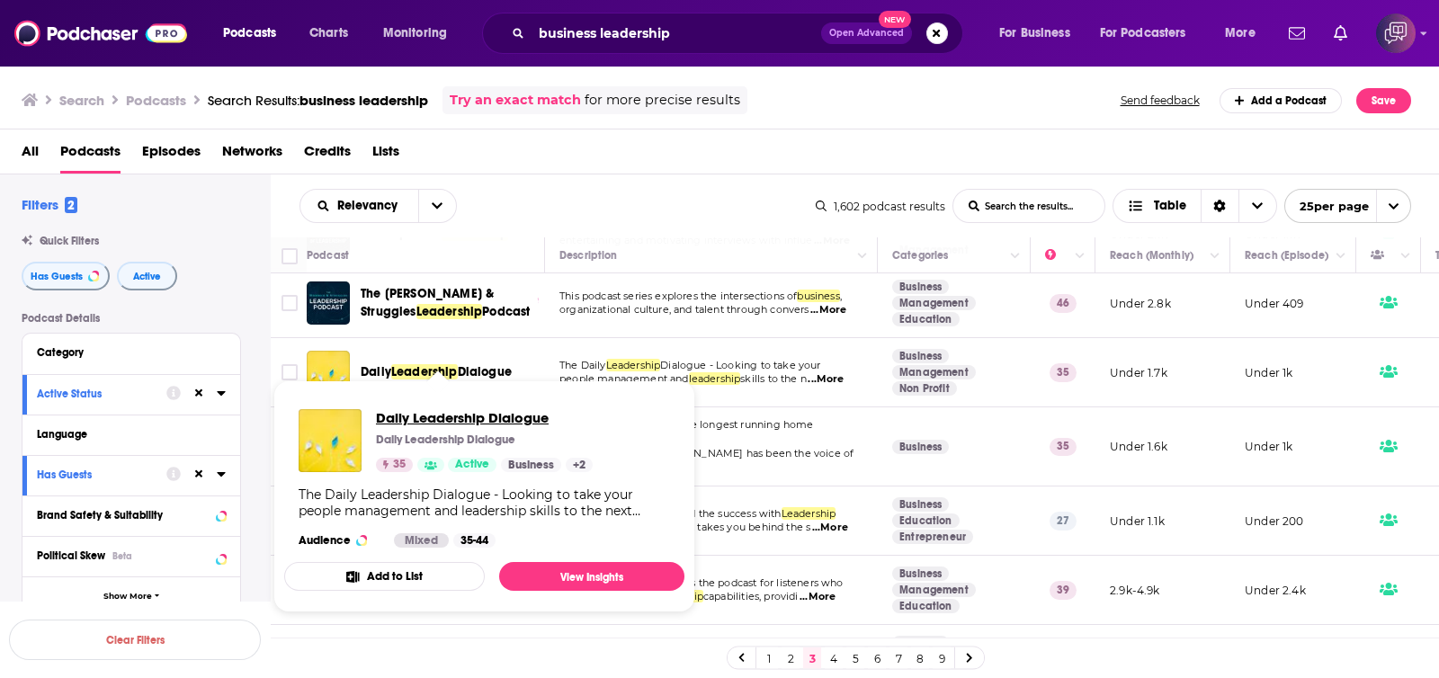
drag, startPoint x: 407, startPoint y: 371, endPoint x: 389, endPoint y: 417, distance: 50.4
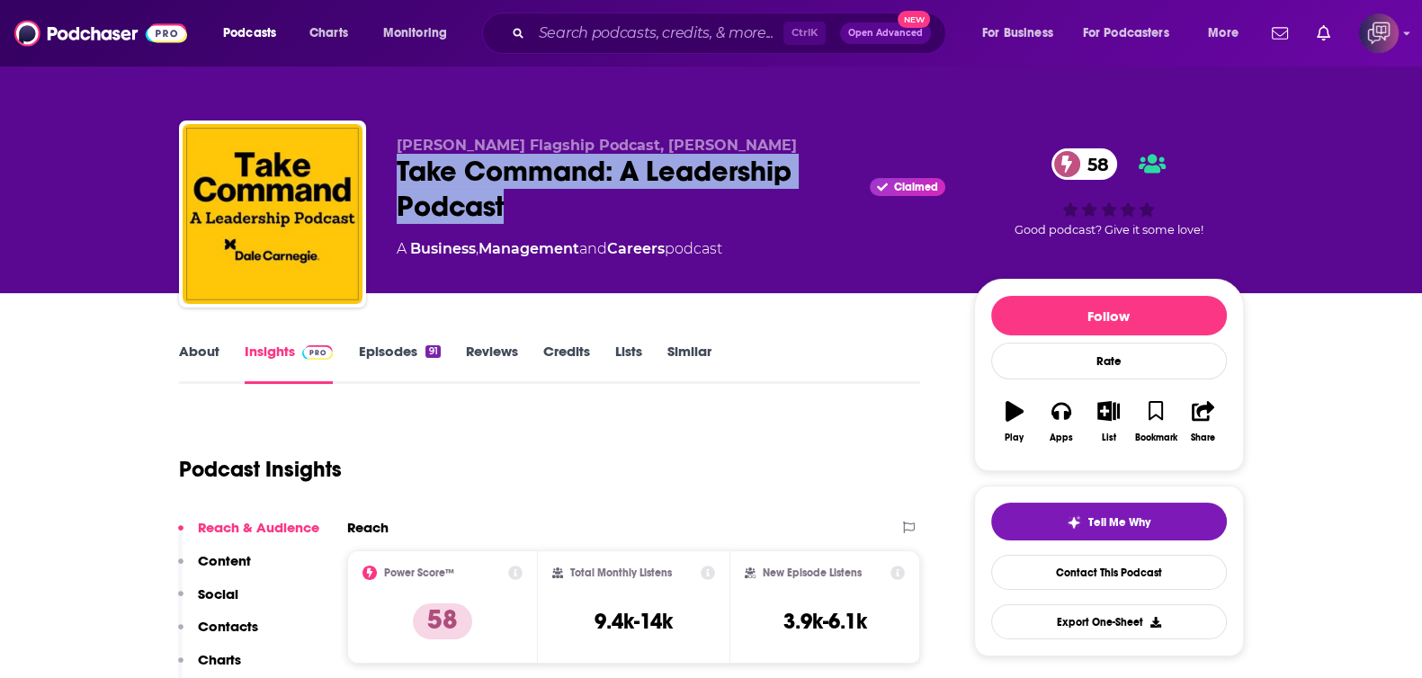
drag, startPoint x: 398, startPoint y: 164, endPoint x: 546, endPoint y: 201, distance: 152.0
click at [542, 205] on div "[PERSON_NAME] Flagship Podcast, [PERSON_NAME] Take Command: A Leadership Podcas…" at bounding box center [711, 218] width 1065 height 194
copy h2 "Take Command: A Leadership Podcast"
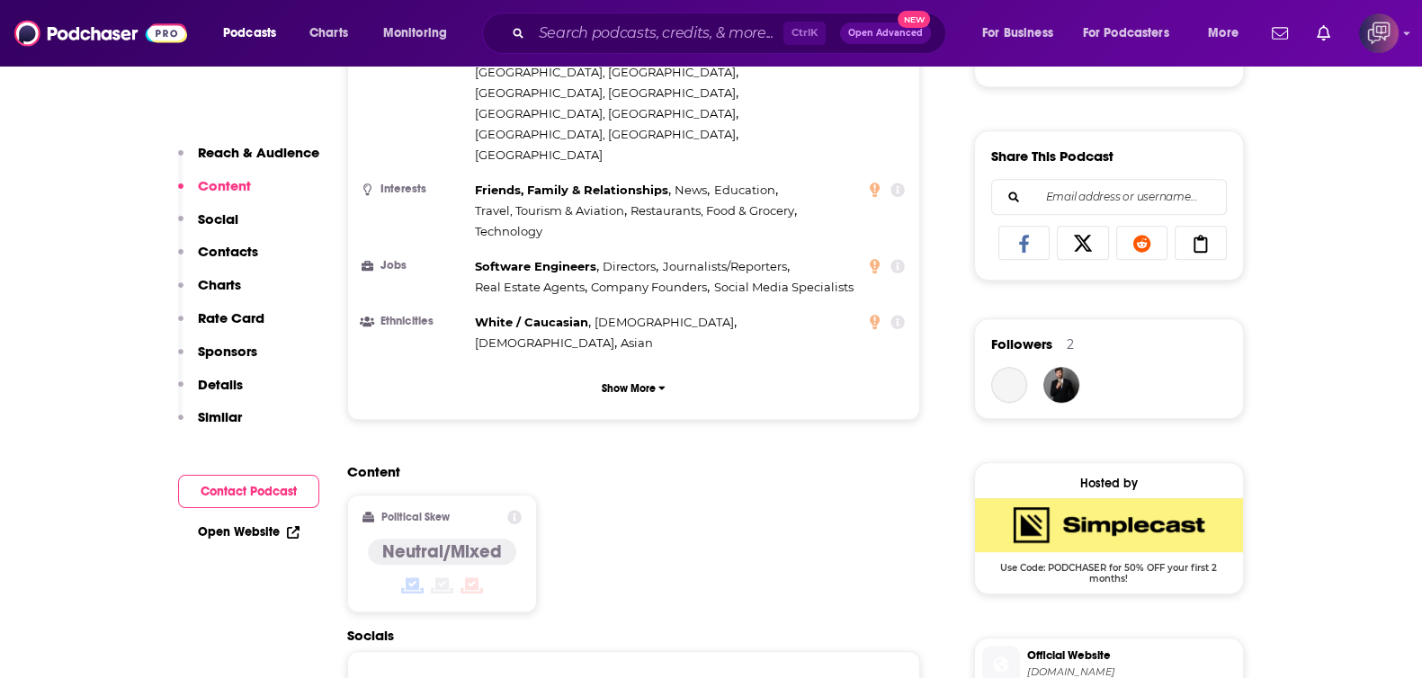
scroll to position [1237, 0]
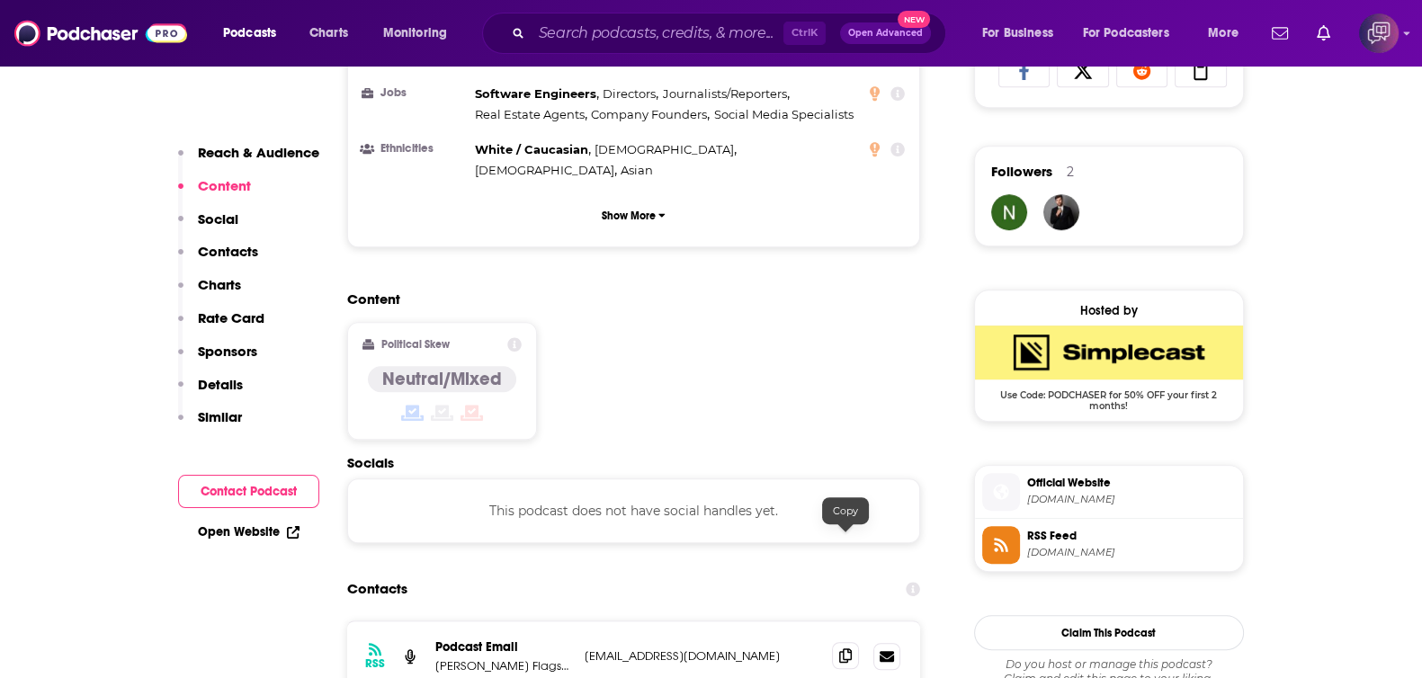
click at [844, 648] on icon at bounding box center [845, 655] width 13 height 14
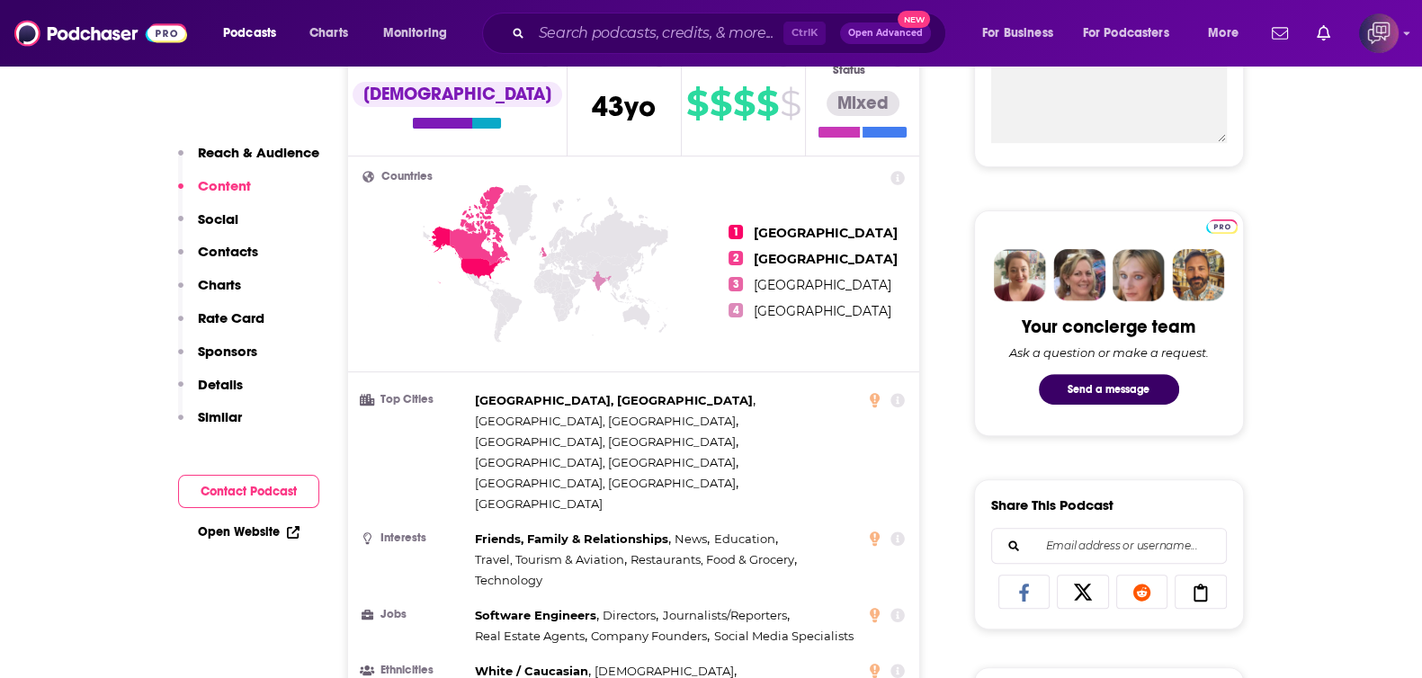
scroll to position [675, 0]
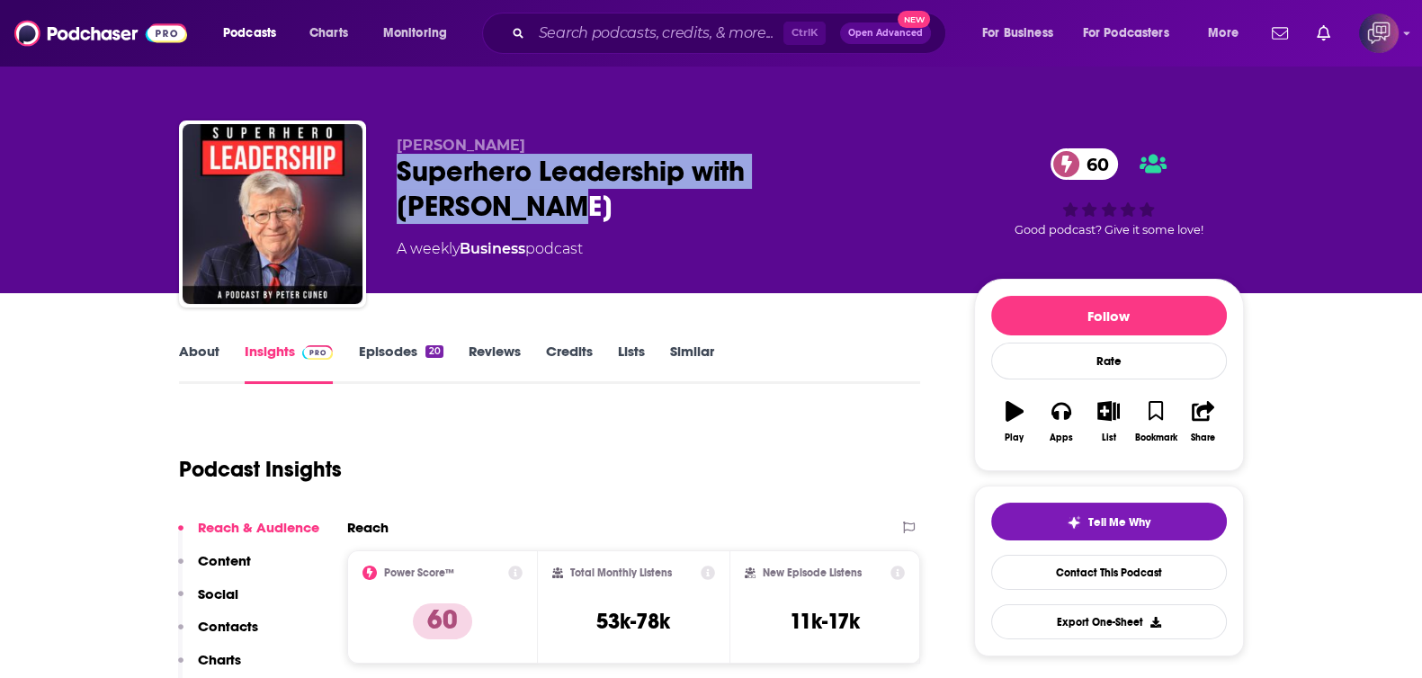
drag, startPoint x: 397, startPoint y: 180, endPoint x: 957, endPoint y: 171, distance: 560.4
click at [957, 171] on div "[PERSON_NAME] Superhero Leadership with [PERSON_NAME] 60 A weekly Business podc…" at bounding box center [820, 218] width 847 height 162
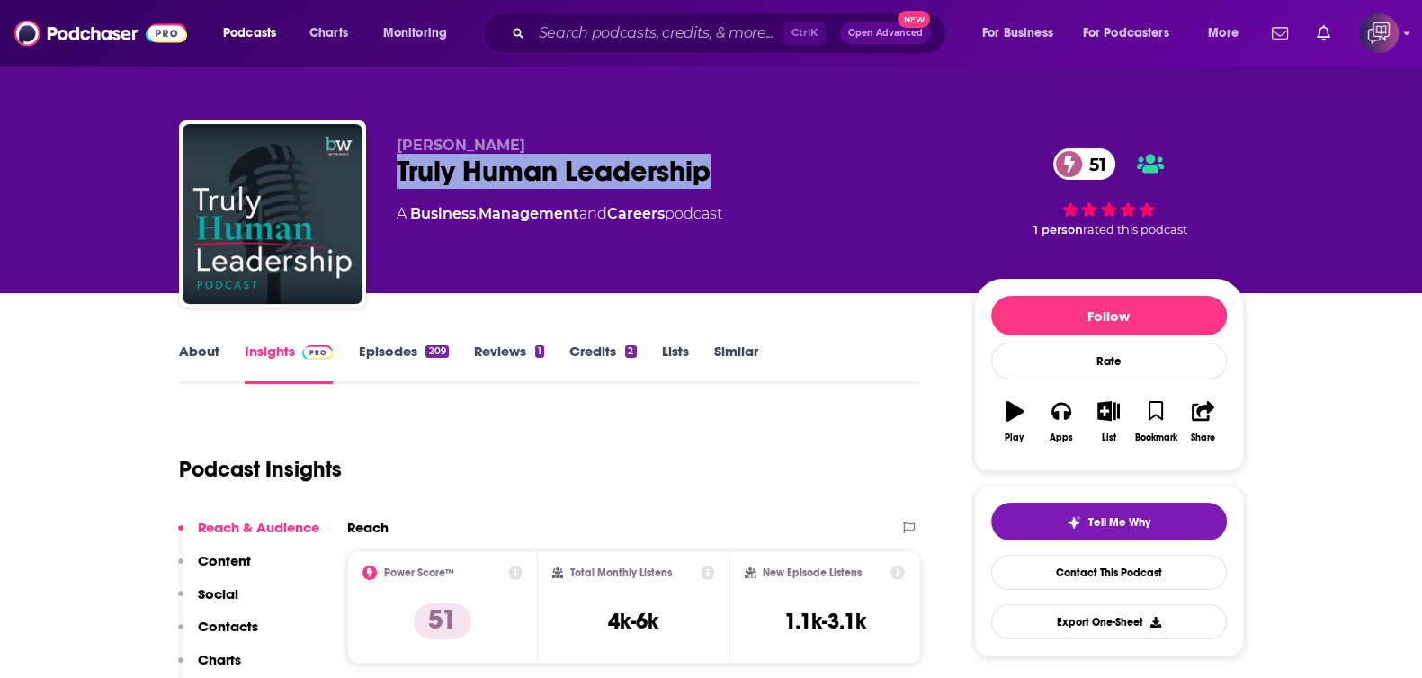
drag, startPoint x: 549, startPoint y: 165, endPoint x: 771, endPoint y: 172, distance: 222.3
click at [771, 172] on div "[PERSON_NAME] Truly Human Leadership 51 A Business , Management and Careers pod…" at bounding box center [711, 218] width 1065 height 194
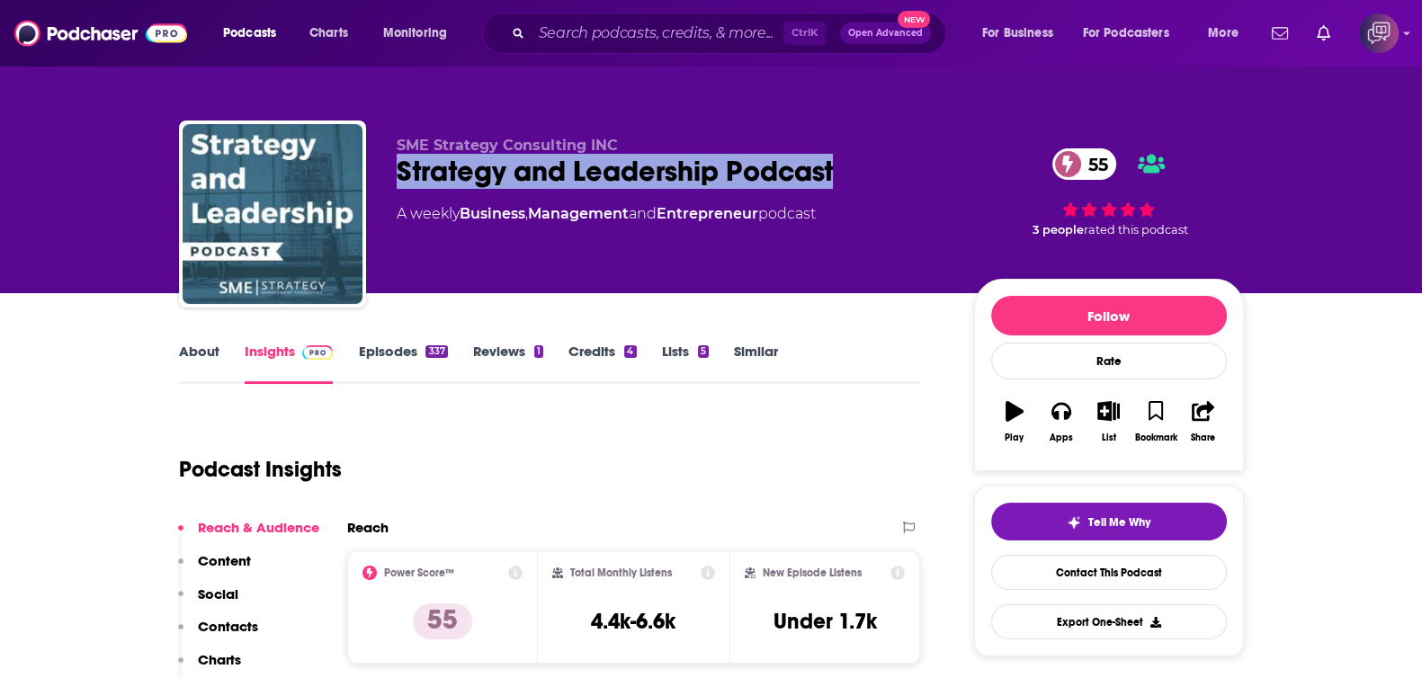
drag, startPoint x: 409, startPoint y: 168, endPoint x: 868, endPoint y: 164, distance: 458.7
click at [868, 164] on div "SME Strategy Consulting INC Strategy and Leadership Podcast 55 A weekly Busines…" at bounding box center [711, 218] width 1065 height 194
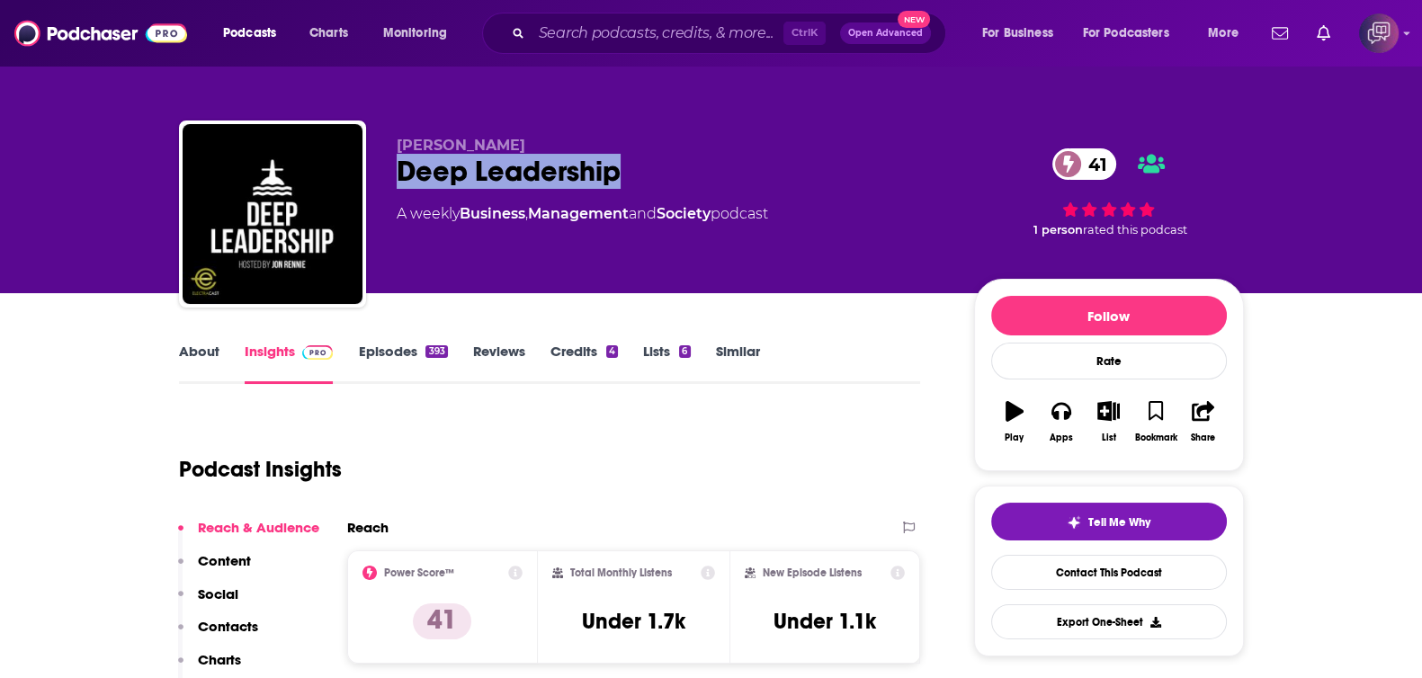
drag, startPoint x: 392, startPoint y: 173, endPoint x: 796, endPoint y: 184, distance: 404.0
click at [796, 184] on div "[PERSON_NAME] Leadership 41 A weekly Business , Management and Society podcast …" at bounding box center [711, 218] width 1065 height 194
copy h2 "Deep Leadership"
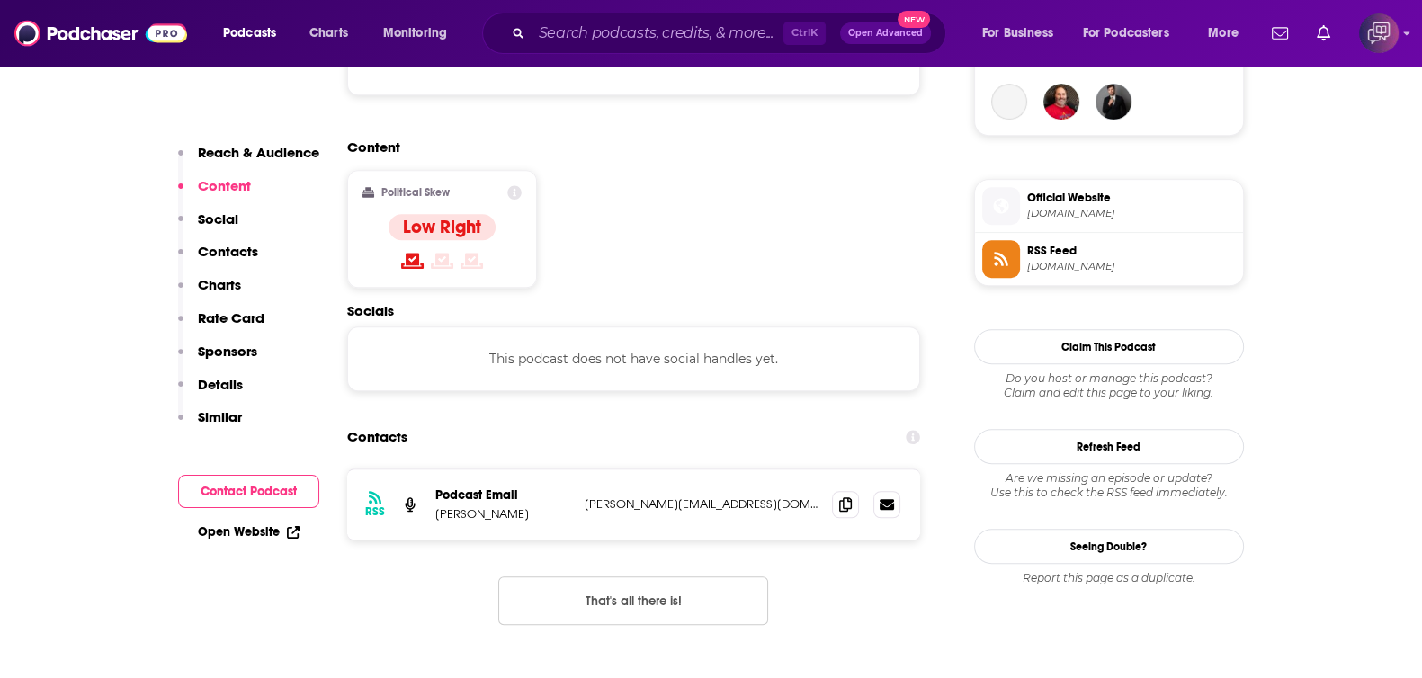
scroll to position [1349, 0]
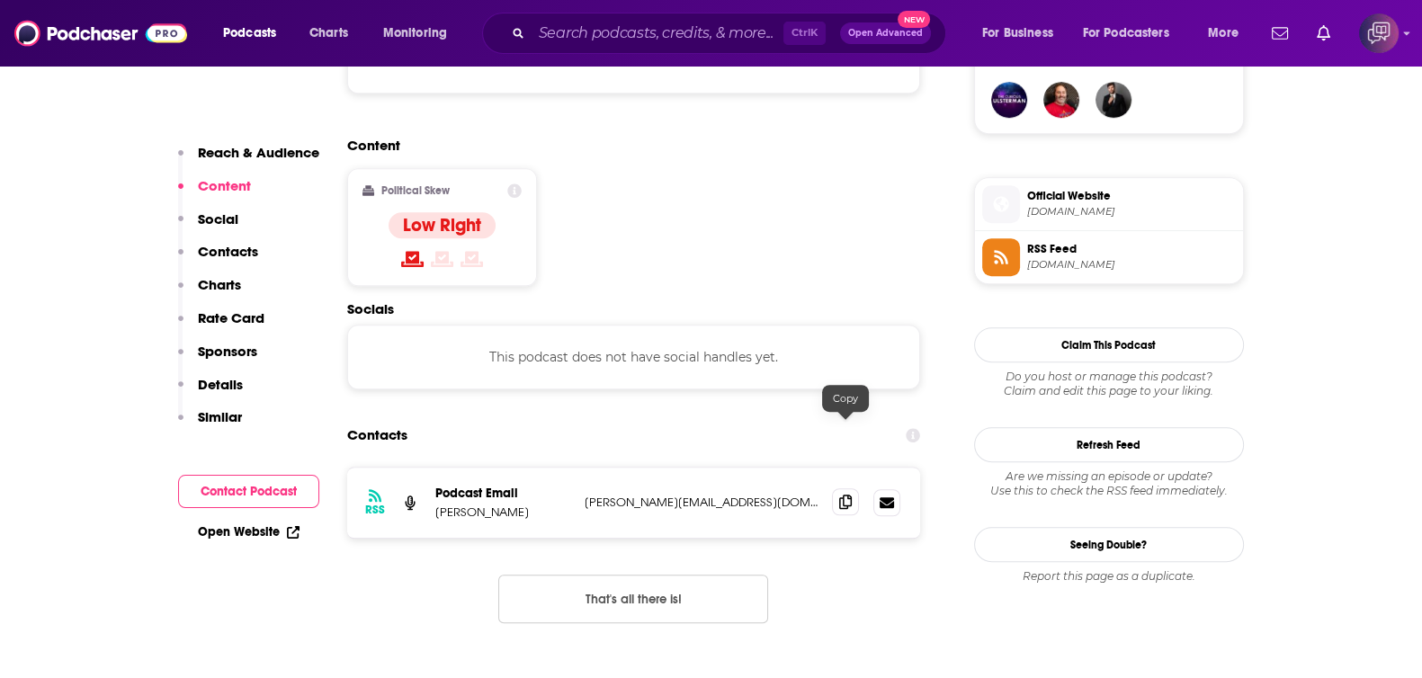
click at [849, 495] on icon at bounding box center [845, 502] width 13 height 14
click at [846, 495] on icon at bounding box center [845, 502] width 13 height 14
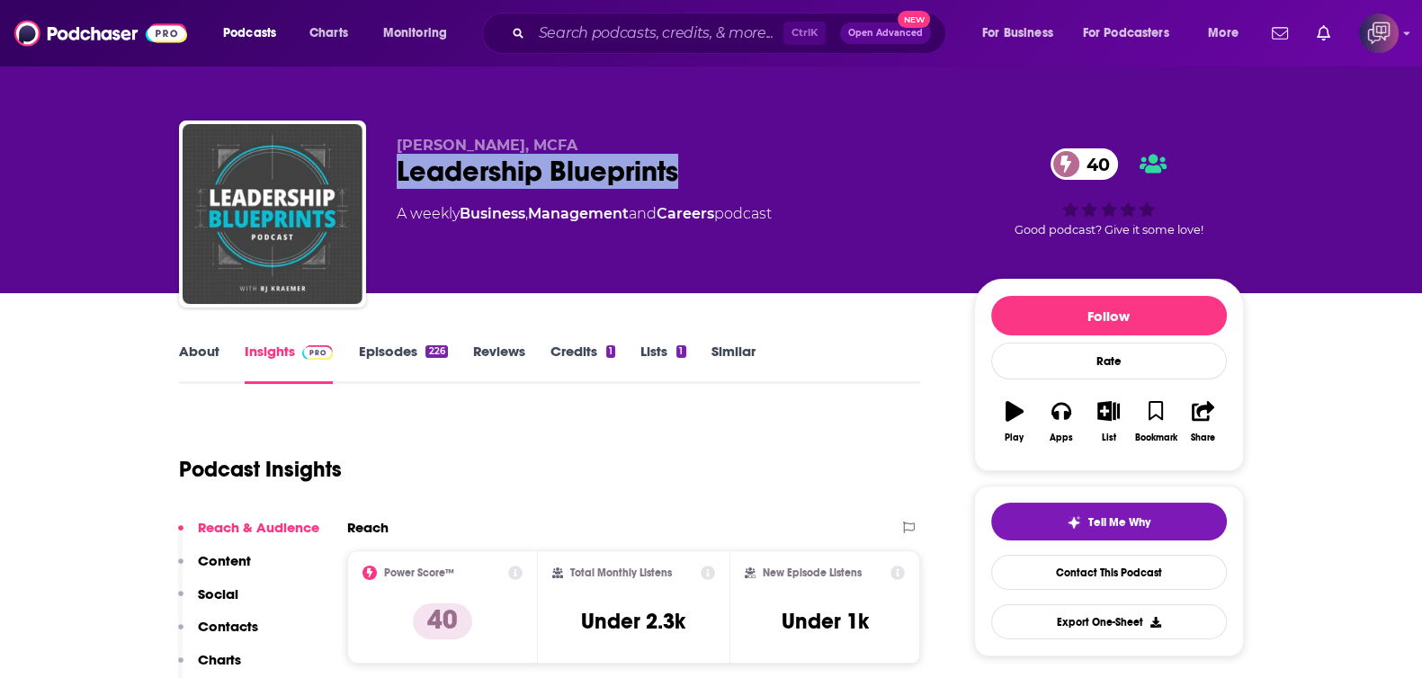
drag, startPoint x: 394, startPoint y: 175, endPoint x: 770, endPoint y: 191, distance: 376.3
click at [770, 191] on div "[PERSON_NAME], MCFA Leadership Blueprints 40 A weekly Business , Management and…" at bounding box center [711, 218] width 1065 height 194
copy h2 "Leadership Blueprints"
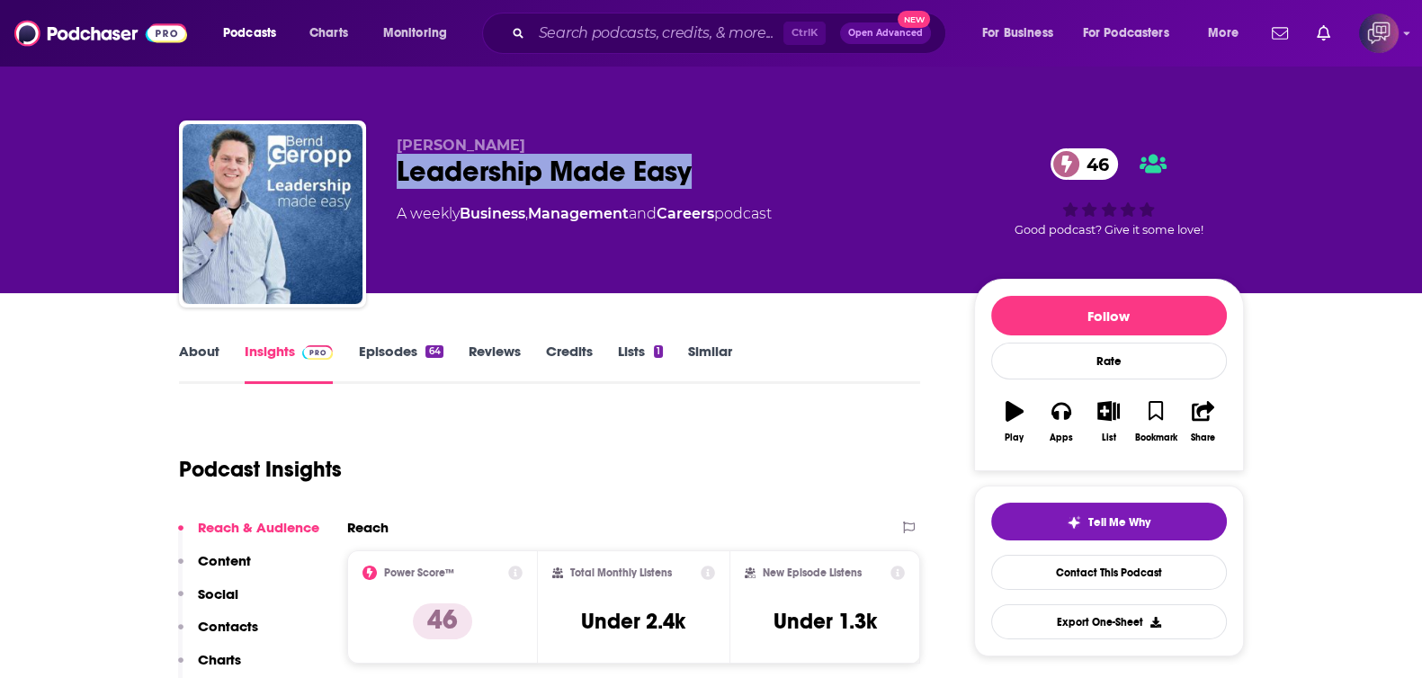
drag, startPoint x: 385, startPoint y: 171, endPoint x: 790, endPoint y: 174, distance: 404.7
click at [790, 174] on div "Bernd Geropp Leadership Made Easy 46 A weekly Business , Management and Careers…" at bounding box center [711, 218] width 1065 height 194
copy h2 "Leadership Made Easy"
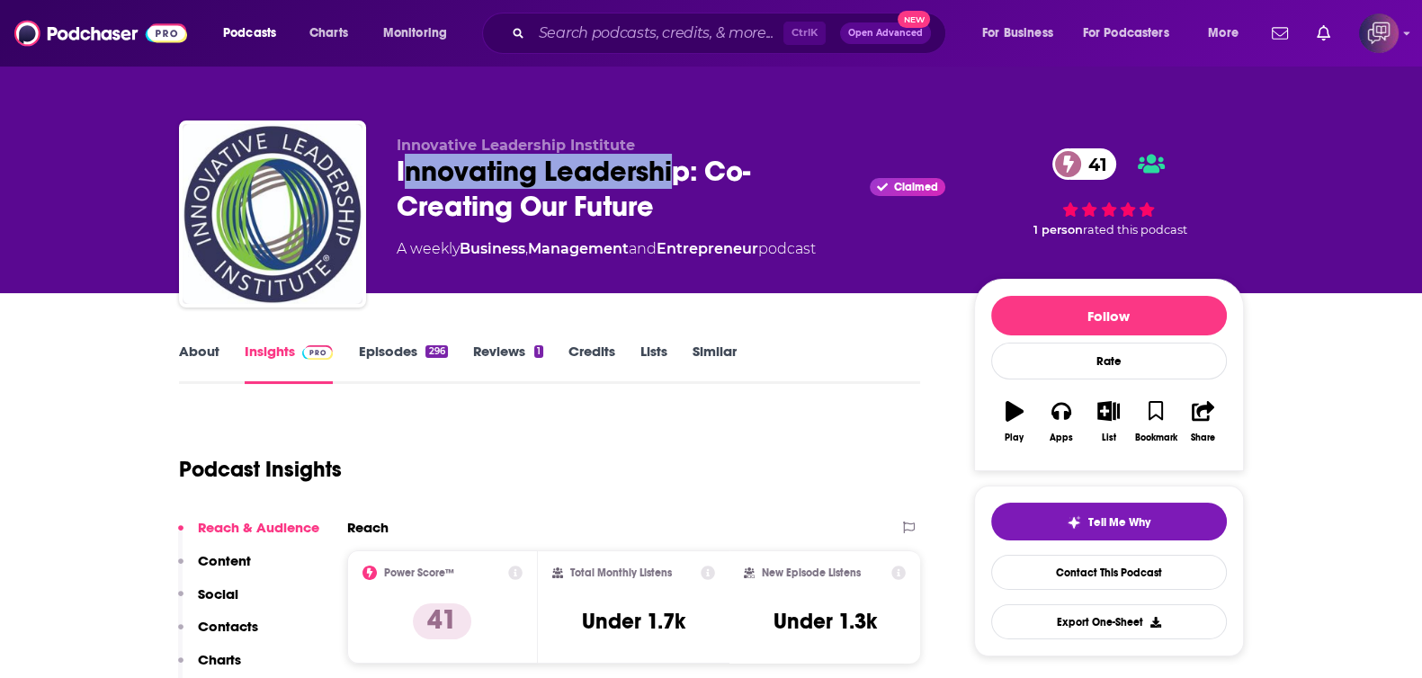
drag, startPoint x: 412, startPoint y: 157, endPoint x: 679, endPoint y: 178, distance: 267.9
click at [679, 178] on div "Innovating Leadership: Co-Creating Our Future Claimed 41" at bounding box center [671, 189] width 549 height 70
click at [680, 178] on div "Innovating Leadership: Co-Creating Our Future Claimed 41" at bounding box center [671, 189] width 549 height 70
drag, startPoint x: 684, startPoint y: 174, endPoint x: 567, endPoint y: 74, distance: 154.4
click at [383, 176] on div "Innovative Leadership Institute Innovating Leadership: Co-Creating Our Future C…" at bounding box center [711, 218] width 1065 height 194
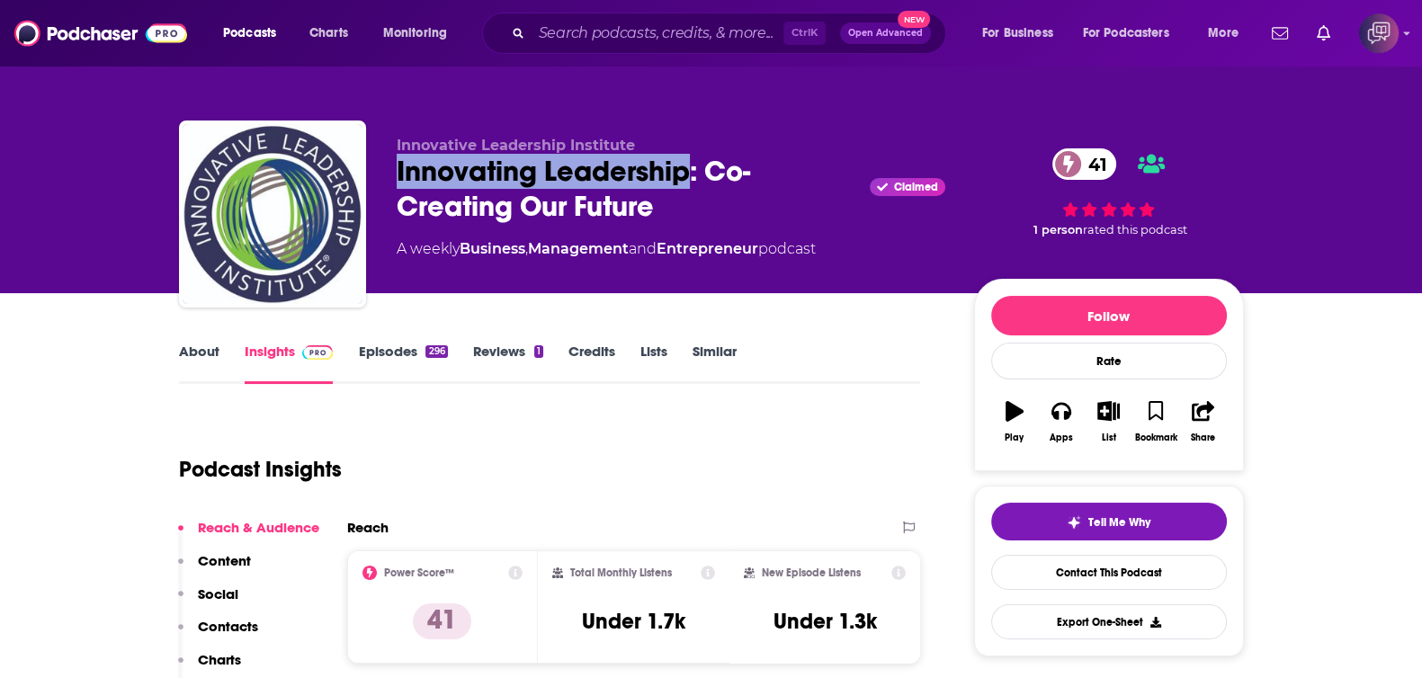
copy h2 "Innovating Leadership"
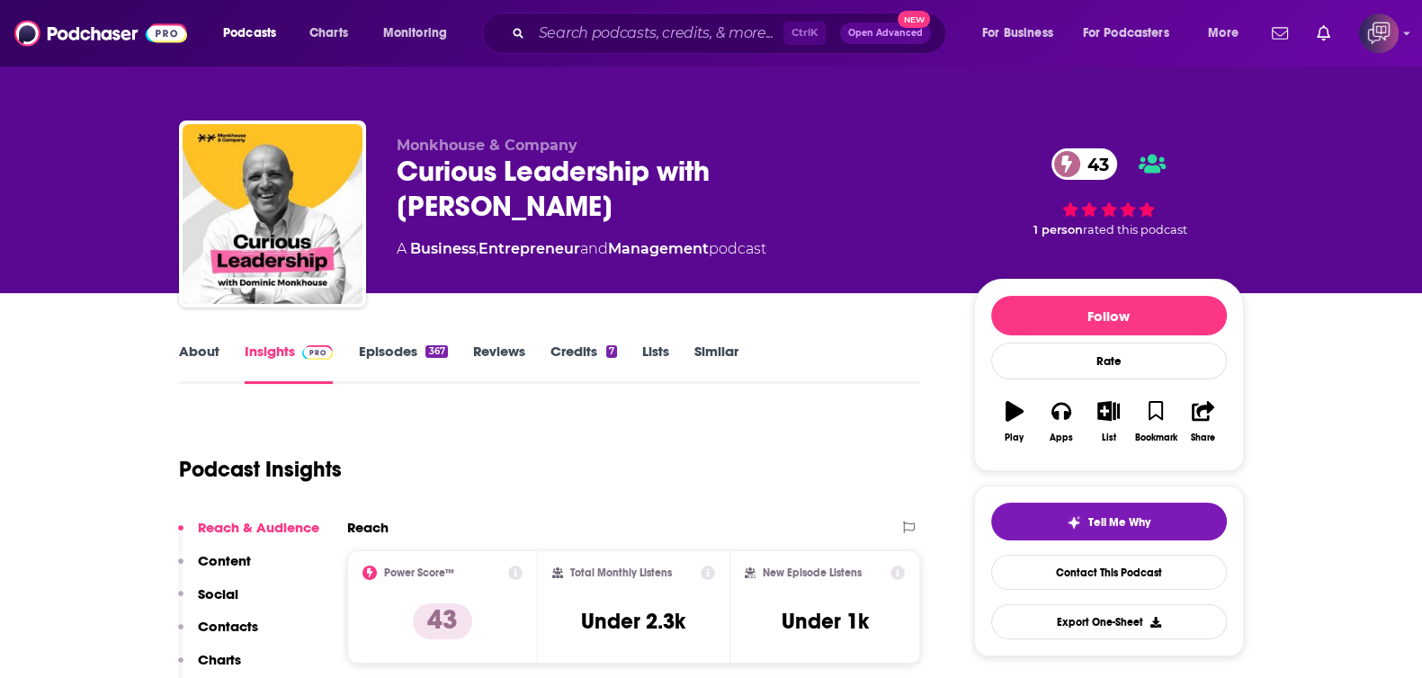
drag, startPoint x: 385, startPoint y: 165, endPoint x: 592, endPoint y: 208, distance: 211.3
click at [592, 208] on div "Monkhouse & Company Curious Leadership with Dominic Monkhouse 43 A Business , E…" at bounding box center [711, 218] width 1065 height 194
copy h2 "Curious Leadership with Dominic Monkhouse"
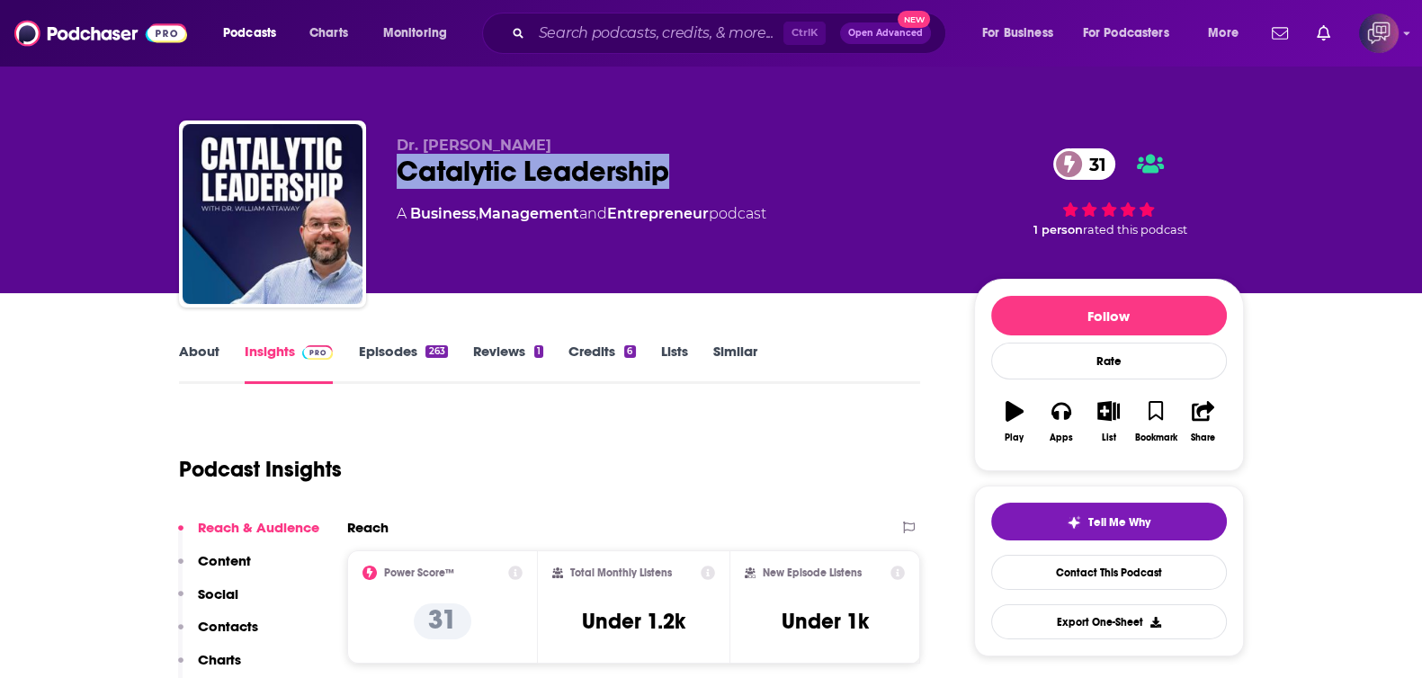
drag, startPoint x: 389, startPoint y: 168, endPoint x: 721, endPoint y: 170, distance: 331.9
click at [721, 170] on div "Dr. [PERSON_NAME] Catalytic Leadership 31 A Business , Management and Entrepren…" at bounding box center [711, 218] width 1065 height 194
copy h2 "Catalytic Leadership"
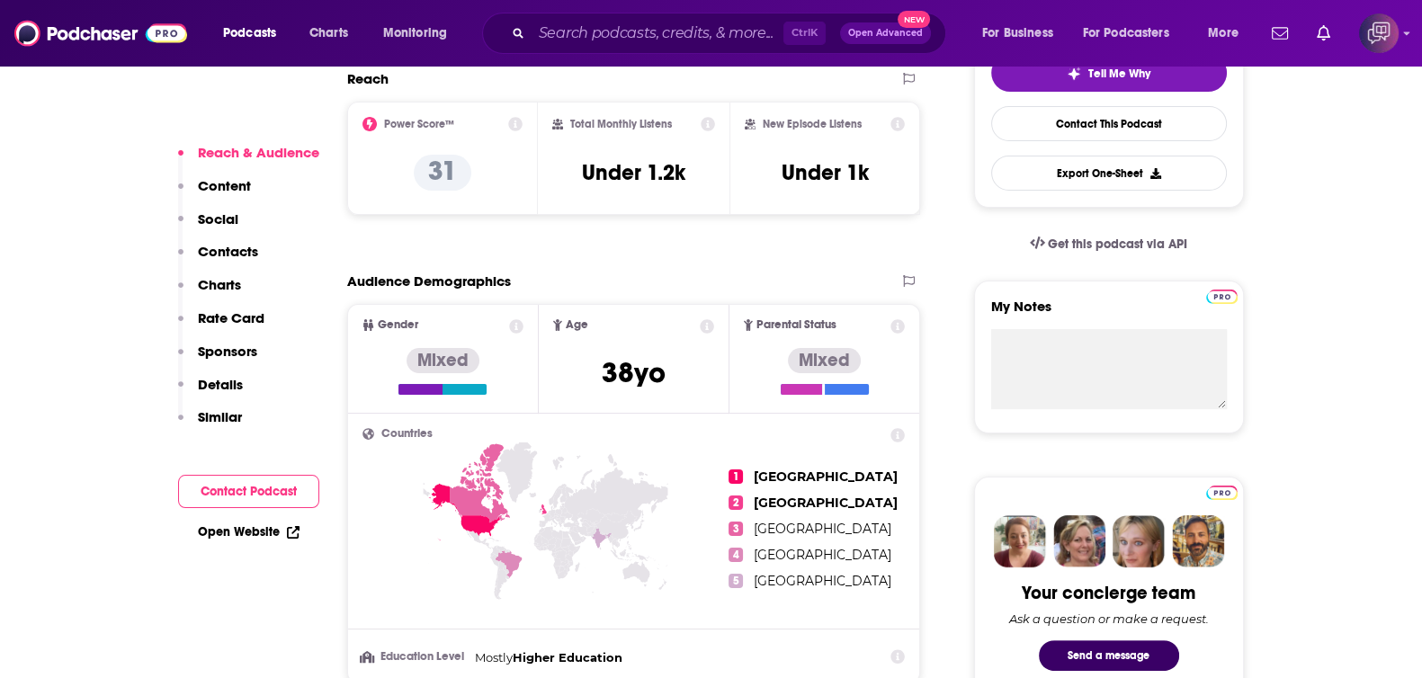
scroll to position [1124, 0]
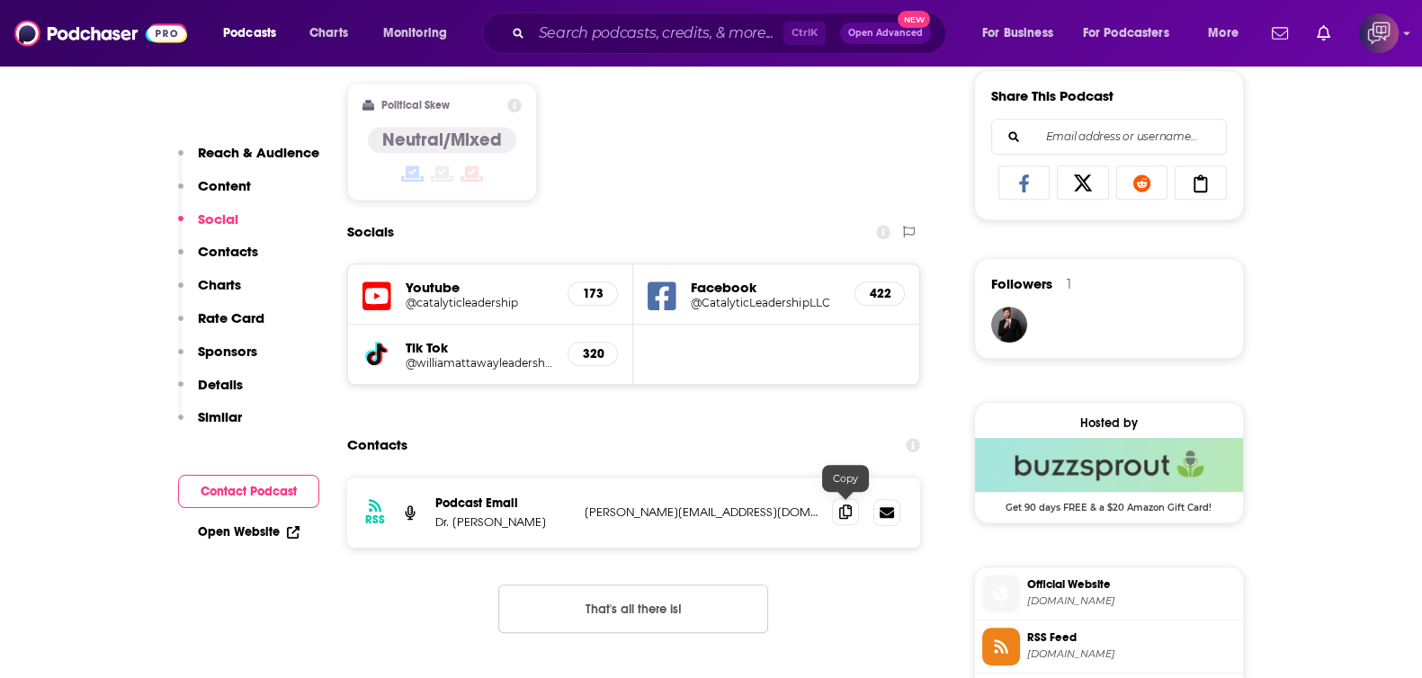
click at [841, 510] on icon at bounding box center [845, 512] width 13 height 14
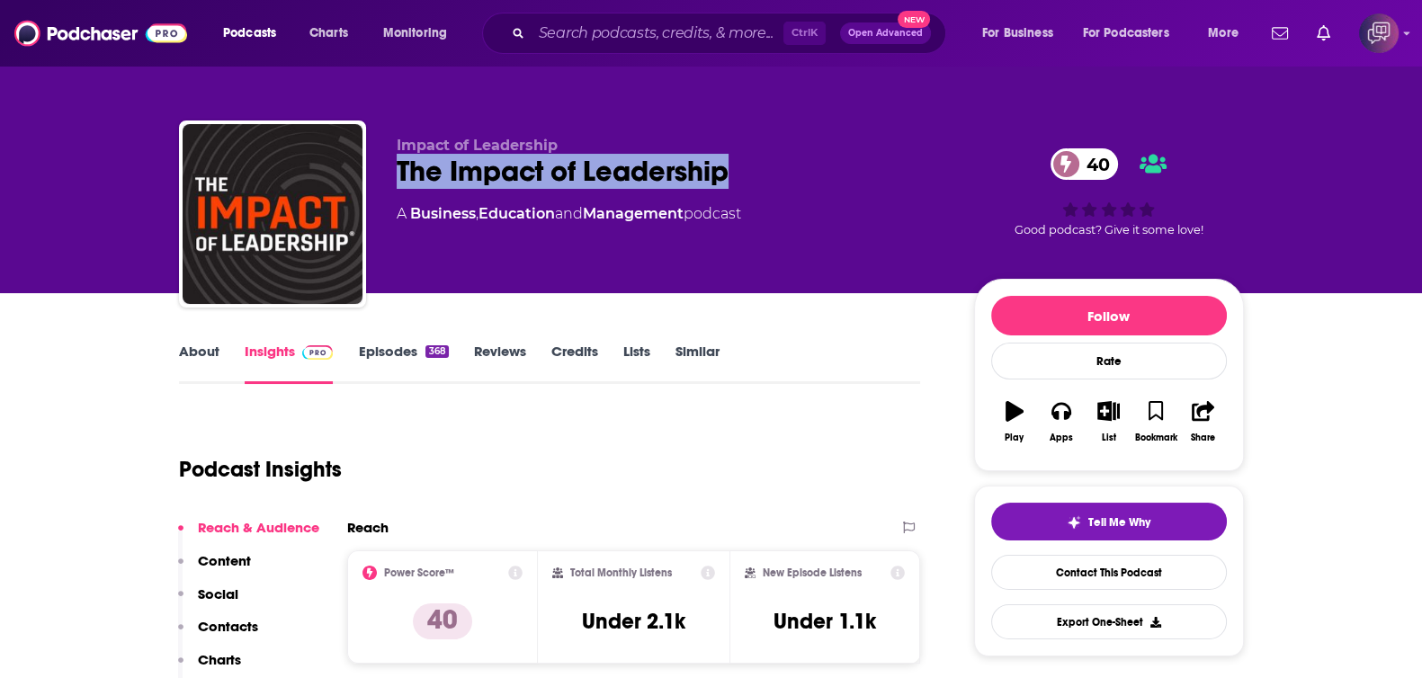
drag, startPoint x: 447, startPoint y: 177, endPoint x: 792, endPoint y: 187, distance: 345.5
click at [792, 187] on div "The Impact of Leadership 40" at bounding box center [671, 171] width 549 height 35
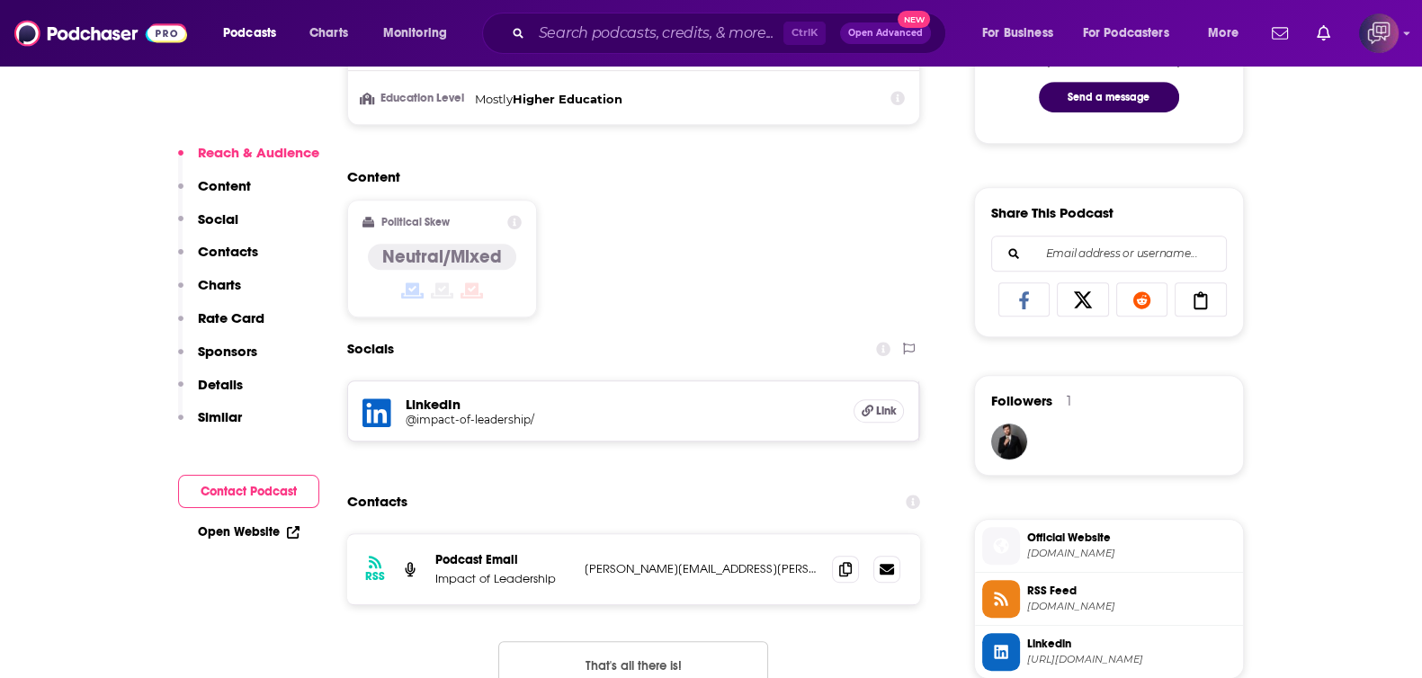
scroll to position [1012, 0]
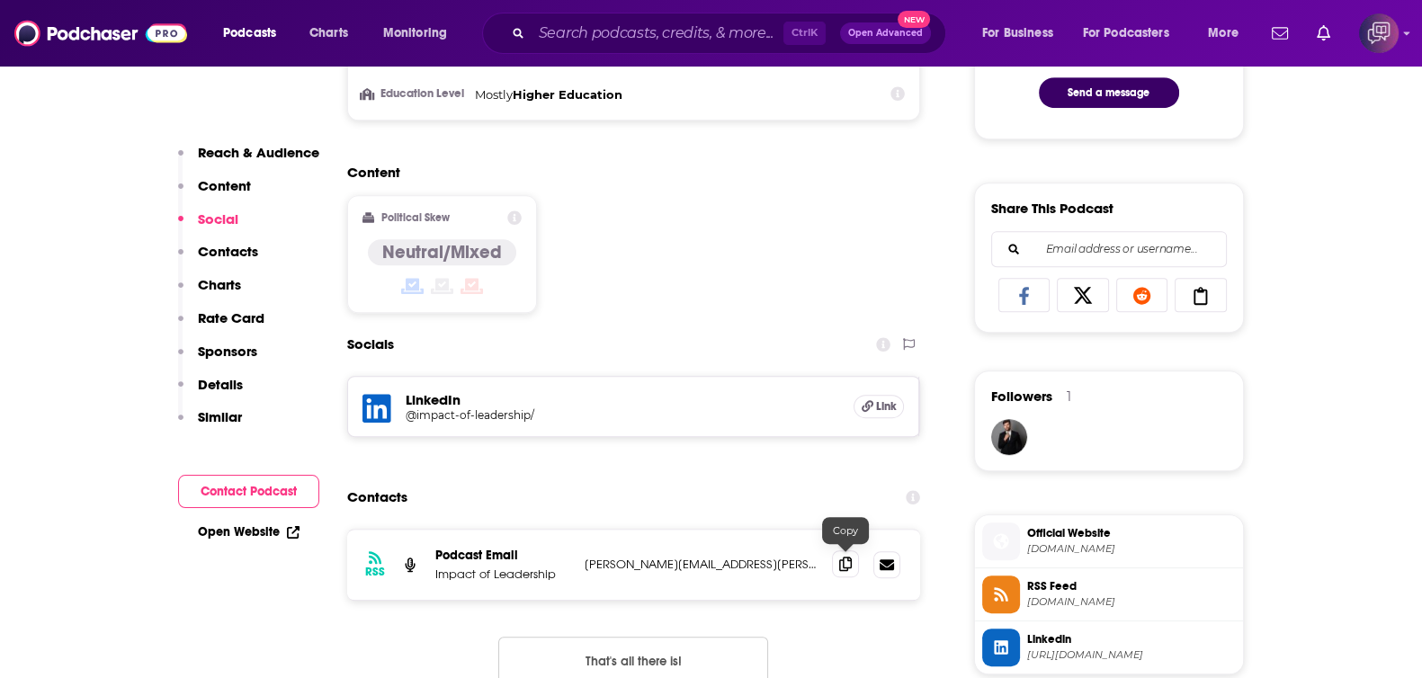
click at [845, 559] on icon at bounding box center [845, 564] width 13 height 14
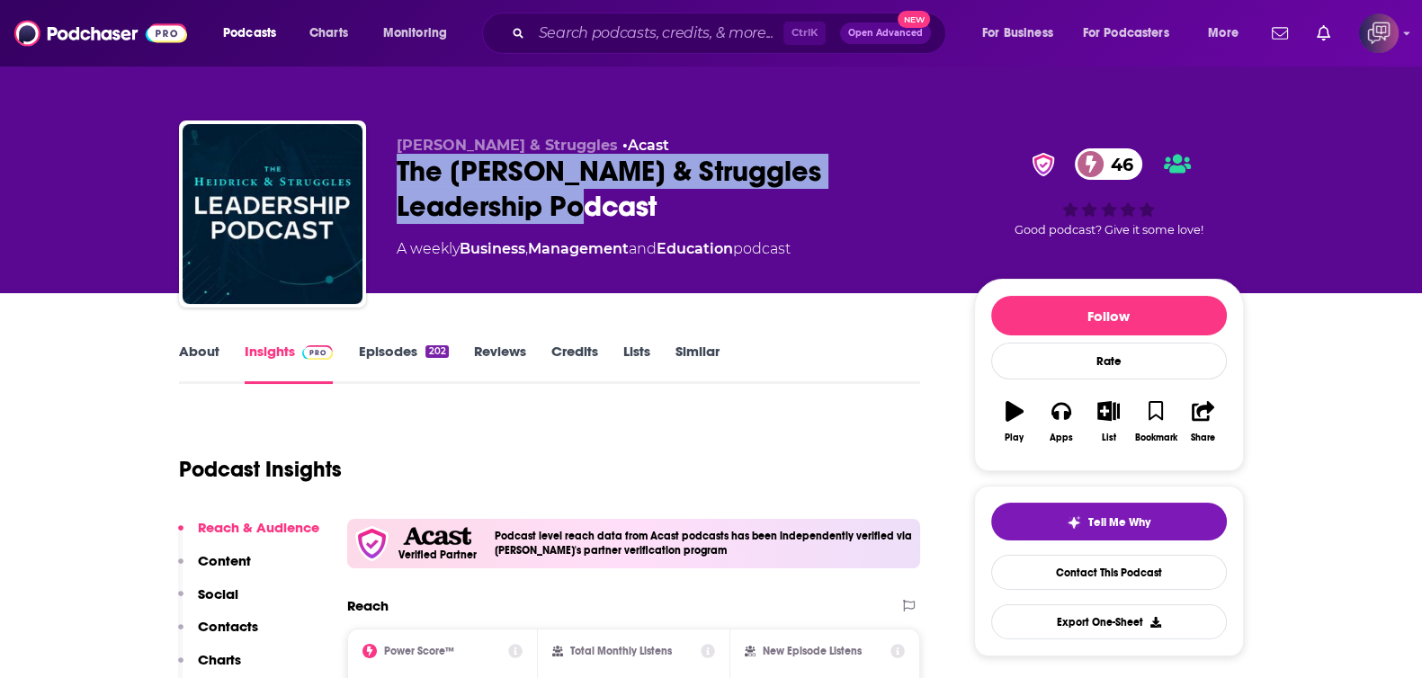
drag, startPoint x: 413, startPoint y: 169, endPoint x: 576, endPoint y: 227, distance: 172.7
click at [576, 227] on div "Heidrick & Struggles • Acast The Heidrick & Struggles Leadership Podcast 46 A w…" at bounding box center [711, 218] width 1065 height 194
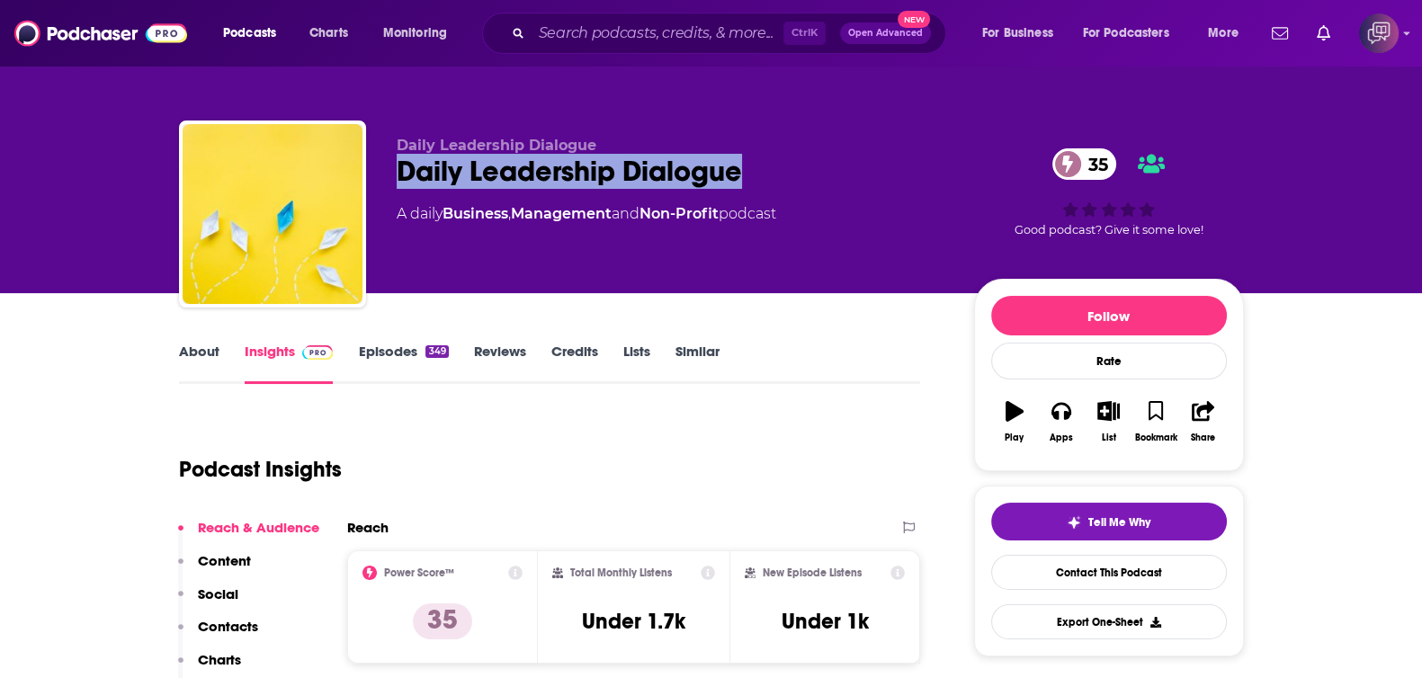
drag, startPoint x: 392, startPoint y: 184, endPoint x: 845, endPoint y: 177, distance: 453.4
click at [845, 177] on div "Daily Leadership Dialogue Daily Leadership Dialogue 35 A daily Business , Manag…" at bounding box center [711, 218] width 1065 height 194
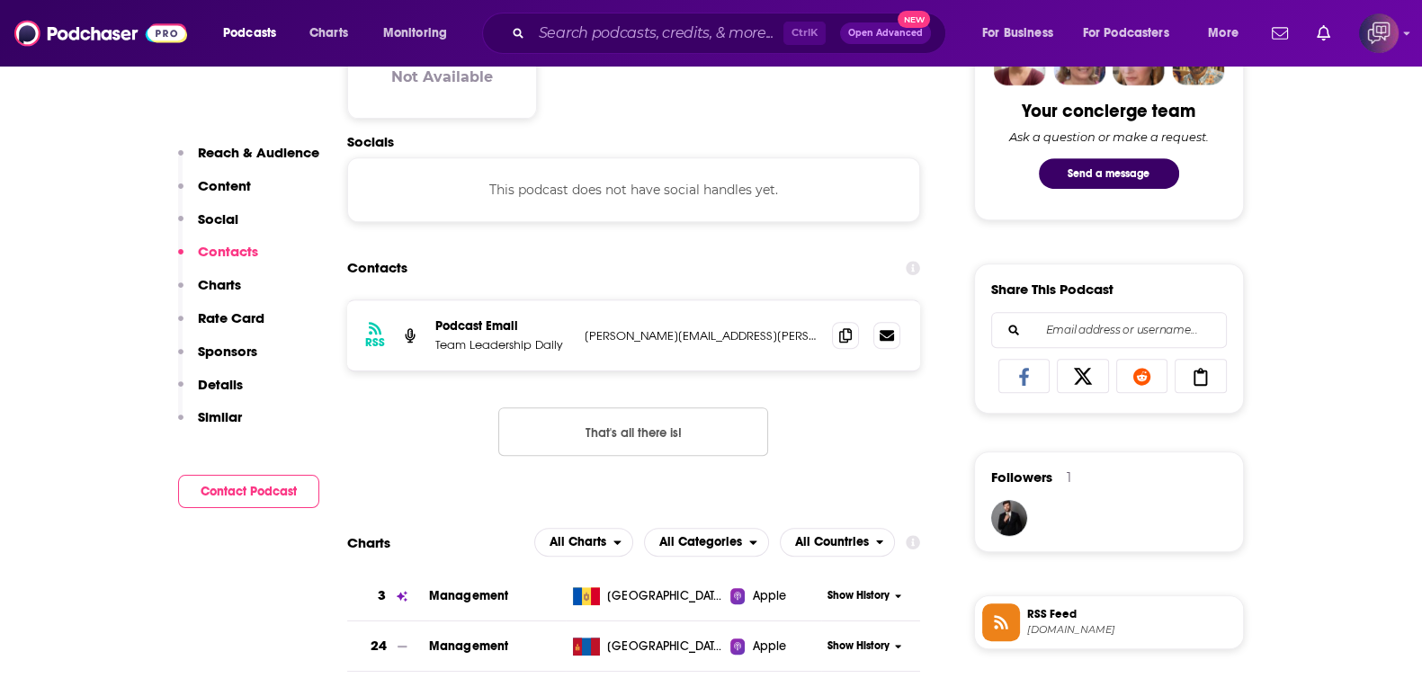
scroll to position [1124, 0]
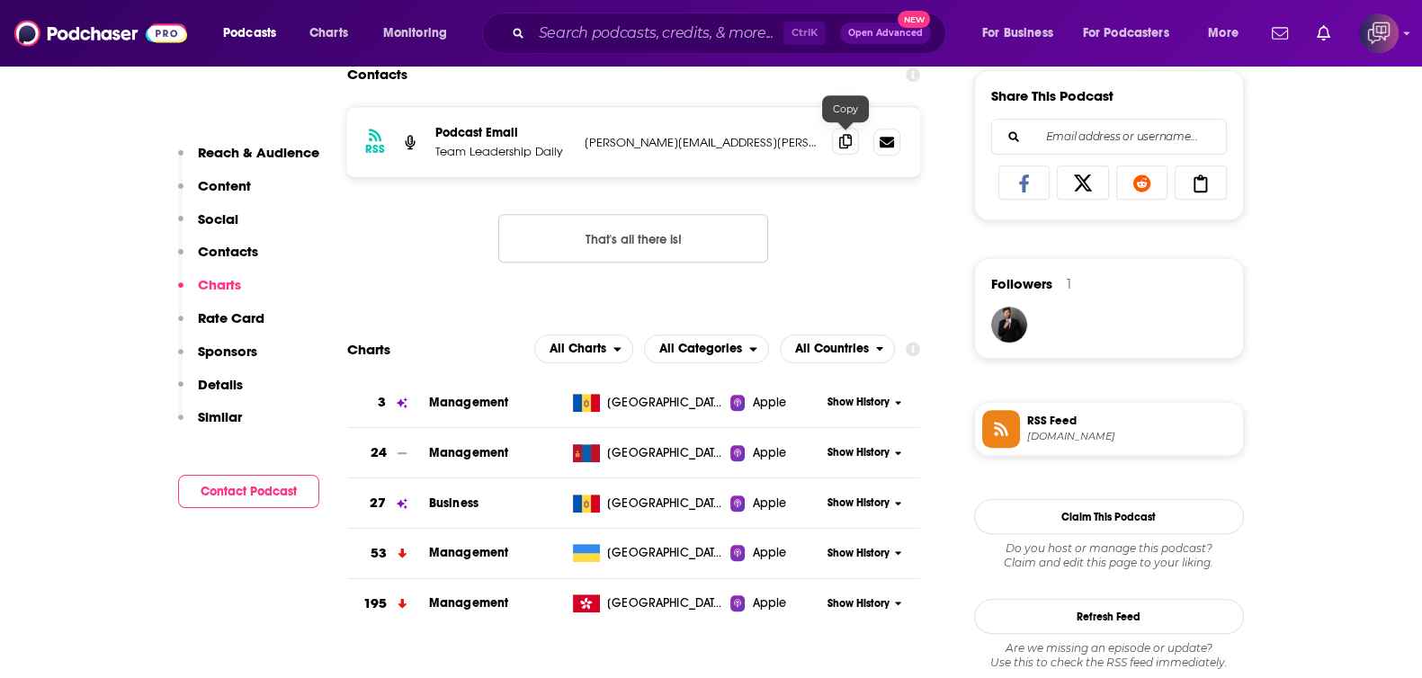
click icon
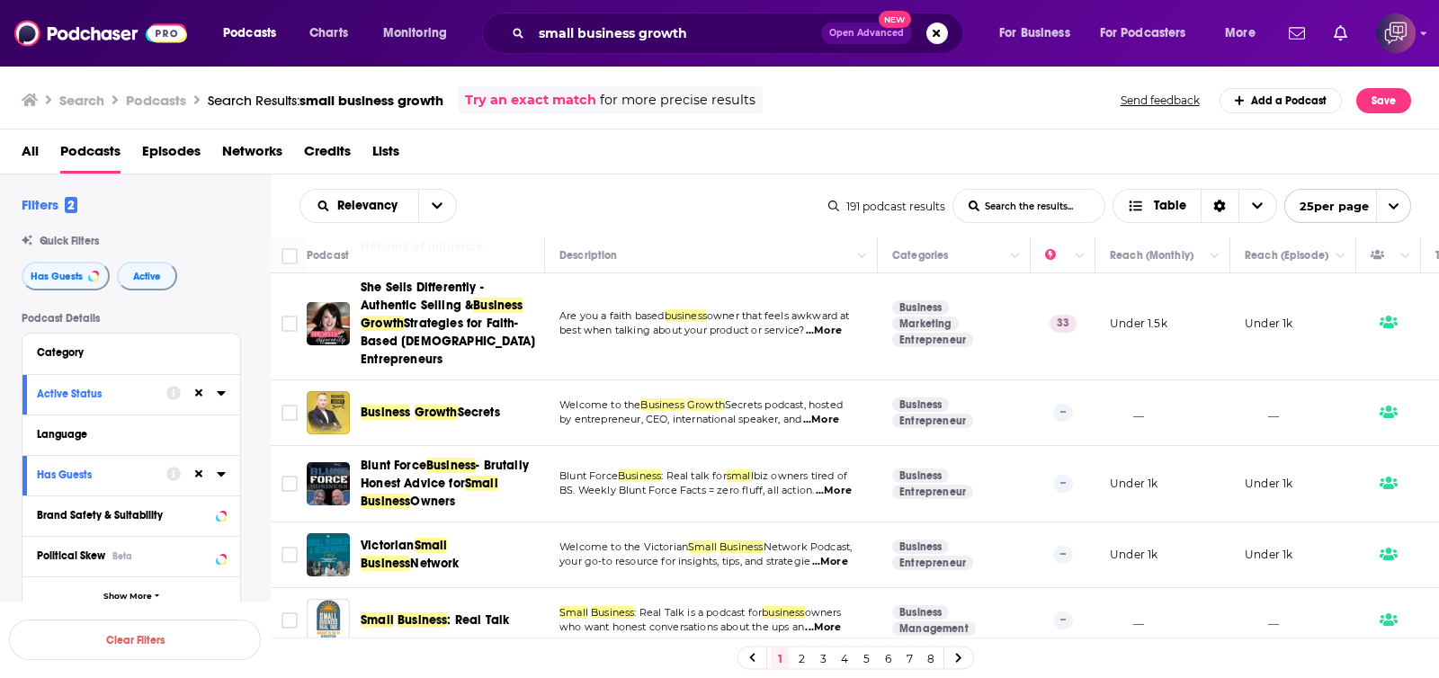
scroll to position [1556, 0]
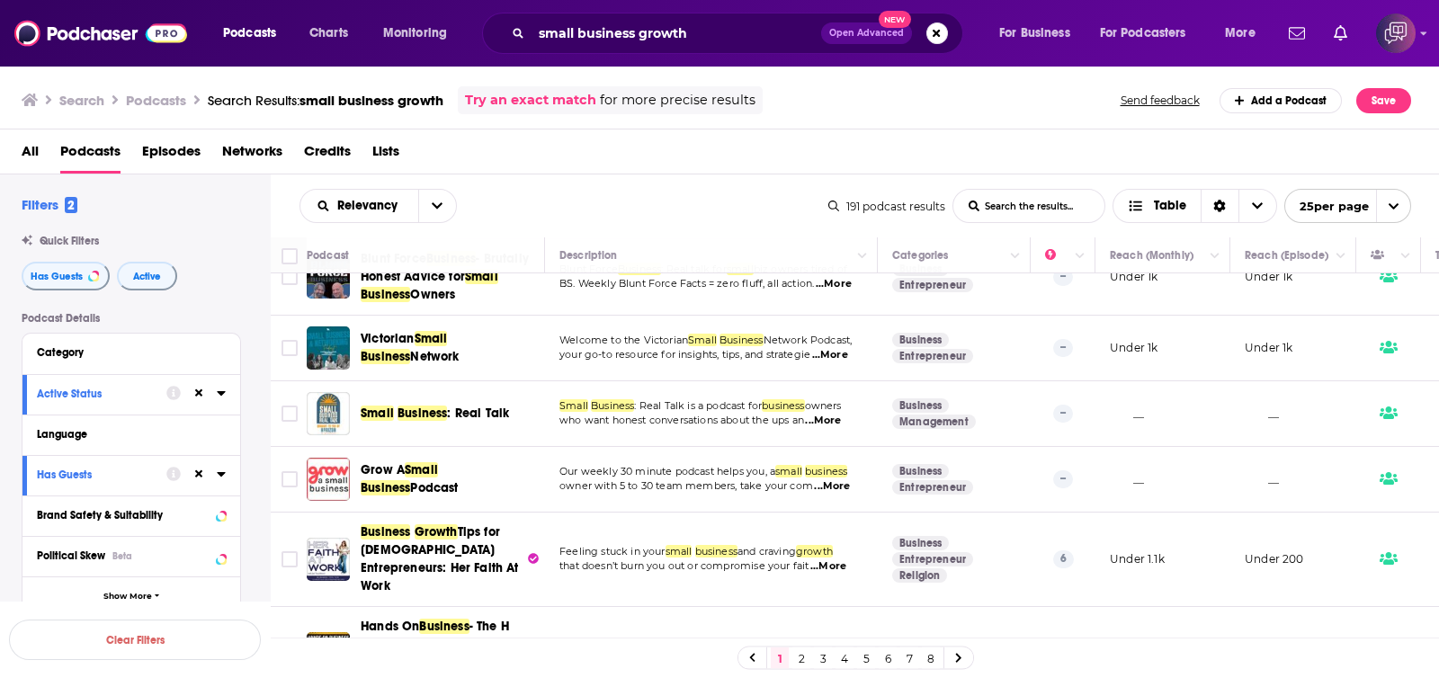
click at [800, 666] on link "2" at bounding box center [801, 659] width 18 height 22
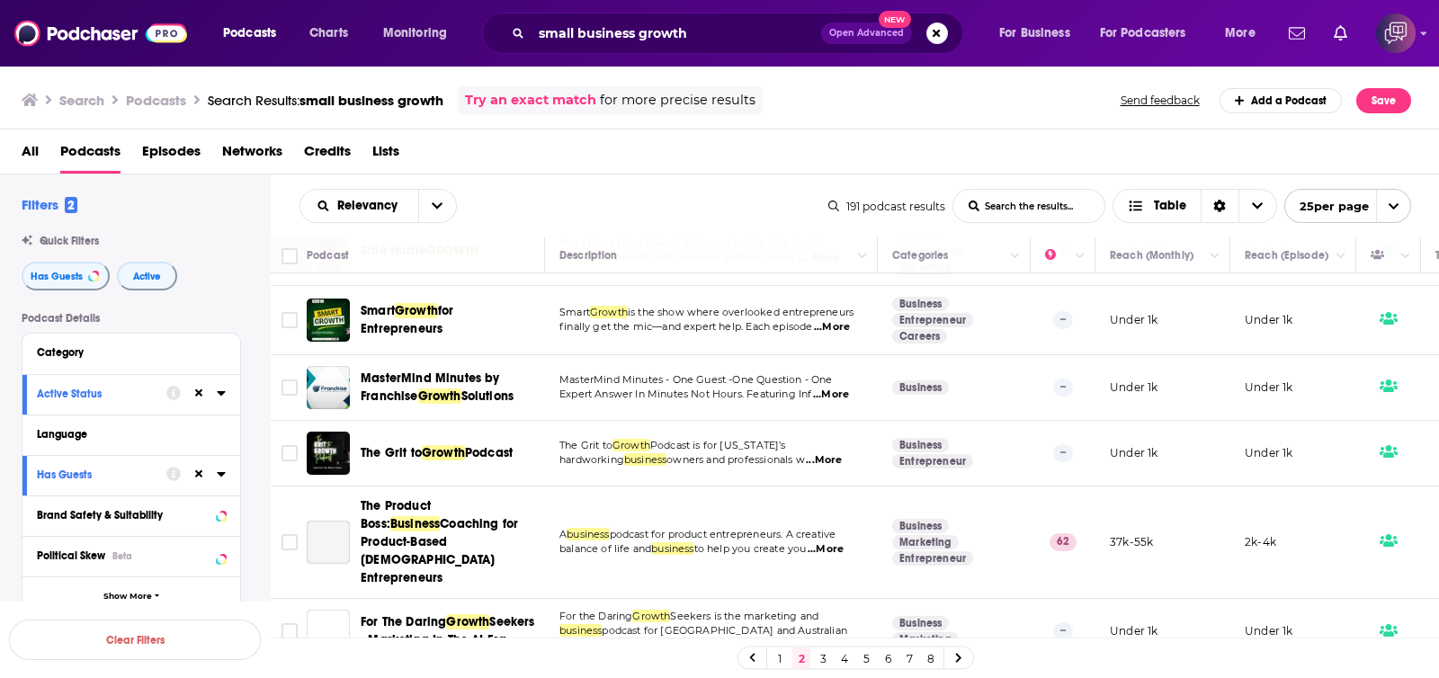
scroll to position [1502, 0]
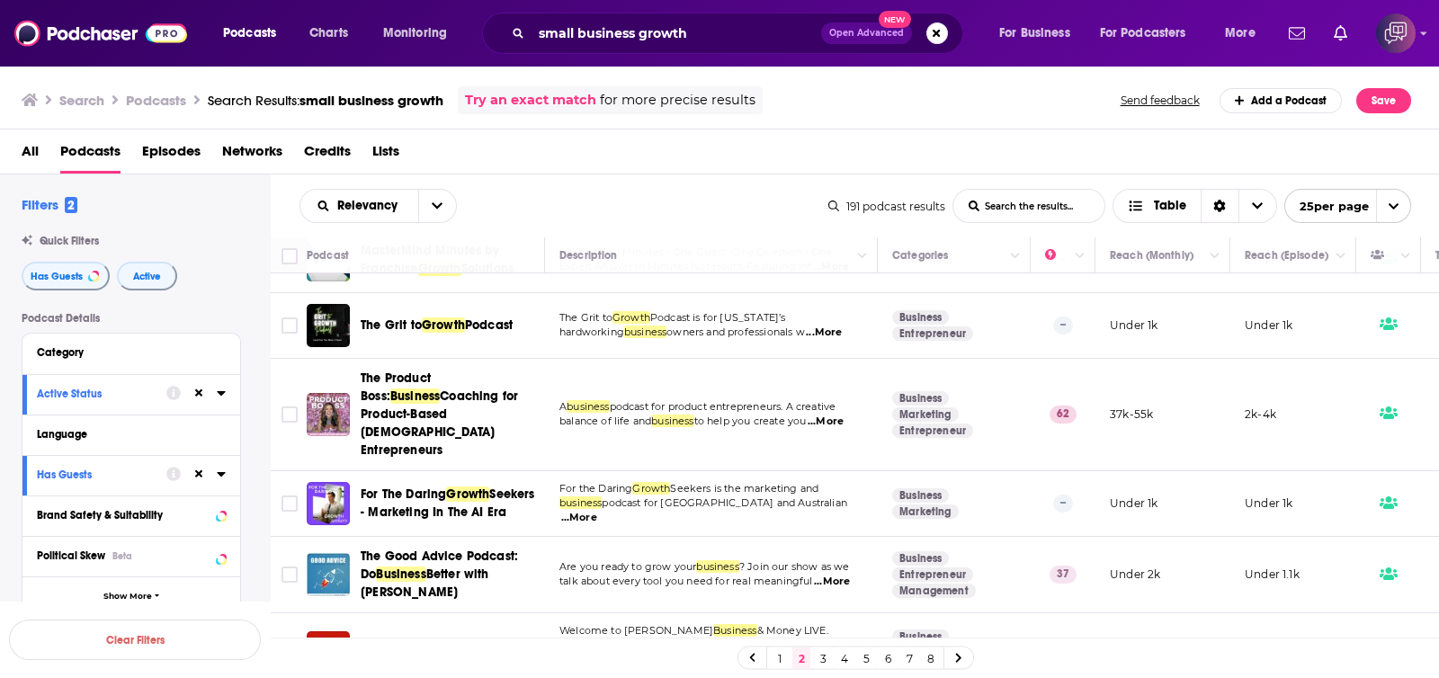
click at [826, 652] on link "3" at bounding box center [823, 659] width 18 height 22
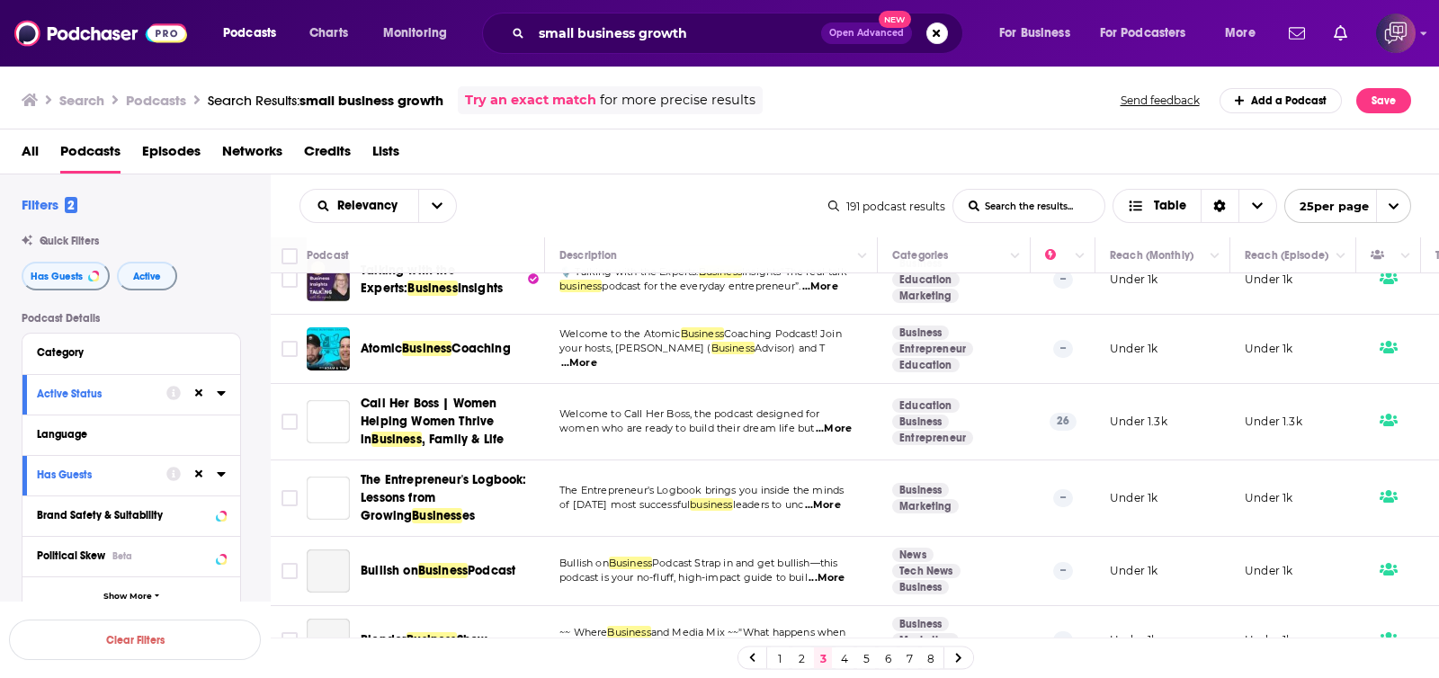
scroll to position [1408, 0]
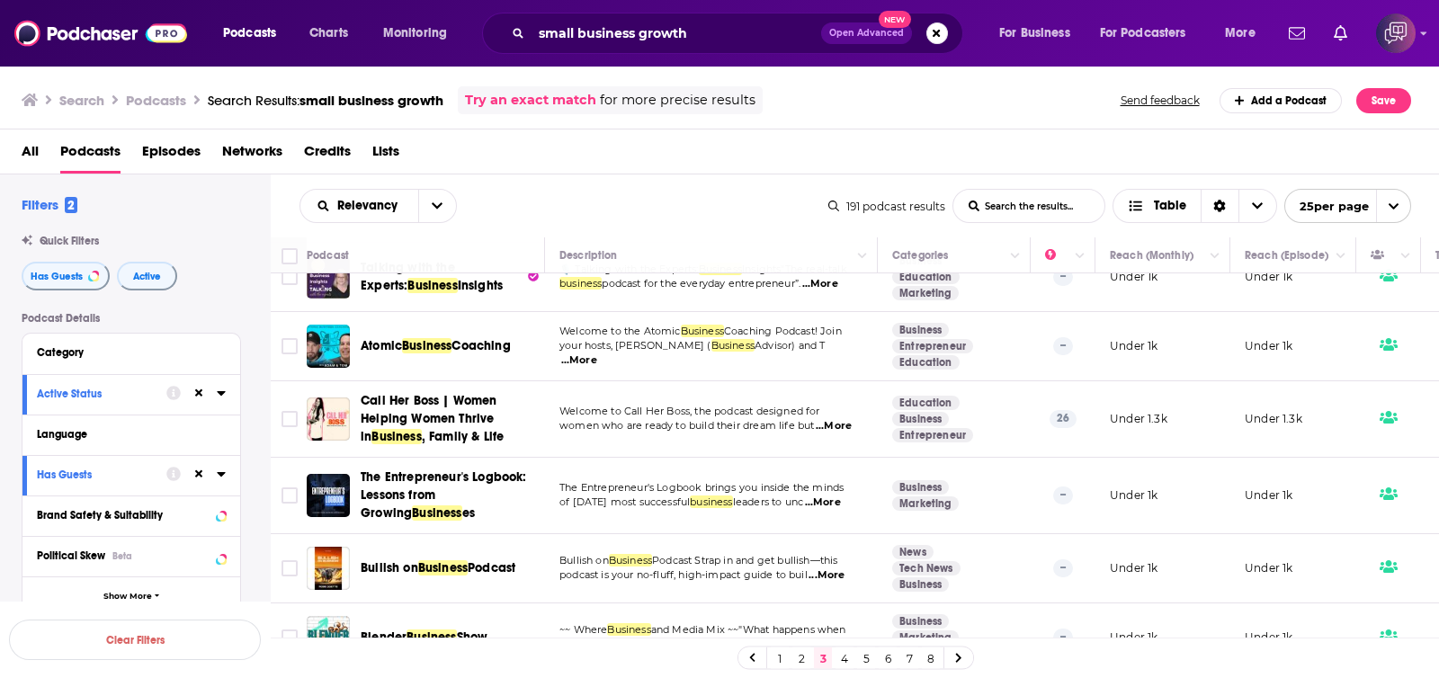
click at [845, 653] on link "4" at bounding box center [845, 659] width 18 height 22
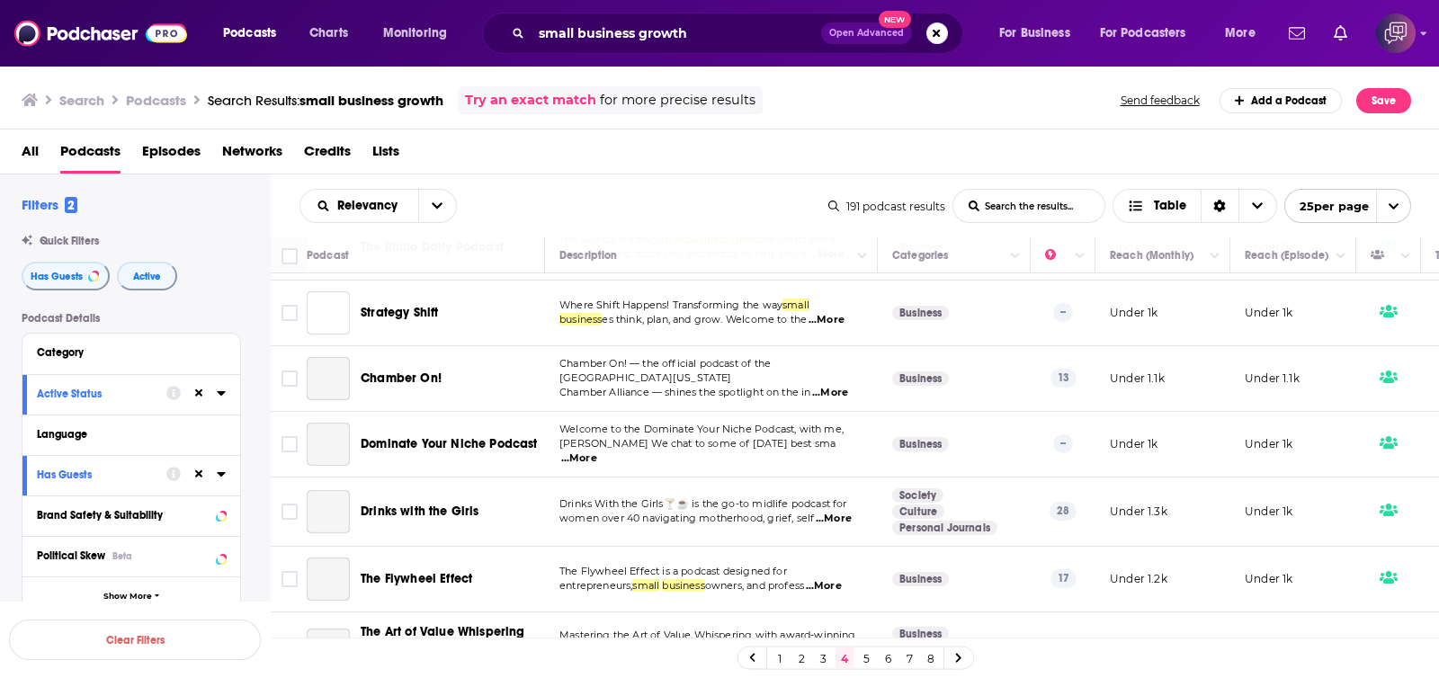
scroll to position [1401, 0]
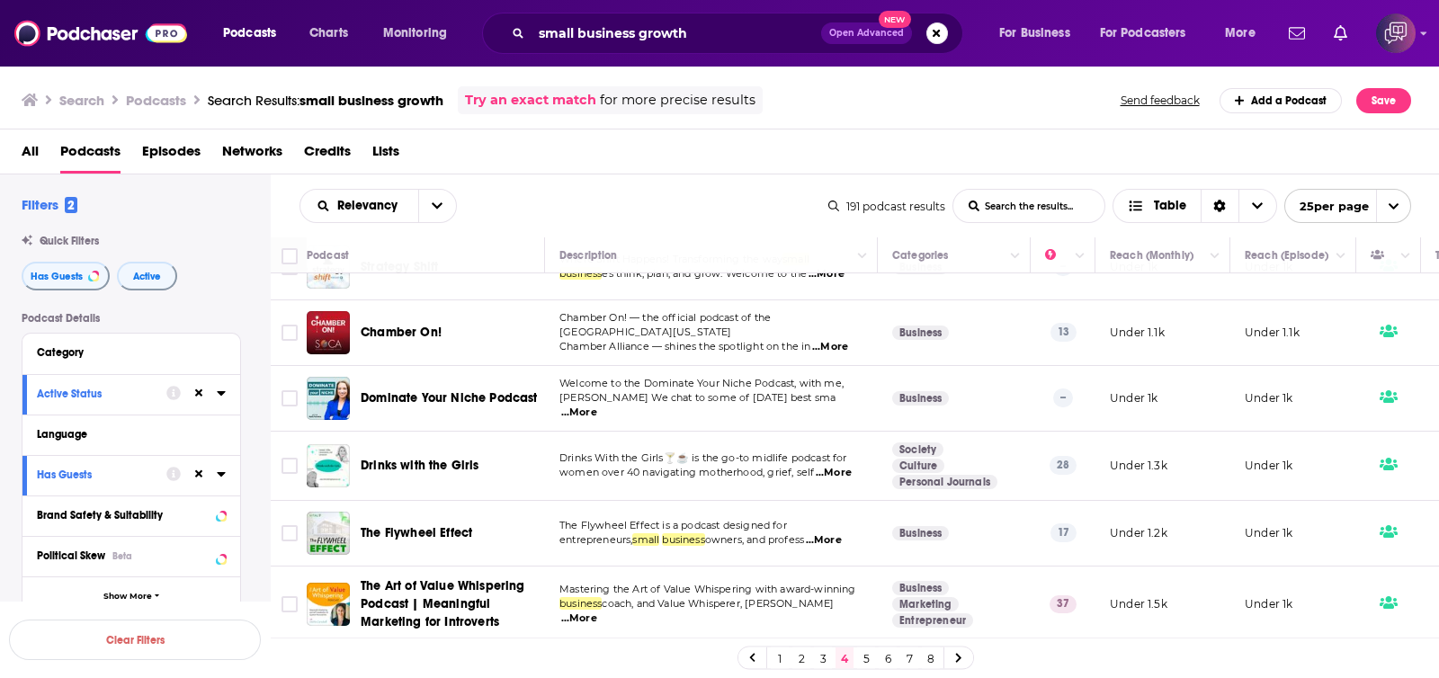
click at [868, 661] on link "5" at bounding box center [866, 659] width 18 height 22
